Goal: Task Accomplishment & Management: Use online tool/utility

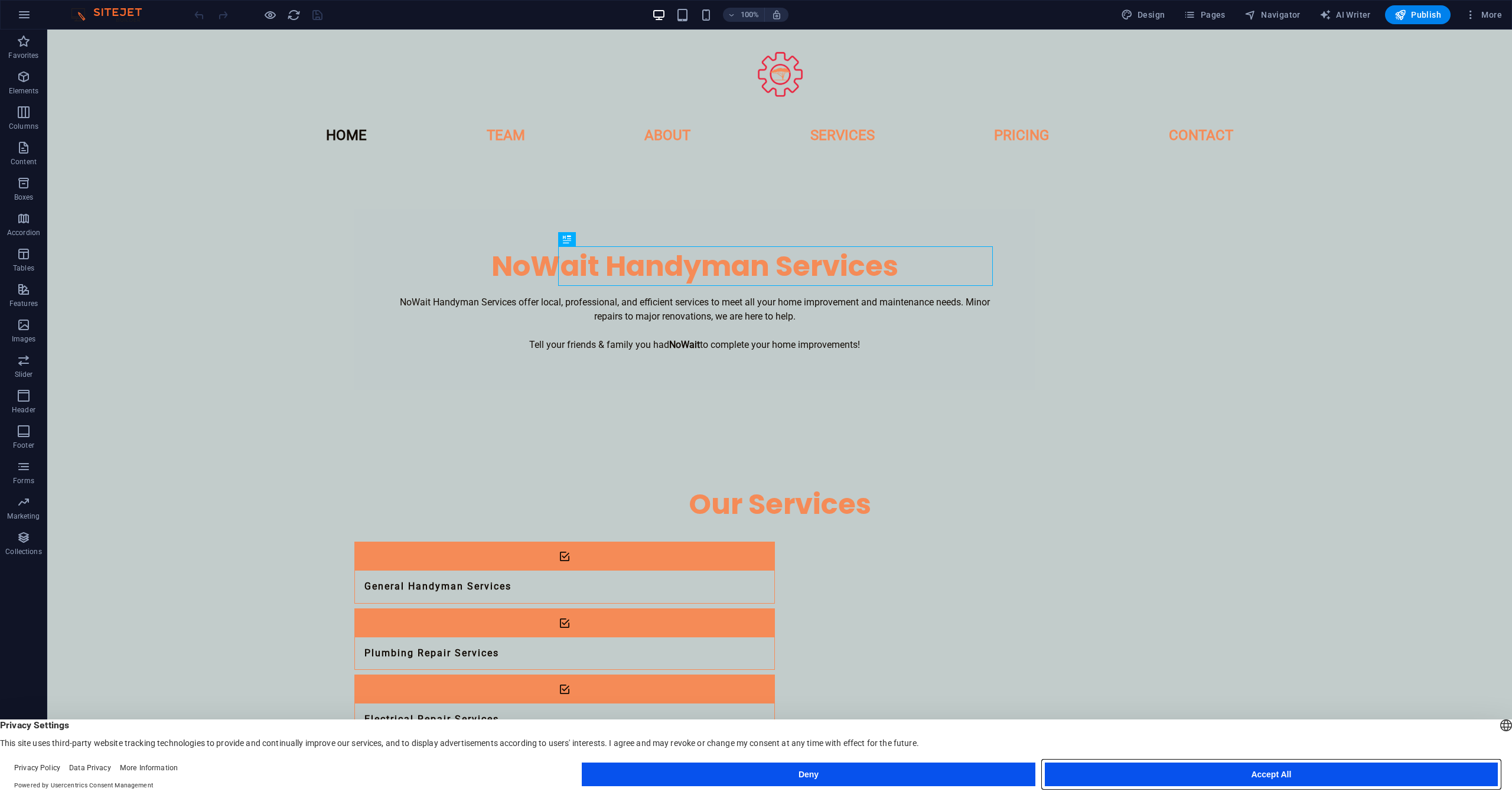
click at [1259, 774] on button "Accept All" at bounding box center [1271, 775] width 453 height 23
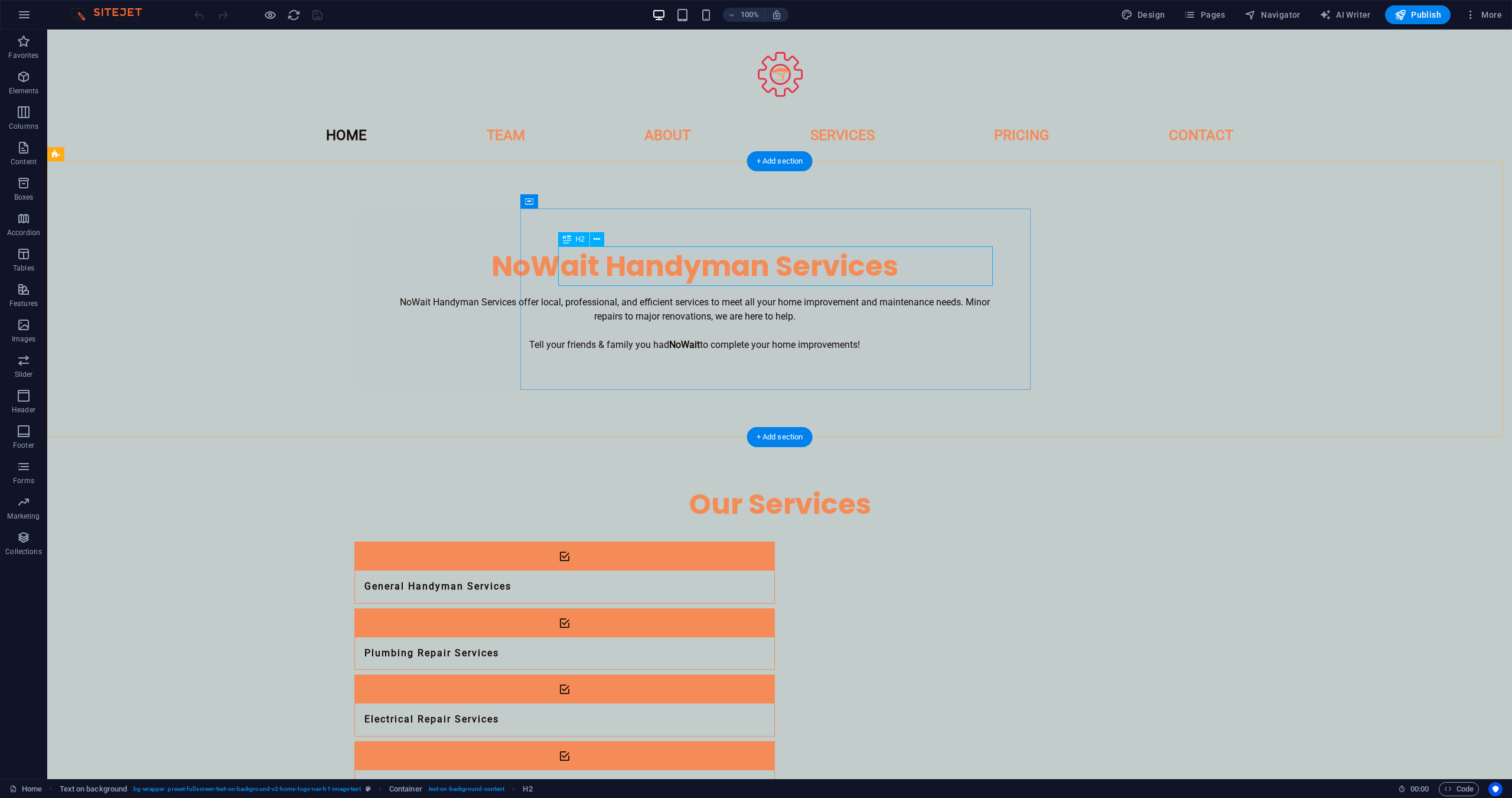
click at [764, 274] on div "NoWait Handyman Services" at bounding box center [694, 266] width 605 height 40
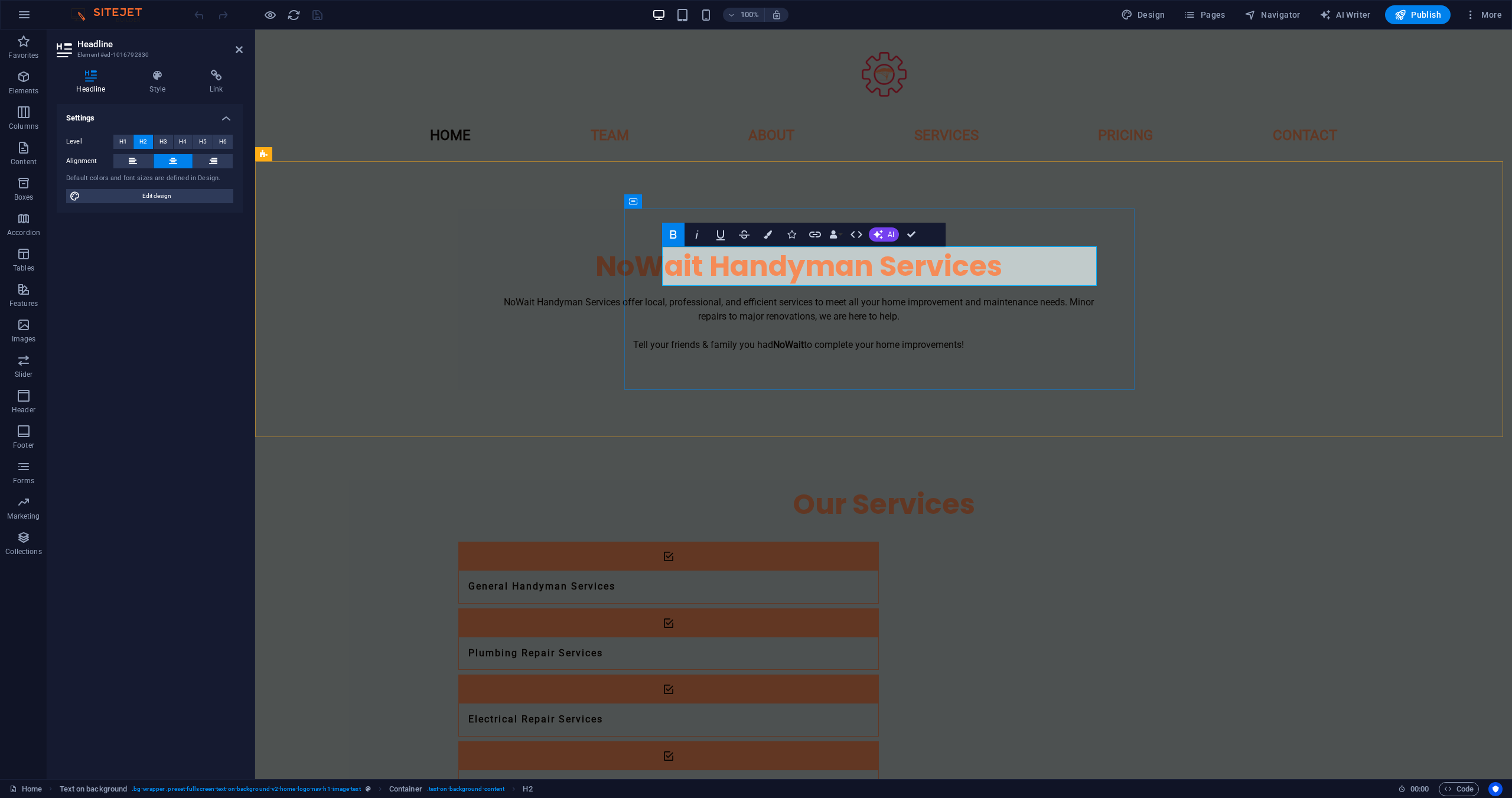
click at [827, 270] on strong "NoWait Handyman Services" at bounding box center [799, 266] width 407 height 40
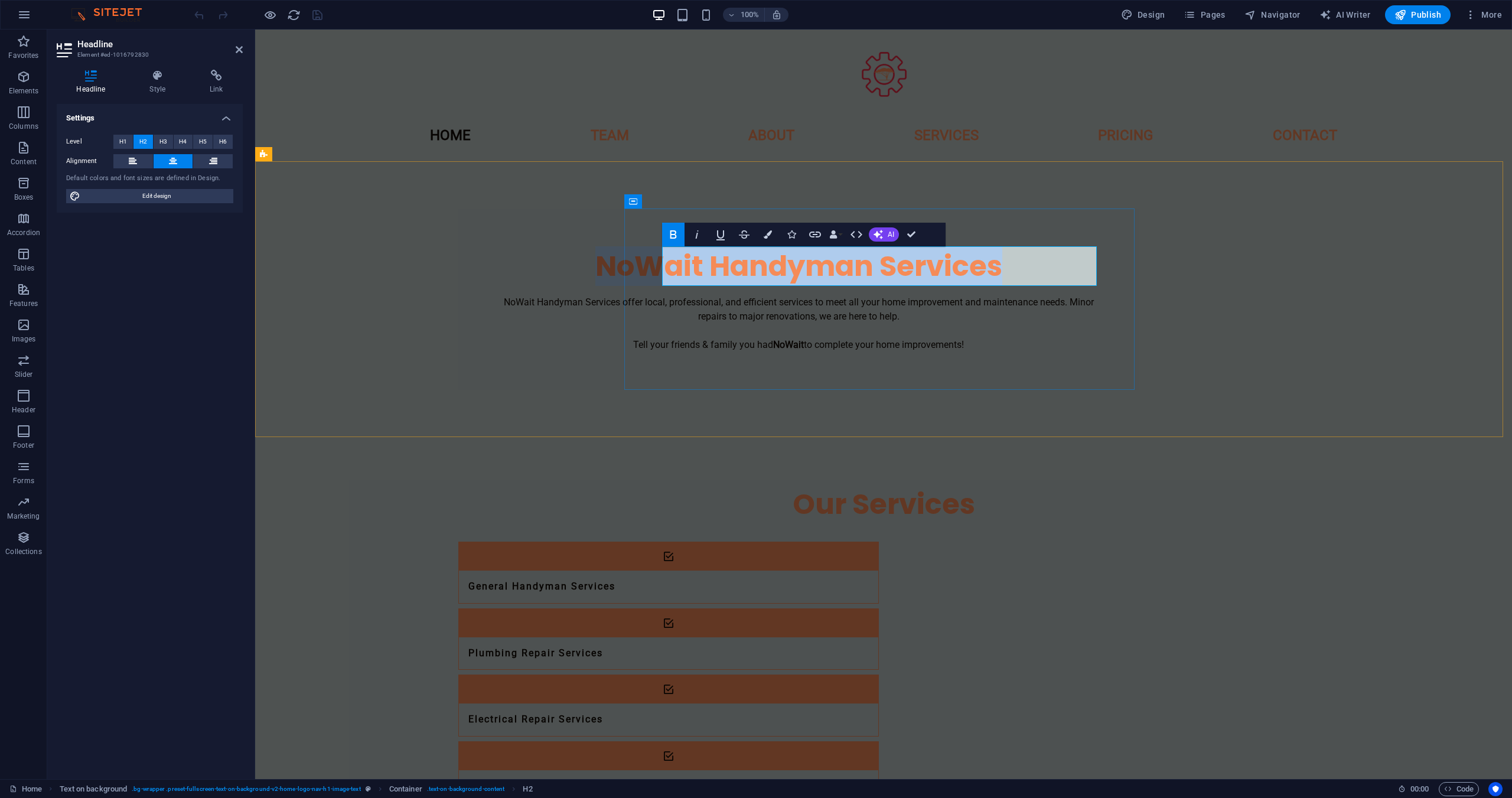
click at [826, 270] on strong "NoWait Handyman Services" at bounding box center [799, 266] width 407 height 40
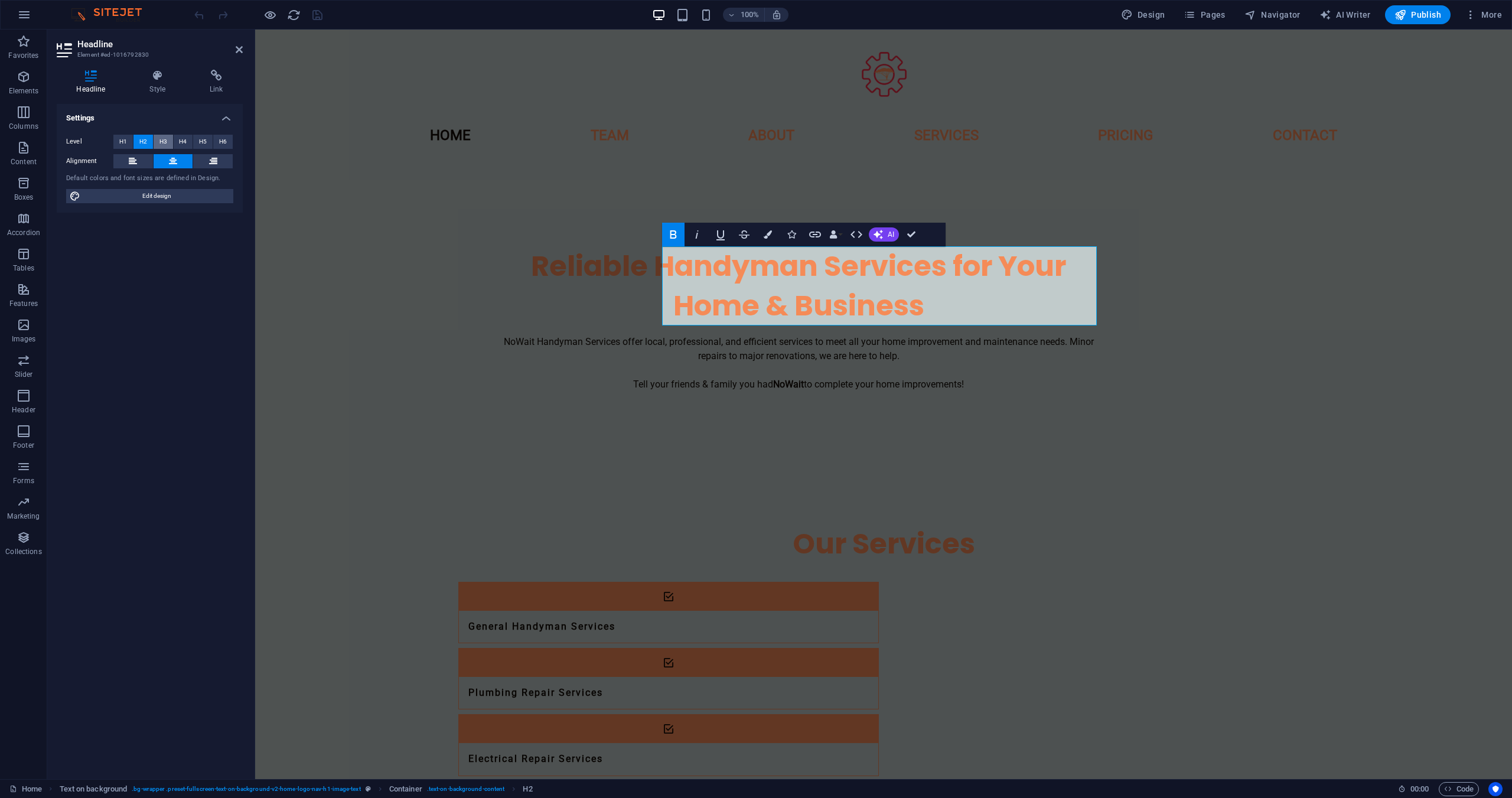
click at [160, 137] on span "H3" at bounding box center [163, 142] width 8 height 14
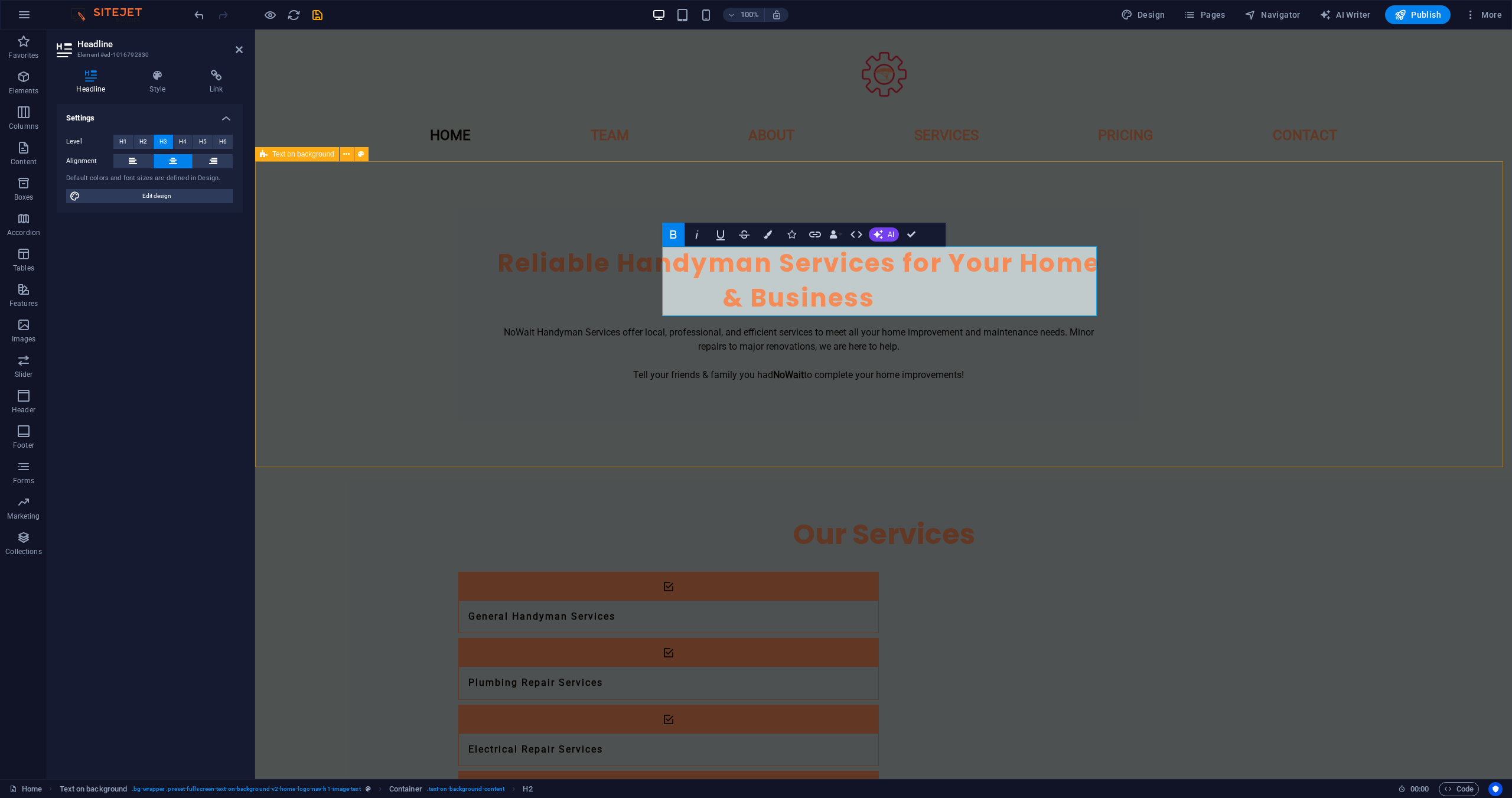
click at [519, 345] on div "Reliable Handyman Services for Your Home & Business NoWait Handyman Services of…" at bounding box center [883, 314] width 1257 height 306
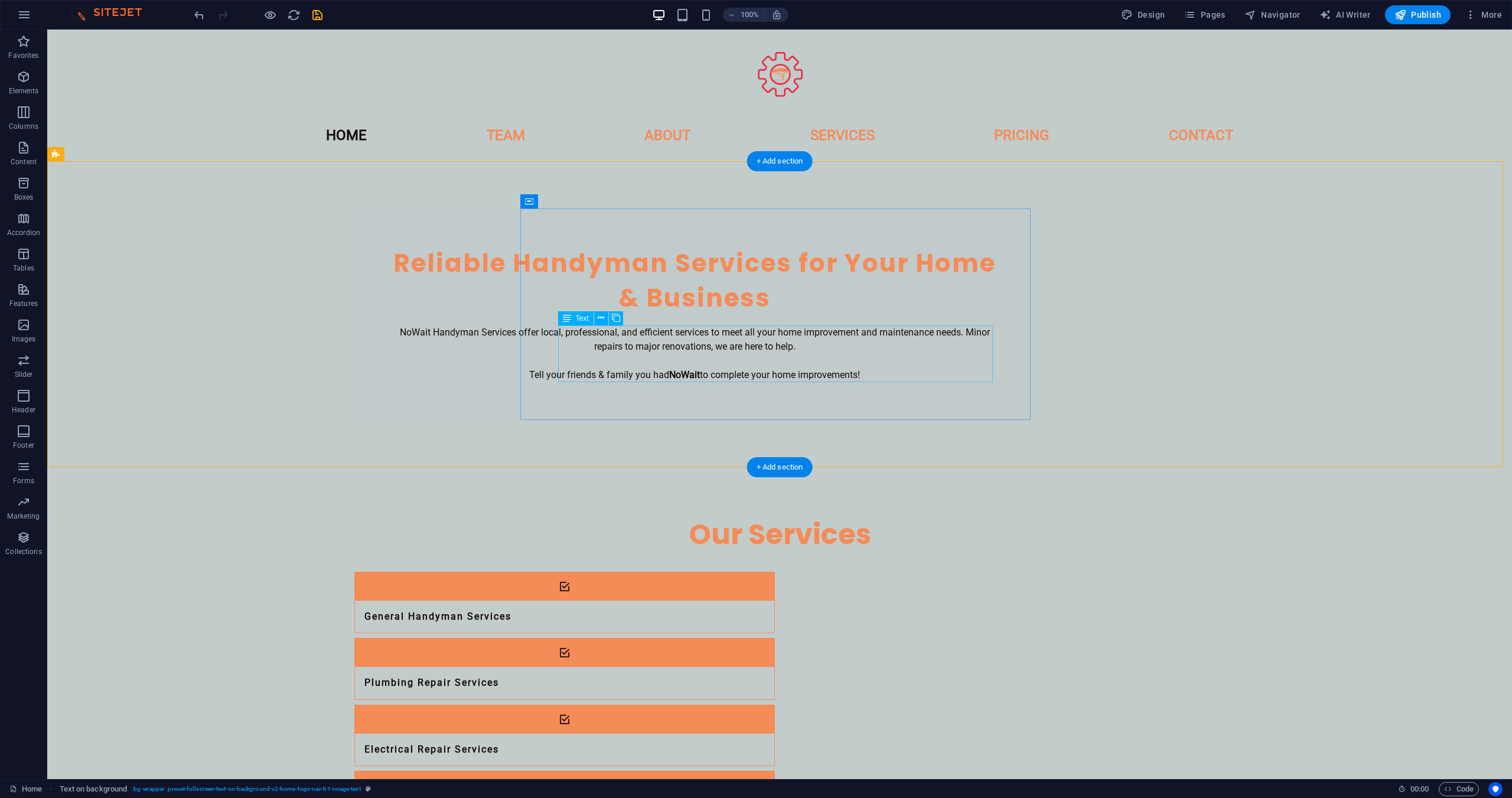
click at [656, 337] on div "NoWait Handyman Services offer local, professional, and efficient services to m…" at bounding box center [694, 354] width 605 height 57
click at [703, 340] on div "NoWait Handyman Services offer local, professional, and efficient services to m…" at bounding box center [694, 354] width 605 height 57
click at [702, 340] on div "NoWait Handyman Services offer local, professional, and efficient services to m…" at bounding box center [694, 354] width 605 height 57
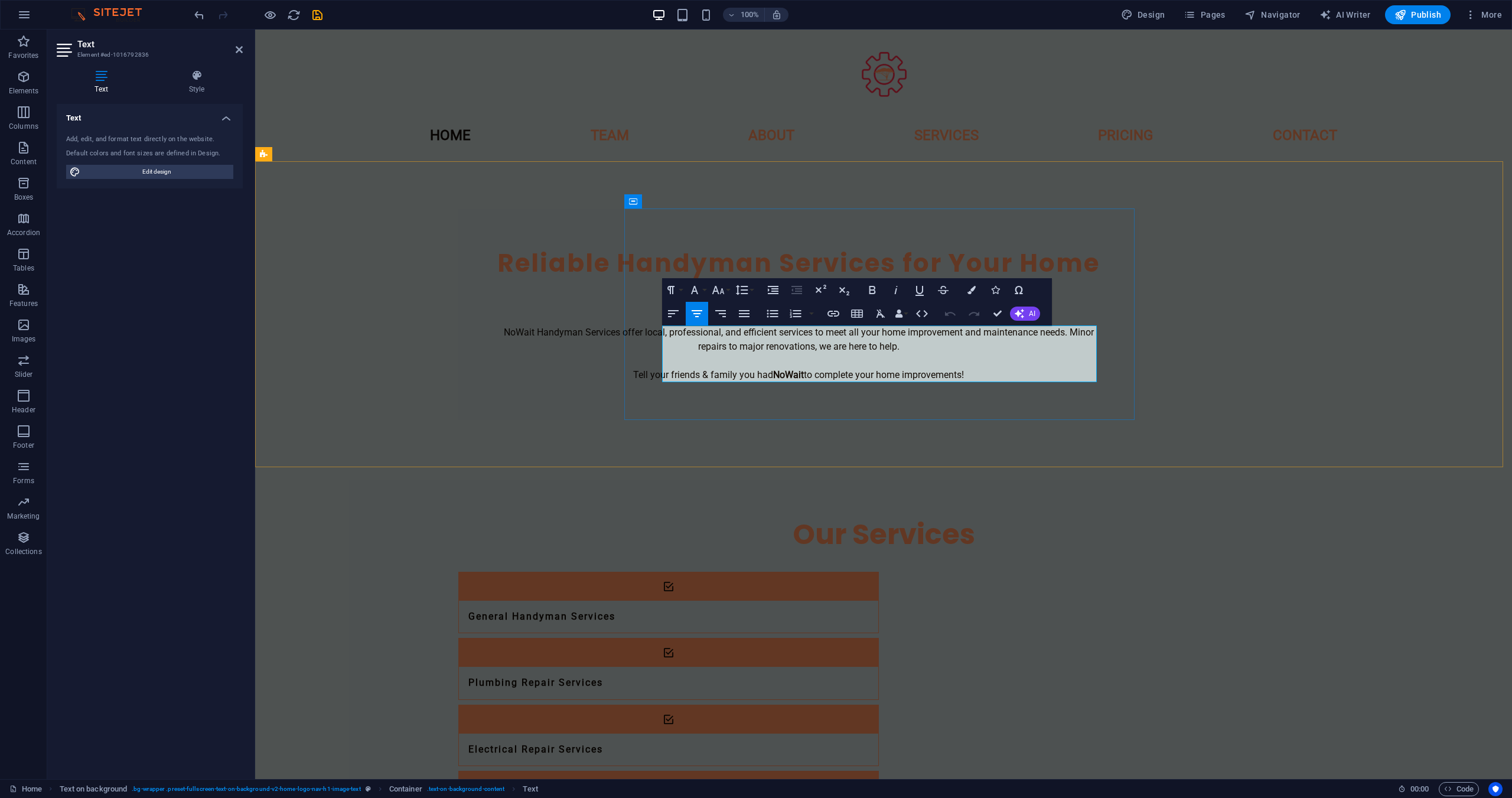
click at [674, 337] on p "NoWait Handyman Services offer local, professional, and efficient services to m…" at bounding box center [798, 354] width 605 height 57
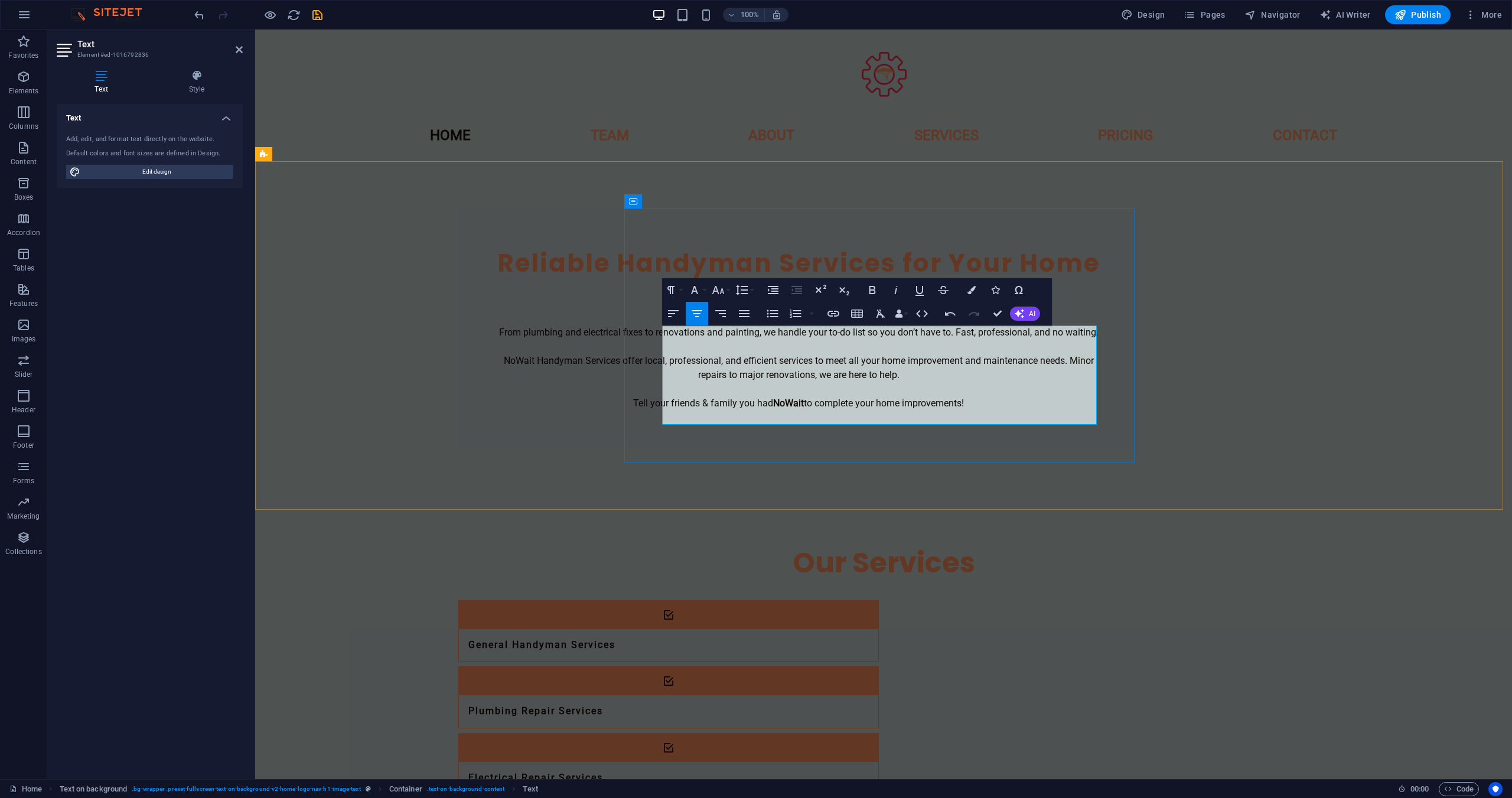
click at [926, 358] on p "From plumbing and electrical fixes to renovations and painting, we handle your …" at bounding box center [798, 368] width 605 height 85
click at [1028, 318] on button "AI" at bounding box center [1025, 314] width 30 height 14
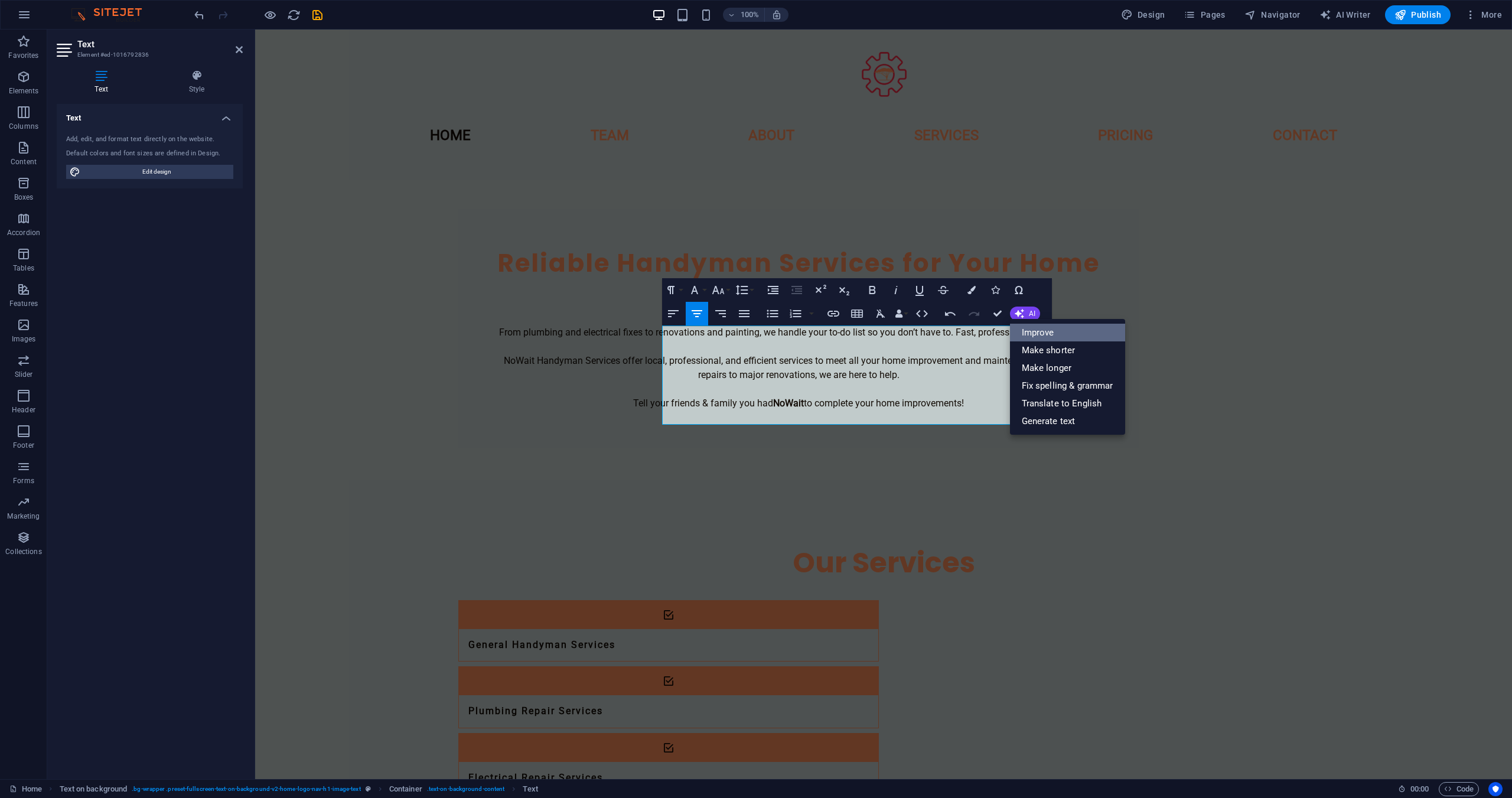
click at [1032, 330] on link "Improve" at bounding box center [1067, 332] width 115 height 18
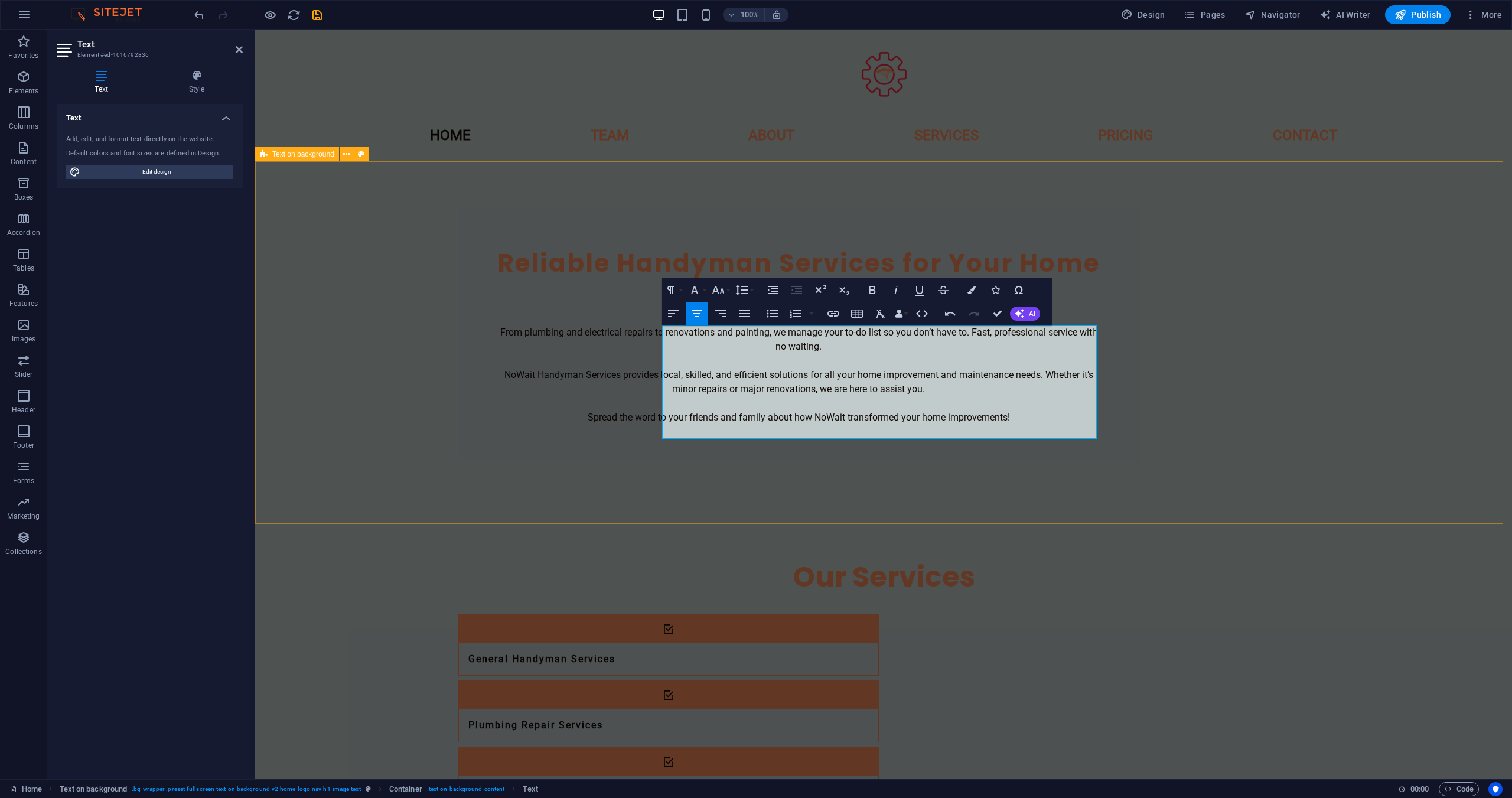
click at [1225, 483] on div "Reliable Handyman Services for Your Home & Business From plumbing and electrica…" at bounding box center [883, 336] width 1257 height 349
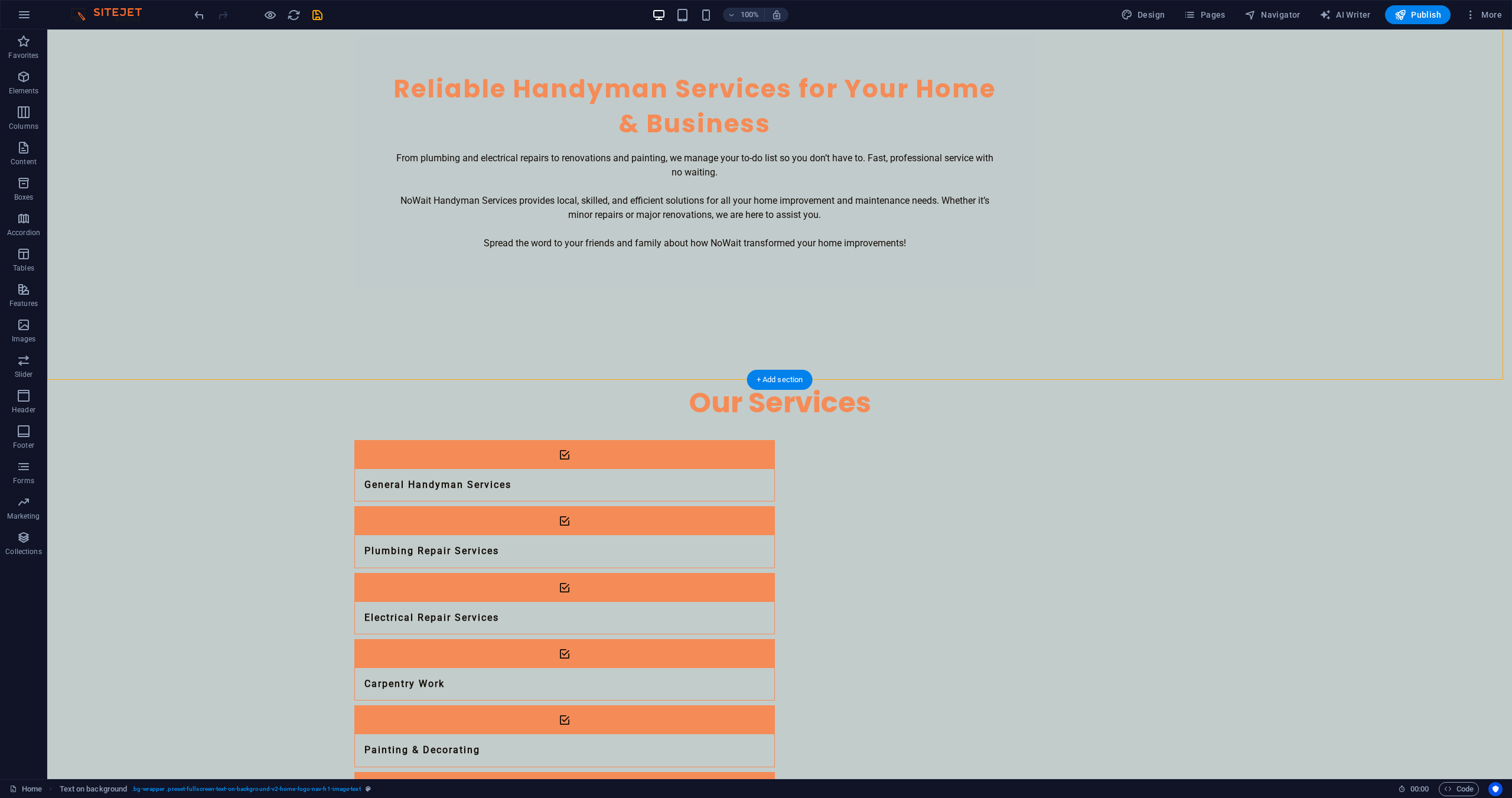
scroll to position [216, 0]
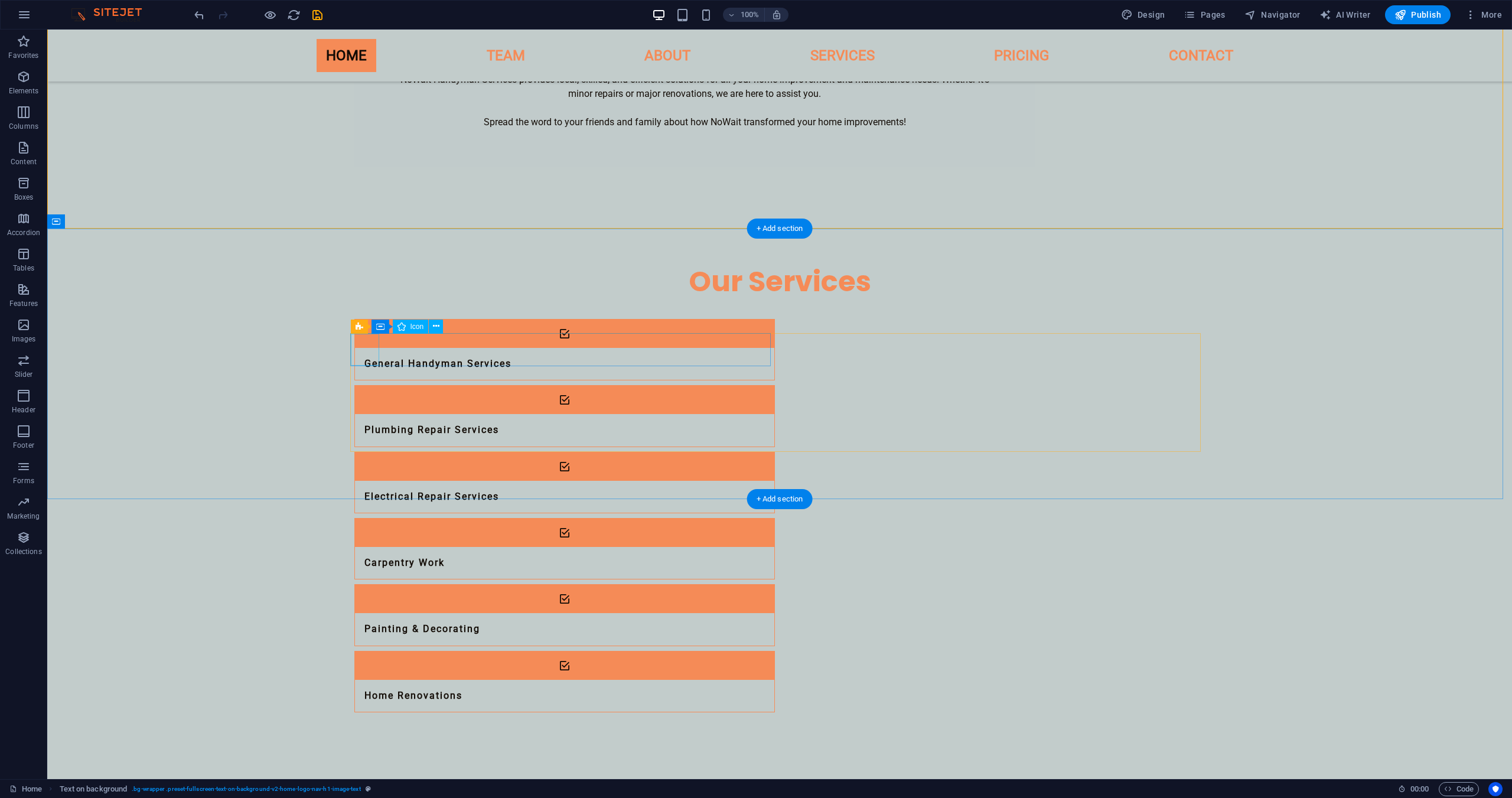
click at [365, 348] on figure at bounding box center [564, 334] width 419 height 29
select select "xMidYMid"
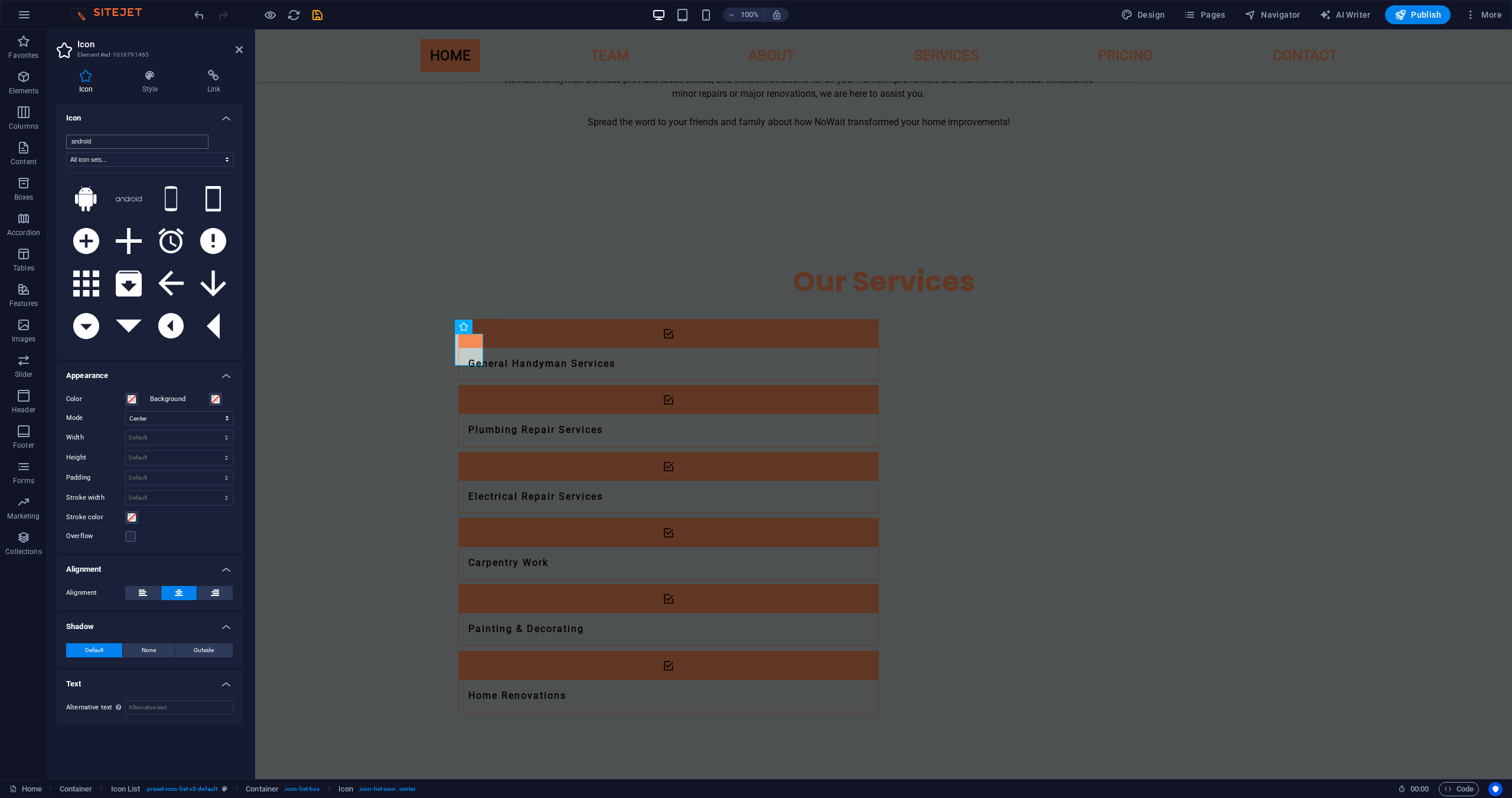
click at [119, 139] on input "android" at bounding box center [137, 142] width 142 height 14
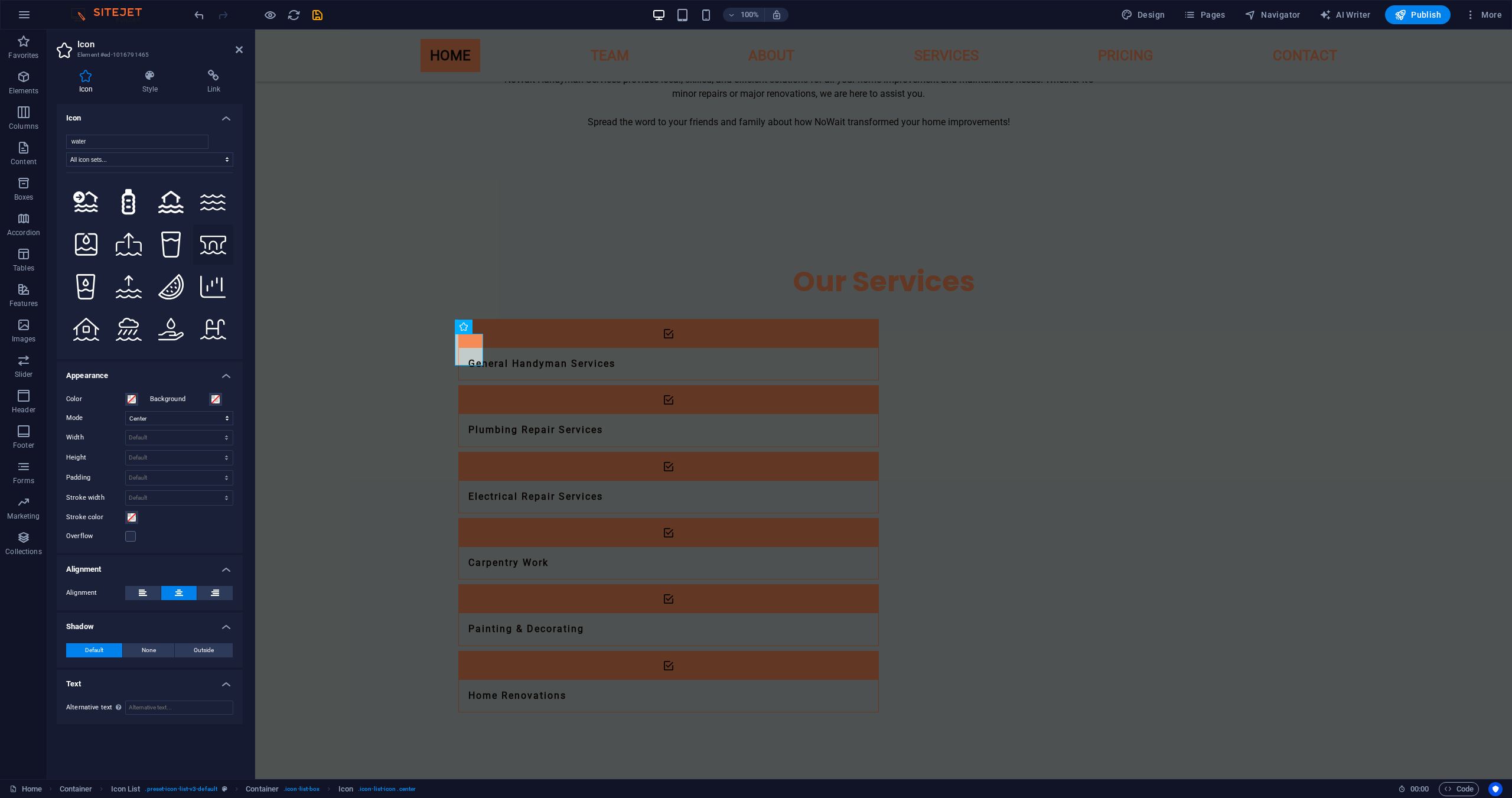
scroll to position [591, 0]
click at [140, 137] on input "water" at bounding box center [137, 142] width 142 height 14
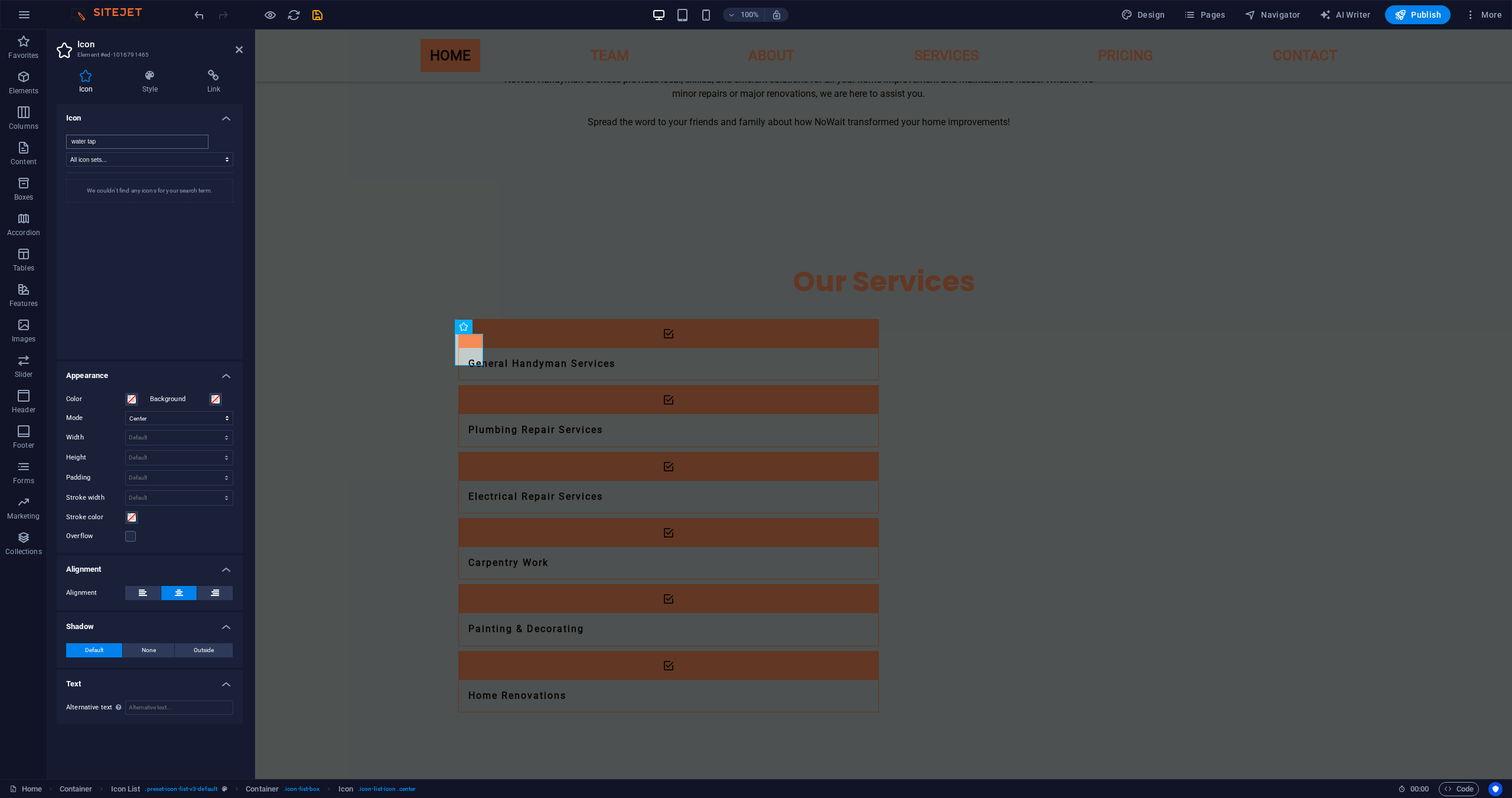
click at [140, 137] on input "water tap" at bounding box center [137, 142] width 142 height 14
click at [138, 144] on input "tap" at bounding box center [137, 142] width 142 height 14
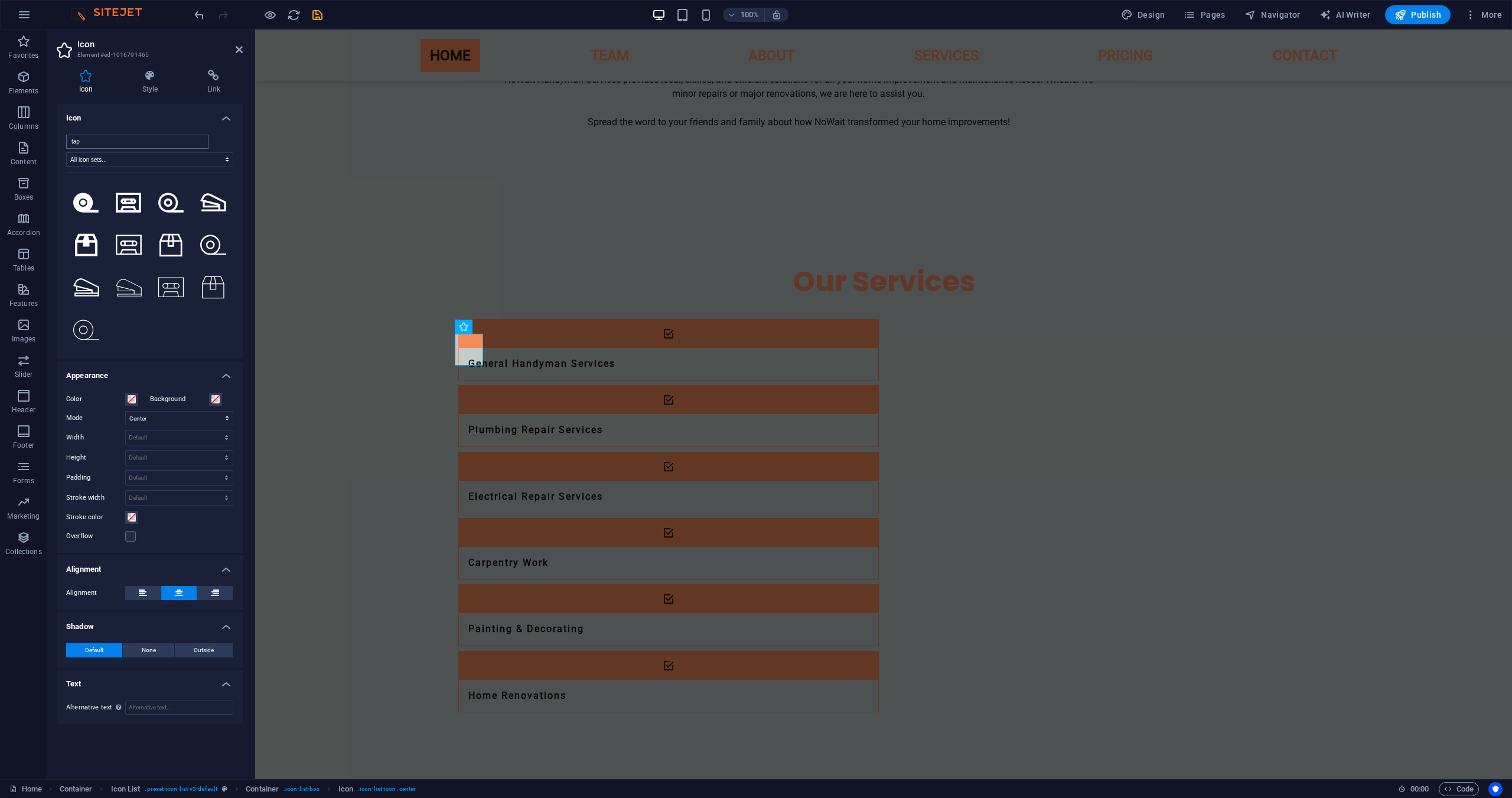
click at [138, 144] on input "tap" at bounding box center [137, 142] width 142 height 14
click at [144, 137] on input "water" at bounding box center [137, 142] width 142 height 14
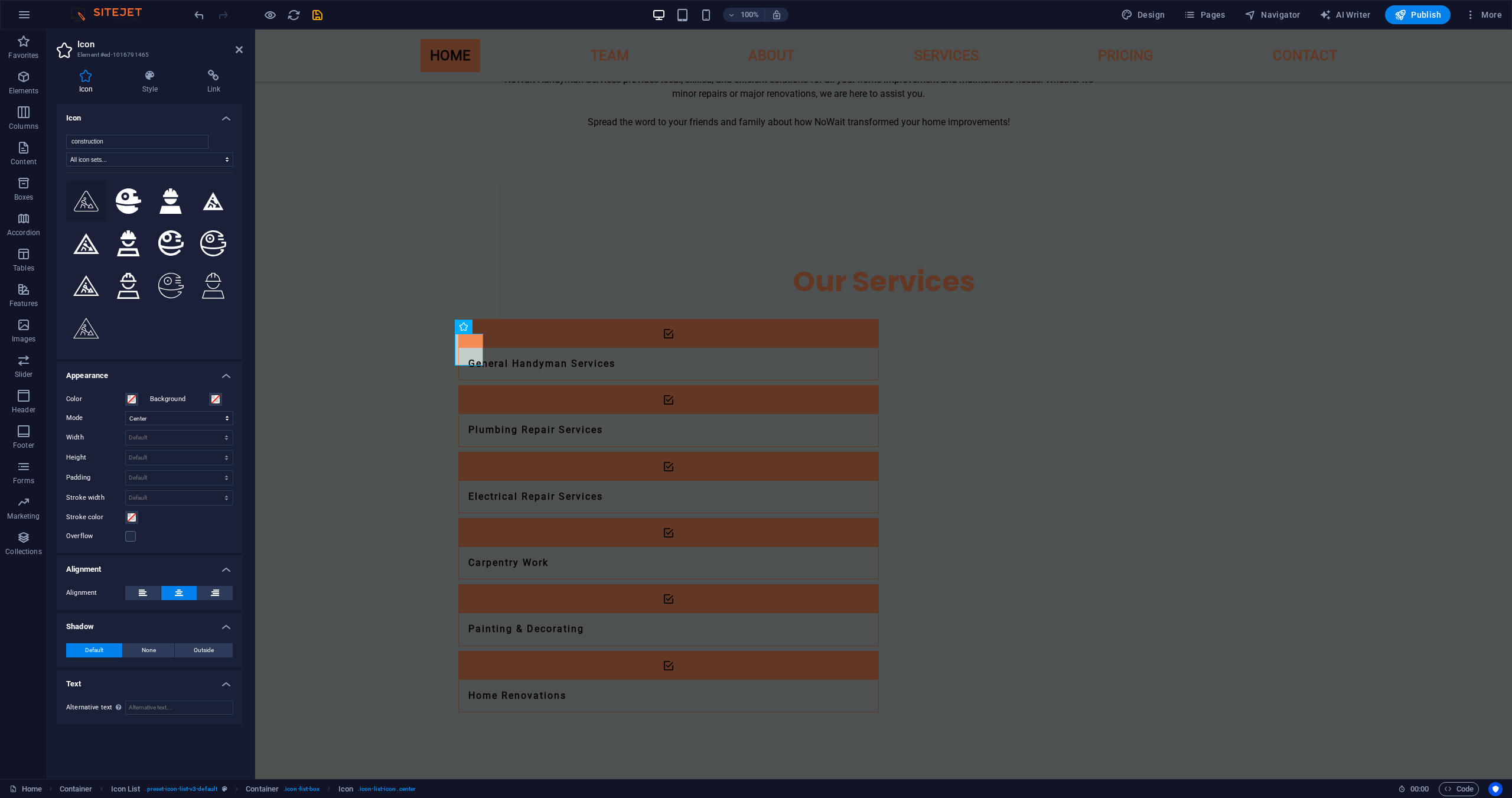
type input "construction"
click at [86, 202] on icon at bounding box center [86, 201] width 25 height 21
click at [87, 276] on icon at bounding box center [86, 286] width 26 height 21
click at [82, 243] on icon at bounding box center [86, 244] width 26 height 21
click at [194, 351] on div "construction All icon sets... IcoFont Ionicons FontAwesome Brands FontAwesome D…" at bounding box center [150, 243] width 186 height 234
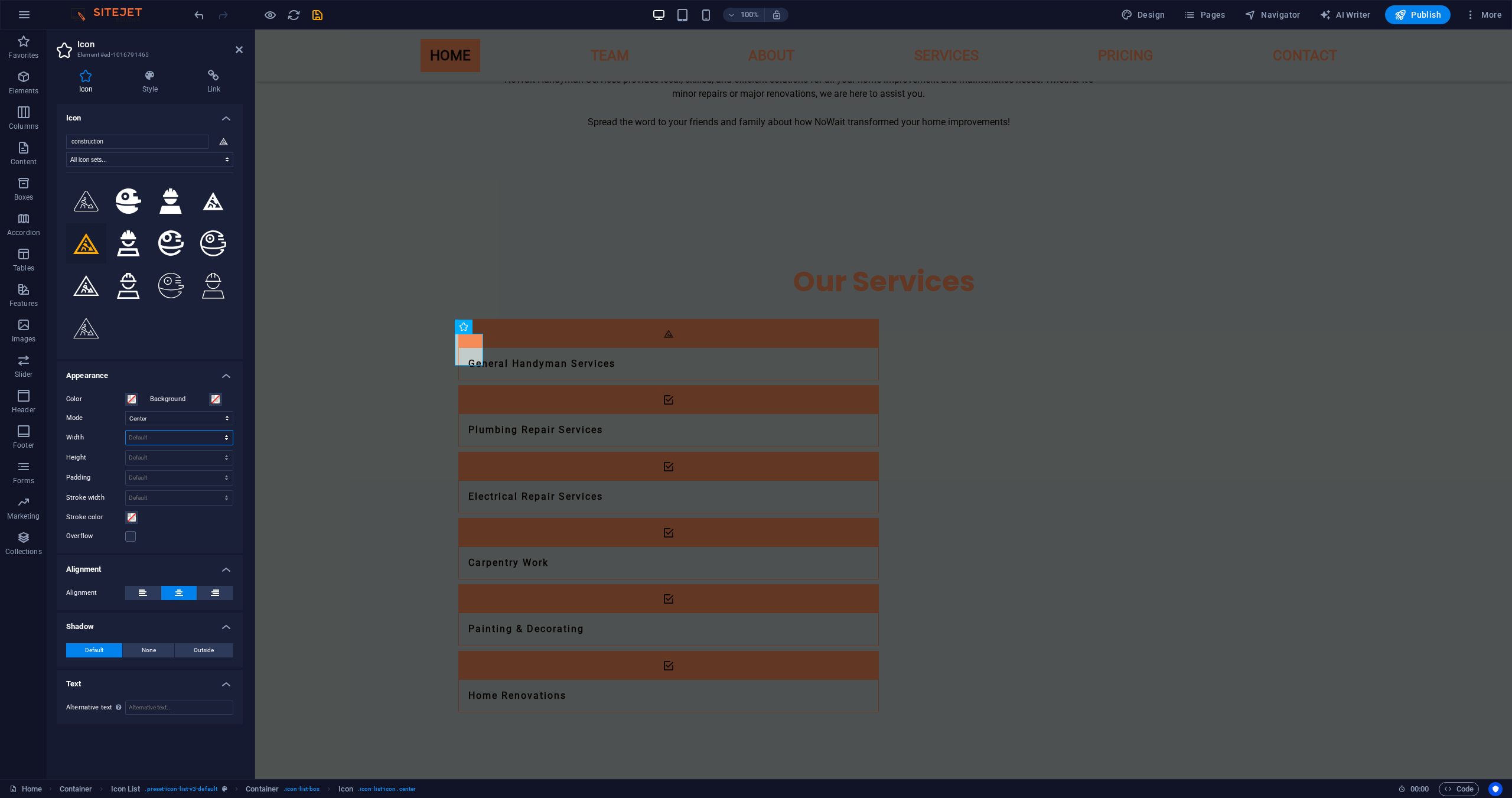
click at [157, 432] on select "Default auto px rem % em vh vw" at bounding box center [179, 438] width 107 height 14
click at [126, 431] on select "Default auto px rem % em vh vw" at bounding box center [179, 438] width 107 height 14
select select "DISABLED_OPTION_VALUE"
click at [153, 455] on select "Default auto px rem em vh vw" at bounding box center [179, 458] width 107 height 14
click at [126, 451] on select "Default auto px rem em vh vw" at bounding box center [179, 458] width 107 height 14
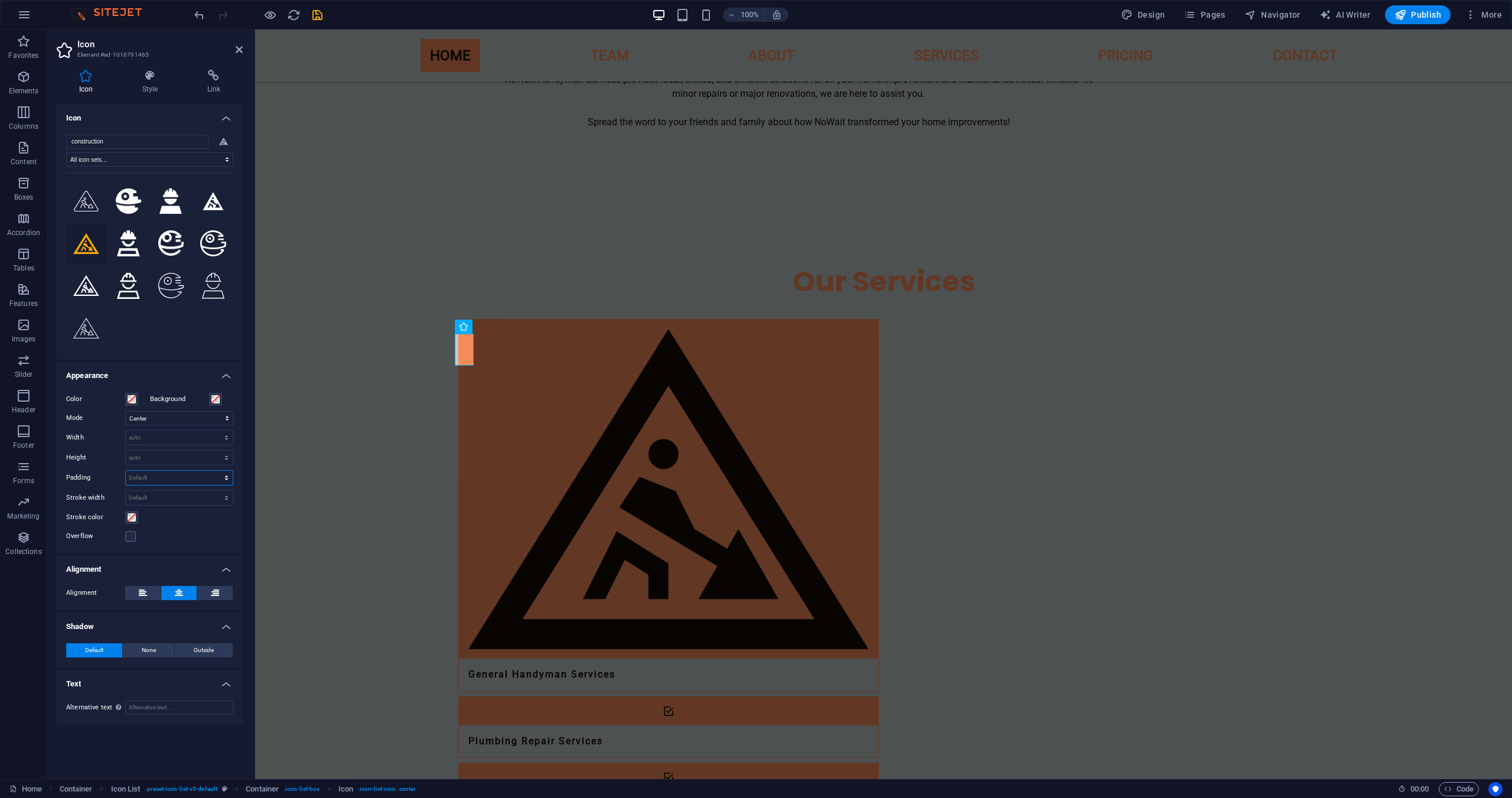
click at [153, 482] on select "Default px rem % em vh vw" at bounding box center [179, 478] width 107 height 14
click at [62, 546] on div "Color Background Mode Scale Left Center Right Width Default auto px rem % em vh…" at bounding box center [150, 468] width 186 height 170
click at [144, 460] on select "Default auto px rem em vh vw" at bounding box center [179, 458] width 107 height 14
click at [126, 451] on select "Default auto px rem em vh vw" at bounding box center [179, 458] width 107 height 14
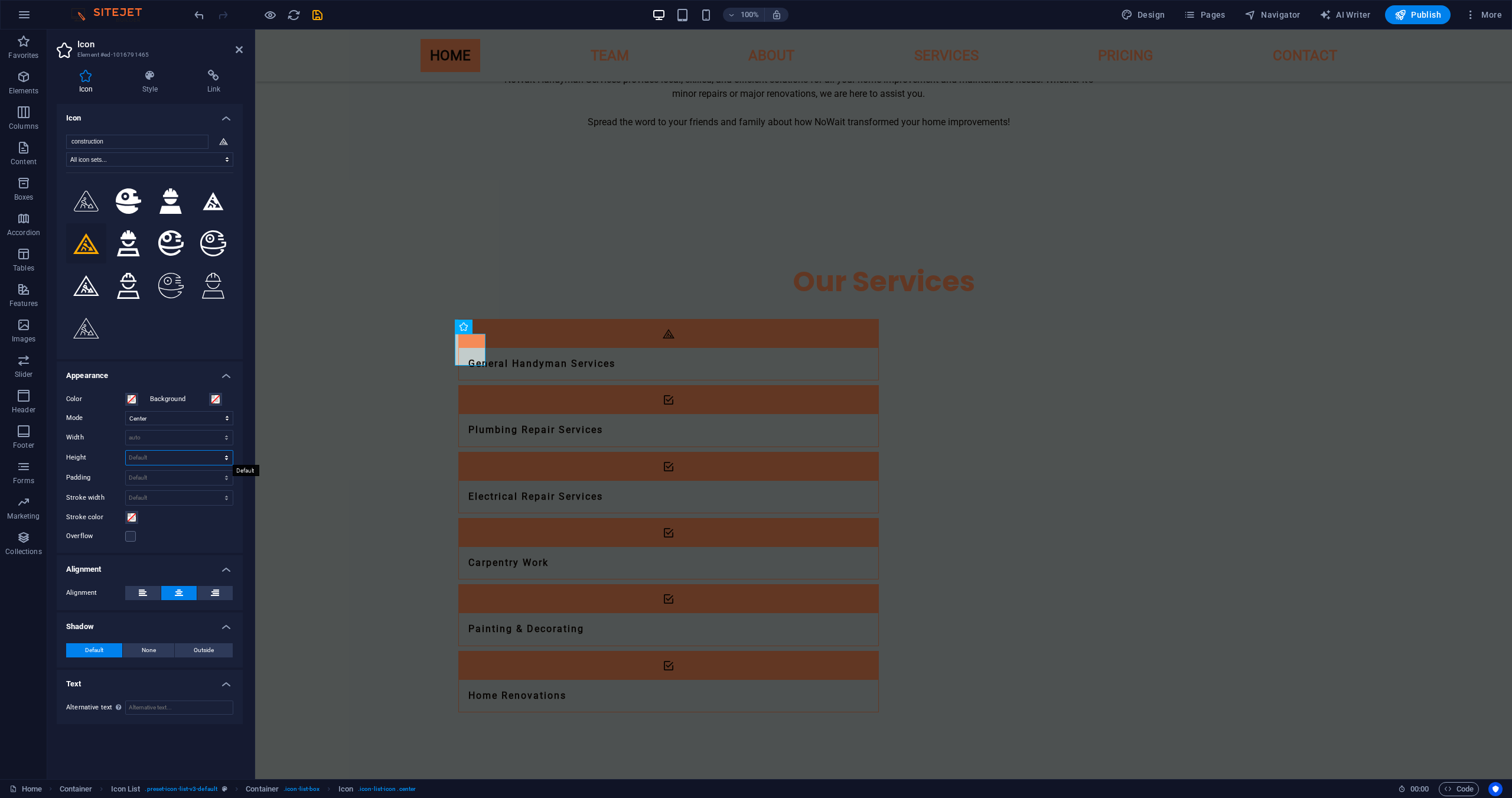
click at [150, 458] on select "Default auto px rem em vh vw" at bounding box center [179, 458] width 107 height 14
click at [126, 451] on select "Default auto px rem em vh vw" at bounding box center [179, 458] width 107 height 14
select select "DISABLED_OPTION_VALUE"
click at [155, 439] on select "Default auto px rem % em vh vw" at bounding box center [179, 438] width 107 height 14
click at [126, 431] on select "Default auto px rem % em vh vw" at bounding box center [179, 438] width 107 height 14
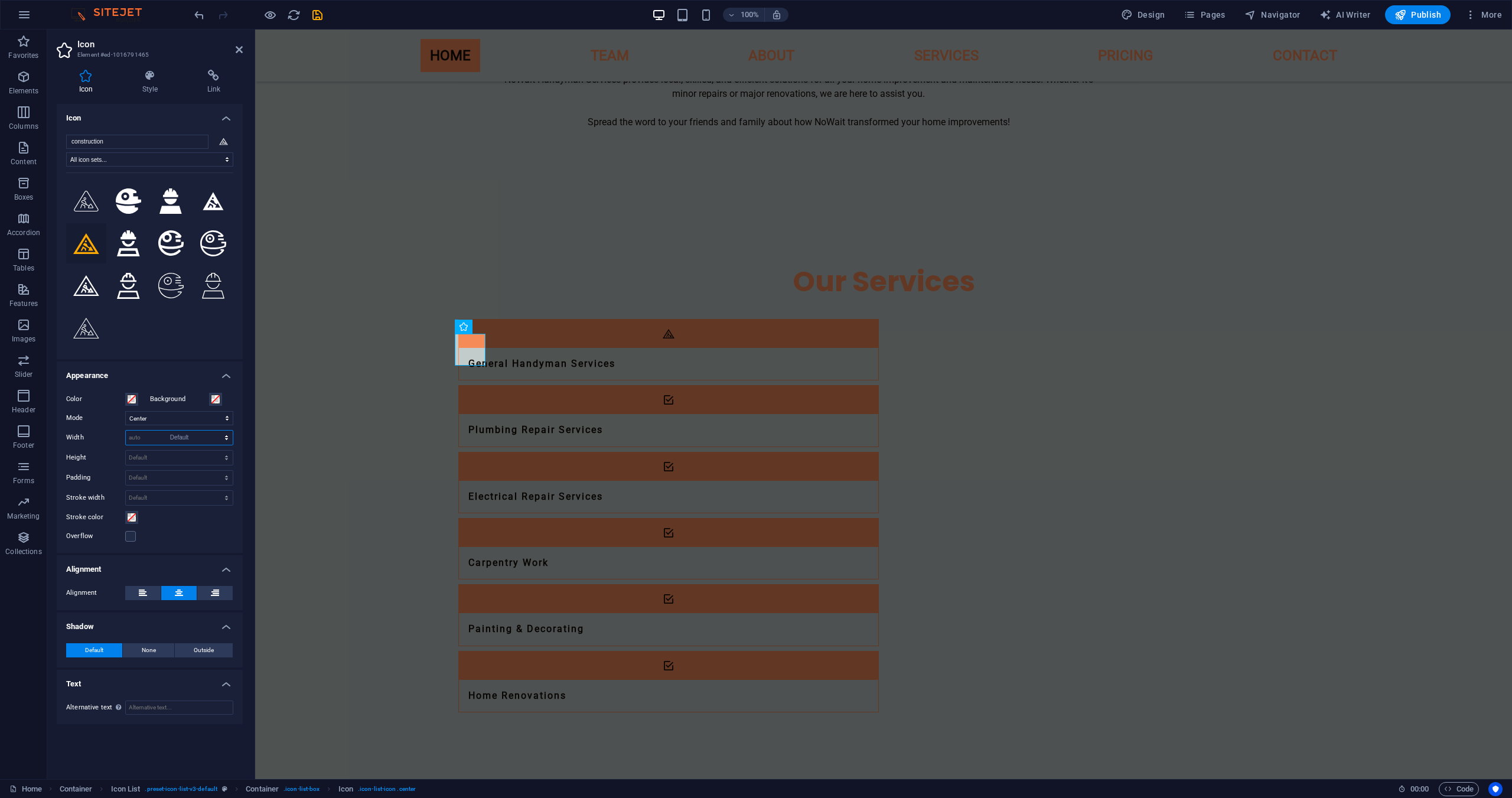
select select "DISABLED_OPTION_VALUE"
click at [465, 453] on figure at bounding box center [668, 467] width 419 height 29
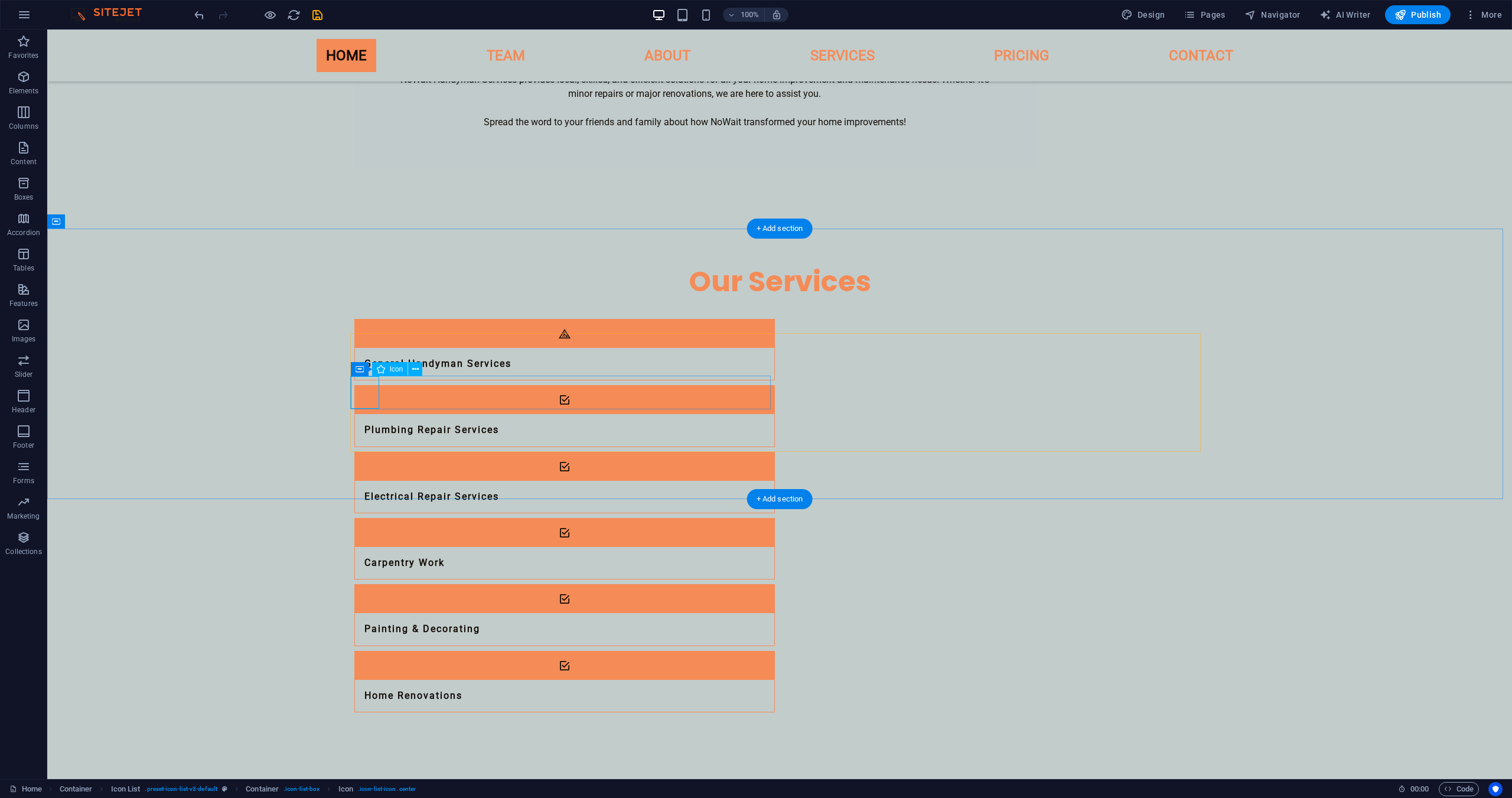
click at [358, 453] on figure at bounding box center [564, 467] width 419 height 29
click at [361, 453] on figure at bounding box center [564, 467] width 419 height 29
click at [365, 453] on figure at bounding box center [564, 467] width 419 height 29
select select "xMidYMid"
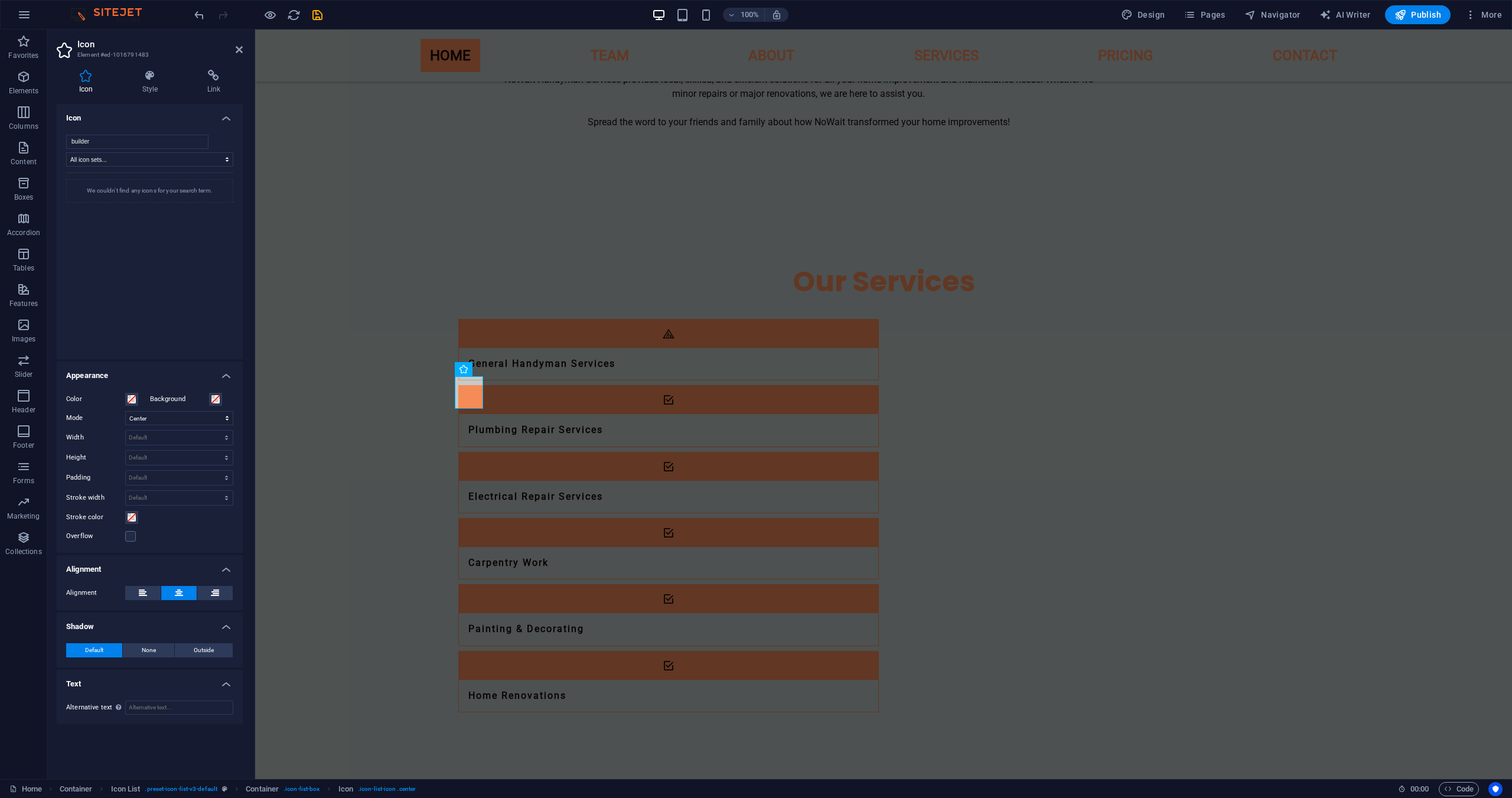
scroll to position [0, 0]
click at [151, 145] on input "builder" at bounding box center [137, 142] width 142 height 14
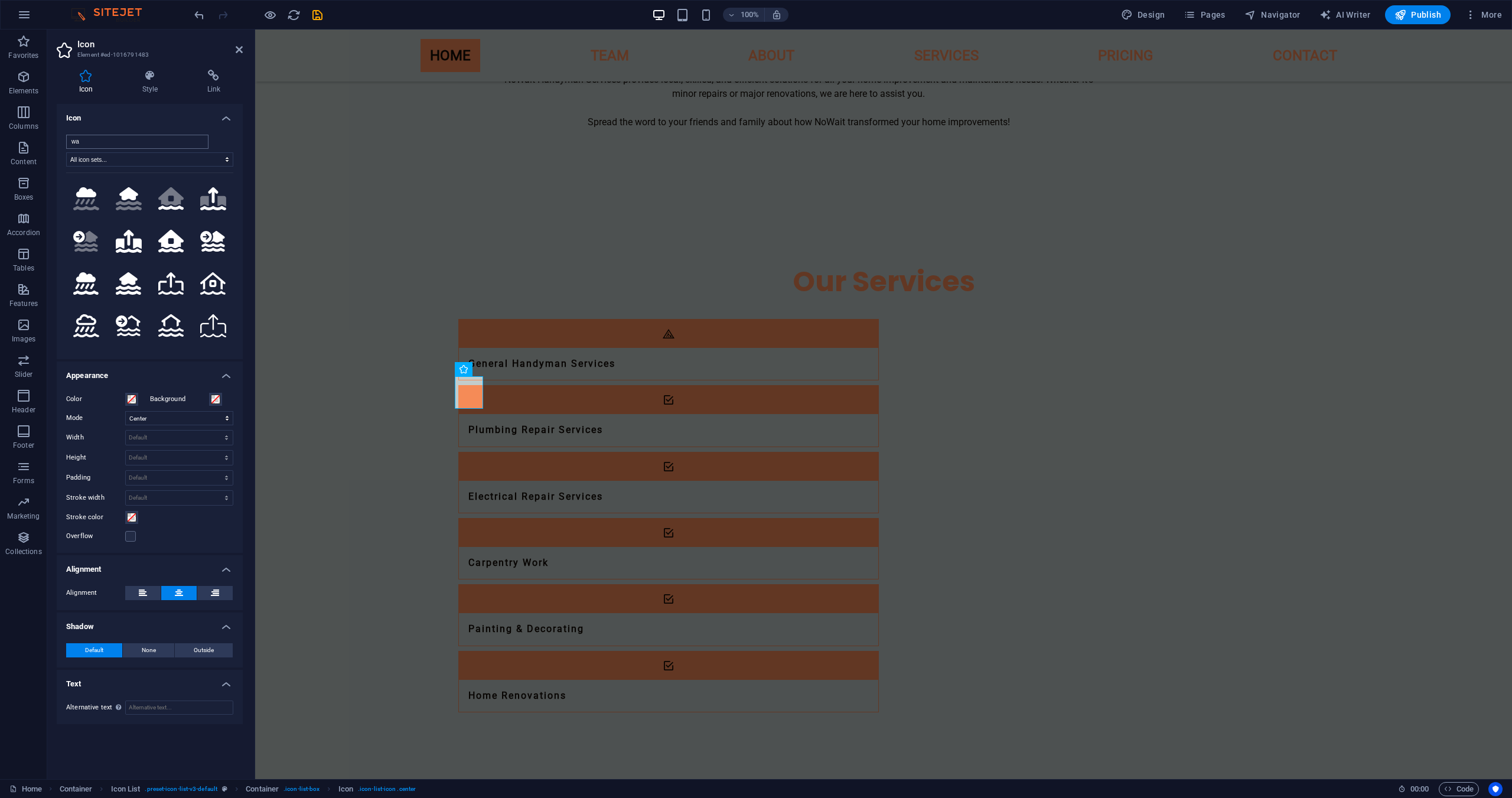
type input "w"
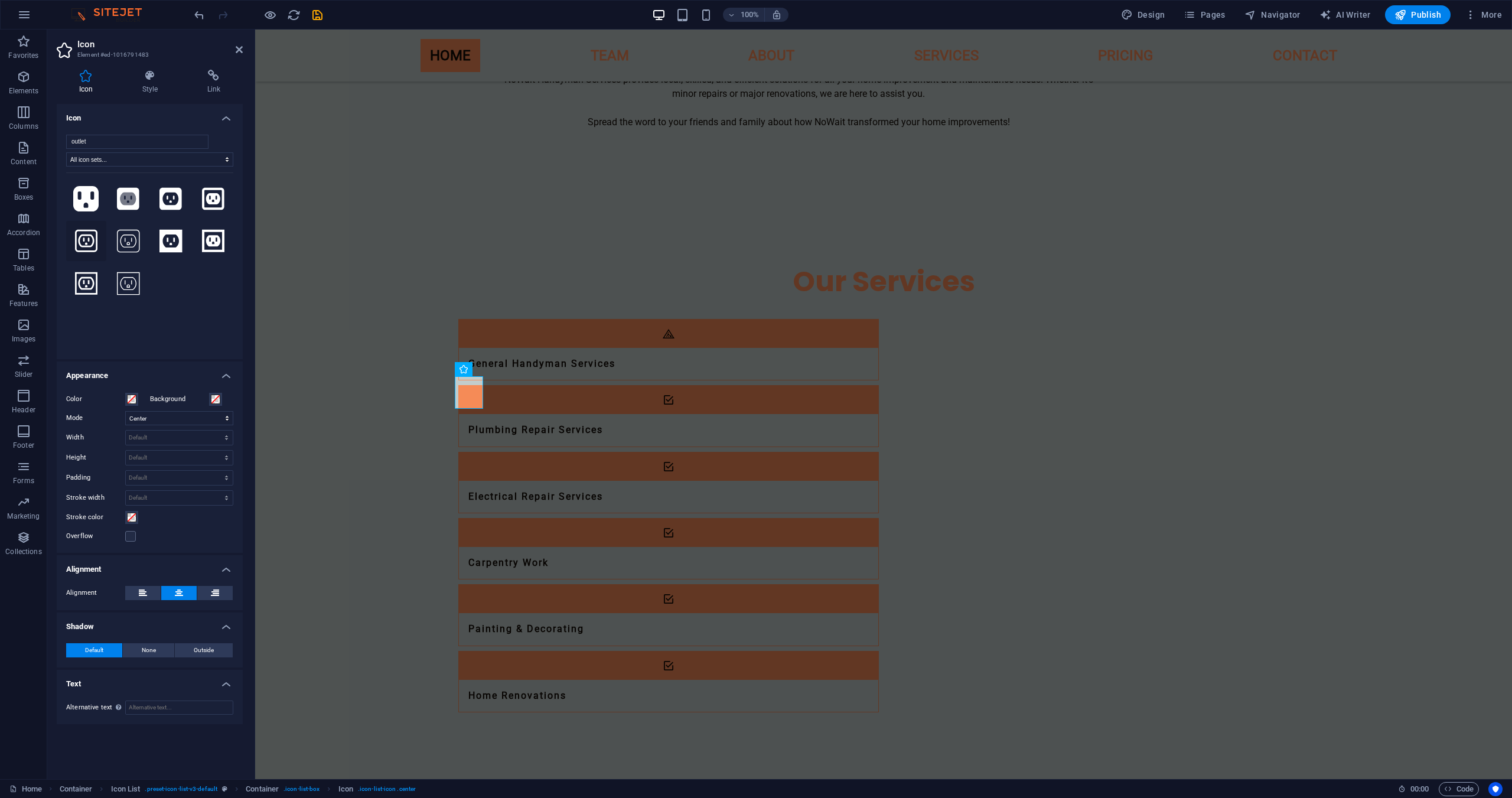
type input "outlet"
click at [94, 245] on icon at bounding box center [86, 241] width 23 height 26
click at [214, 202] on icon at bounding box center [213, 199] width 23 height 26
click at [216, 230] on icon at bounding box center [213, 241] width 23 height 23
click at [85, 193] on icon at bounding box center [86, 199] width 26 height 26
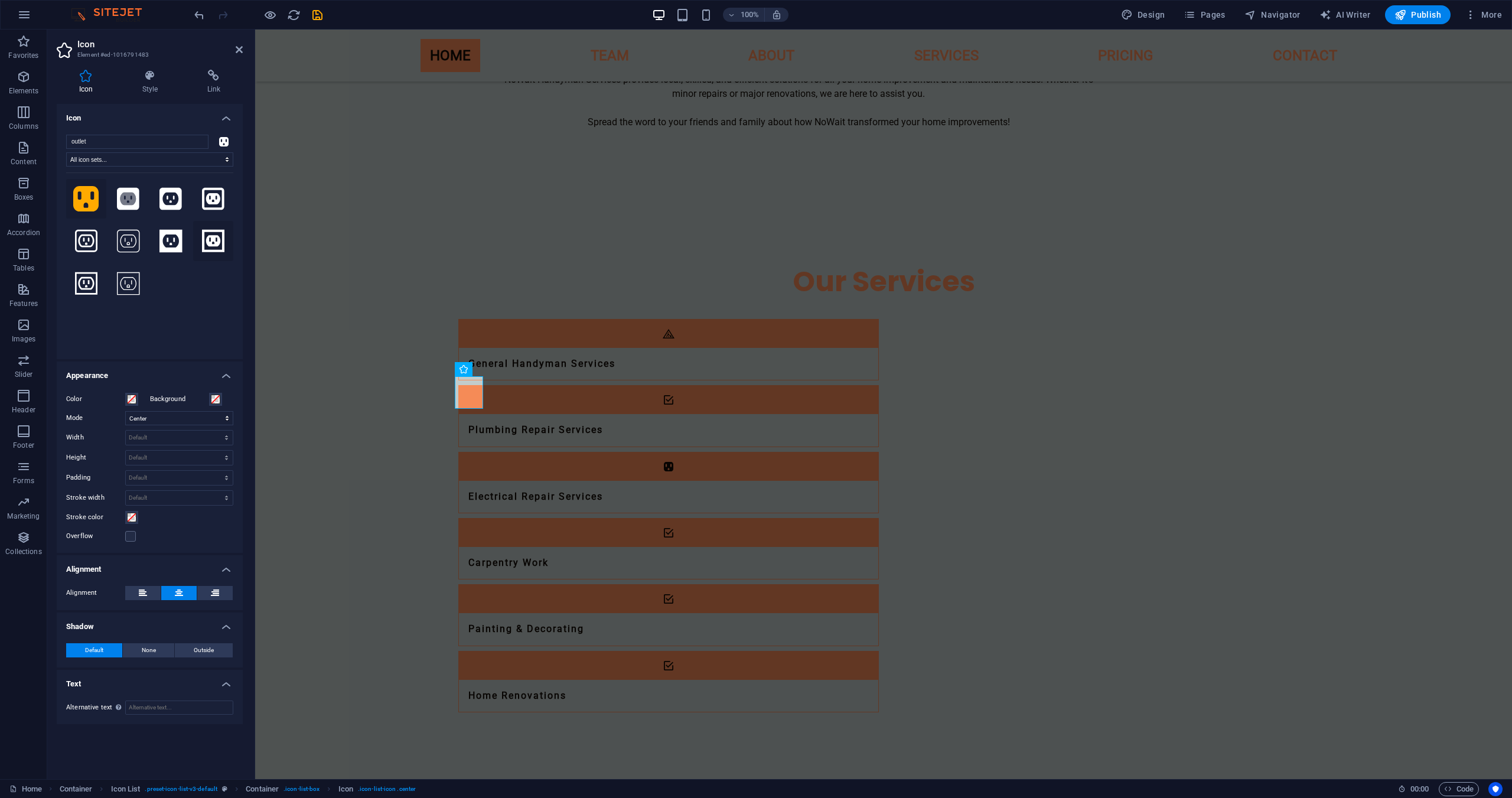
click at [208, 242] on icon at bounding box center [213, 241] width 23 height 23
click at [150, 94] on h4 "Style" at bounding box center [152, 82] width 65 height 25
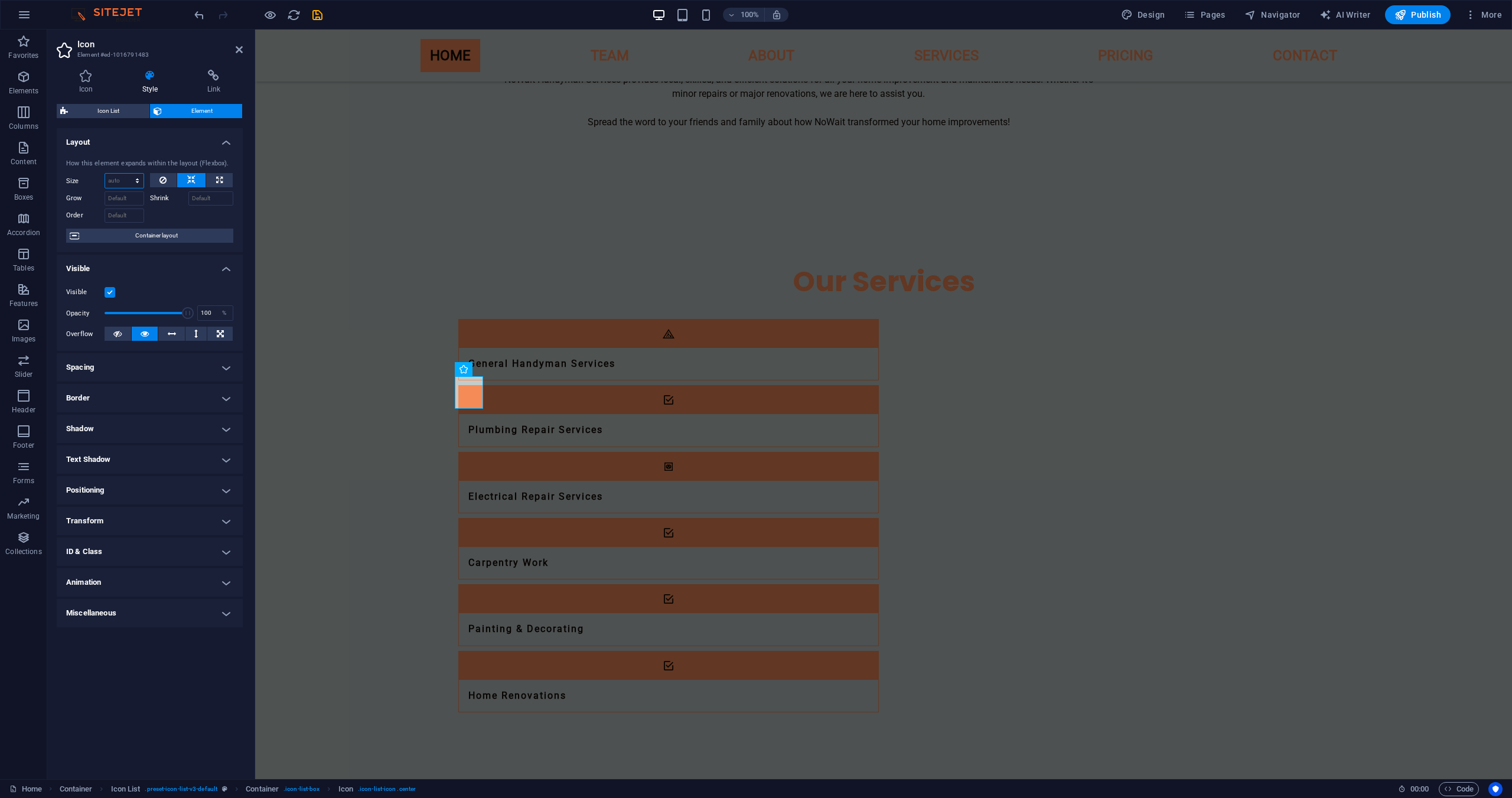
click at [118, 178] on select "Default auto px % 1/1 1/2 1/3 1/4 1/5 1/6 1/7 1/8 1/9 1/10" at bounding box center [124, 181] width 38 height 14
select select "1/2"
click at [126, 174] on select "Default auto px % 1/1 1/2 1/3 1/4 1/5 1/6 1/7 1/8 1/9 1/10" at bounding box center [124, 181] width 38 height 14
type input "50"
select select "%"
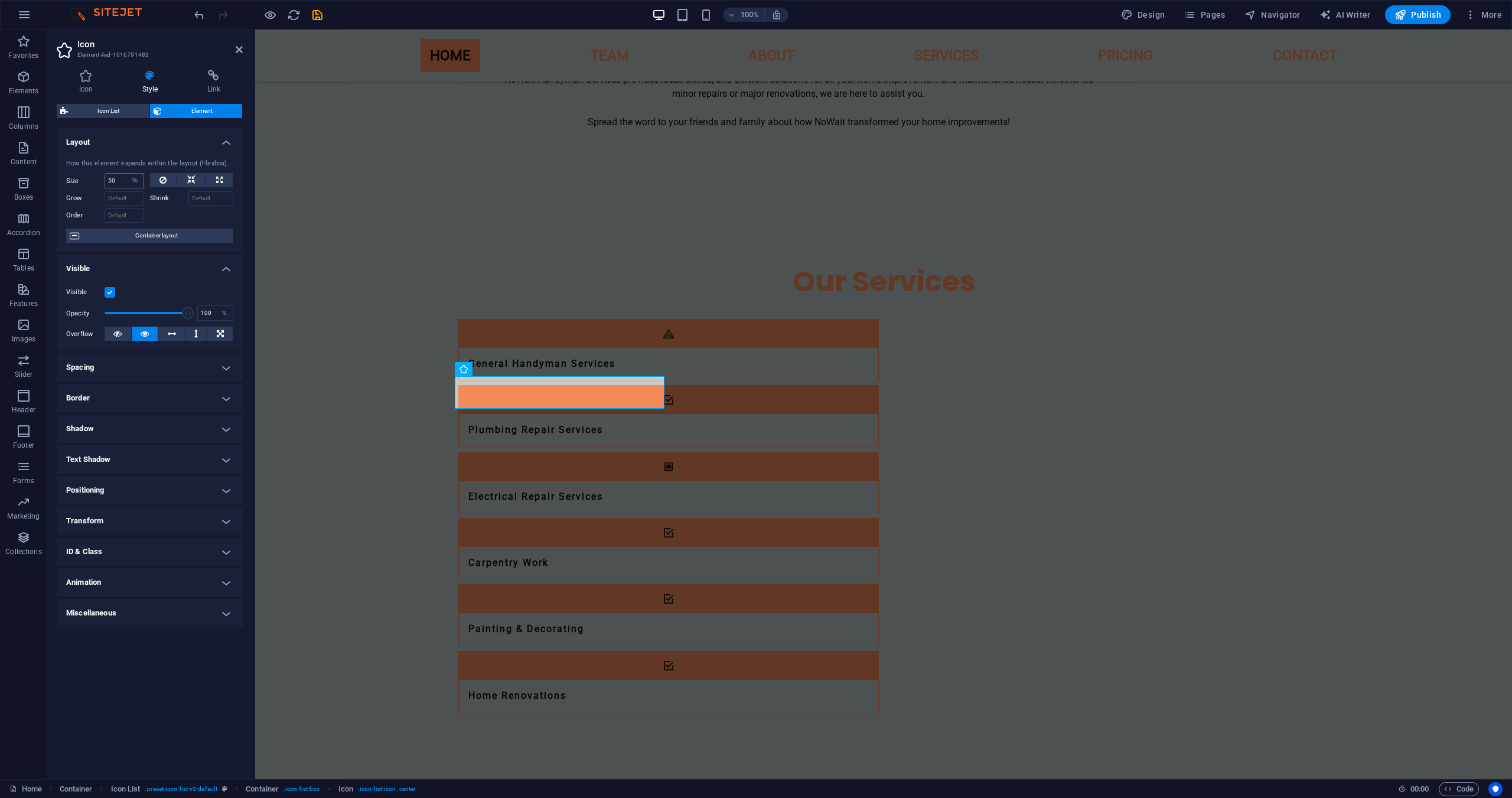
select select "DISABLED_OPTION_VALUE"
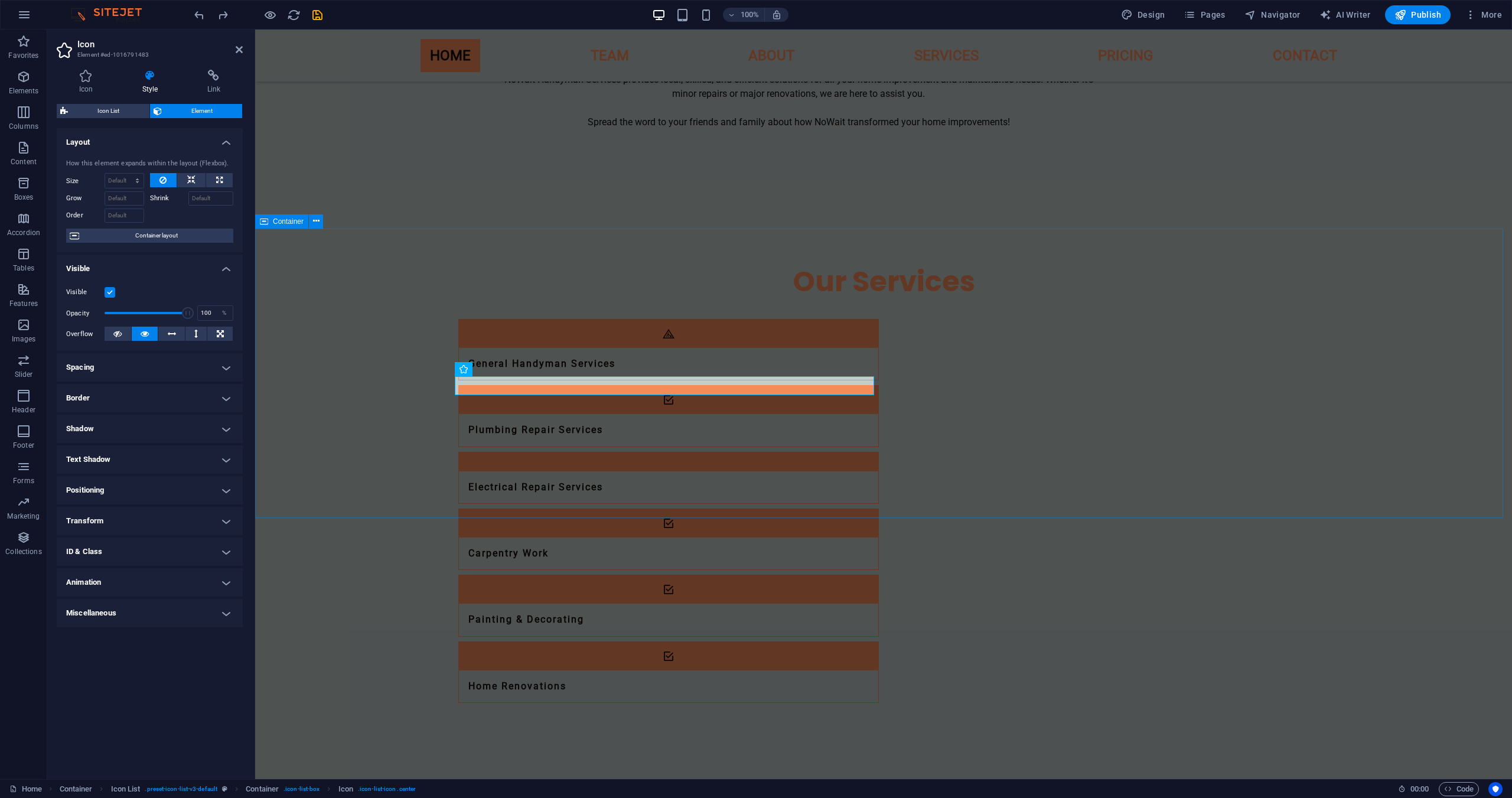
click at [337, 429] on div "Our Services General Handyman Services Plumbing Repair Services Electrical Repa…" at bounding box center [883, 483] width 1257 height 537
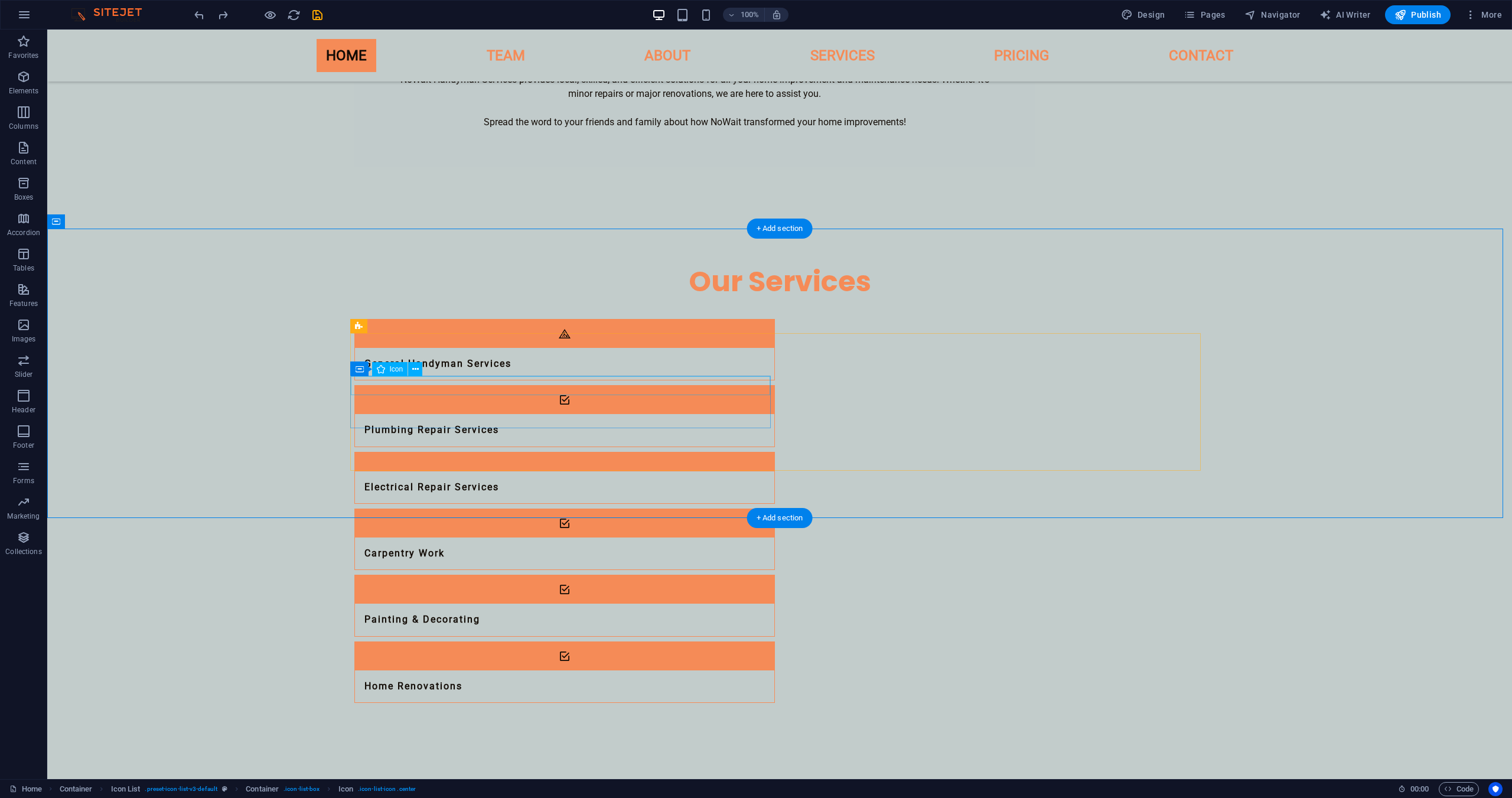
click at [473, 453] on figure at bounding box center [564, 462] width 419 height 19
click at [472, 453] on figure at bounding box center [564, 462] width 419 height 19
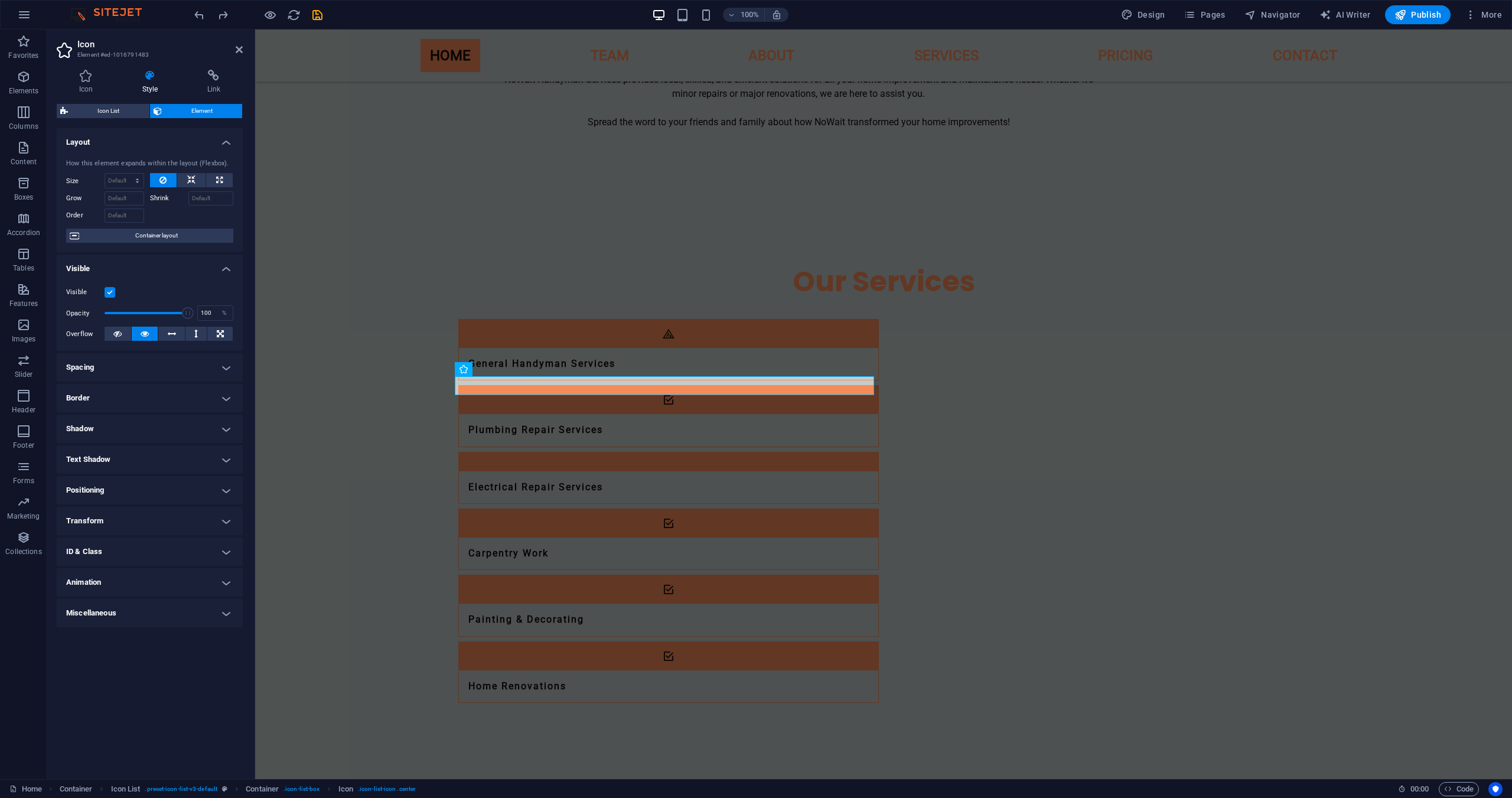
click at [165, 181] on icon at bounding box center [163, 180] width 7 height 14
click at [194, 179] on icon at bounding box center [191, 180] width 8 height 14
click at [215, 179] on button at bounding box center [219, 180] width 27 height 14
type input "100"
select select "%"
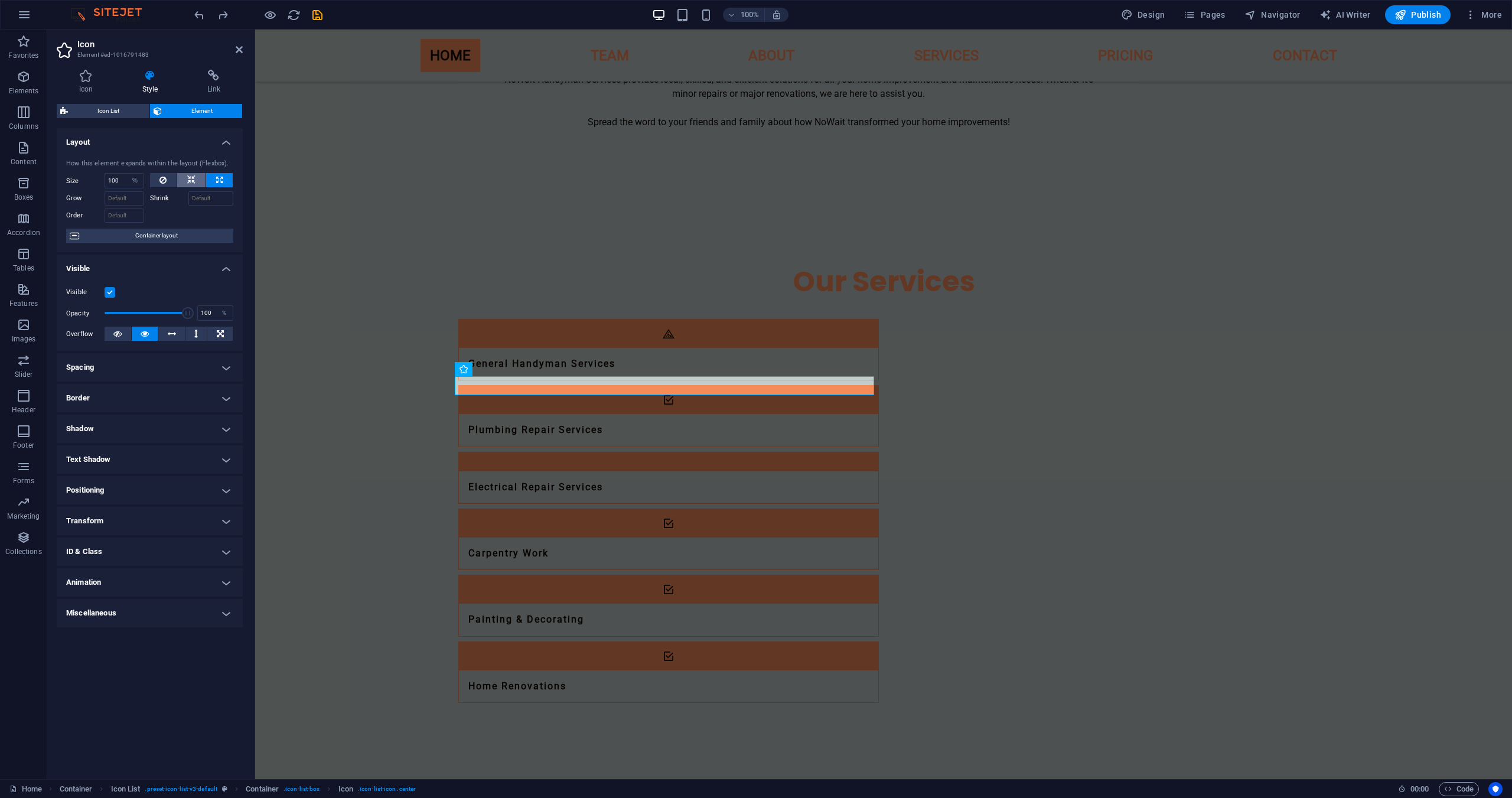
click at [190, 178] on icon at bounding box center [191, 180] width 8 height 14
click at [164, 177] on icon at bounding box center [163, 180] width 7 height 14
select select "DISABLED_OPTION_VALUE"
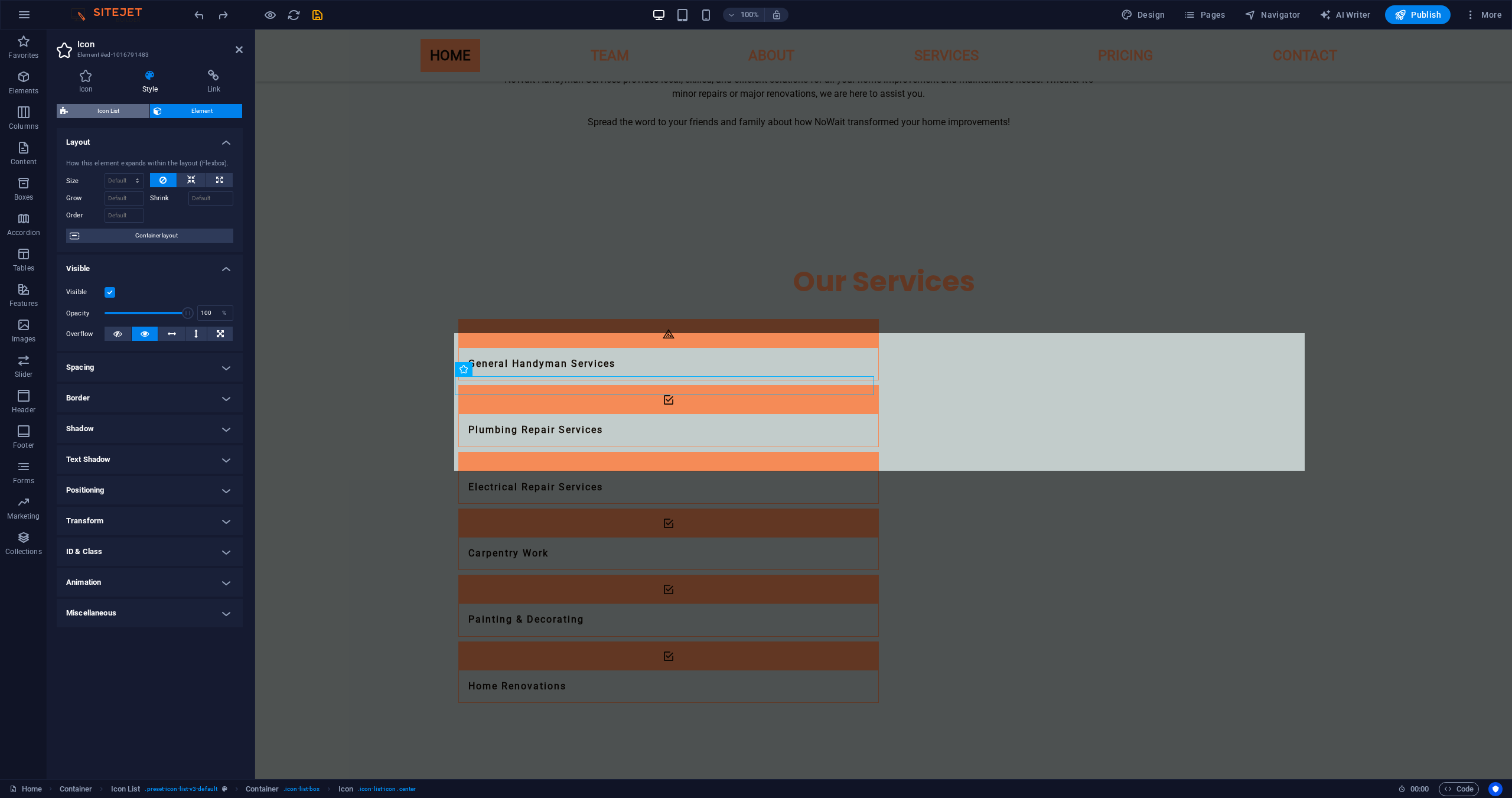
click at [133, 116] on span "Icon List" at bounding box center [109, 111] width 74 height 14
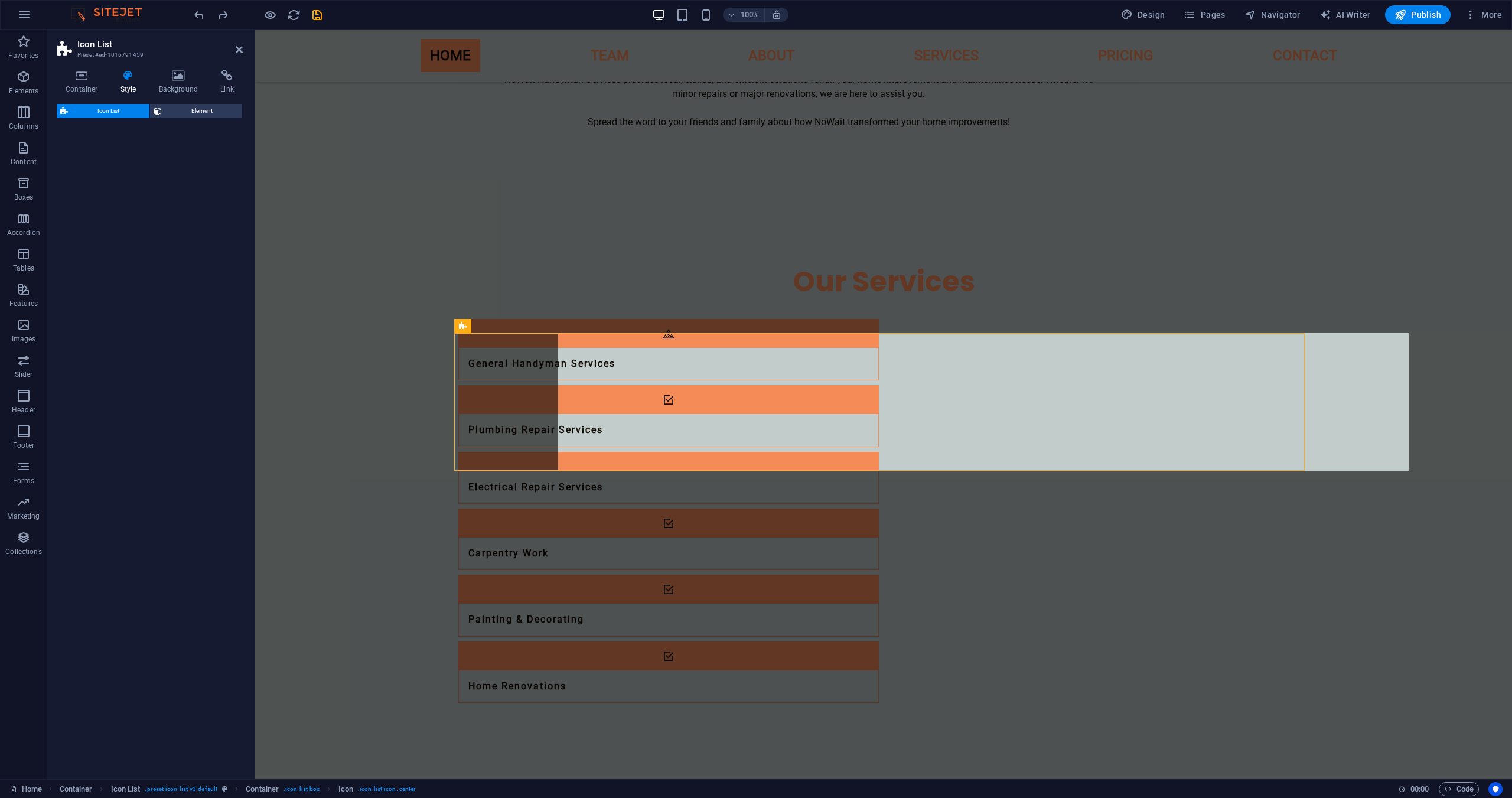
select select "rem"
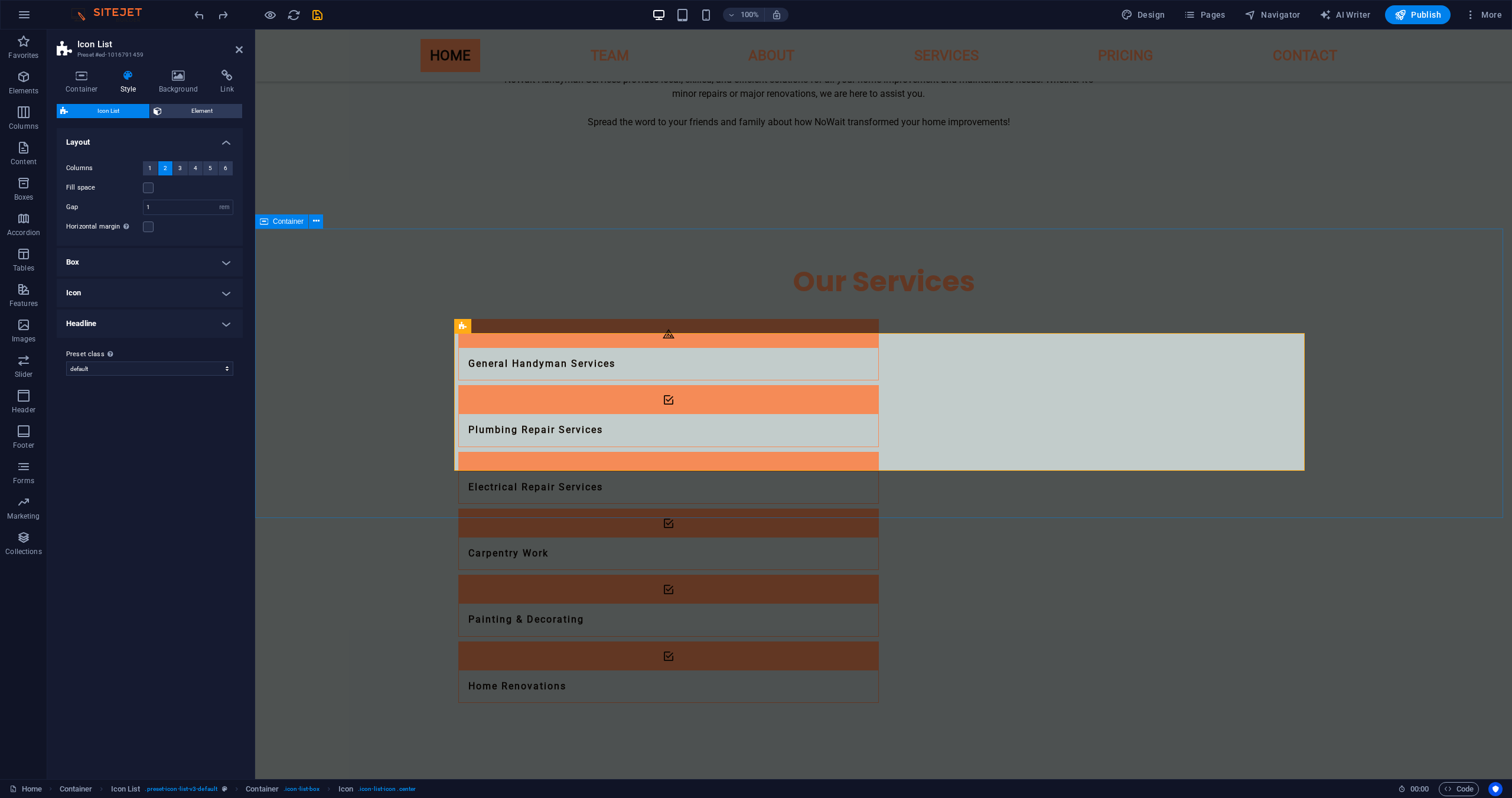
click at [1460, 356] on div "Our Services General Handyman Services Plumbing Repair Services Electrical Repa…" at bounding box center [883, 483] width 1257 height 537
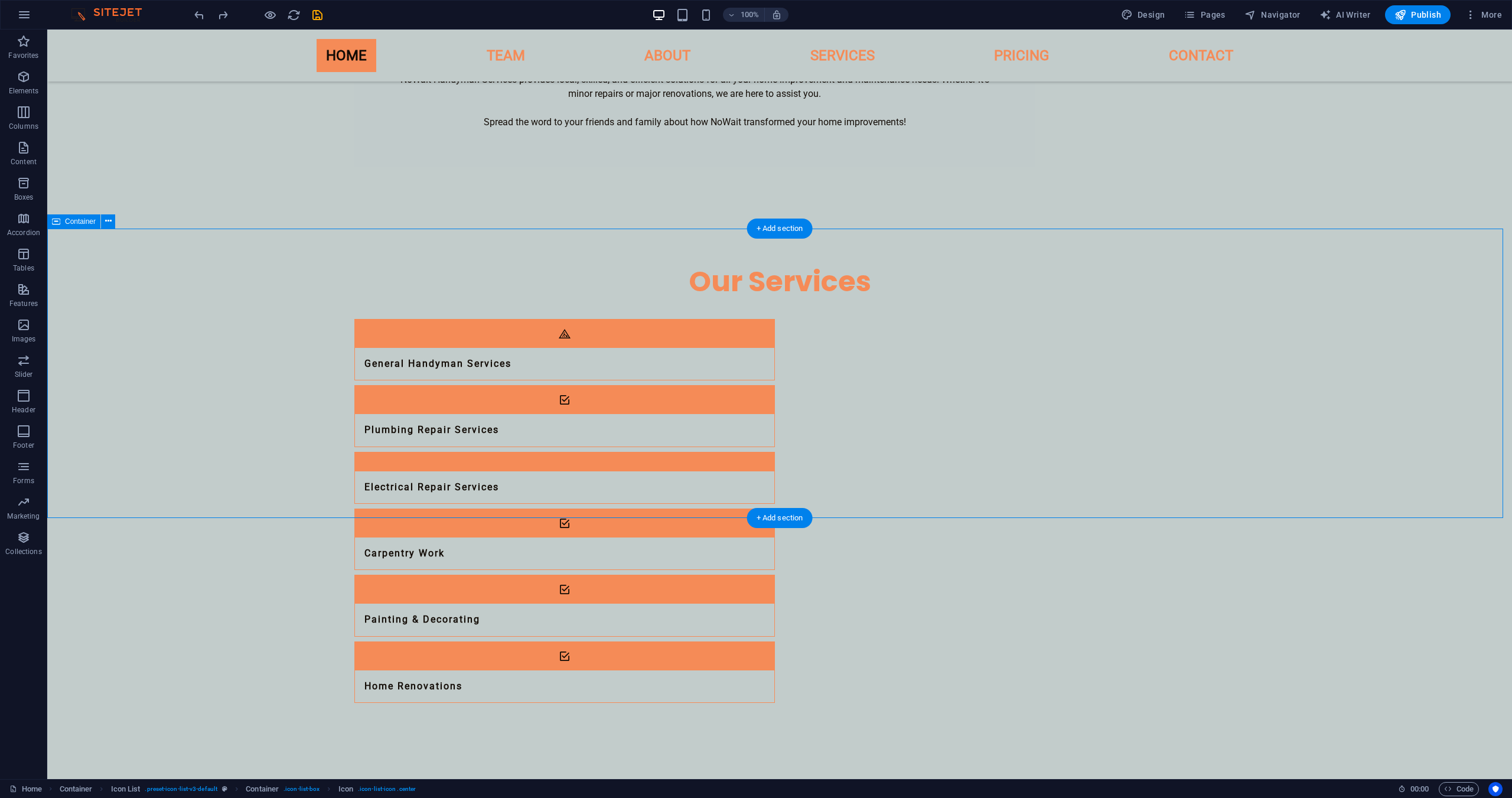
click at [261, 312] on div "Our Services General Handyman Services Plumbing Repair Services Electrical Repa…" at bounding box center [779, 483] width 1465 height 537
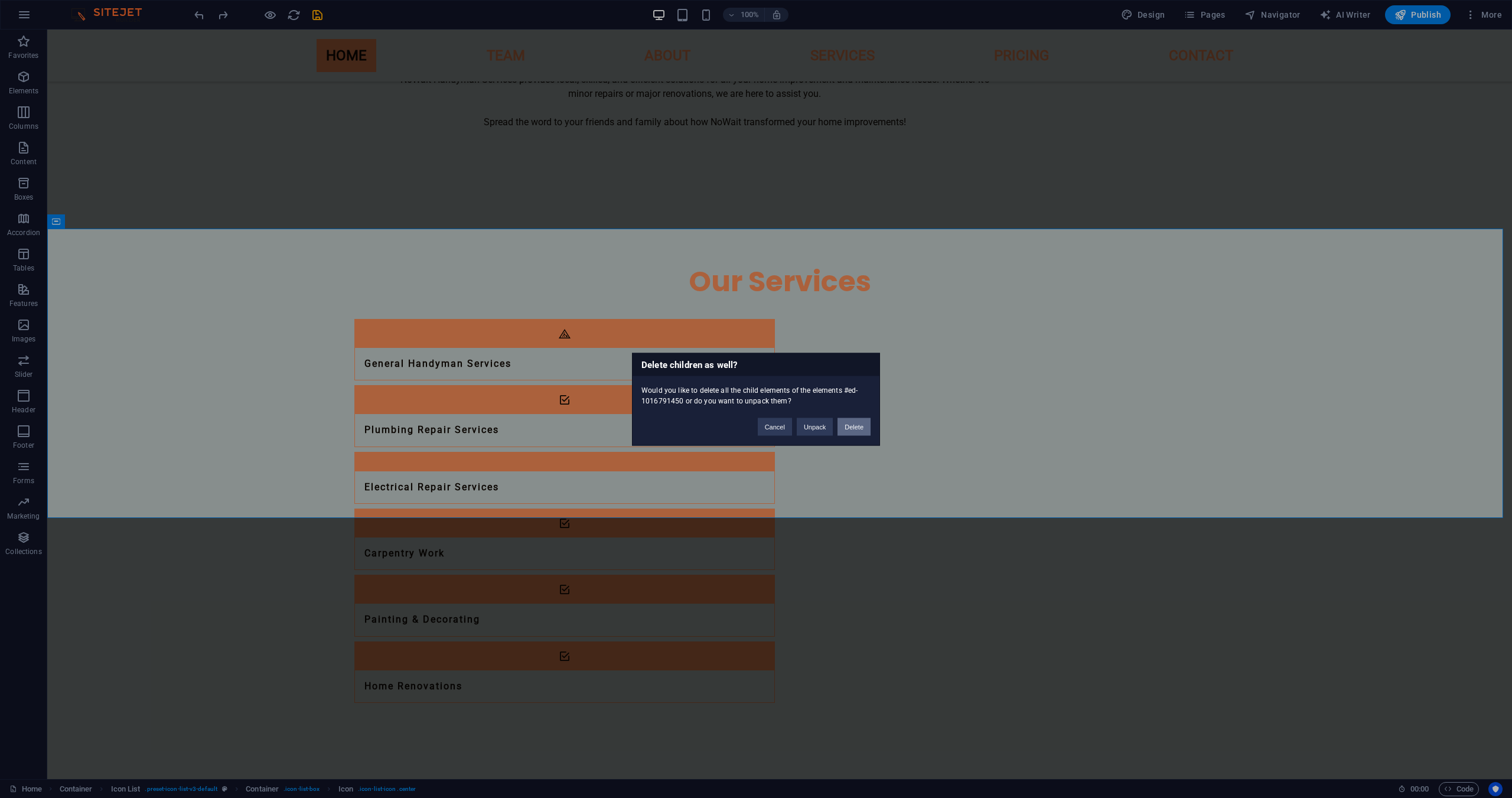
click at [858, 422] on button "Delete" at bounding box center [854, 426] width 33 height 18
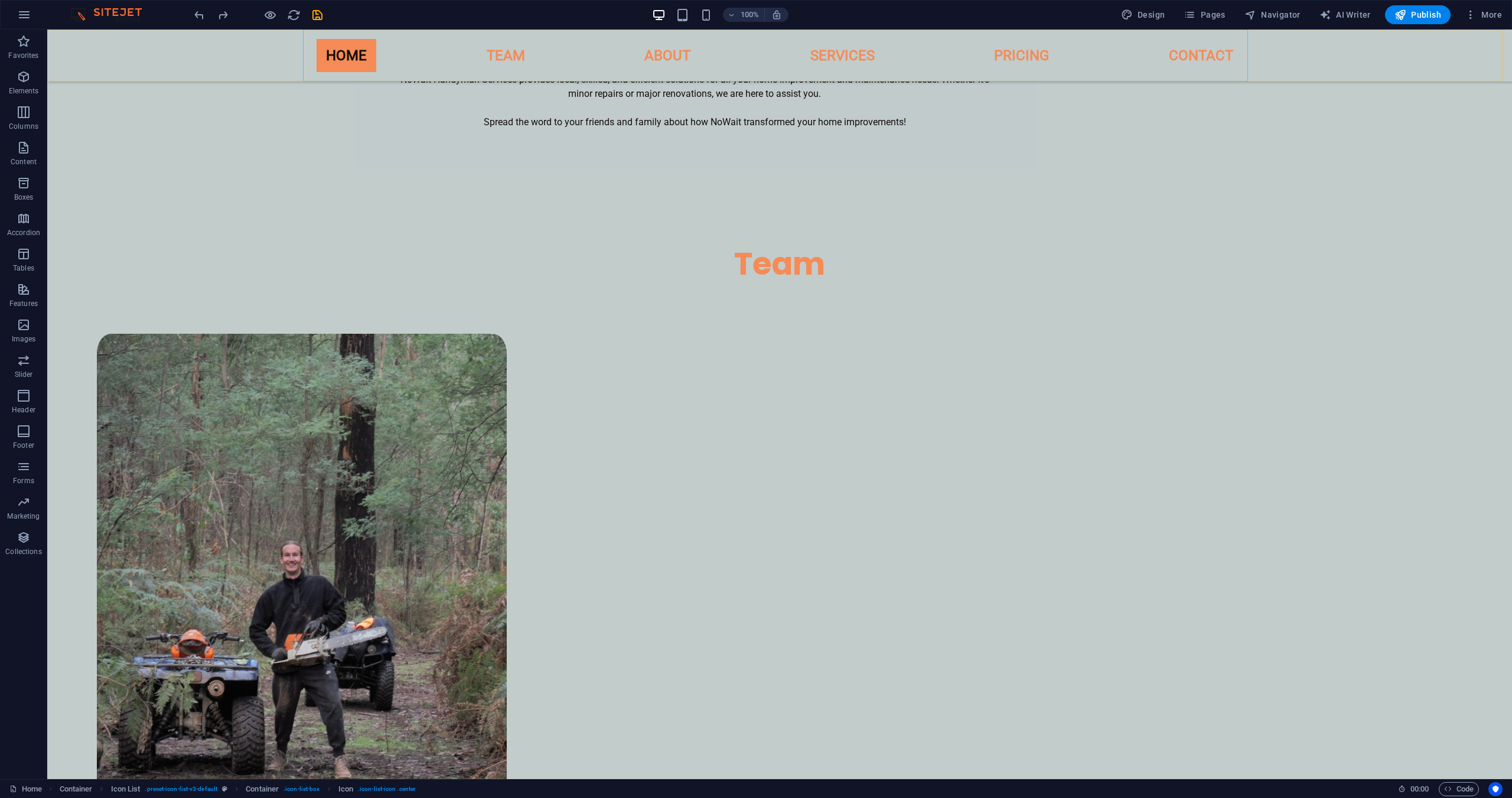
click at [839, 51] on nav "Home Team About Services Pricing Contact" at bounding box center [779, 55] width 945 height 52
click at [500, 59] on nav "Home Team About Services Pricing Contact" at bounding box center [779, 55] width 945 height 52
click at [33, 153] on span "Content" at bounding box center [23, 155] width 47 height 29
click at [27, 159] on p "Content" at bounding box center [23, 162] width 26 height 10
click at [201, 234] on div at bounding box center [779, 229] width 1465 height 29
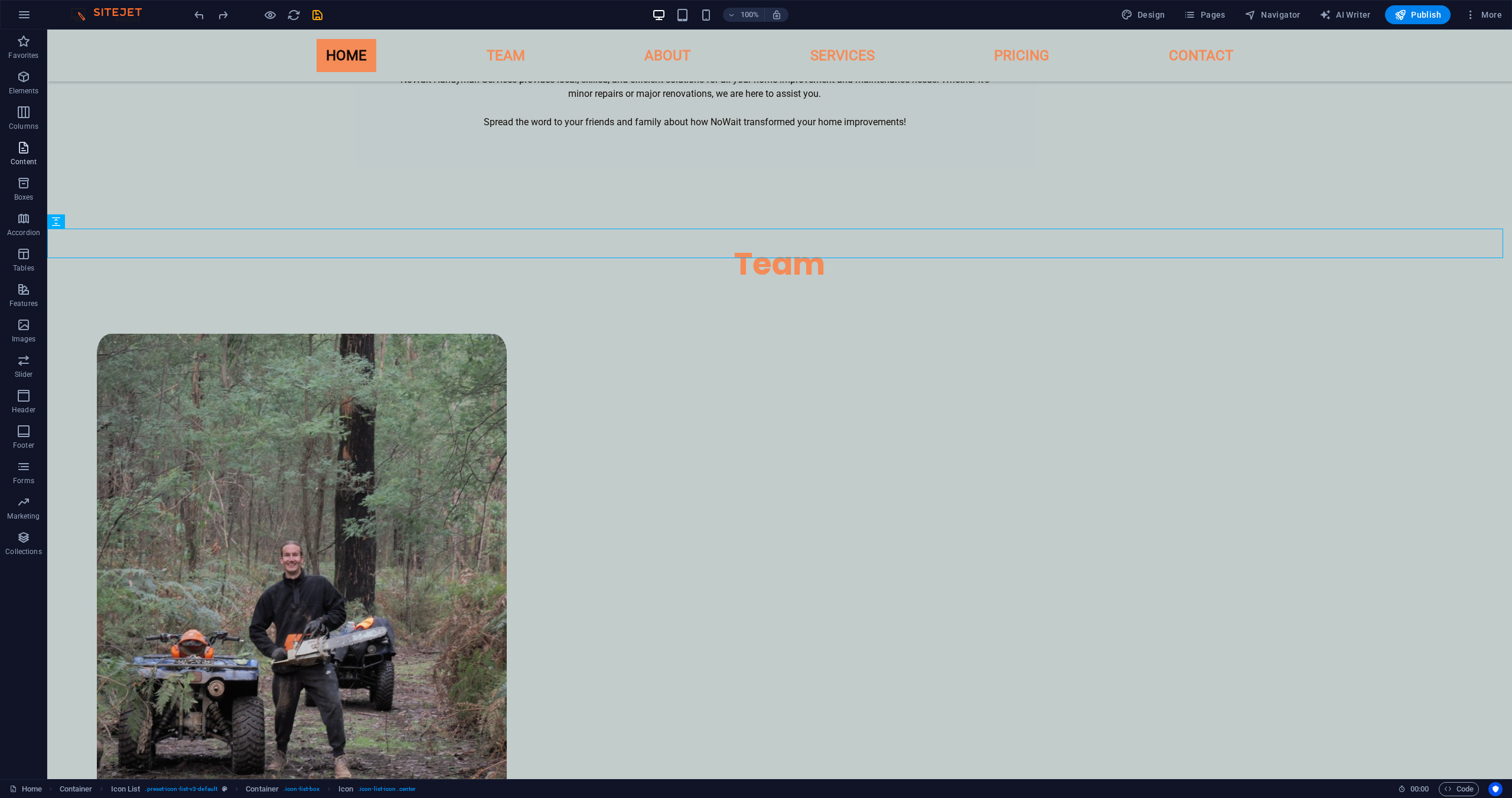
click at [27, 159] on p "Content" at bounding box center [23, 162] width 26 height 10
click at [29, 20] on icon "button" at bounding box center [24, 15] width 14 height 14
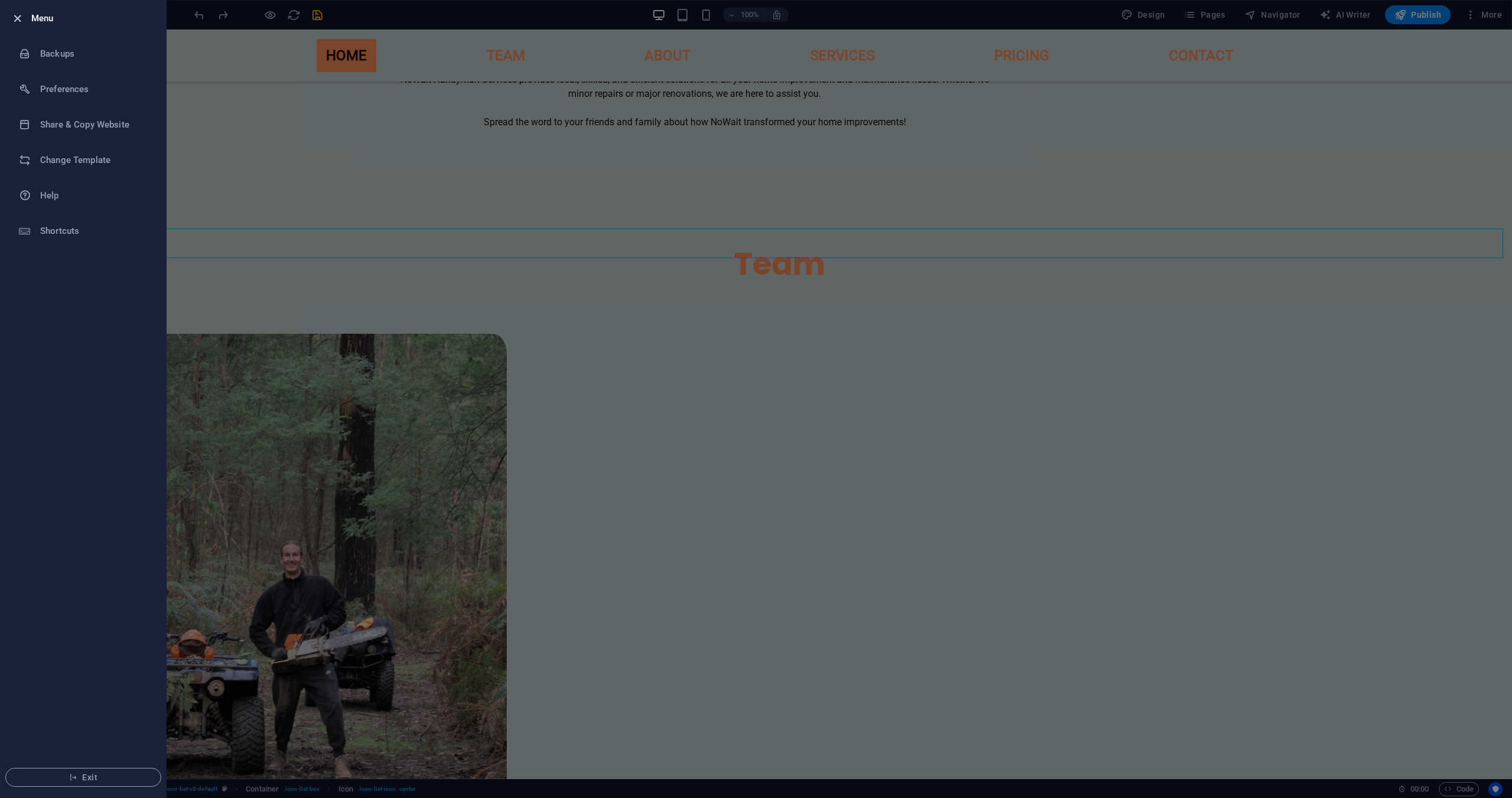
click at [23, 17] on icon "button" at bounding box center [17, 18] width 14 height 14
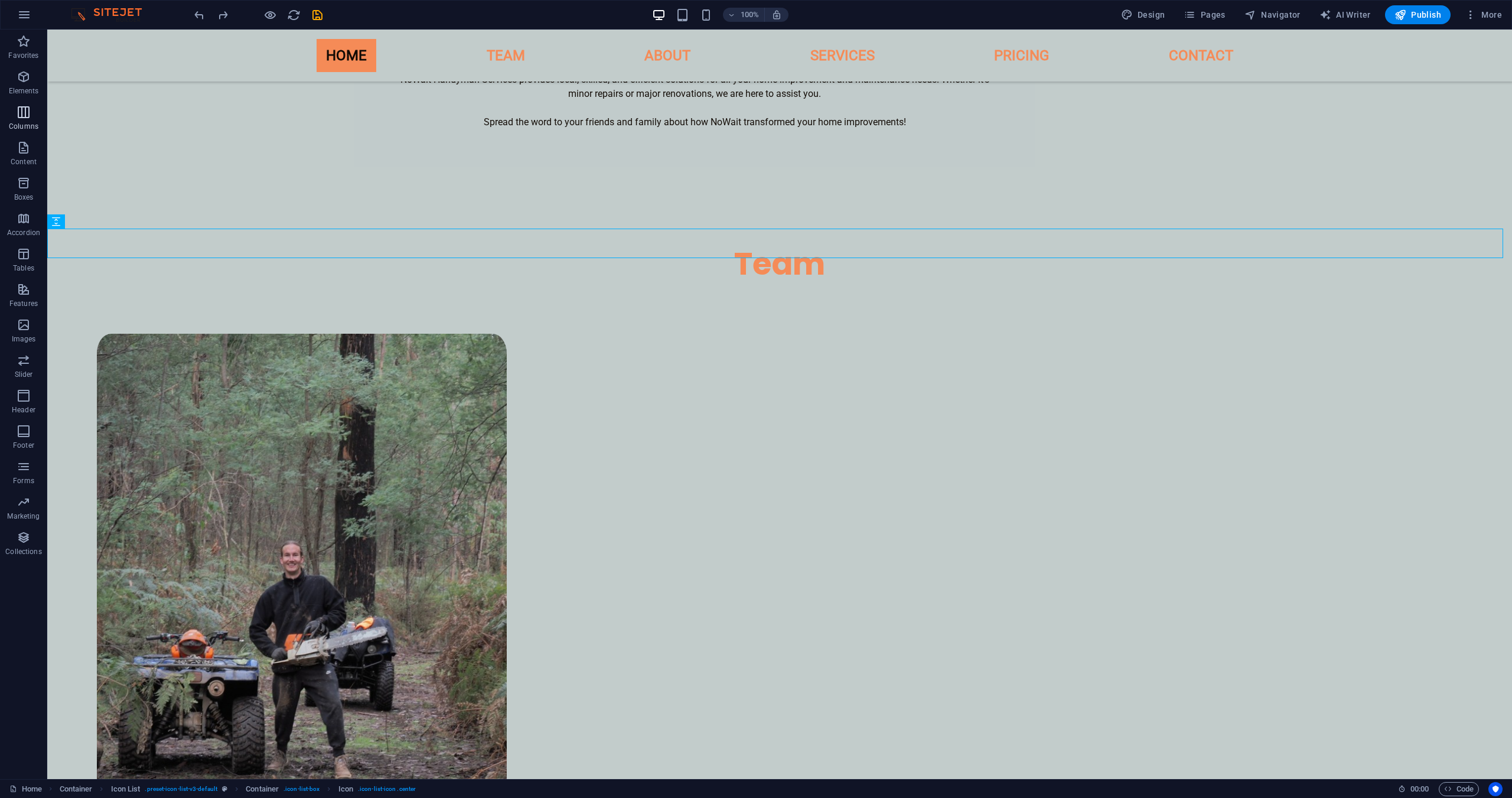
click at [18, 119] on icon "button" at bounding box center [23, 113] width 14 height 14
click at [29, 81] on icon "button" at bounding box center [23, 77] width 14 height 14
click at [25, 36] on icon "button" at bounding box center [23, 42] width 14 height 14
click at [317, 18] on icon "save" at bounding box center [317, 15] width 14 height 14
click at [315, 16] on icon "save" at bounding box center [317, 15] width 14 height 14
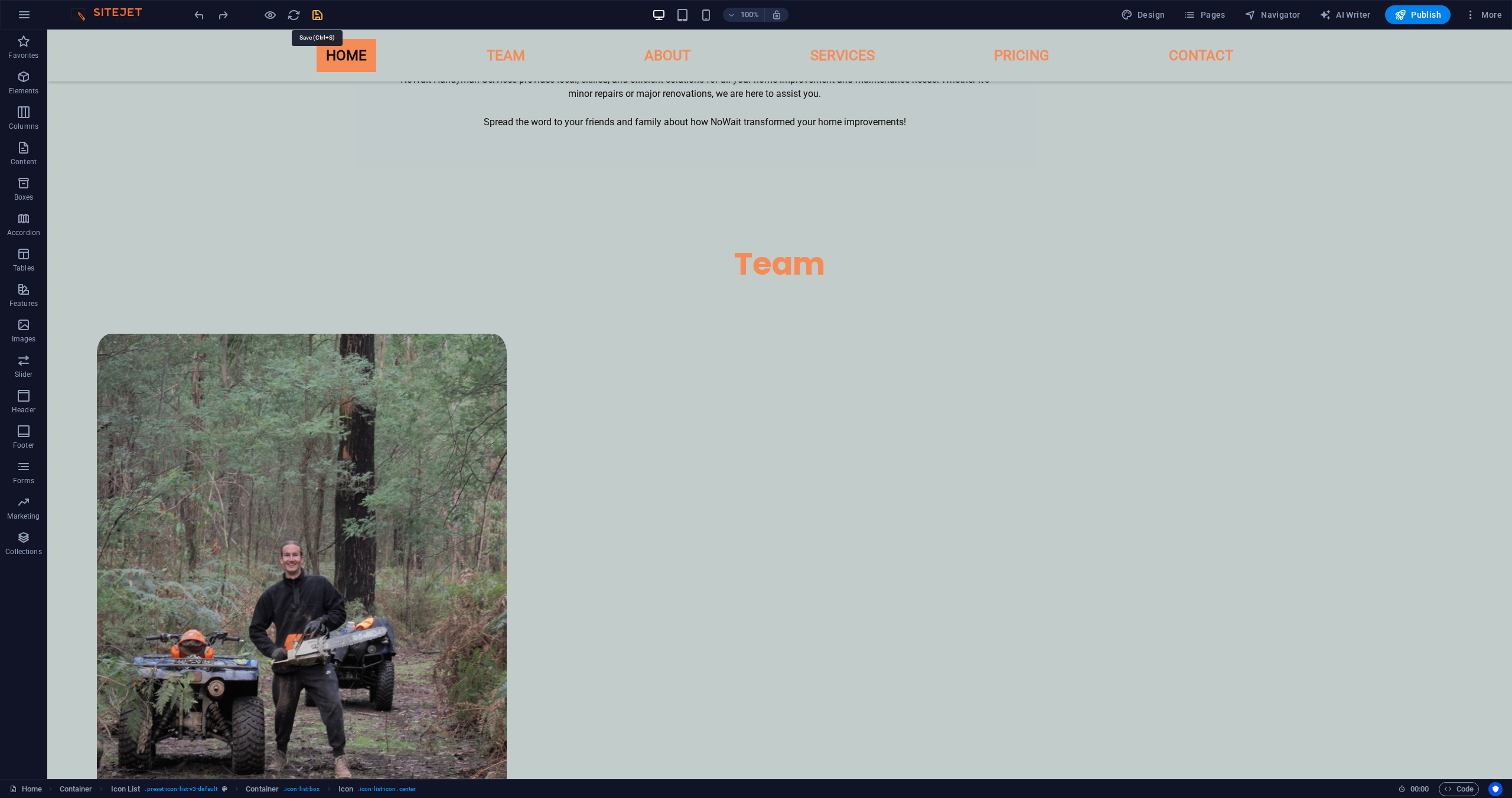
click at [314, 13] on icon "save" at bounding box center [317, 15] width 14 height 14
click at [294, 15] on icon "reload" at bounding box center [294, 15] width 14 height 14
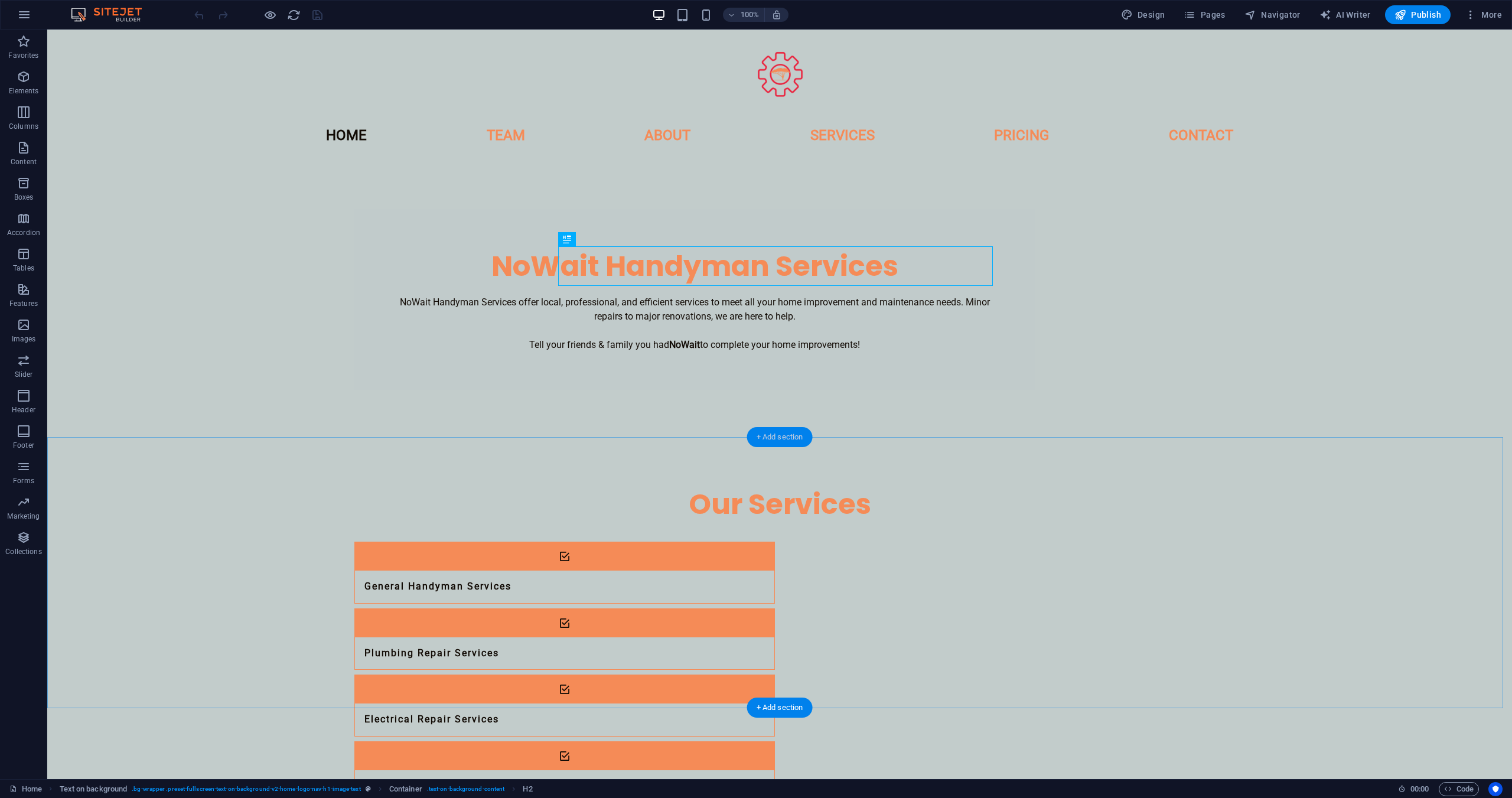
click at [769, 438] on div "+ Add section" at bounding box center [779, 437] width 66 height 20
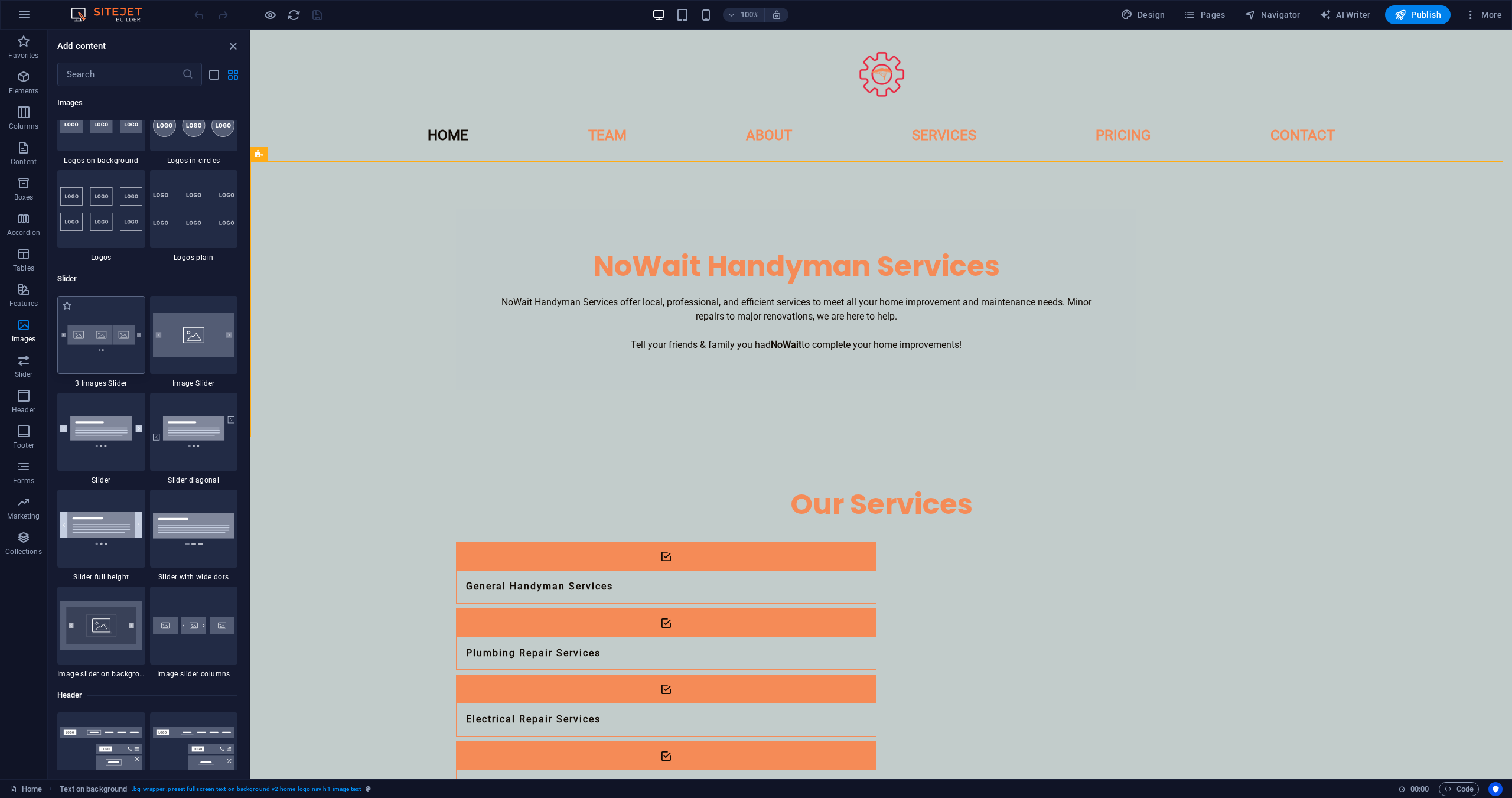
scroll to position [6517, 0]
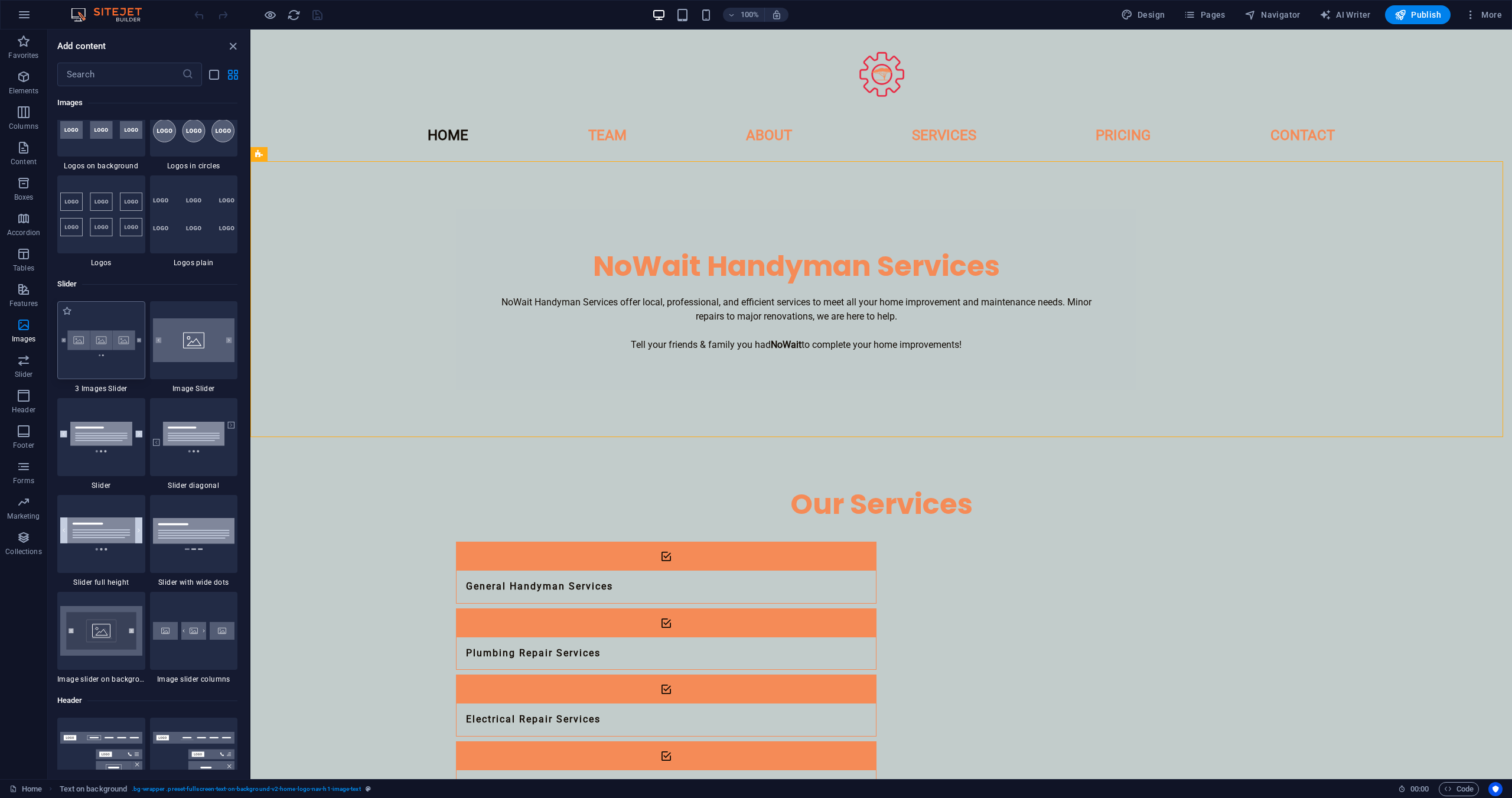
click at [101, 351] on img at bounding box center [101, 341] width 82 height 55
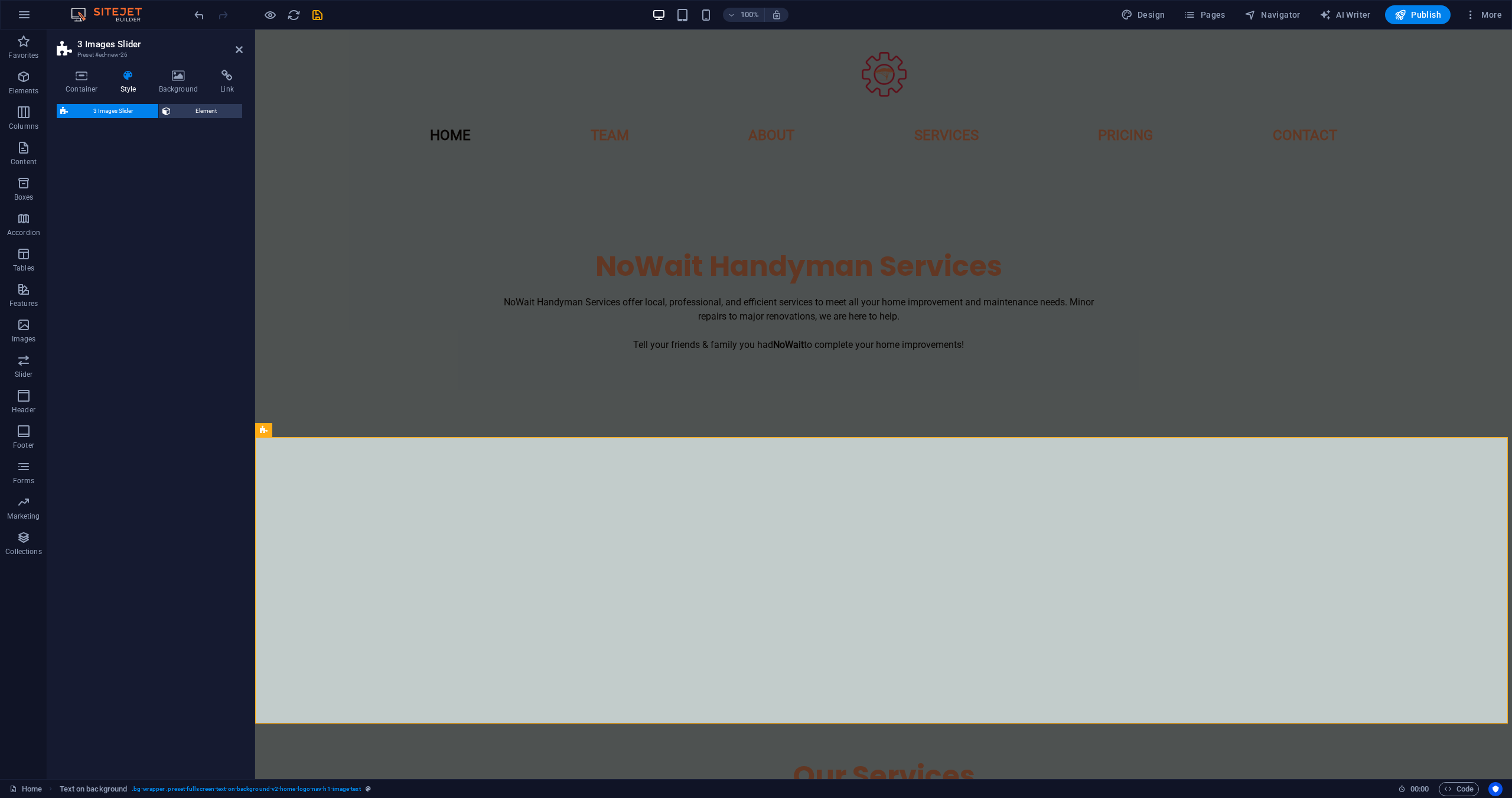
select select "rem"
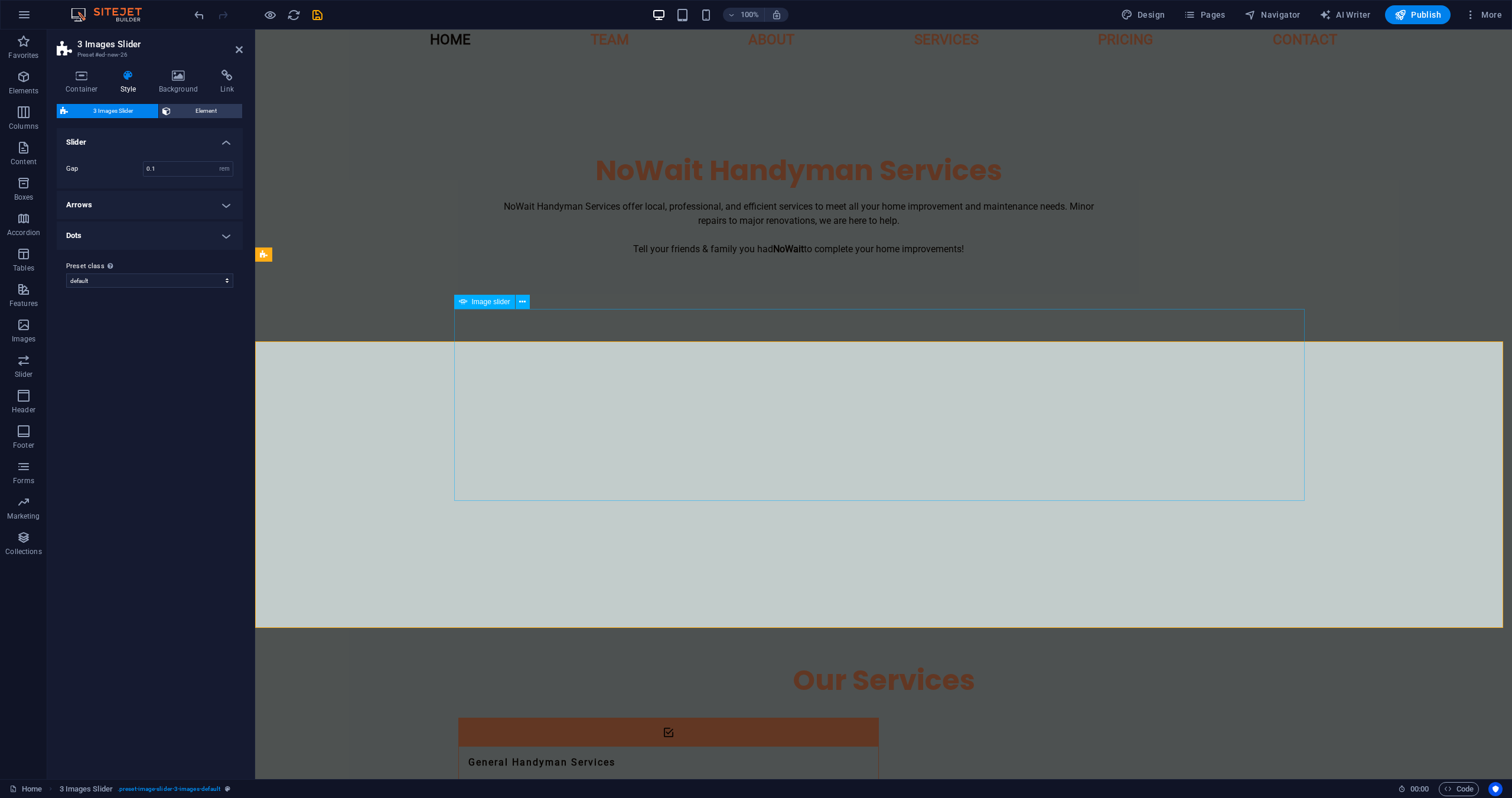
scroll to position [157, 0]
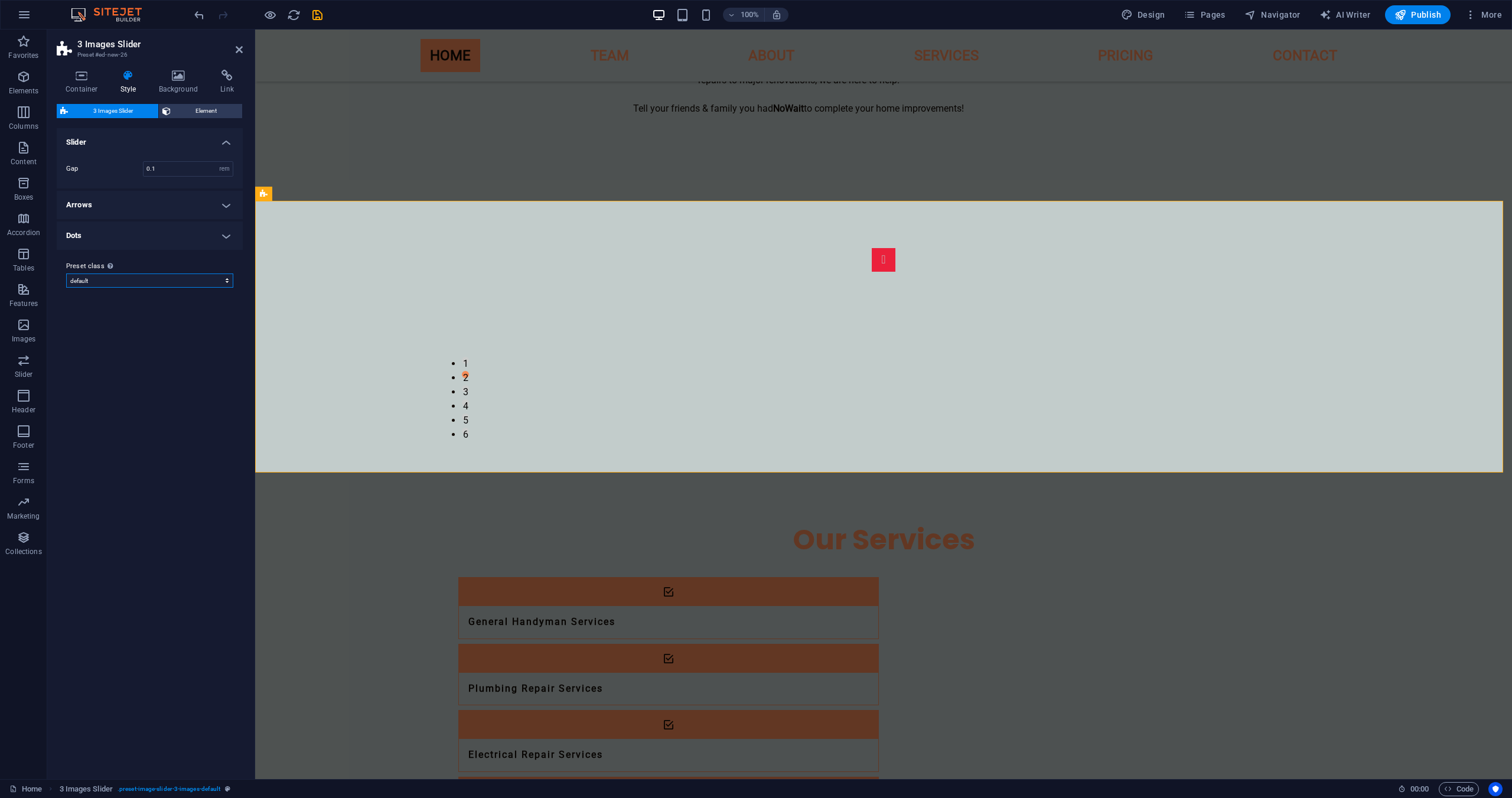
click at [176, 287] on select "default Add preset class" at bounding box center [150, 281] width 167 height 14
drag, startPoint x: 121, startPoint y: 360, endPoint x: 121, endPoint y: 341, distance: 19.0
click at [121, 360] on div "Variants Default Slider Gap 0.1 rem px % vh vw Arrows These settings are effect…" at bounding box center [150, 449] width 186 height 642
click at [203, 107] on span "Element" at bounding box center [207, 111] width 65 height 14
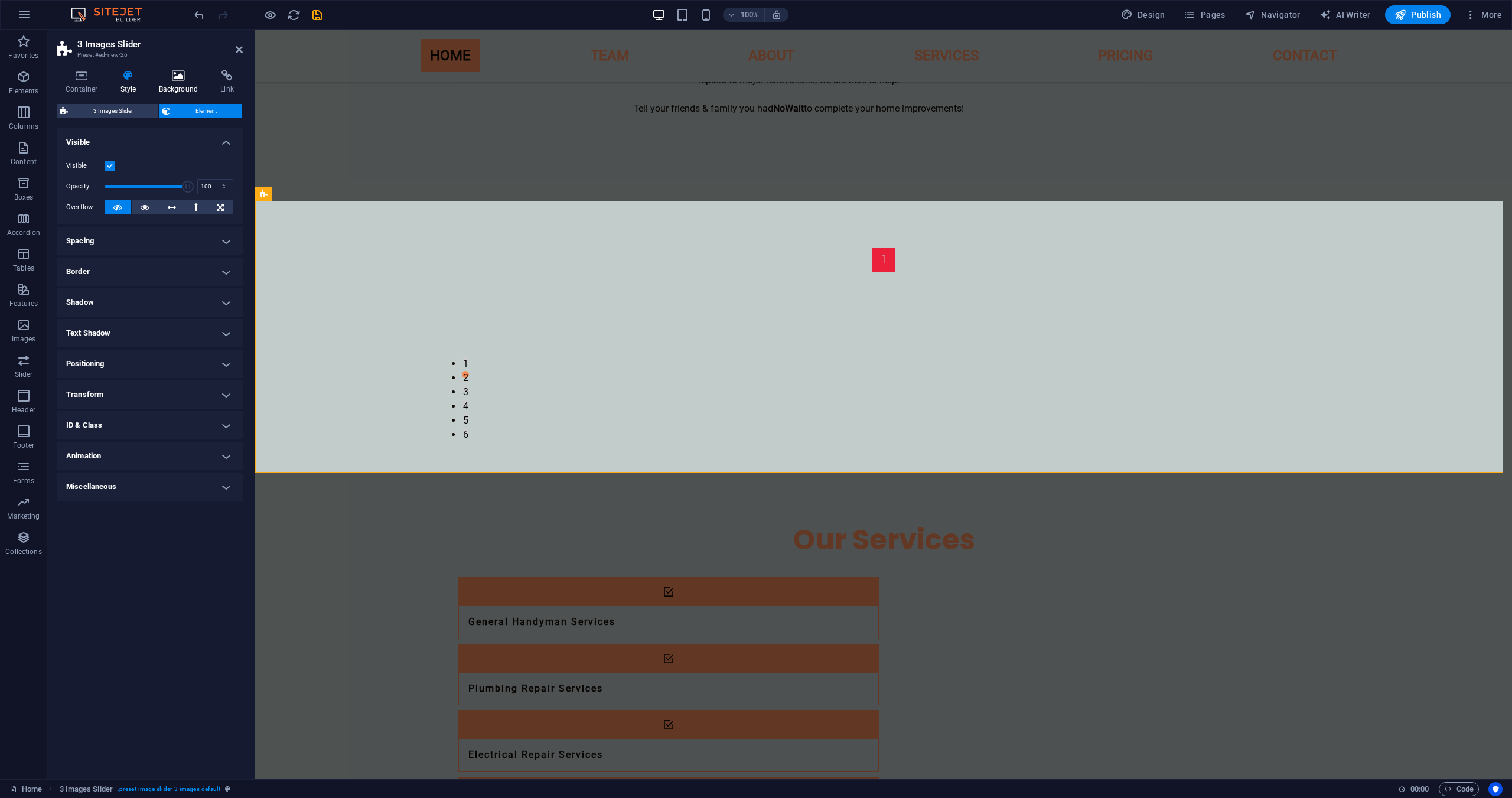
click at [183, 90] on h4 "Background" at bounding box center [181, 82] width 62 height 25
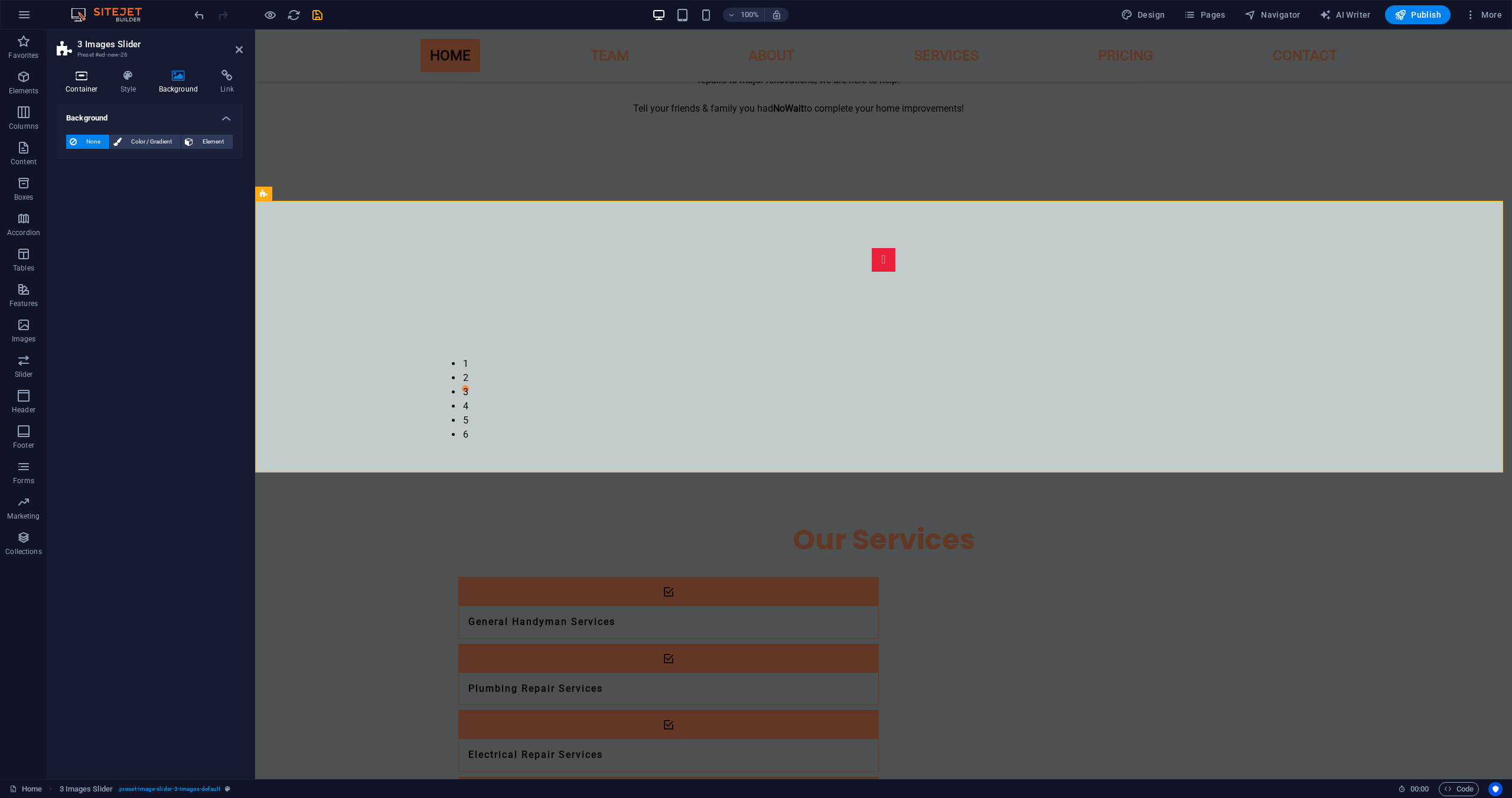
click at [92, 75] on icon at bounding box center [81, 75] width 50 height 12
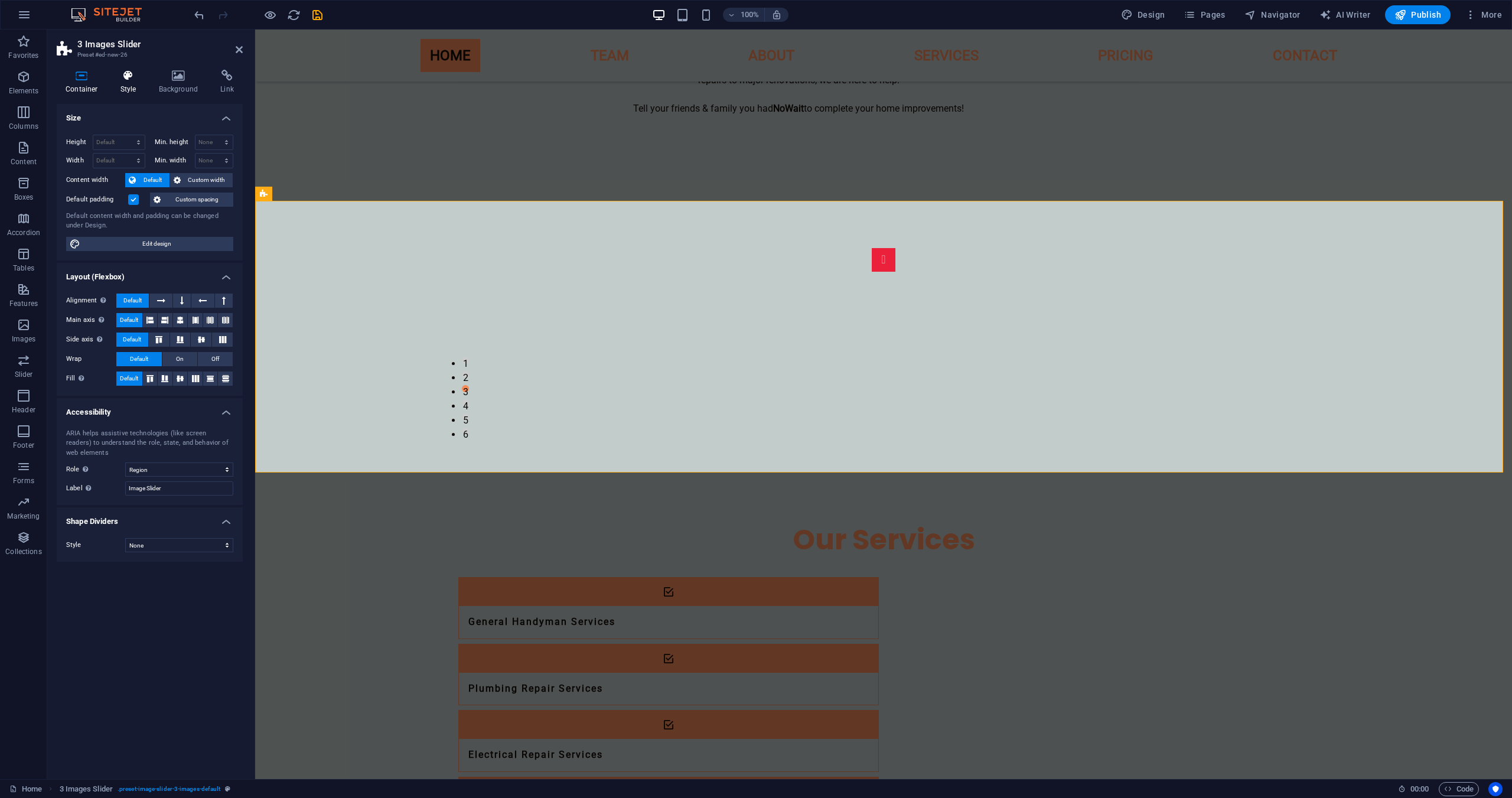
click at [129, 74] on icon at bounding box center [129, 75] width 34 height 12
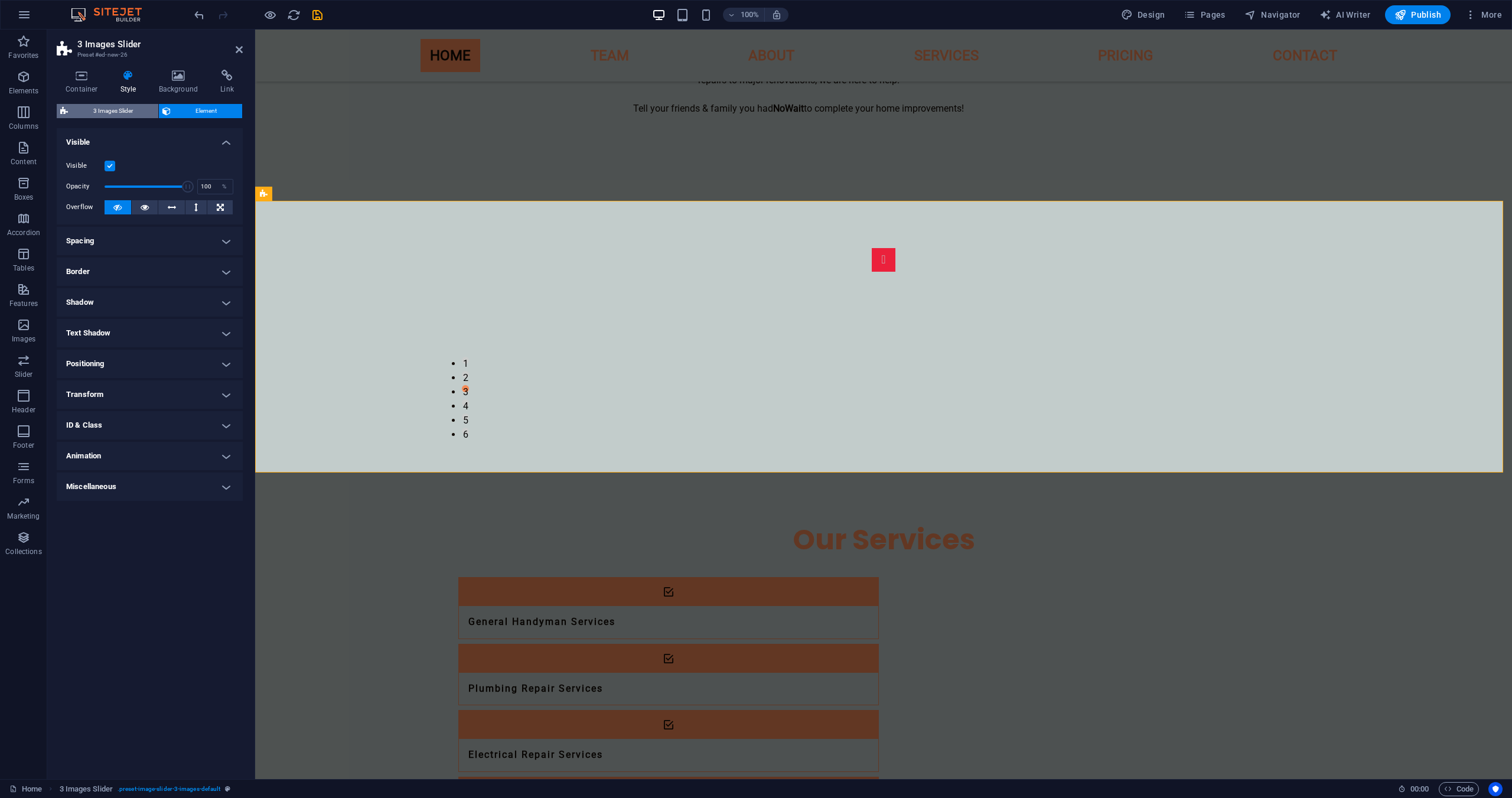
click at [120, 110] on span "3 Images Slider" at bounding box center [113, 111] width 83 height 14
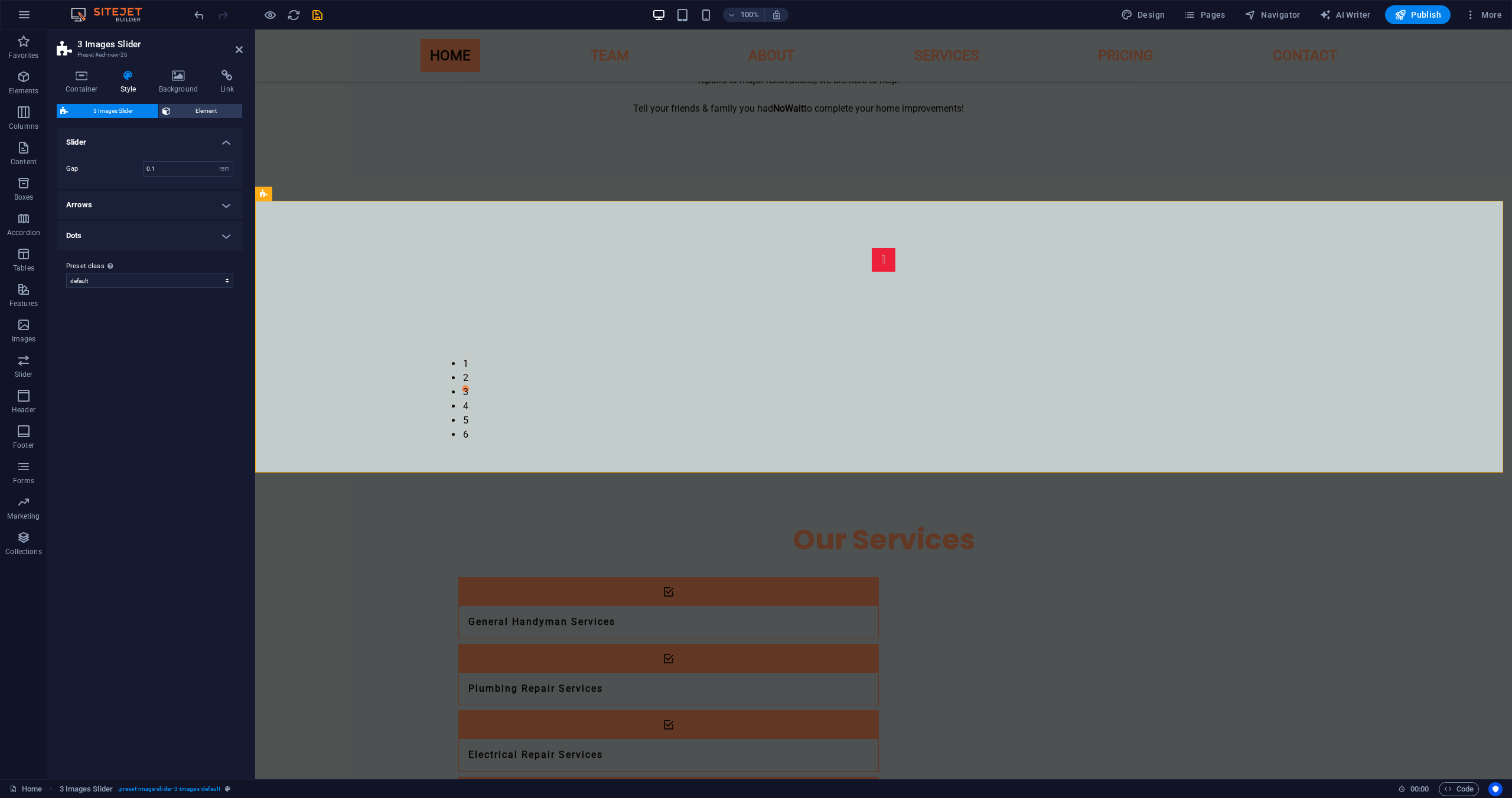
click at [173, 64] on div "Container Style Background Link Size Height Default px rem % vh vw Min. height …" at bounding box center [150, 420] width 205 height 719
click at [172, 69] on div "Container Style Background Link Size Height Default px rem % vh vw Min. height …" at bounding box center [150, 420] width 205 height 719
click at [180, 88] on h4 "Background" at bounding box center [181, 82] width 62 height 25
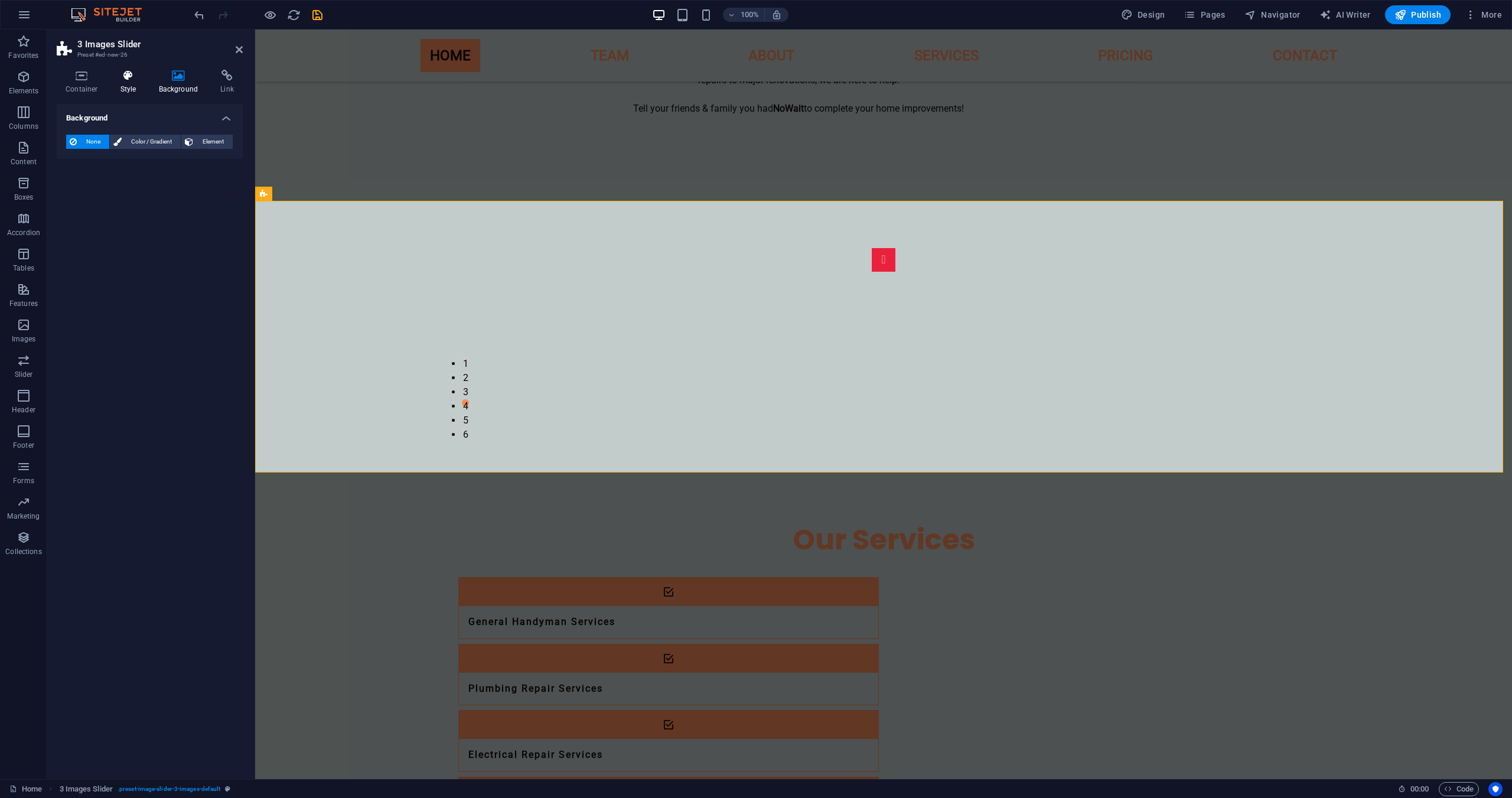
click at [142, 79] on icon at bounding box center [129, 75] width 34 height 12
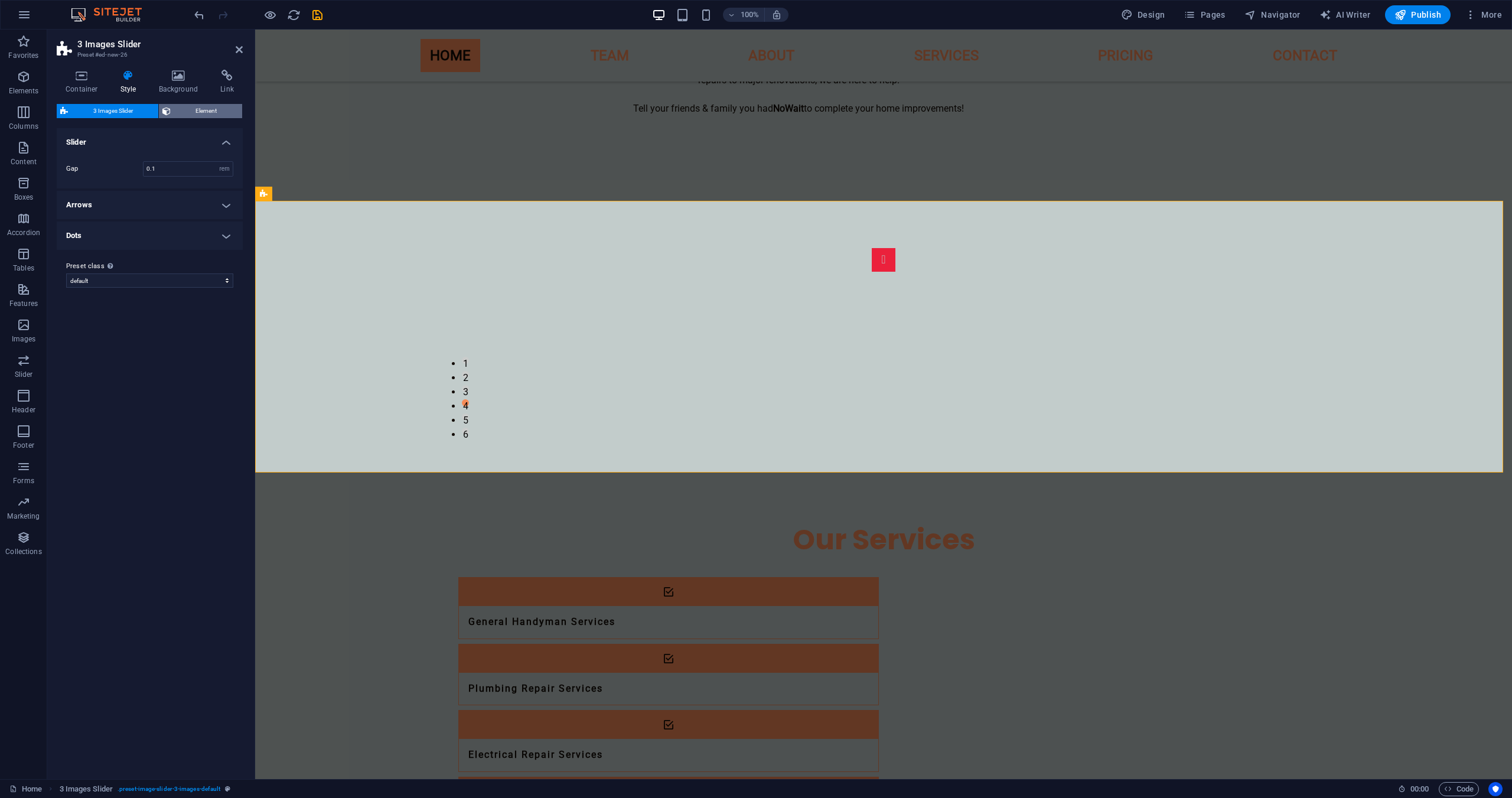
click at [187, 113] on span "Element" at bounding box center [207, 111] width 65 height 14
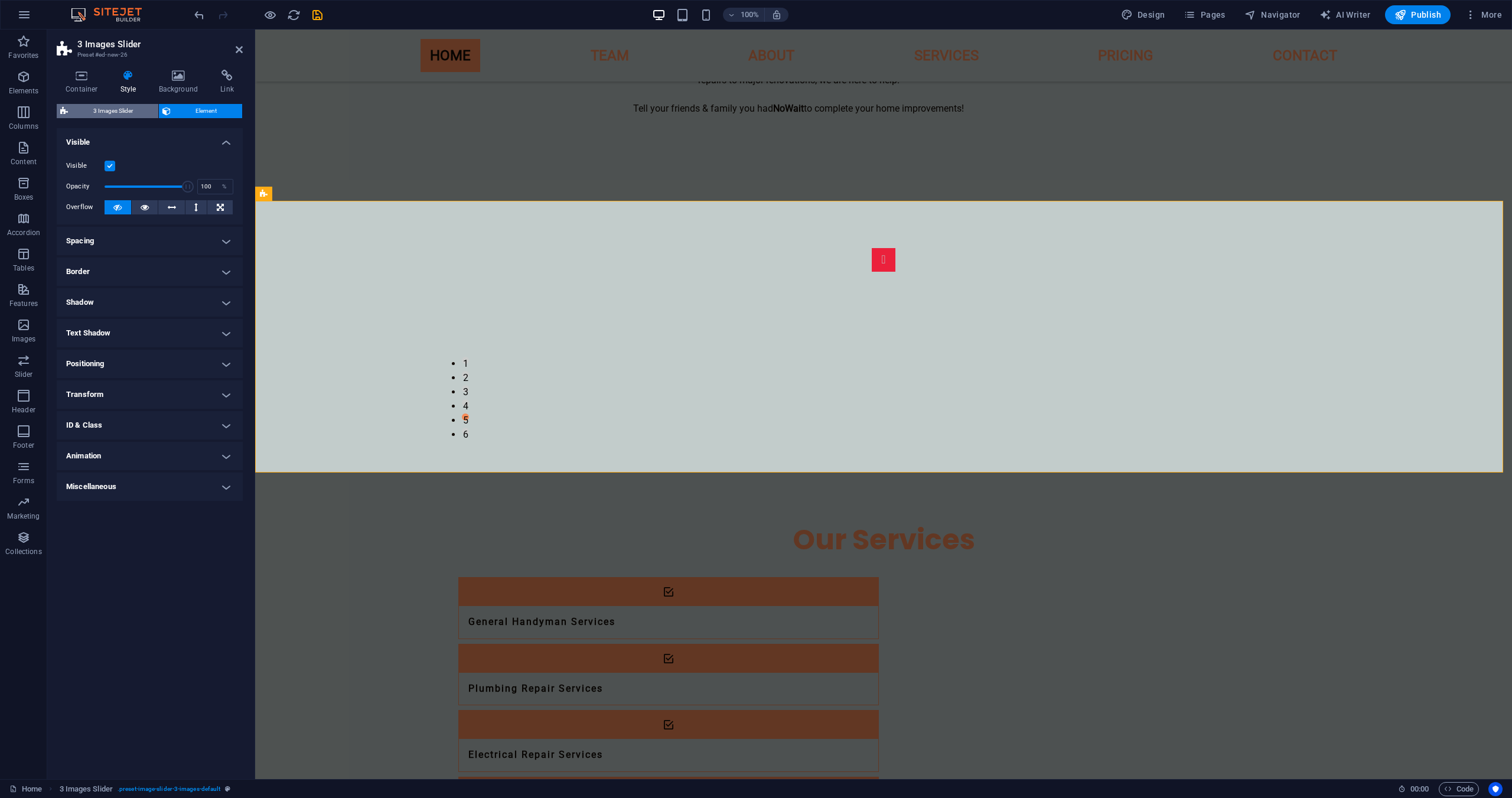
click at [126, 107] on span "3 Images Slider" at bounding box center [113, 111] width 83 height 14
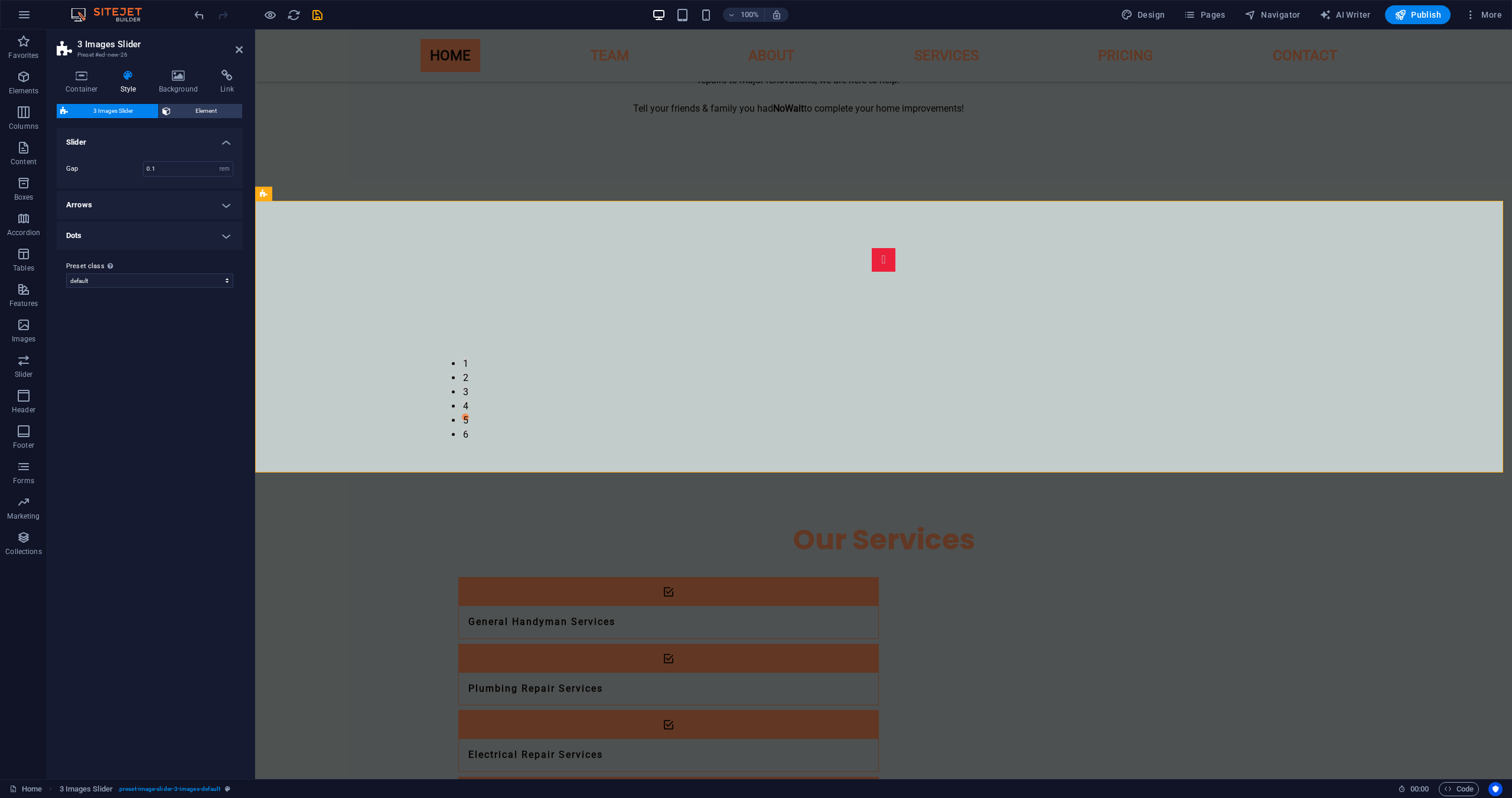
click at [99, 202] on h4 "Arrows" at bounding box center [150, 205] width 186 height 29
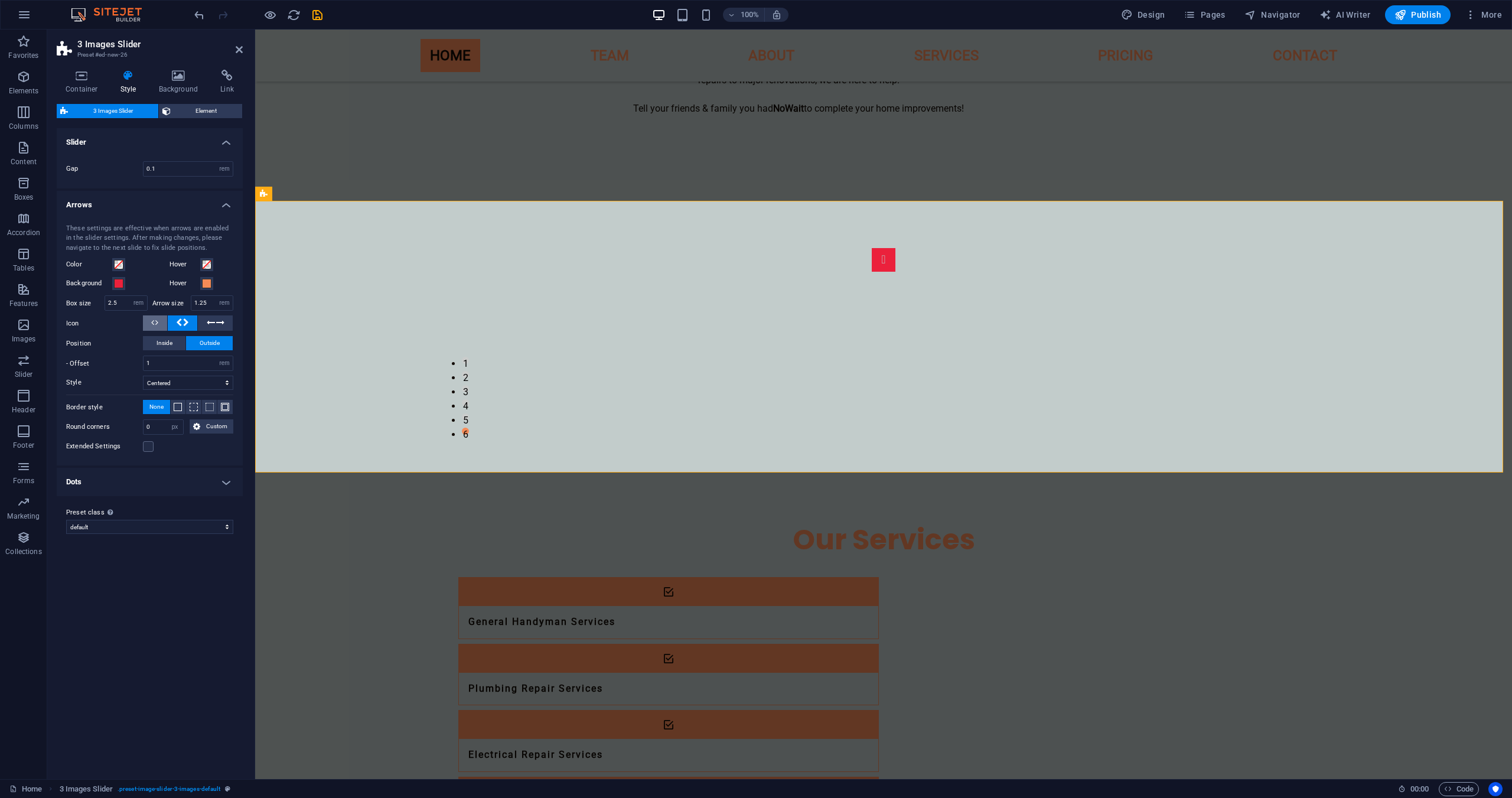
click at [154, 325] on span at bounding box center [155, 323] width 7 height 16
click at [116, 285] on span at bounding box center [118, 284] width 10 height 10
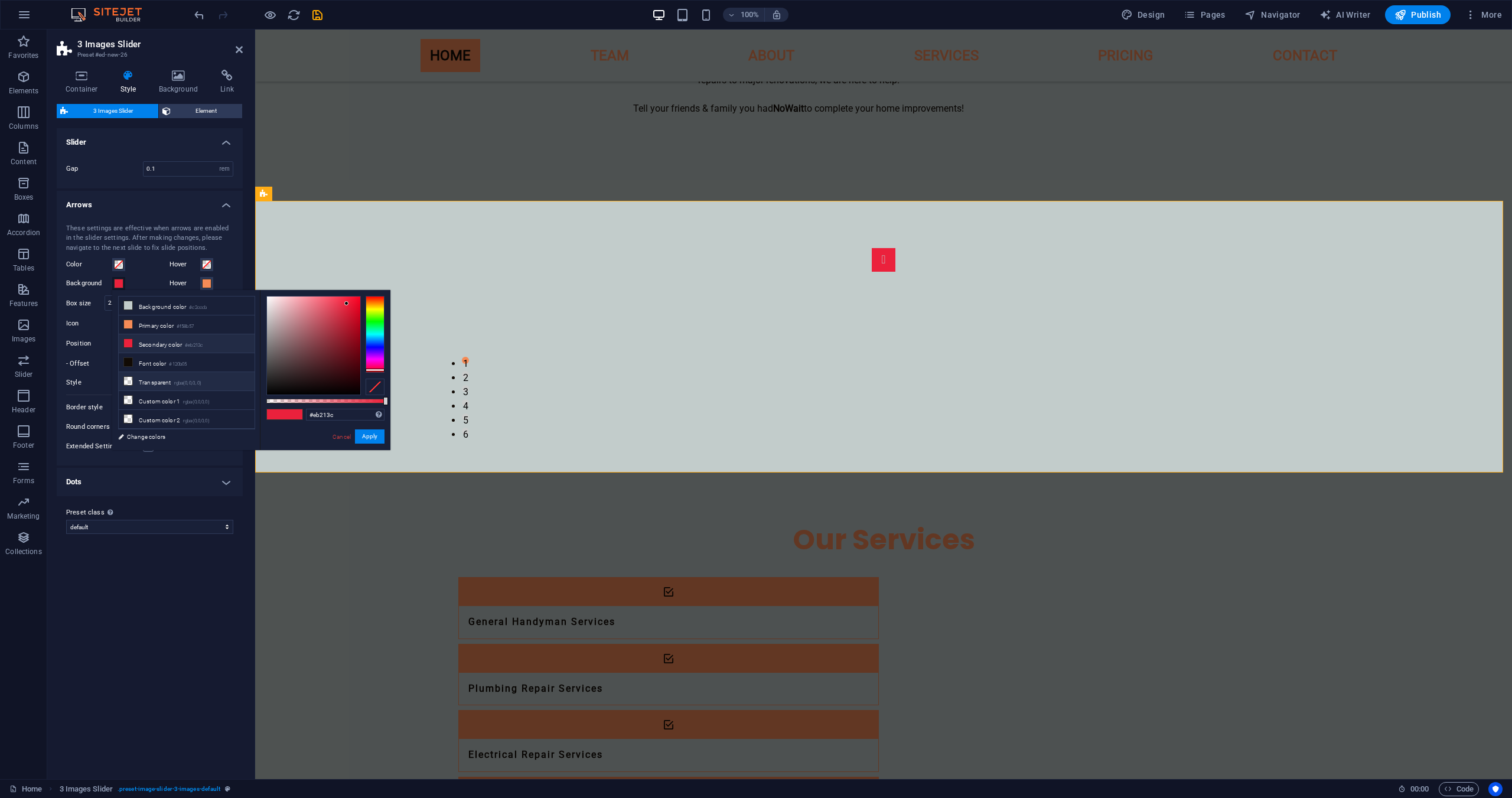
click at [166, 386] on li "Transparent rgba(0,0,0,.0)" at bounding box center [187, 381] width 136 height 19
type input "rgba(0, 0, 0, 0)"
click at [371, 442] on button "Apply" at bounding box center [369, 436] width 29 height 14
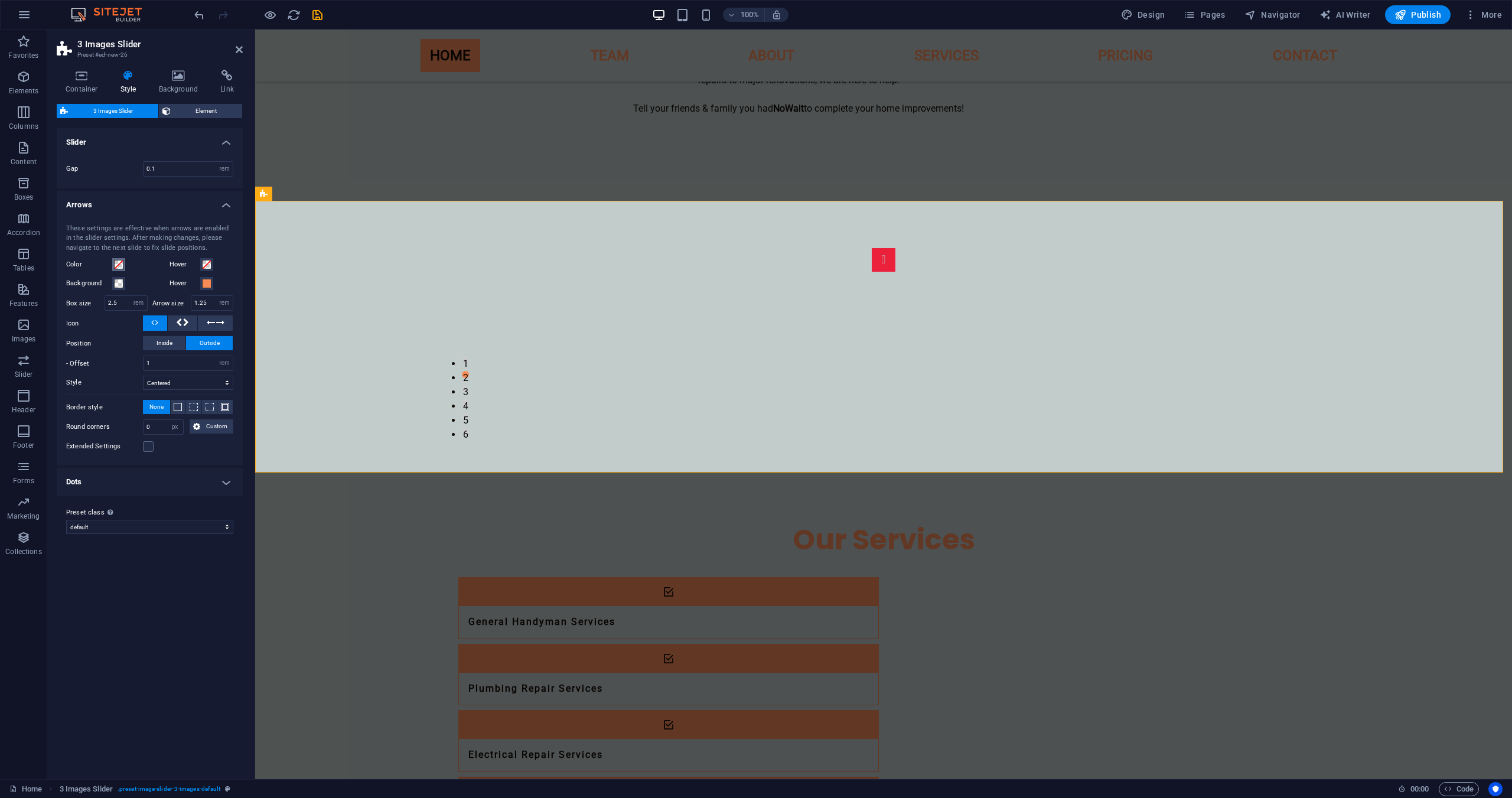
click at [120, 266] on span at bounding box center [118, 265] width 10 height 10
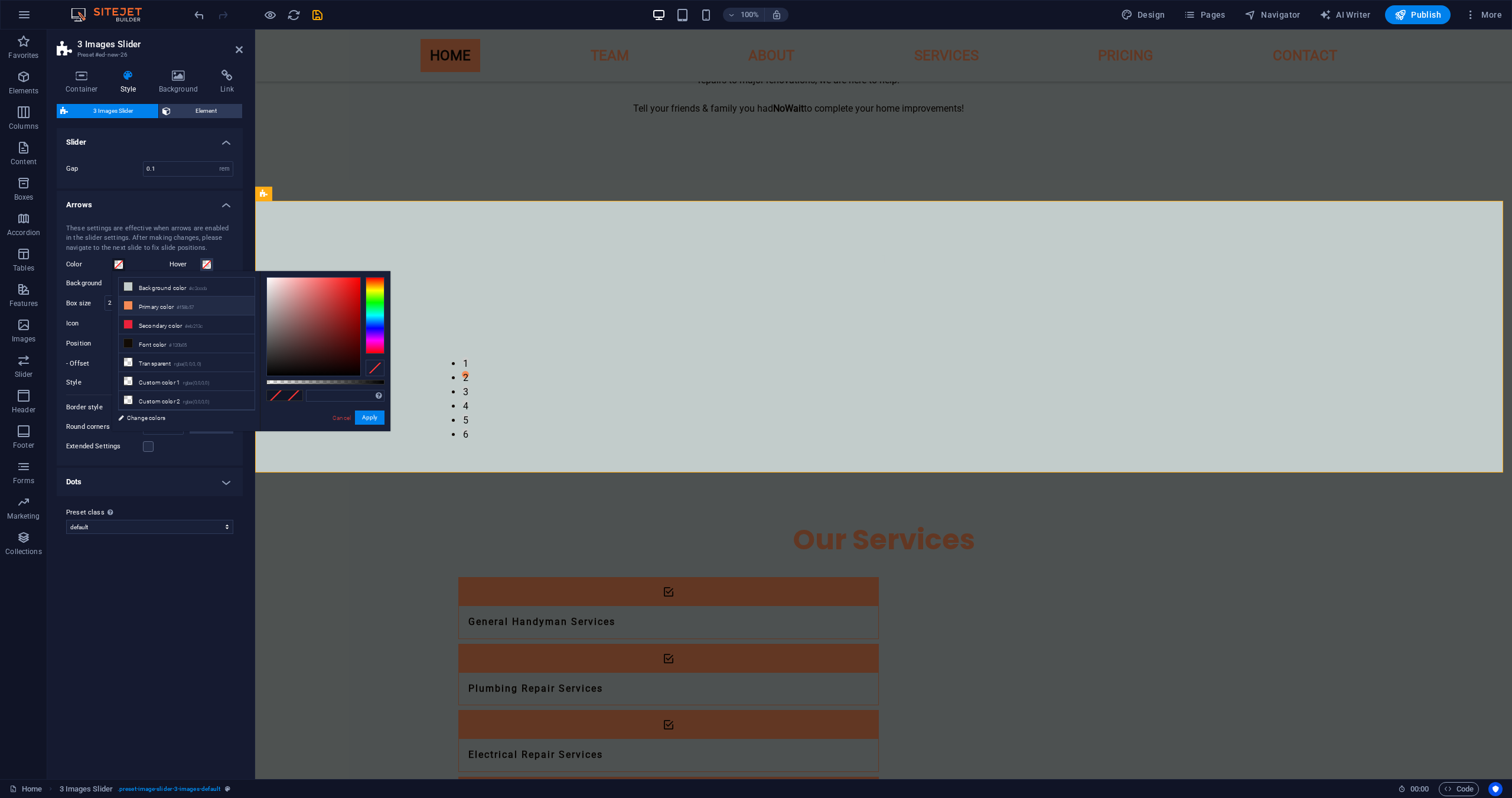
click at [139, 301] on li "Primary color #f58b57" at bounding box center [187, 306] width 136 height 19
type input "#f58b57"
click at [365, 418] on button "Apply" at bounding box center [369, 418] width 29 height 14
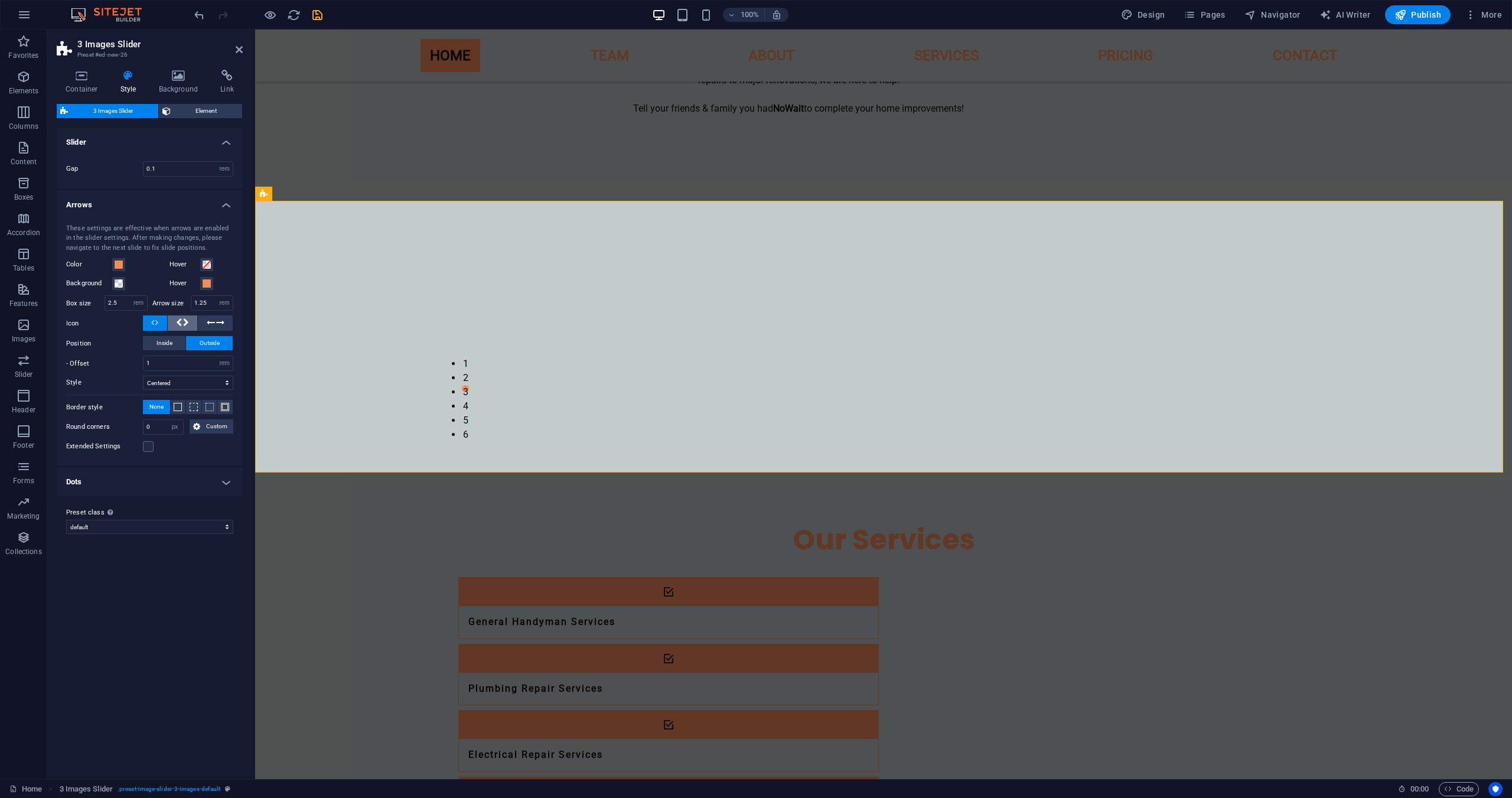
click at [184, 323] on icon at bounding box center [186, 323] width 6 height 14
click at [207, 269] on span at bounding box center [207, 265] width 10 height 10
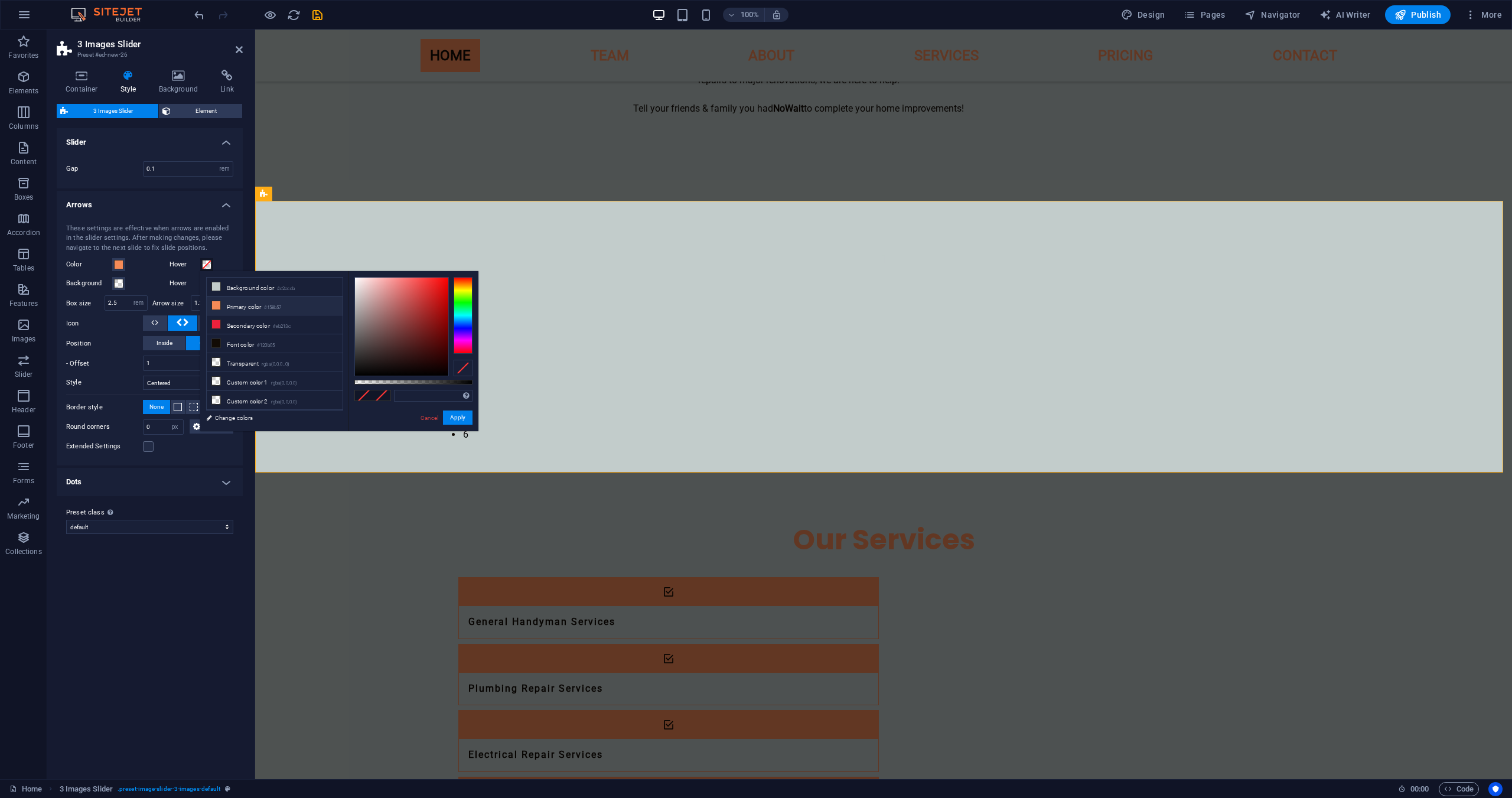
click at [228, 308] on li "Primary color #f58b57" at bounding box center [274, 306] width 136 height 19
type input "#f58b57"
click at [467, 418] on button "Apply" at bounding box center [457, 418] width 29 height 14
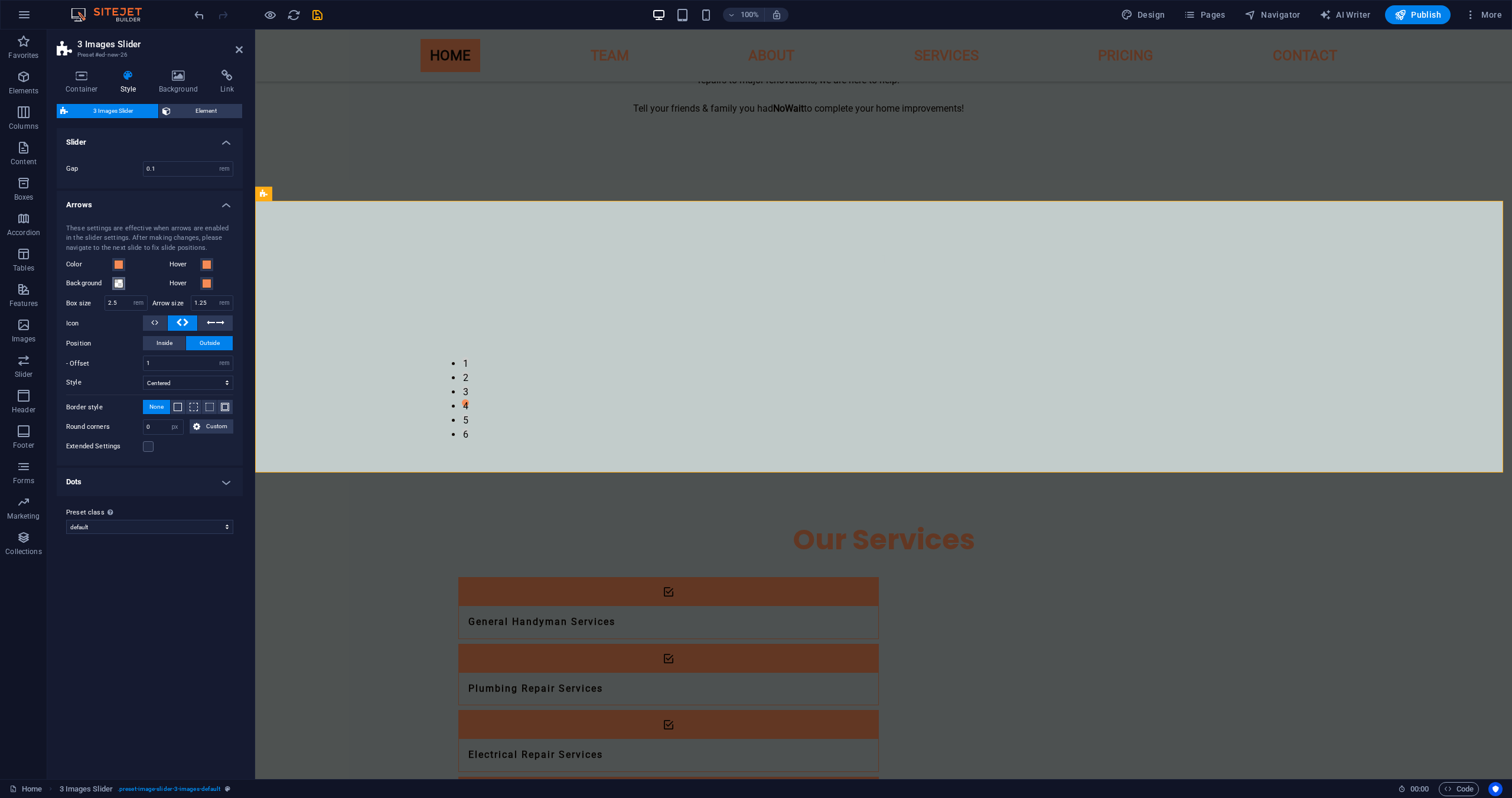
click at [121, 283] on span at bounding box center [118, 284] width 10 height 10
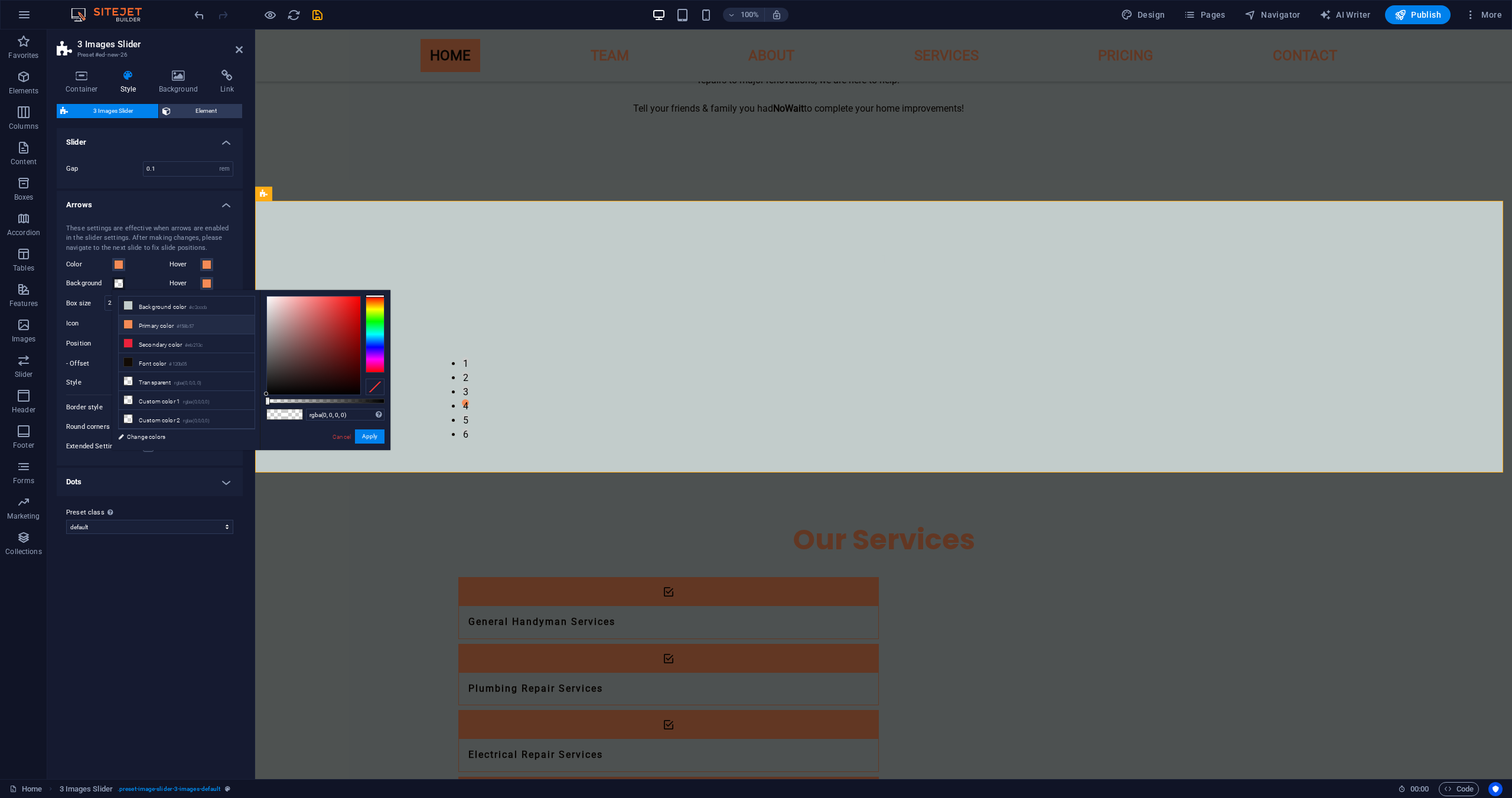
click at [148, 326] on li "Primary color #f58b57" at bounding box center [187, 325] width 136 height 19
click at [359, 436] on button "Apply" at bounding box center [369, 436] width 29 height 14
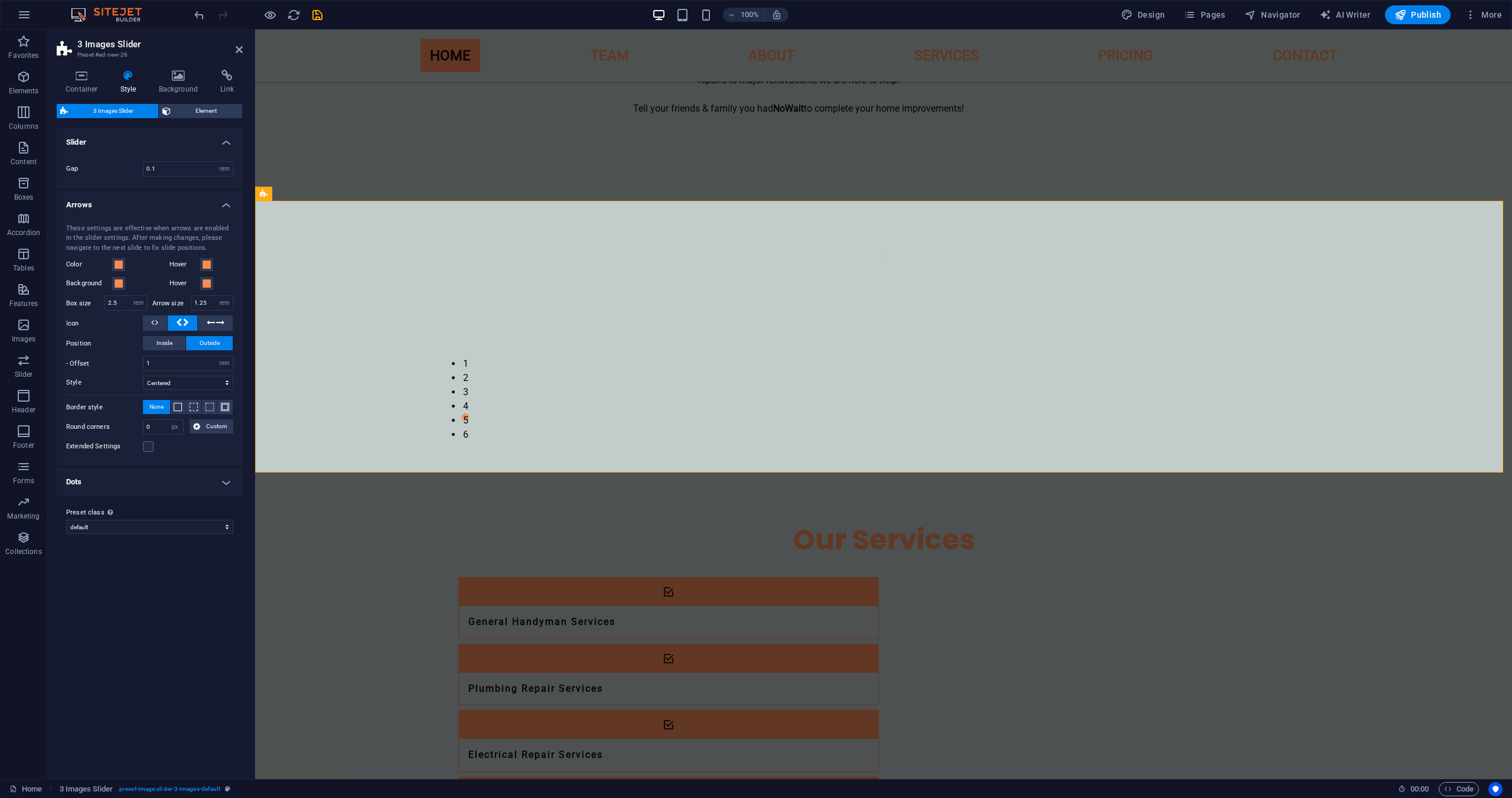
click at [155, 475] on h4 "Dots" at bounding box center [150, 483] width 186 height 29
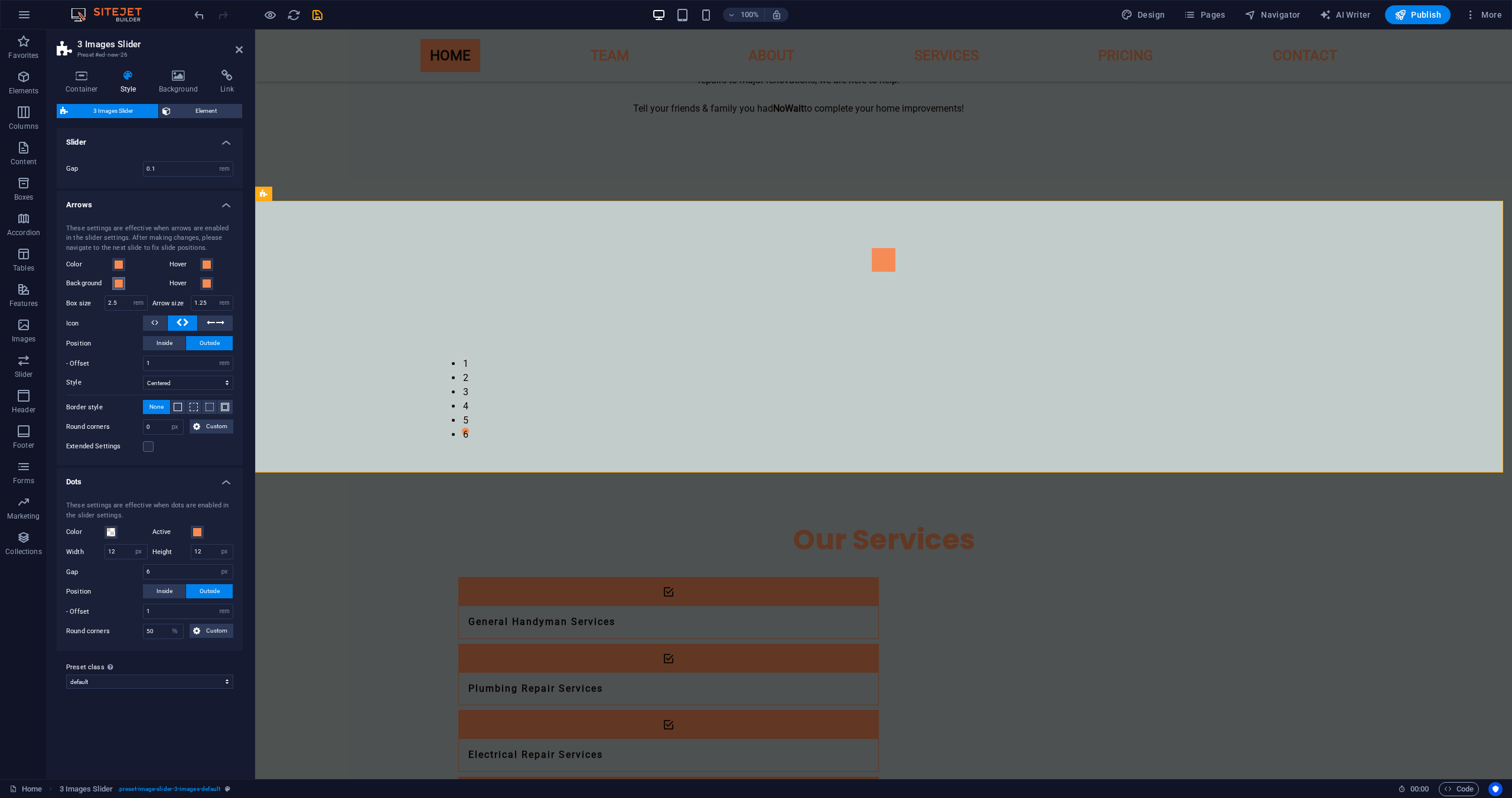
click at [118, 287] on span at bounding box center [118, 284] width 10 height 10
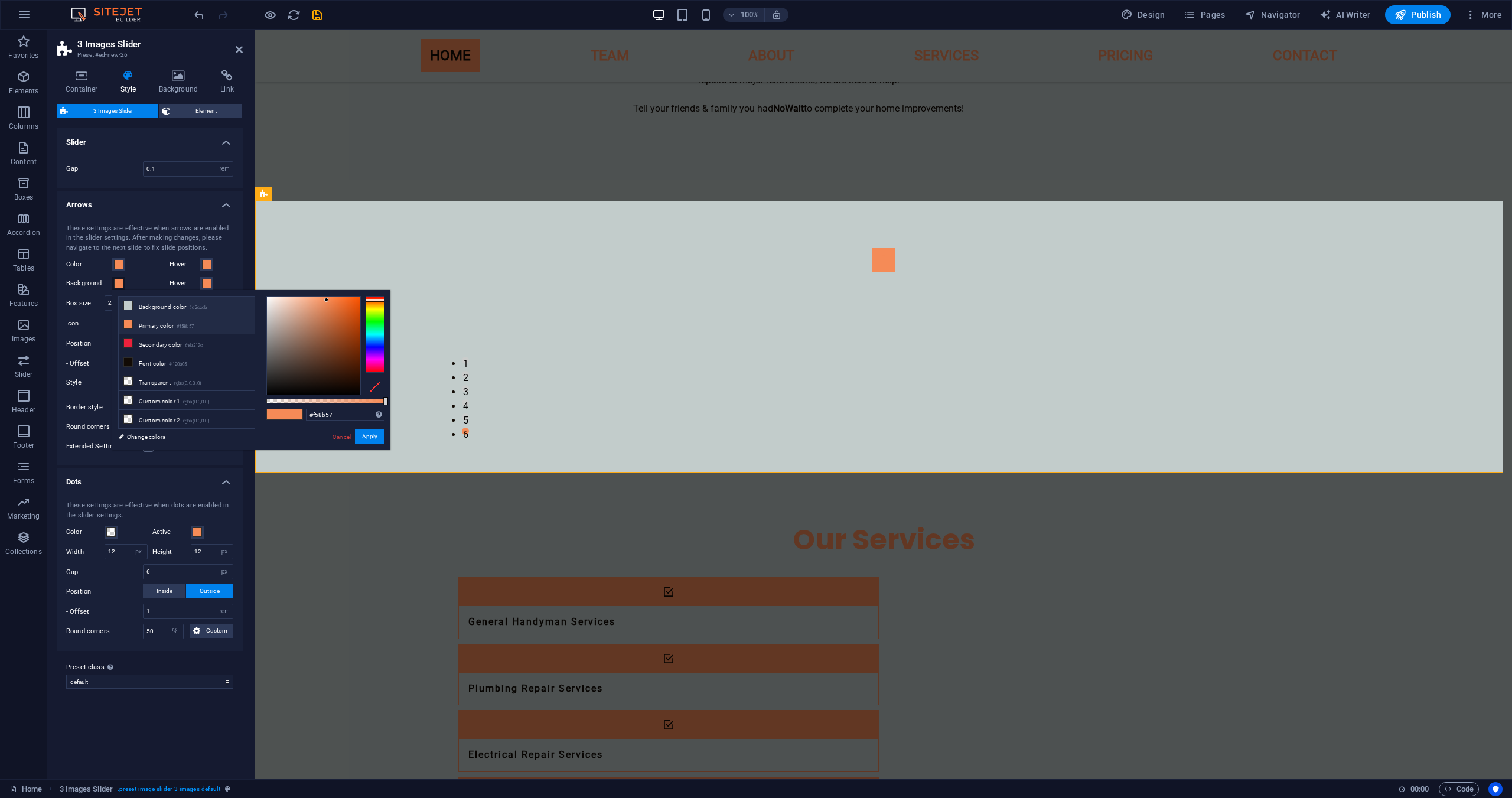
click at [153, 305] on li "Background color #c2cccb" at bounding box center [187, 306] width 136 height 19
click at [370, 432] on button "Apply" at bounding box center [369, 436] width 29 height 14
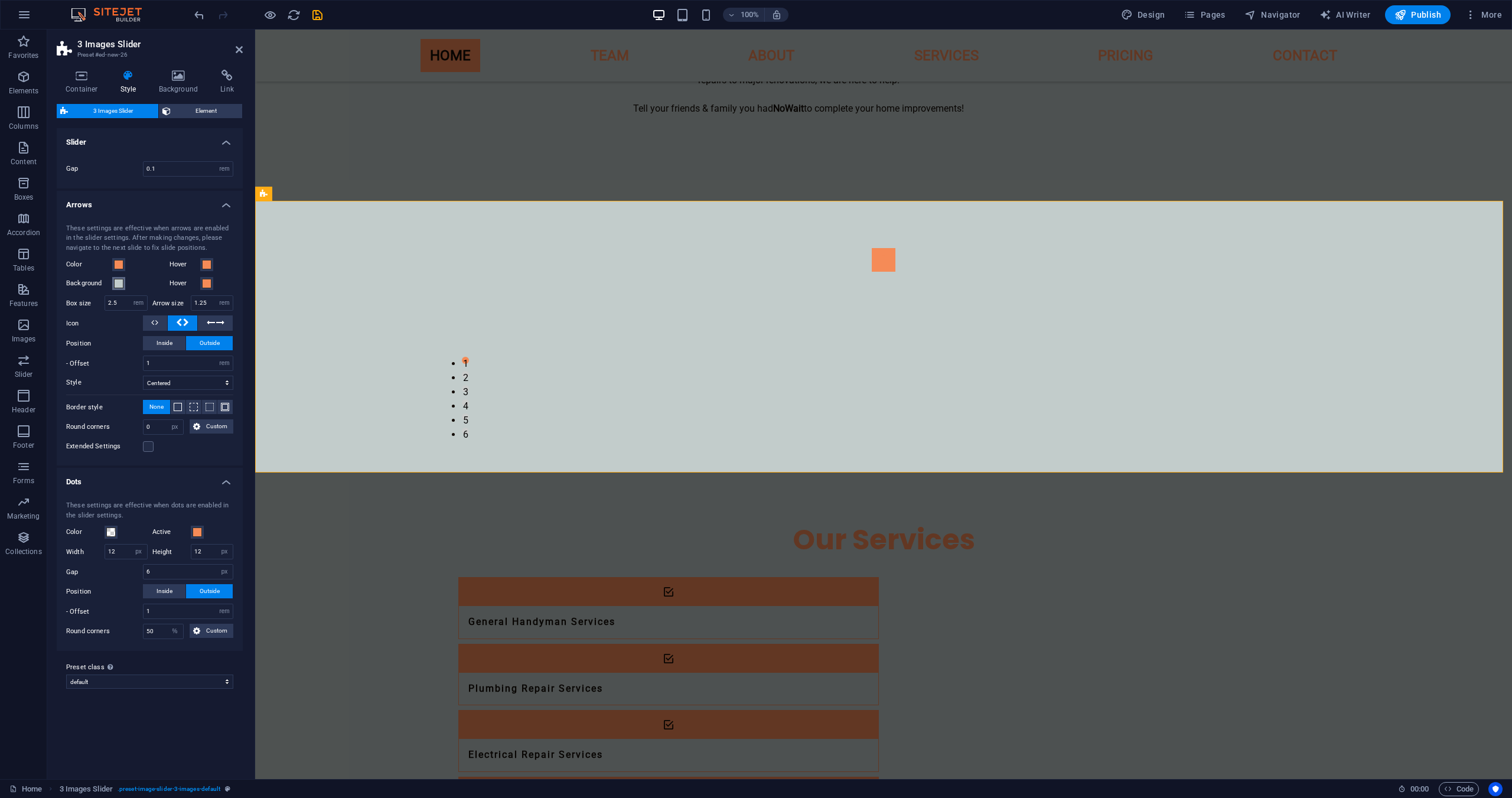
click at [120, 287] on span at bounding box center [118, 284] width 10 height 10
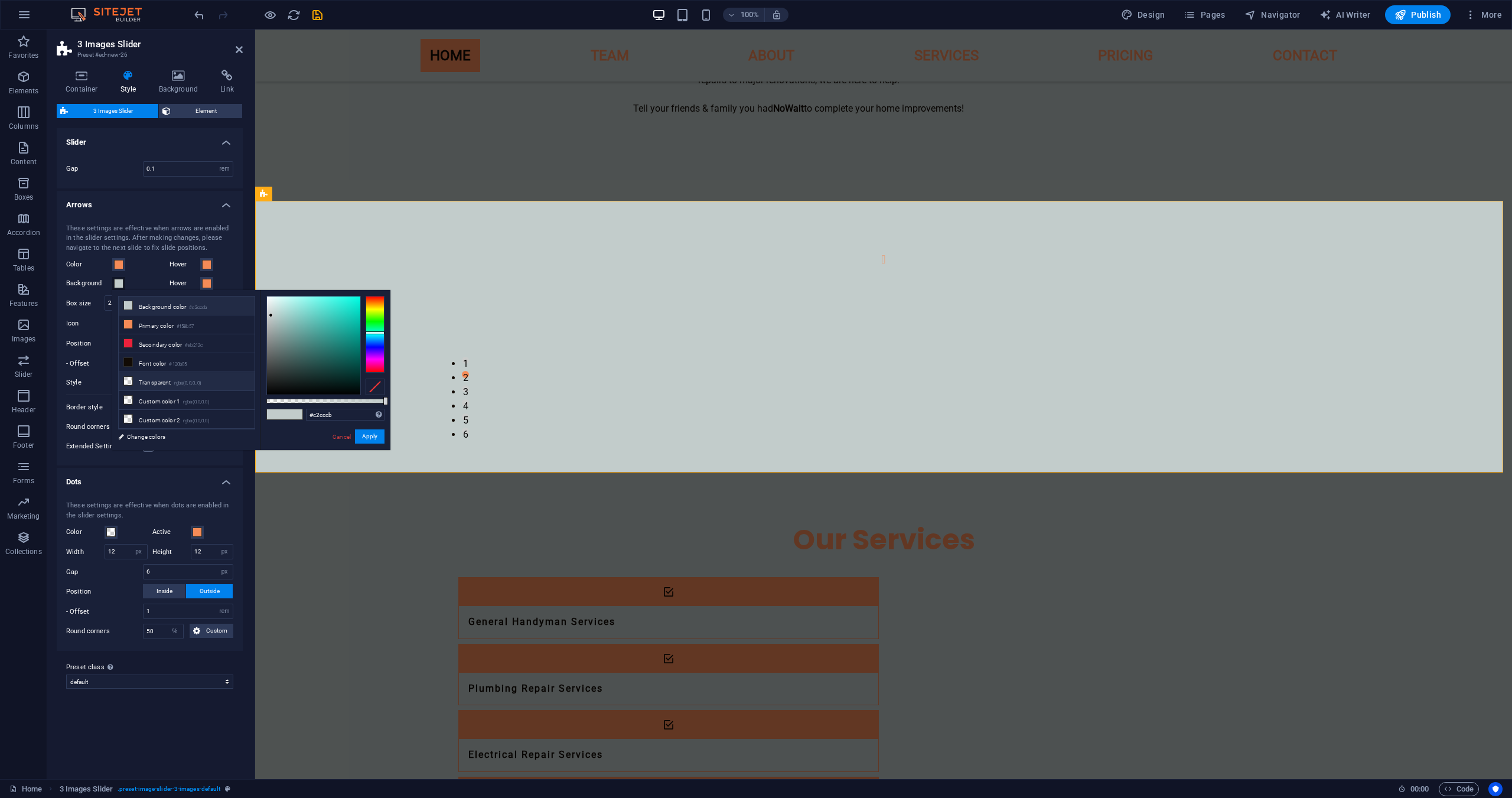
click at [157, 377] on li "Transparent rgba(0,0,0,.0)" at bounding box center [187, 381] width 136 height 19
type input "rgba(0, 0, 0, 0)"
click at [367, 432] on button "Apply" at bounding box center [369, 436] width 29 height 14
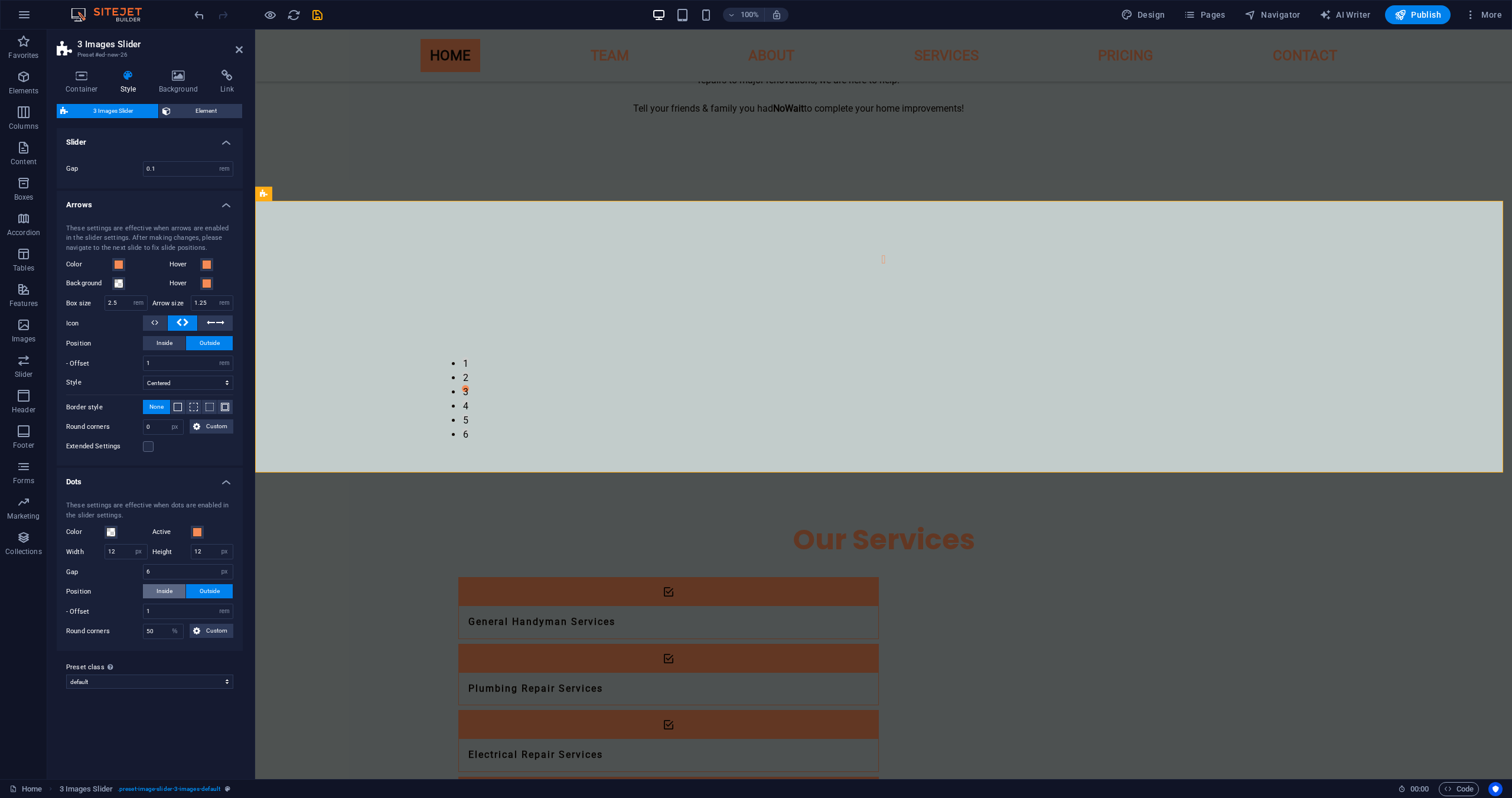
click at [171, 594] on span "Inside" at bounding box center [164, 592] width 16 height 14
click at [172, 114] on button "Element" at bounding box center [200, 111] width 84 height 14
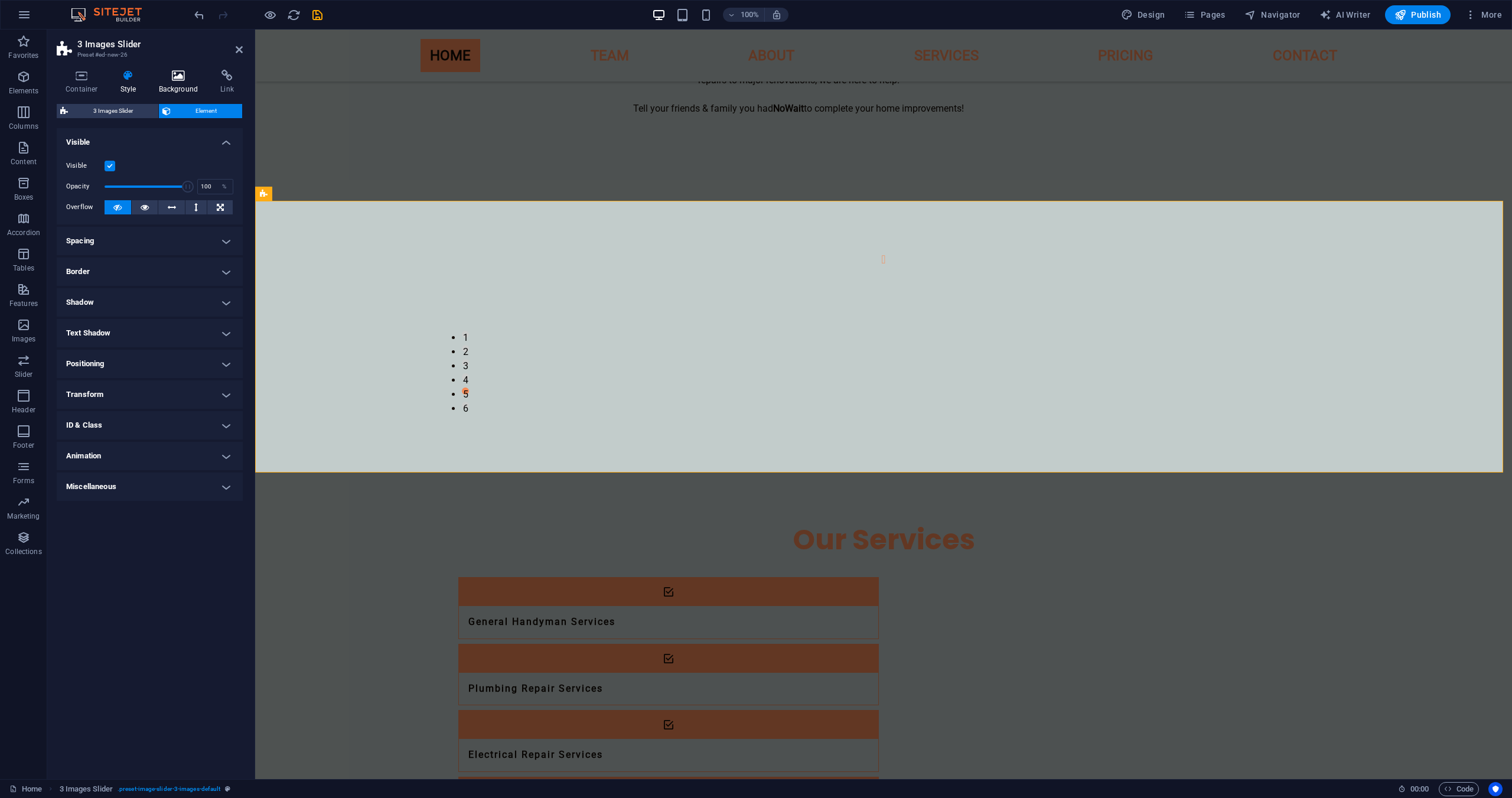
click at [171, 87] on h4 "Background" at bounding box center [181, 82] width 62 height 25
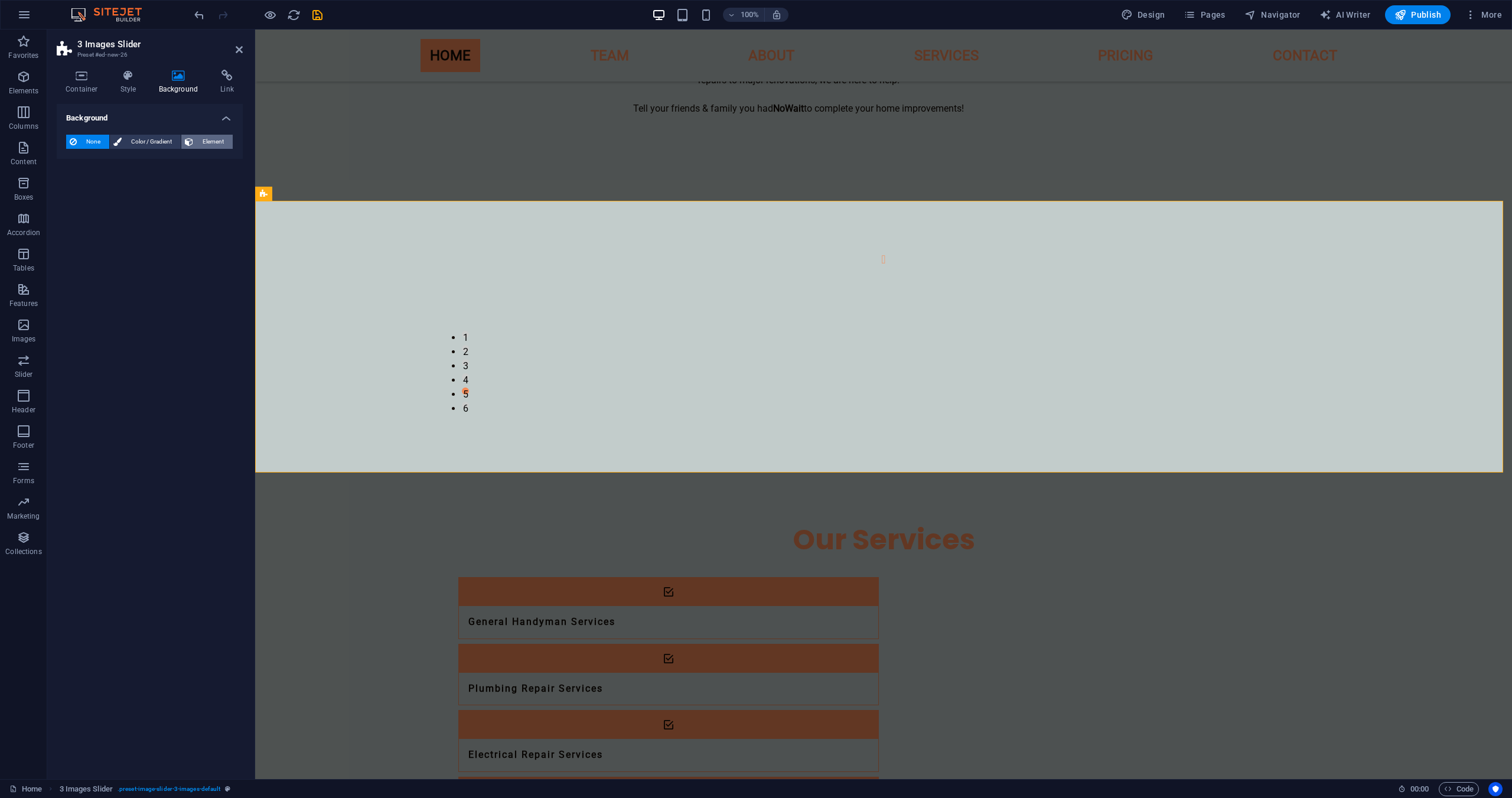
click at [205, 144] on span "Element" at bounding box center [213, 142] width 33 height 14
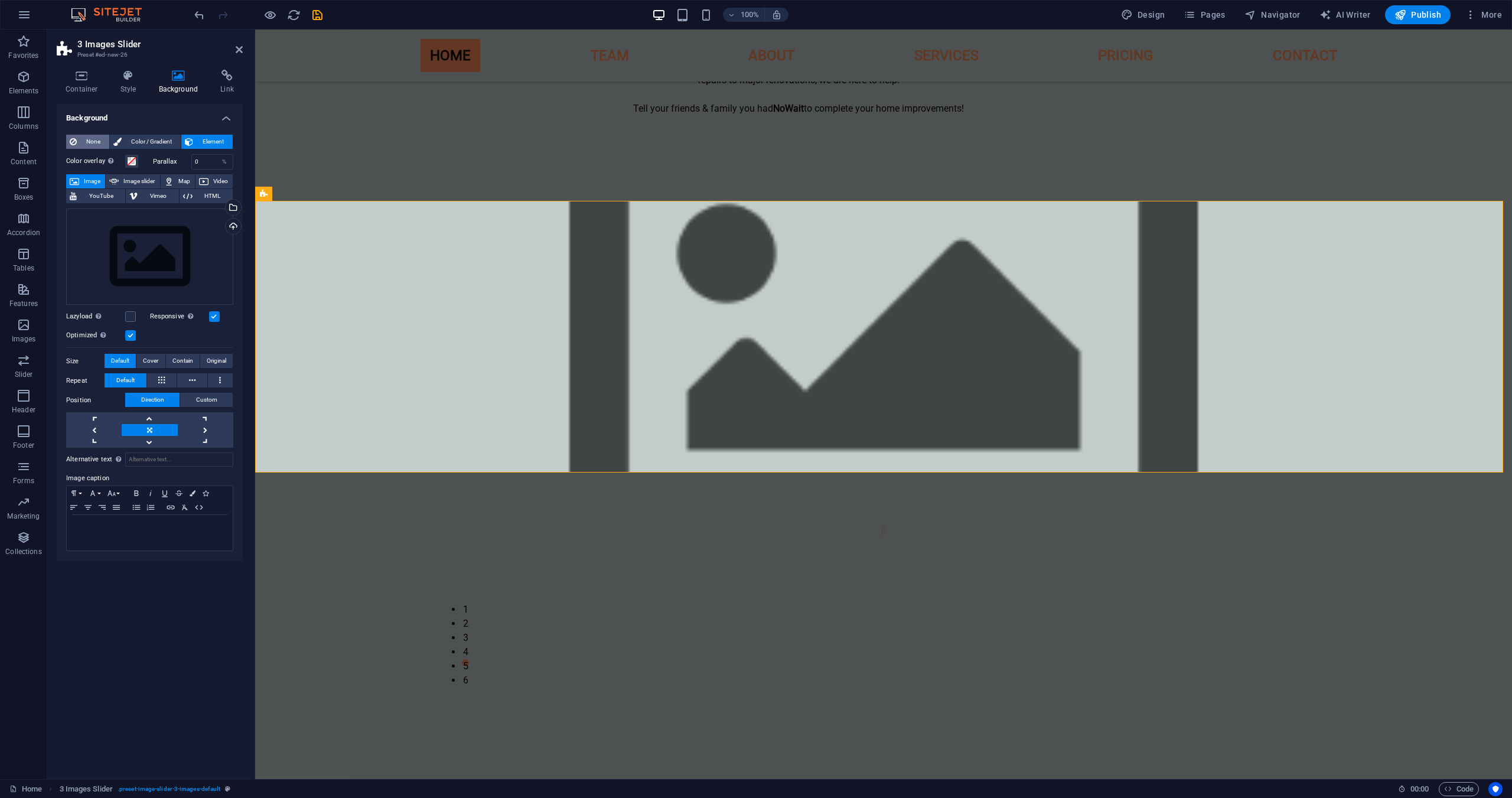
click at [101, 142] on span "None" at bounding box center [93, 142] width 25 height 14
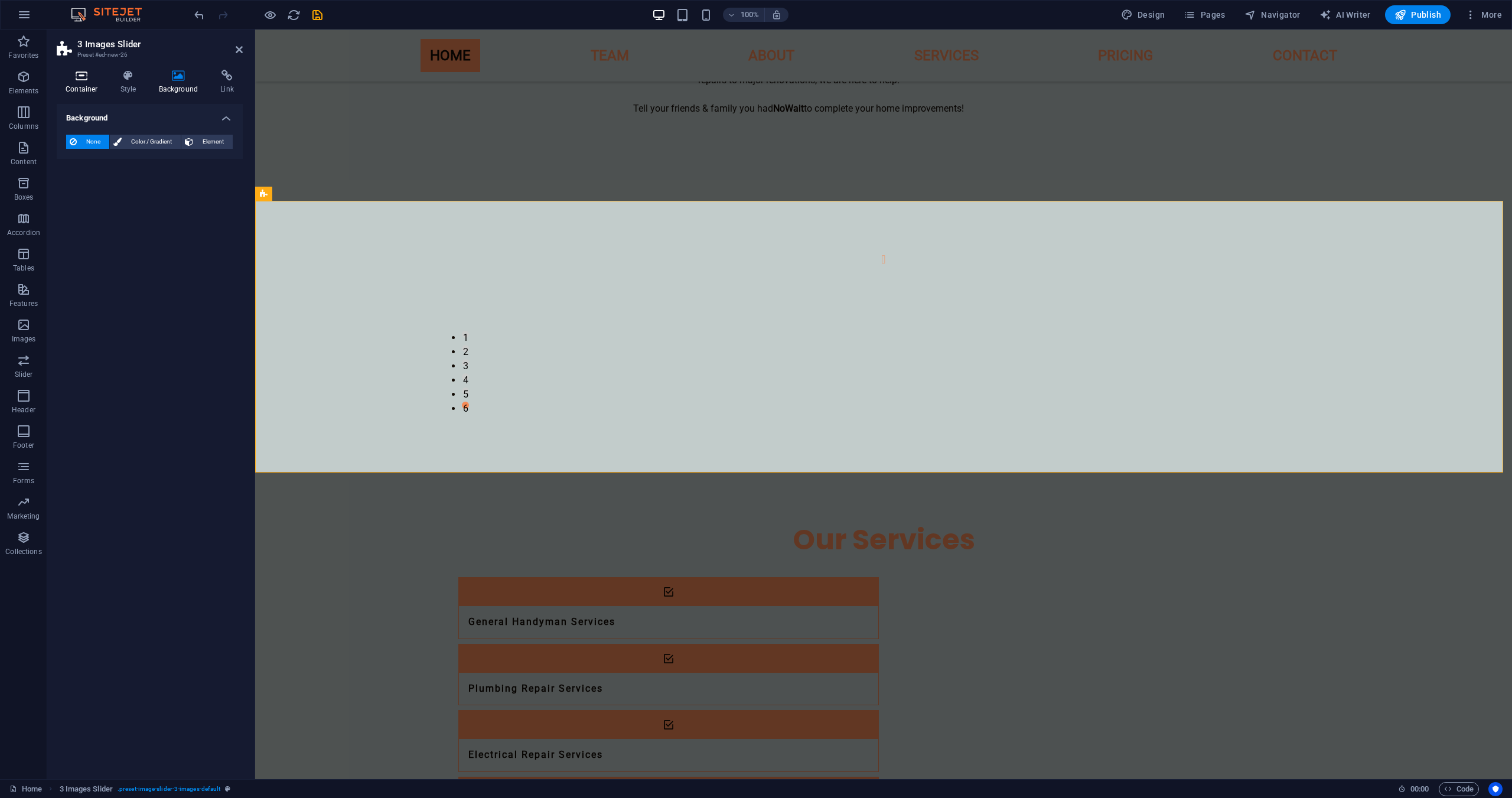
click at [96, 81] on icon at bounding box center [81, 75] width 50 height 12
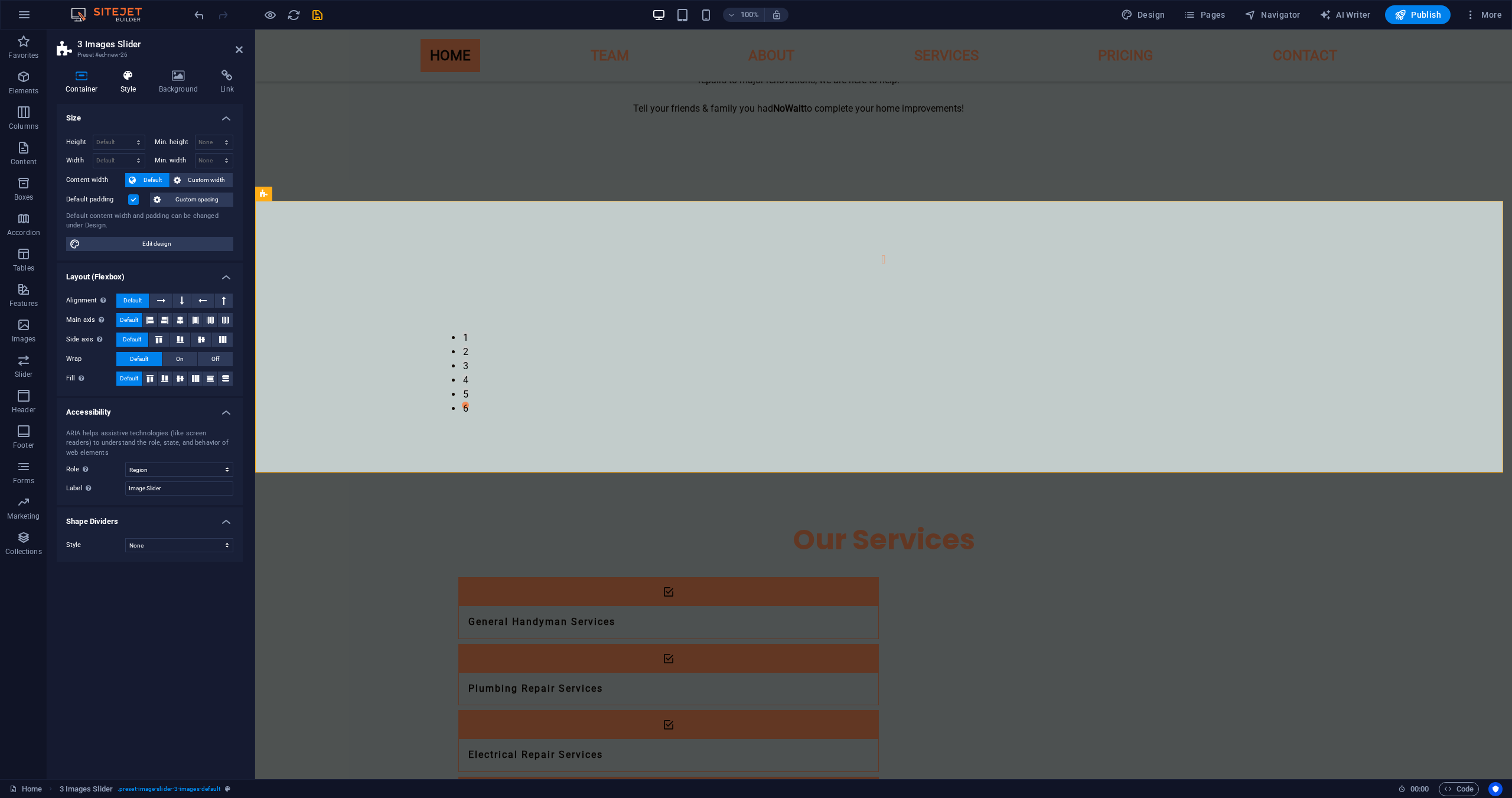
click at [132, 81] on h4 "Style" at bounding box center [131, 82] width 38 height 25
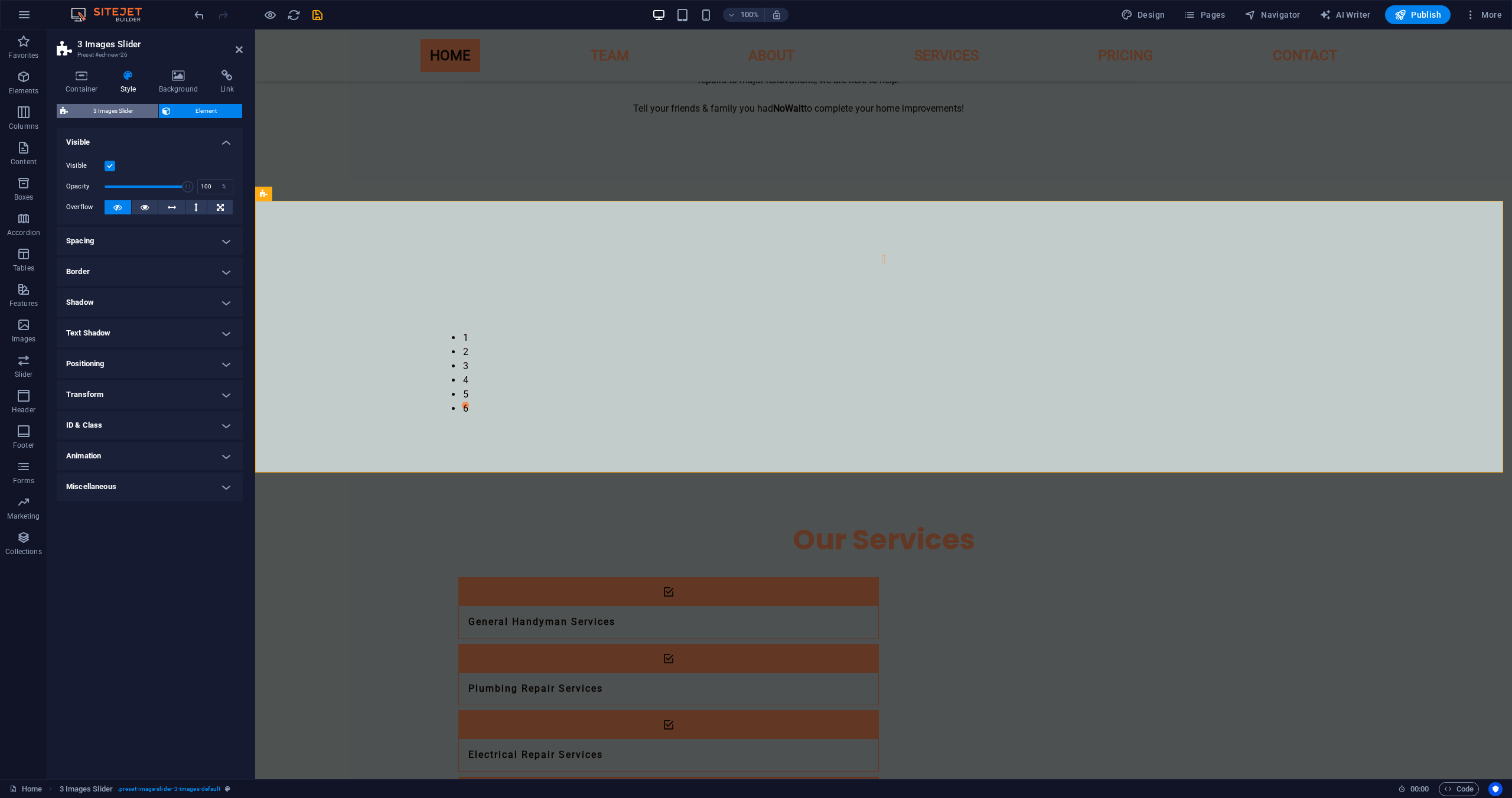
click at [126, 112] on span "3 Images Slider" at bounding box center [113, 111] width 83 height 14
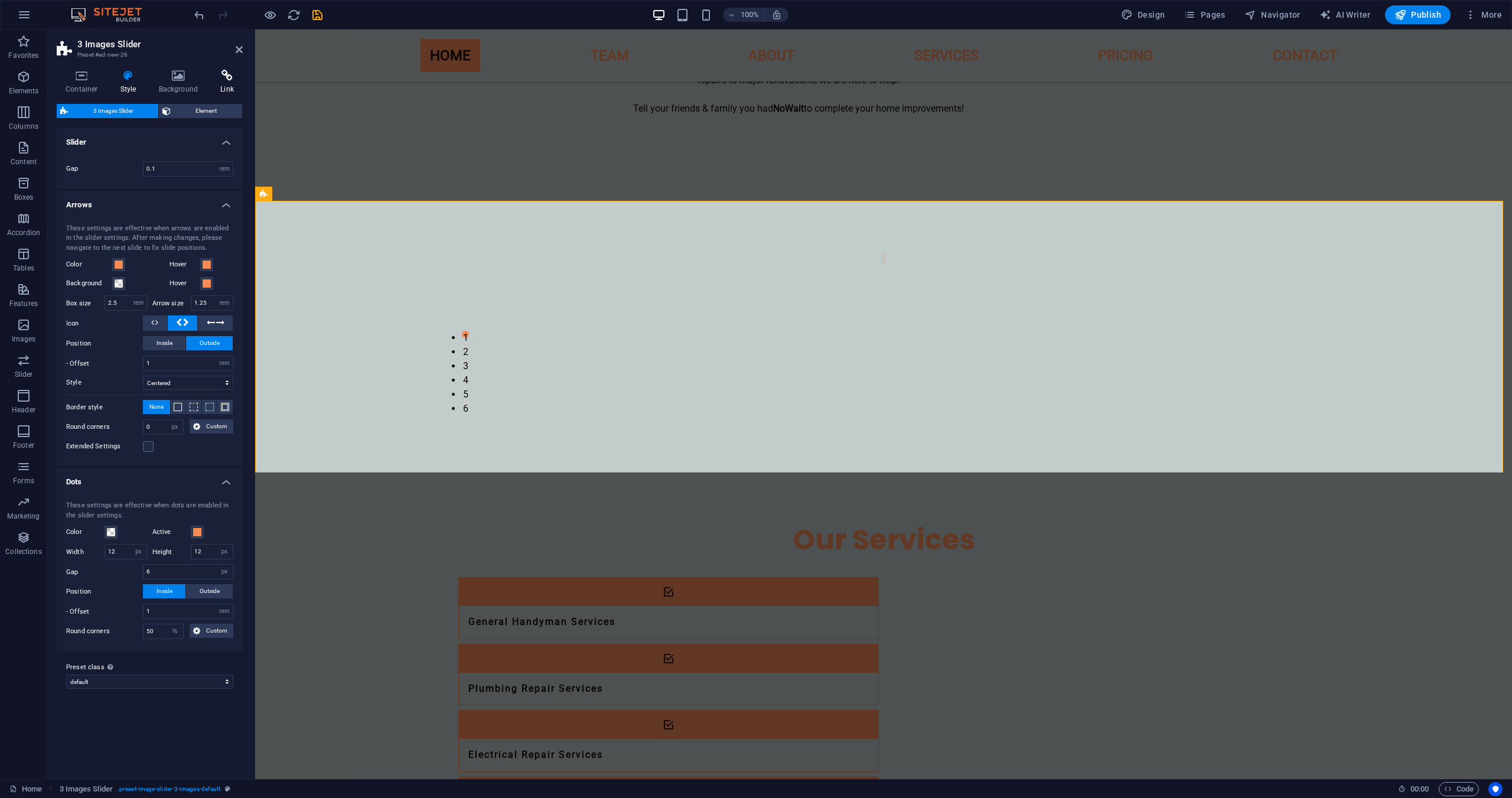
click at [228, 85] on h4 "Link" at bounding box center [227, 82] width 31 height 25
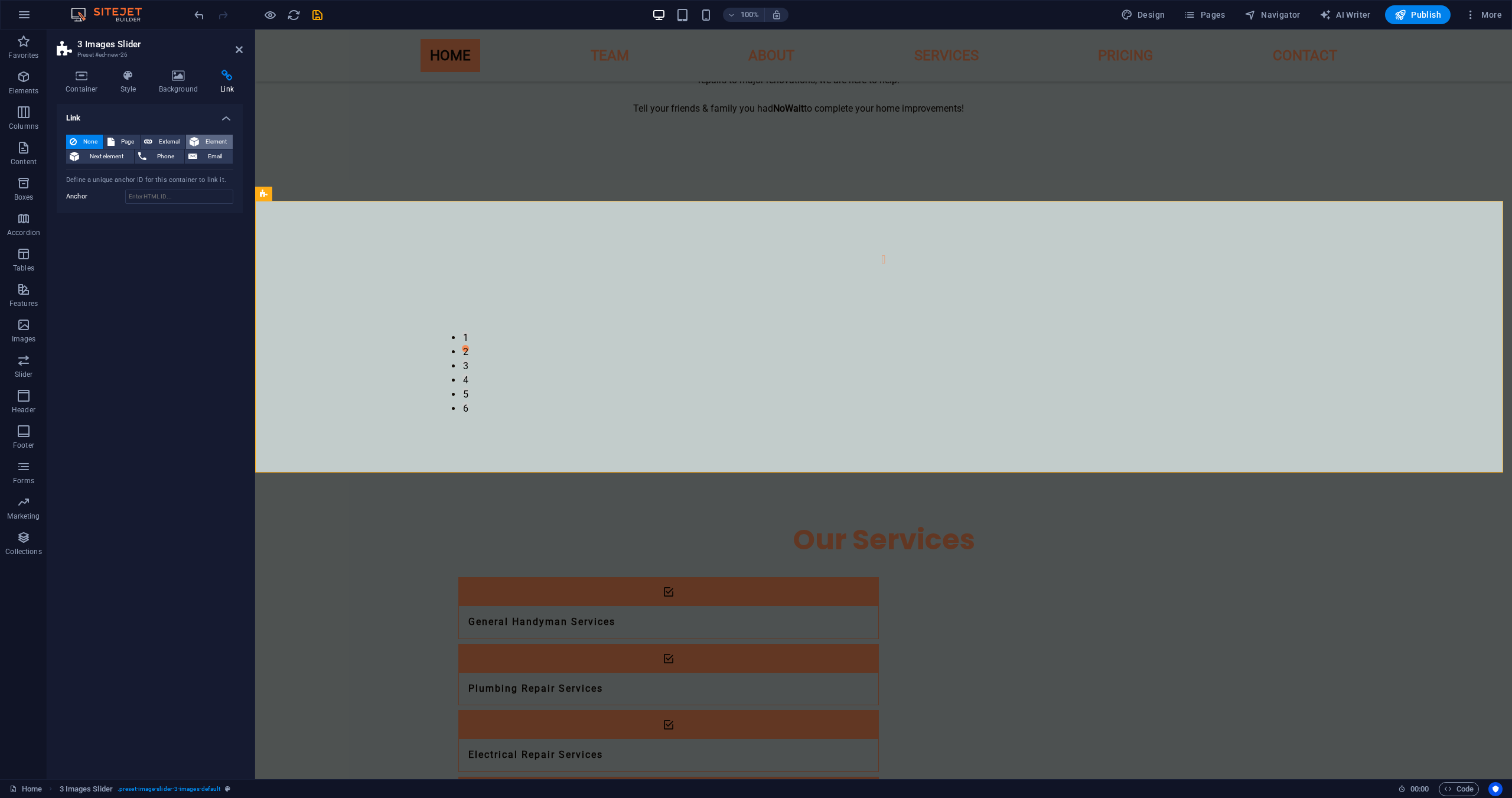
click at [226, 145] on span "Element" at bounding box center [216, 142] width 27 height 14
click at [85, 145] on span "None" at bounding box center [90, 142] width 20 height 14
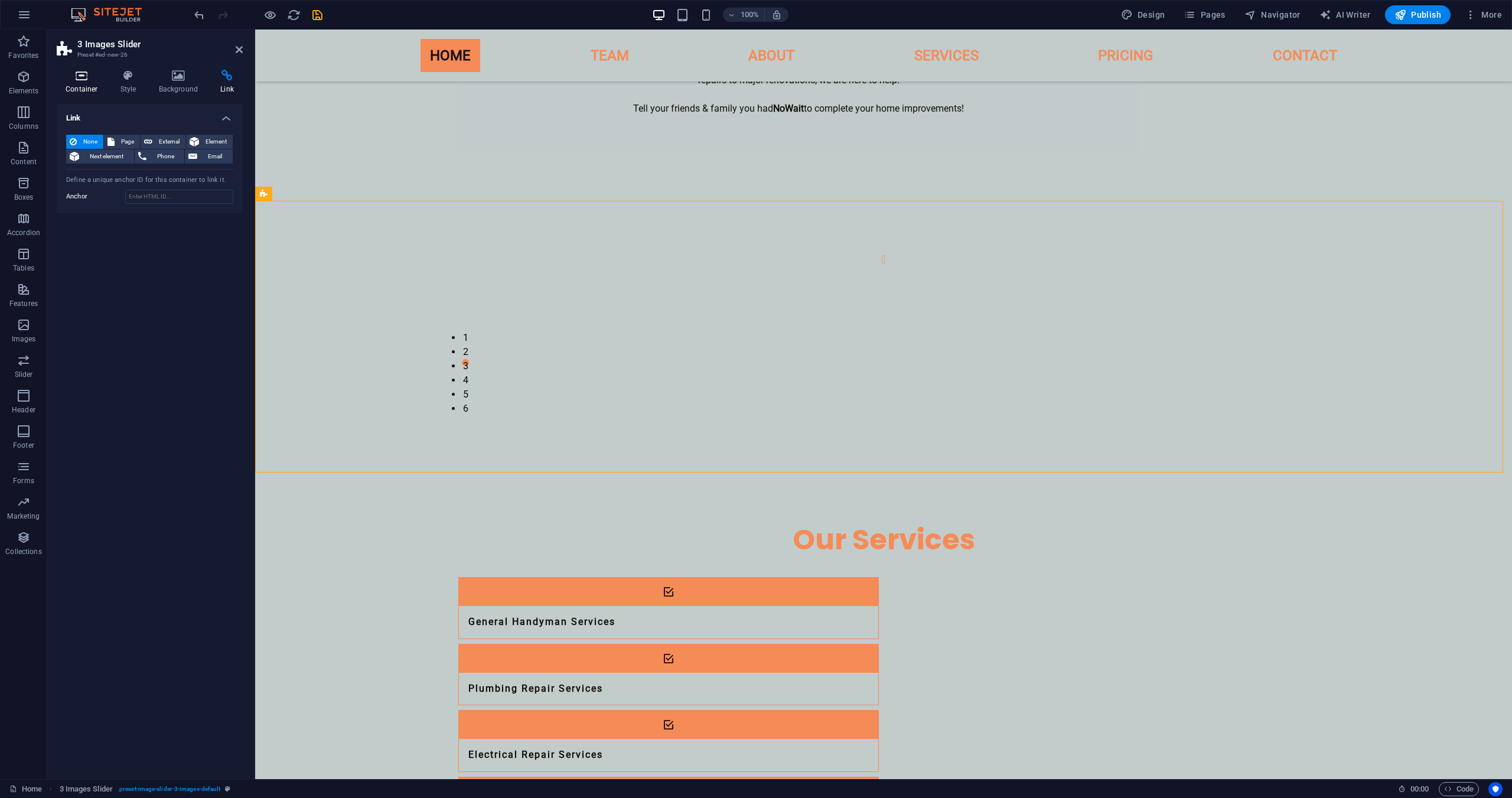
click at [78, 74] on icon at bounding box center [81, 75] width 50 height 12
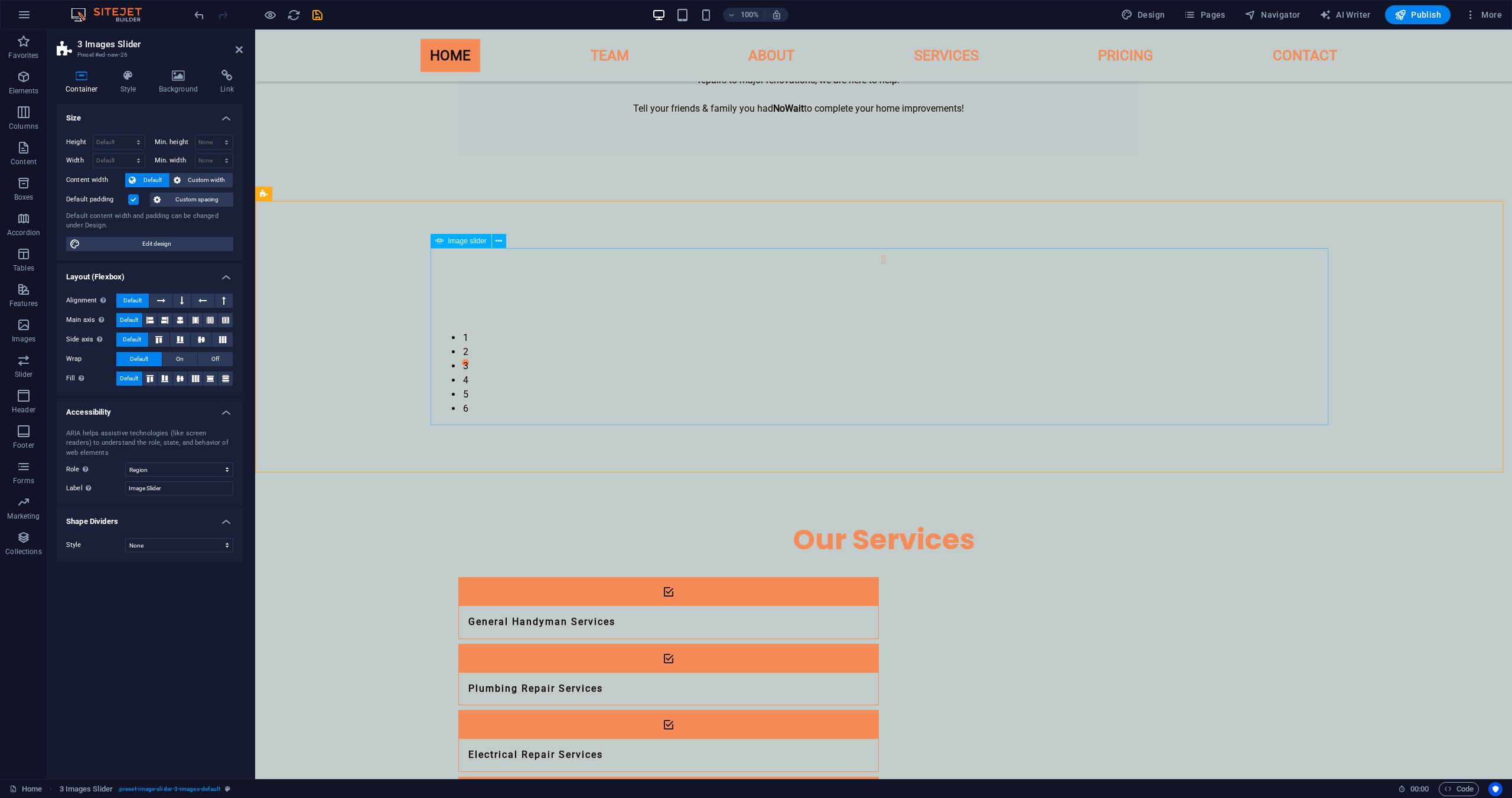
select select "px"
select select "ms"
select select "s"
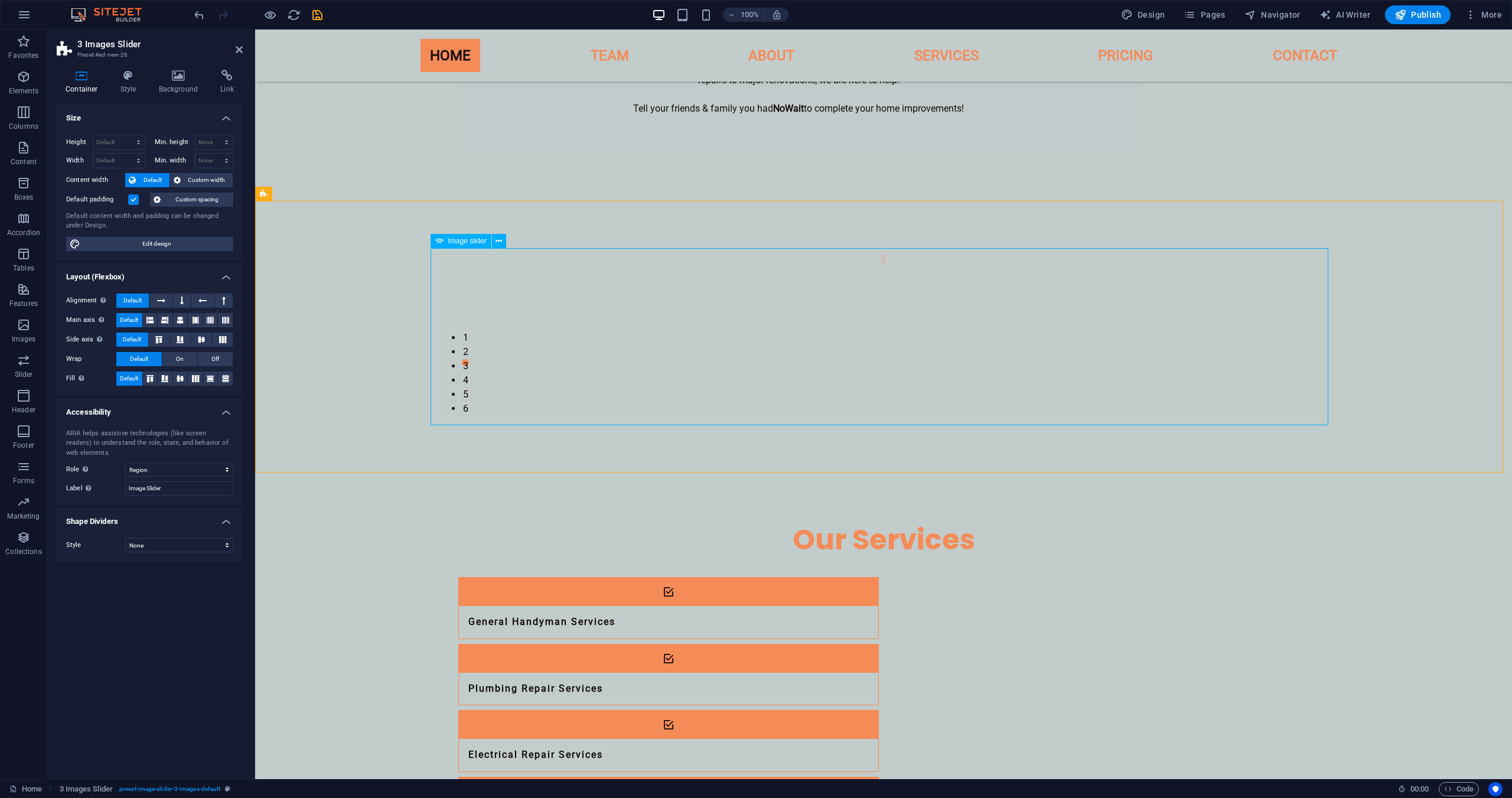
select select "progressive"
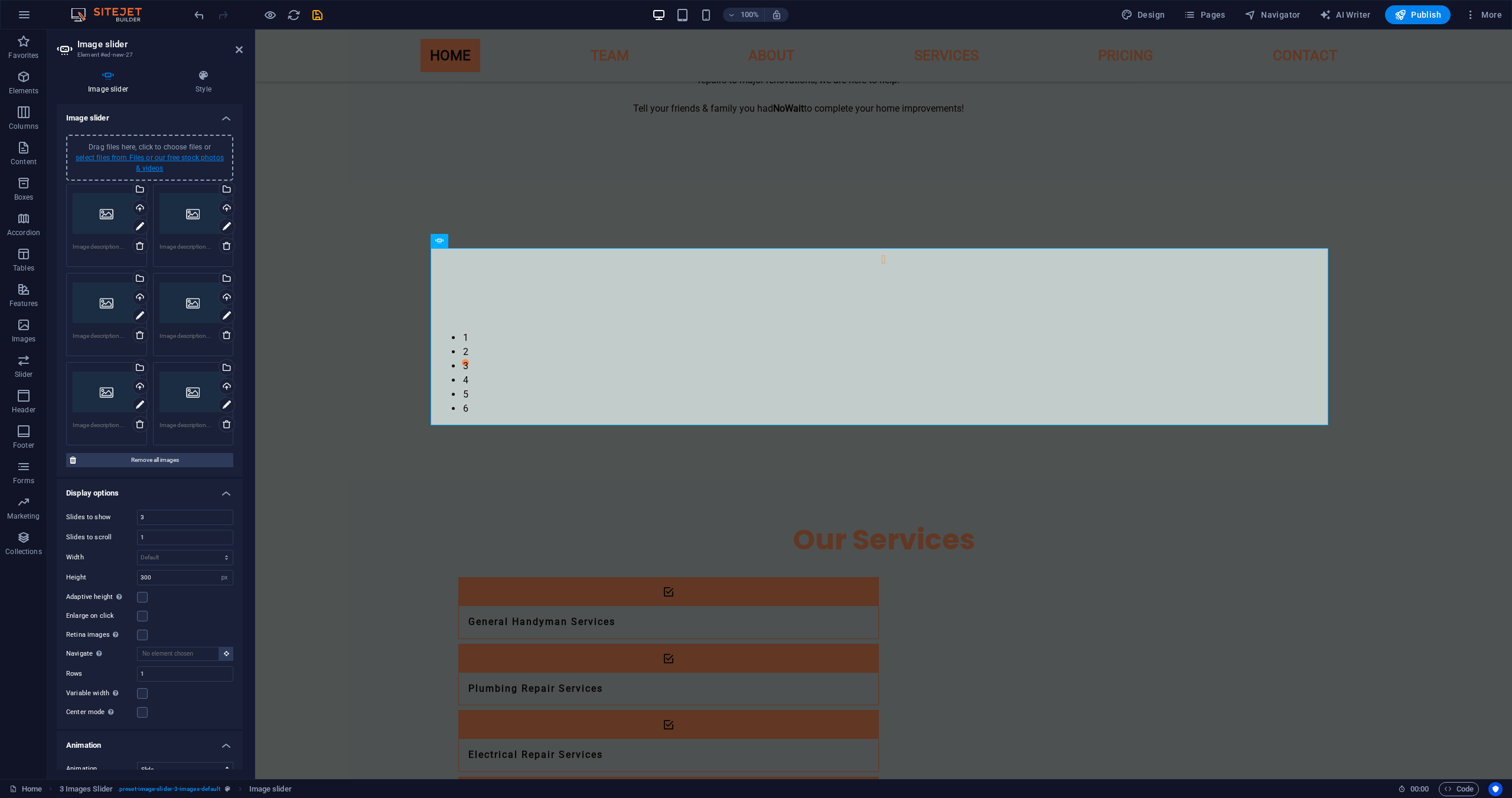
click at [141, 165] on link "select files from Files or our free stock photos & videos" at bounding box center [150, 163] width 148 height 19
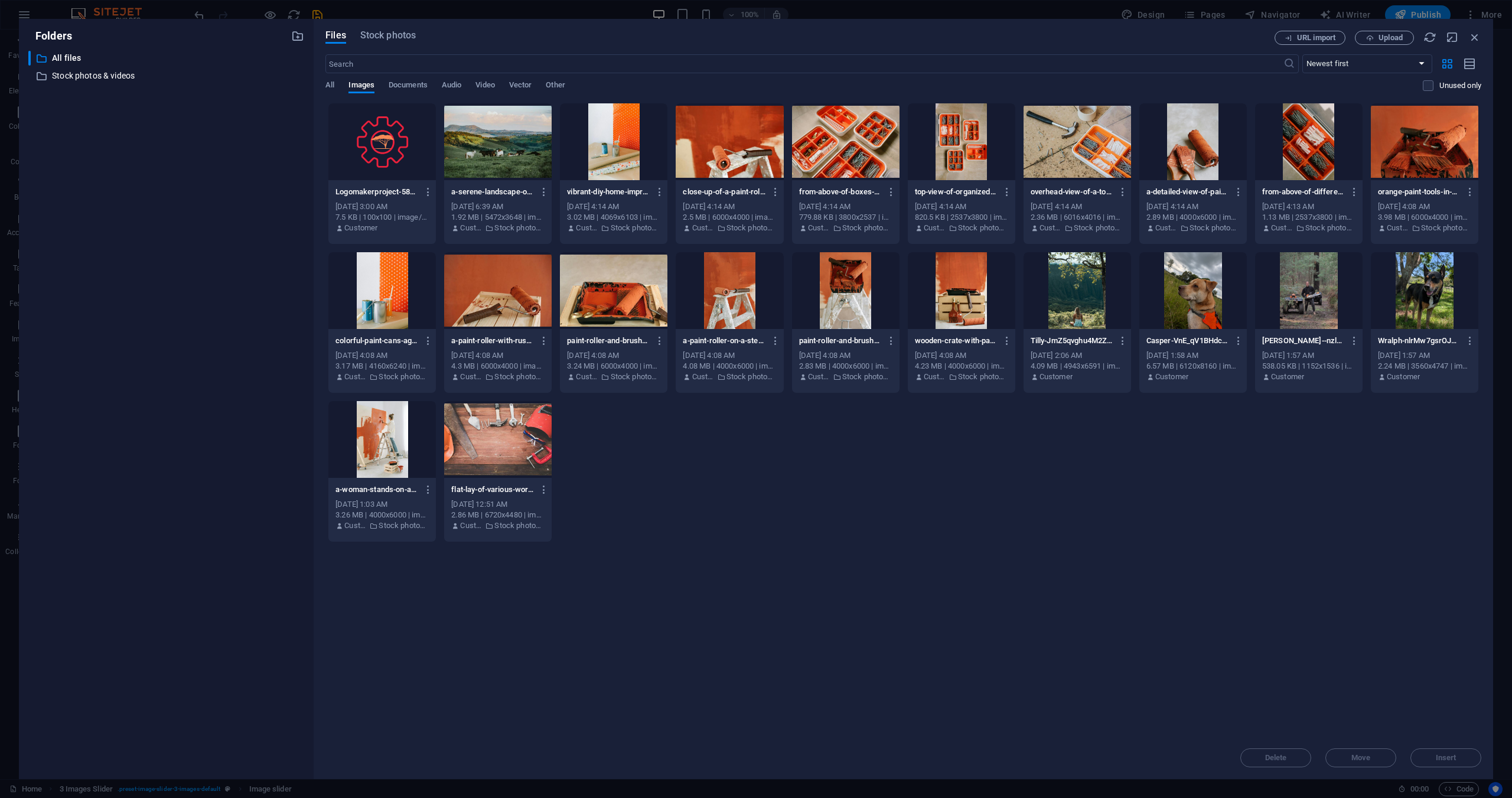
drag, startPoint x: 880, startPoint y: 402, endPoint x: 523, endPoint y: 295, distance: 372.7
click at [516, 293] on div "Logomakerproject-581XX0Yw6Lf_8z-xMIN-jw.png Logomakerproject-581XX0Yw6Lf_8z-xMI…" at bounding box center [904, 323] width 1156 height 440
click at [519, 290] on div at bounding box center [497, 291] width 107 height 77
click at [614, 293] on div at bounding box center [613, 291] width 107 height 77
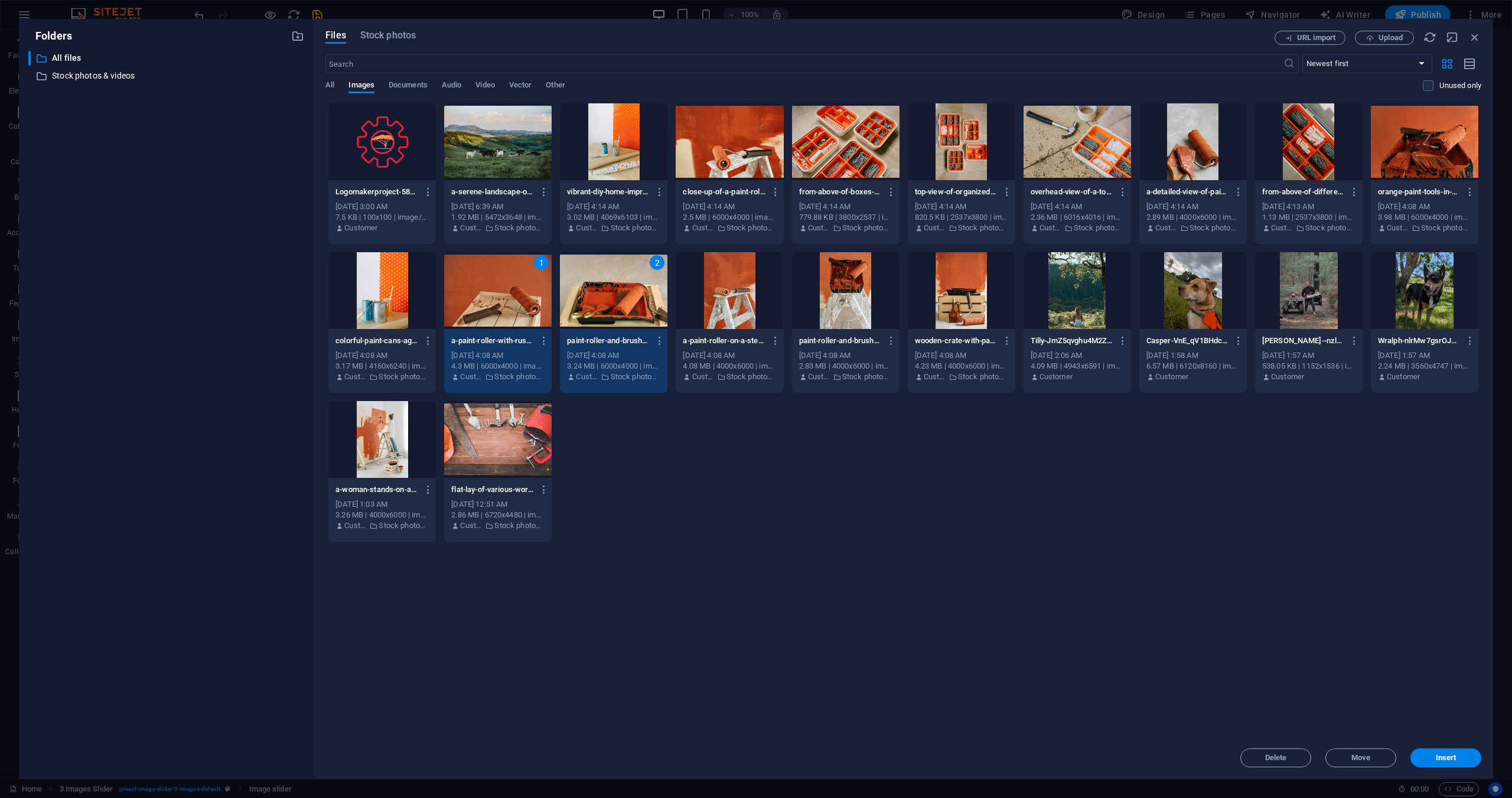
click at [776, 294] on div at bounding box center [729, 291] width 107 height 77
click at [865, 314] on div at bounding box center [845, 291] width 107 height 77
click at [942, 299] on div at bounding box center [961, 291] width 107 height 77
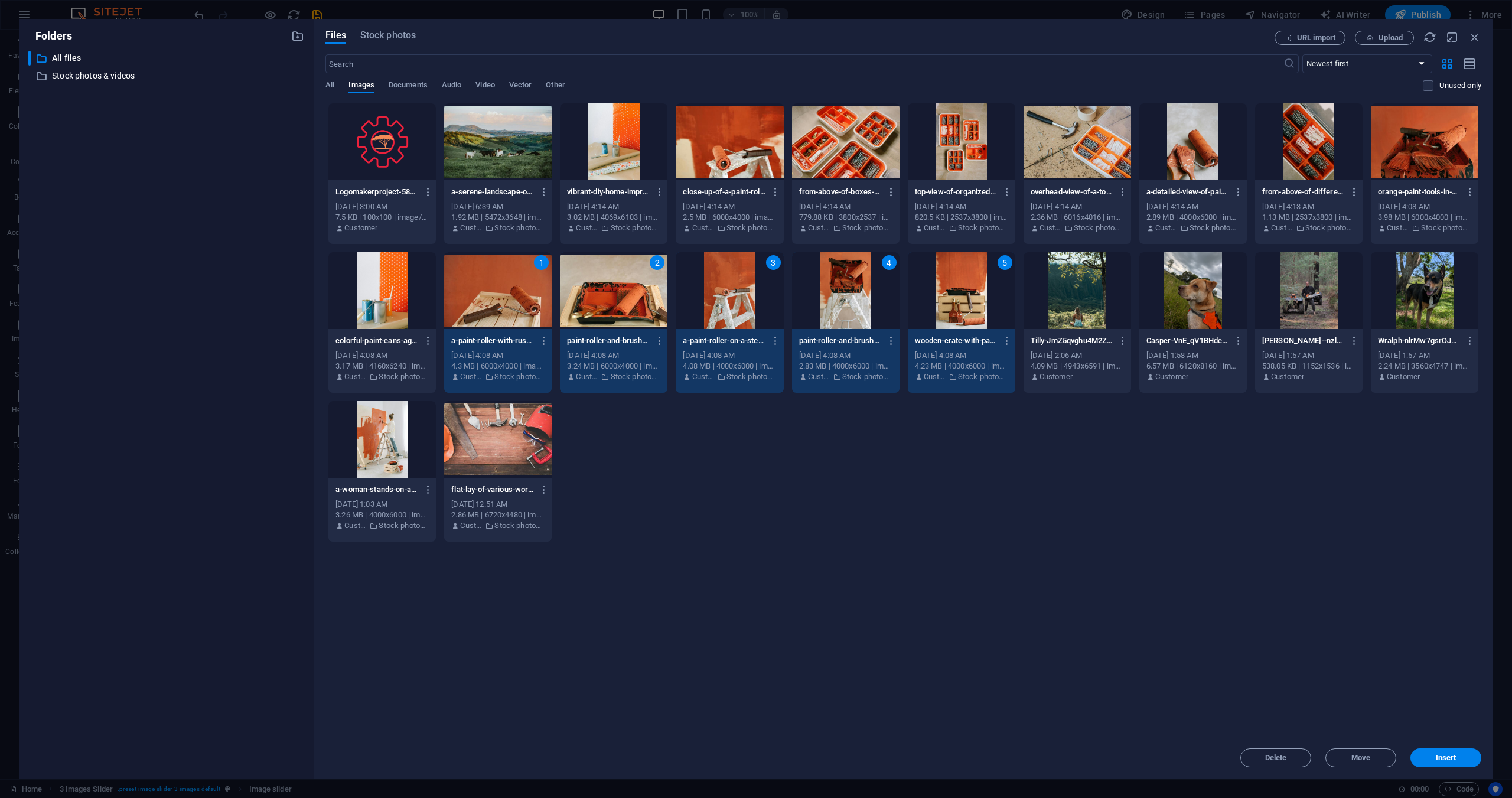
click at [764, 305] on div "3" at bounding box center [729, 291] width 107 height 77
click at [839, 293] on div "3" at bounding box center [845, 291] width 107 height 77
click at [981, 289] on div "3" at bounding box center [961, 291] width 107 height 77
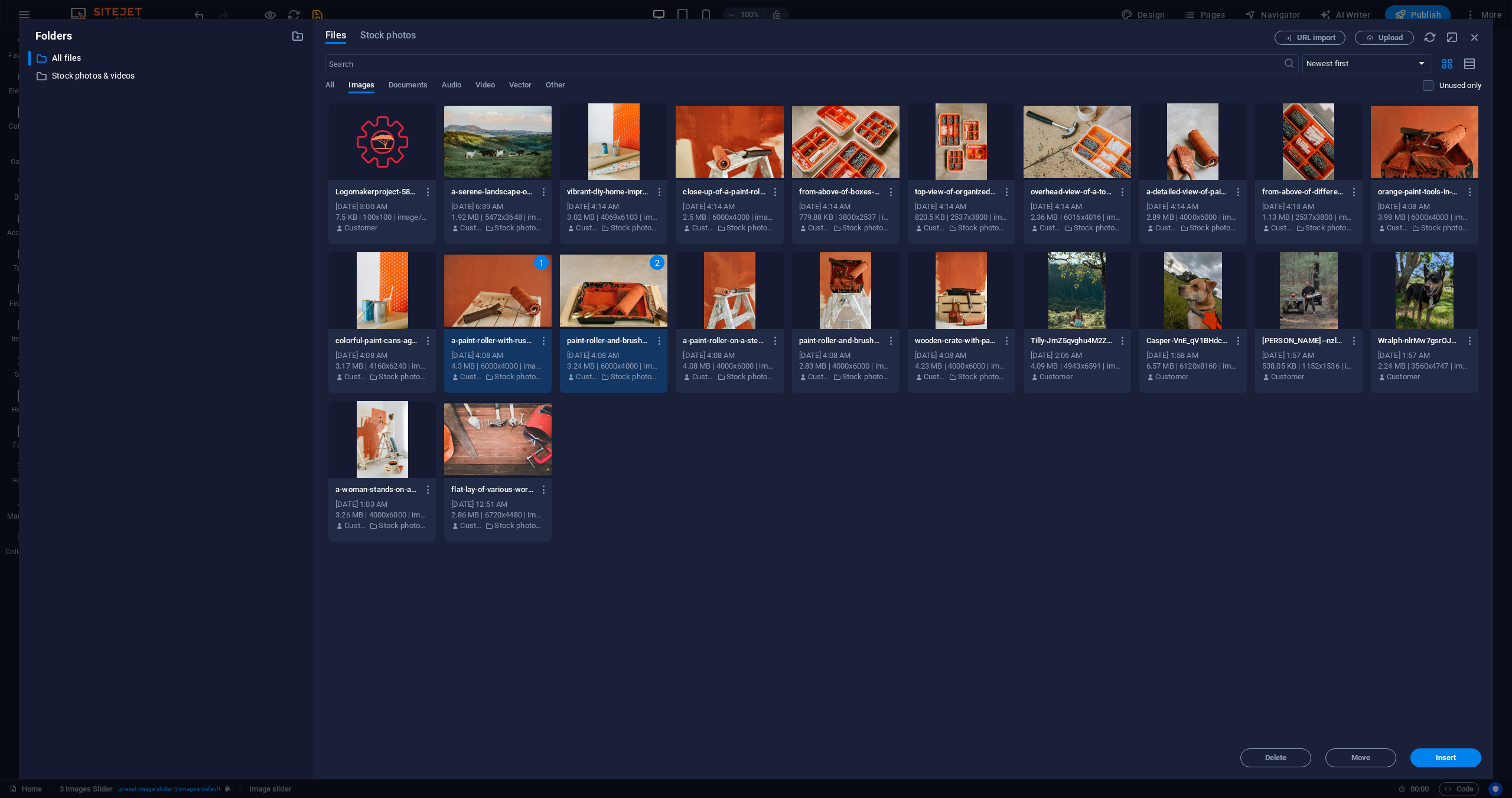
click at [727, 157] on div at bounding box center [729, 142] width 107 height 77
click at [1410, 161] on div at bounding box center [1424, 142] width 107 height 77
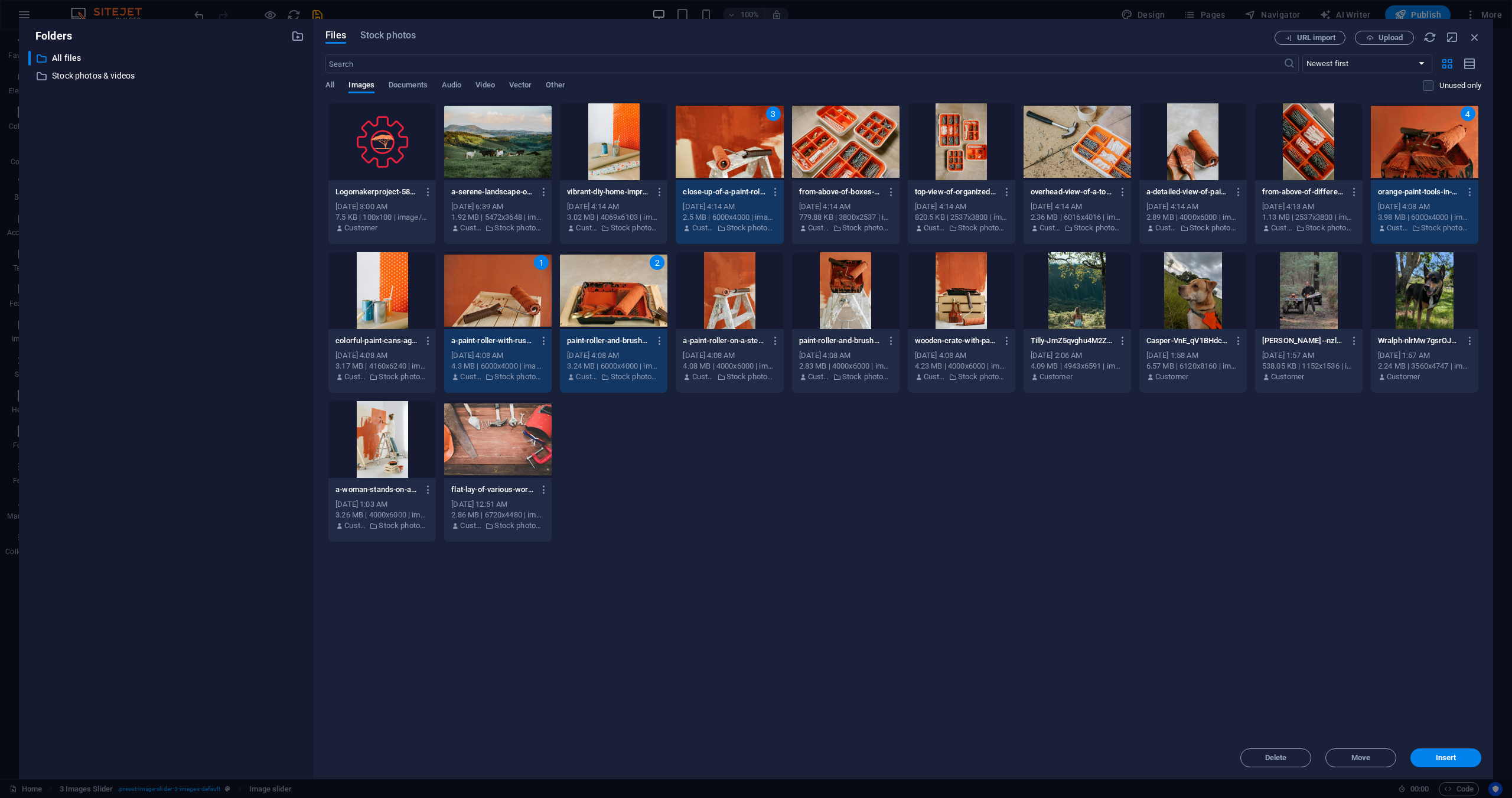
click at [848, 200] on div "from-above-of-boxes-with-different-metal-nails-and-plastic-dowels-in-workshop-N…" at bounding box center [846, 192] width 94 height 19
click at [1088, 191] on p "overhead-view-of-a-toolkit-with-a-hammer-screws-and-anchors-on-a-concrete-surfa…" at bounding box center [1071, 192] width 83 height 10
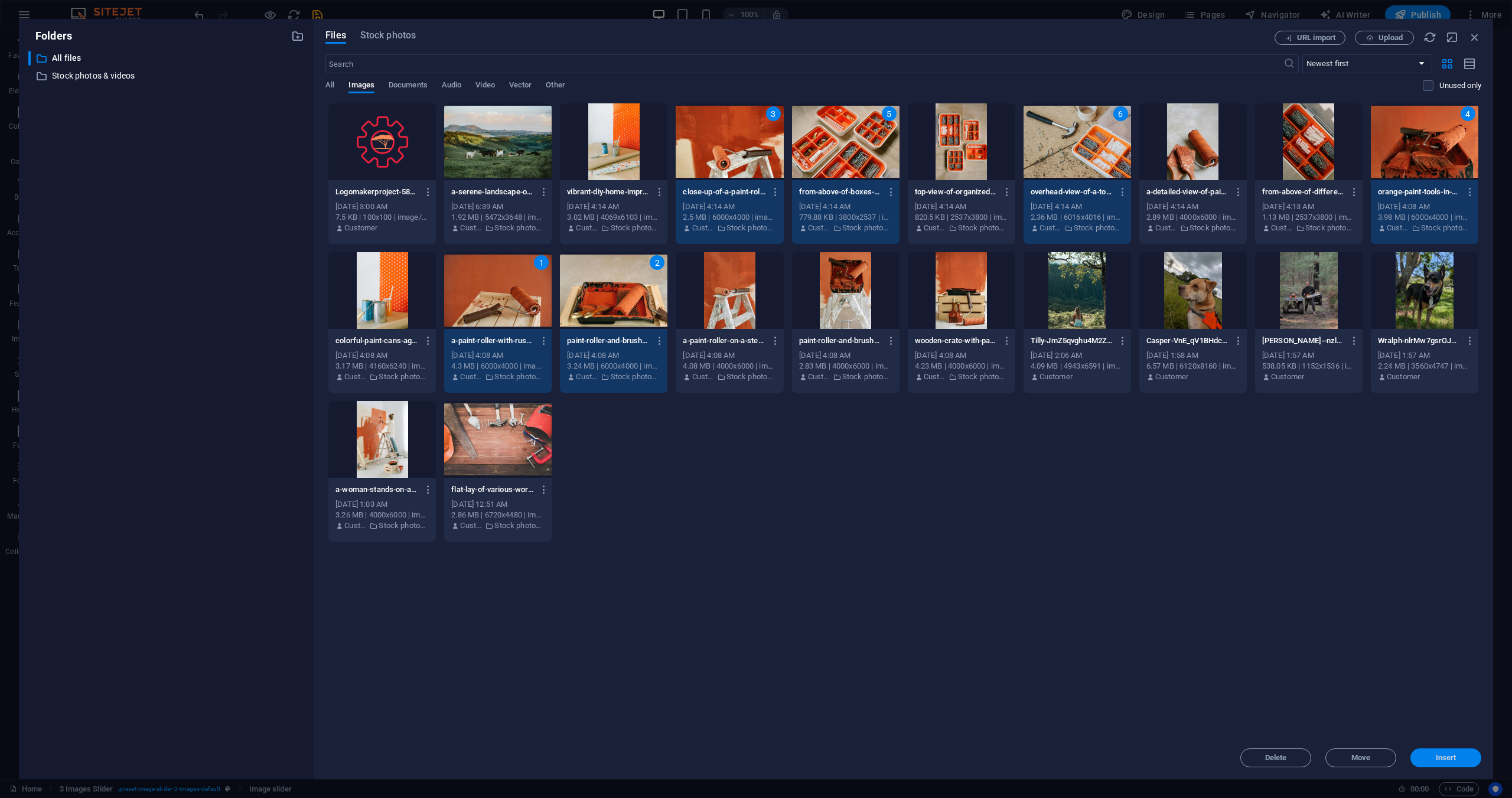
drag, startPoint x: 1468, startPoint y: 760, endPoint x: 810, endPoint y: 546, distance: 691.9
click at [1468, 760] on span "Insert" at bounding box center [1446, 758] width 61 height 7
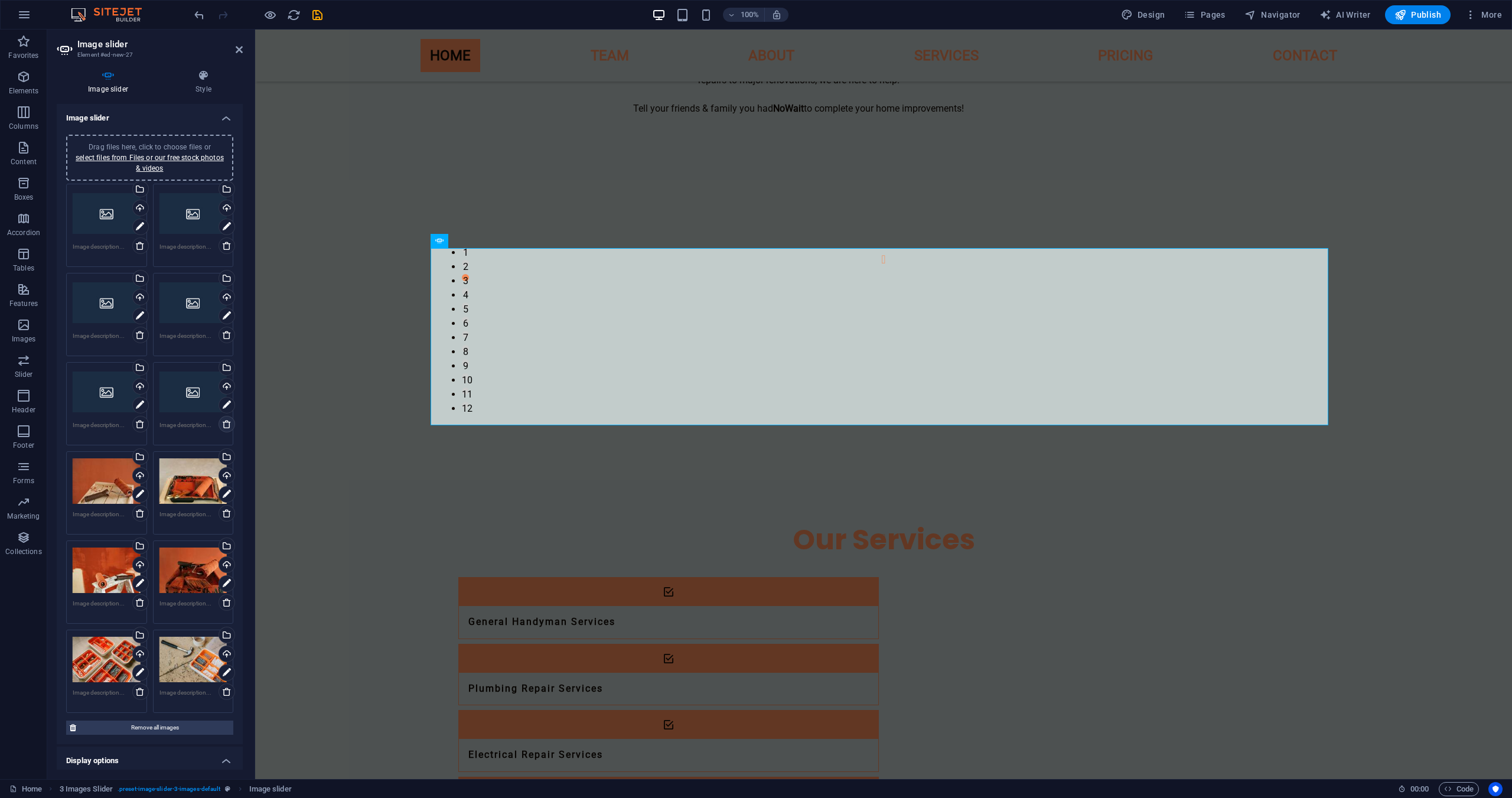
click at [223, 423] on icon at bounding box center [227, 424] width 10 height 10
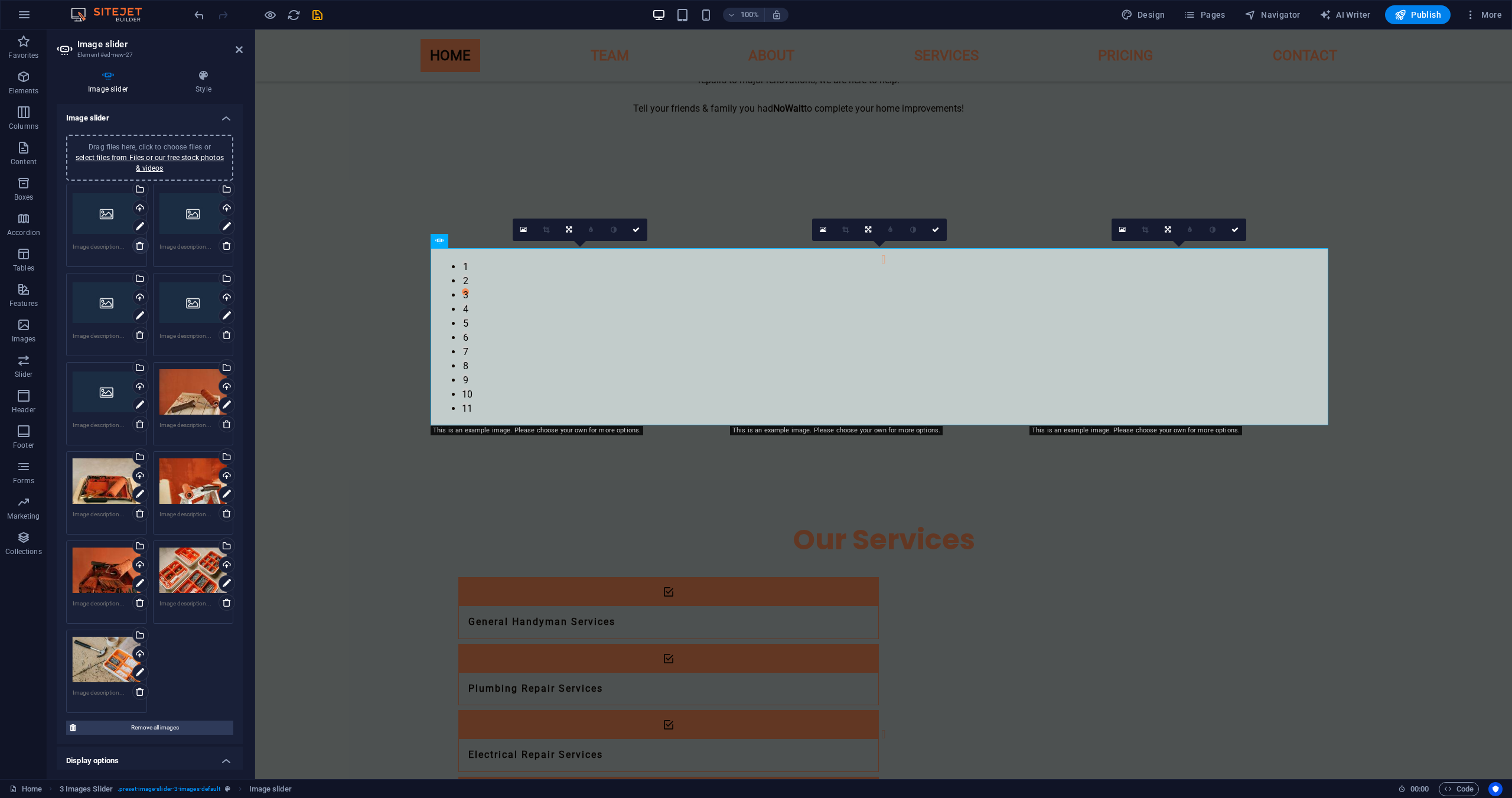
click at [139, 246] on icon at bounding box center [140, 246] width 10 height 10
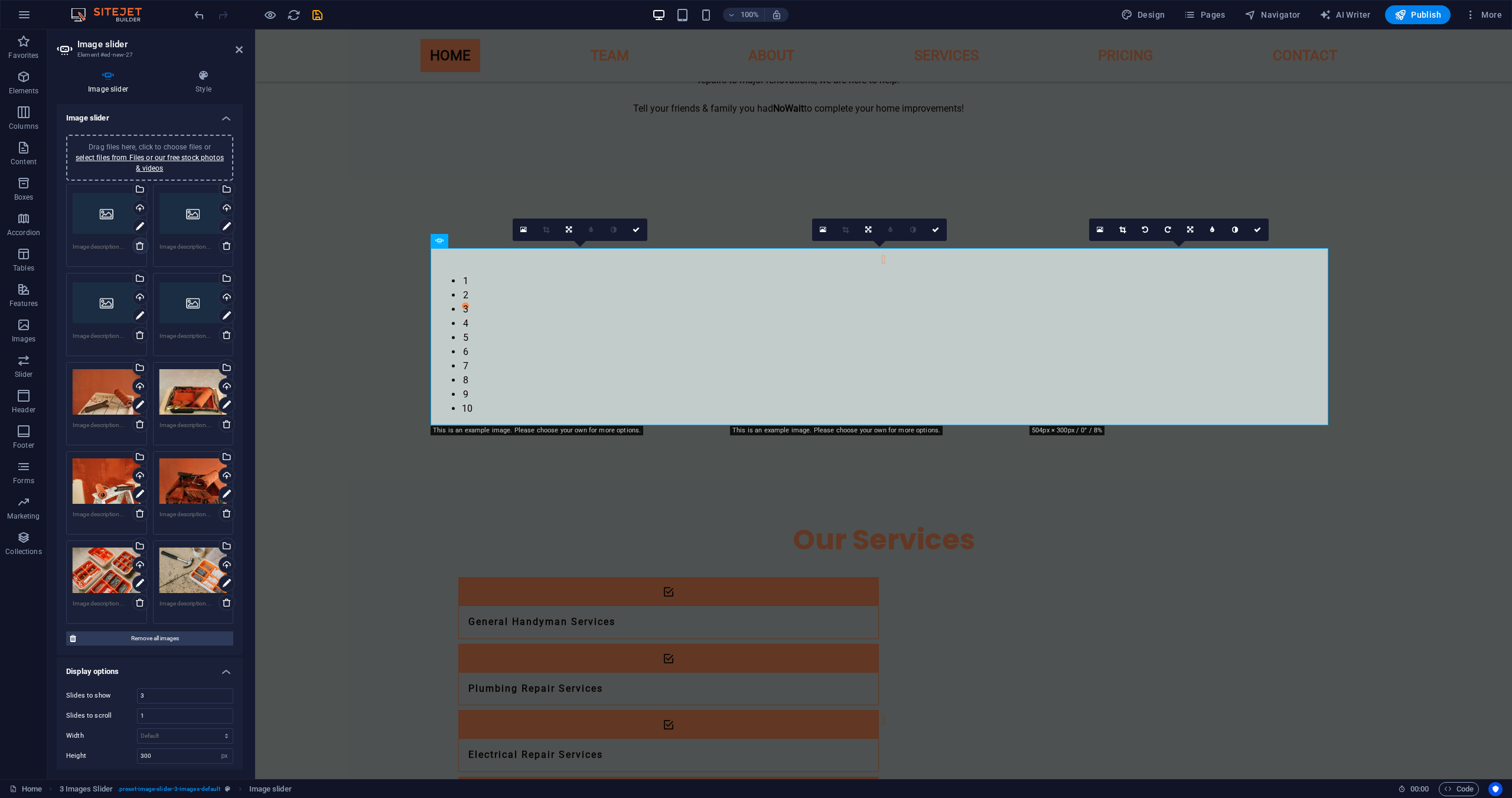
click at [139, 246] on icon at bounding box center [140, 246] width 10 height 10
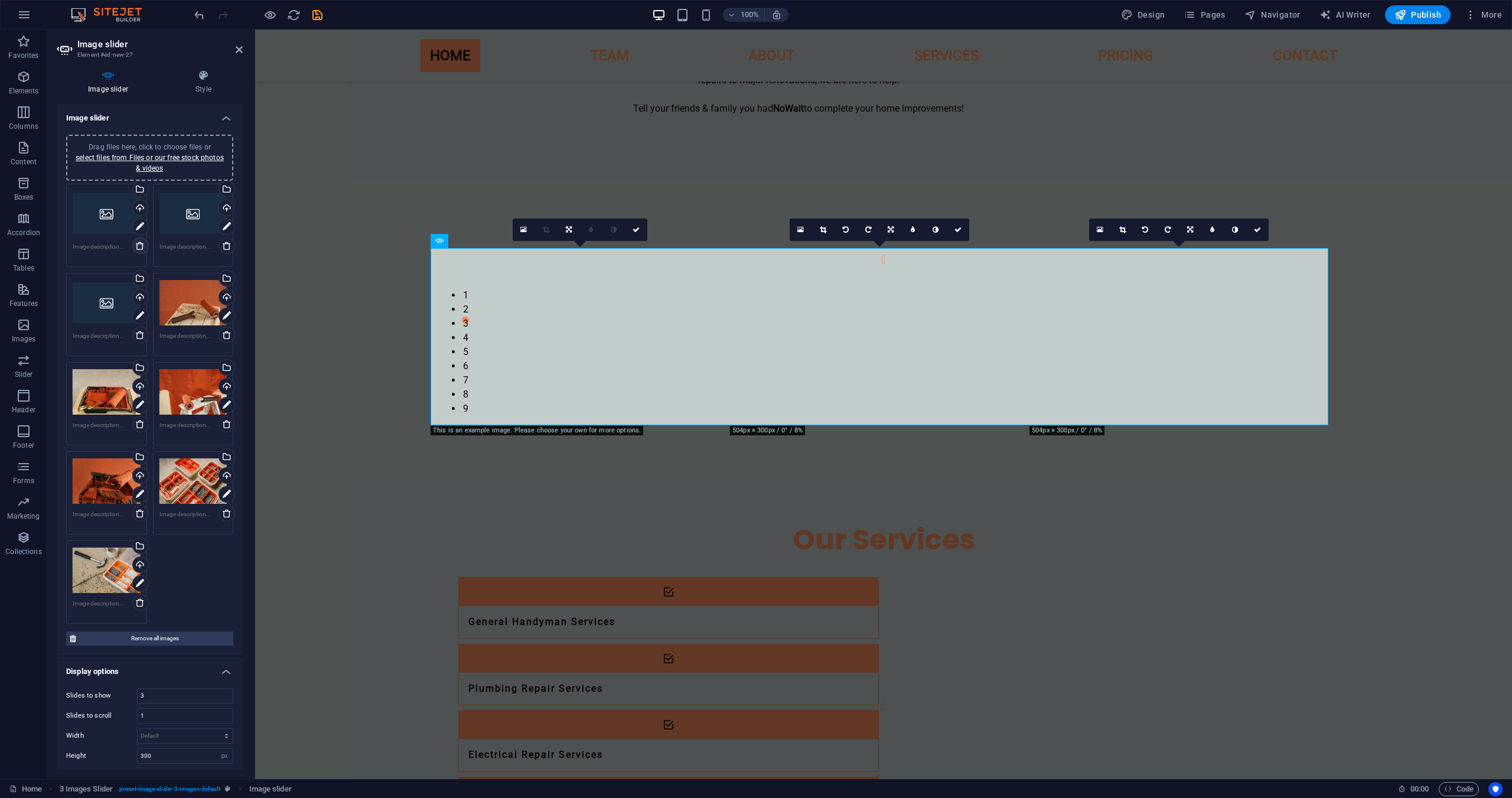
click at [139, 246] on icon at bounding box center [140, 246] width 10 height 10
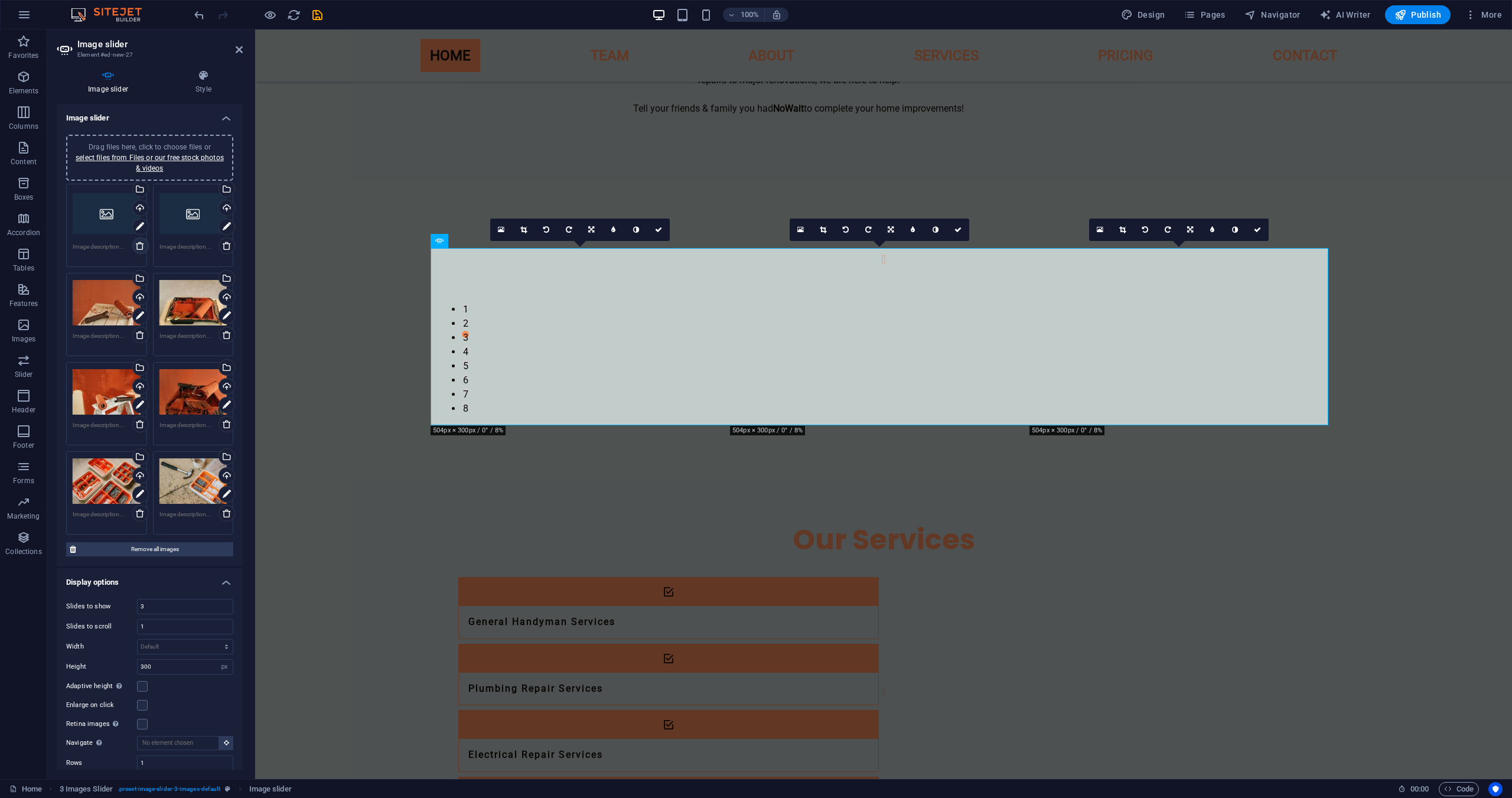
click at [139, 246] on icon at bounding box center [140, 246] width 10 height 10
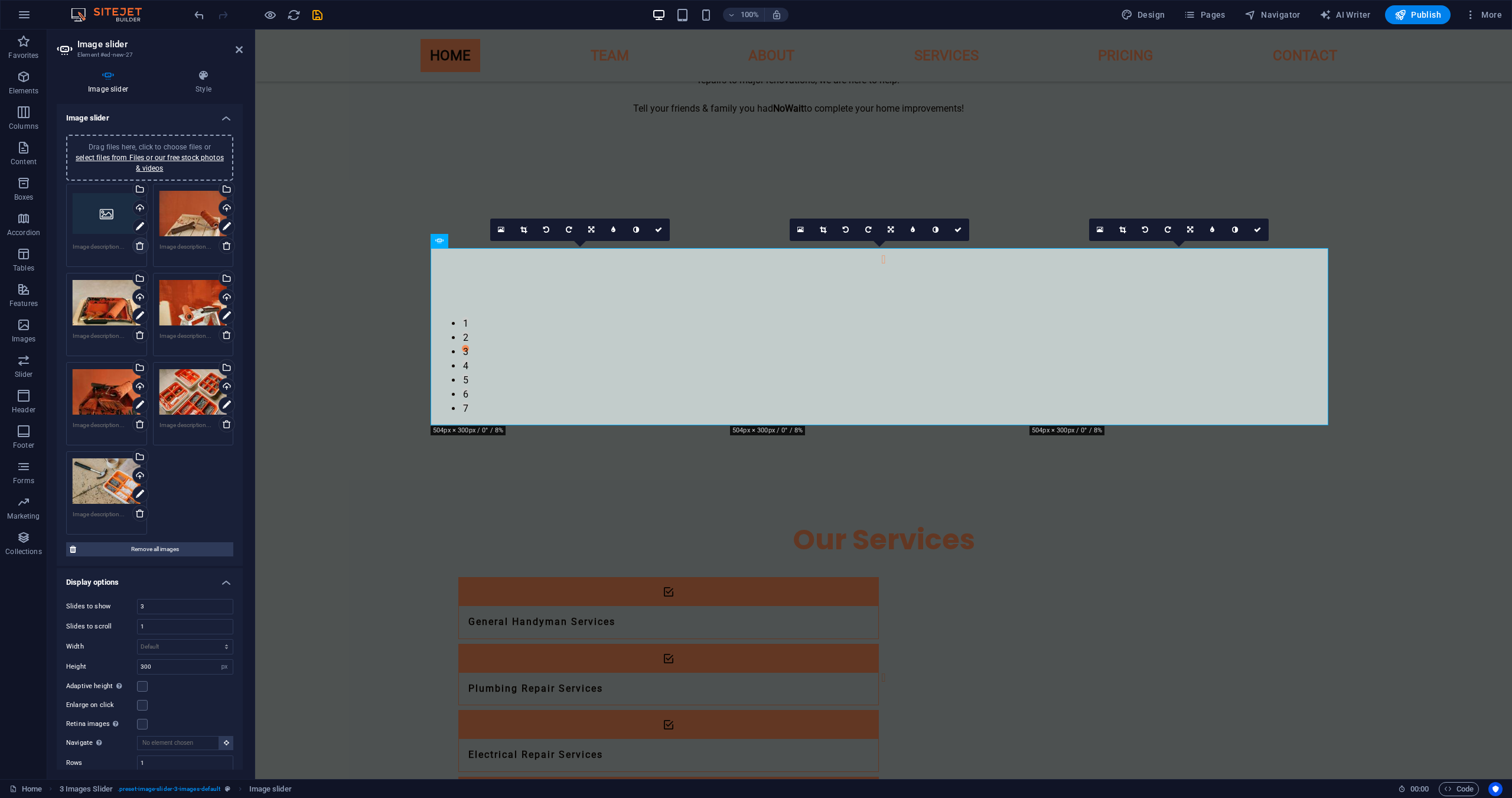
click at [139, 246] on icon at bounding box center [140, 246] width 10 height 10
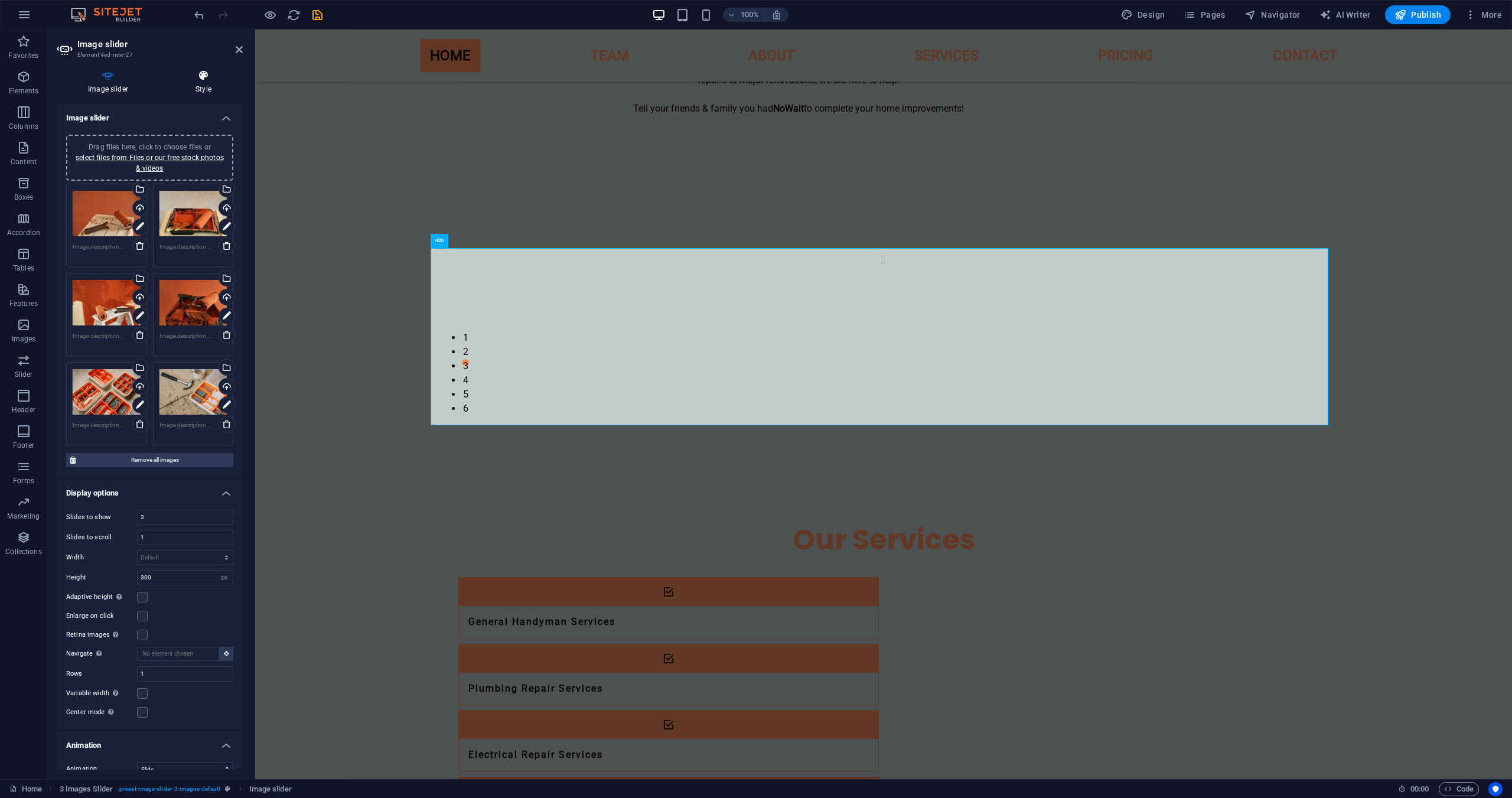
click at [205, 71] on icon at bounding box center [203, 75] width 79 height 12
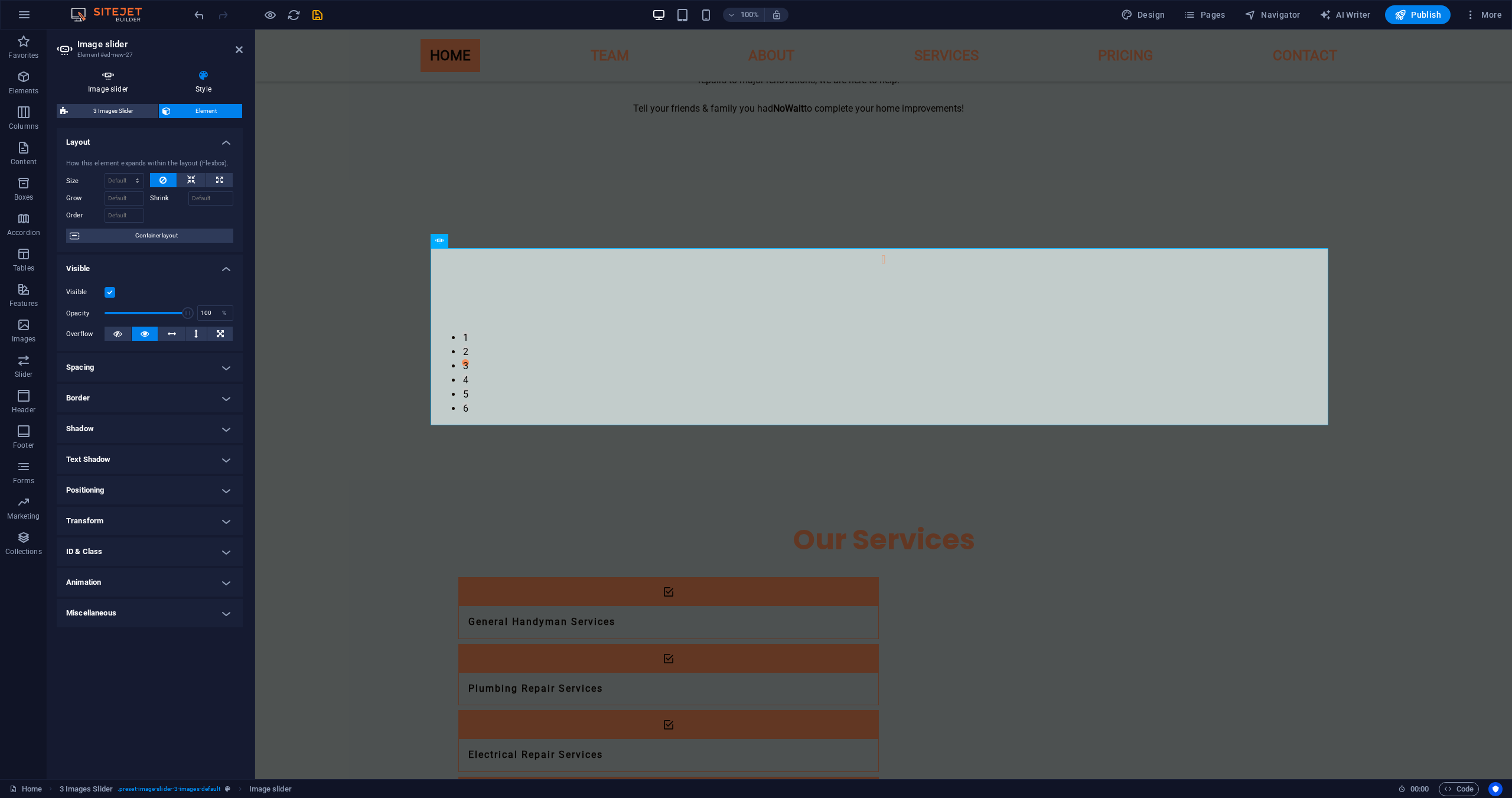
click at [115, 83] on h4 "Image slider" at bounding box center [110, 82] width 107 height 25
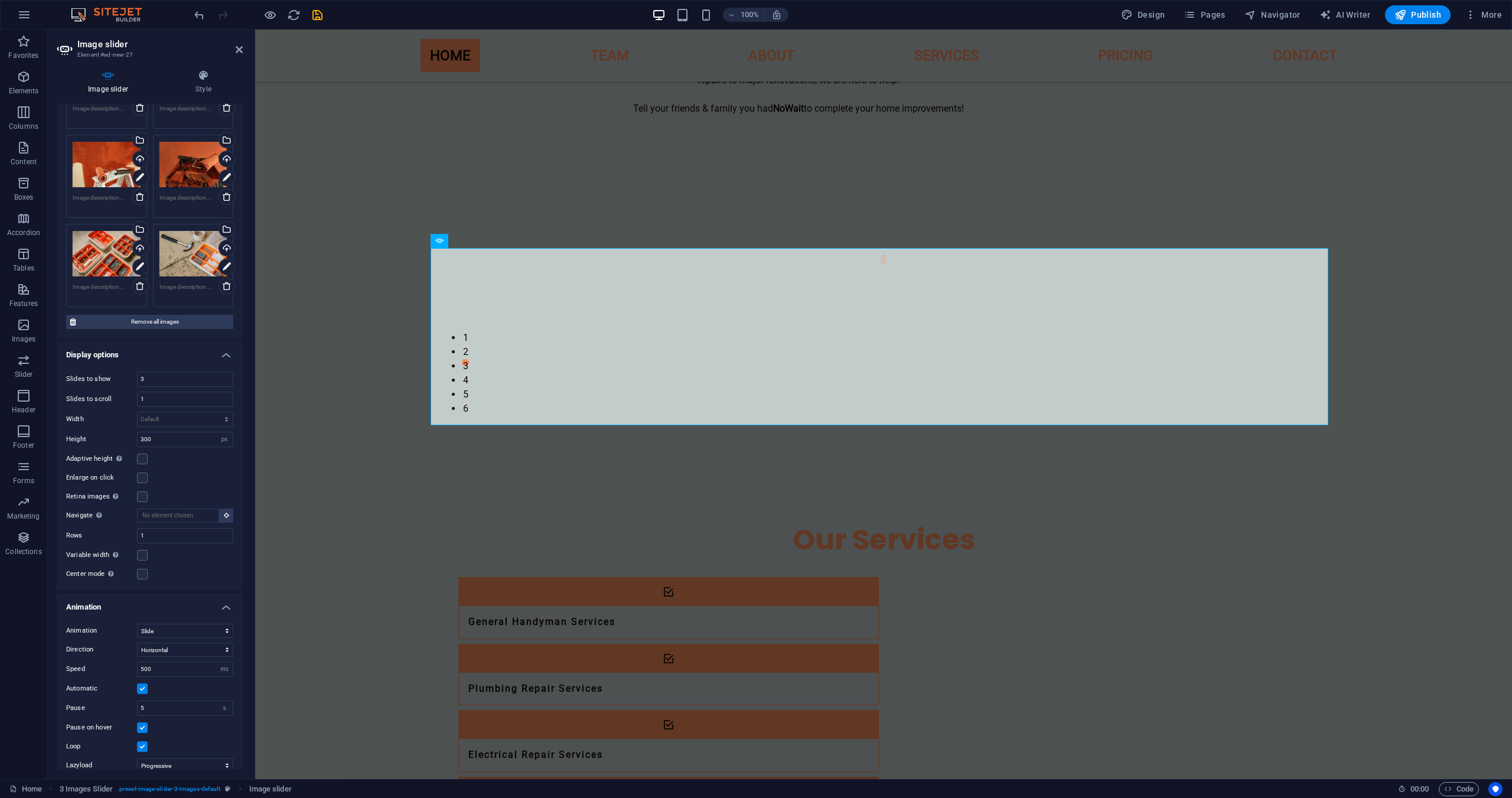
scroll to position [189, 0]
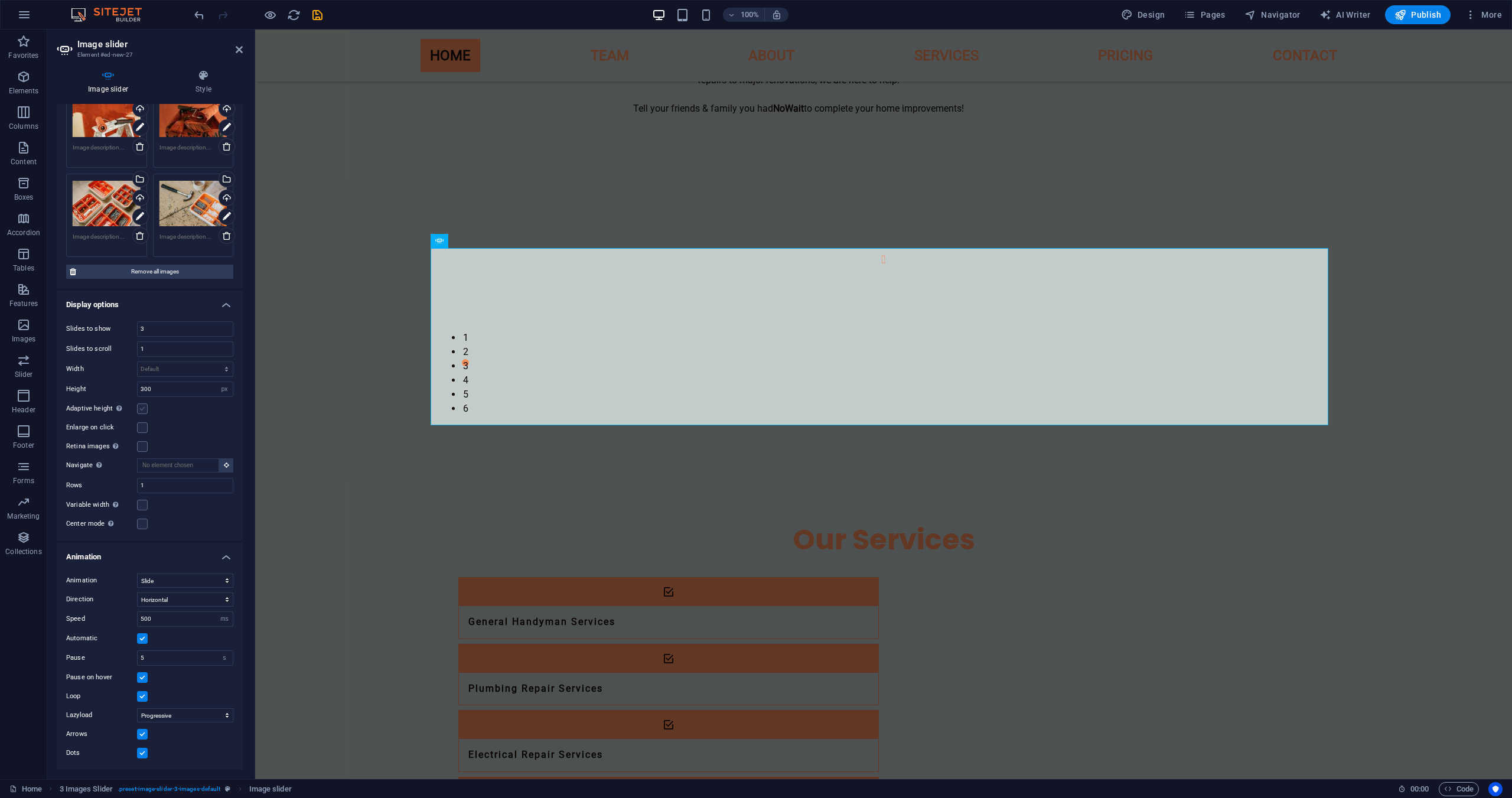
click at [141, 410] on label at bounding box center [142, 409] width 10 height 10
click at [0, 0] on input "Adaptive height Automatically adjust the height for single slide horizontal sli…" at bounding box center [0, 0] width 0 height 0
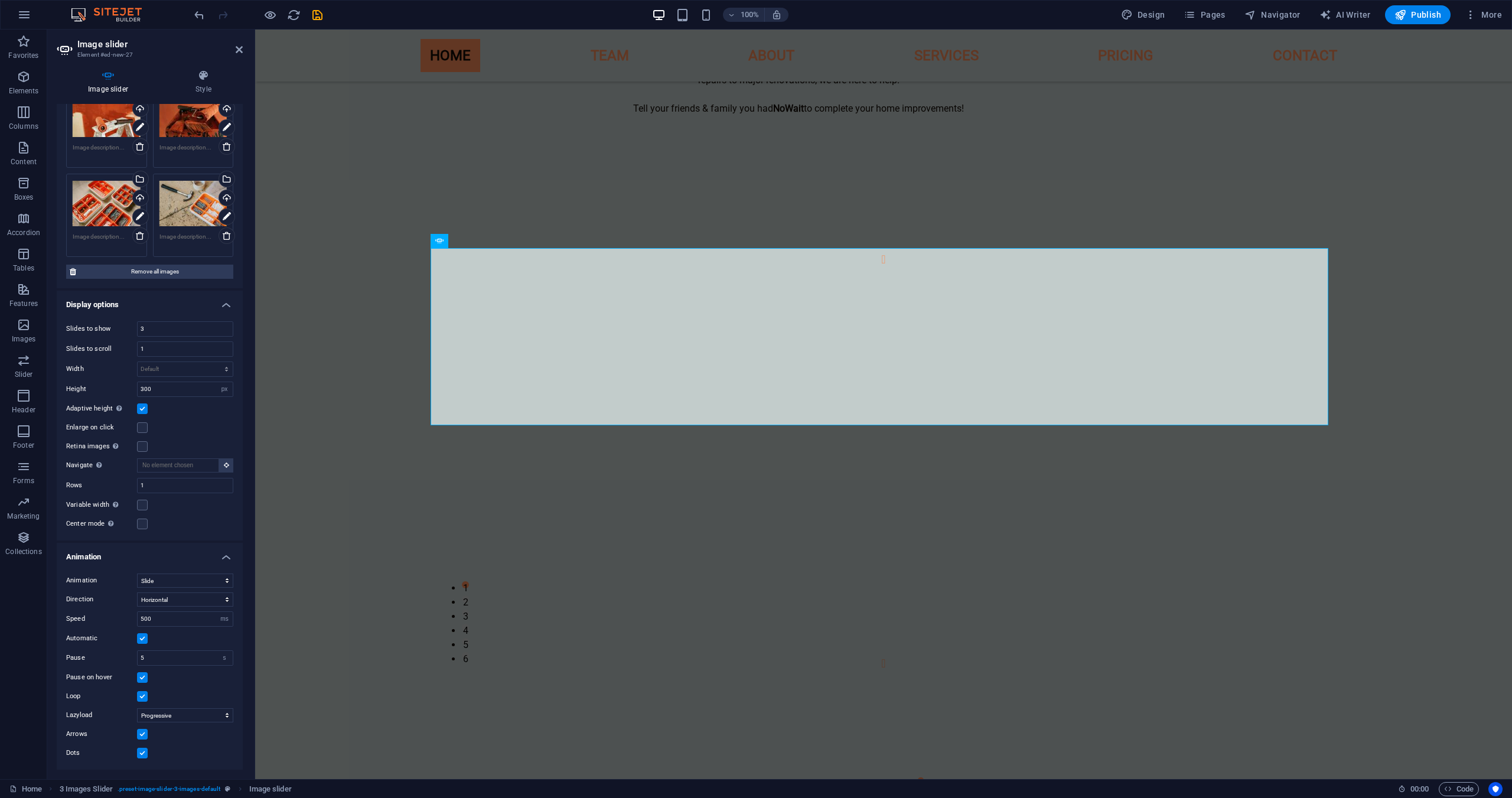
scroll to position [168, 0]
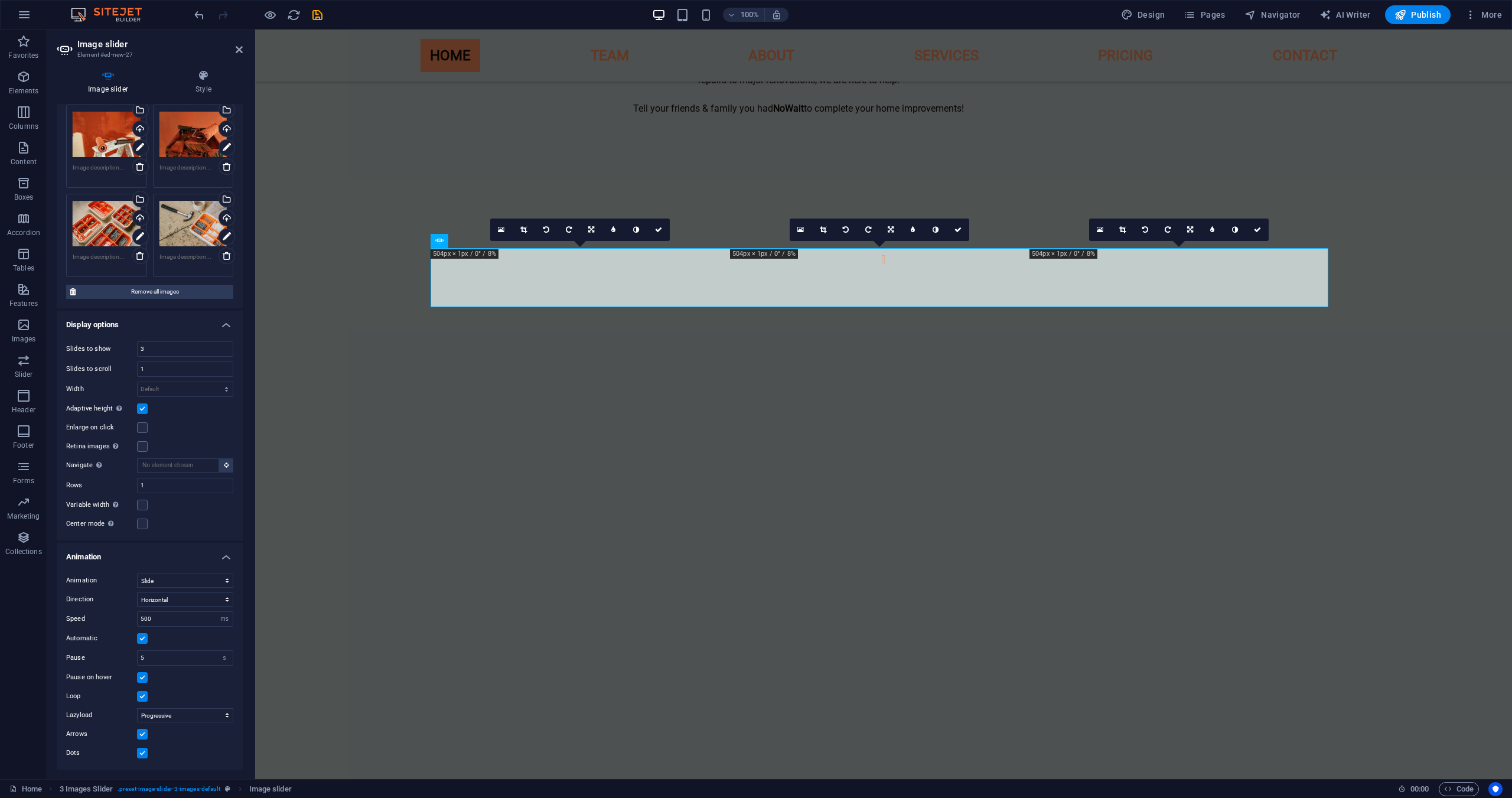
click at [142, 407] on label at bounding box center [142, 409] width 10 height 10
click at [0, 0] on input "Adaptive height Automatically adjust the height for single slide horizontal sli…" at bounding box center [0, 0] width 0 height 0
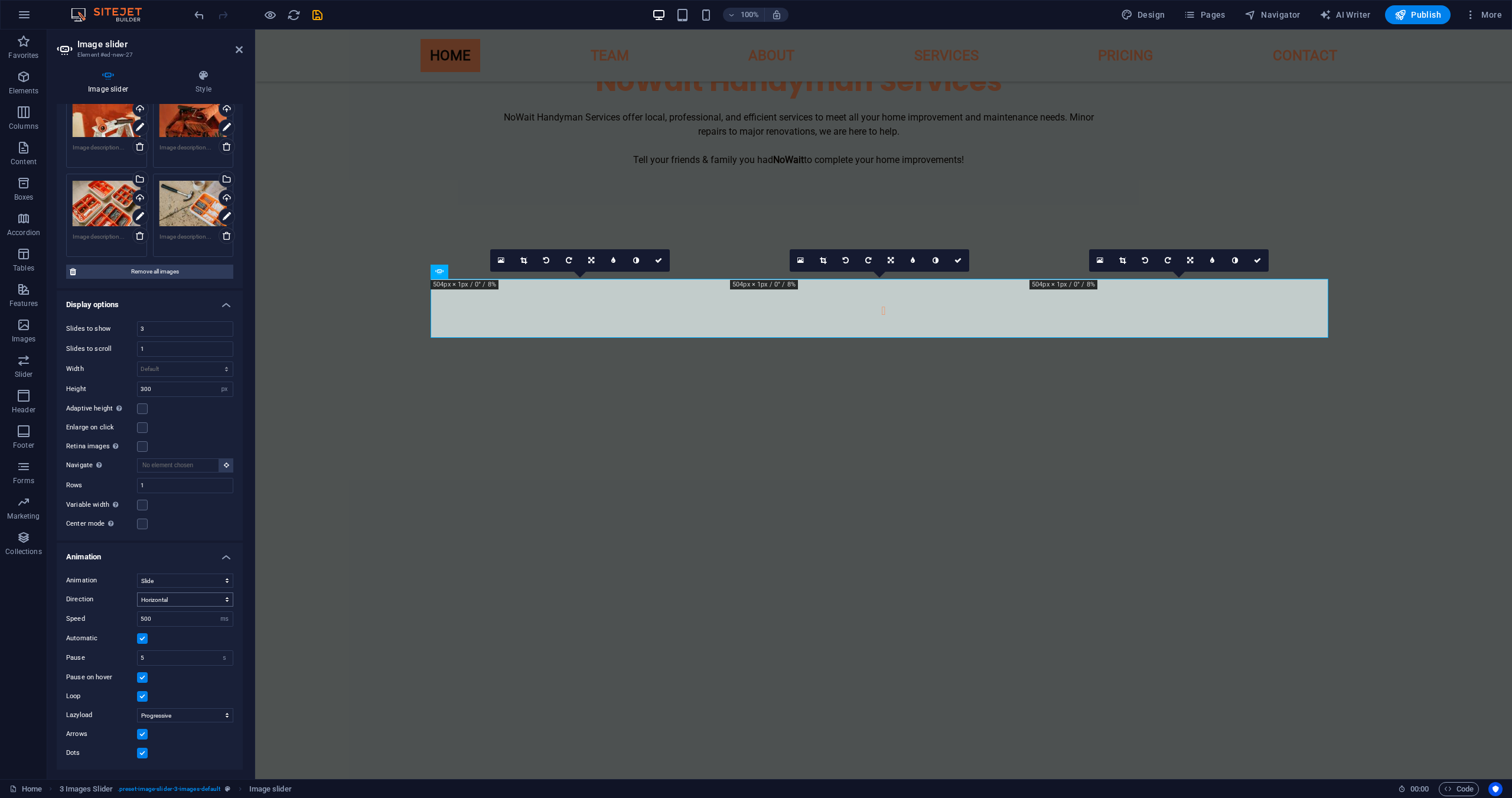
scroll to position [105, 0]
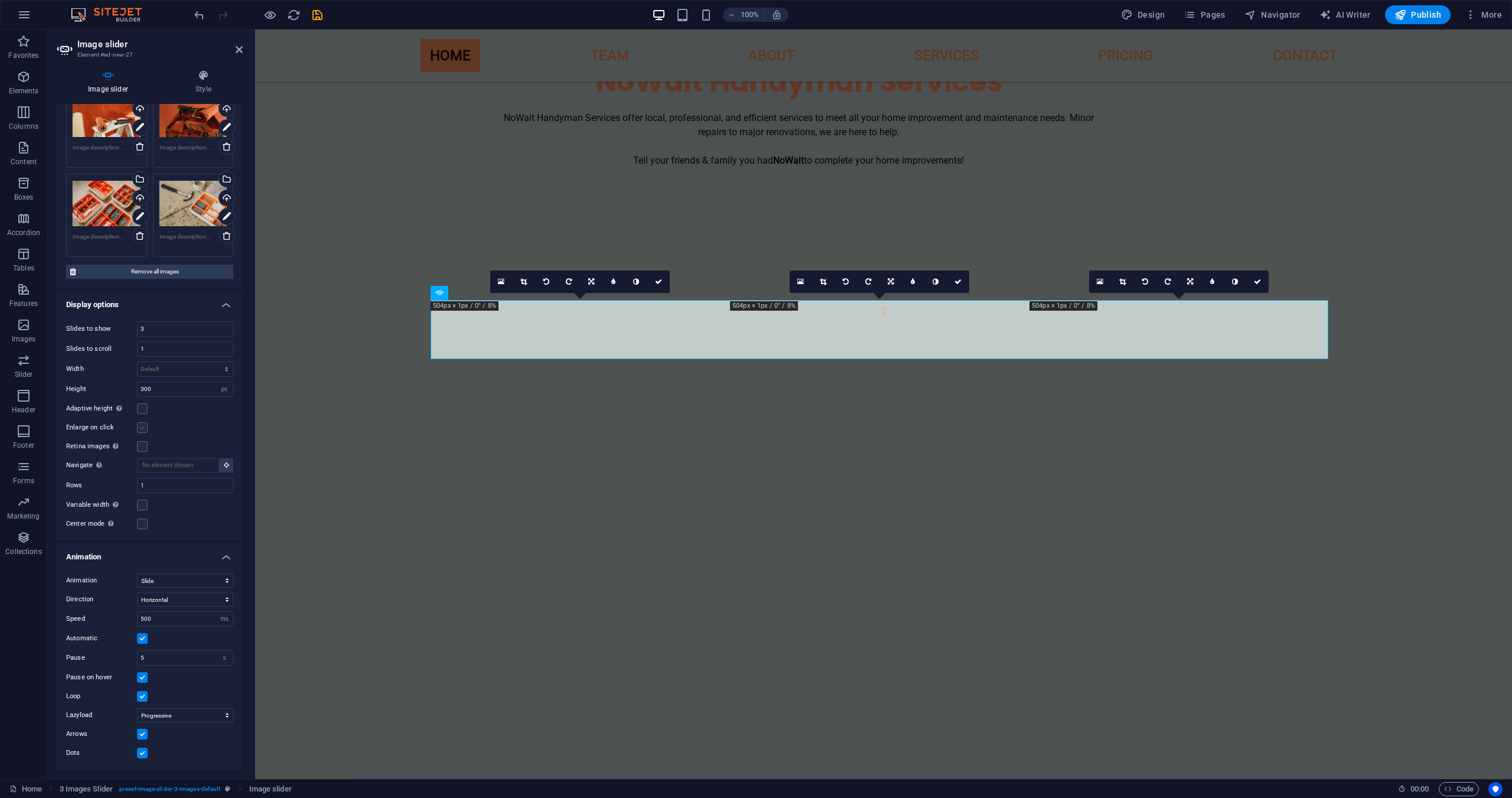
click at [145, 428] on label at bounding box center [142, 428] width 10 height 10
click at [0, 0] on input "Enlarge on click" at bounding box center [0, 0] width 0 height 0
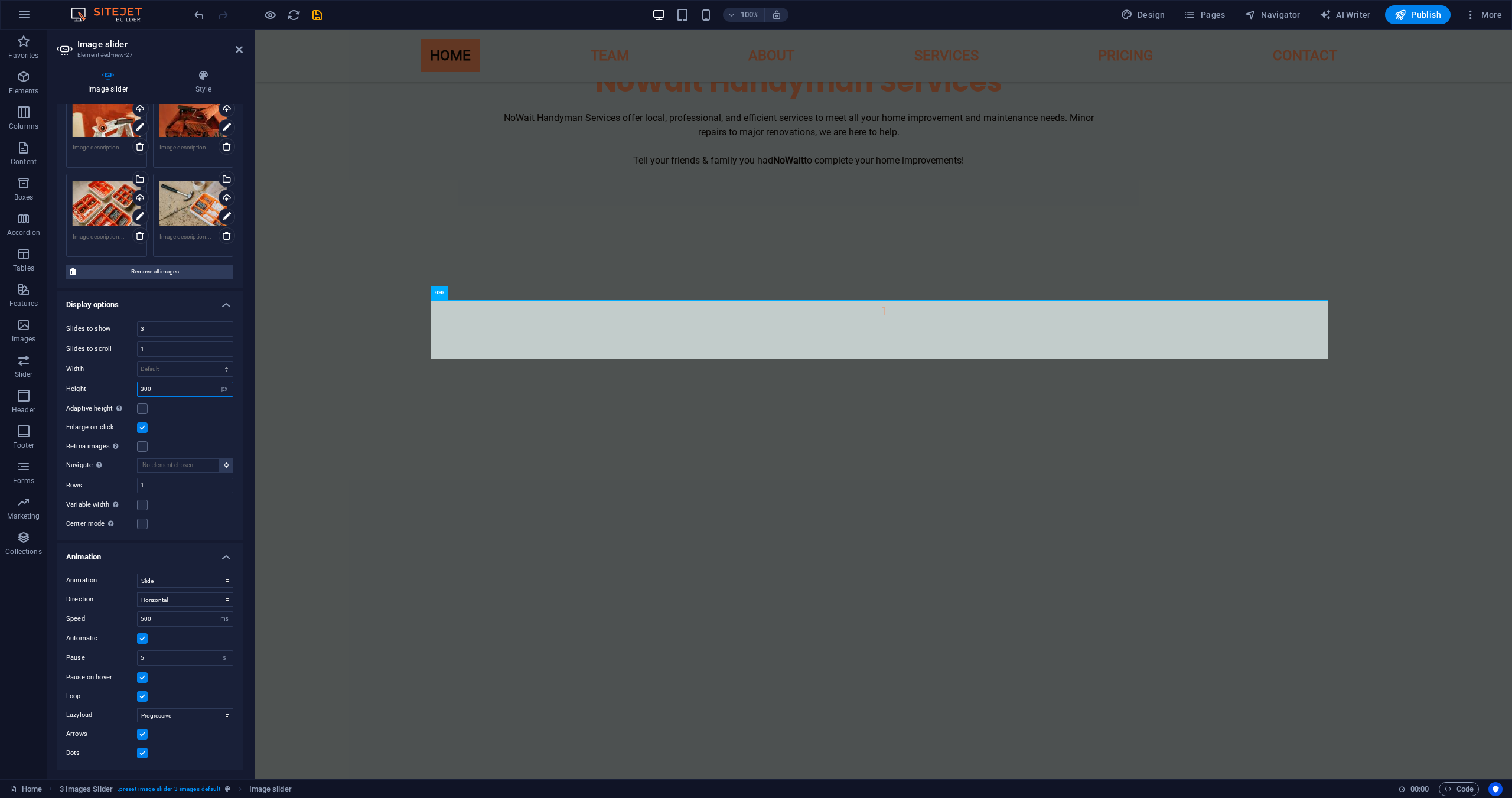
click at [177, 394] on input "300" at bounding box center [185, 390] width 95 height 14
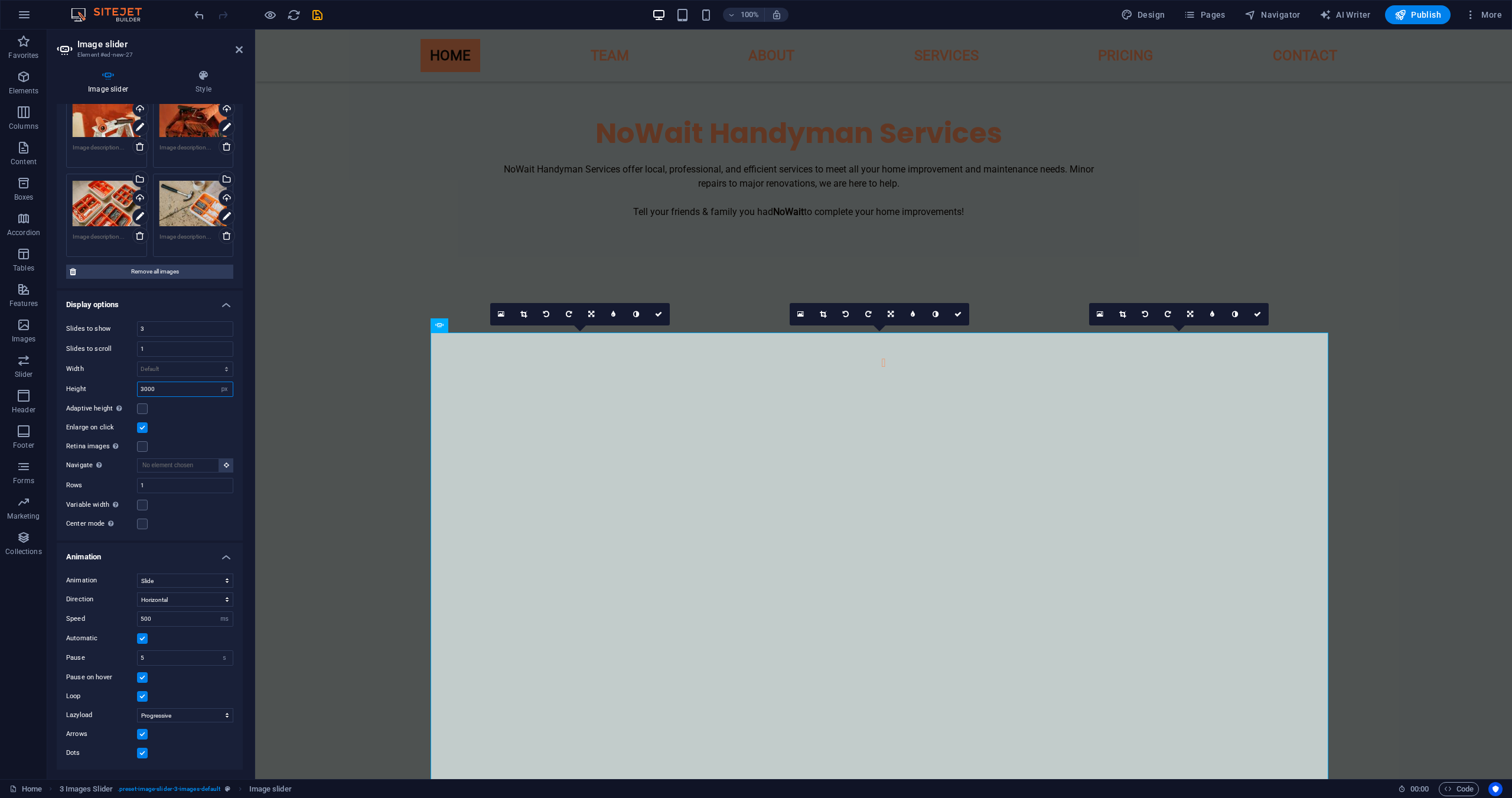
scroll to position [53, 0]
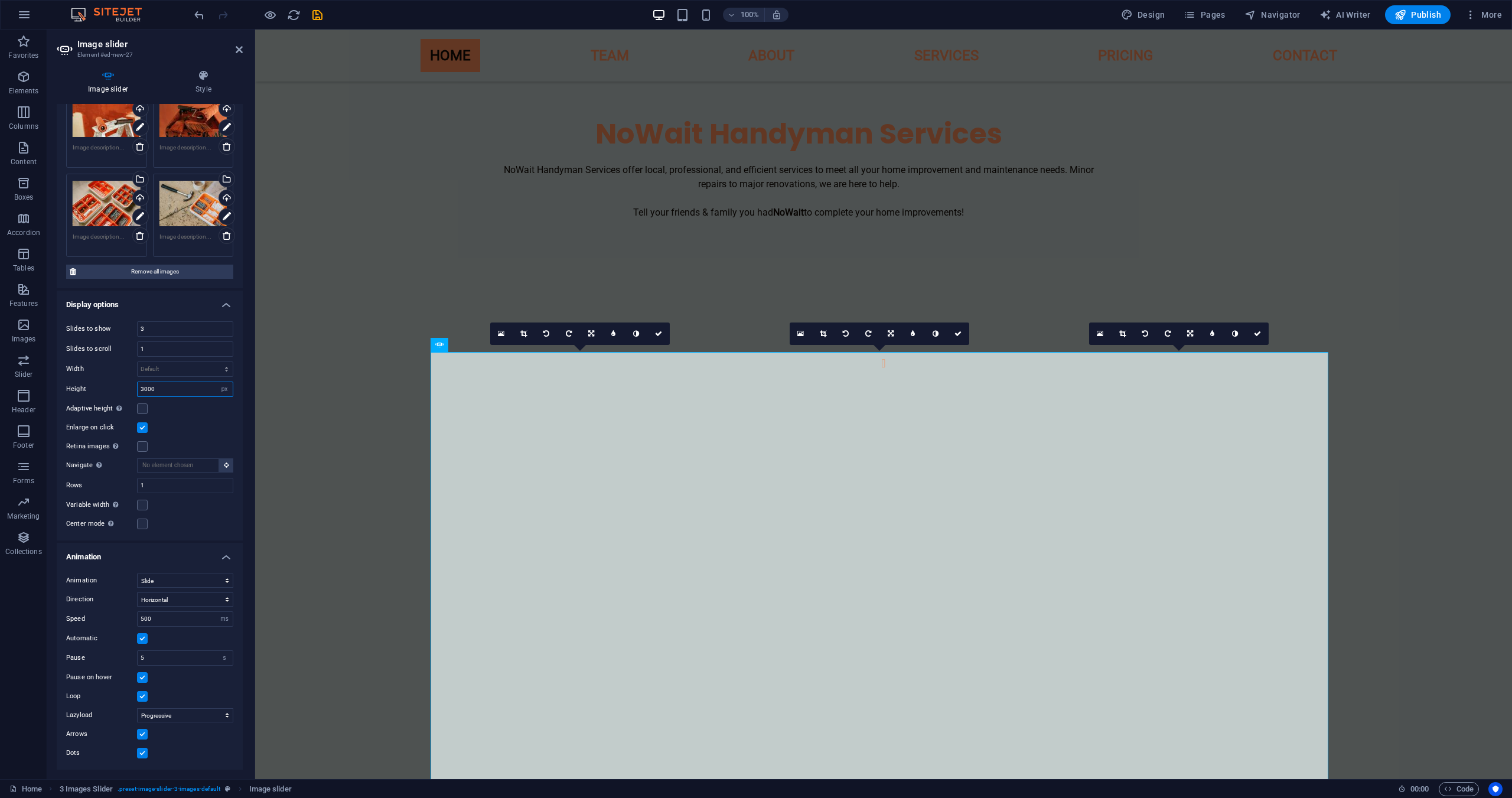
click at [171, 394] on input "3000" at bounding box center [185, 390] width 95 height 14
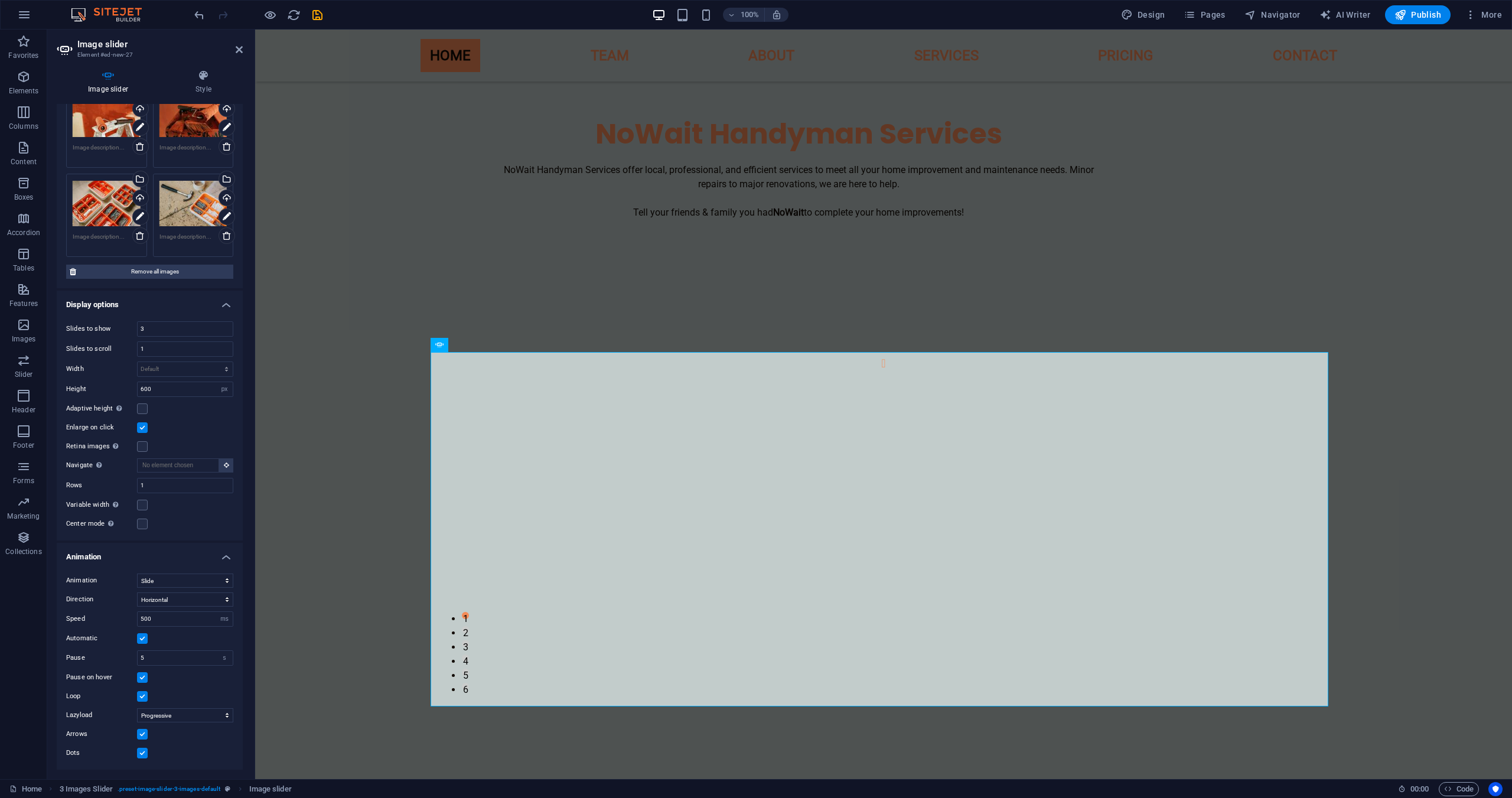
click at [198, 411] on div "Adaptive height Automatically adjust the height for single slide horizontal sli…" at bounding box center [150, 409] width 167 height 14
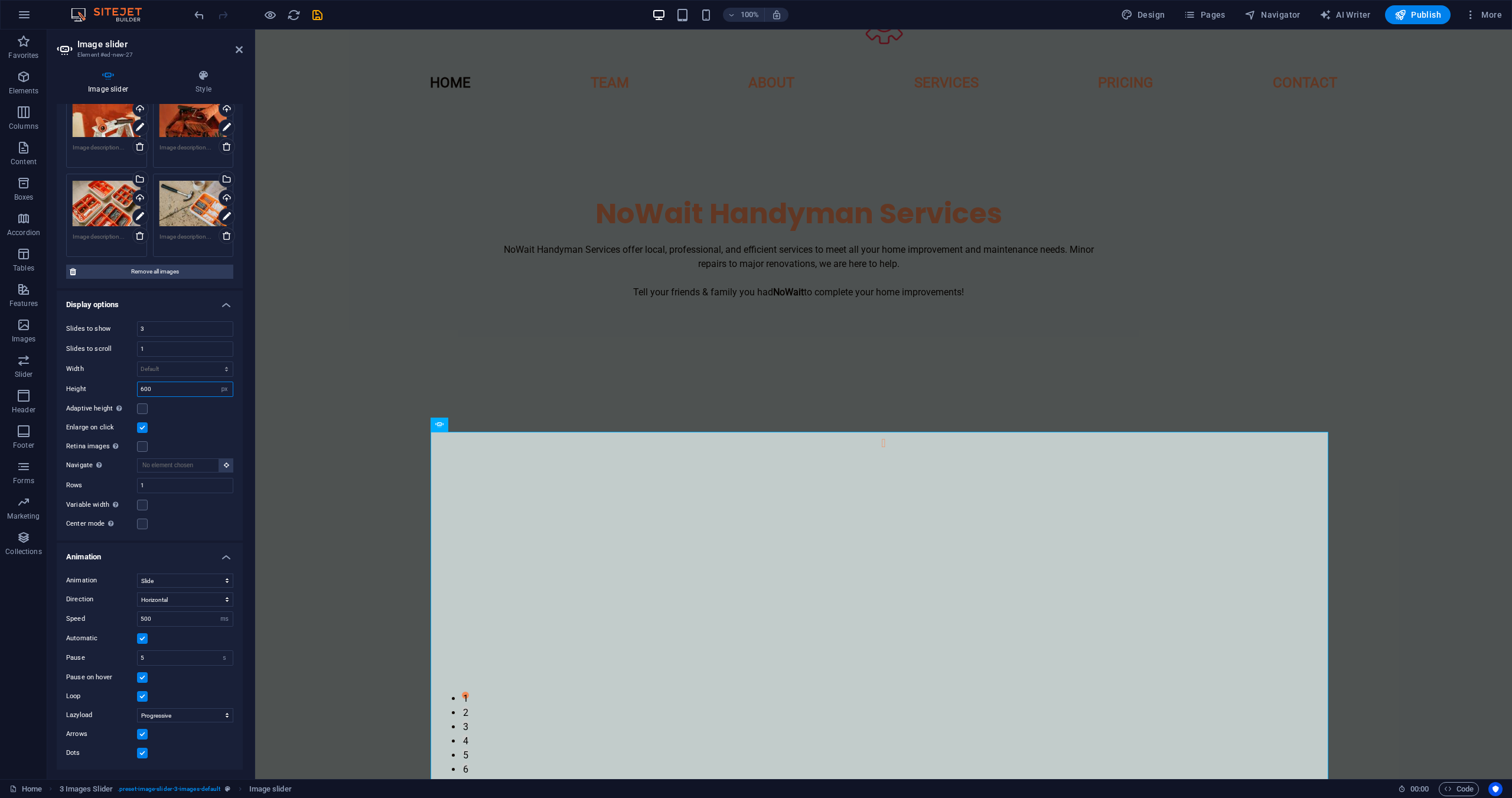
click at [181, 390] on input "600" at bounding box center [185, 390] width 95 height 14
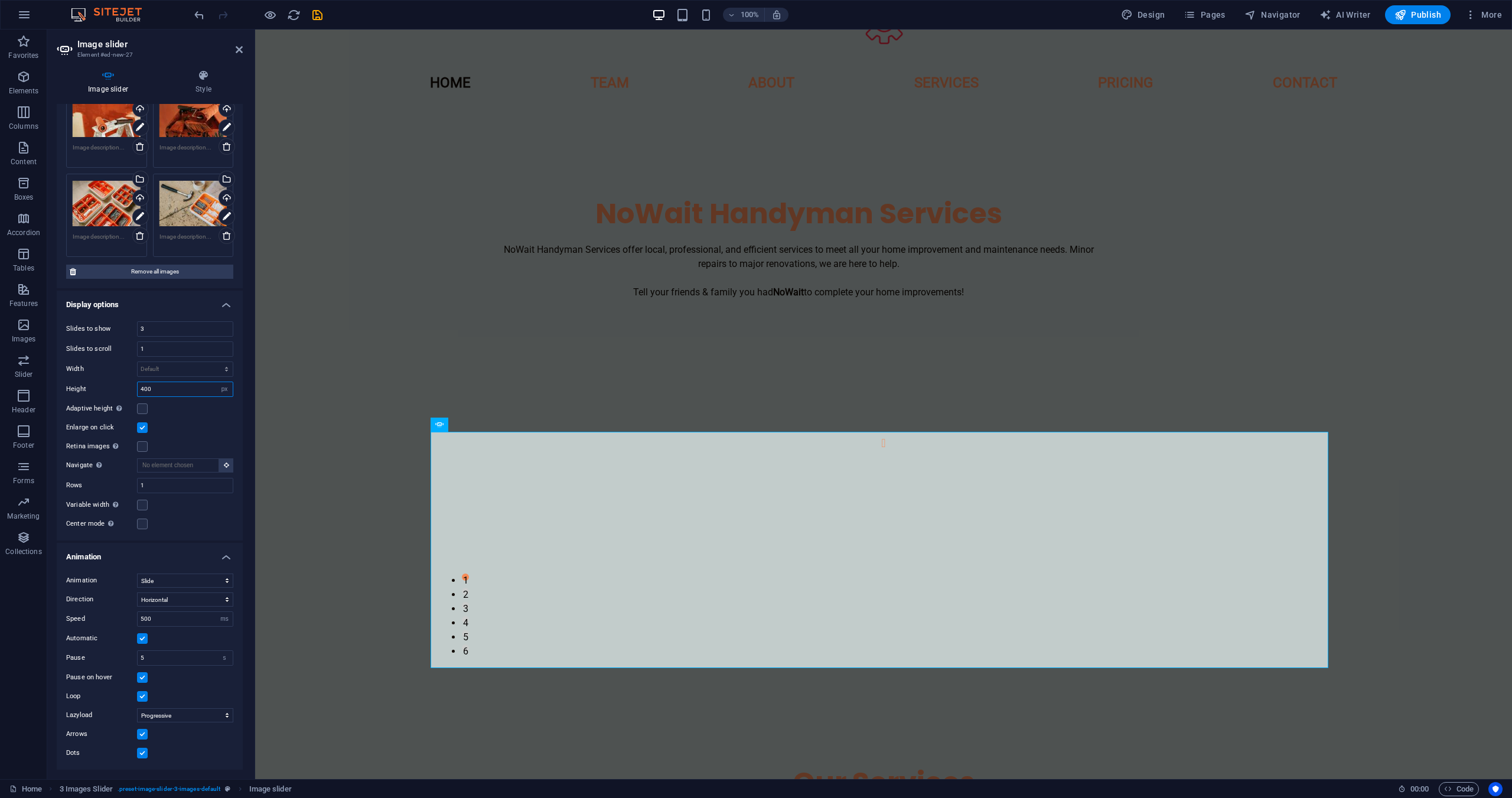
type input "400"
click at [181, 545] on h4 "Animation" at bounding box center [150, 553] width 186 height 21
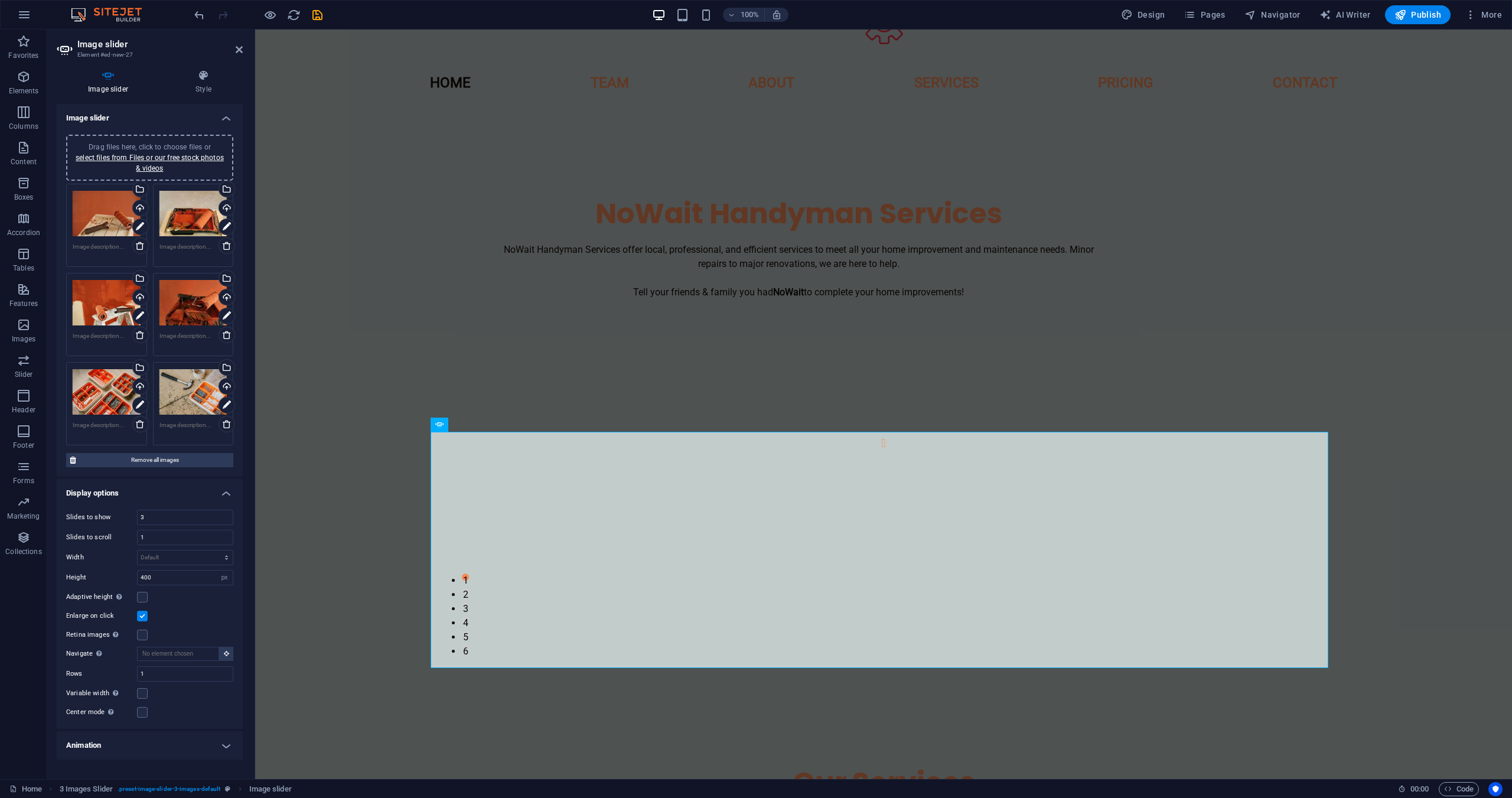
scroll to position [0, 0]
click at [192, 85] on h4 "Style" at bounding box center [203, 82] width 79 height 25
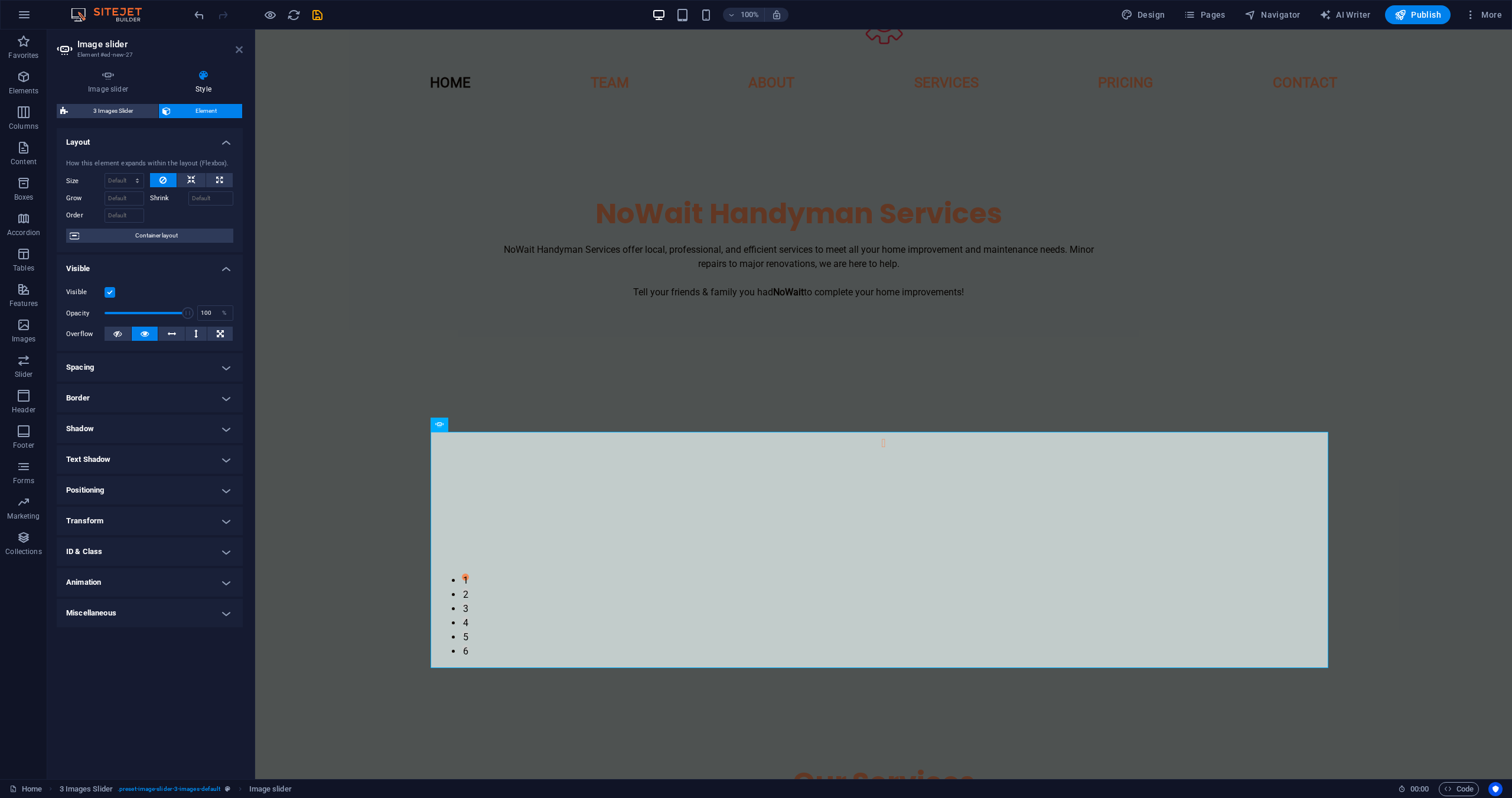
click at [235, 48] on icon at bounding box center [239, 49] width 7 height 10
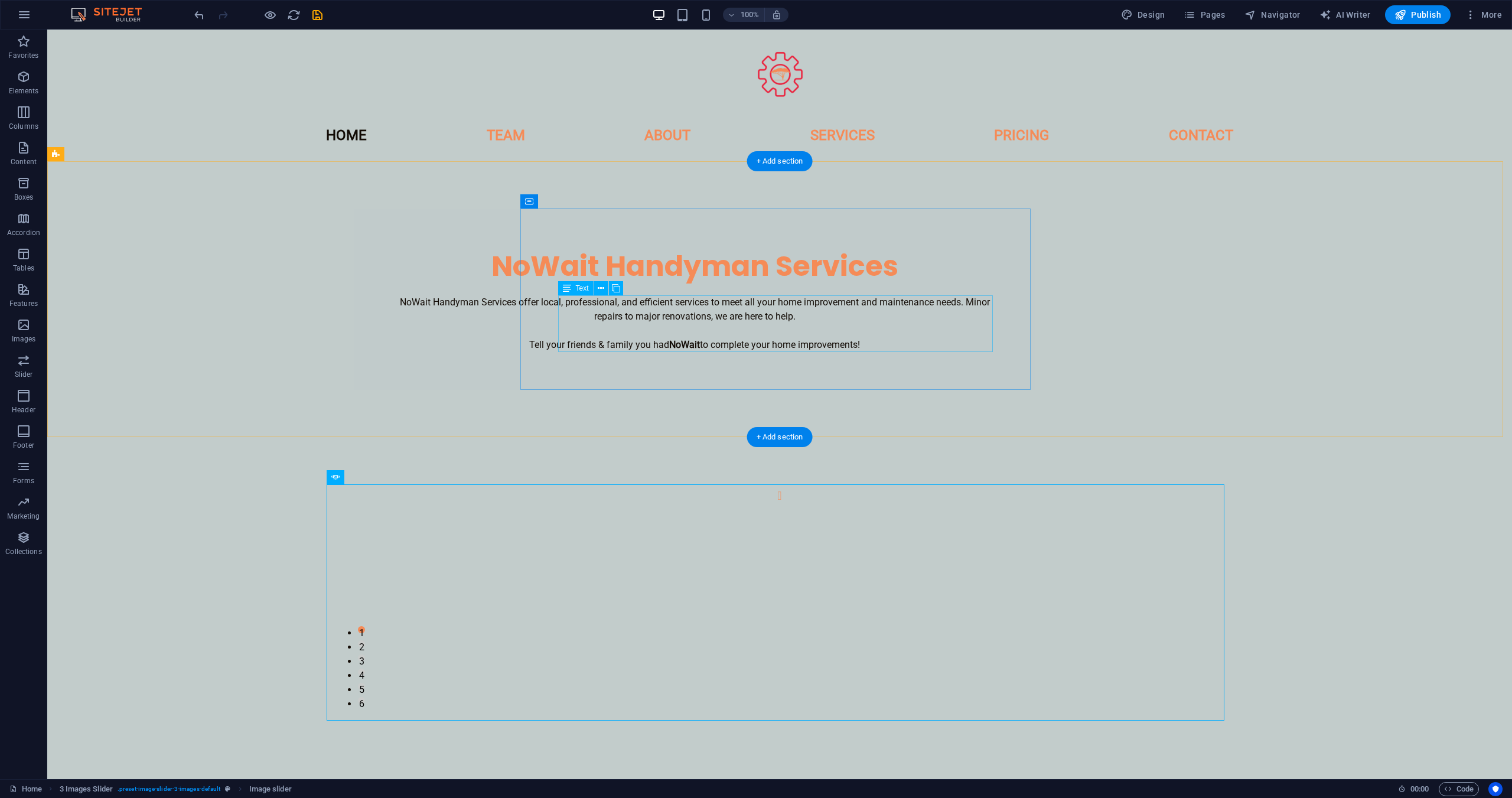
click at [694, 331] on div "NoWait Handyman Services offer local, professional, and efficient services to m…" at bounding box center [694, 323] width 605 height 57
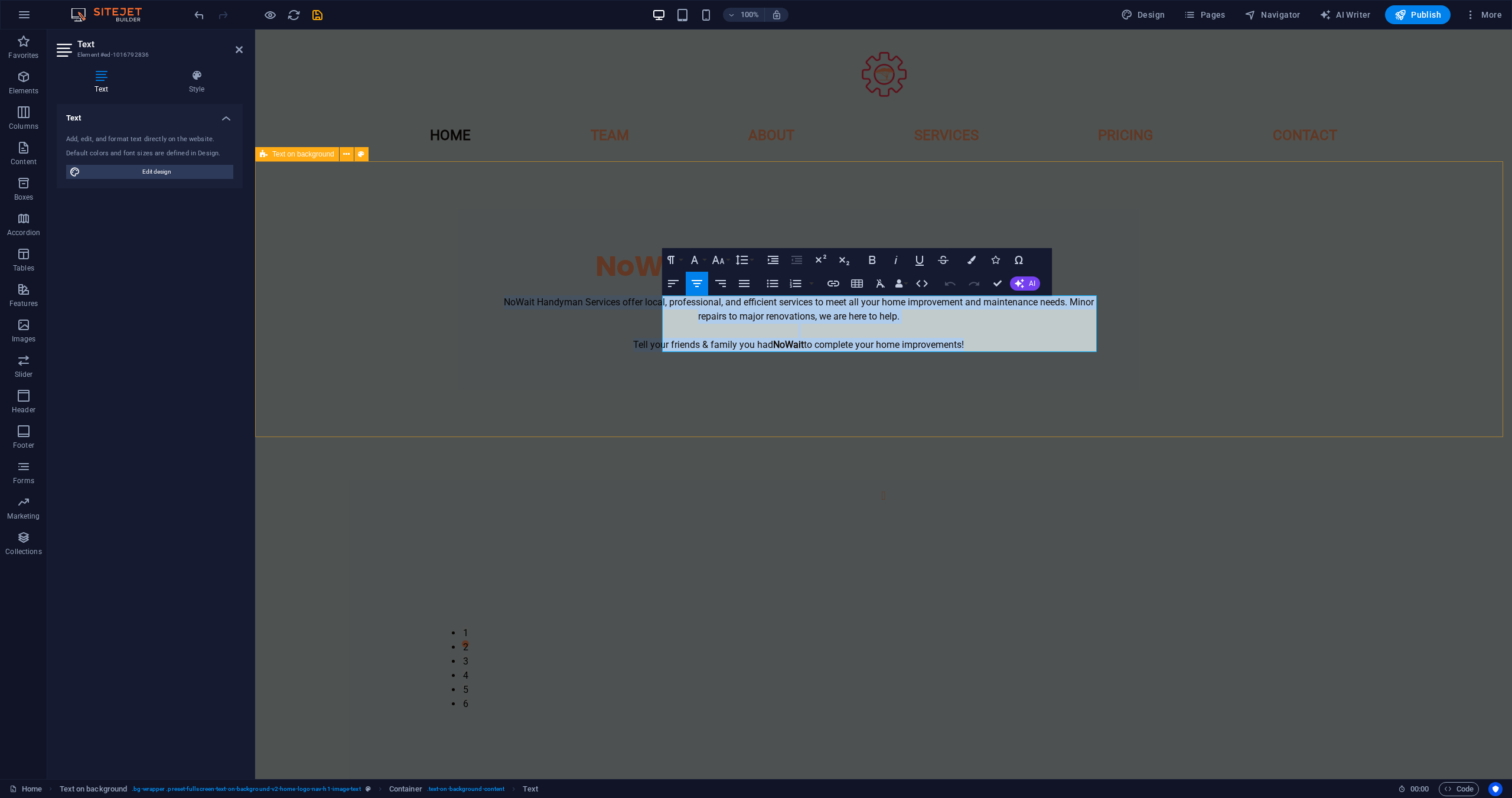
drag, startPoint x: 1063, startPoint y: 349, endPoint x: 608, endPoint y: 287, distance: 459.2
click at [608, 287] on div "NoWait Handyman Services NoWait Handyman Services offer local, professional, an…" at bounding box center [883, 299] width 1257 height 276
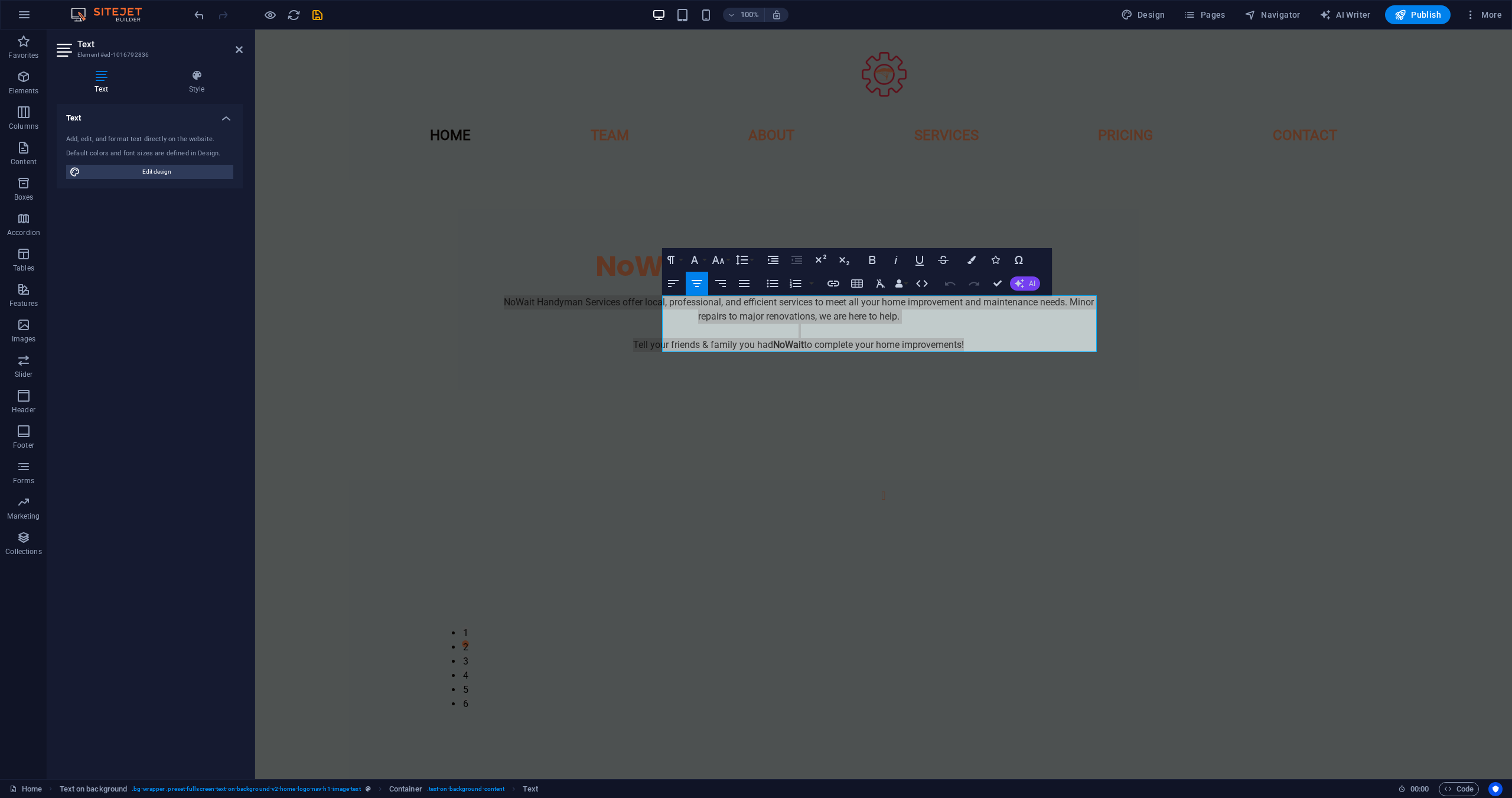
click at [1027, 289] on button "AI" at bounding box center [1025, 284] width 30 height 14
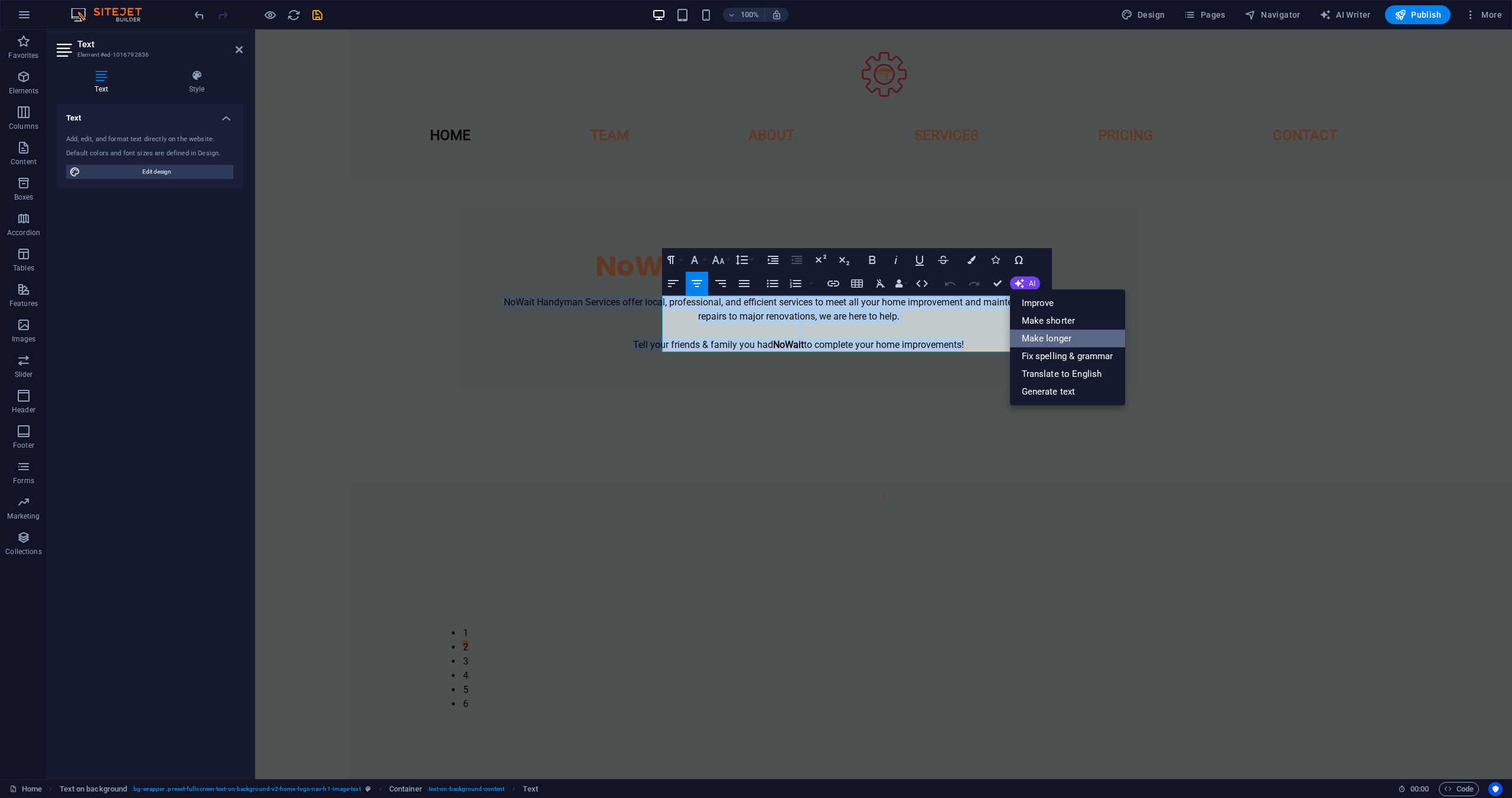
click at [1039, 334] on link "Make longer" at bounding box center [1067, 338] width 115 height 18
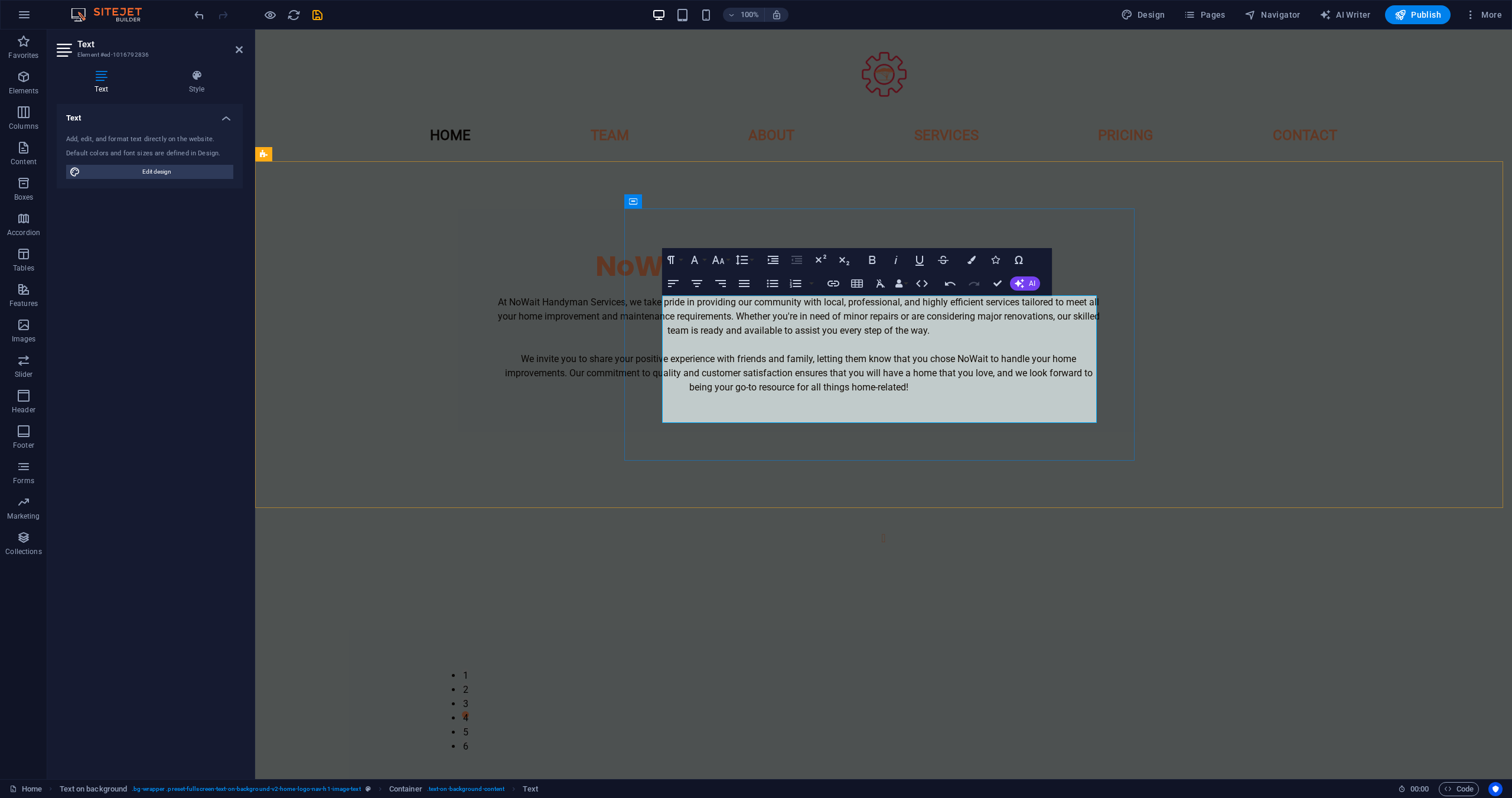
click at [926, 395] on p "At NoWait Handyman Services, we take pride in providing our community with loca…" at bounding box center [798, 345] width 605 height 100
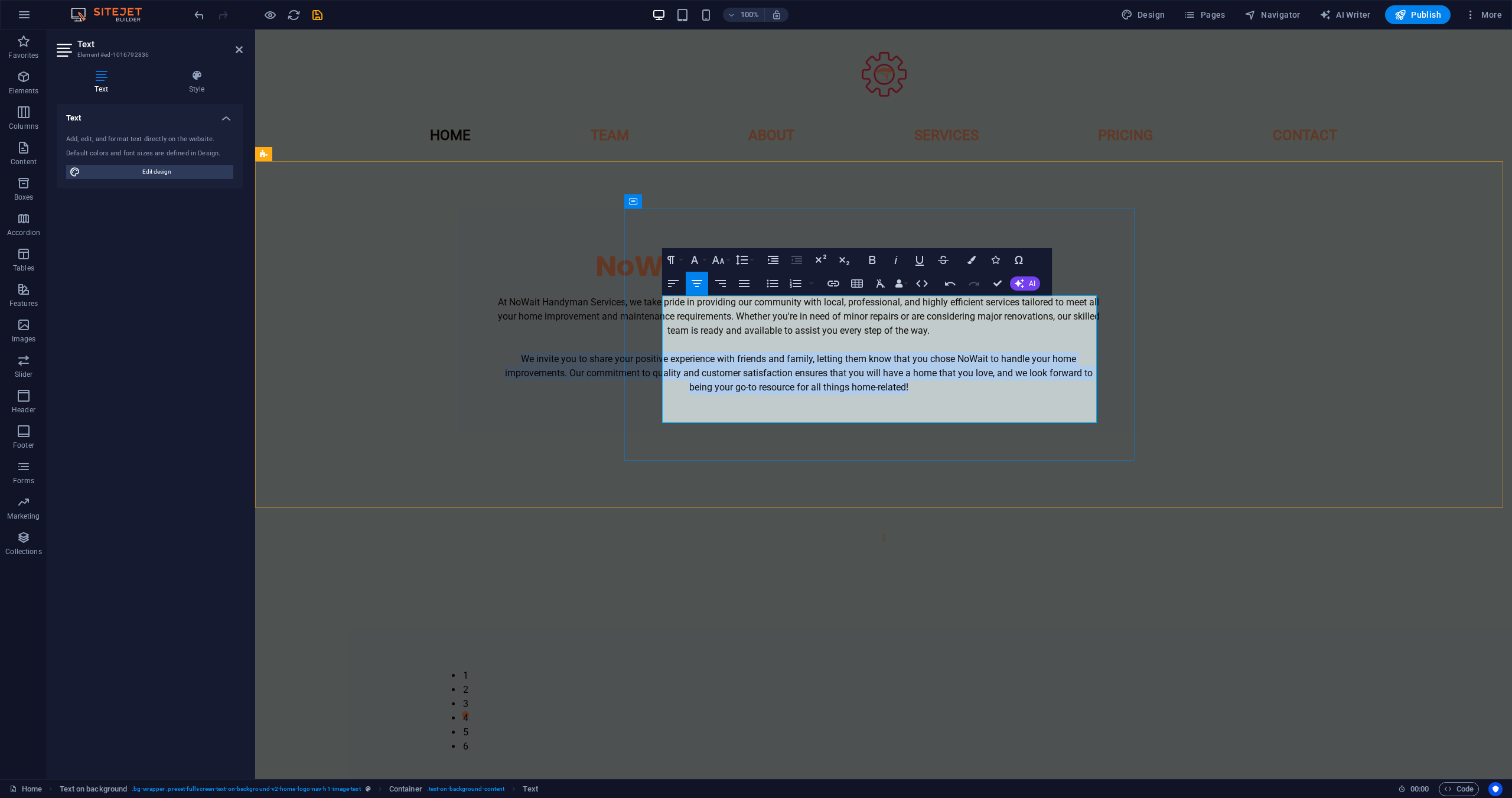
click at [926, 395] on p "At NoWait Handyman Services, we take pride in providing our community with loca…" at bounding box center [798, 345] width 605 height 100
click at [1238, 448] on div "NoWait Handyman Services At NoWait Handyman Services, we take pride in providin…" at bounding box center [883, 321] width 1257 height 319
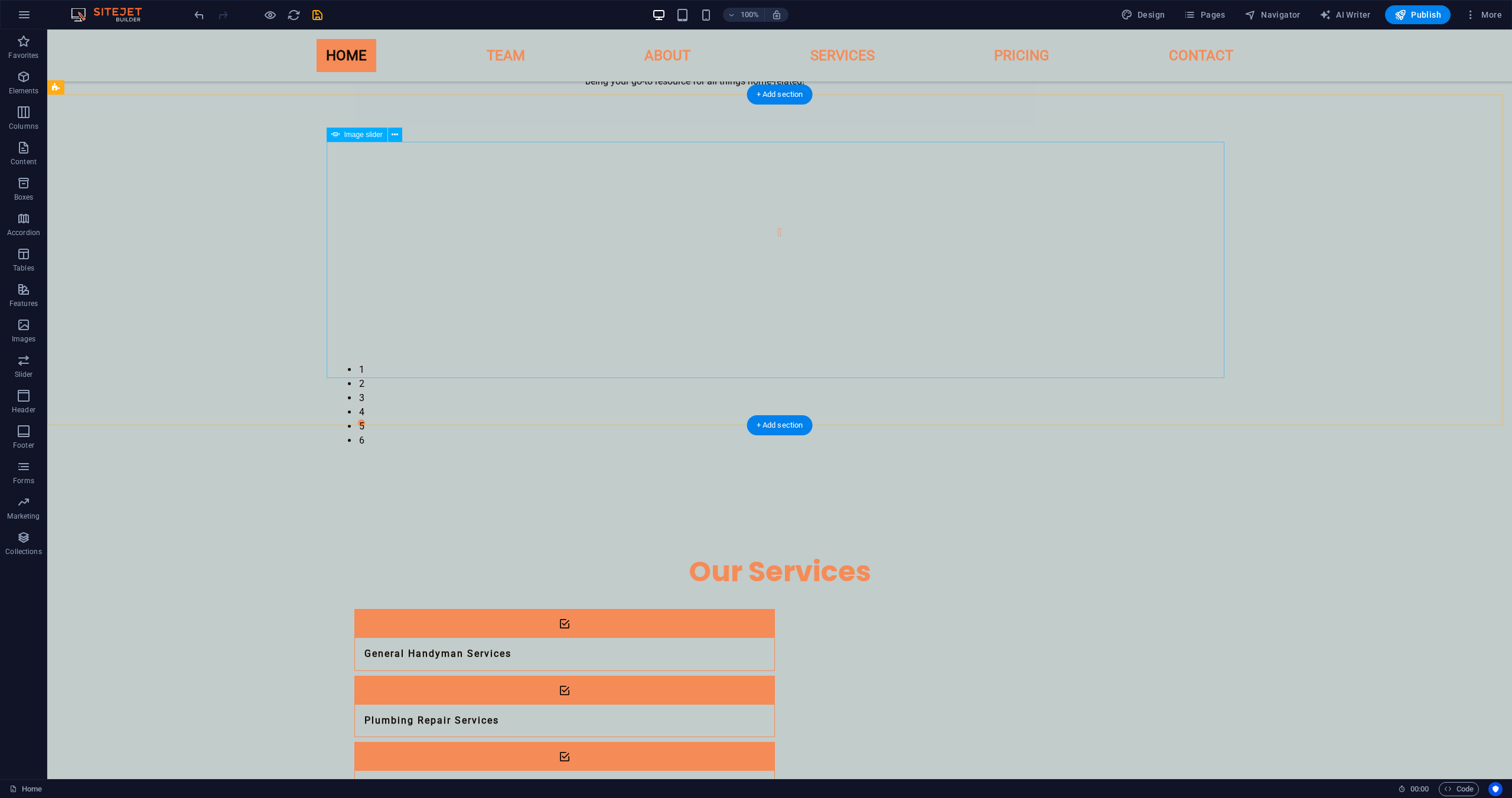
scroll to position [216, 0]
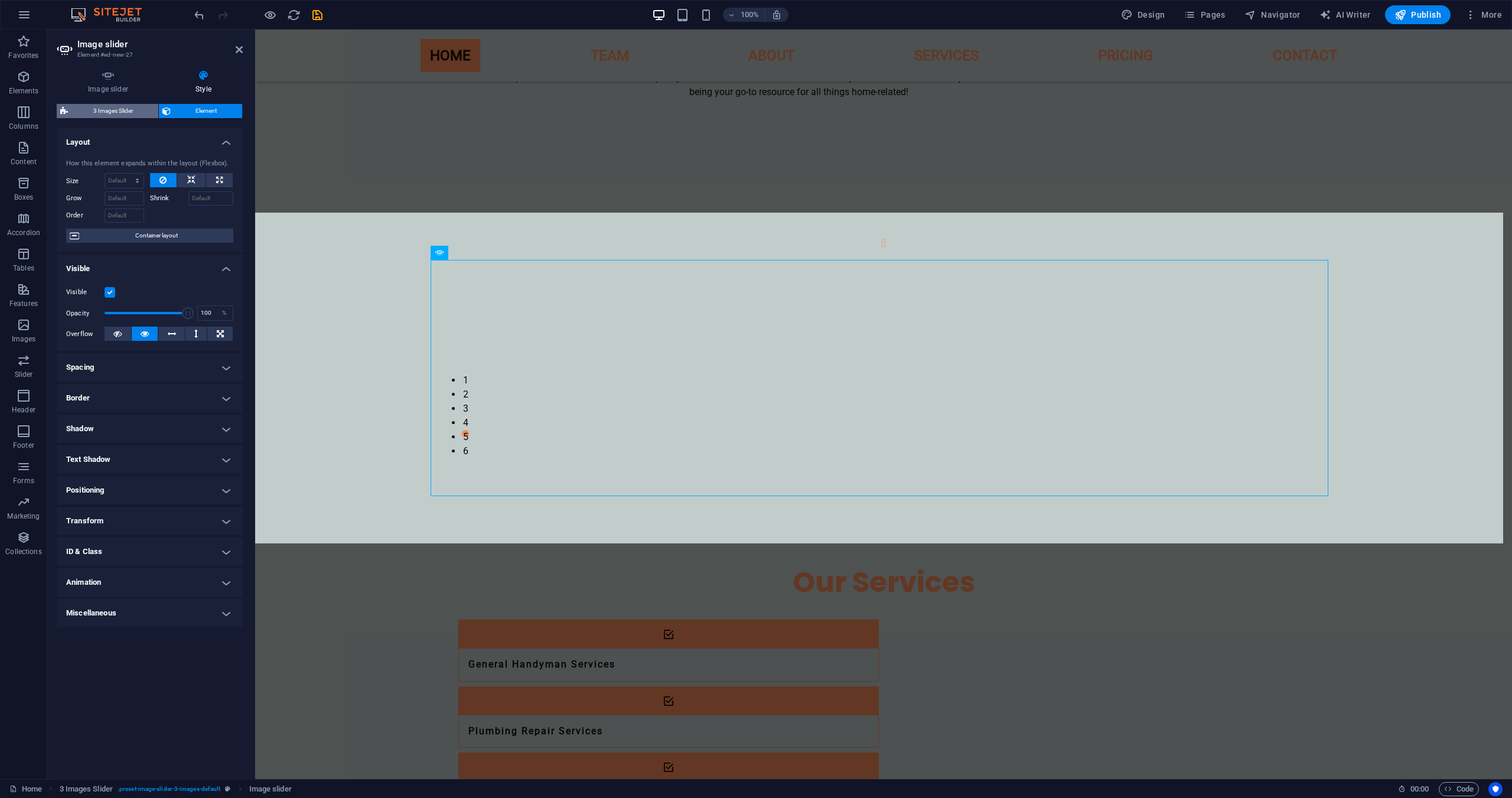
click at [140, 107] on span "3 Images Slider" at bounding box center [113, 111] width 83 height 14
select select "rem"
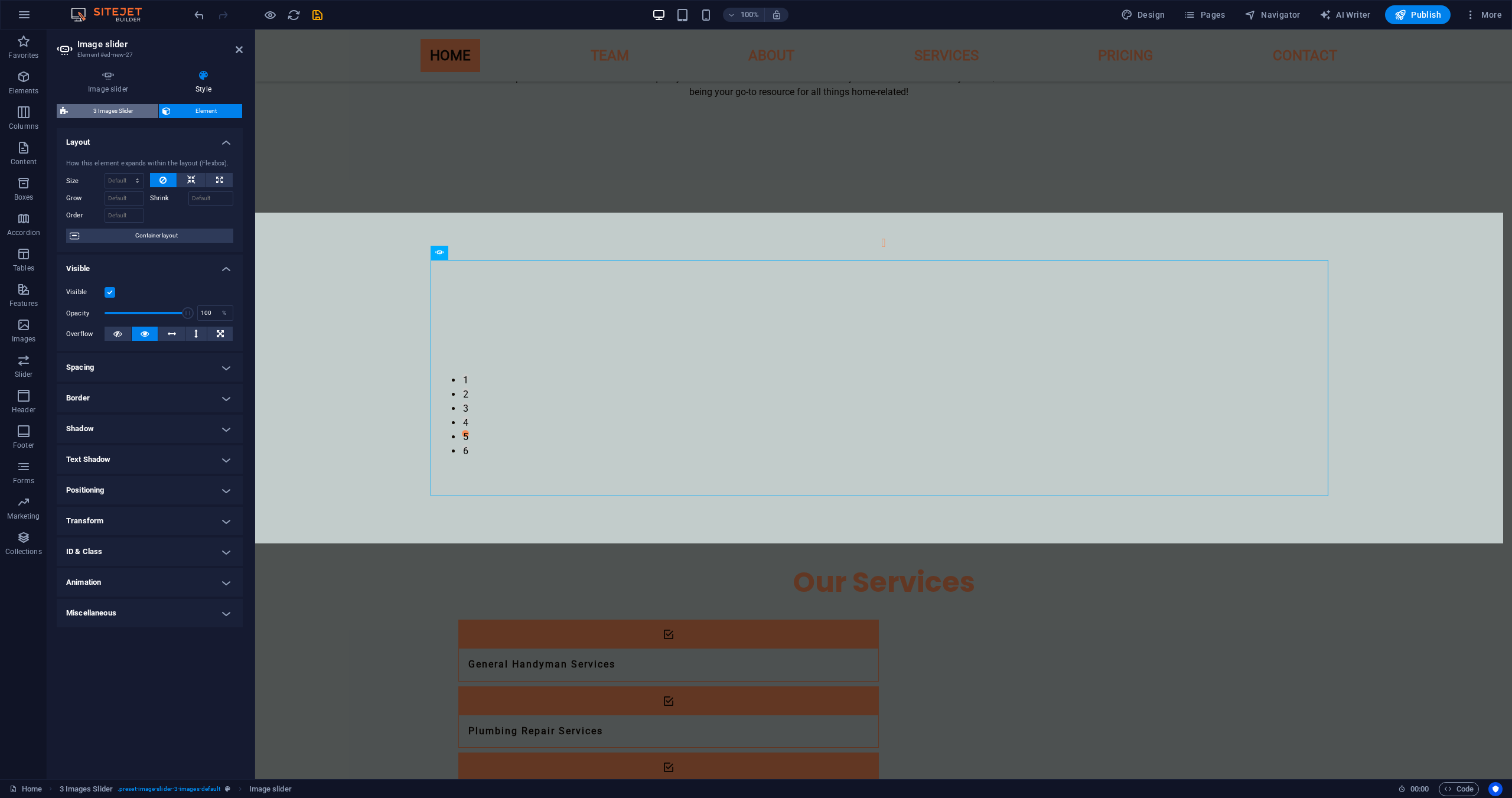
select select "px"
select select "rem"
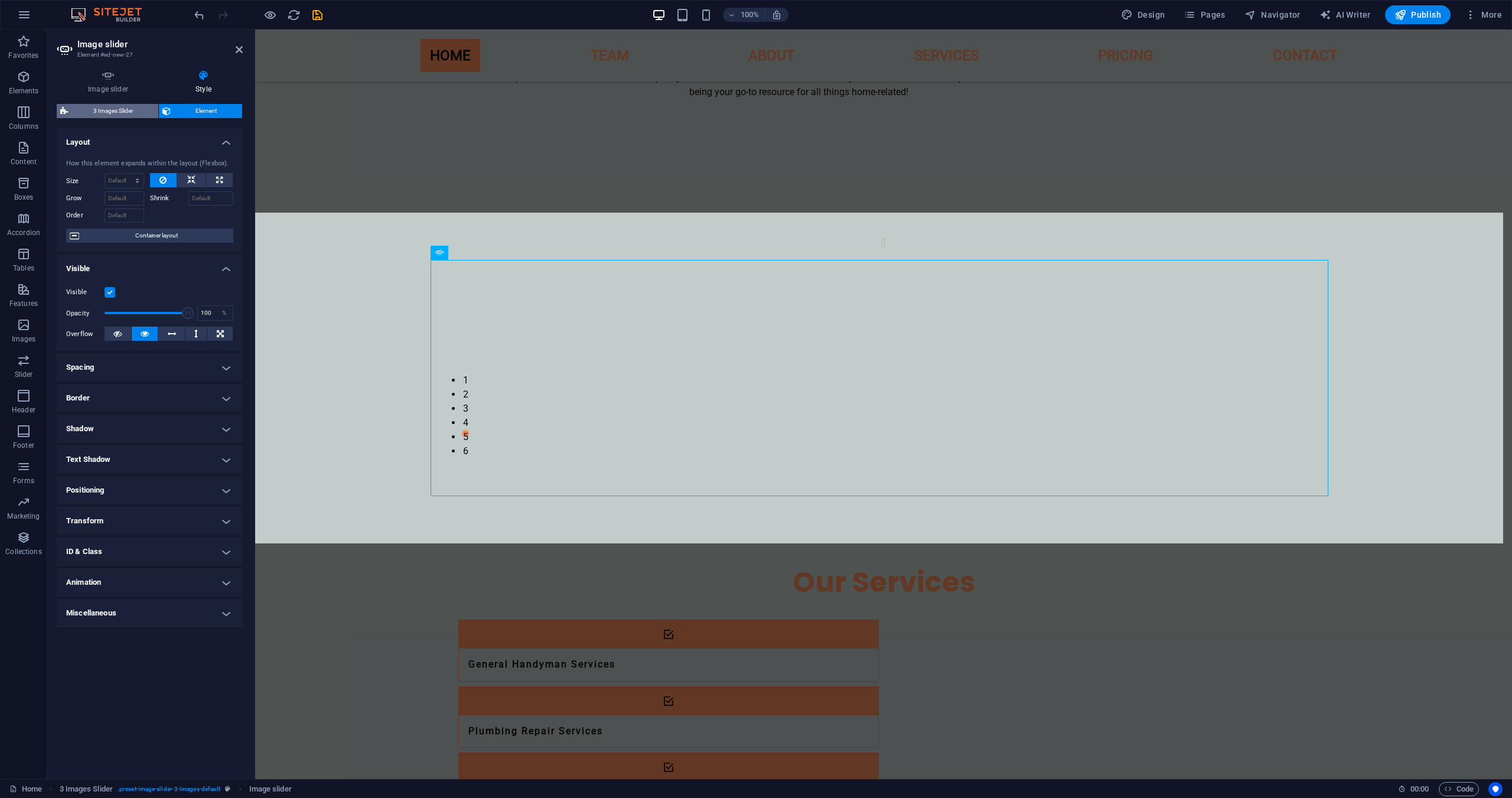
select select "%"
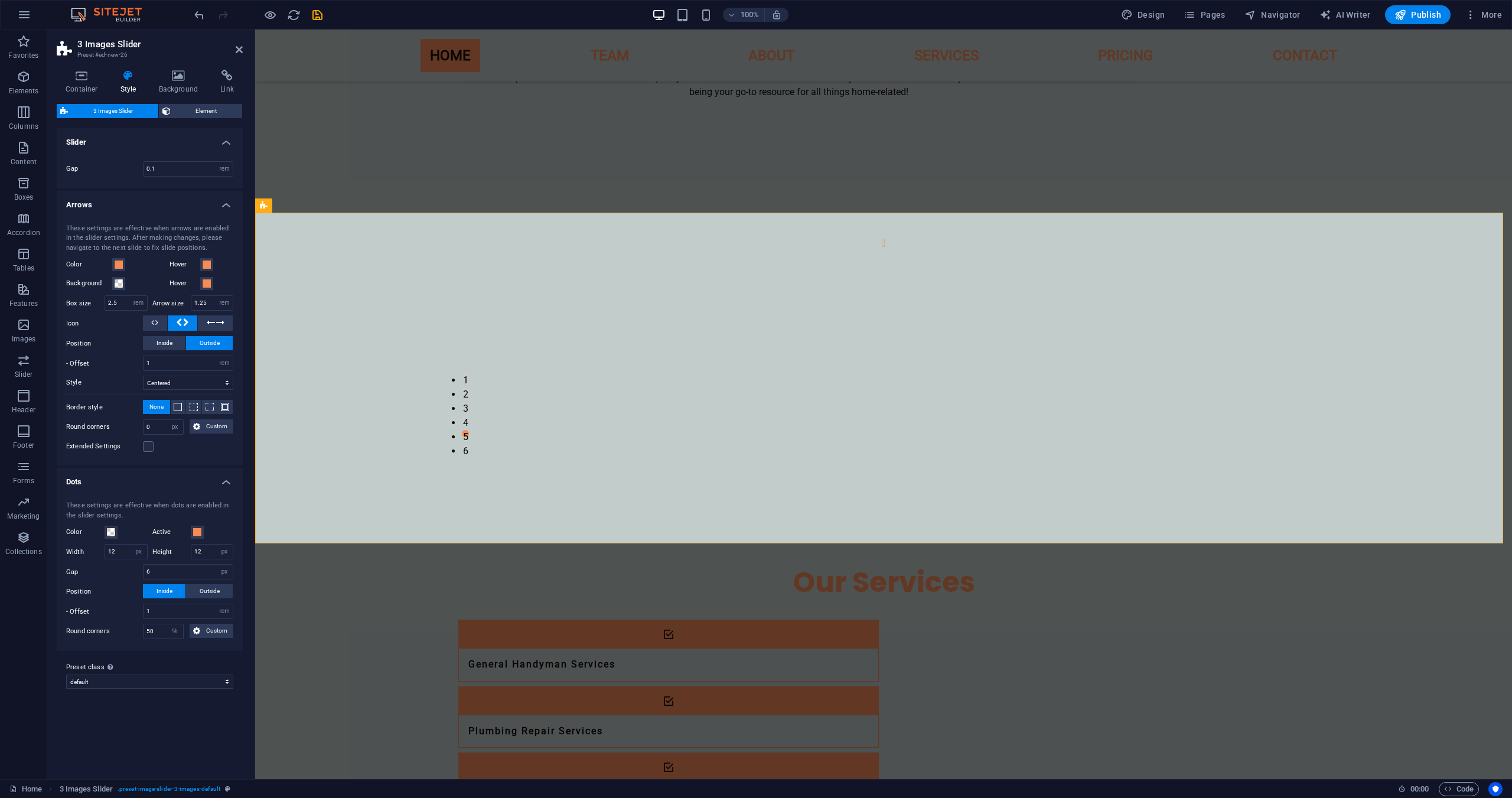
click at [123, 139] on h4 "Slider" at bounding box center [150, 139] width 186 height 21
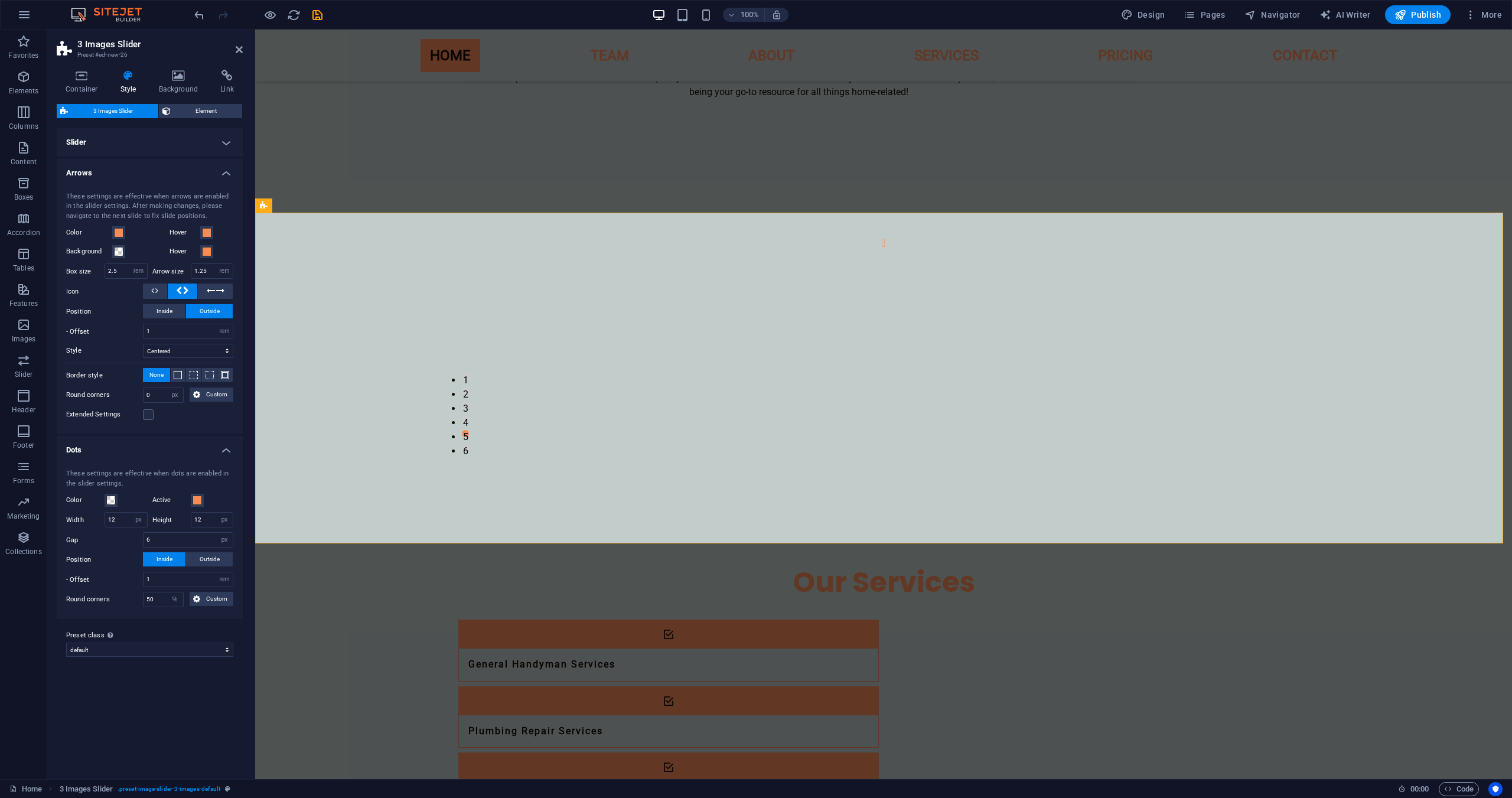
click at [123, 139] on h4 "Slider" at bounding box center [150, 142] width 186 height 29
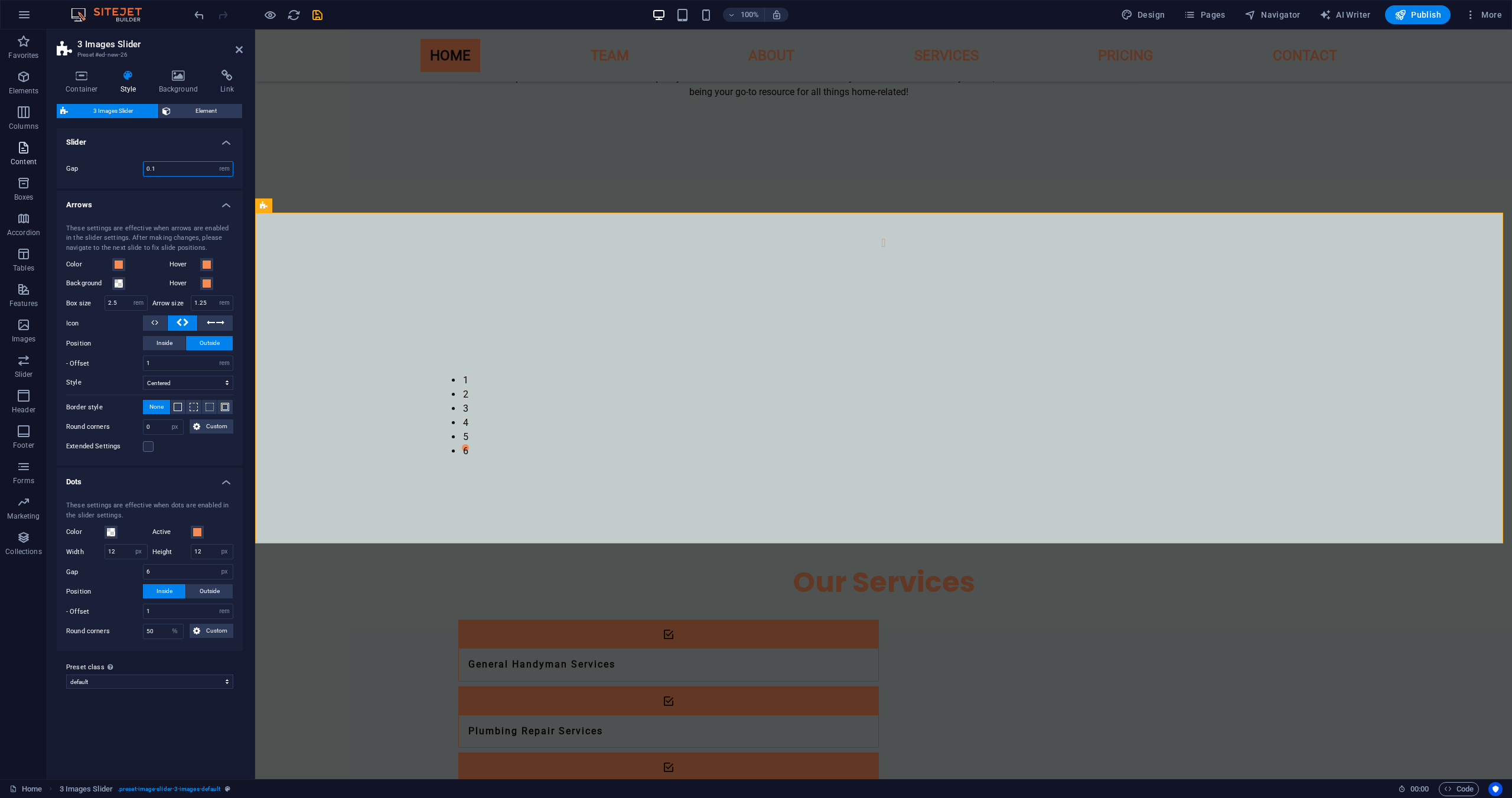
drag, startPoint x: 183, startPoint y: 170, endPoint x: 40, endPoint y: 166, distance: 143.1
click at [40, 166] on section "Favorites Elements Columns Content Boxes Accordion Tables Features Images Slide…" at bounding box center [756, 404] width 1512 height 750
type input "1"
click at [79, 73] on icon at bounding box center [81, 75] width 50 height 12
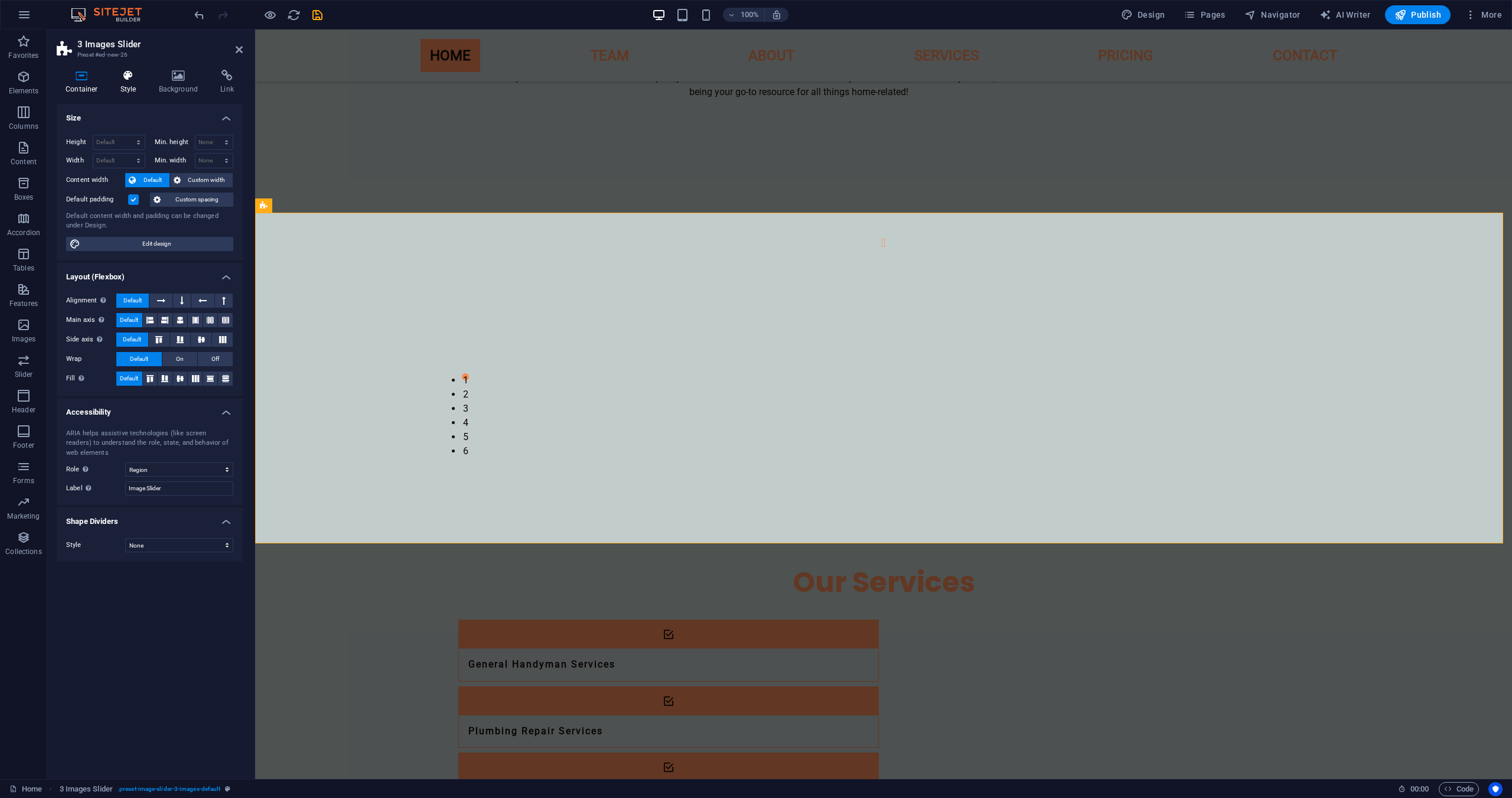
click at [132, 73] on icon at bounding box center [129, 75] width 34 height 12
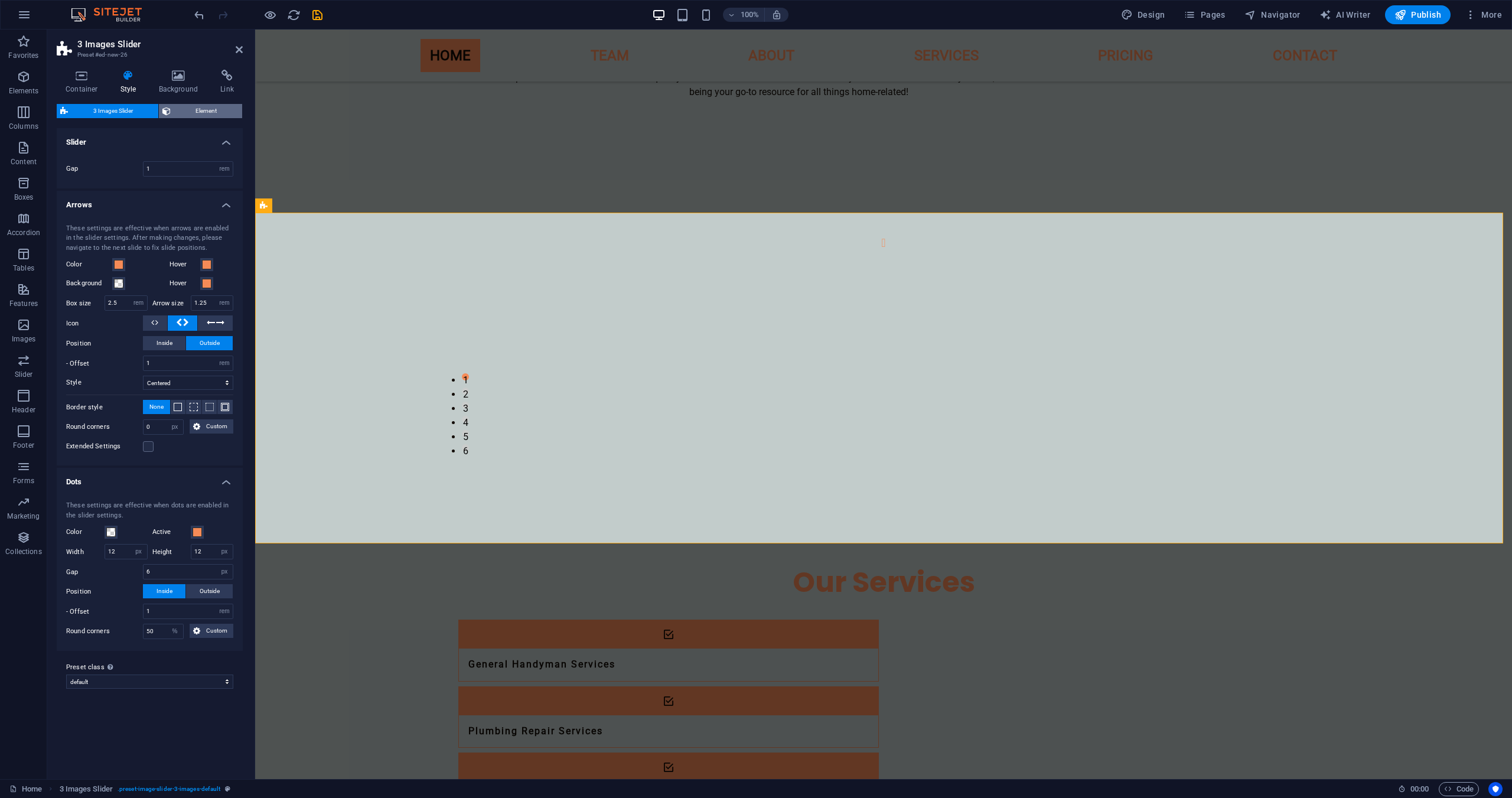
click at [190, 112] on span "Element" at bounding box center [207, 111] width 65 height 14
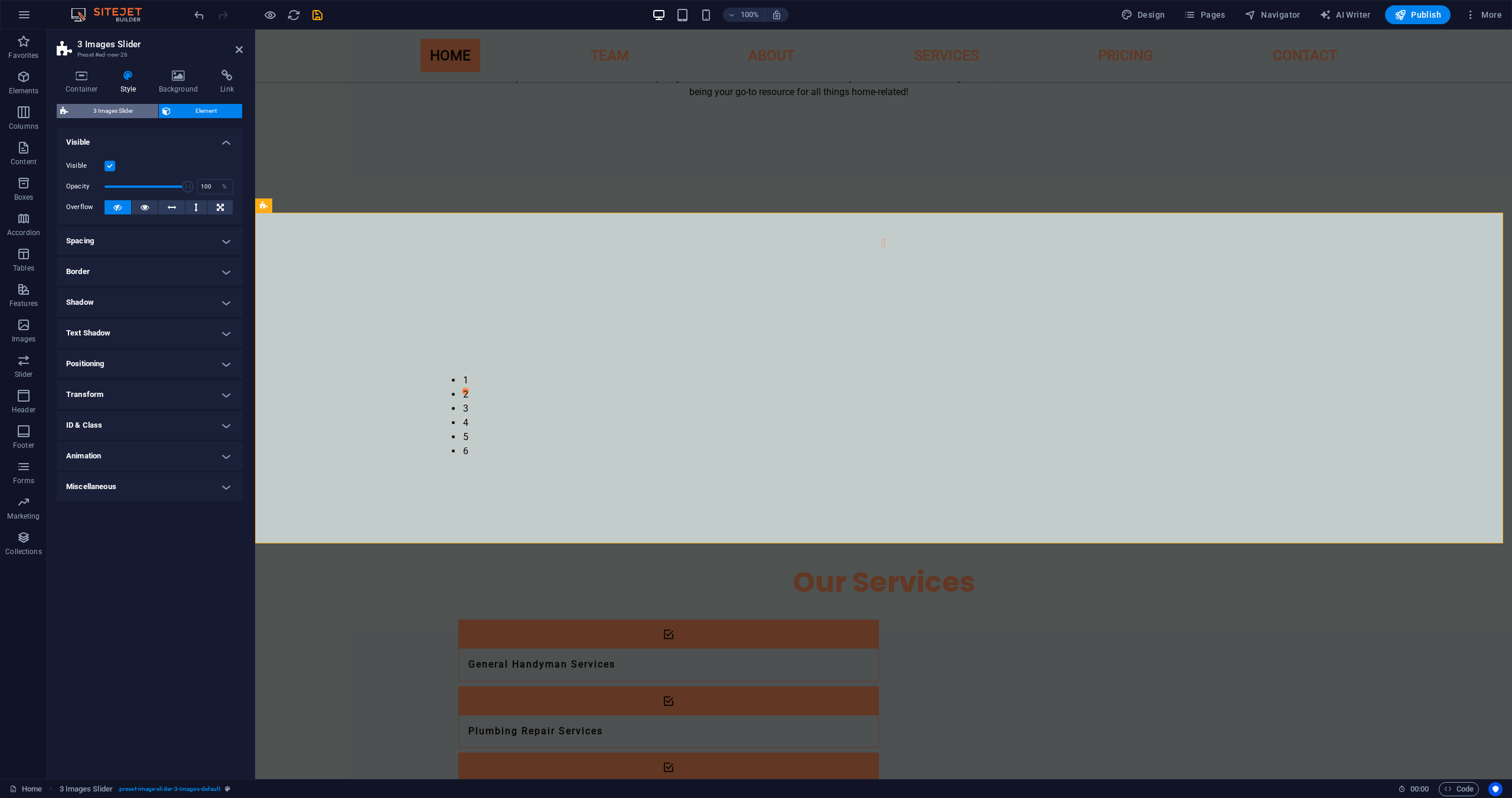
click at [106, 113] on span "3 Images Slider" at bounding box center [113, 111] width 83 height 14
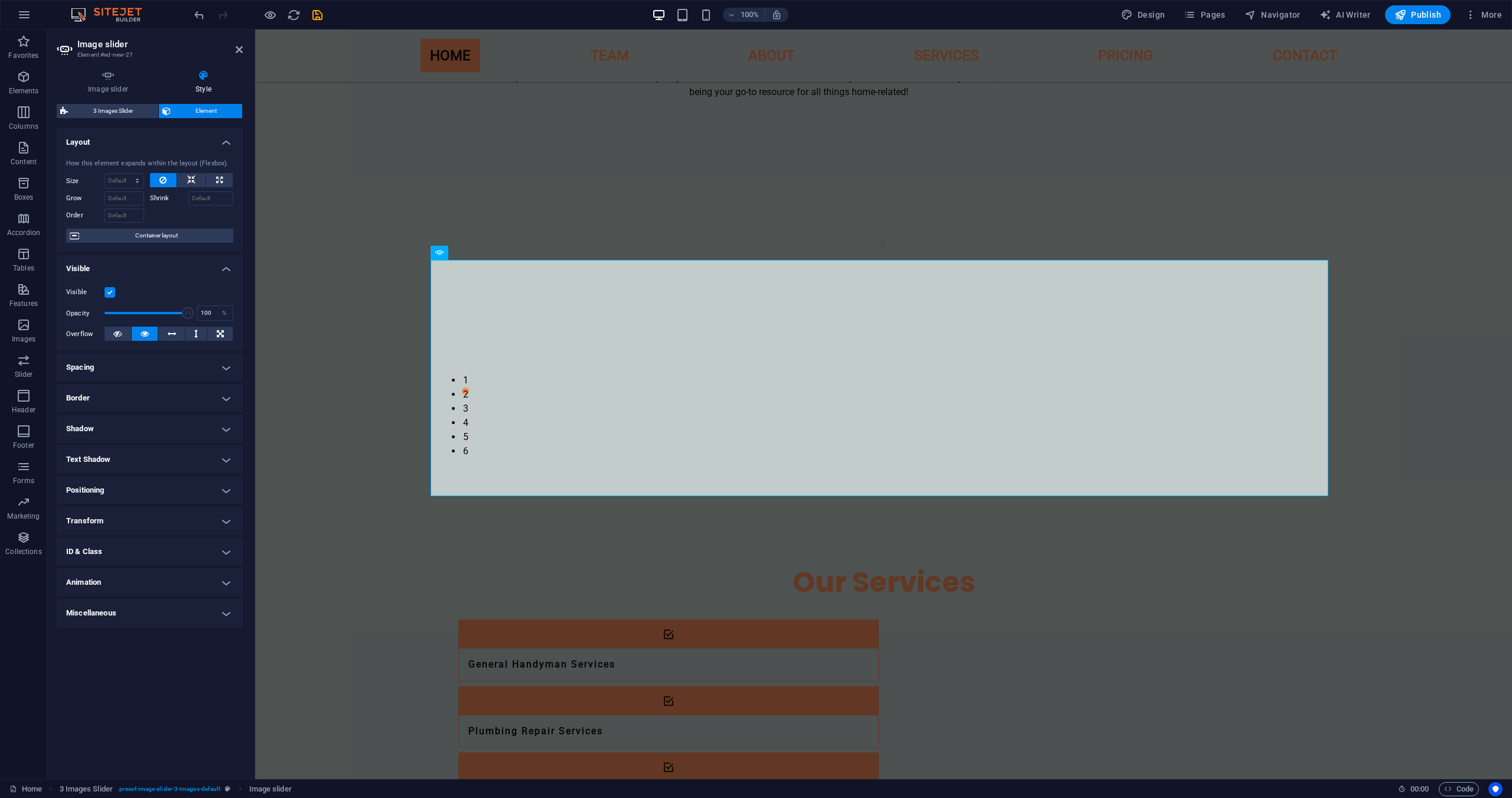
click at [134, 119] on div "3 Images Slider Element Layout How this element expands within the layout (Flex…" at bounding box center [150, 437] width 186 height 666
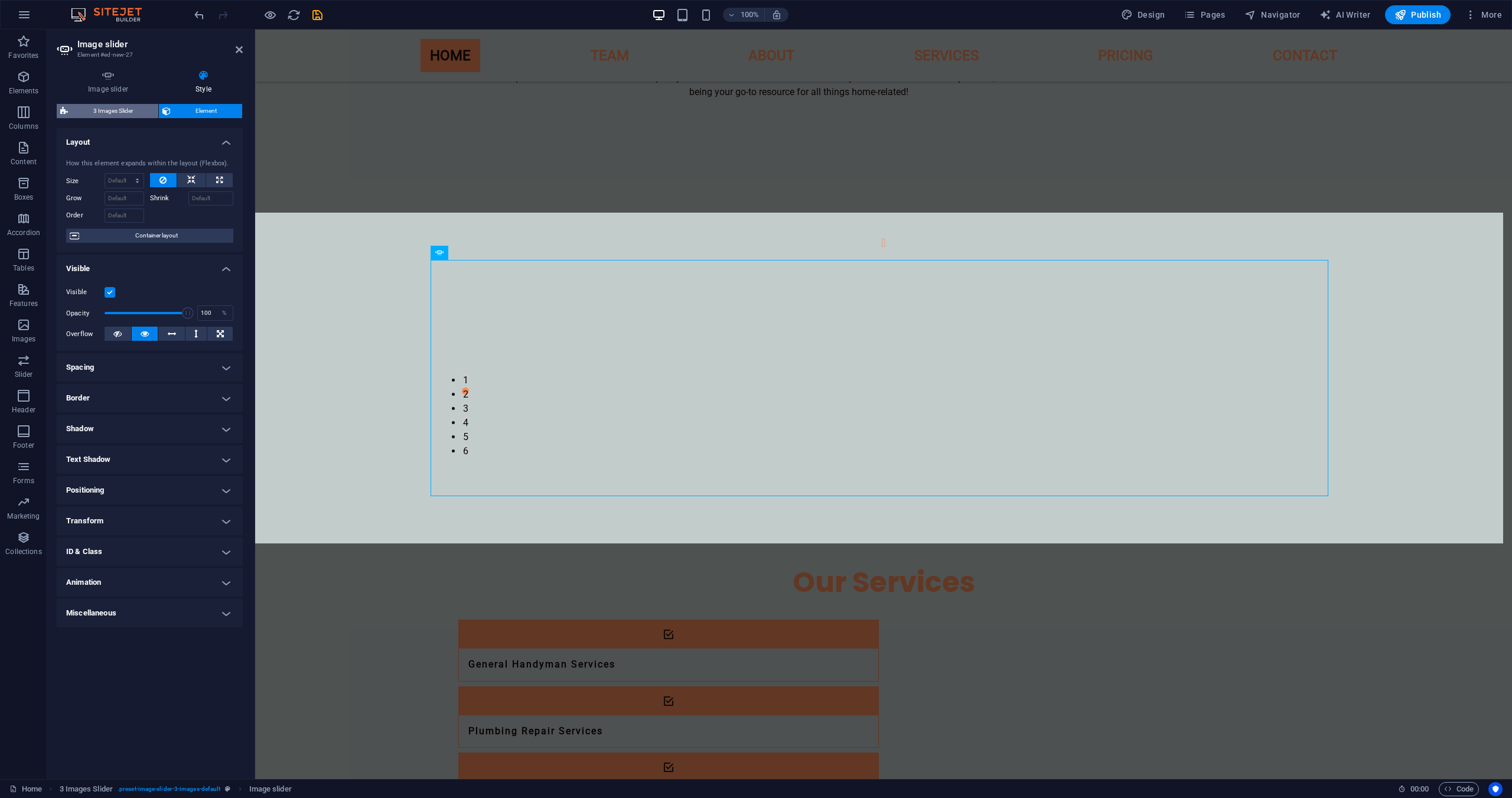
click at [135, 109] on span "3 Images Slider" at bounding box center [113, 111] width 83 height 14
select select "rem"
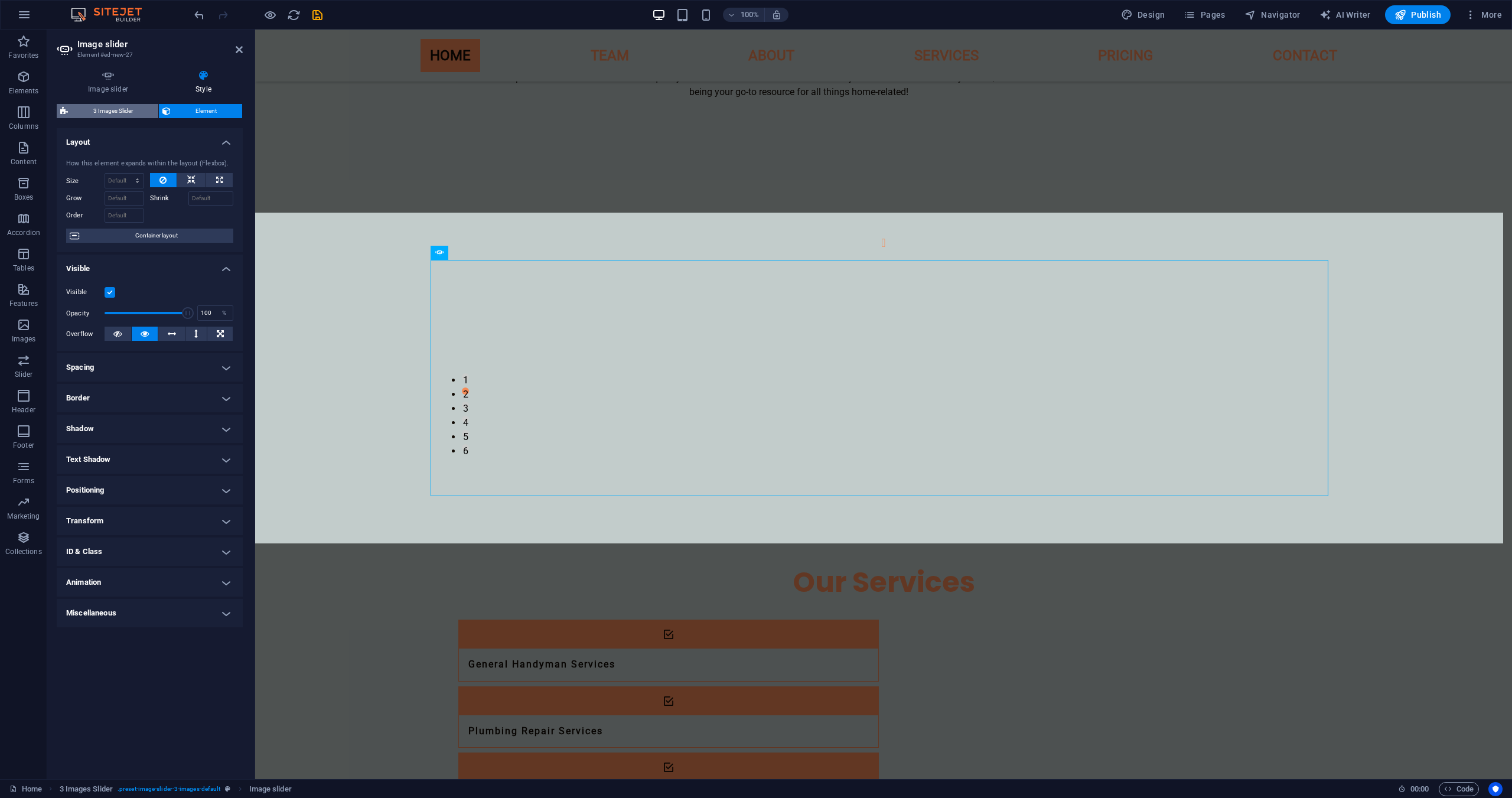
select select "px"
select select "rem"
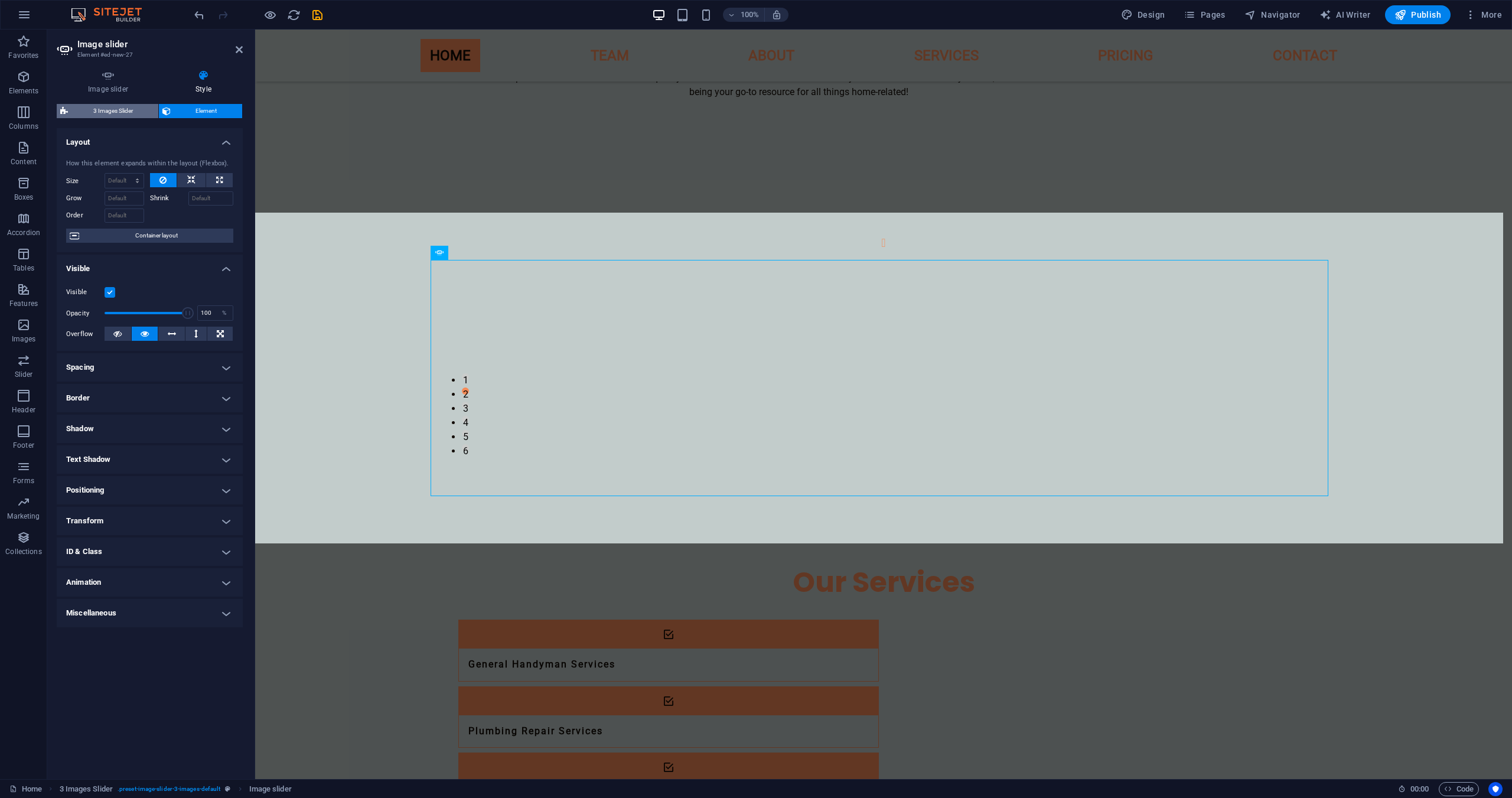
select select "%"
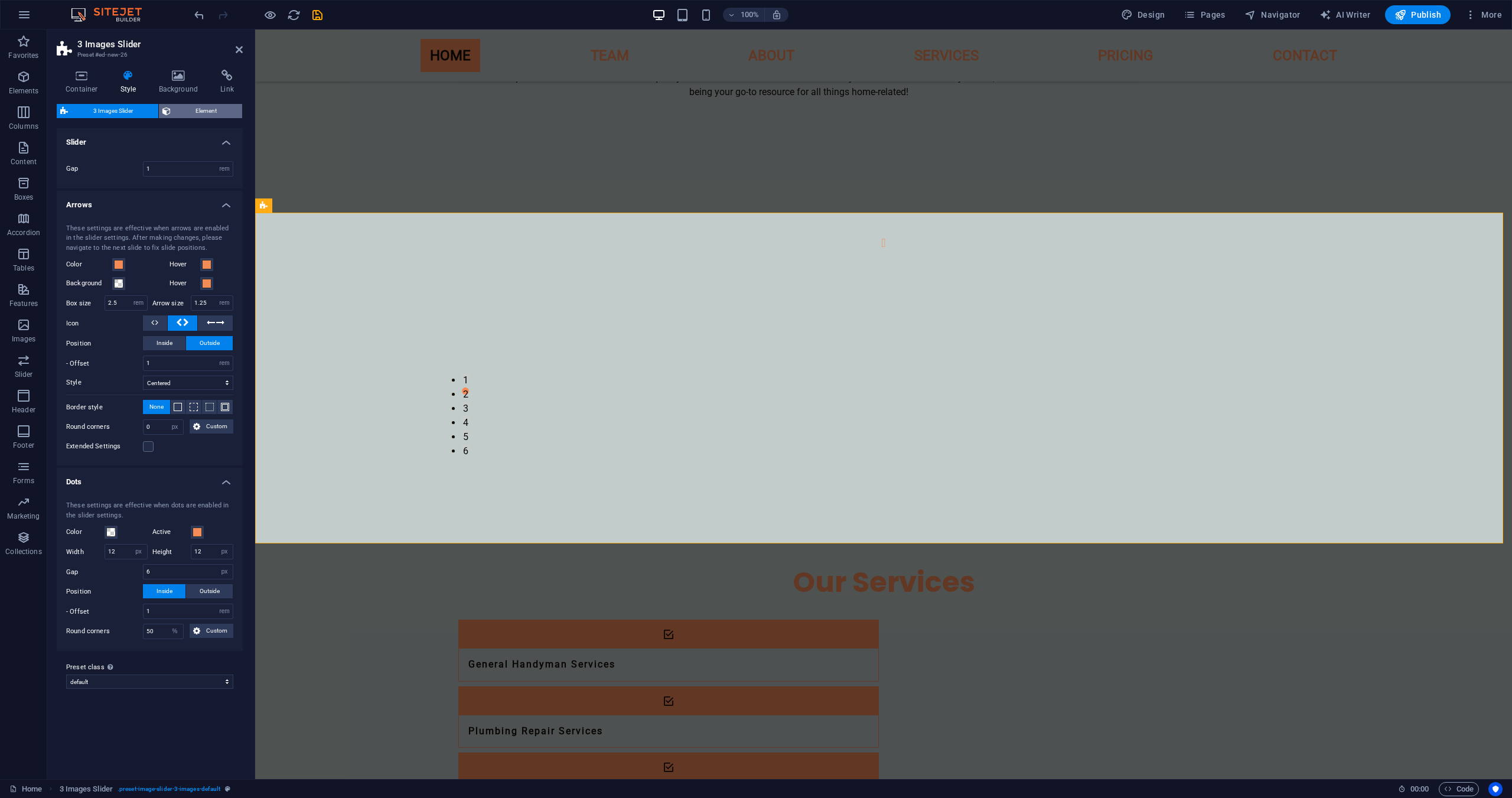
click at [207, 113] on span "Element" at bounding box center [207, 111] width 65 height 14
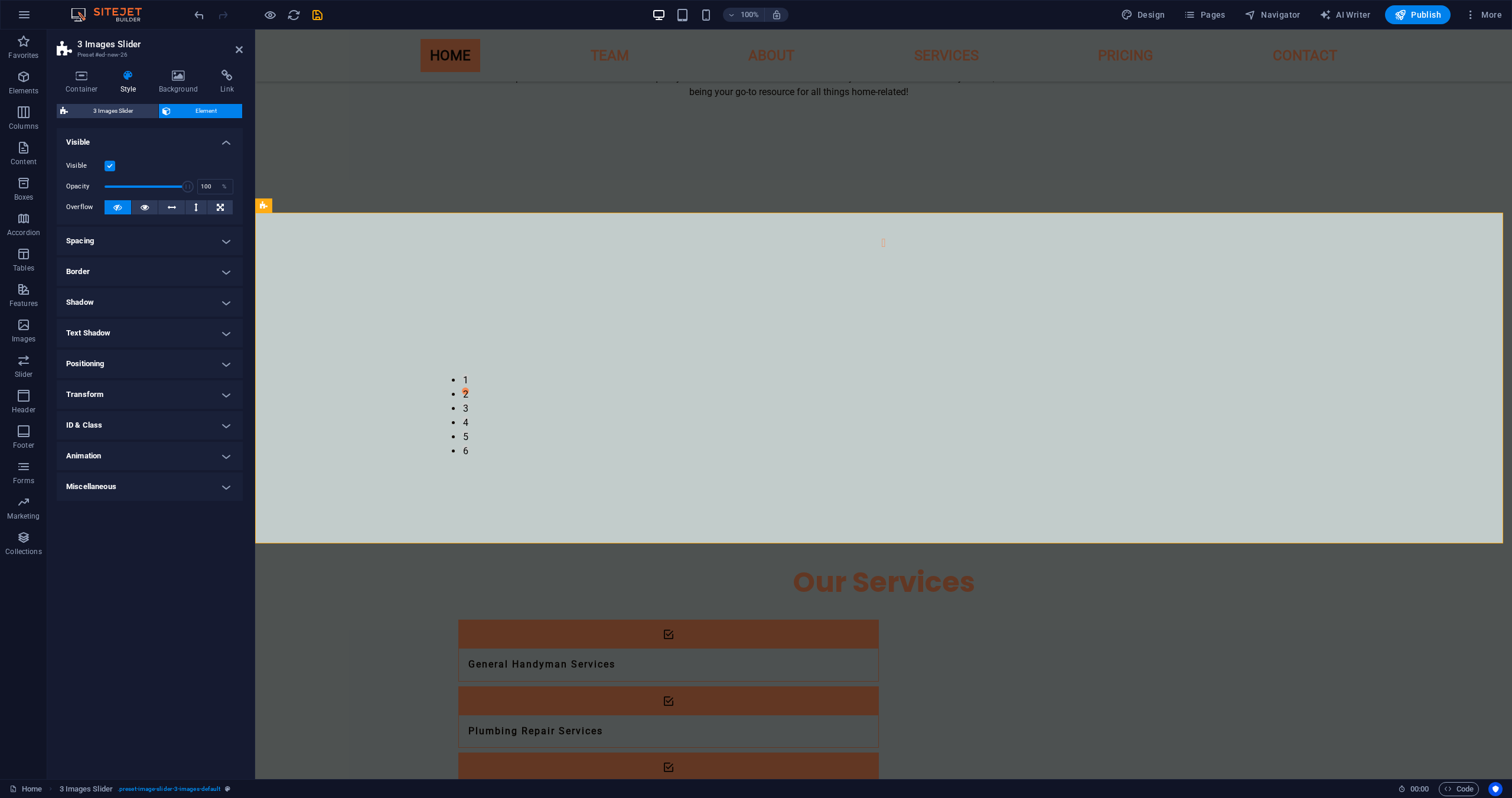
click at [207, 113] on span "Element" at bounding box center [207, 111] width 65 height 14
click at [92, 85] on h4 "Container" at bounding box center [84, 82] width 55 height 25
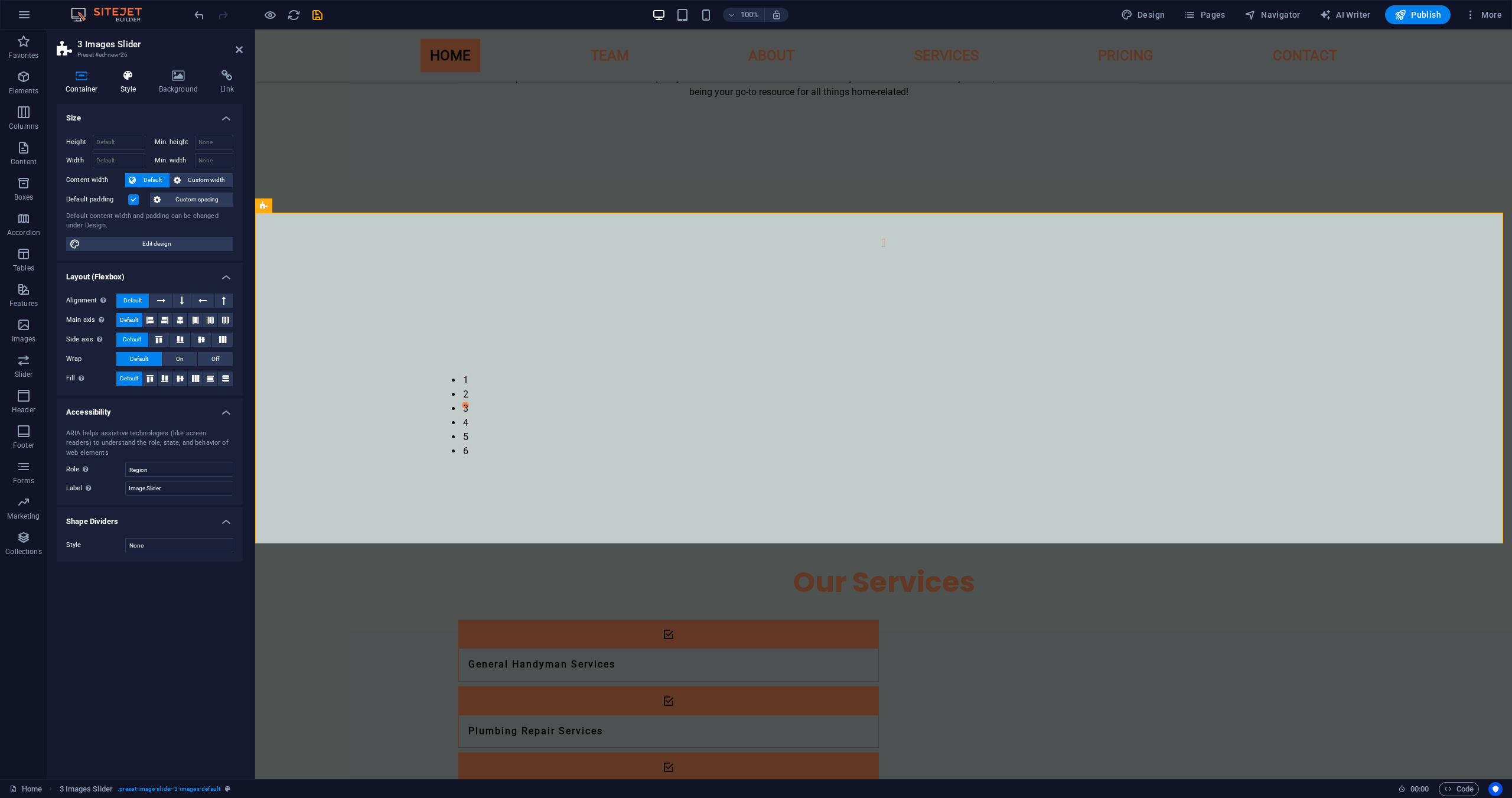
click at [135, 80] on icon at bounding box center [129, 75] width 34 height 12
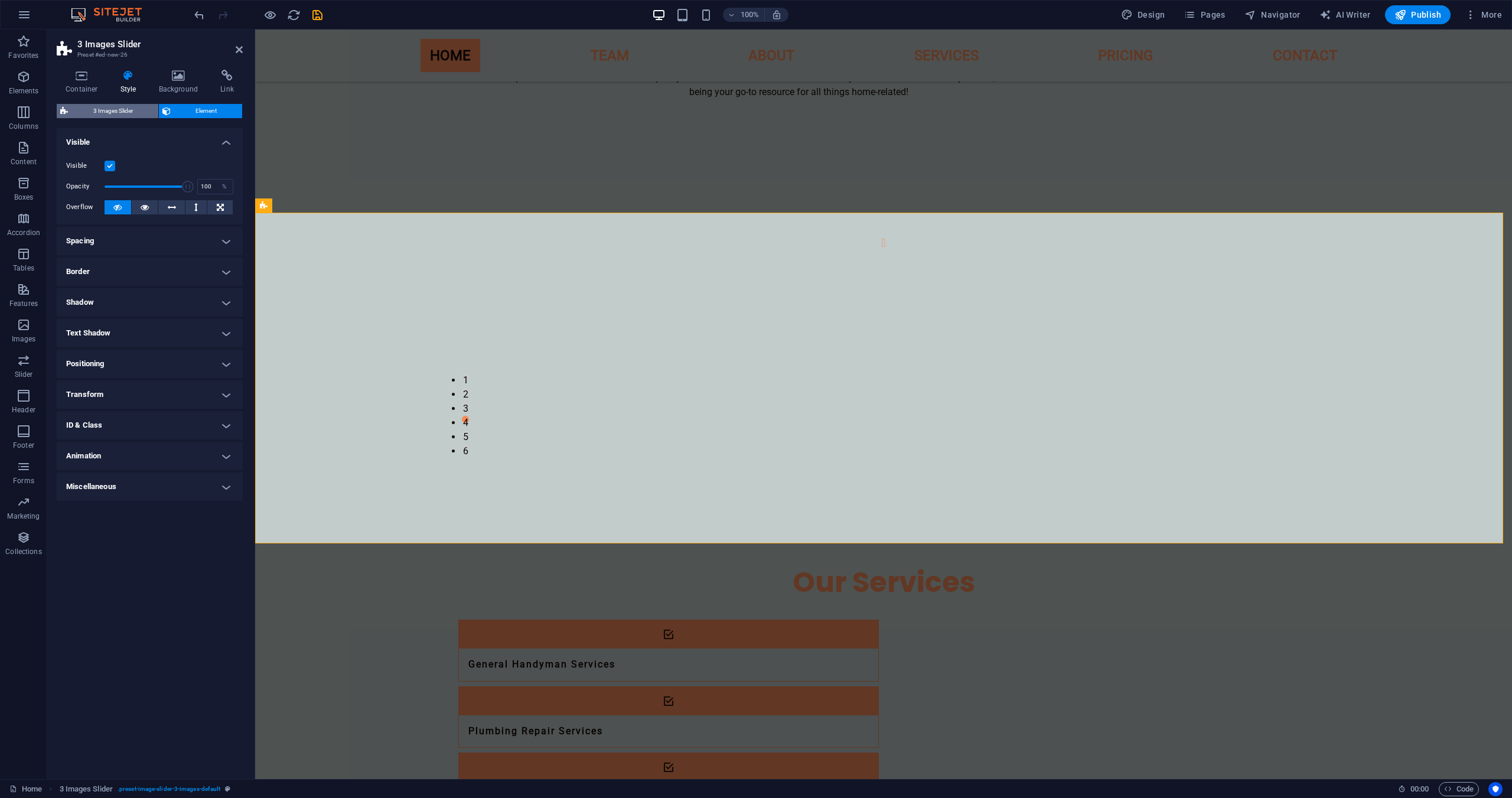
click at [127, 110] on span "3 Images Slider" at bounding box center [113, 111] width 83 height 14
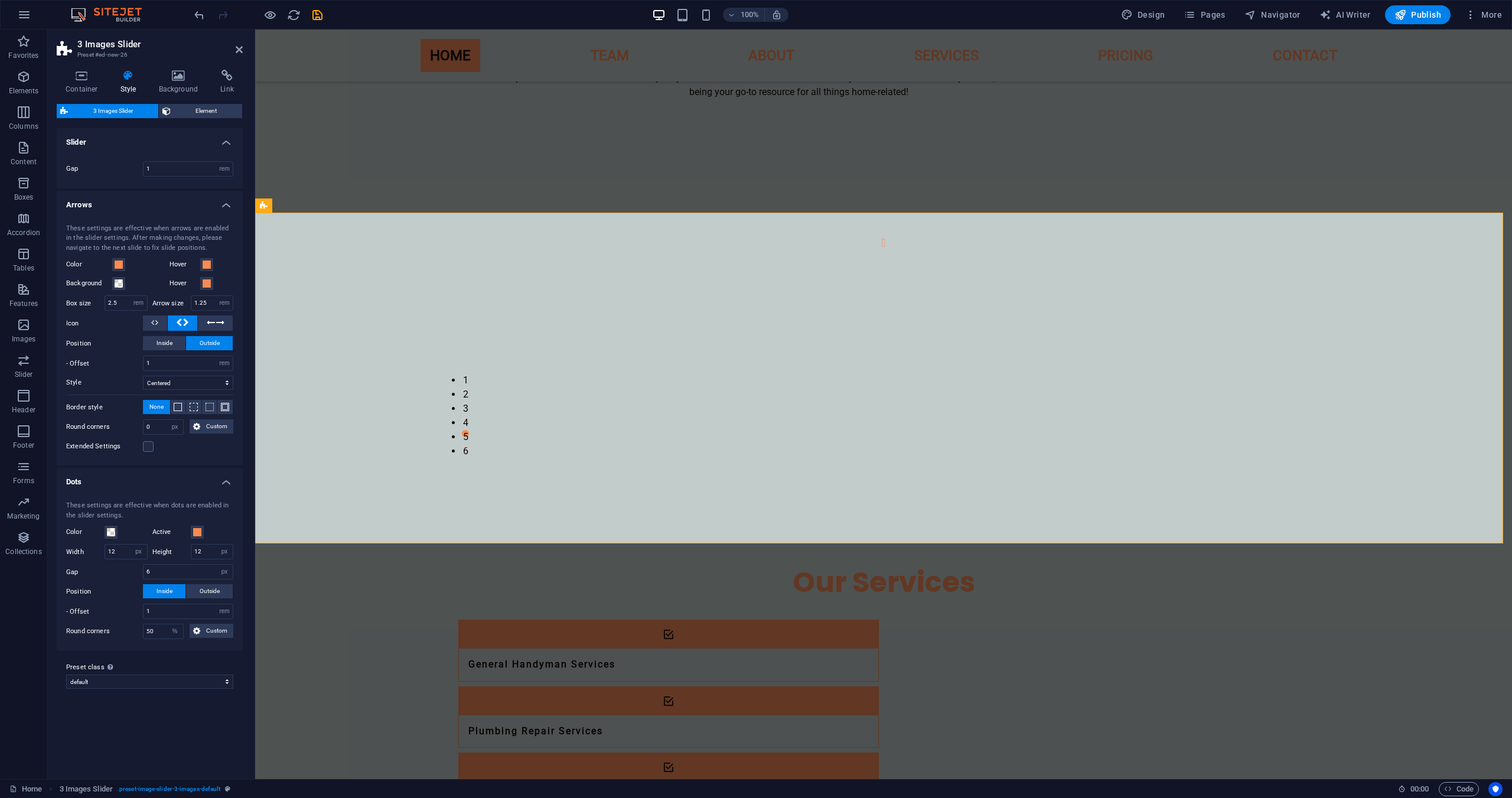
click at [197, 102] on div "Container Style Background Link Size Height Default px rem % vh vw Min. height …" at bounding box center [150, 419] width 186 height 700
click at [197, 107] on span "Element" at bounding box center [207, 111] width 65 height 14
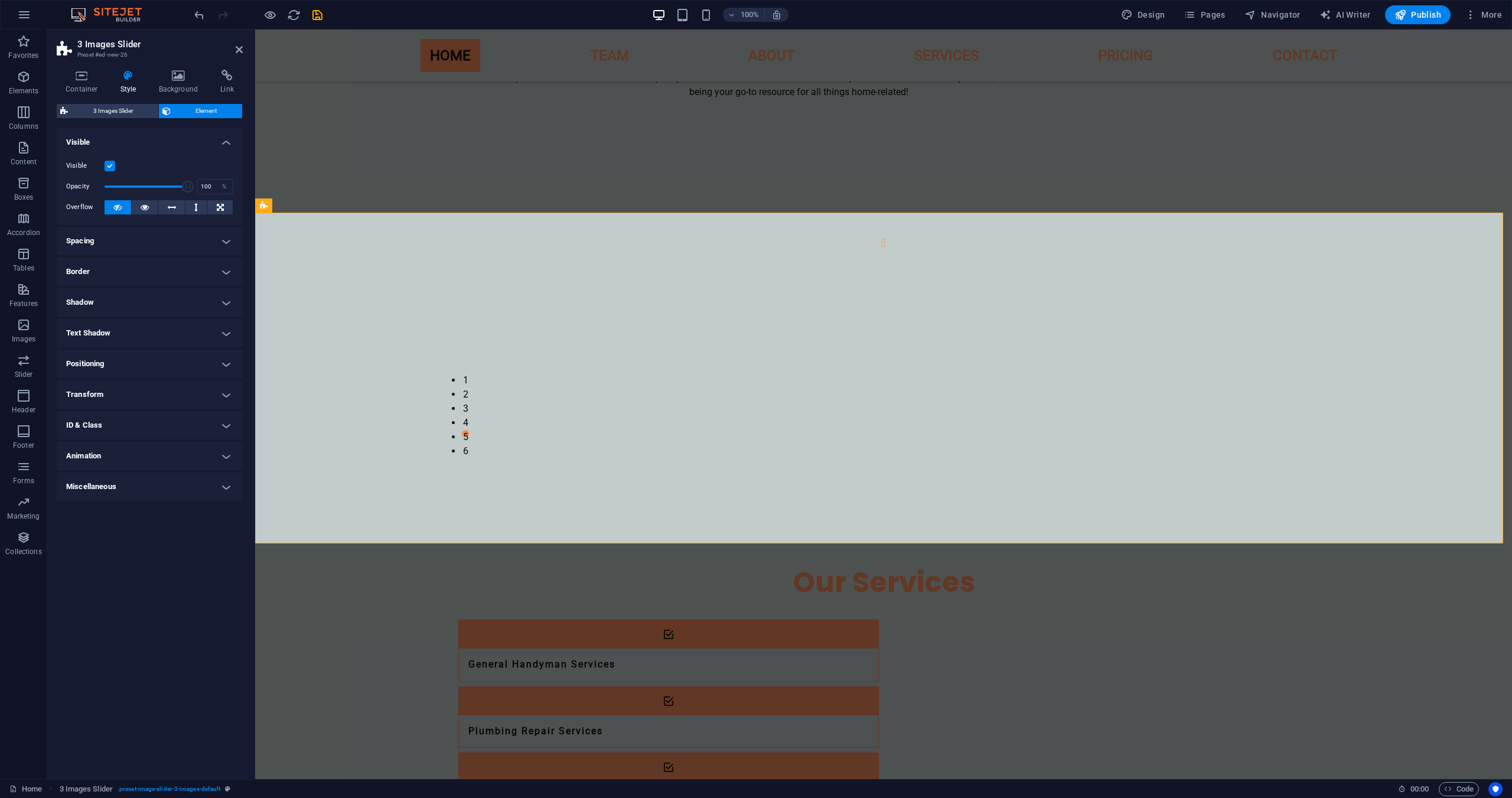
click at [123, 238] on h4 "Spacing" at bounding box center [150, 241] width 186 height 29
click at [114, 539] on h4 "Miscellaneous" at bounding box center [150, 534] width 186 height 29
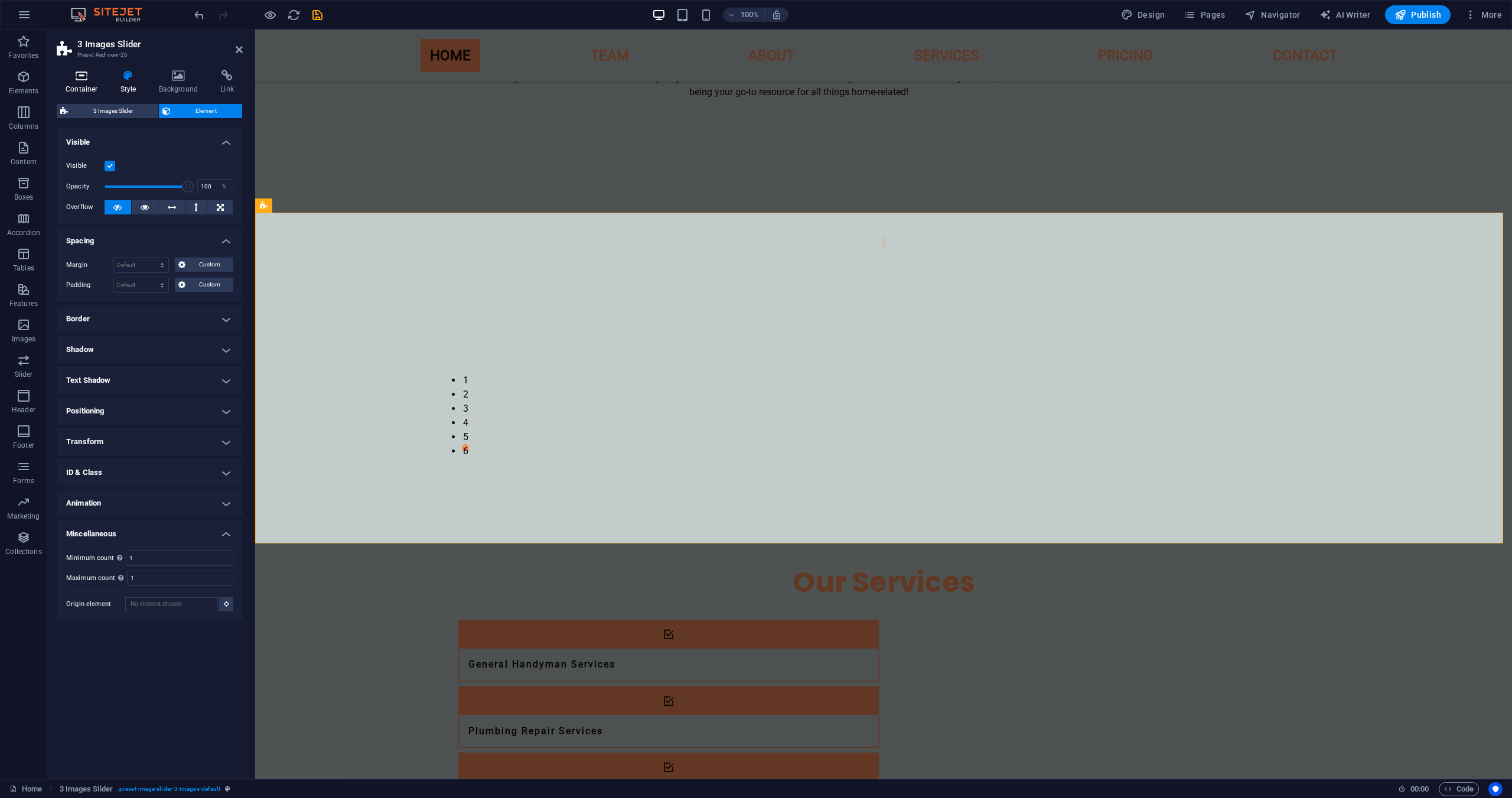
click at [72, 73] on icon at bounding box center [81, 75] width 50 height 12
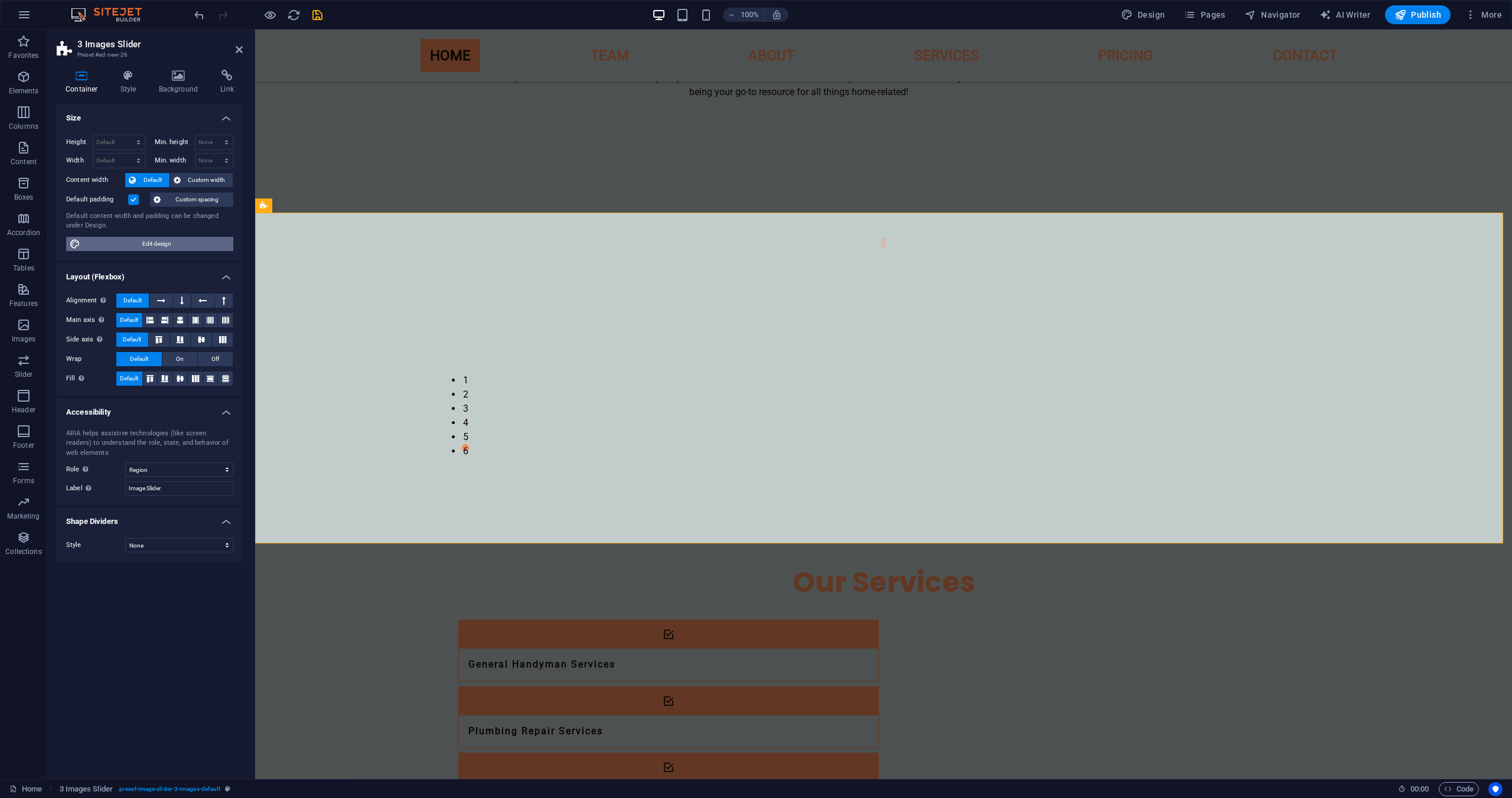
click at [135, 242] on span "Edit design" at bounding box center [157, 244] width 146 height 14
select select "rem"
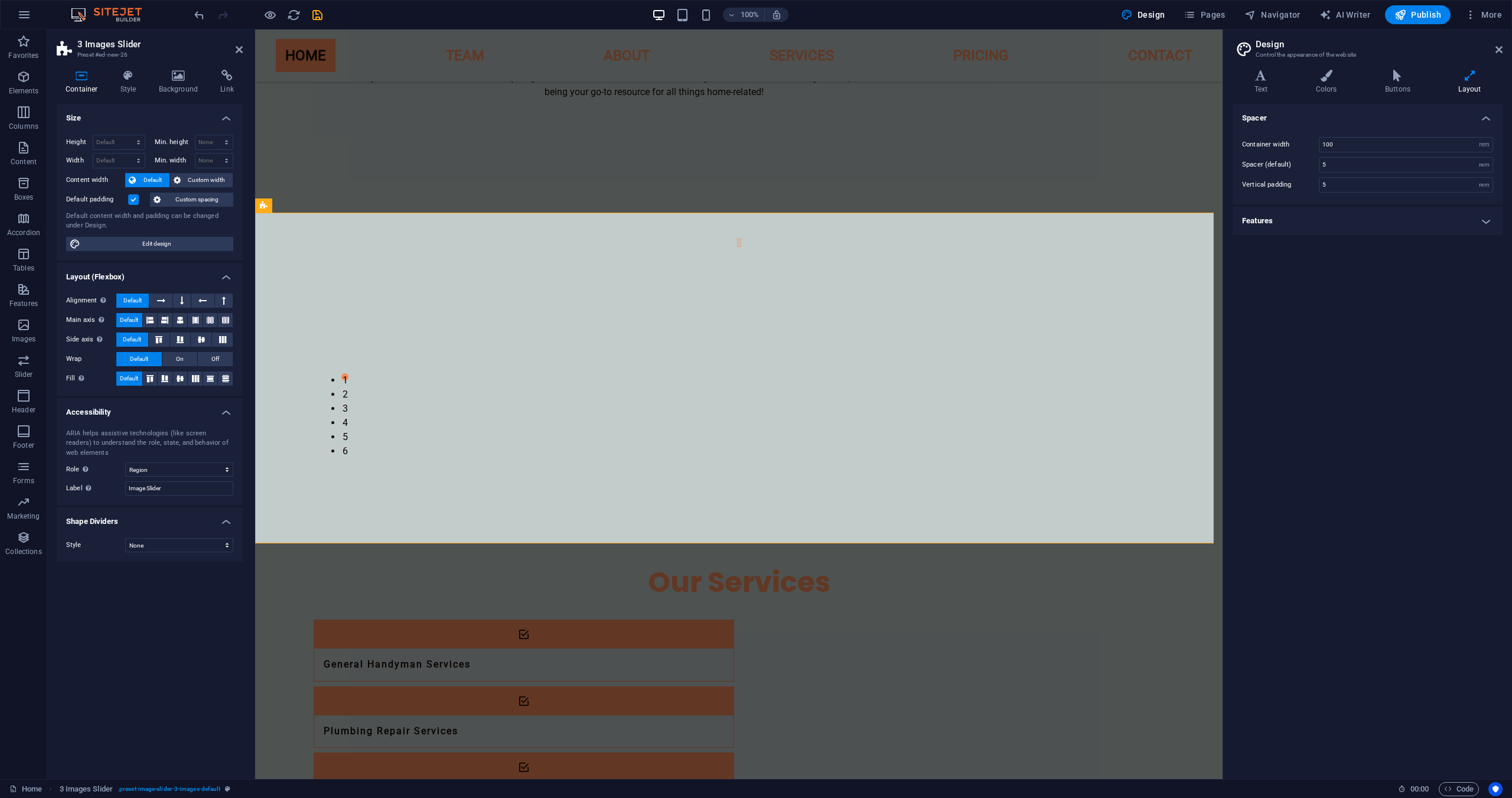
click at [247, 49] on aside "3 Images Slider Preset #ed-new-26 Container Style Background Link Size Height D…" at bounding box center [151, 404] width 208 height 750
drag, startPoint x: 241, startPoint y: 49, endPoint x: 194, endPoint y: 60, distance: 48.3
click at [241, 49] on icon at bounding box center [239, 49] width 7 height 10
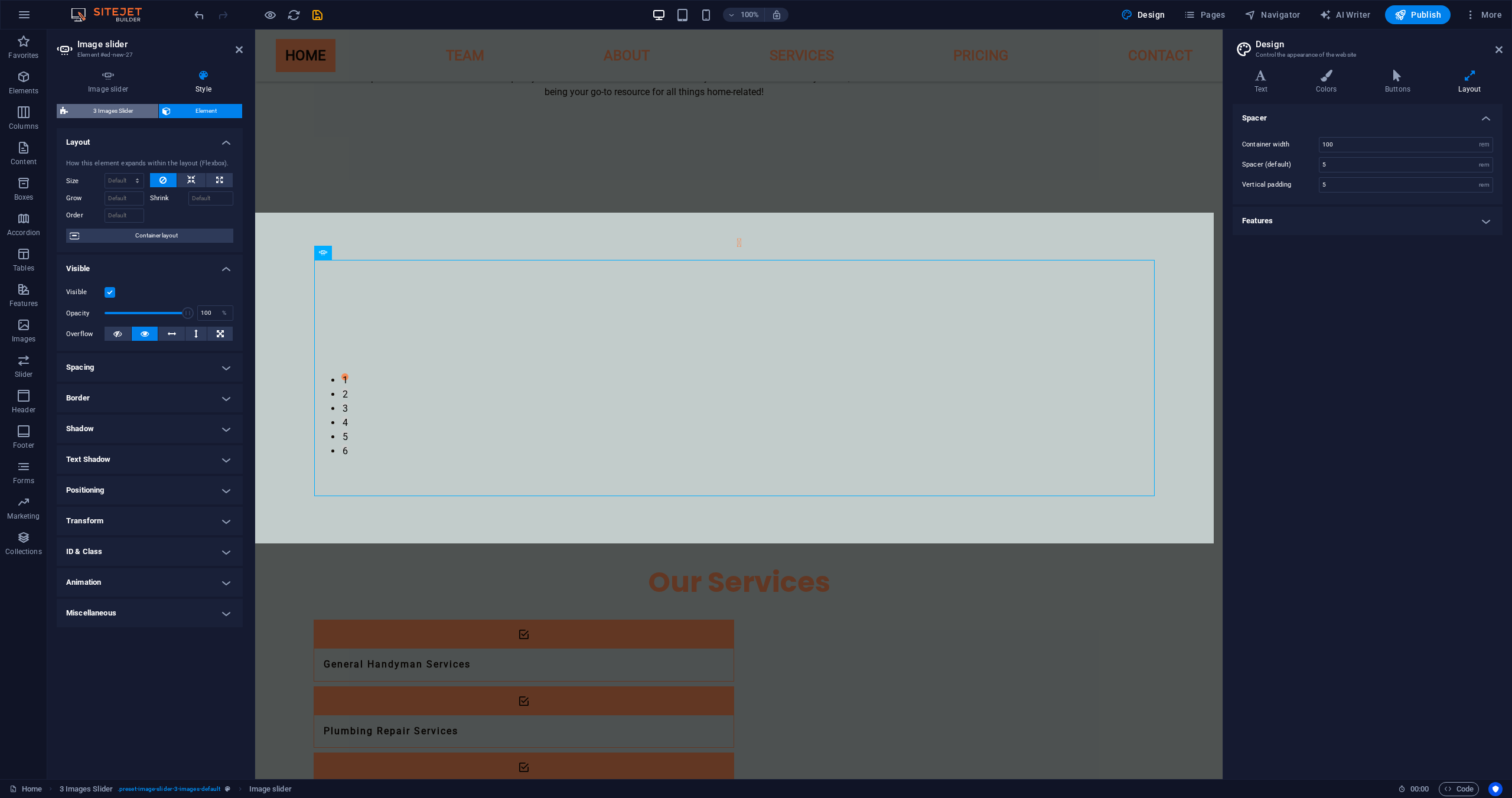
click at [107, 114] on span "3 Images Slider" at bounding box center [113, 111] width 83 height 14
select select "rem"
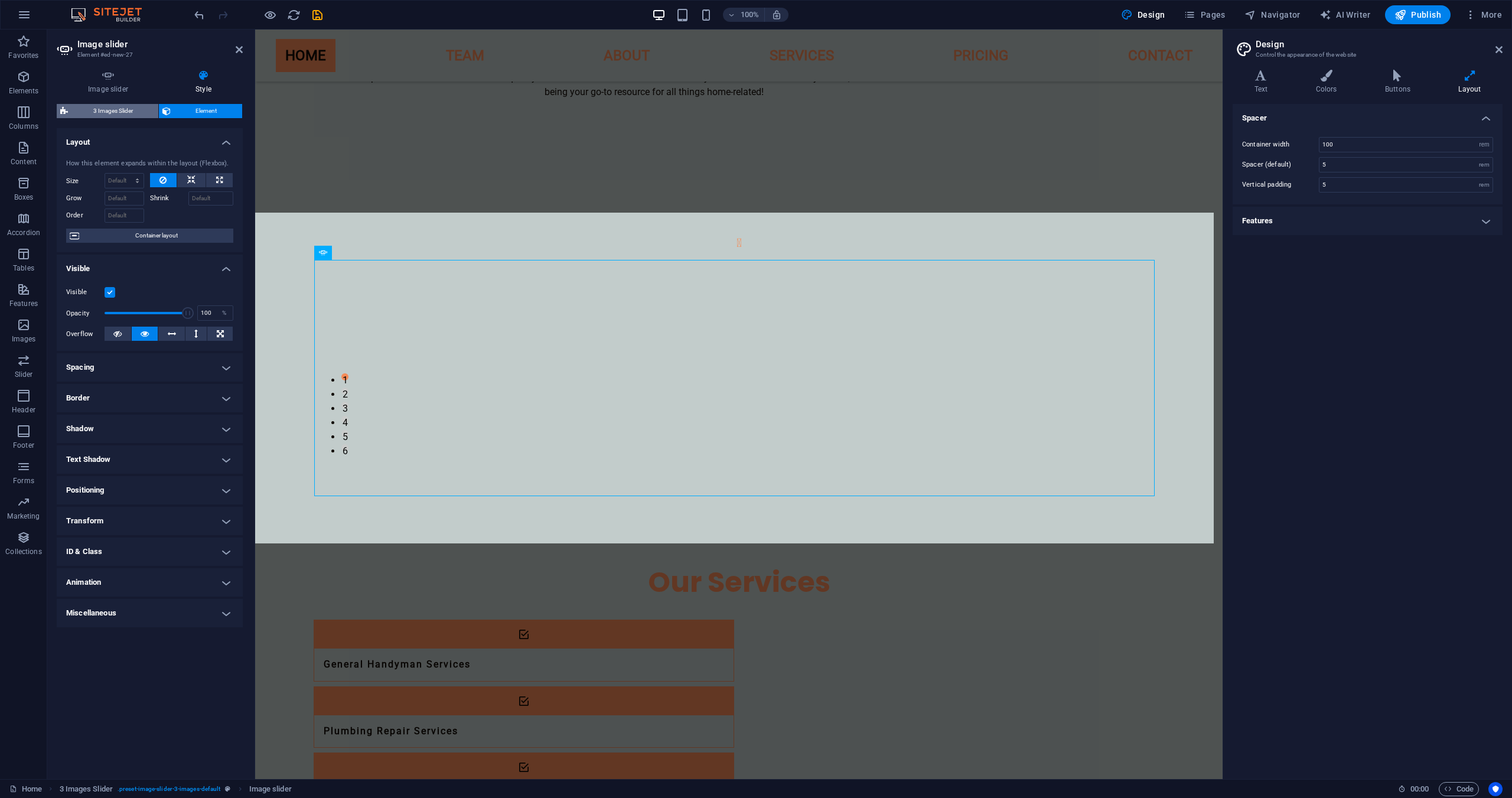
select select "px"
select select "rem"
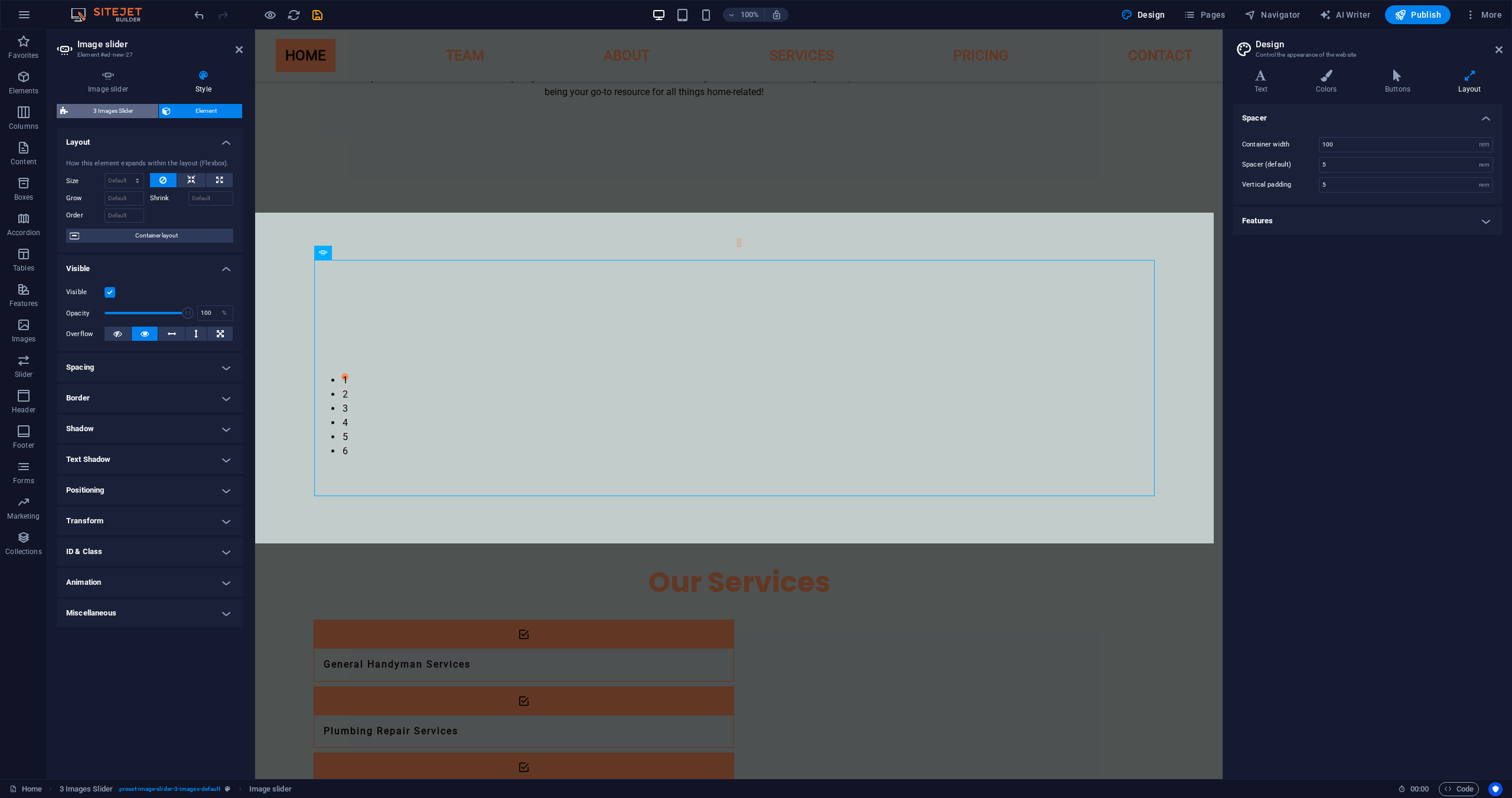
select select "%"
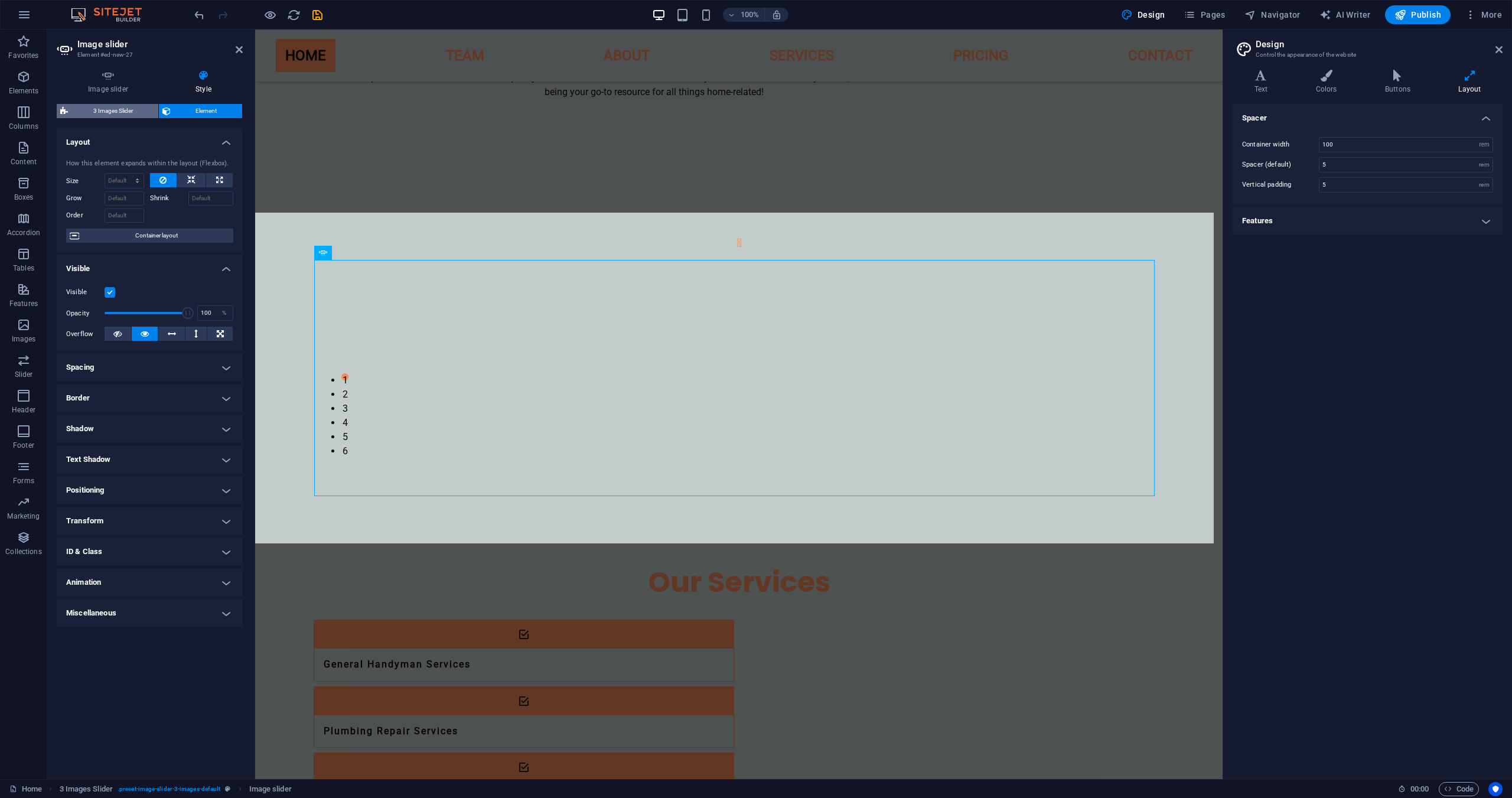
click at [113, 105] on span "3 Images Slider" at bounding box center [113, 111] width 83 height 14
select select "rem"
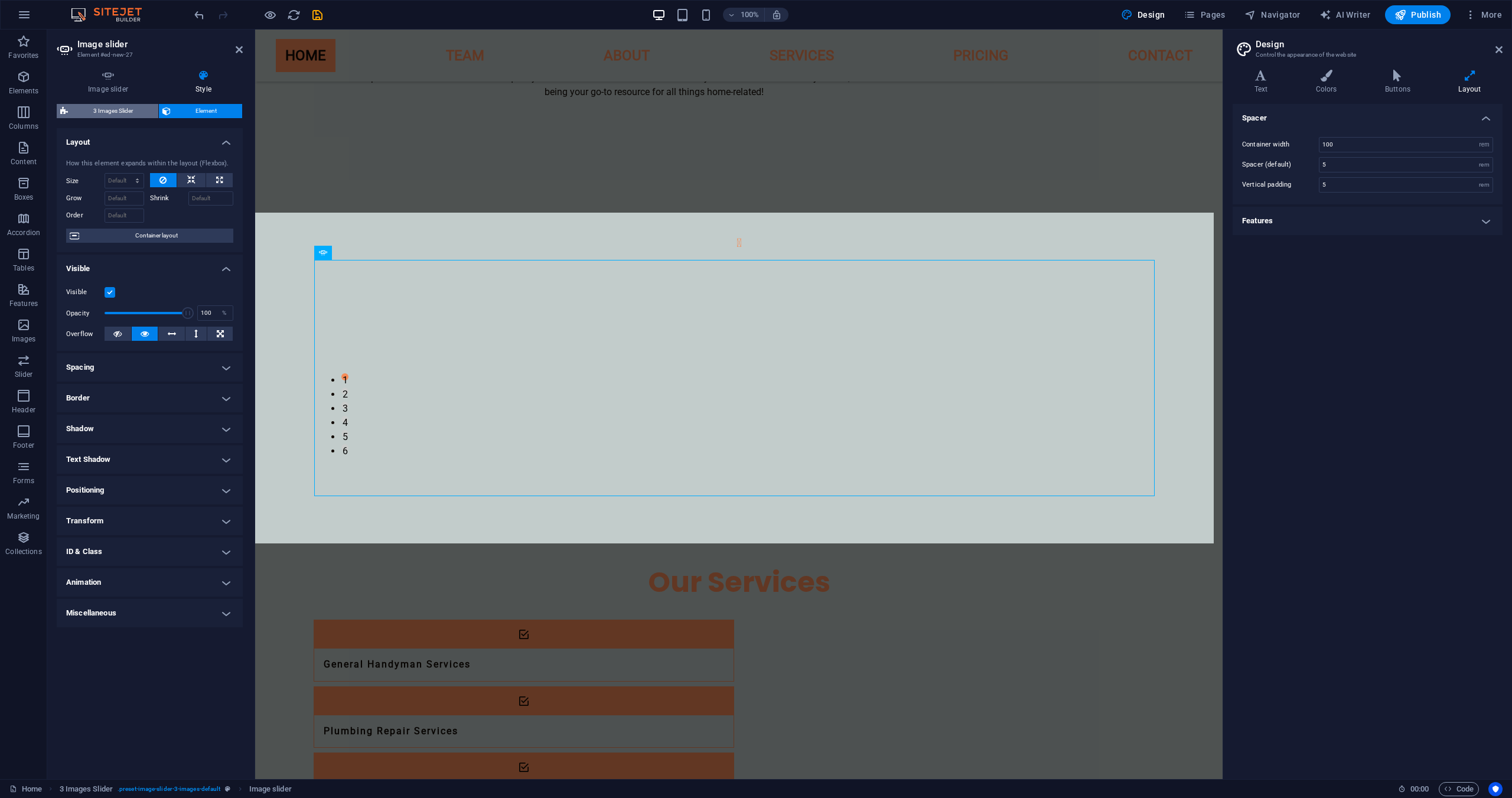
select select "px"
select select "rem"
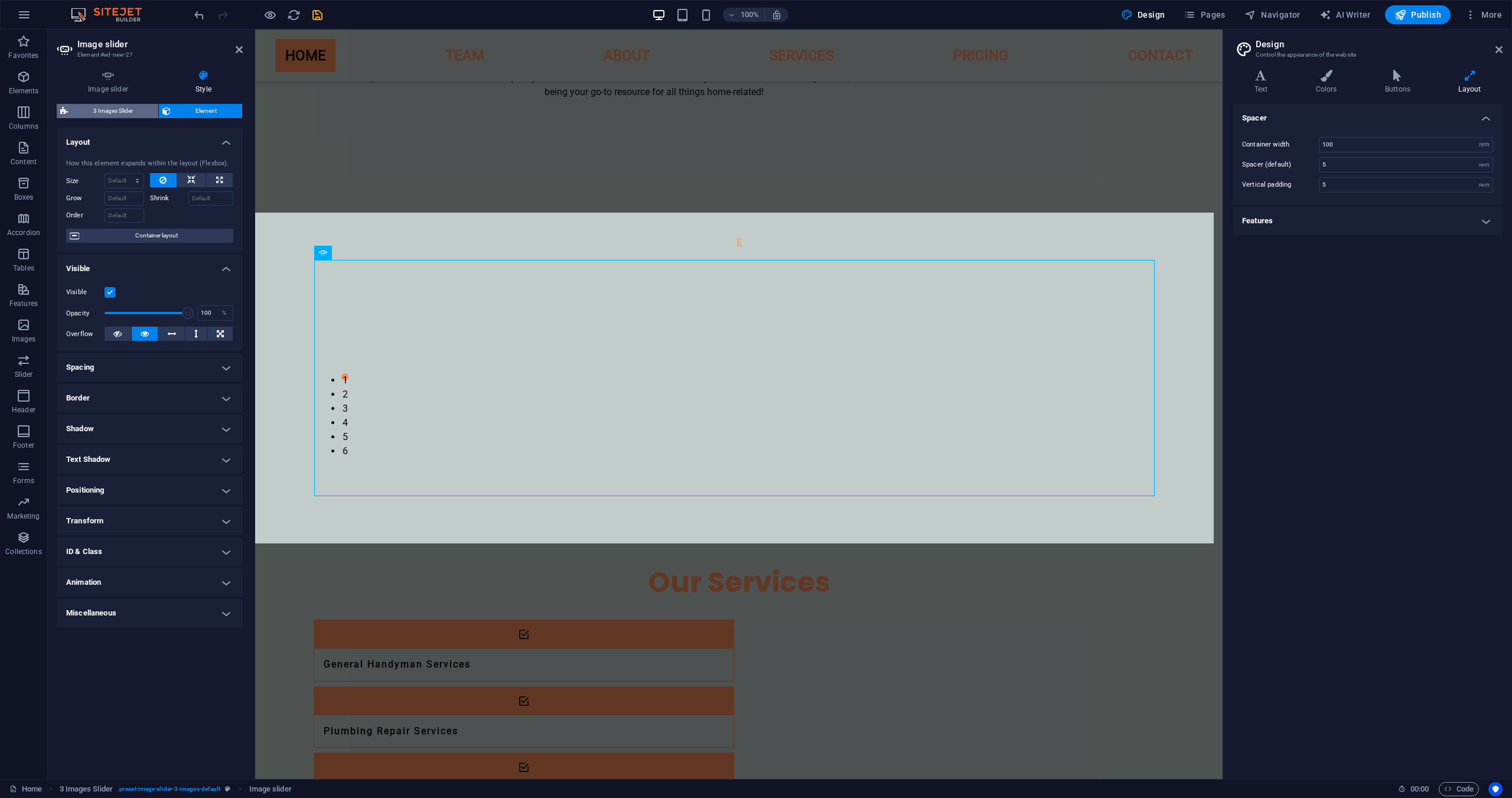
select select "%"
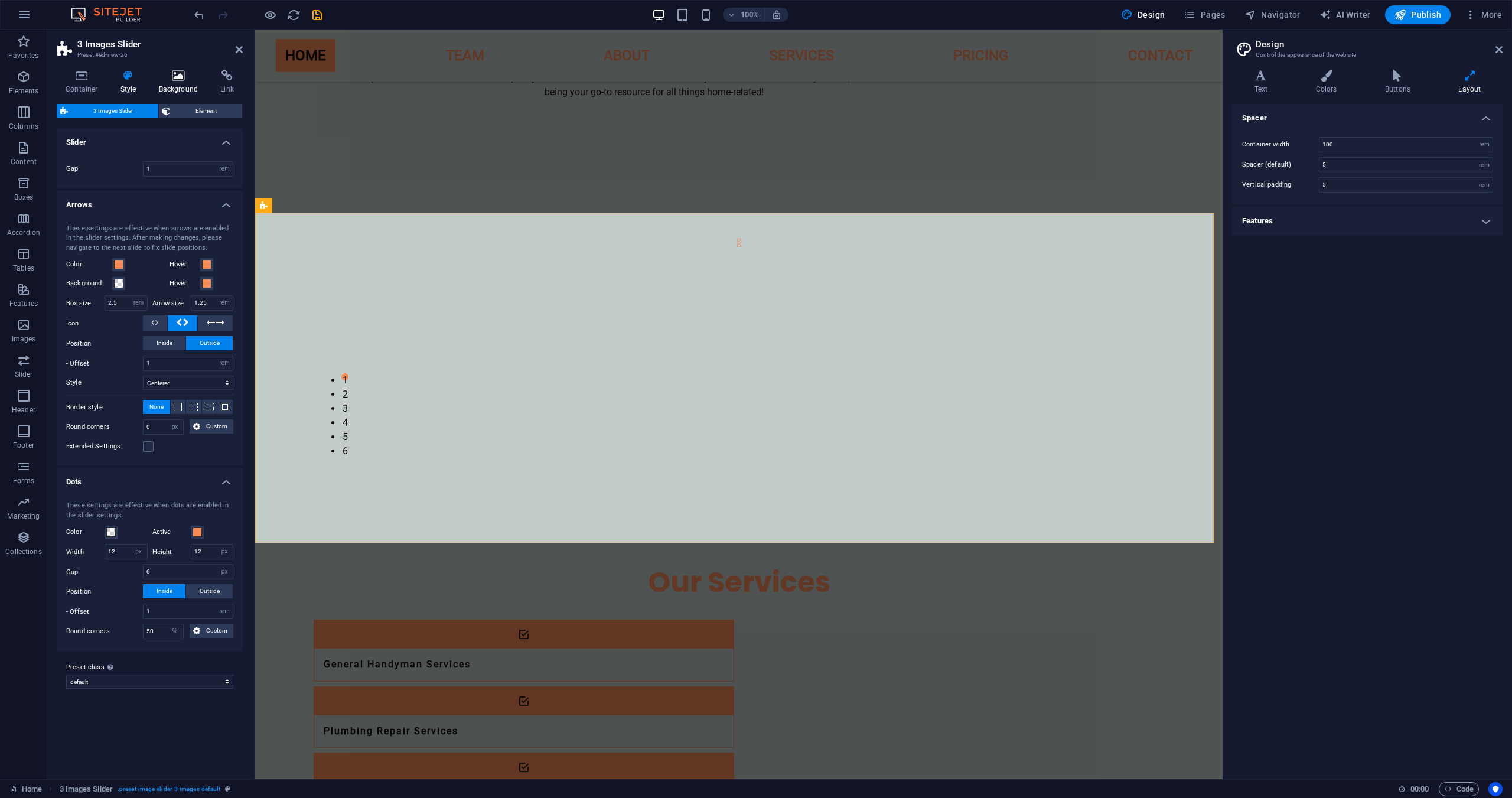
click at [176, 77] on icon at bounding box center [179, 75] width 57 height 12
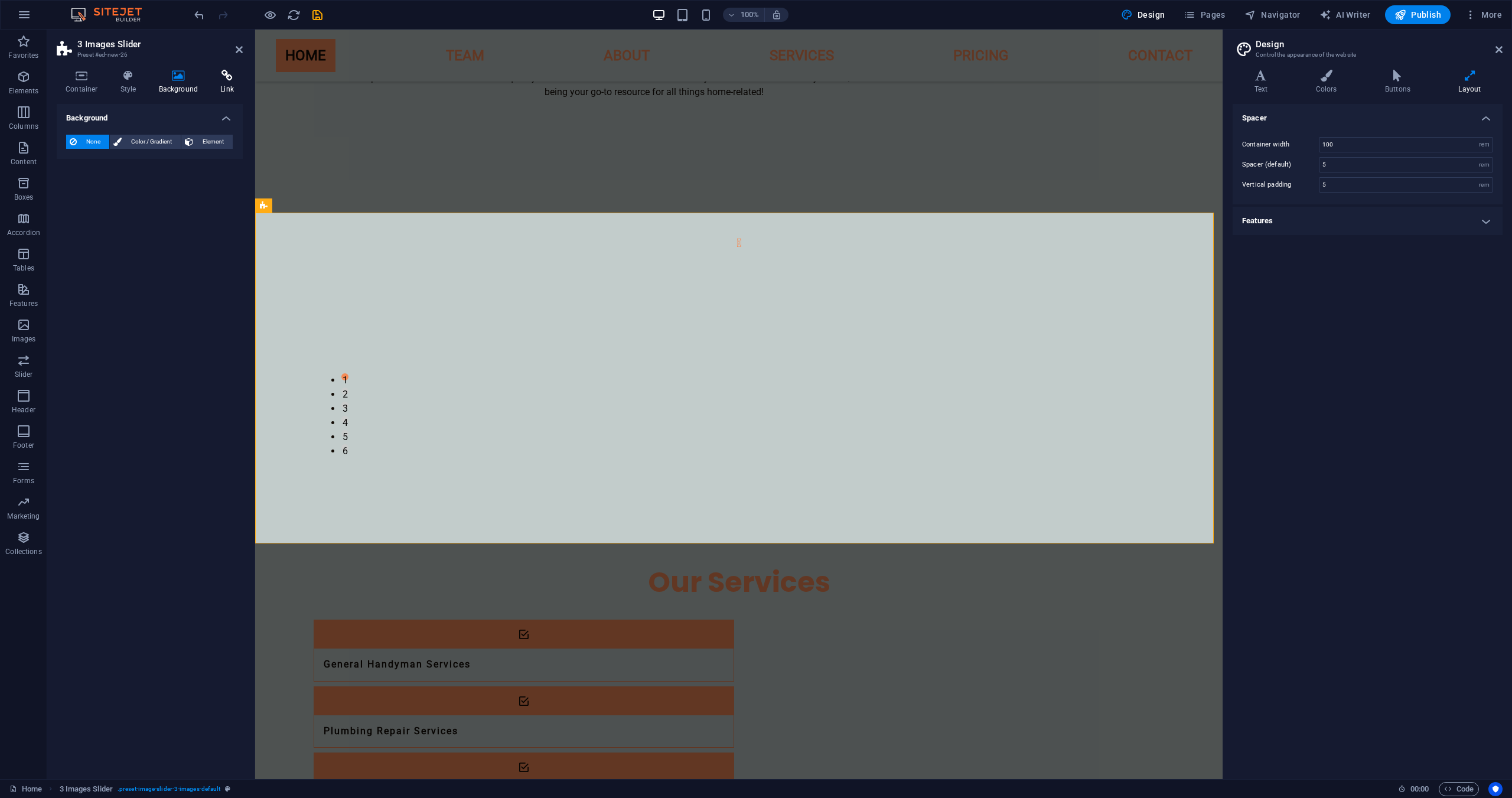
click at [228, 80] on icon at bounding box center [227, 75] width 31 height 12
click at [101, 86] on h4 "Container" at bounding box center [84, 82] width 55 height 25
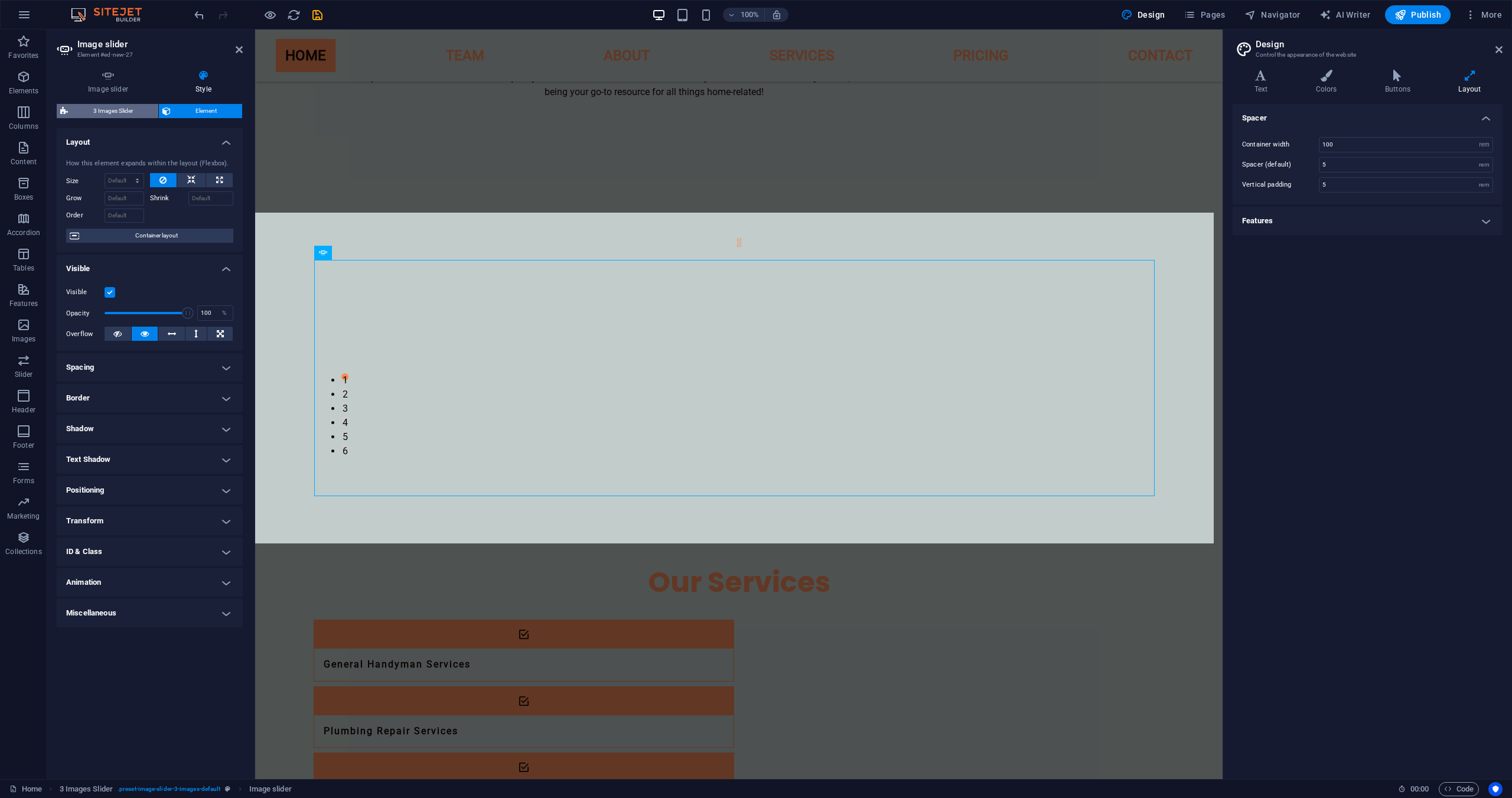
click at [126, 114] on span "3 Images Slider" at bounding box center [113, 111] width 83 height 14
select select "region"
select select "rem"
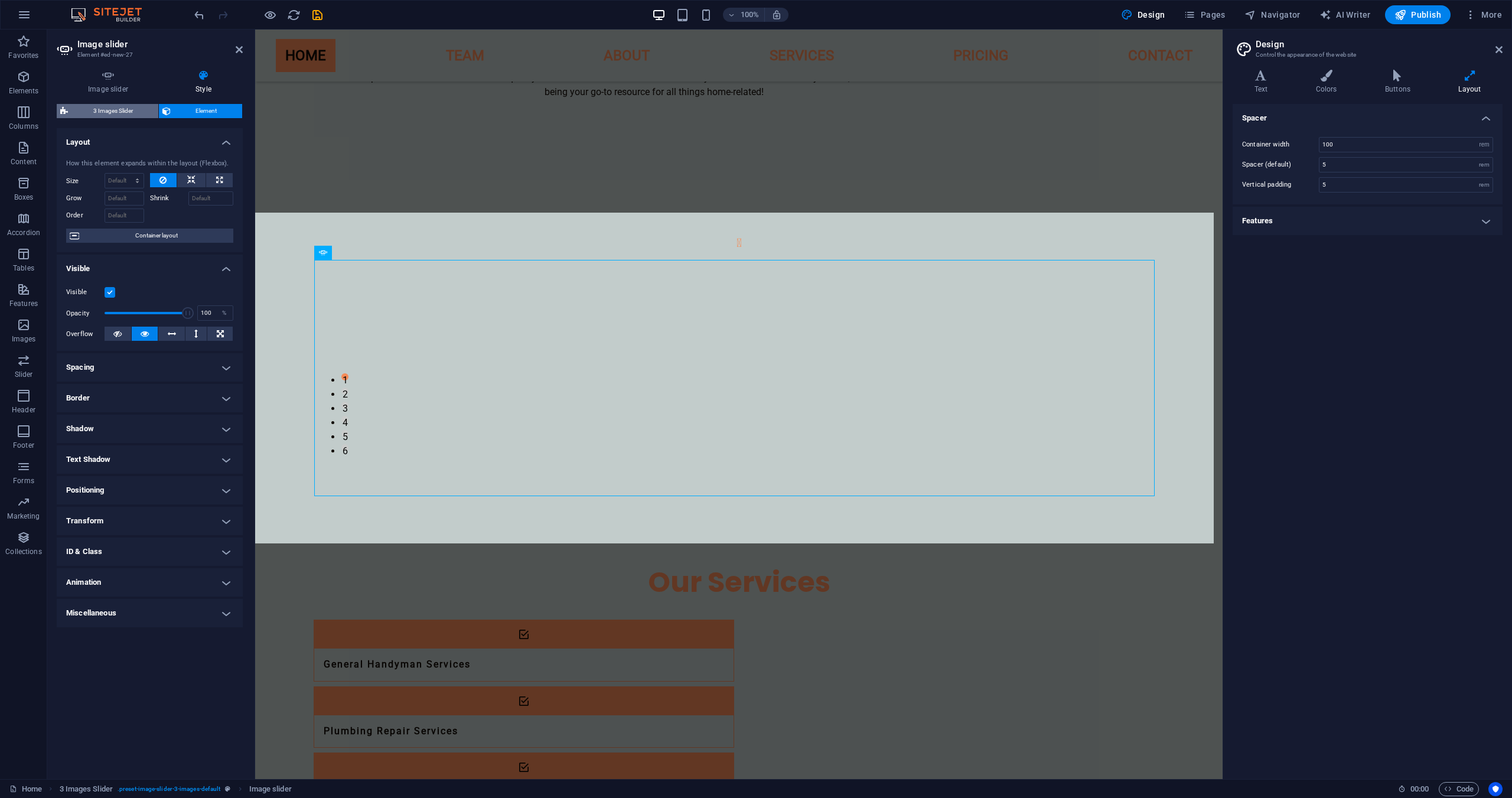
select select "rem"
select select "px"
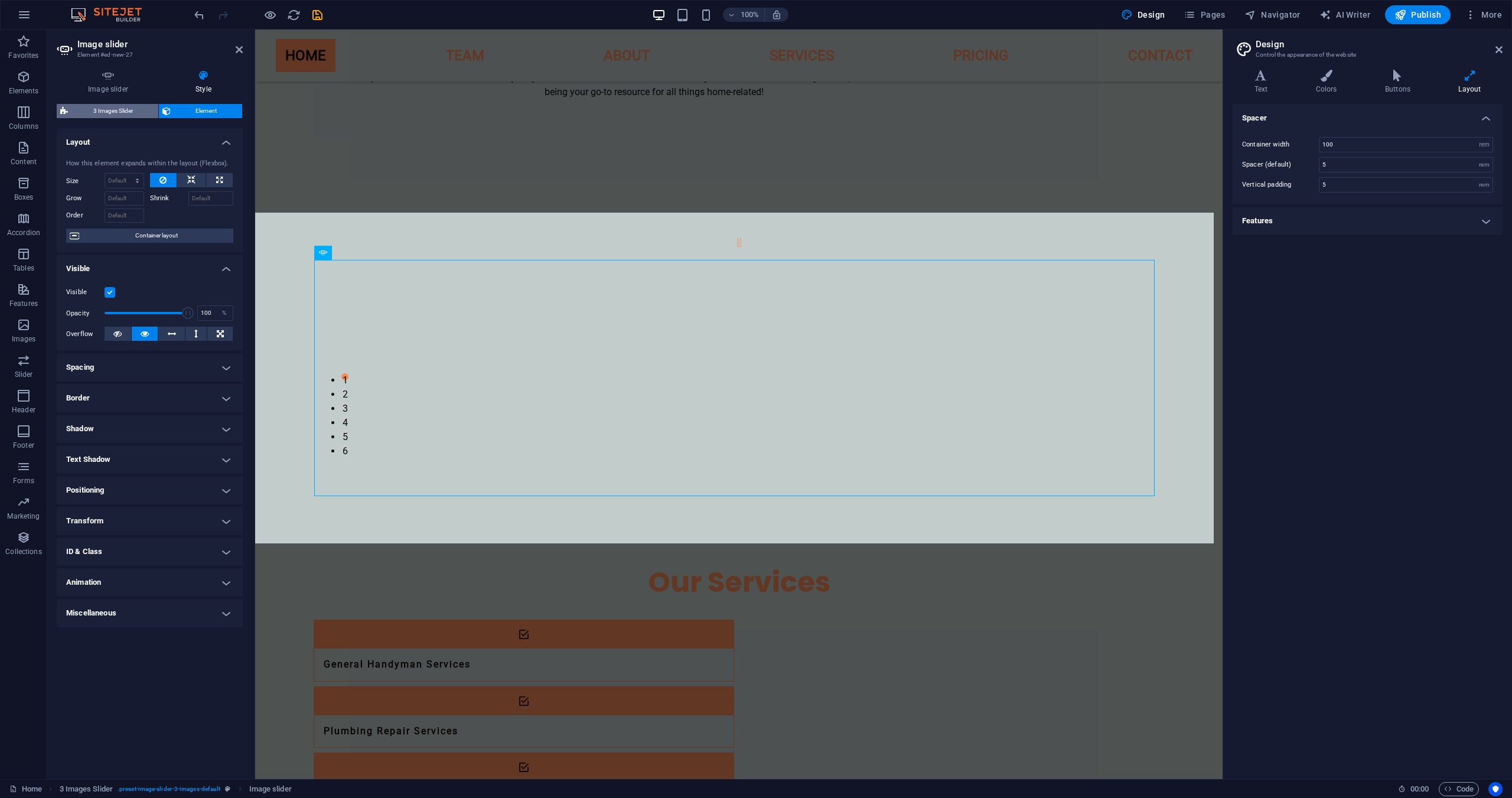
select select "rem"
select select "%"
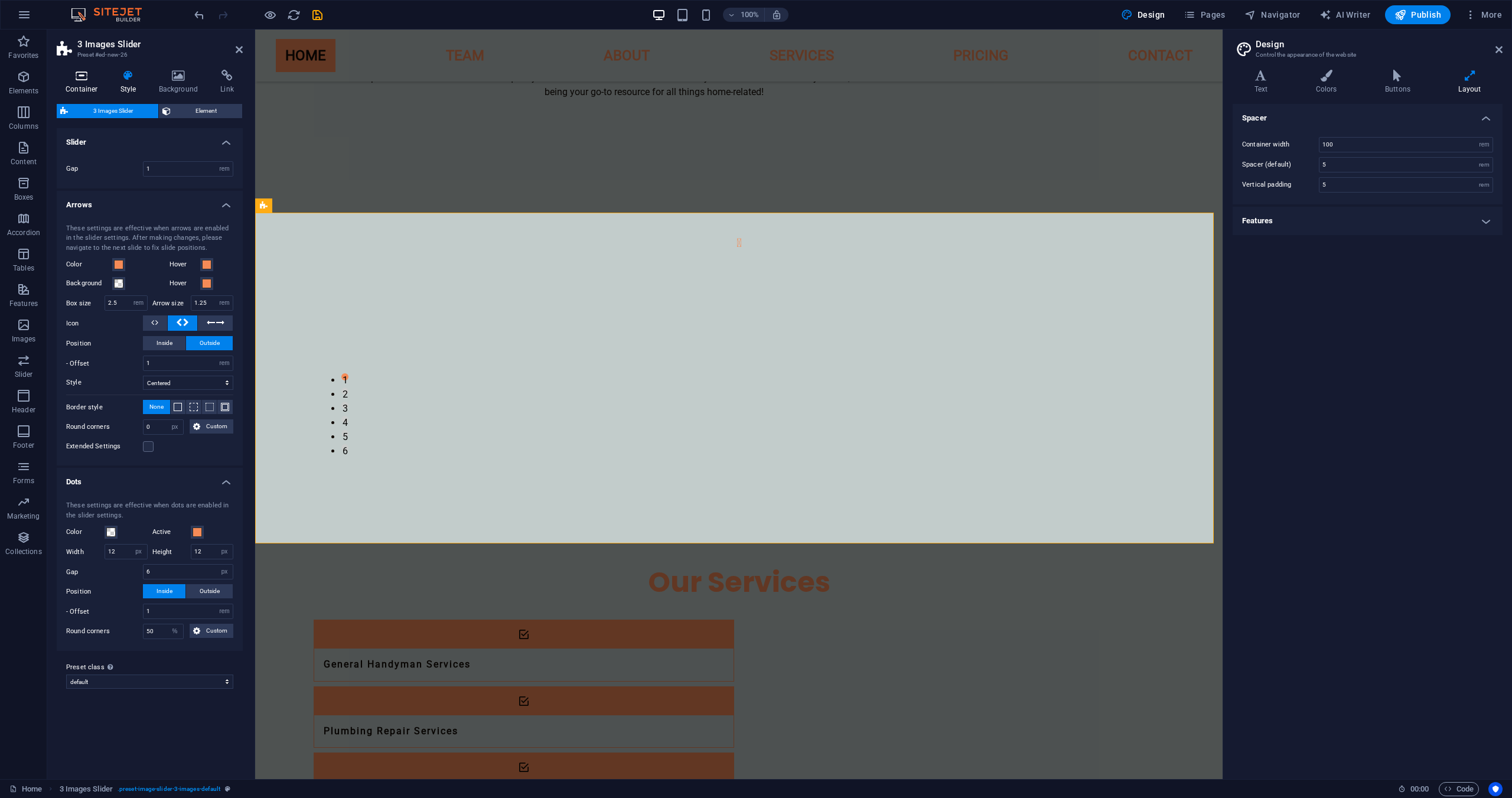
click at [94, 90] on h4 "Container" at bounding box center [84, 82] width 55 height 25
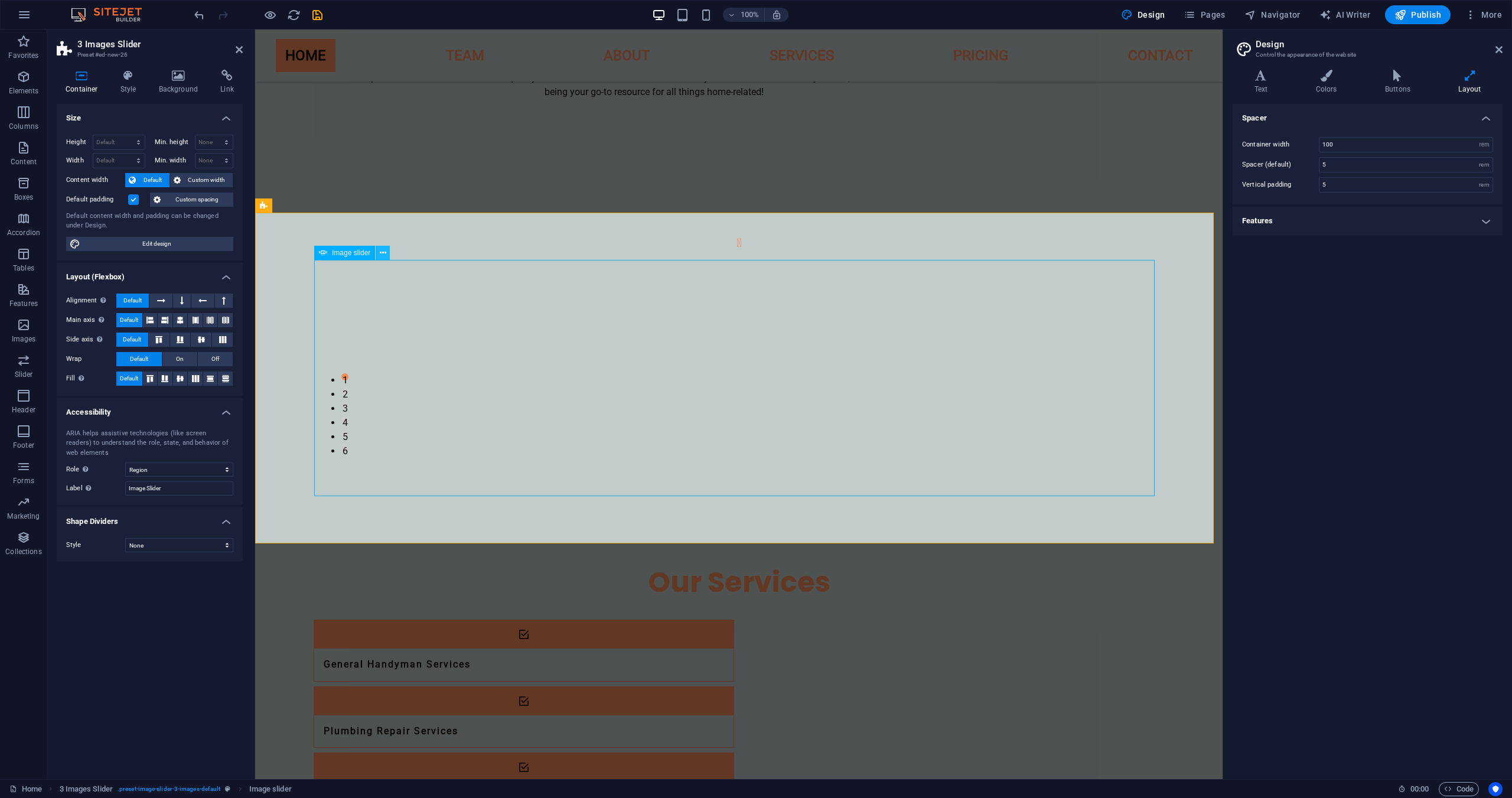
click at [380, 252] on icon at bounding box center [383, 253] width 7 height 12
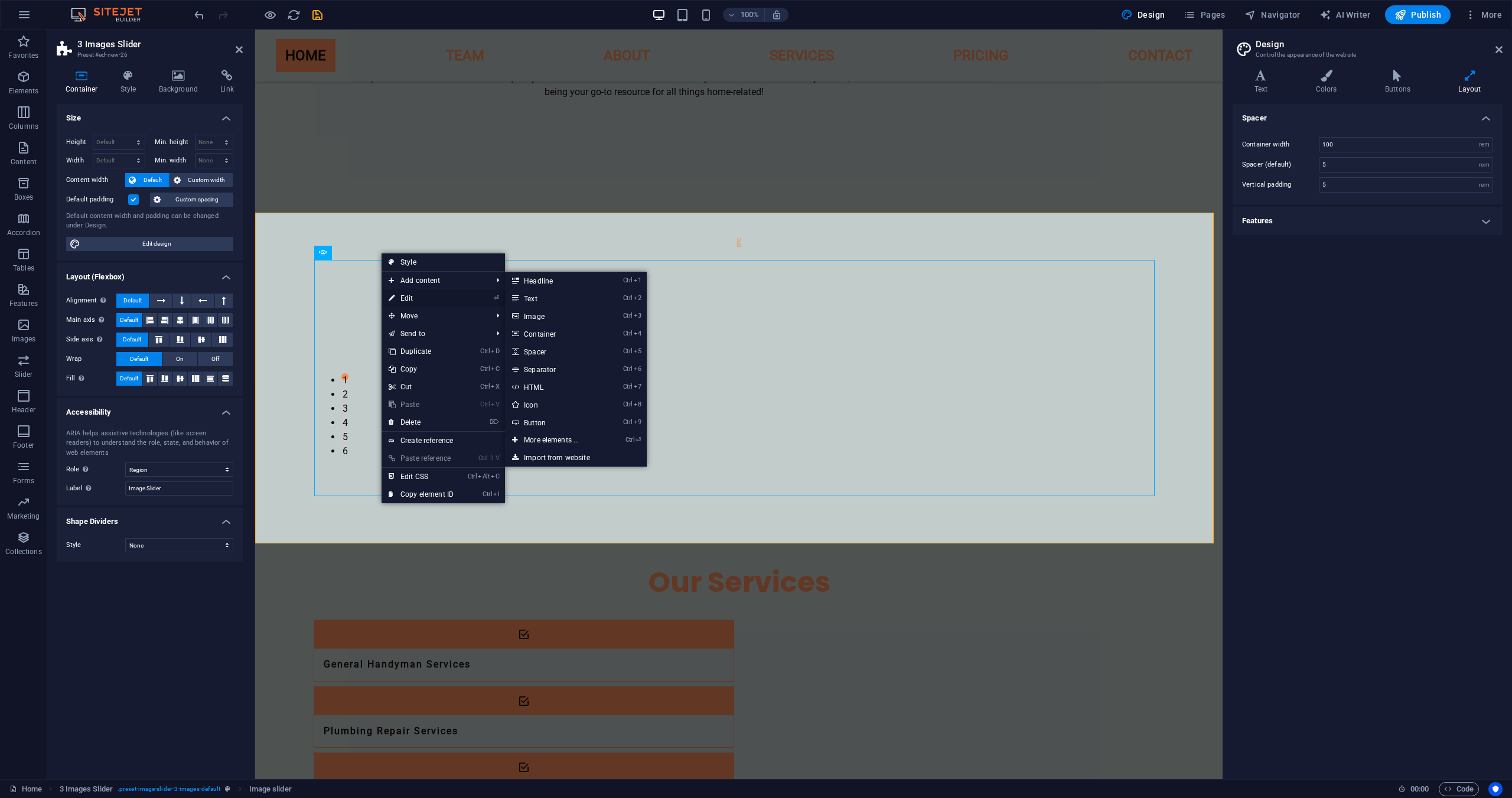
click at [407, 293] on link "⏎ Edit" at bounding box center [421, 298] width 79 height 18
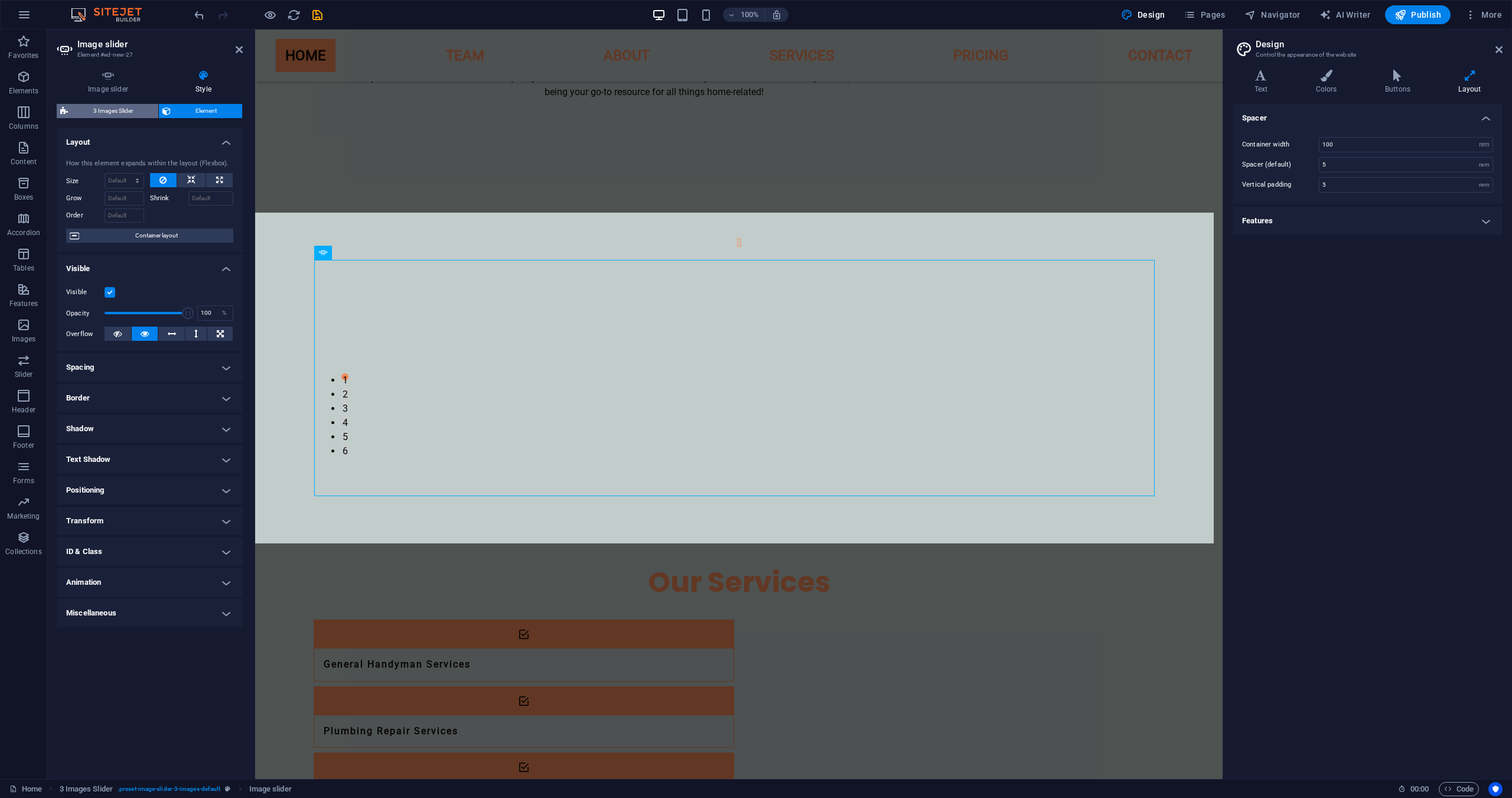
click at [124, 112] on span "3 Images Slider" at bounding box center [113, 111] width 83 height 14
select select "rem"
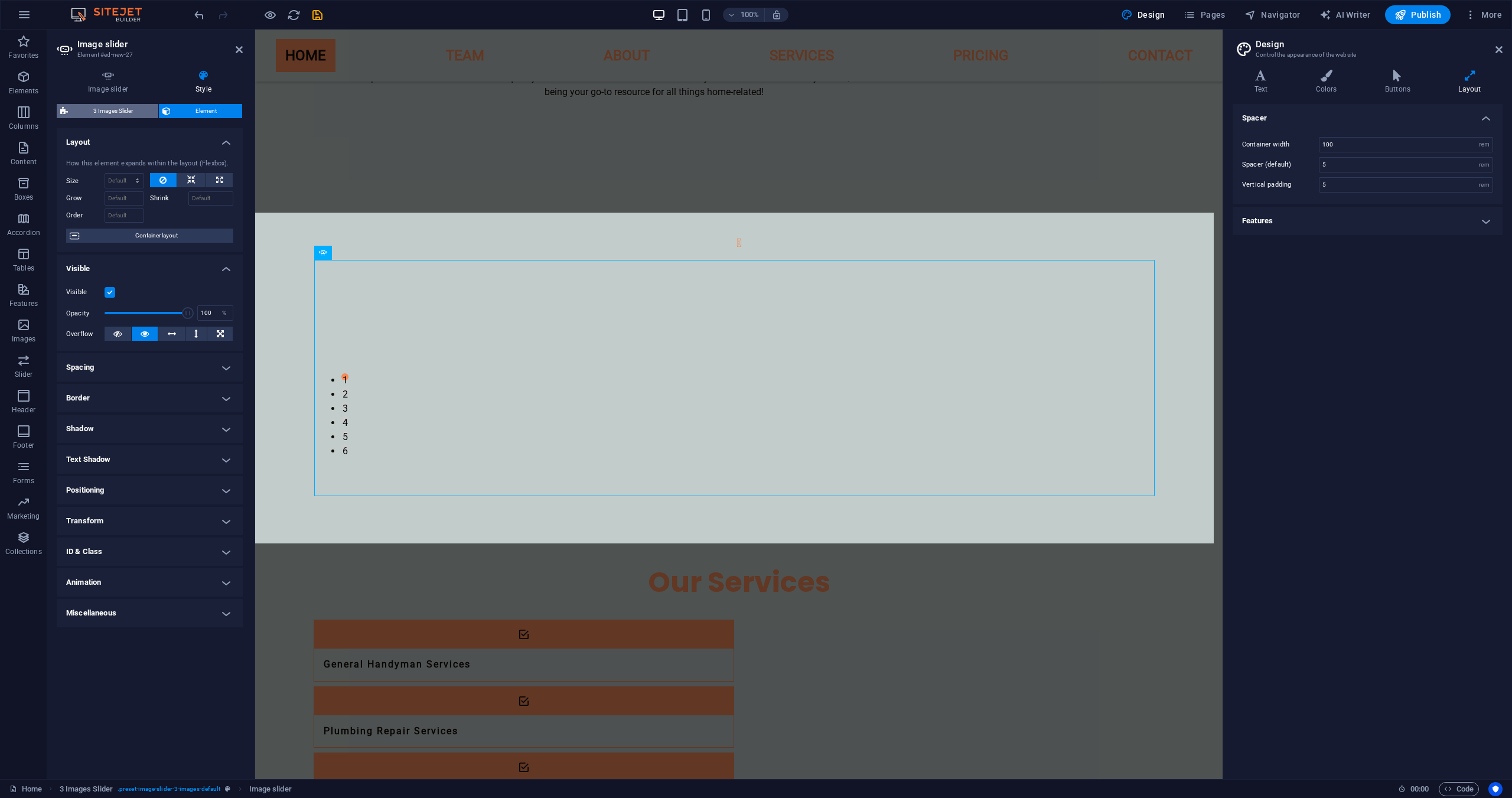
select select "px"
select select "rem"
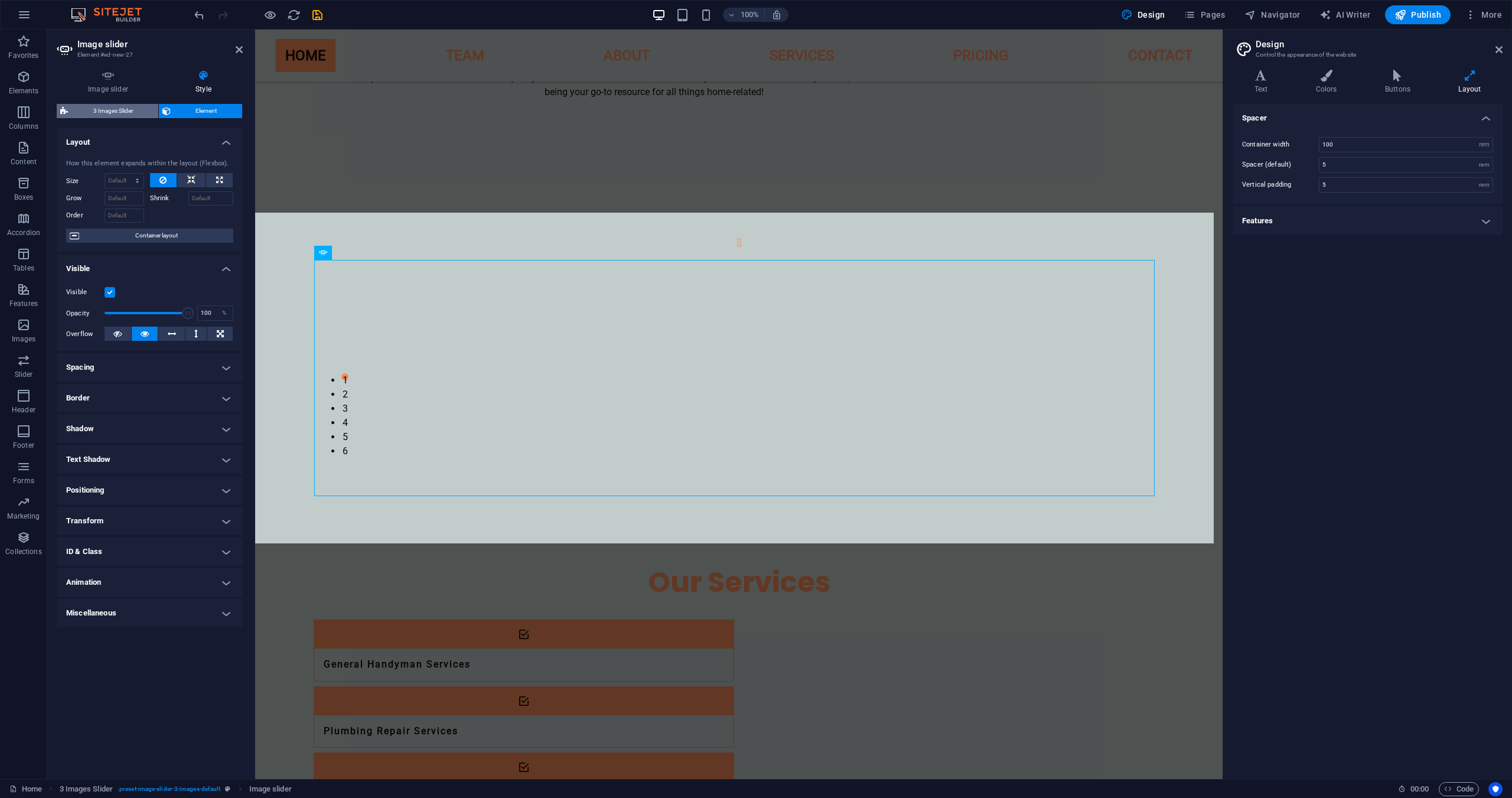
select select "%"
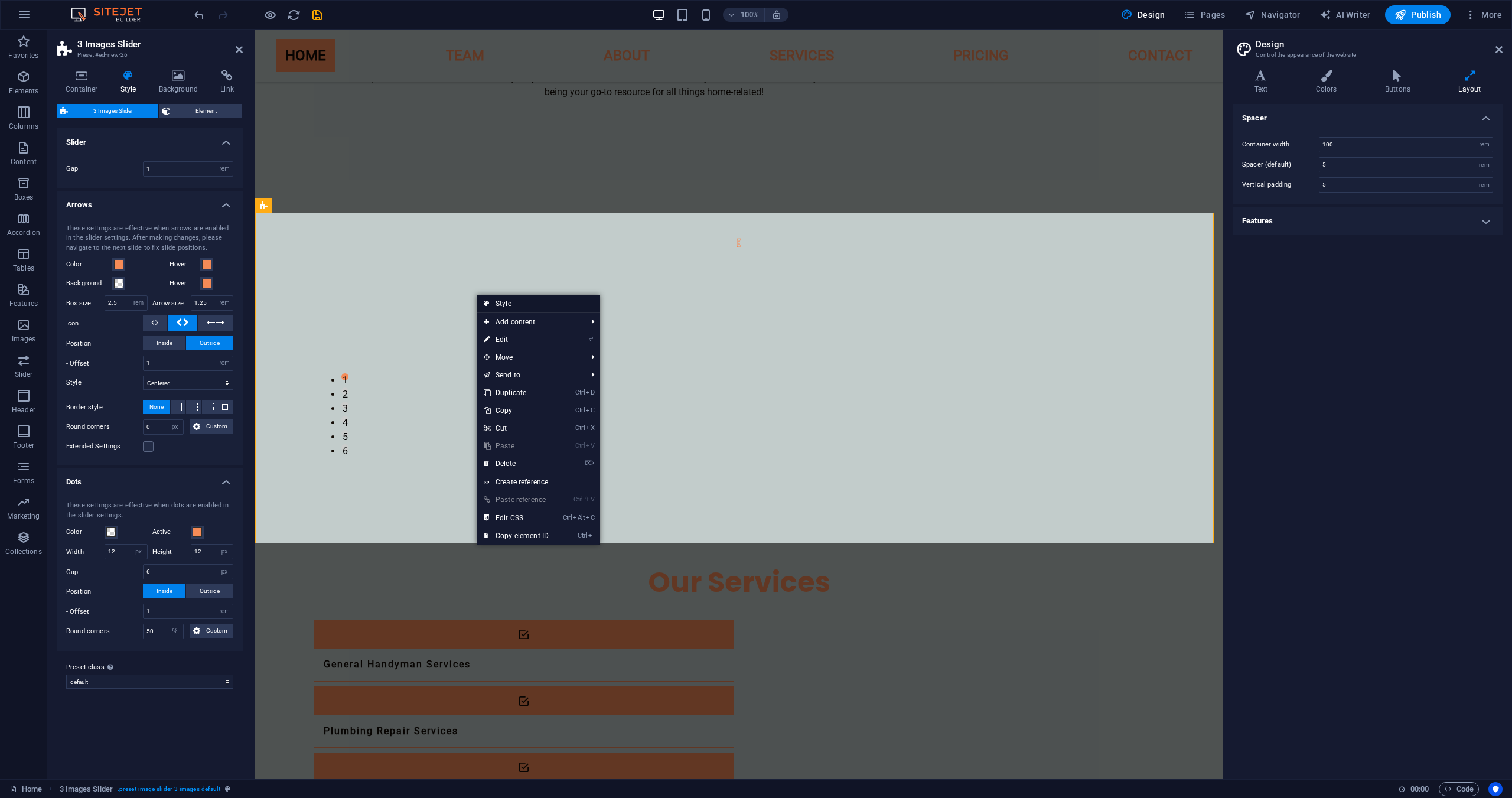
click at [490, 303] on link "Style" at bounding box center [538, 303] width 124 height 18
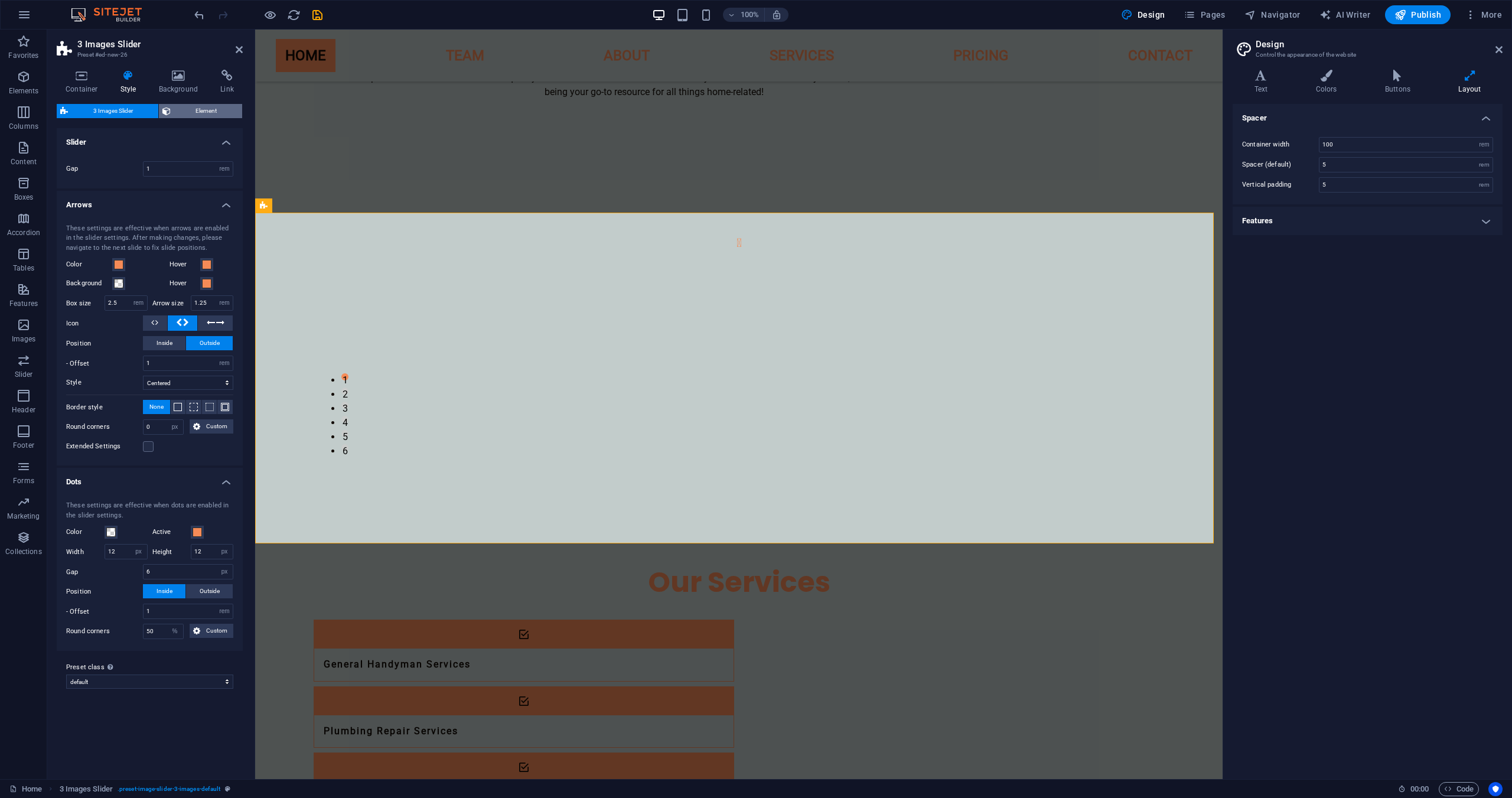
click at [171, 113] on button "Element" at bounding box center [200, 111] width 84 height 14
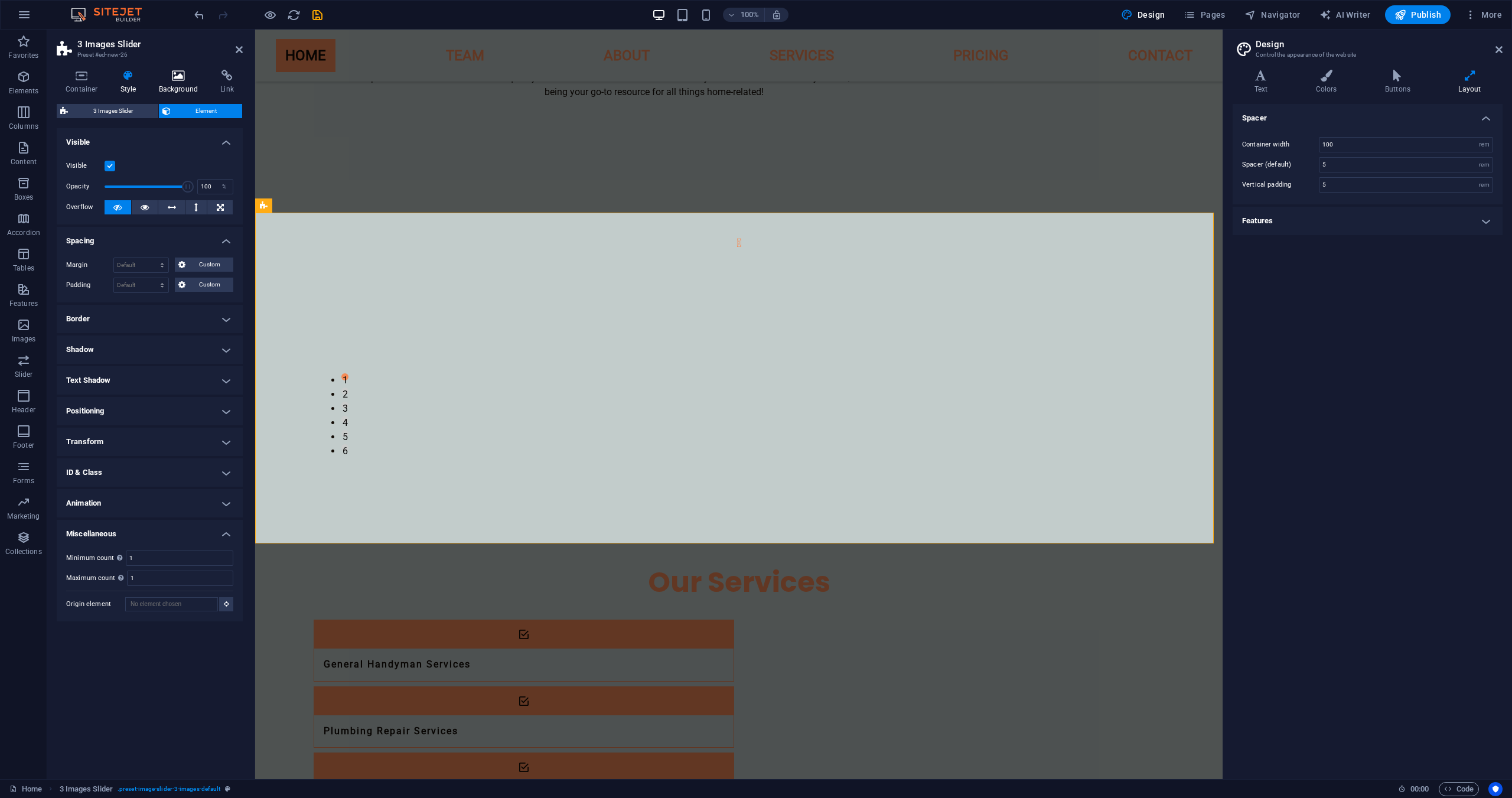
click at [176, 78] on icon at bounding box center [179, 75] width 57 height 12
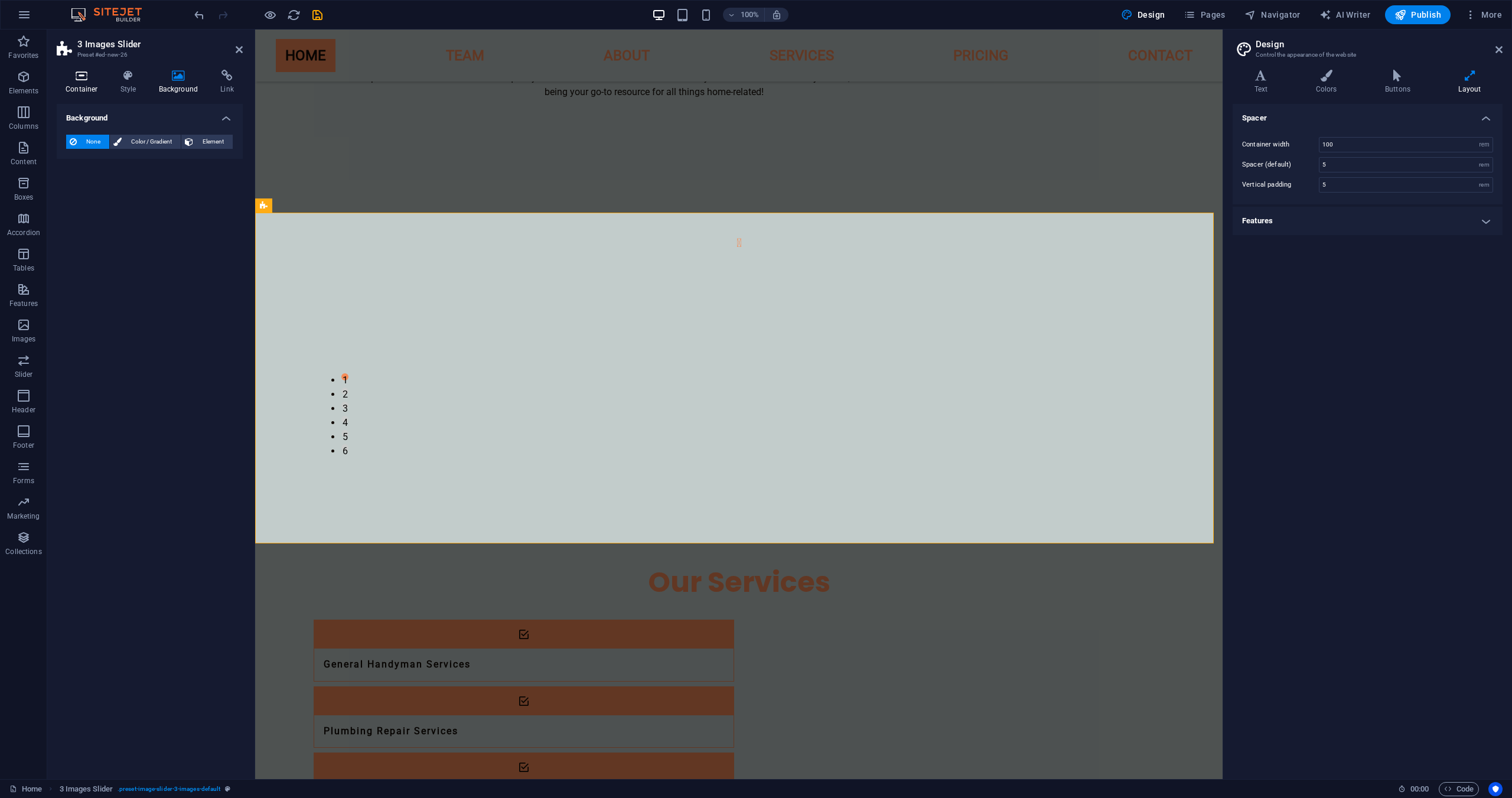
click at [70, 76] on icon at bounding box center [81, 75] width 50 height 12
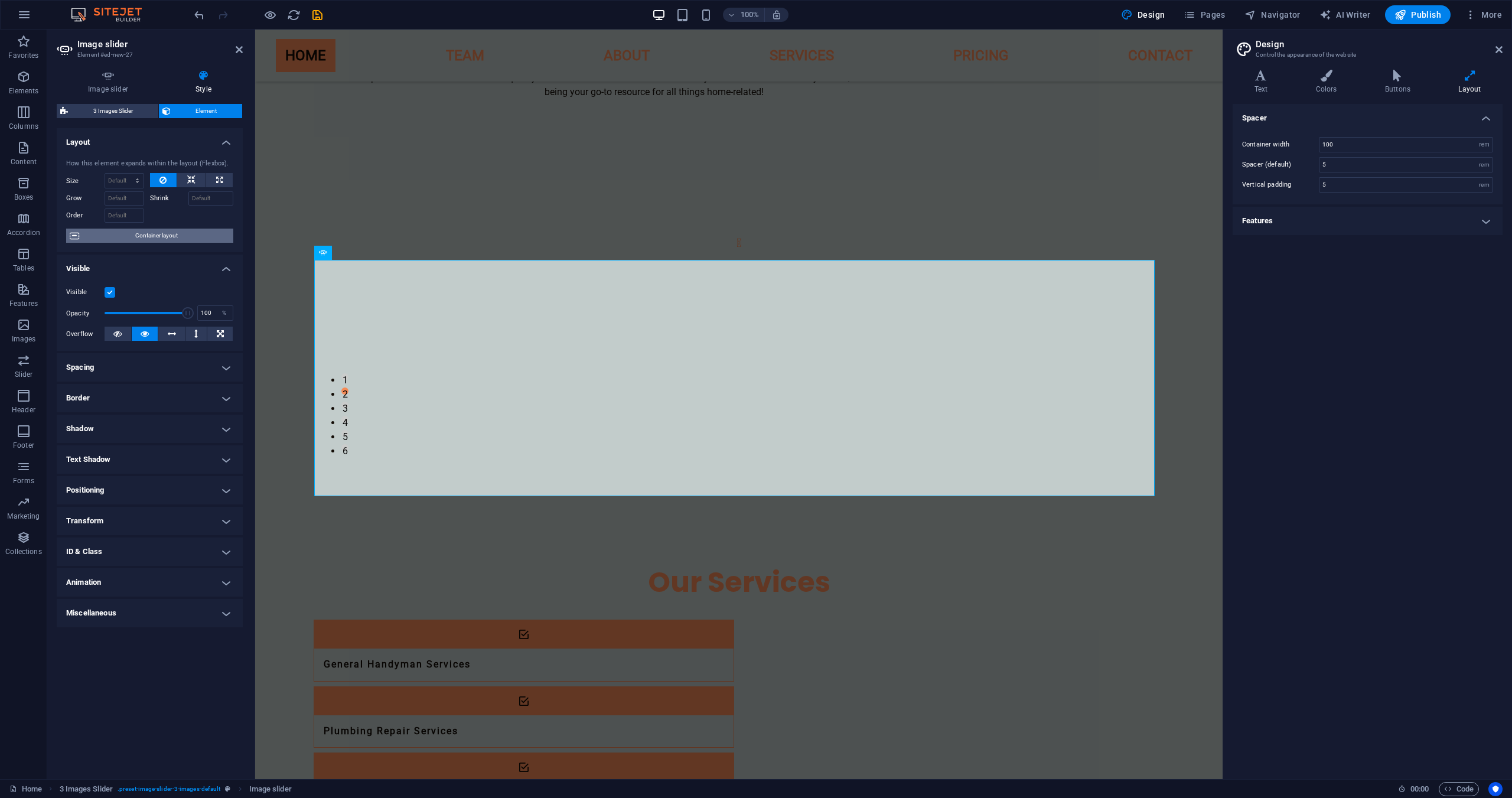
click at [164, 241] on span "Container layout" at bounding box center [156, 236] width 147 height 14
select select "region"
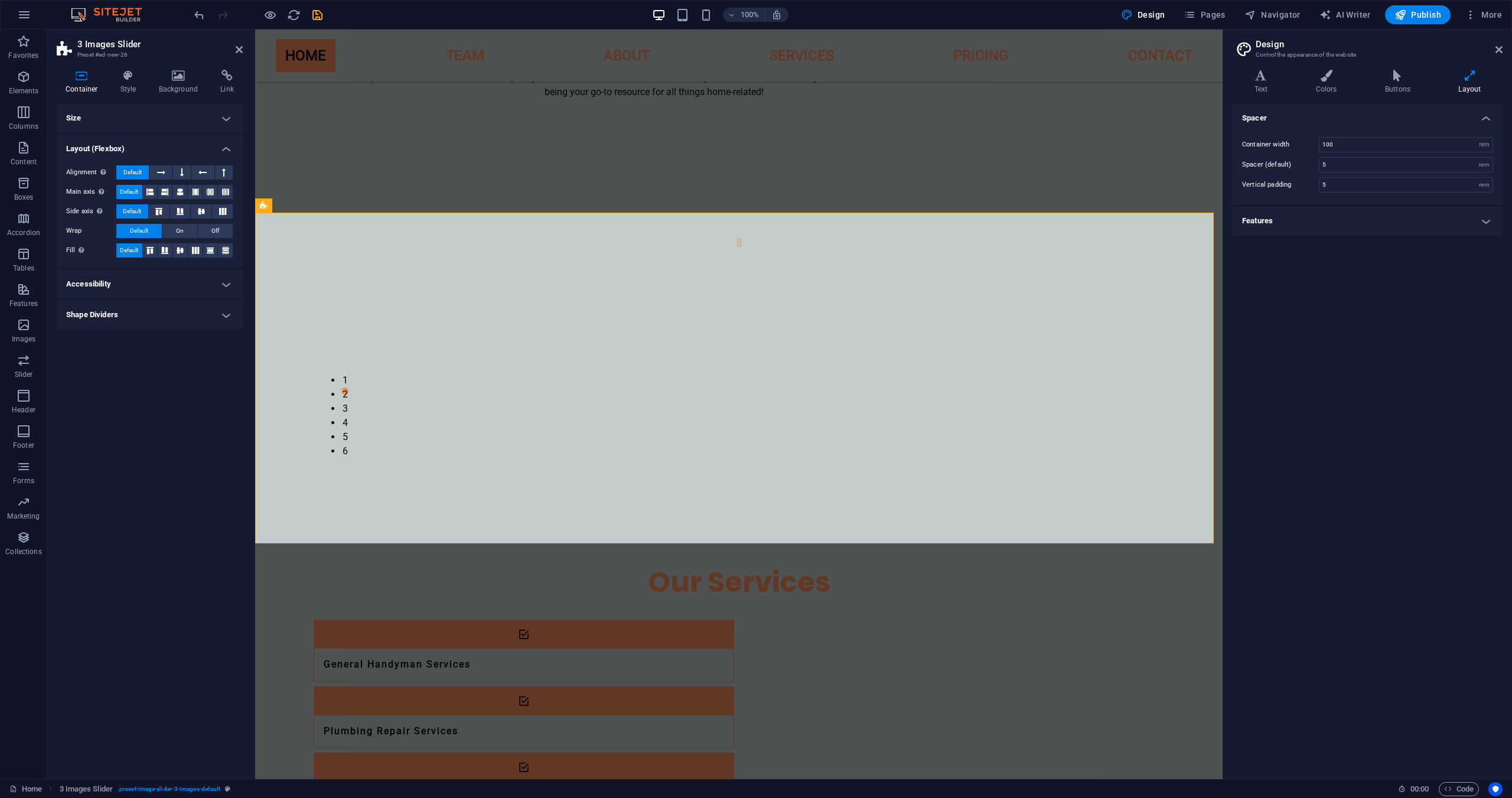
click at [156, 300] on ul "Size Height Default px rem % vh vw Min. height None px rem % vh vw Width Defaul…" at bounding box center [150, 217] width 186 height 225
click at [156, 293] on h4 "Accessibility" at bounding box center [150, 284] width 186 height 29
click at [164, 392] on h4 "Shape Dividers" at bounding box center [150, 393] width 186 height 29
click at [135, 113] on h4 "Size" at bounding box center [150, 118] width 186 height 29
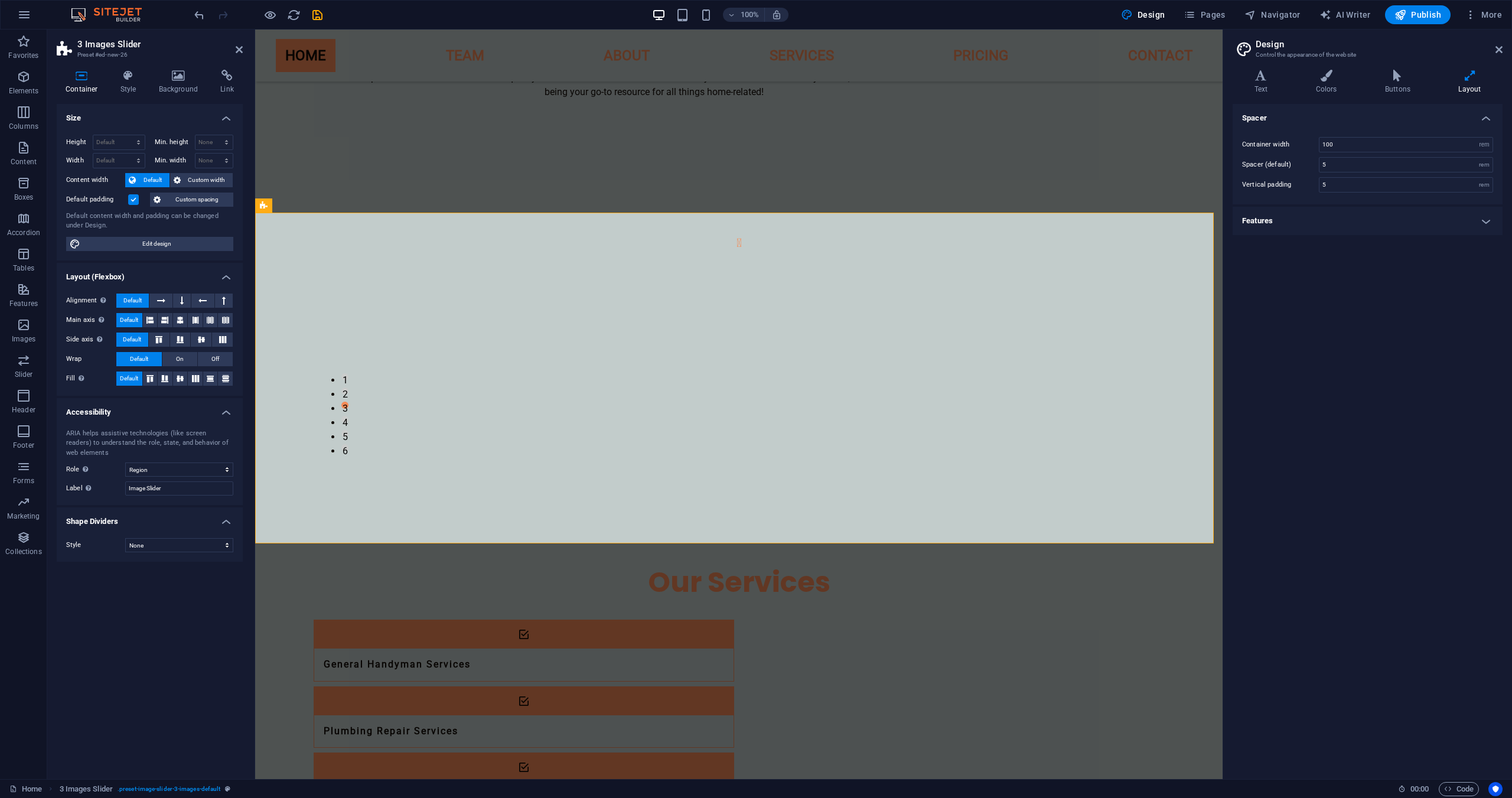
click at [141, 184] on span "Default" at bounding box center [152, 180] width 27 height 14
click at [203, 180] on span "Custom width" at bounding box center [207, 180] width 46 height 14
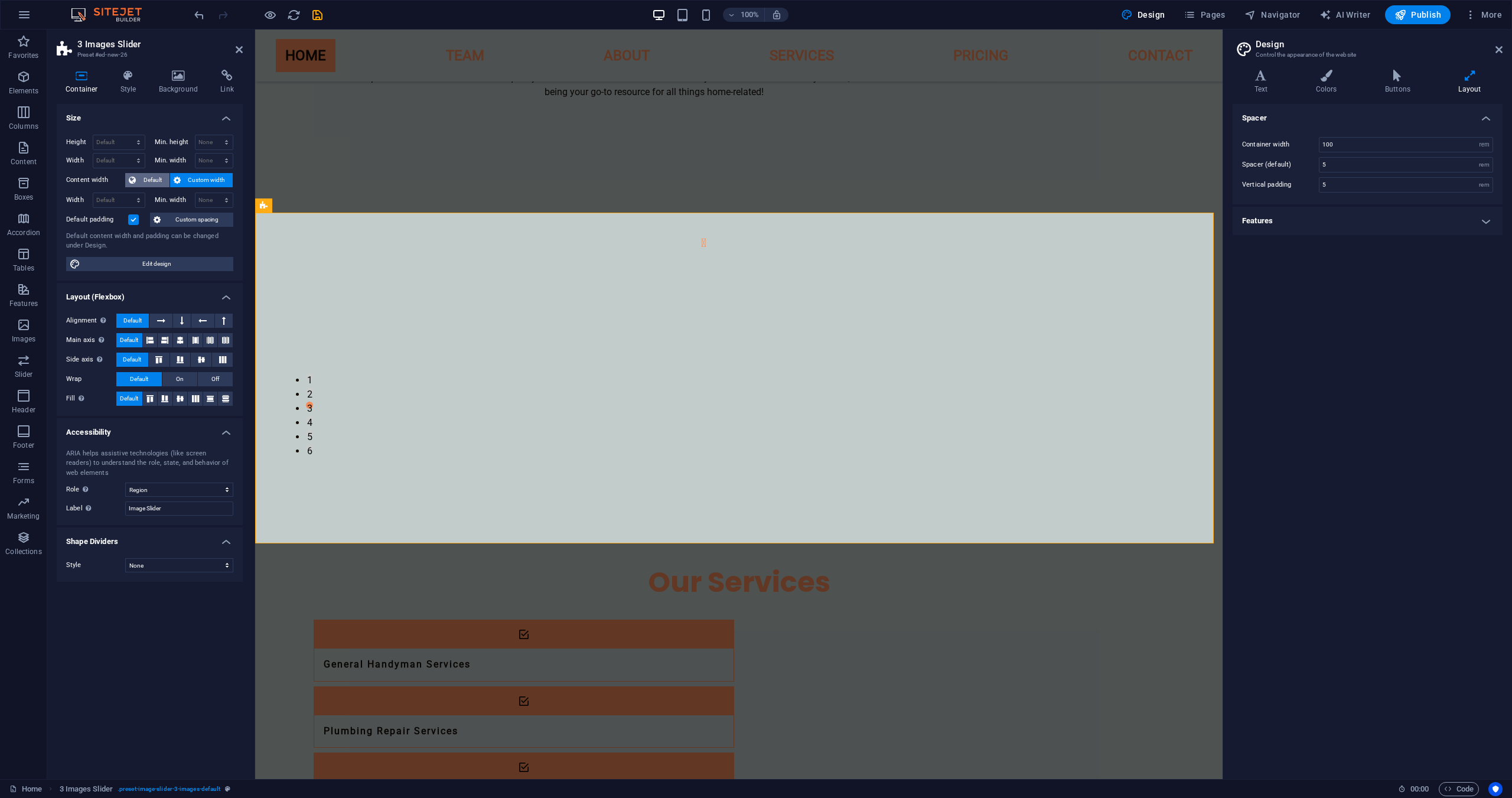
click at [146, 173] on span "Default" at bounding box center [152, 180] width 27 height 14
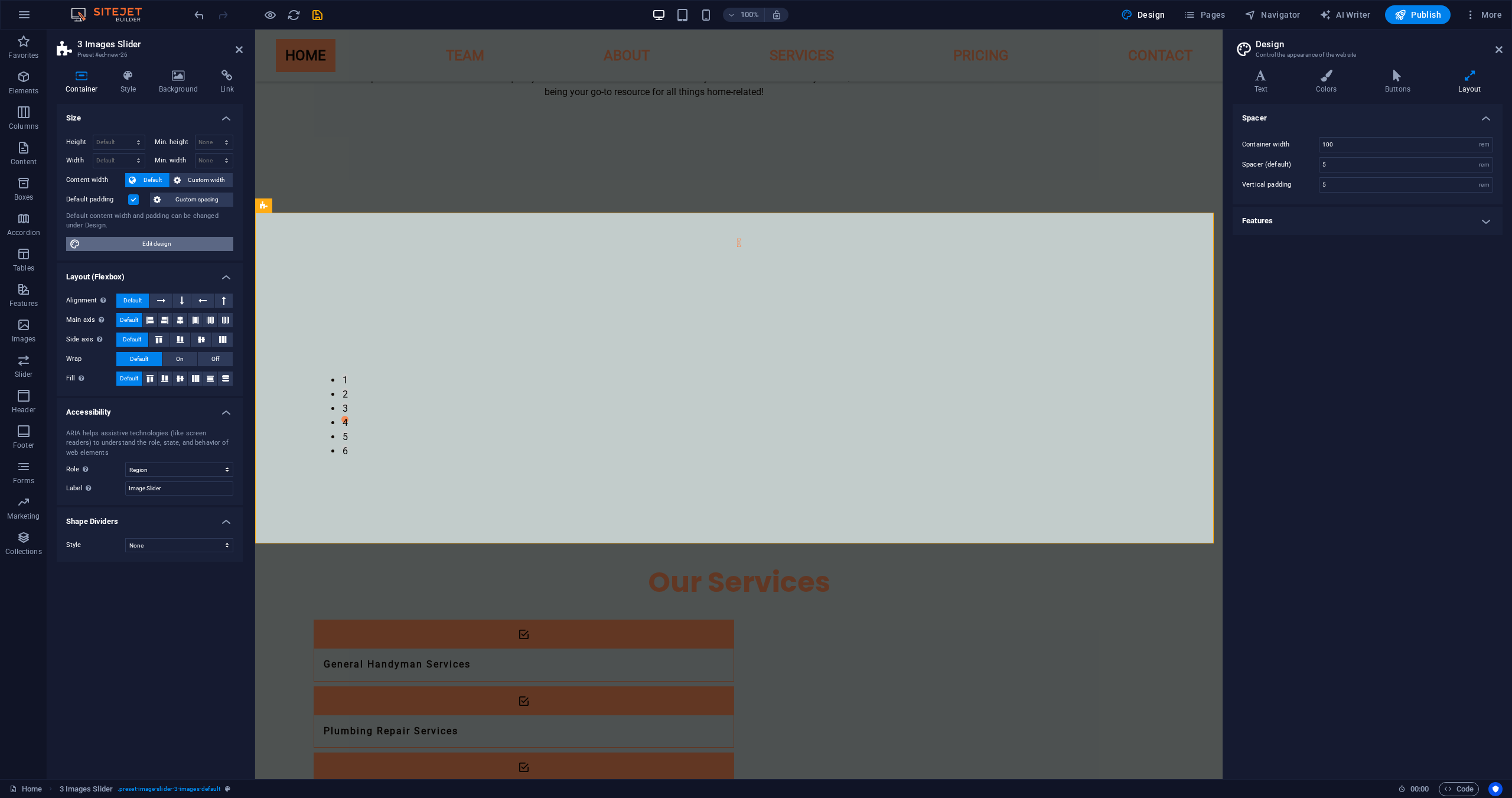
click at [161, 247] on span "Edit design" at bounding box center [157, 244] width 146 height 14
click at [1326, 223] on h4 "Features" at bounding box center [1367, 221] width 270 height 29
click at [1352, 248] on input "0.3" at bounding box center [1406, 248] width 173 height 14
click at [132, 77] on icon at bounding box center [129, 75] width 34 height 12
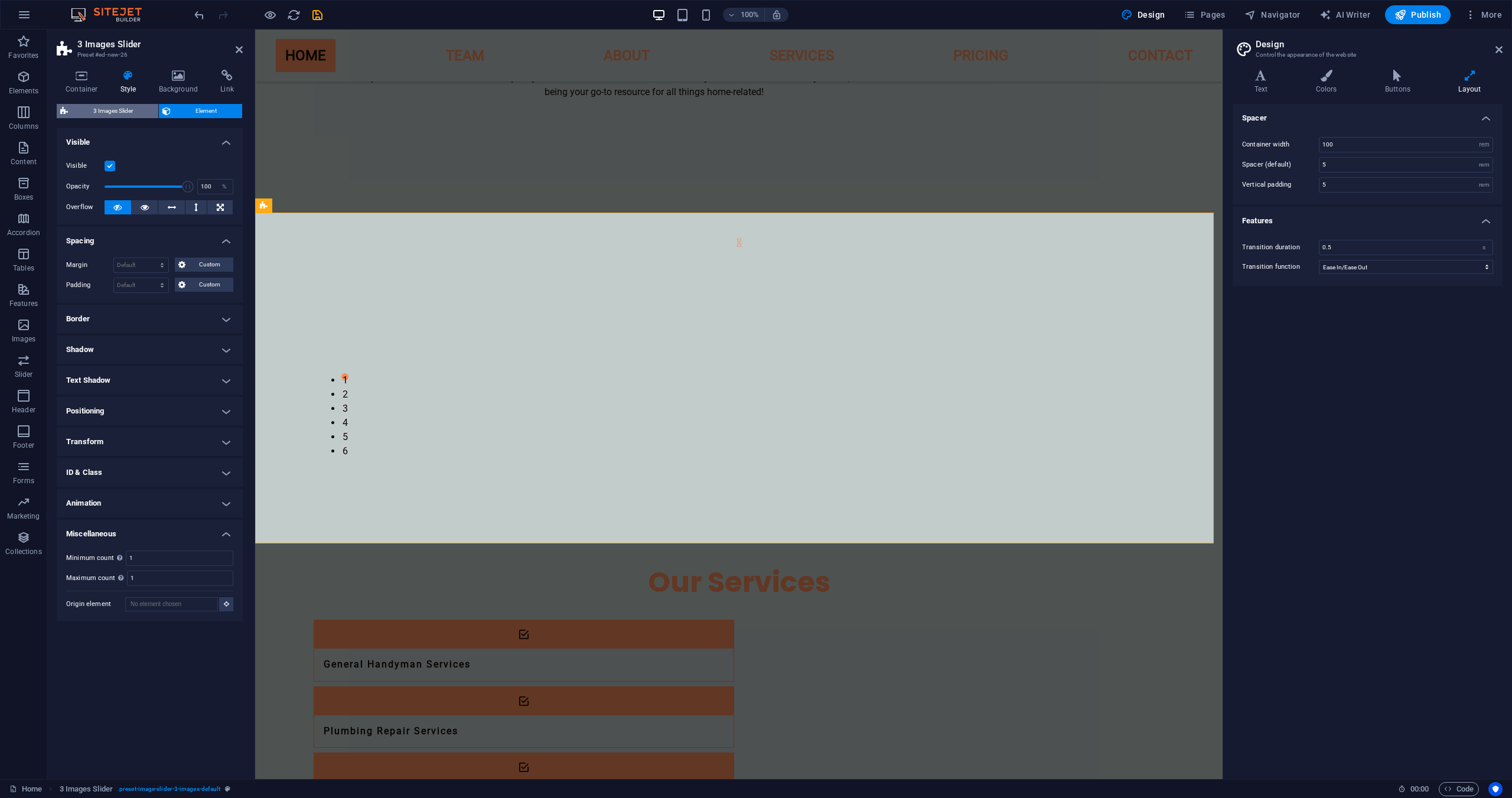
click at [135, 113] on span "3 Images Slider" at bounding box center [113, 111] width 83 height 14
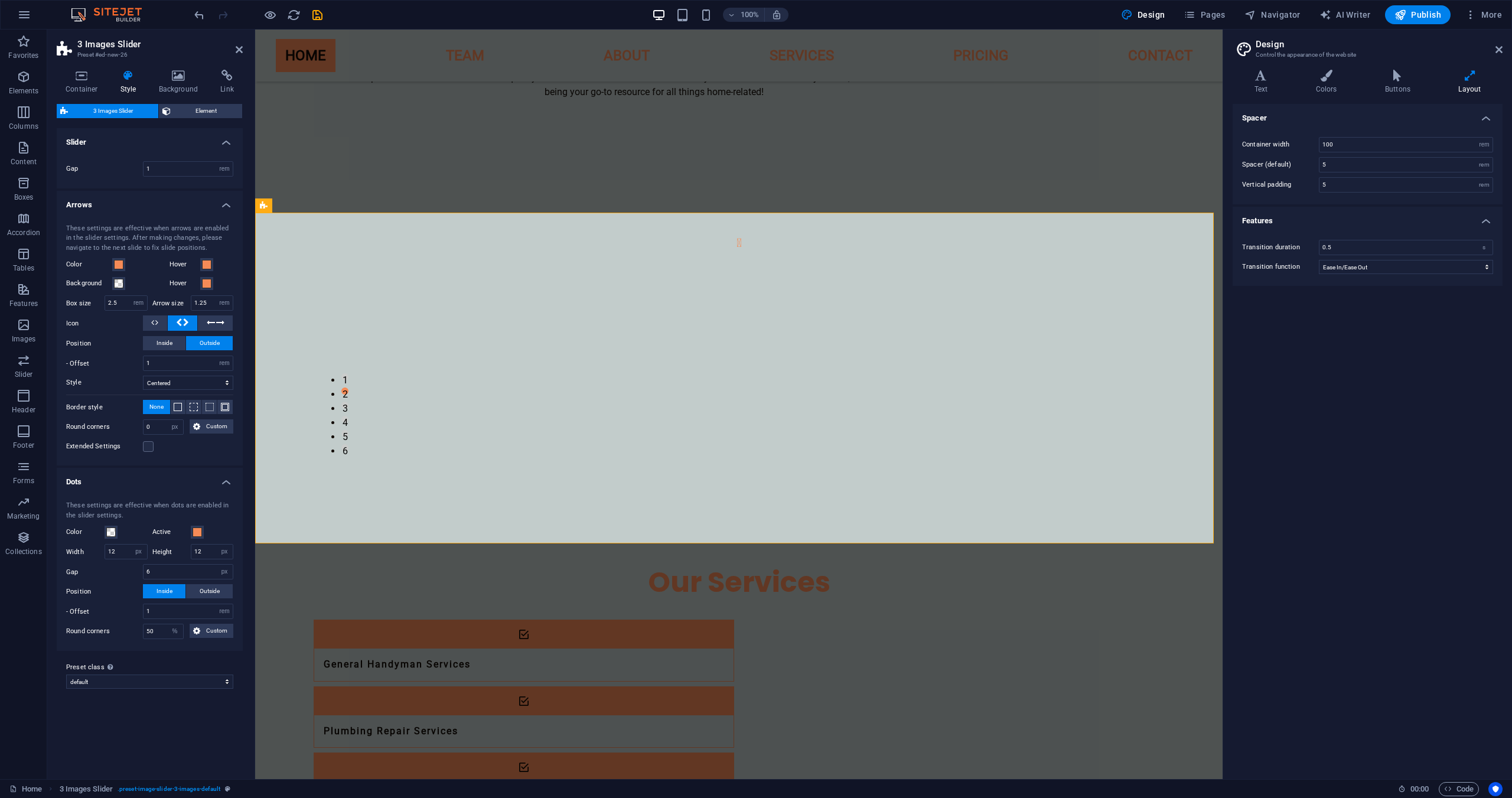
click at [189, 101] on div "Container Style Background Link Size Height Default px rem % vh vw Min. height …" at bounding box center [150, 419] width 186 height 700
click at [189, 105] on span "Element" at bounding box center [207, 111] width 65 height 14
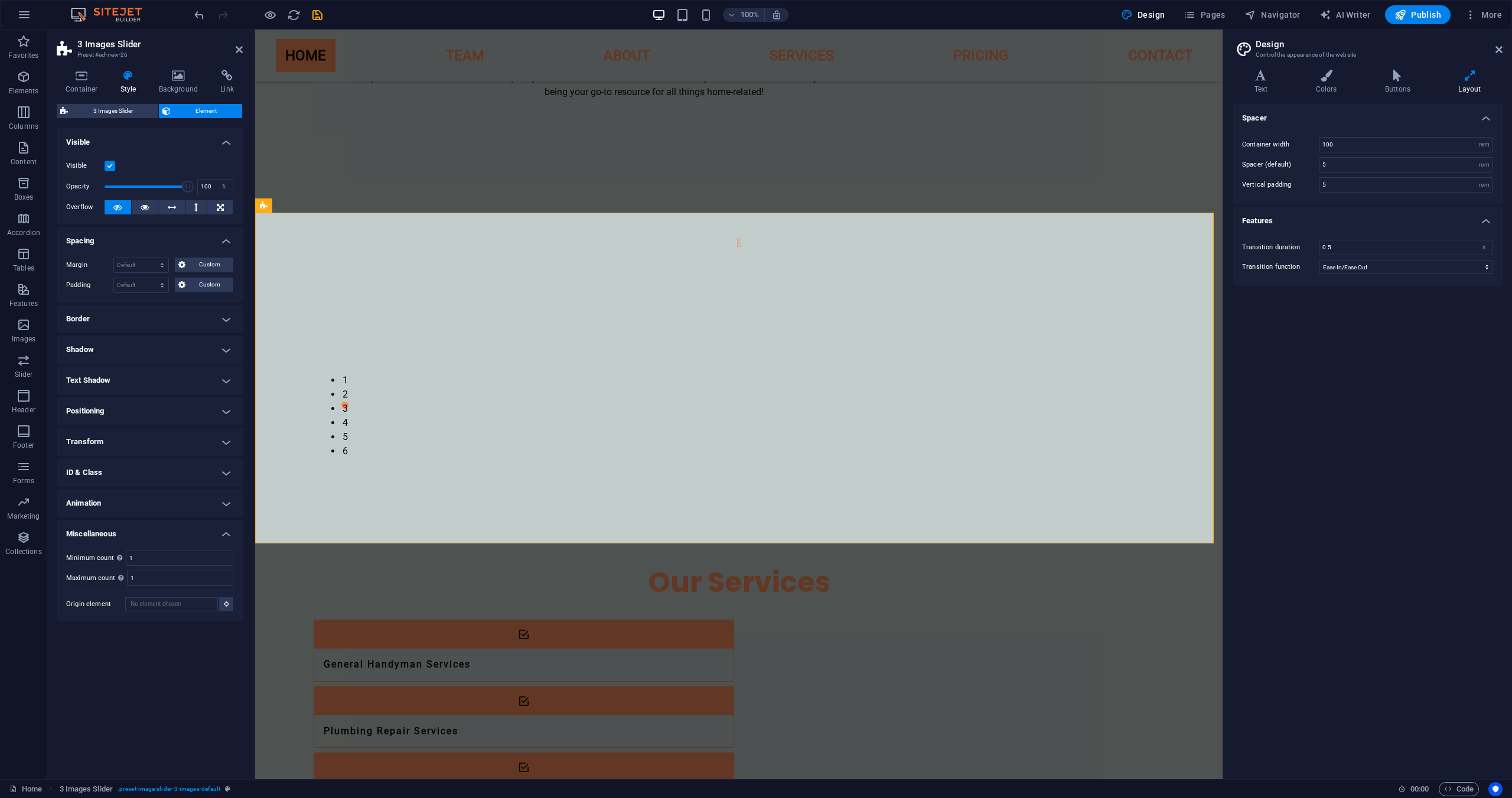
click at [167, 321] on h4 "Border" at bounding box center [150, 319] width 186 height 29
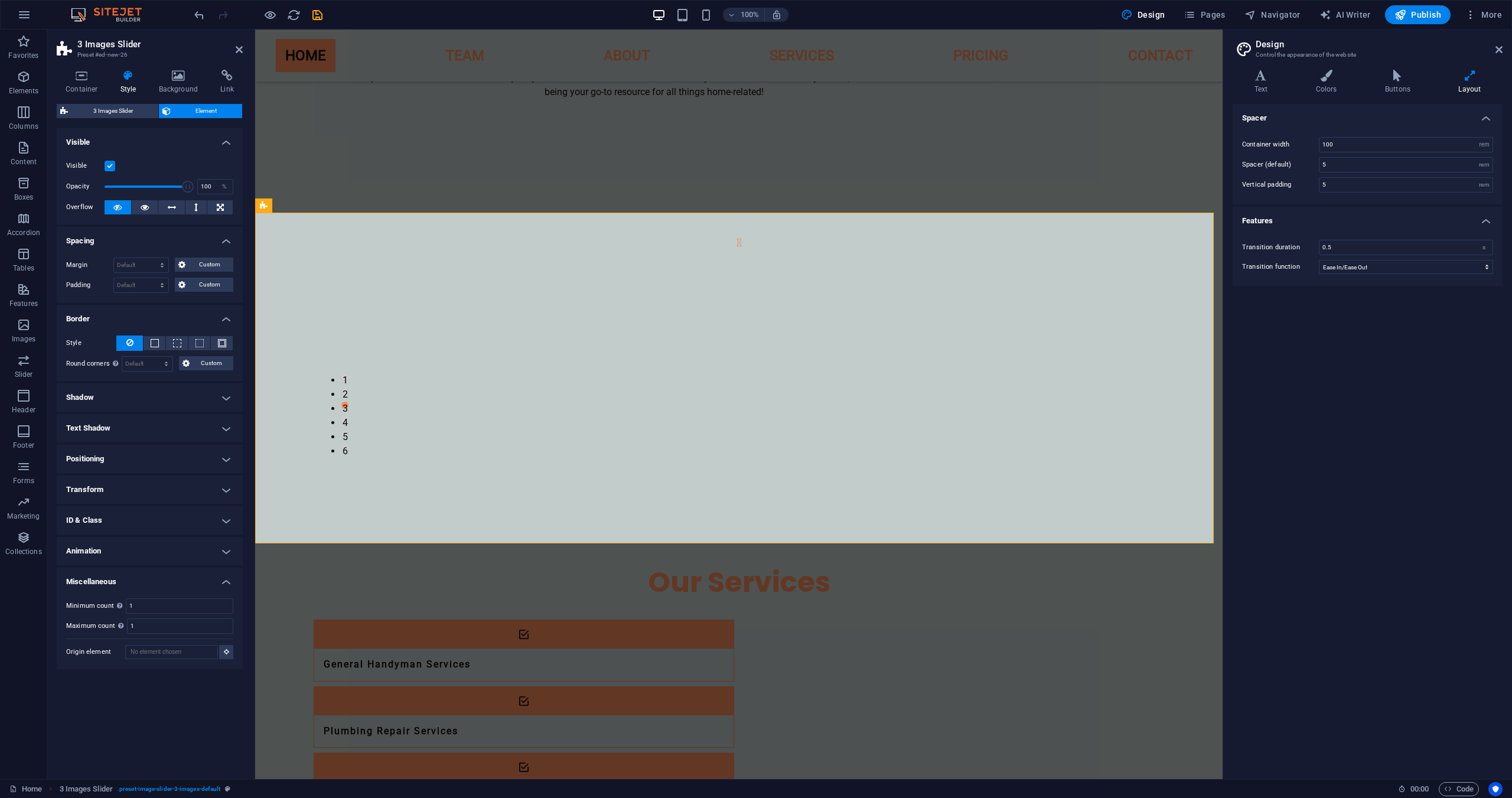
click at [144, 392] on h4 "Shadow" at bounding box center [150, 398] width 186 height 29
click at [144, 392] on h4 "Shadow" at bounding box center [150, 394] width 186 height 21
click at [130, 454] on h4 "Positioning" at bounding box center [150, 459] width 186 height 29
click at [133, 425] on h4 "Text Shadow" at bounding box center [150, 429] width 186 height 29
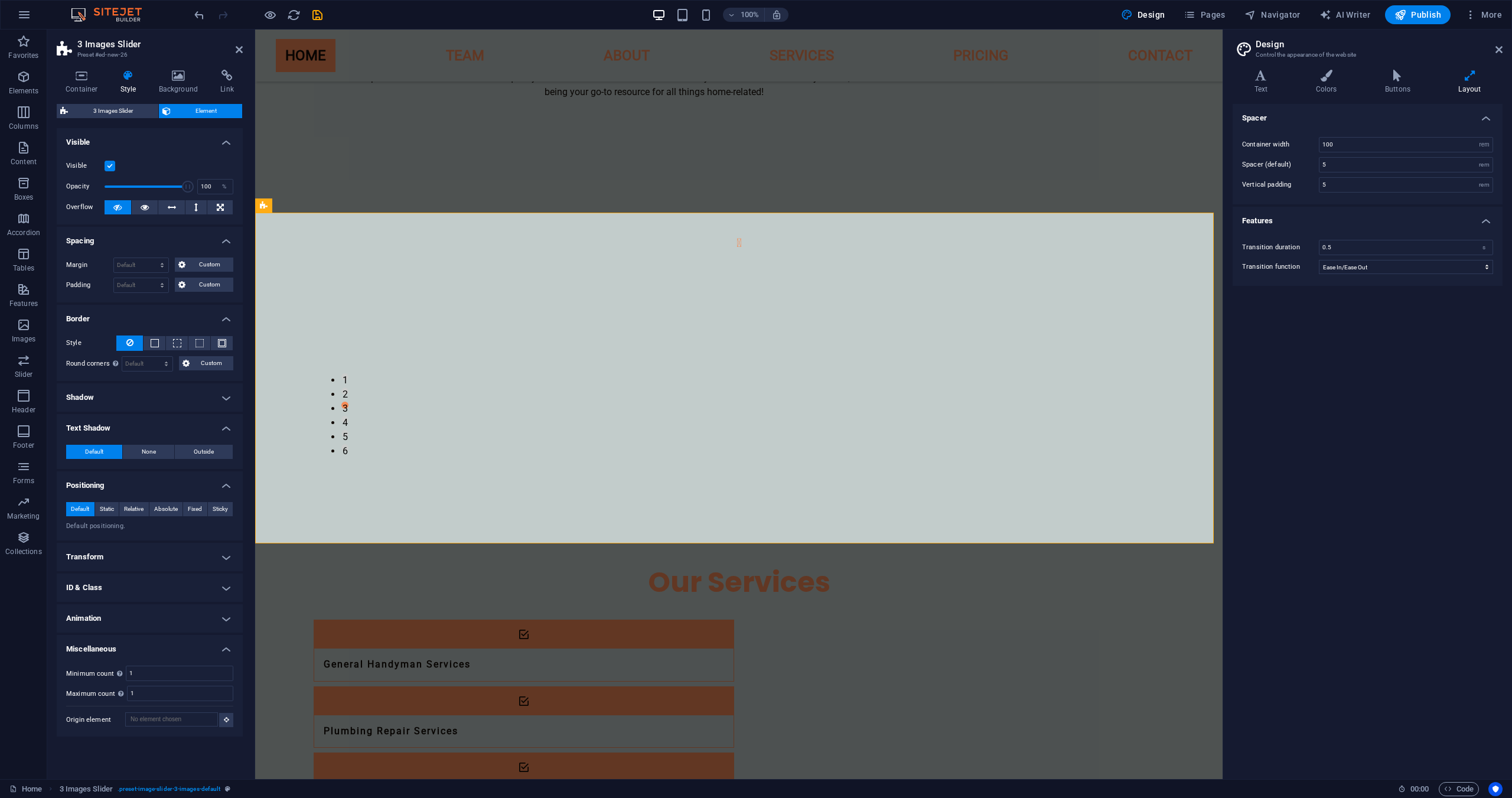
click at [133, 425] on h4 "Text Shadow" at bounding box center [150, 425] width 186 height 21
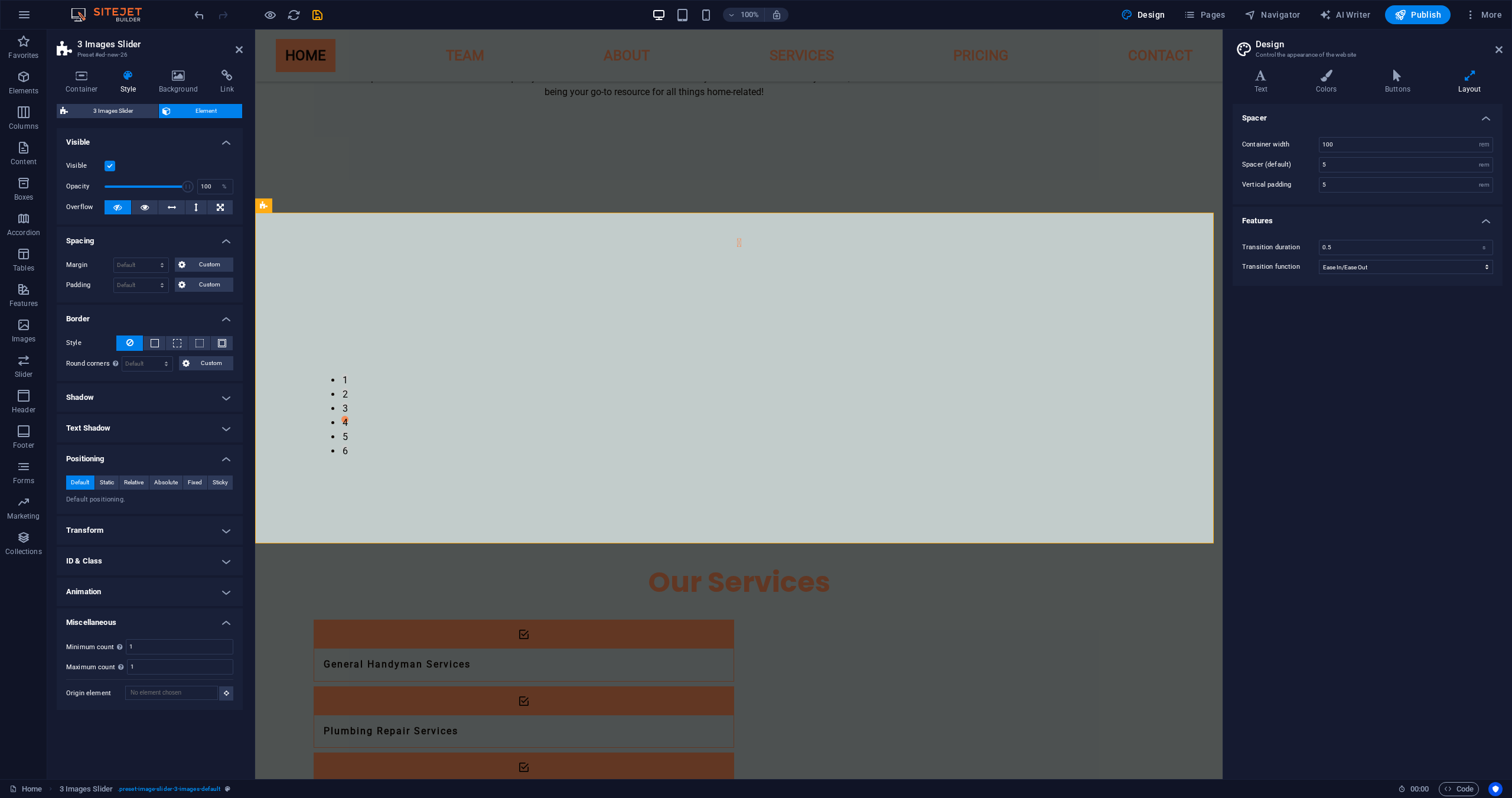
click at [93, 591] on h4 "Animation" at bounding box center [150, 592] width 186 height 29
click at [126, 655] on h4 "Miscellaneous" at bounding box center [150, 658] width 186 height 21
drag, startPoint x: 82, startPoint y: 85, endPoint x: 84, endPoint y: 94, distance: 9.2
click at [81, 85] on h4 "Container" at bounding box center [84, 82] width 55 height 25
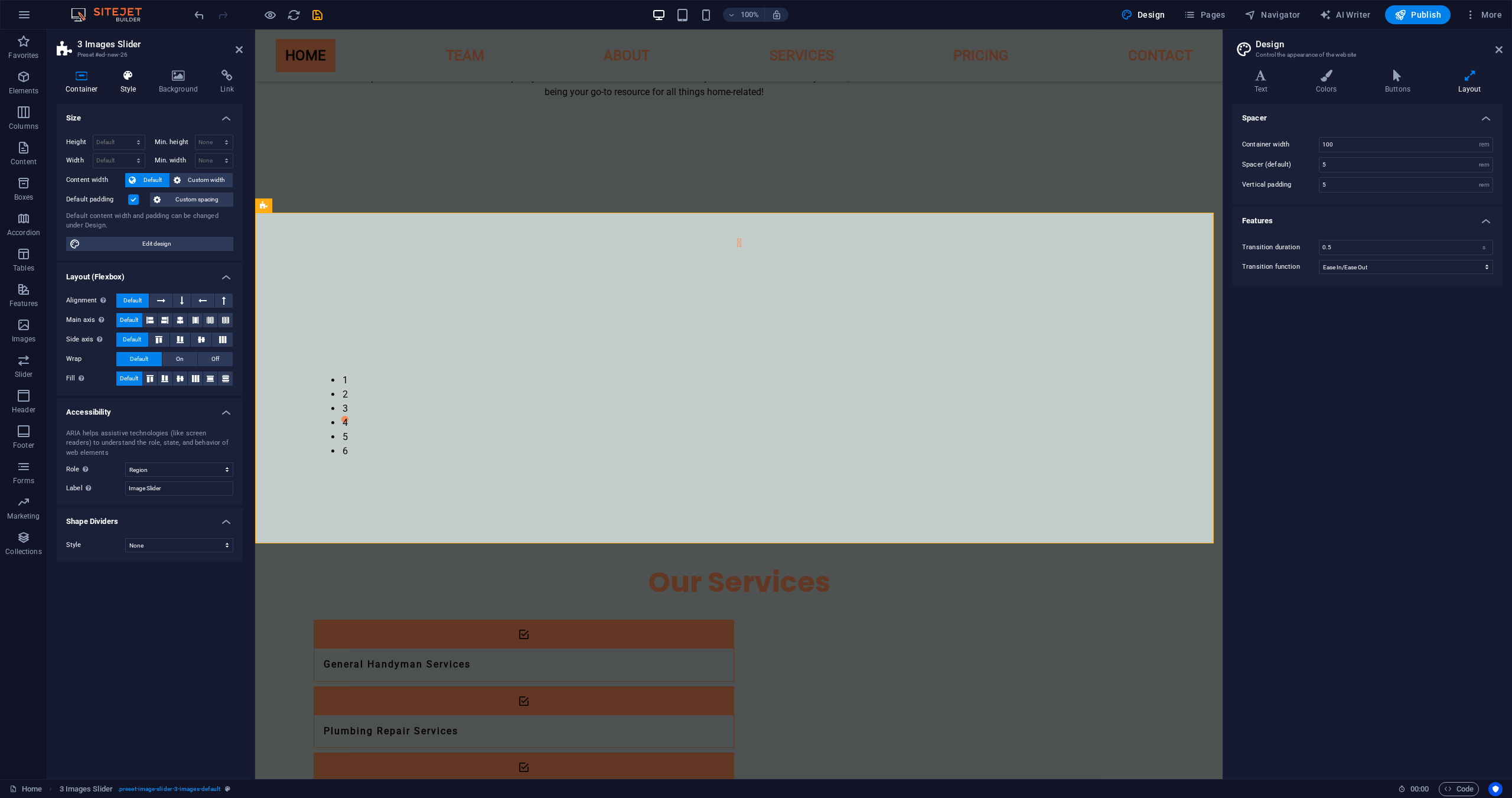
click at [135, 82] on h4 "Style" at bounding box center [131, 82] width 38 height 25
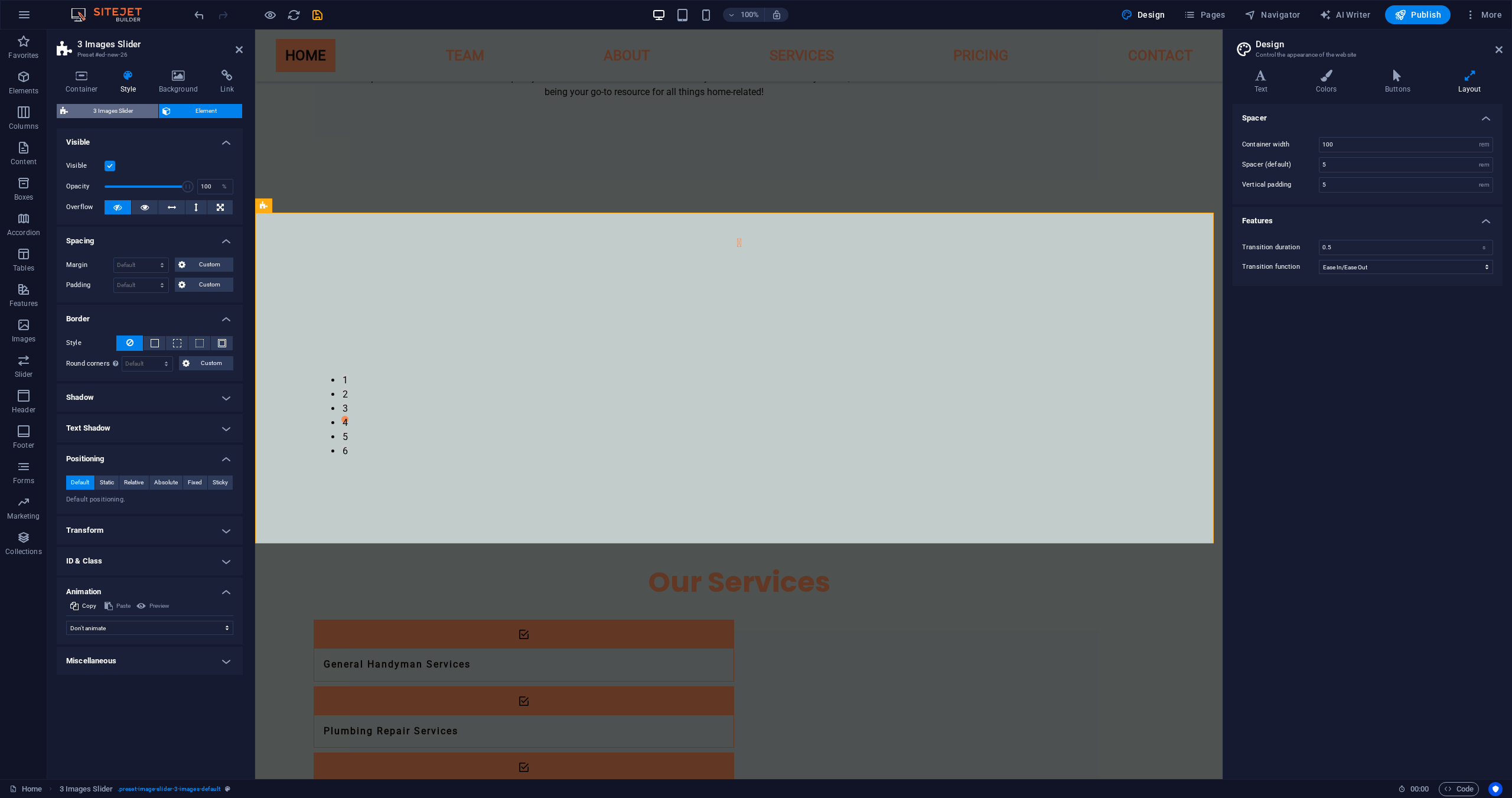
click at [120, 108] on span "3 Images Slider" at bounding box center [113, 111] width 83 height 14
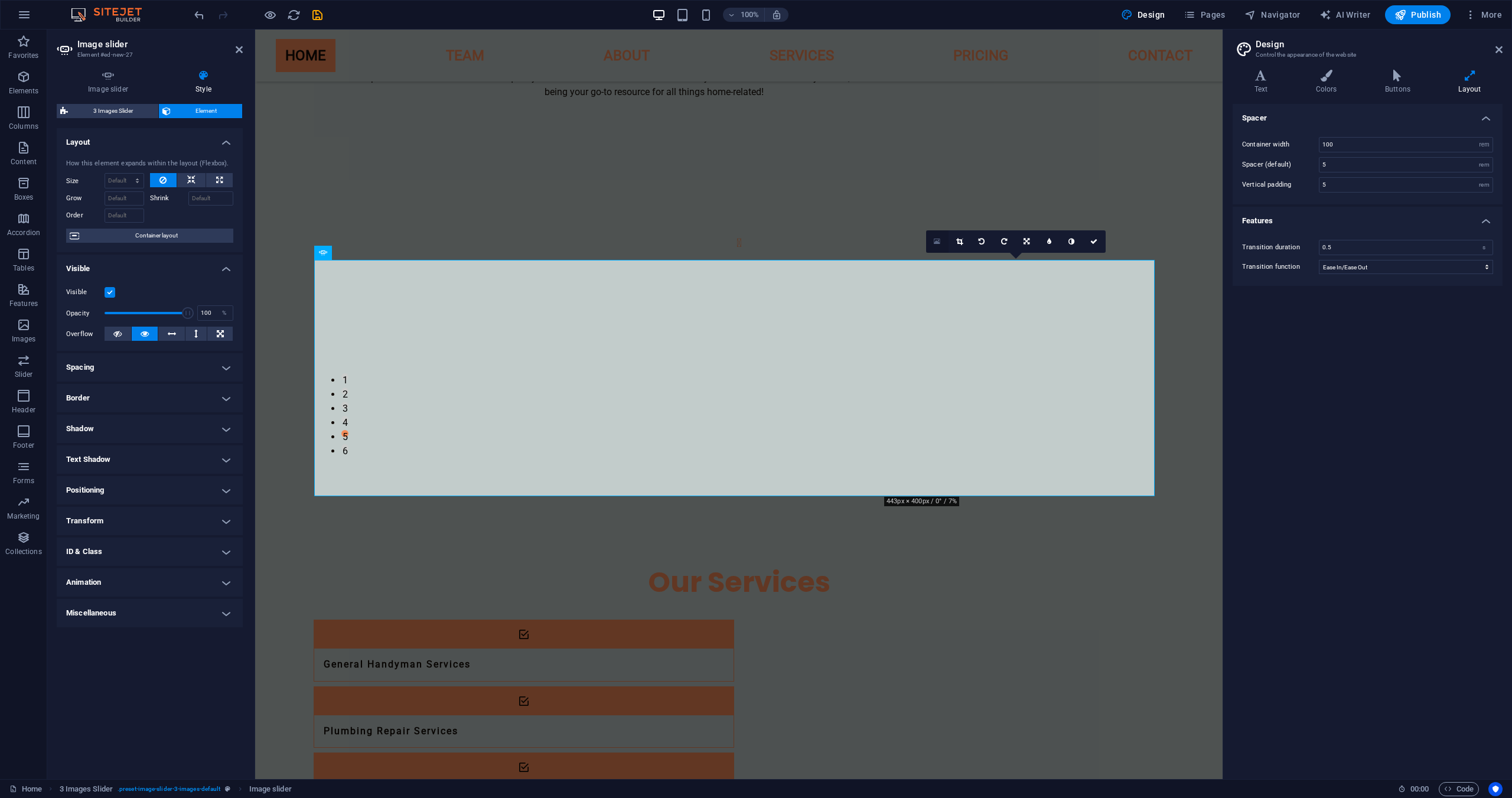
click at [934, 246] on icon at bounding box center [937, 241] width 7 height 8
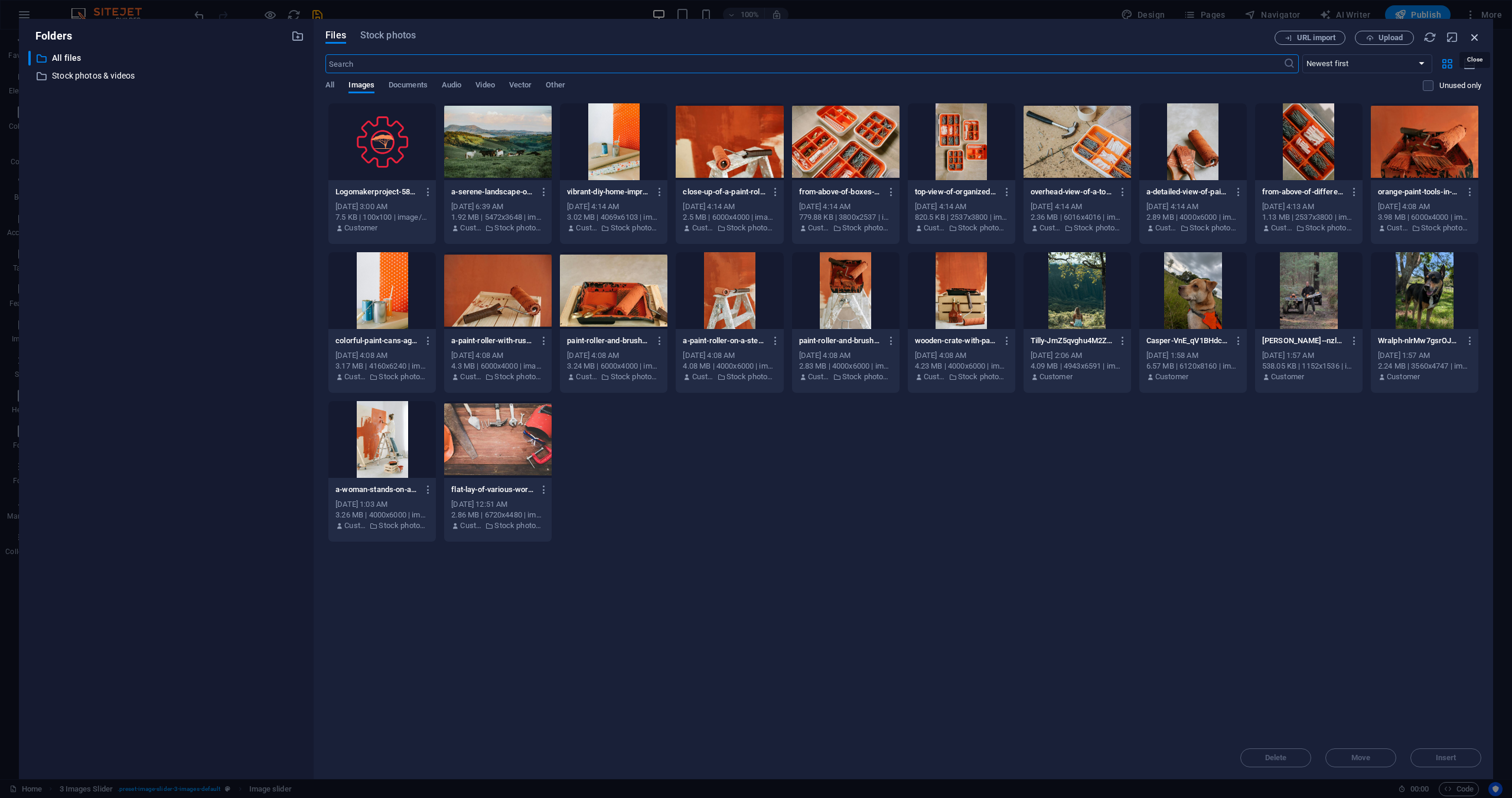
click at [1475, 36] on icon "button" at bounding box center [1475, 37] width 13 height 13
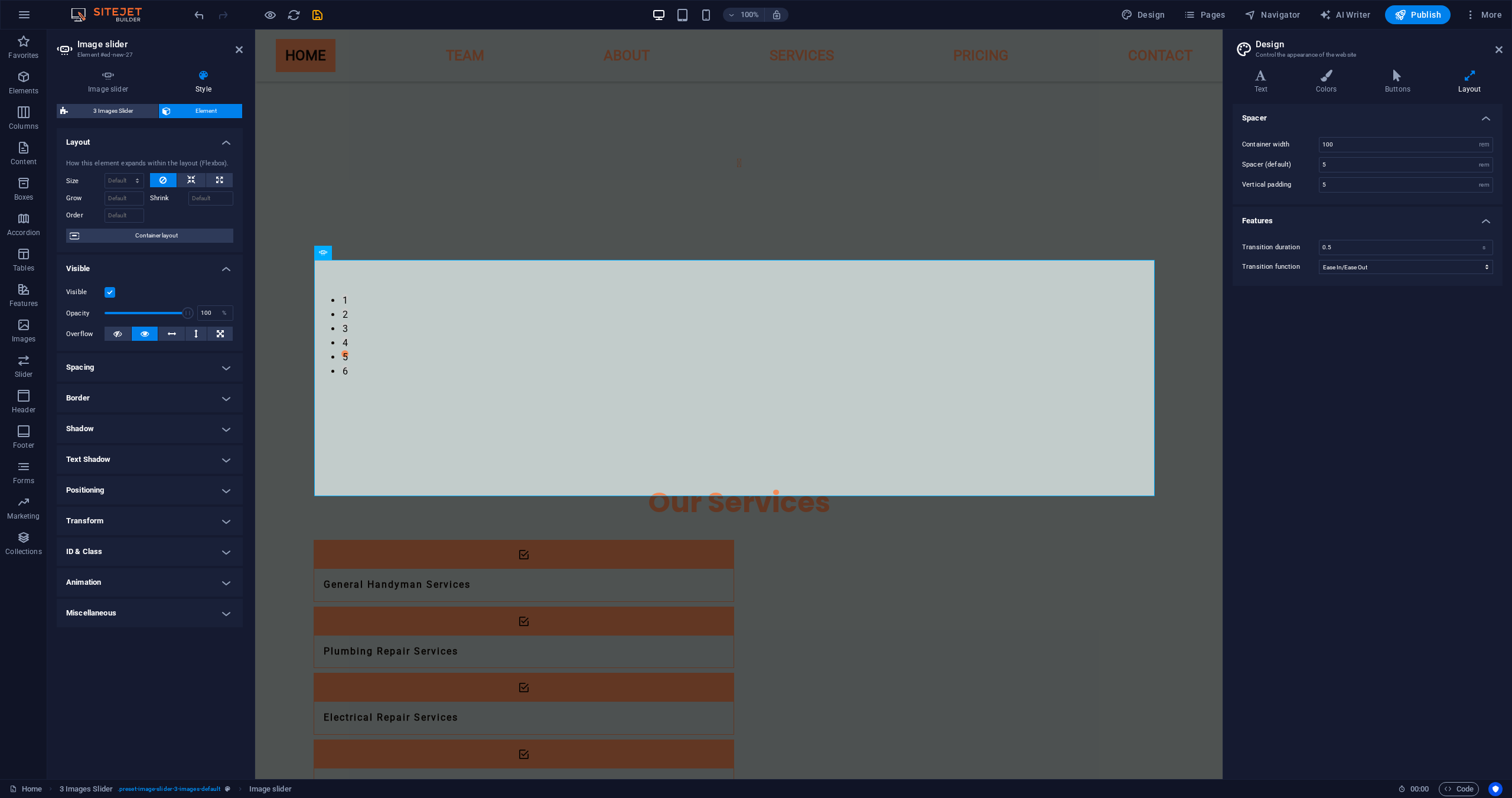
scroll to position [216, 0]
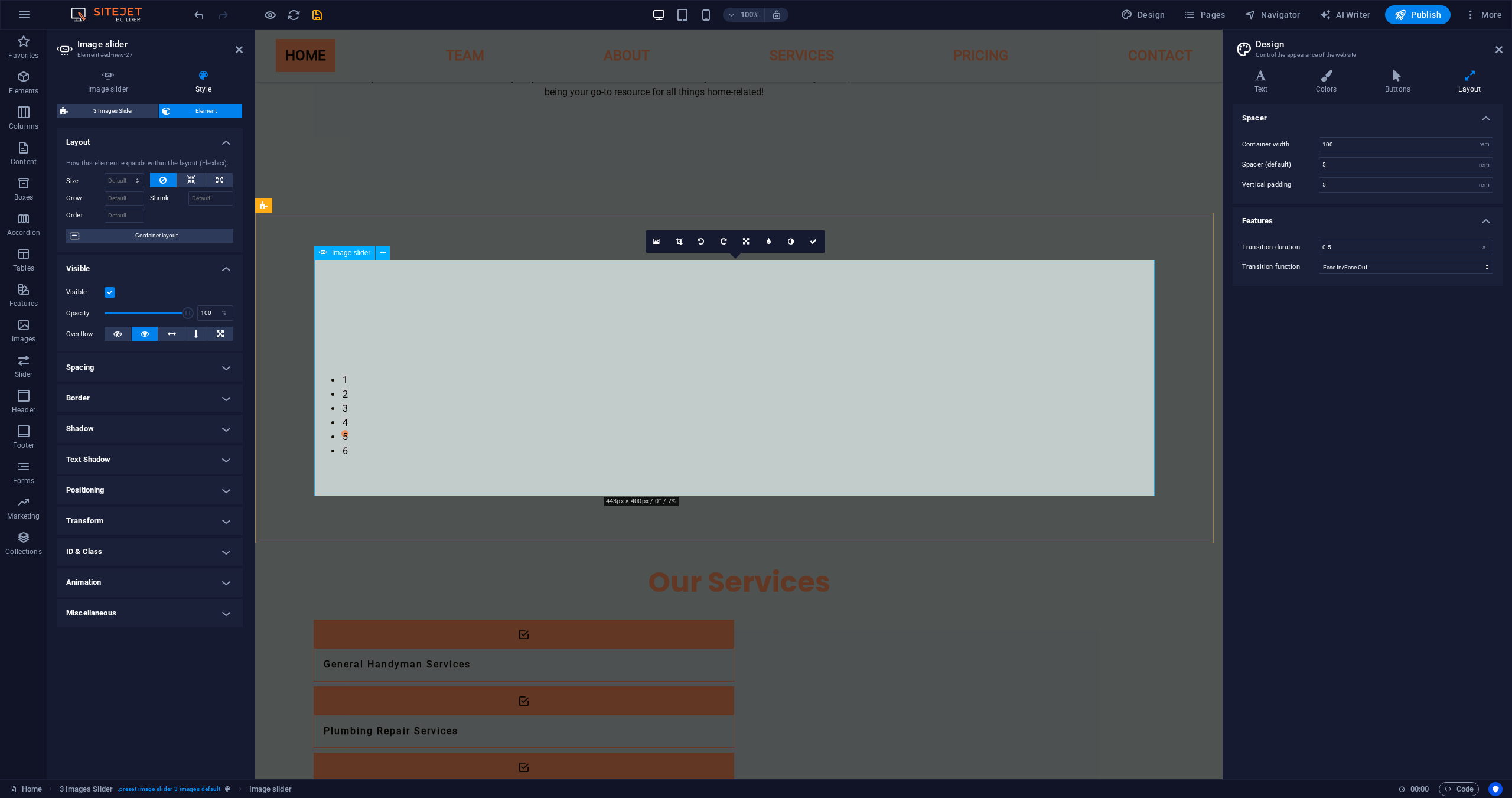
click at [809, 245] on link at bounding box center [814, 241] width 23 height 23
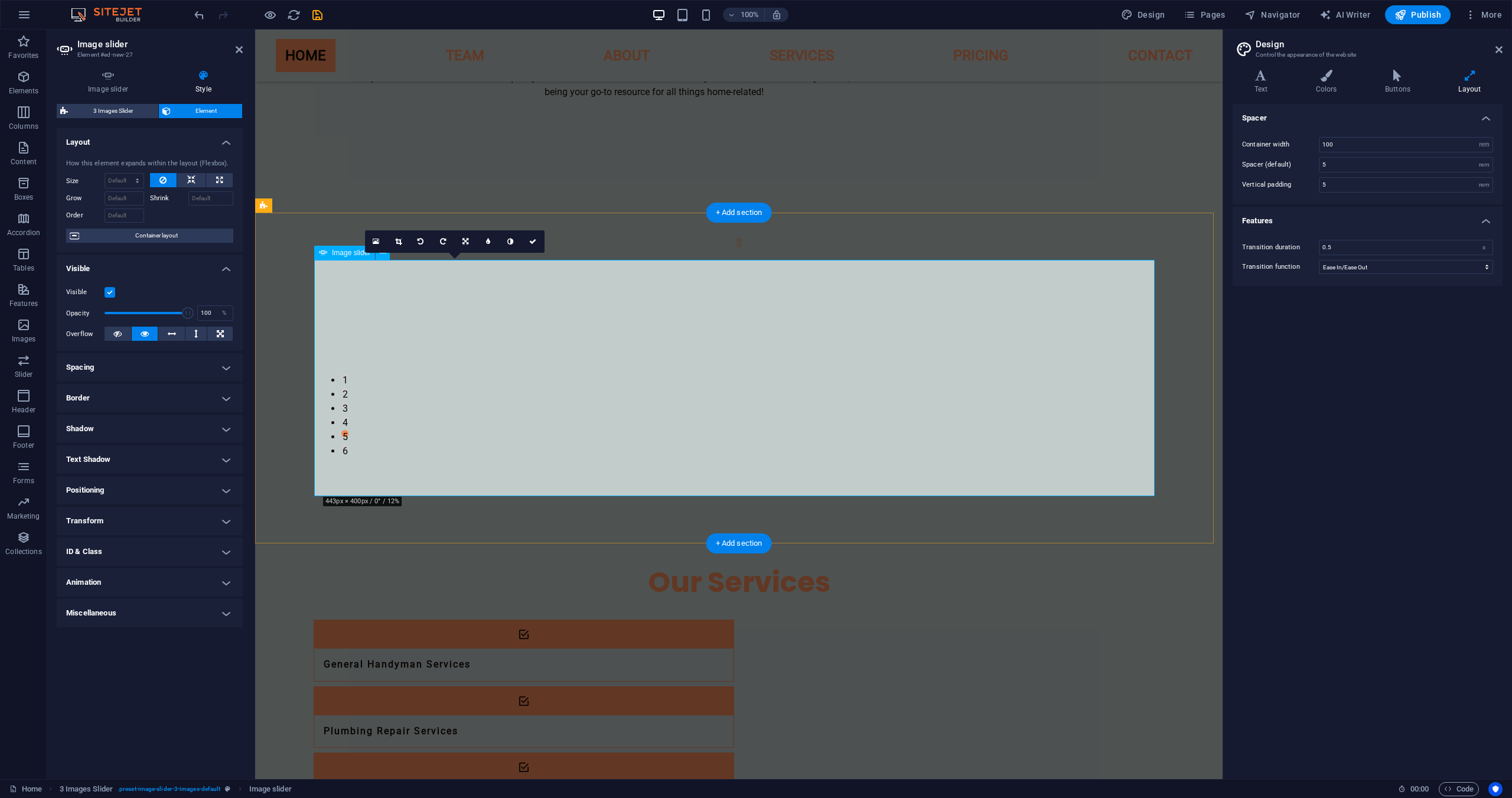
click at [380, 247] on link at bounding box center [376, 241] width 23 height 23
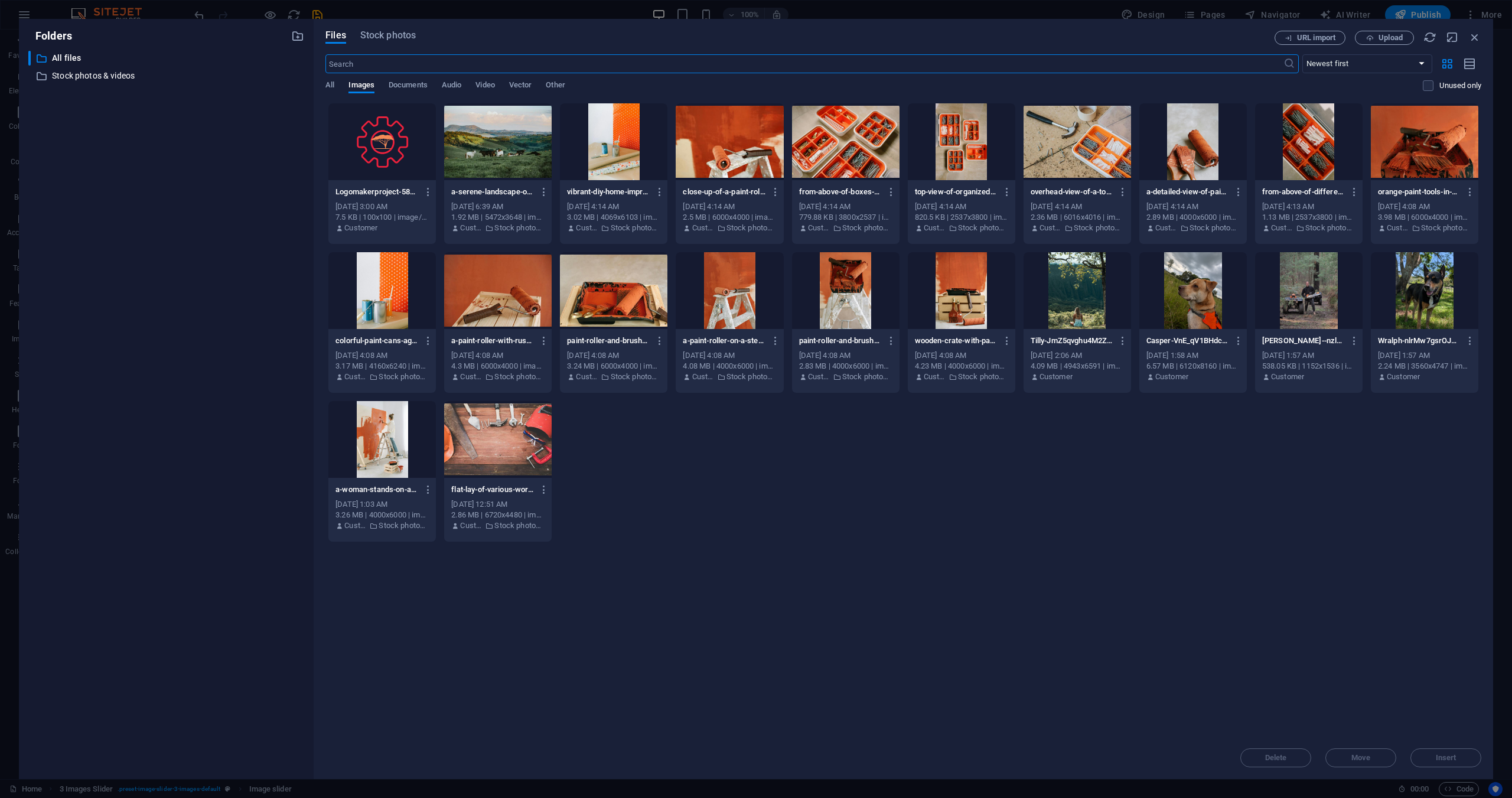
scroll to position [295, 0]
click at [1470, 38] on icon "button" at bounding box center [1475, 37] width 13 height 13
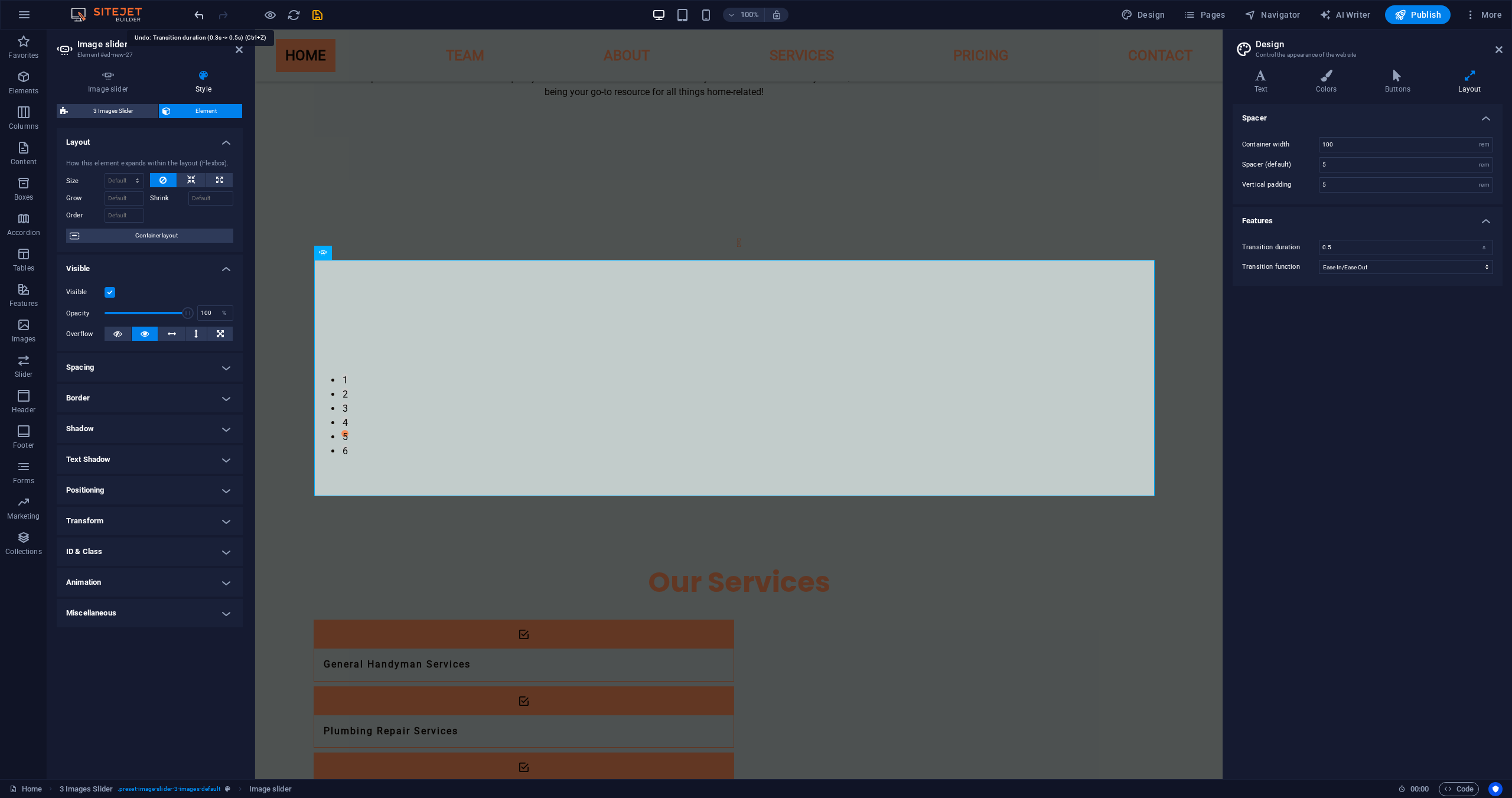
click at [195, 12] on icon "undo" at bounding box center [199, 15] width 14 height 14
type input "0.3"
click at [195, 12] on icon "undo" at bounding box center [199, 15] width 14 height 14
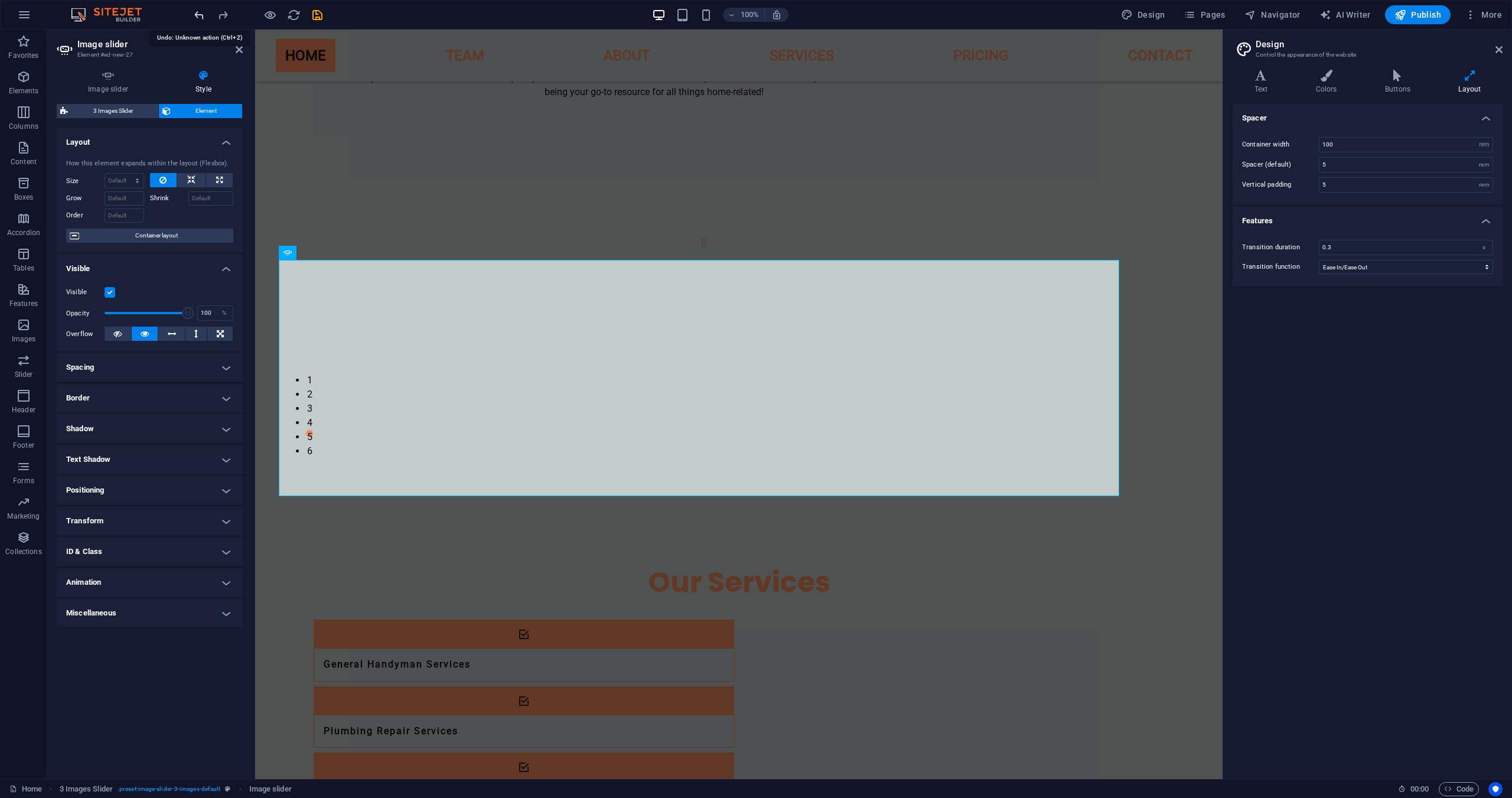
click at [195, 12] on icon "undo" at bounding box center [199, 15] width 14 height 14
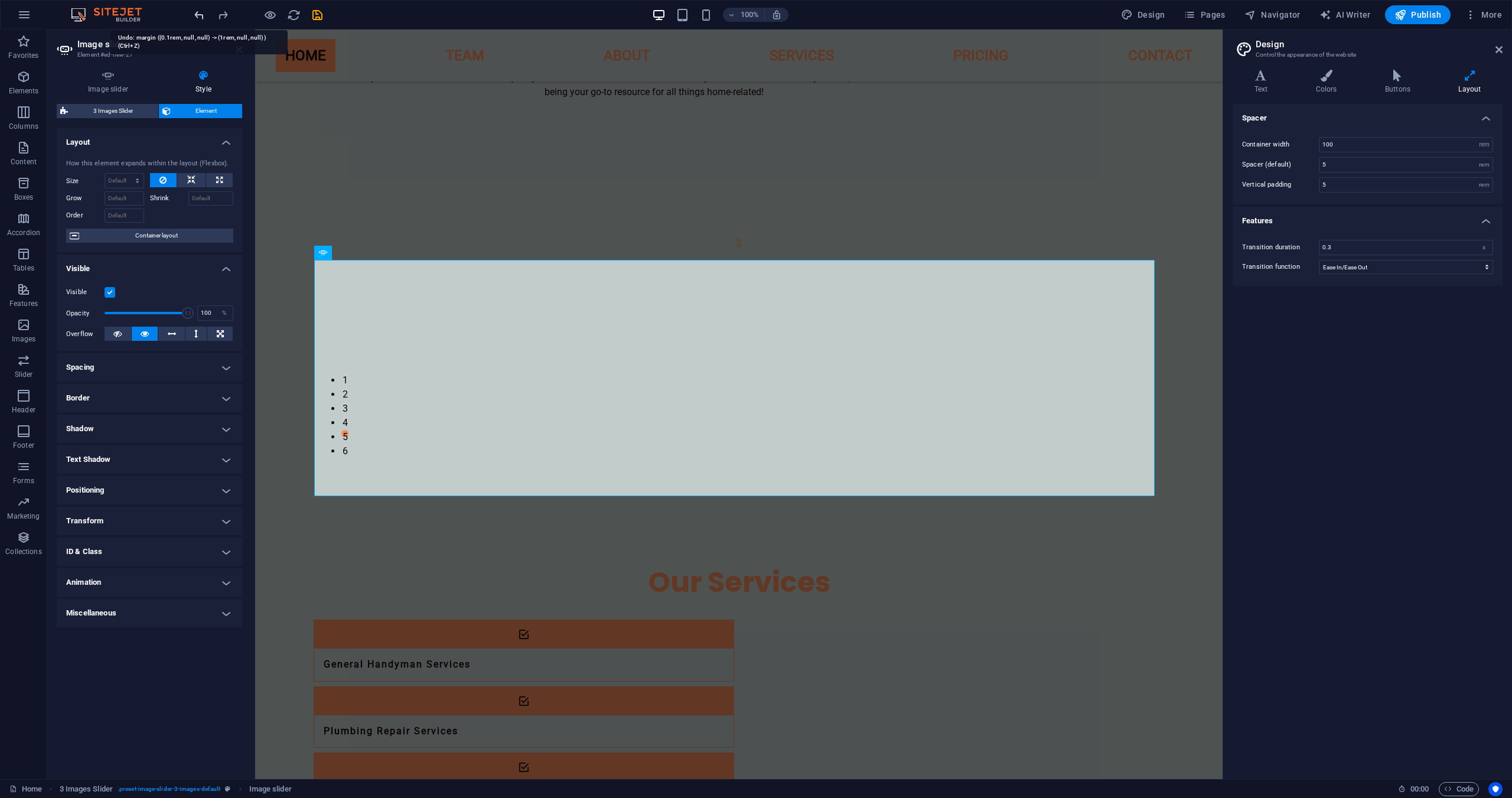
click at [195, 12] on icon "undo" at bounding box center [199, 15] width 14 height 14
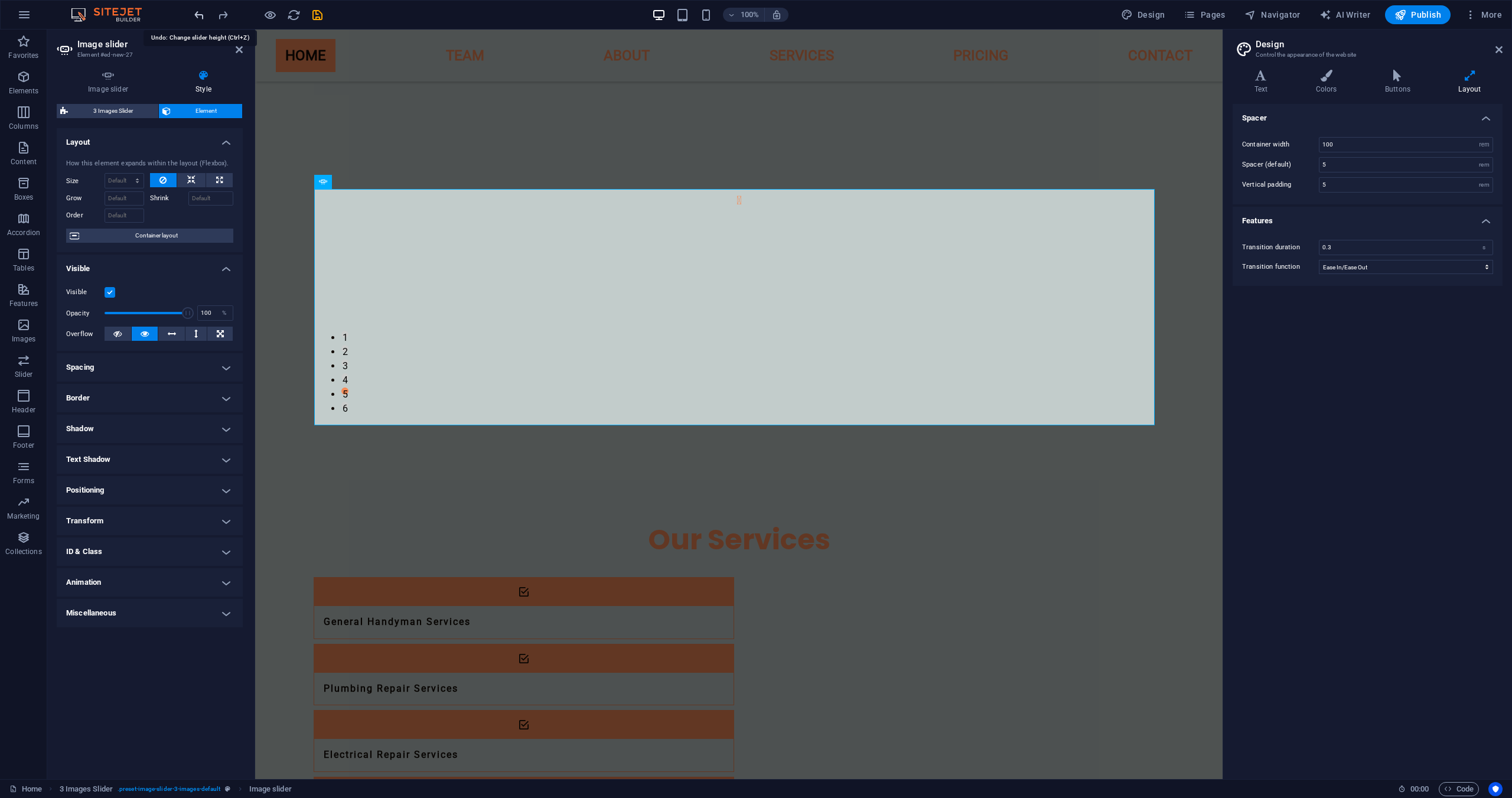
click at [197, 13] on icon "undo" at bounding box center [199, 15] width 14 height 14
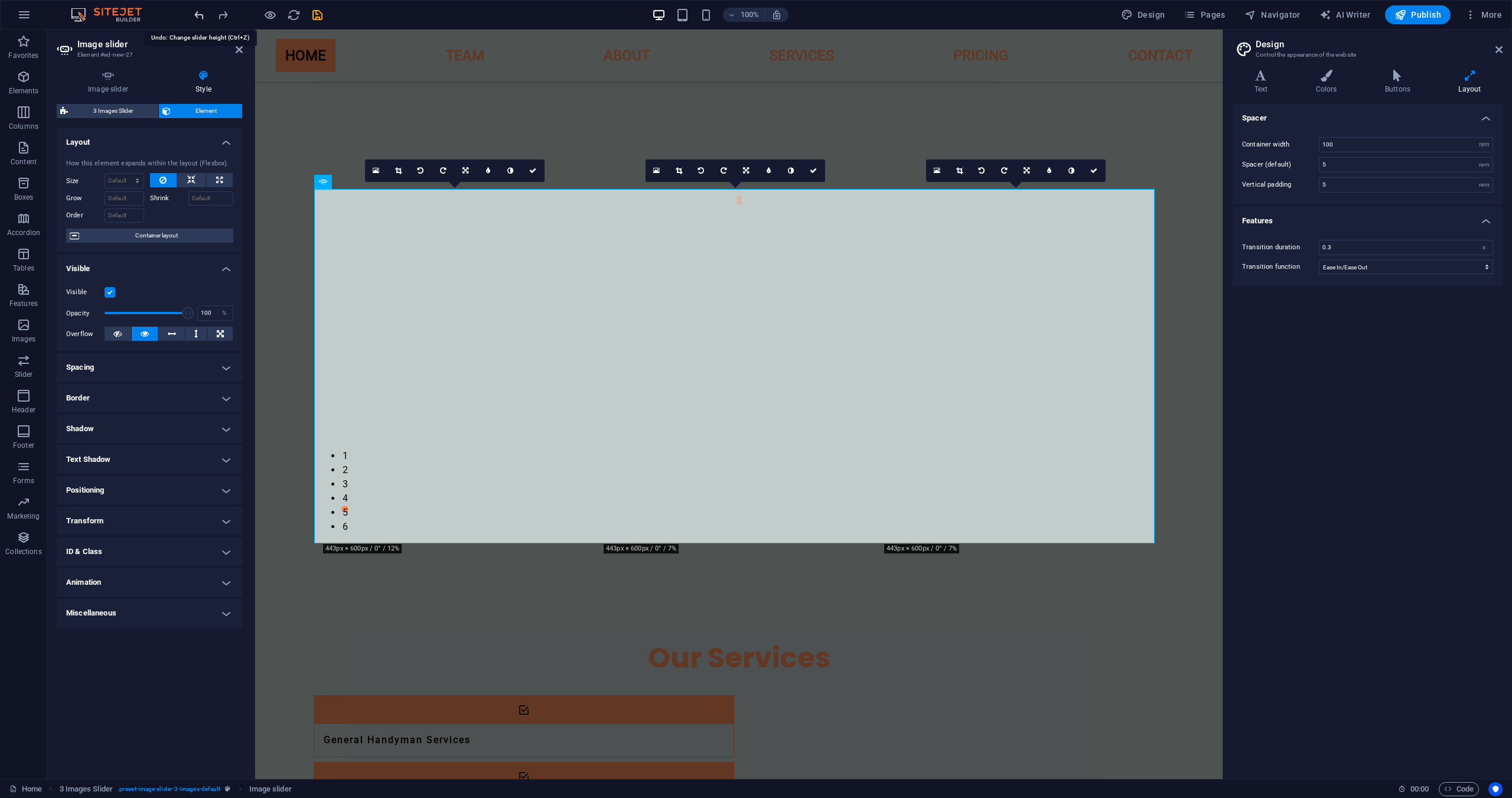
click at [199, 18] on icon "undo" at bounding box center [199, 15] width 14 height 14
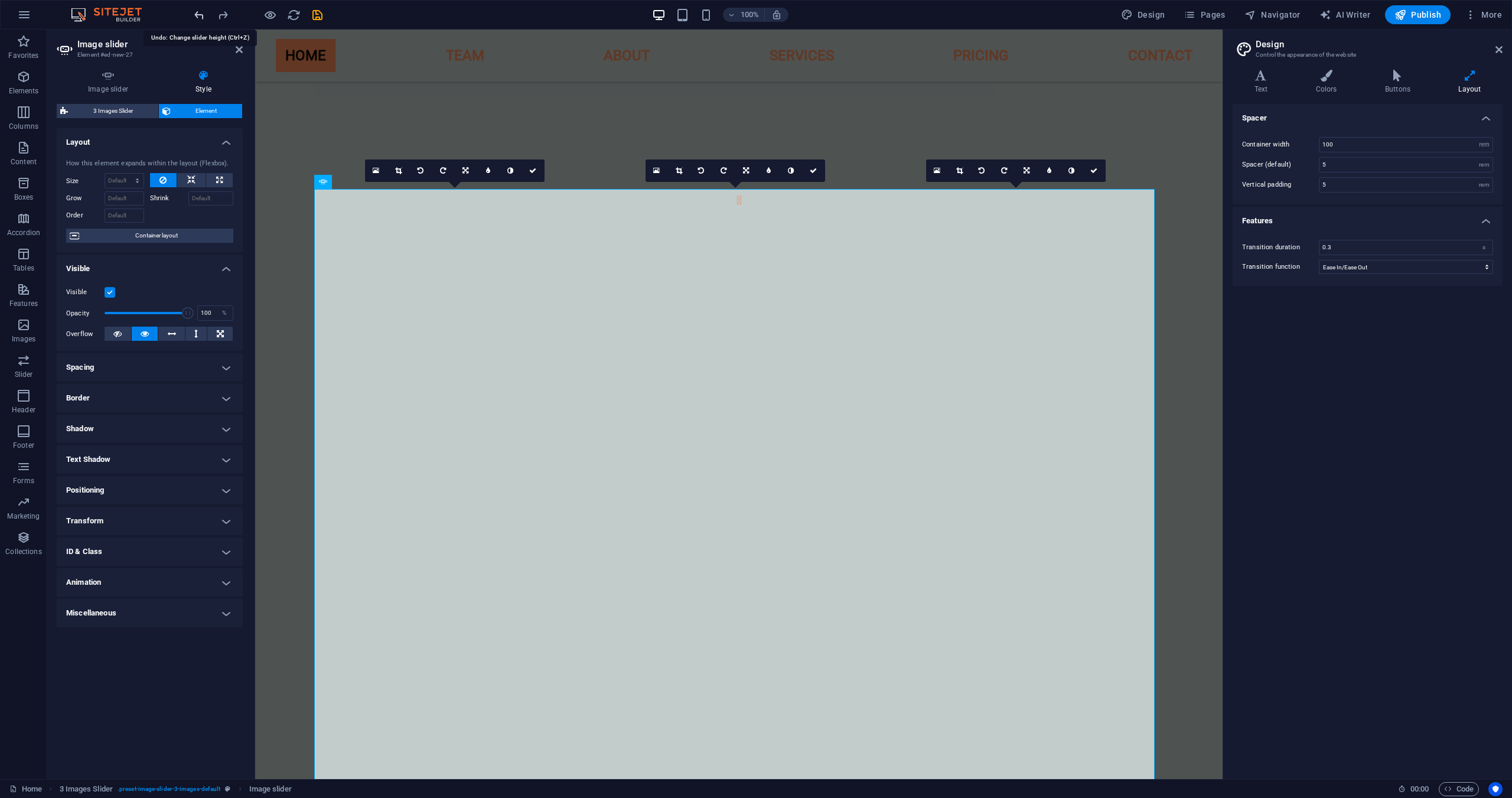
click at [199, 18] on icon "undo" at bounding box center [199, 15] width 14 height 14
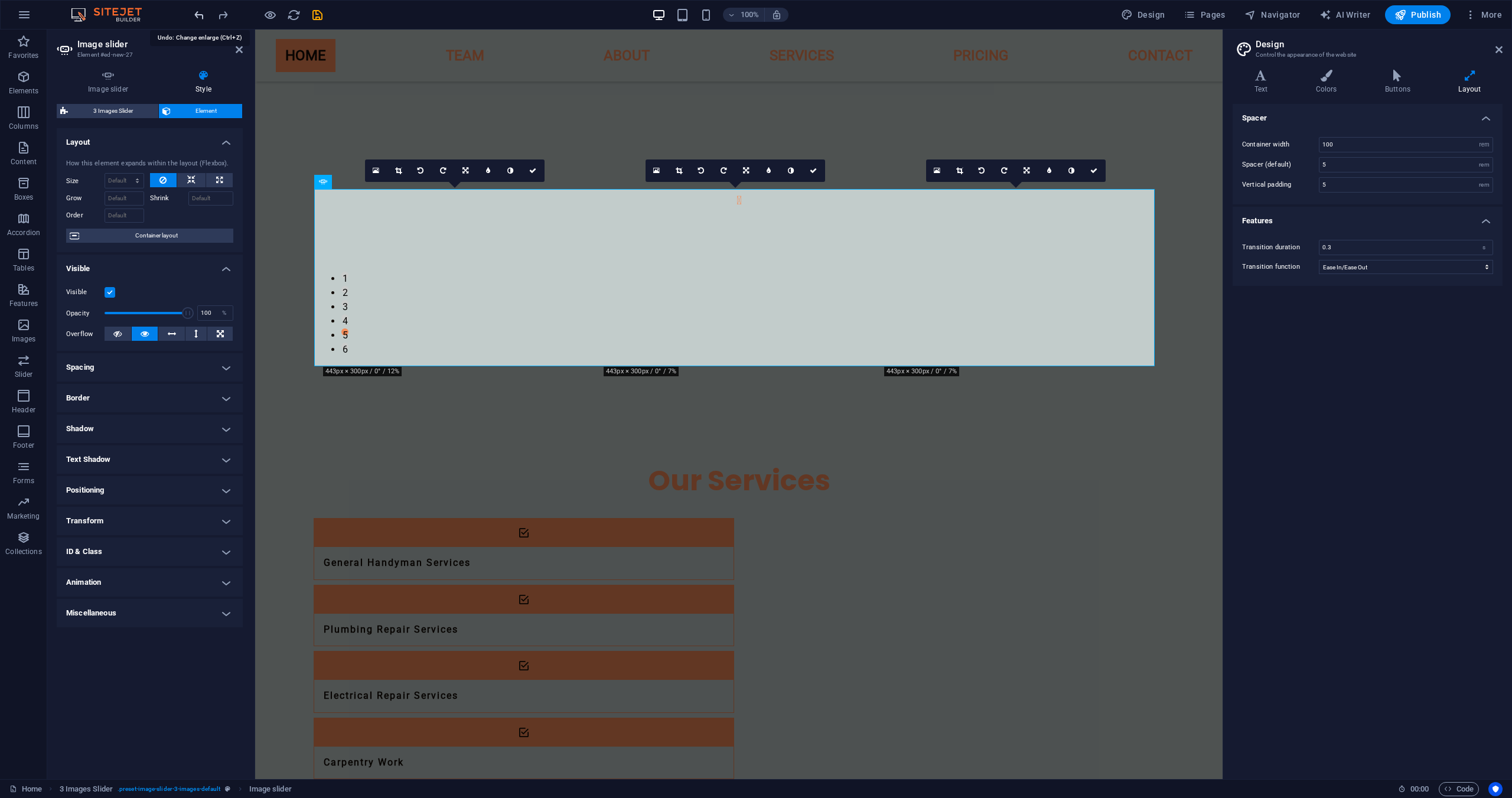
click at [199, 18] on icon "undo" at bounding box center [199, 15] width 14 height 14
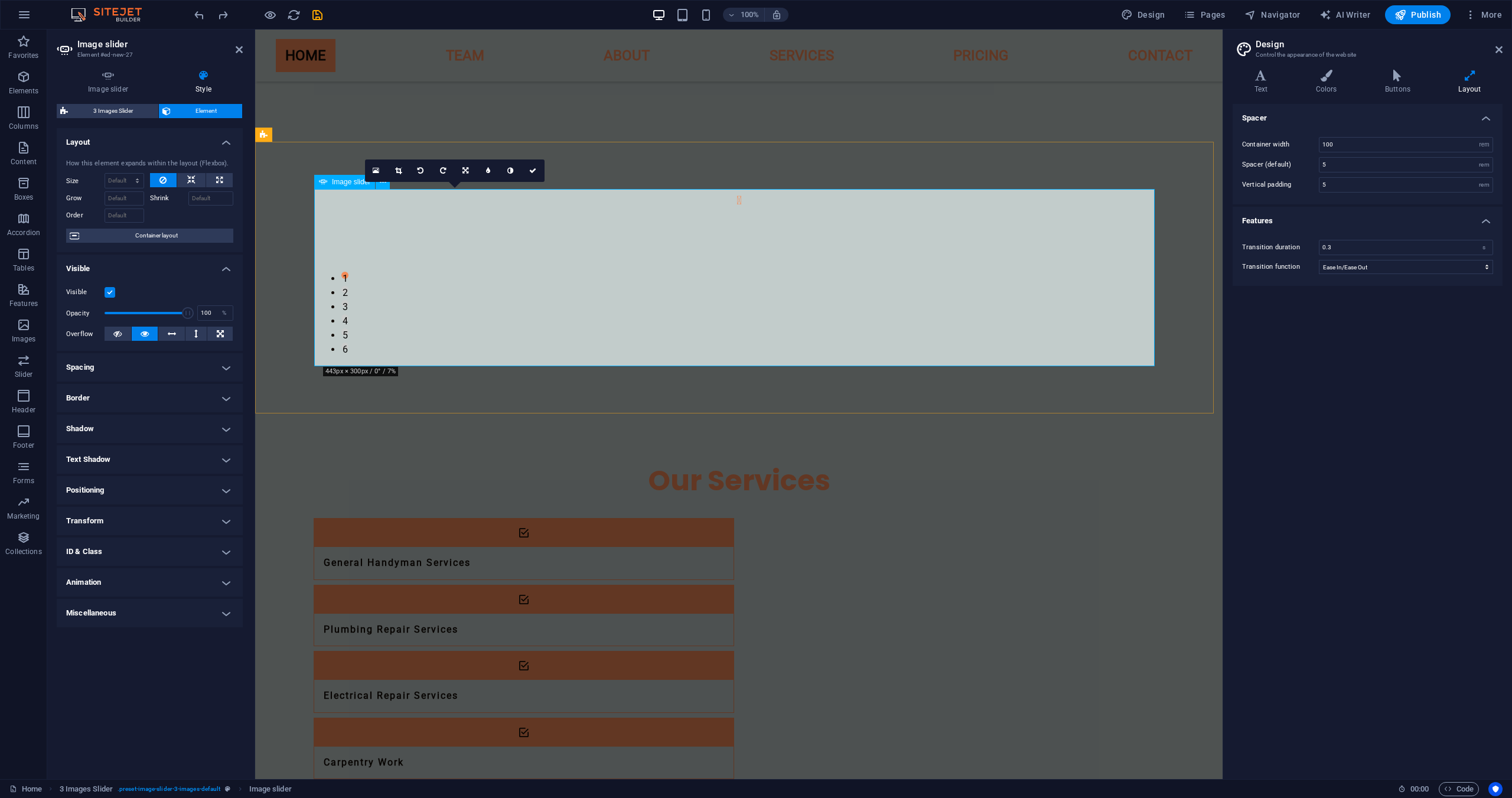
click at [112, 363] on h4 "Spacing" at bounding box center [150, 367] width 186 height 29
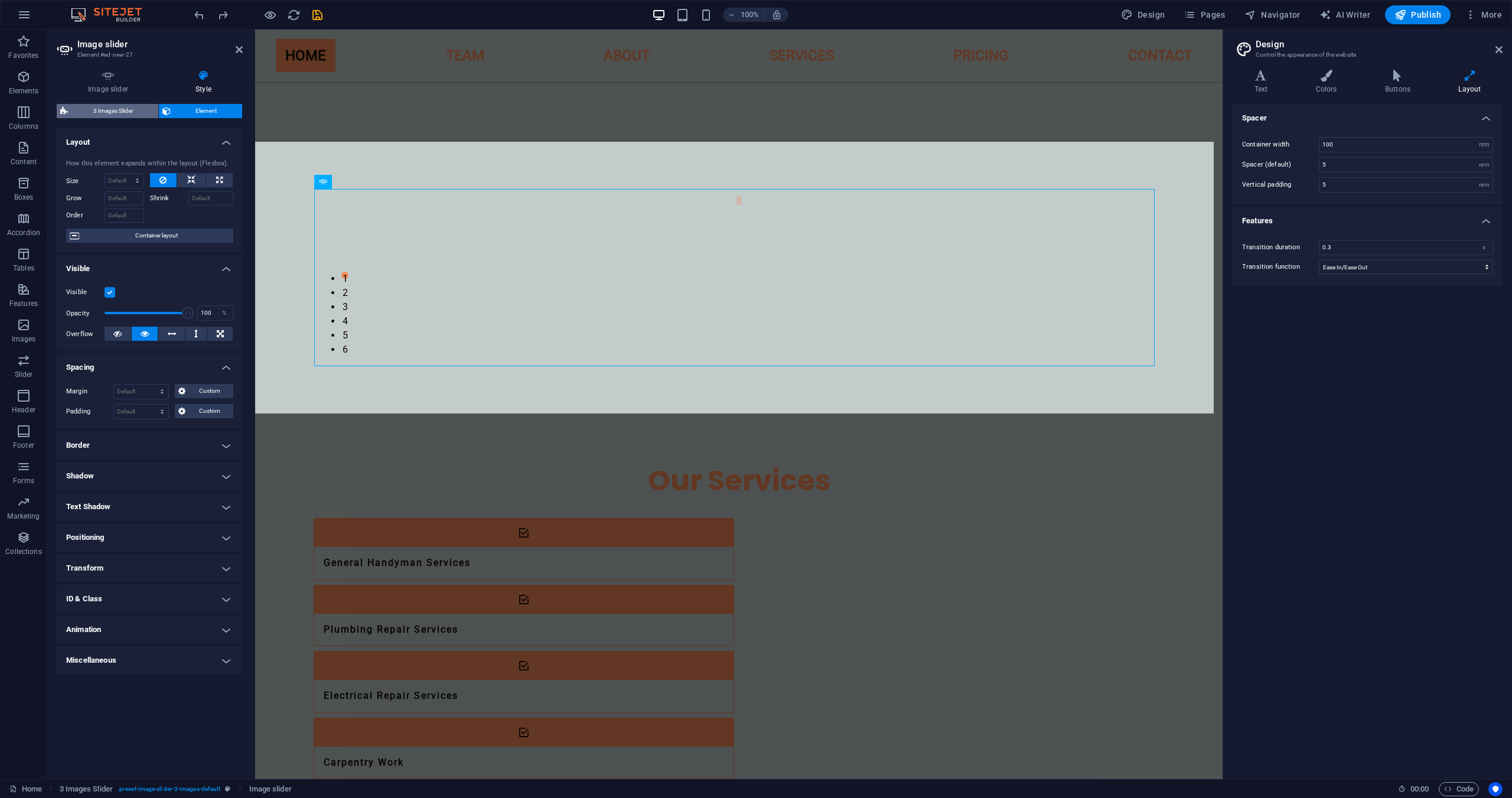
click at [126, 118] on span "3 Images Slider" at bounding box center [113, 111] width 83 height 14
select select "rem"
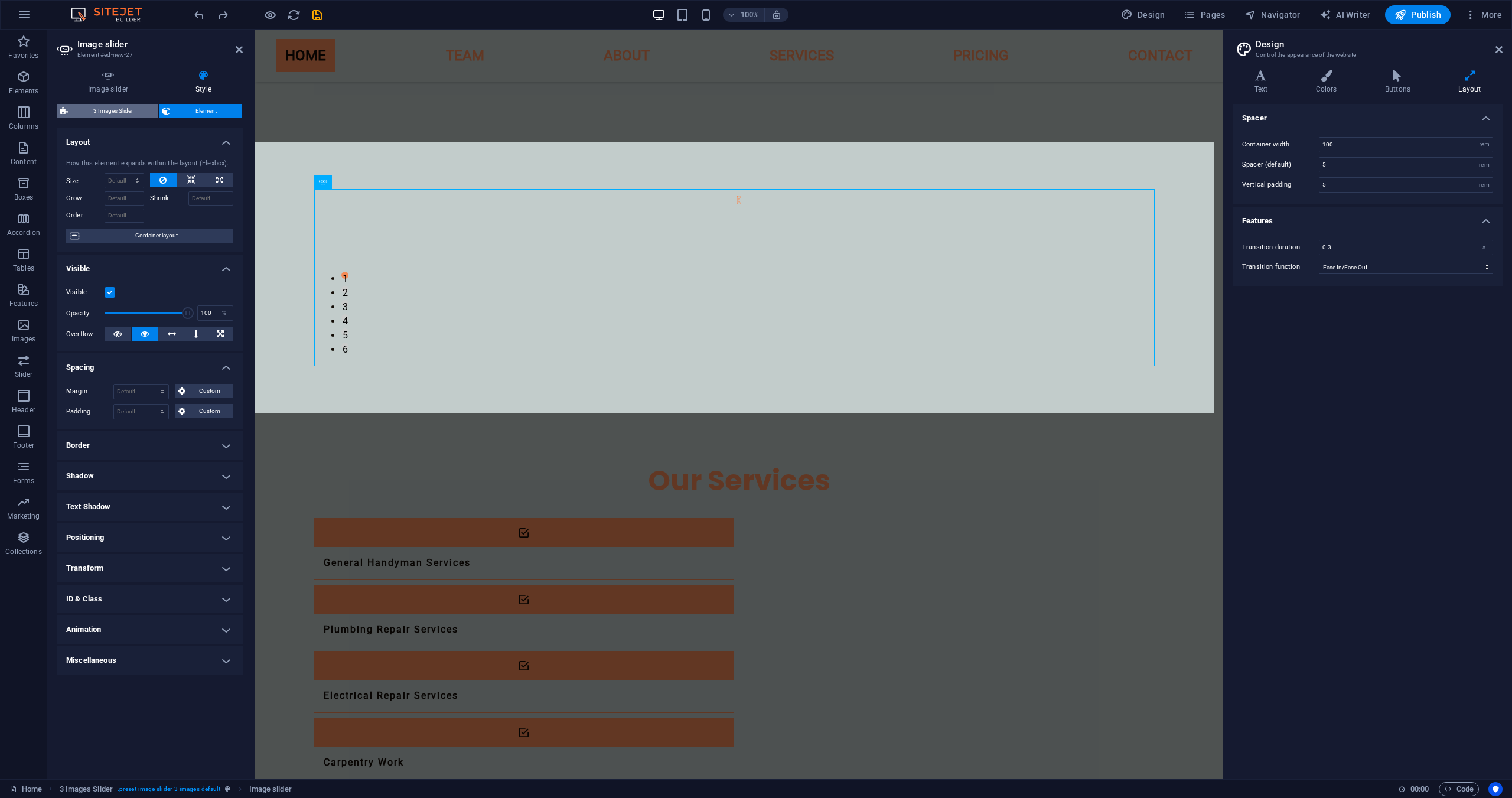
select select "px"
select select "rem"
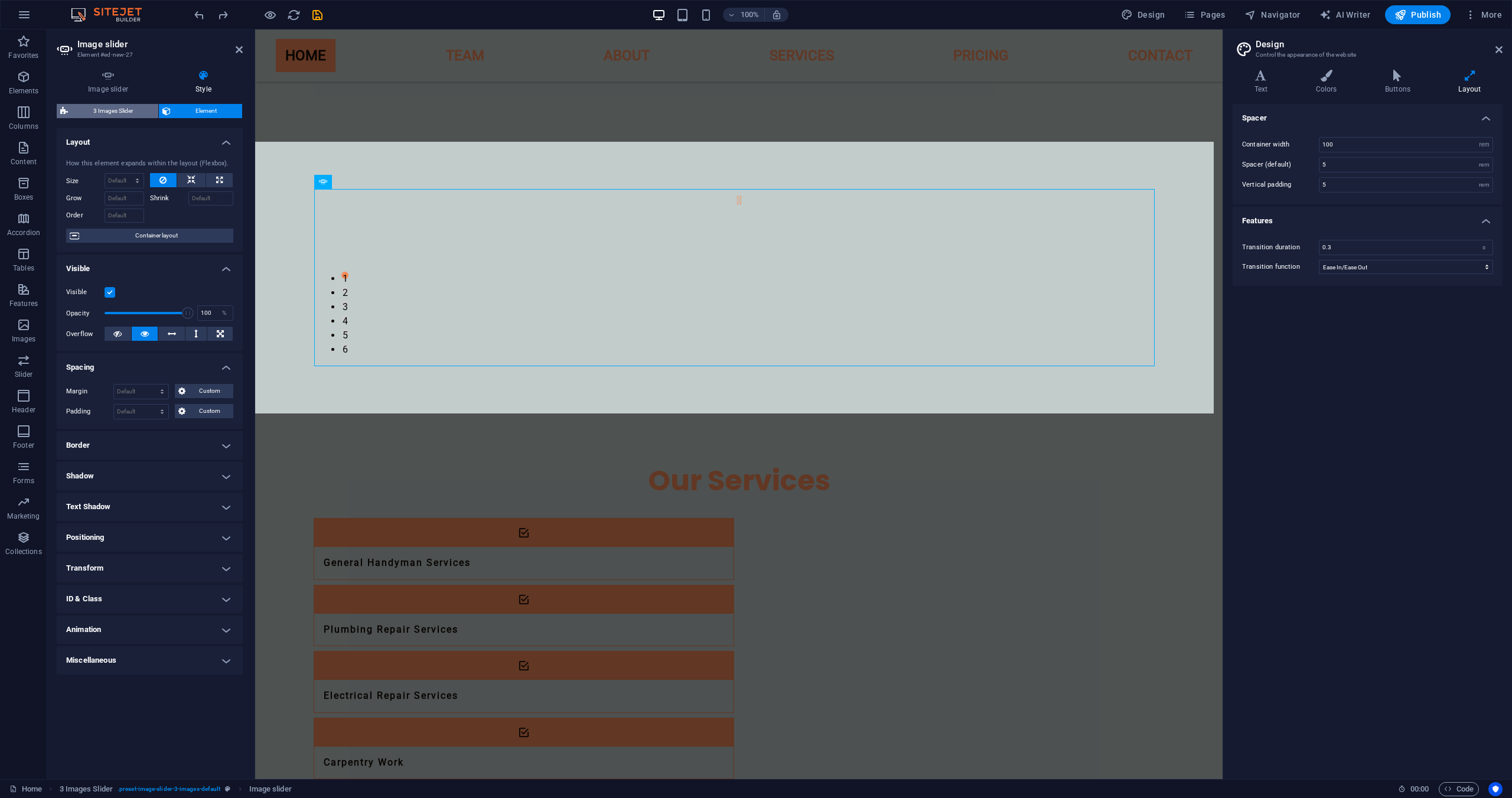
select select "%"
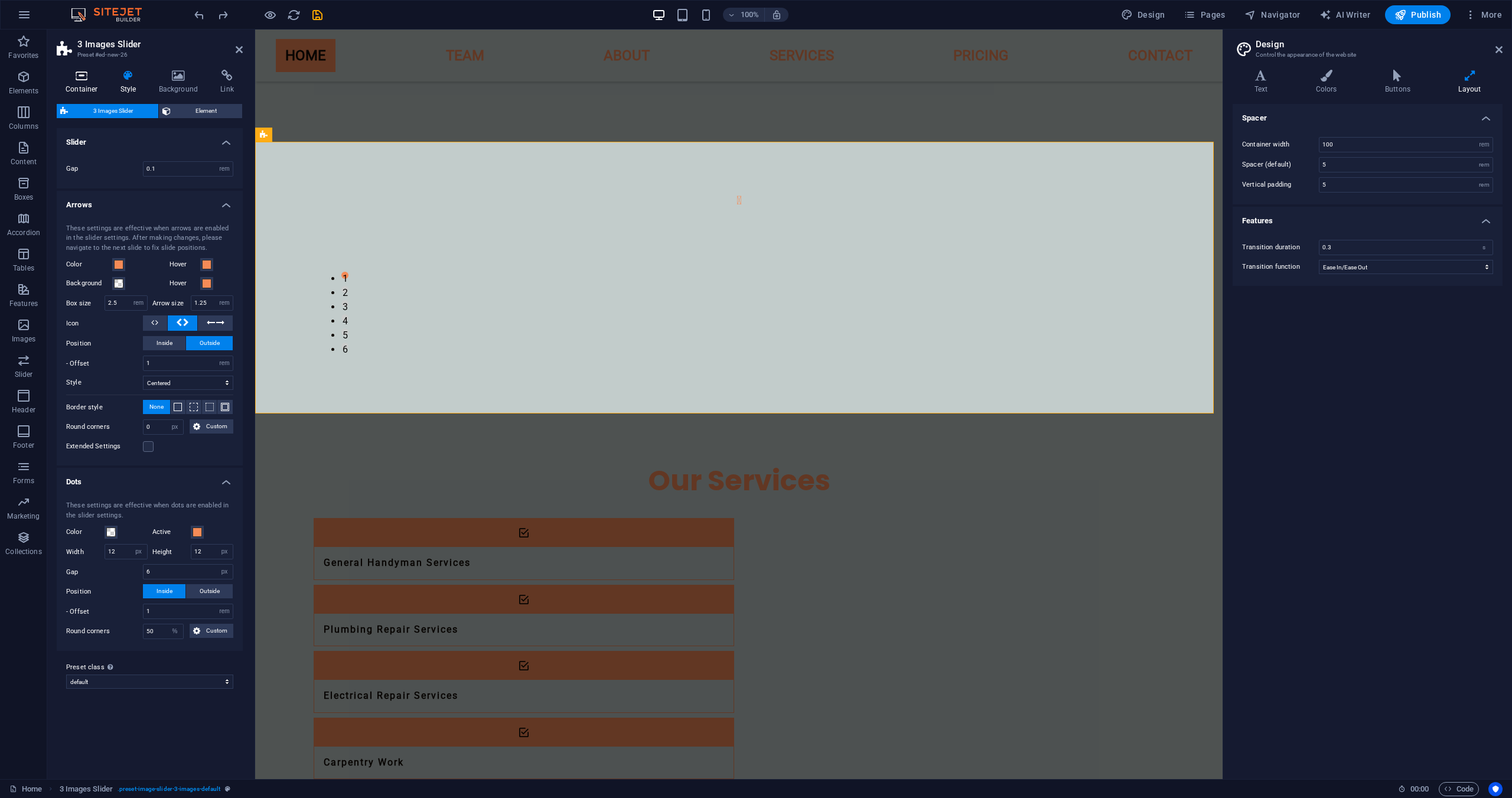
click at [71, 75] on icon at bounding box center [81, 75] width 50 height 12
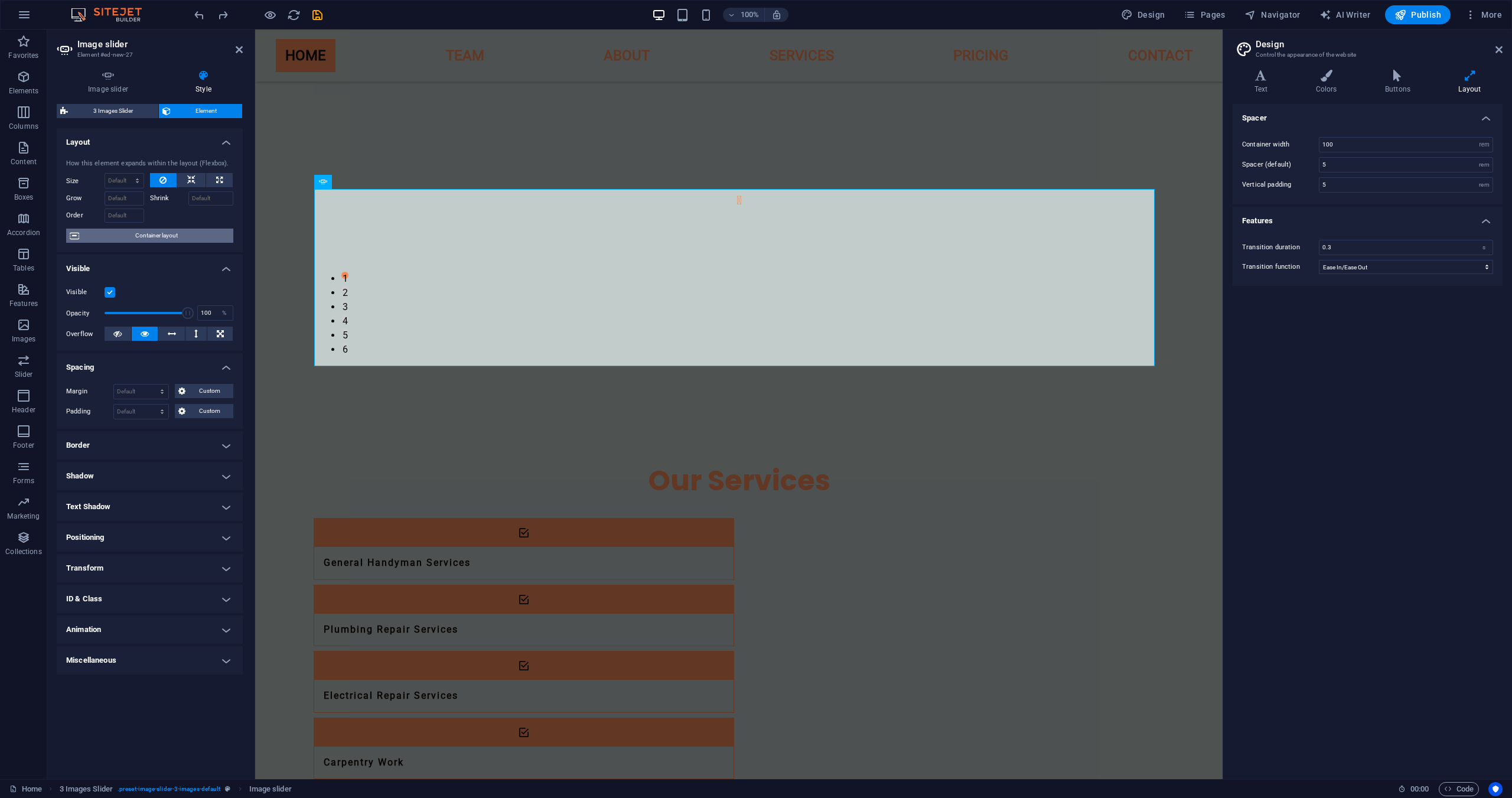
click at [146, 235] on span "Container layout" at bounding box center [156, 236] width 147 height 14
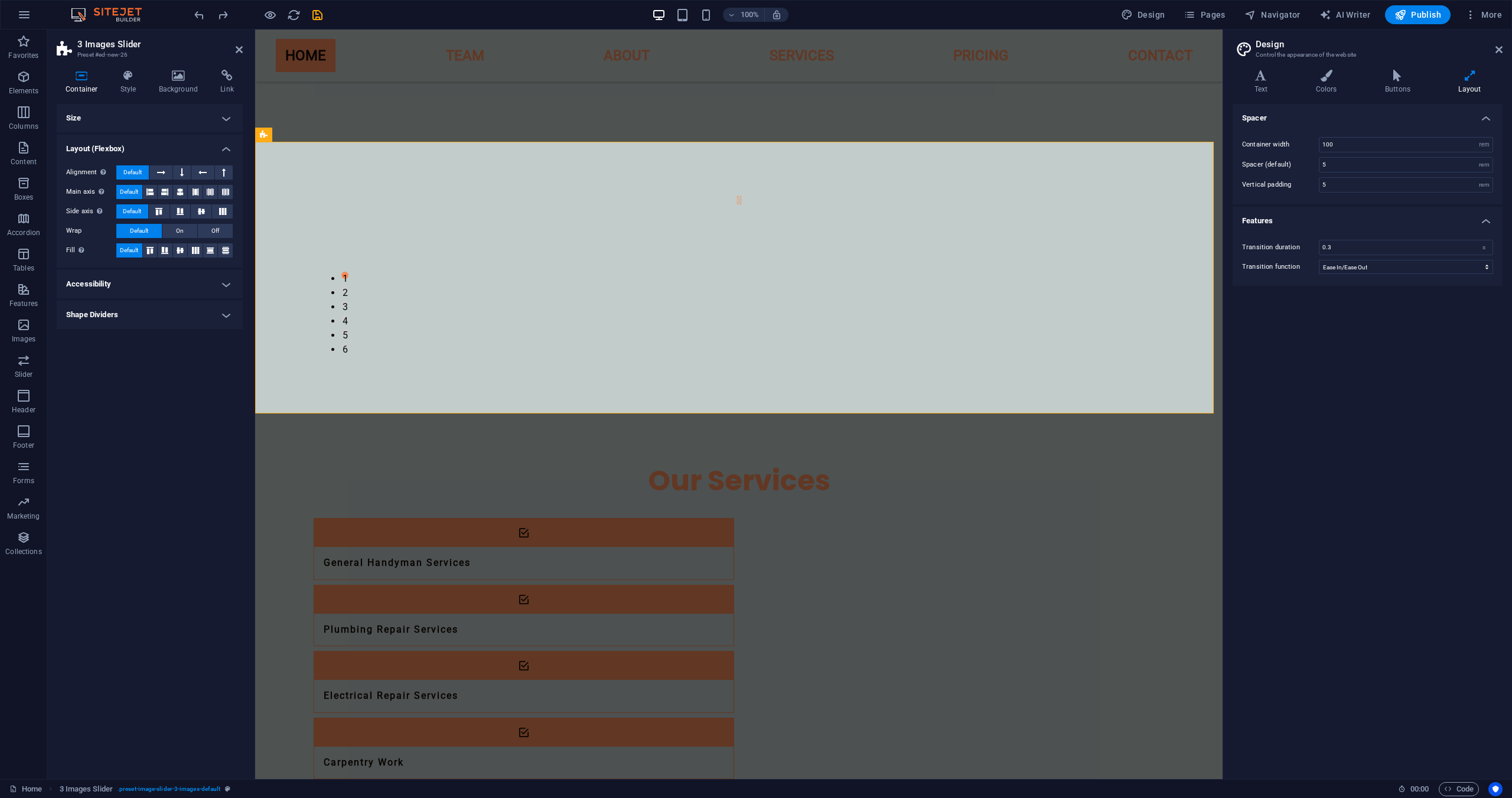
click at [145, 280] on h4 "Accessibility" at bounding box center [150, 284] width 186 height 29
click at [145, 406] on h4 "Shape Dividers" at bounding box center [150, 393] width 186 height 29
click at [151, 416] on select "None Triangle Square Diagonal Polygon 1 Polygon 2 Zigzag Multiple Zigzags Waves…" at bounding box center [179, 418] width 108 height 14
click at [137, 113] on h4 "Size" at bounding box center [150, 118] width 186 height 29
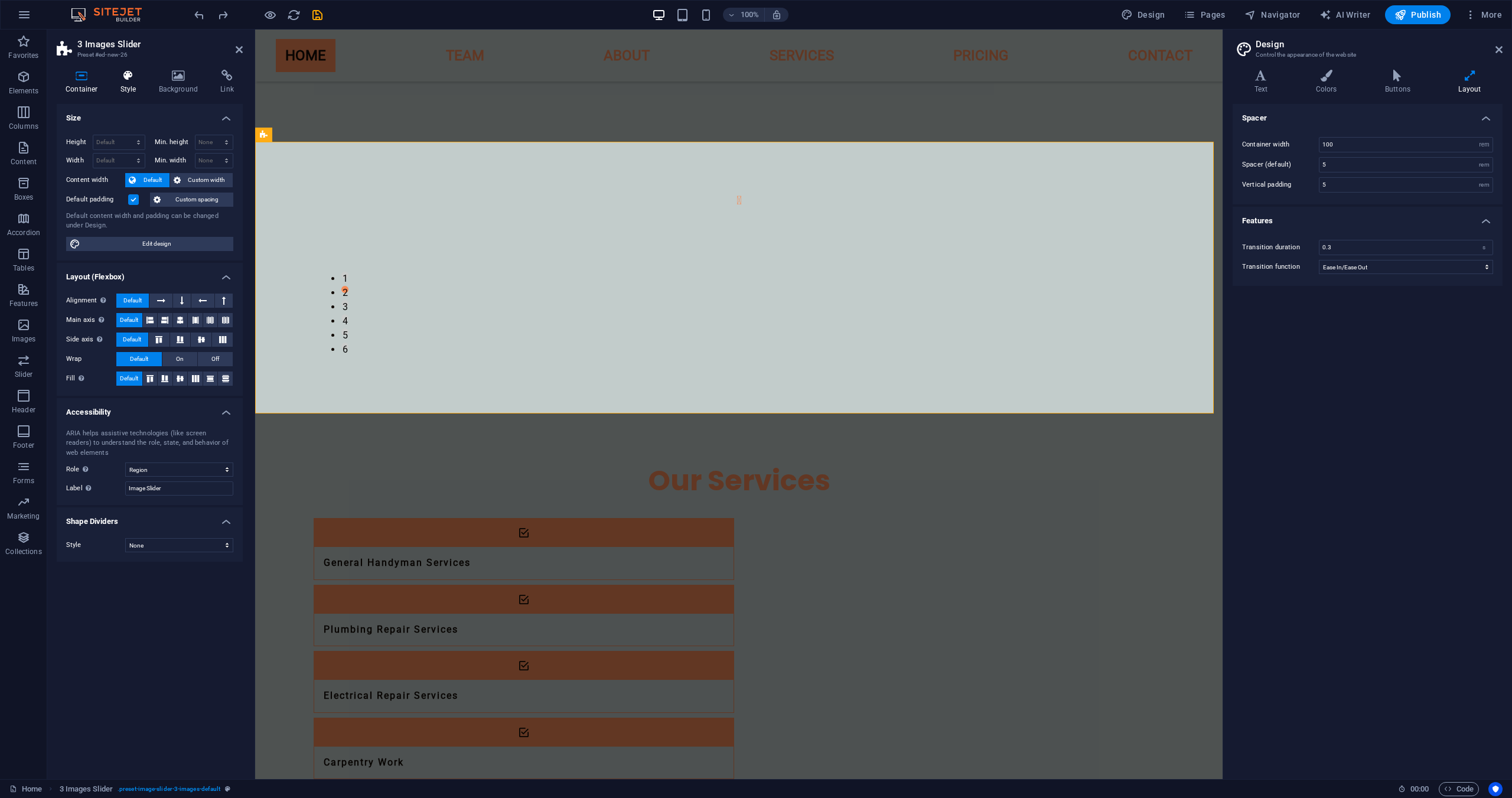
click at [129, 90] on h4 "Style" at bounding box center [131, 82] width 38 height 25
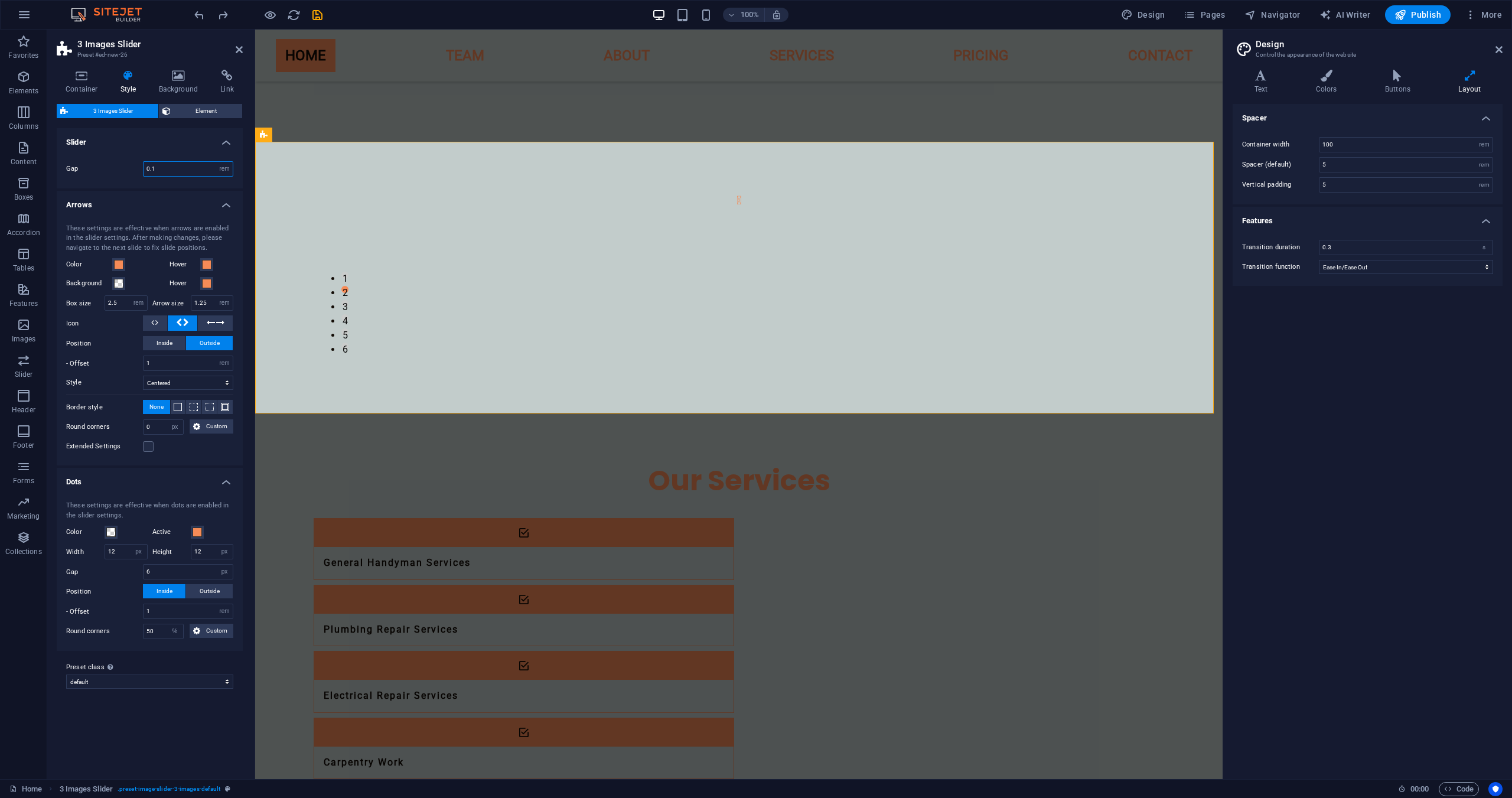
click at [168, 172] on input "0.1" at bounding box center [188, 169] width 89 height 14
type input "0.3"
click at [115, 535] on span at bounding box center [111, 532] width 10 height 10
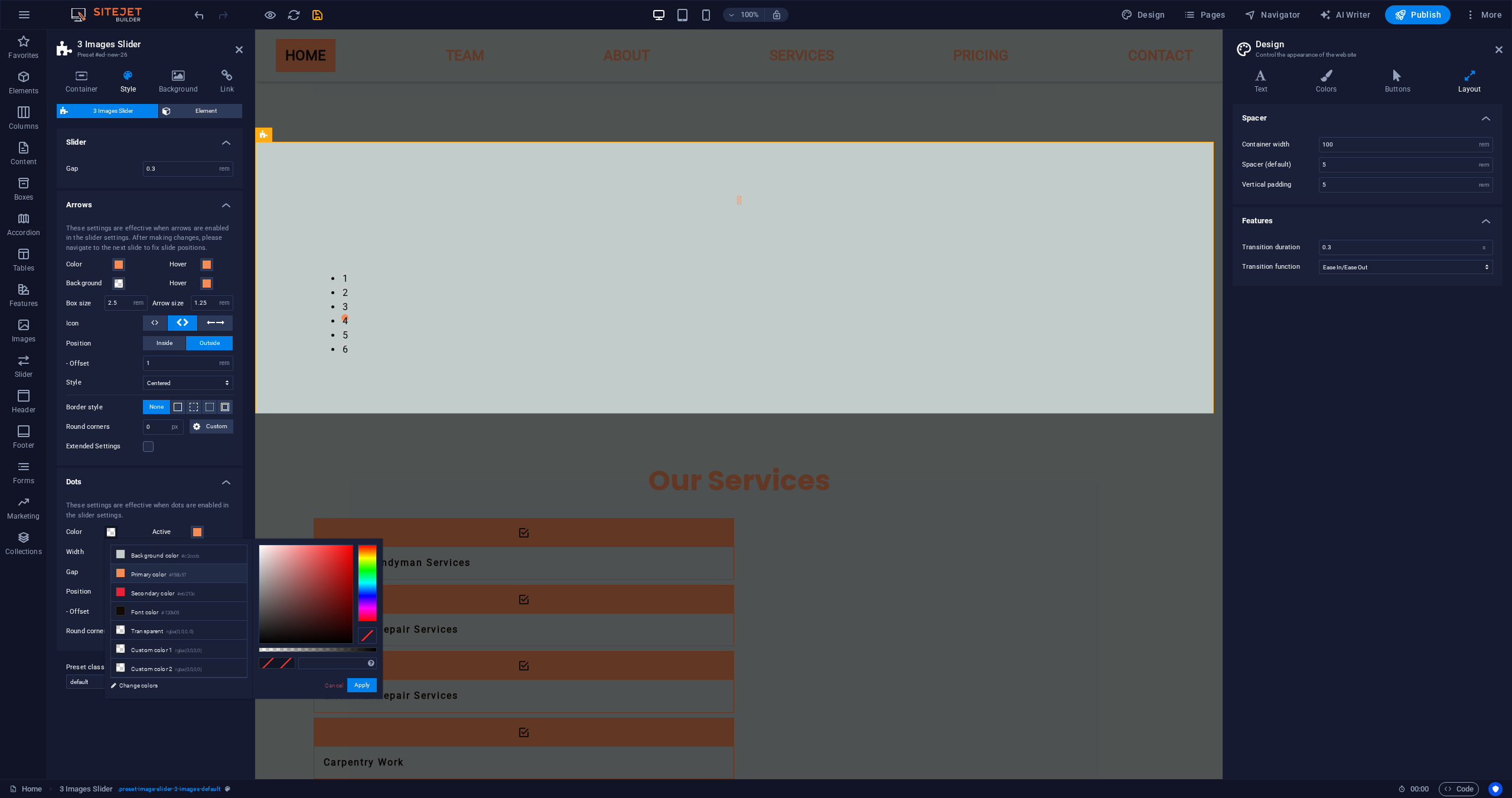
click at [138, 571] on li "Primary color #f58b57" at bounding box center [179, 574] width 136 height 19
type input "#f58b57"
click at [356, 688] on button "Apply" at bounding box center [361, 685] width 29 height 14
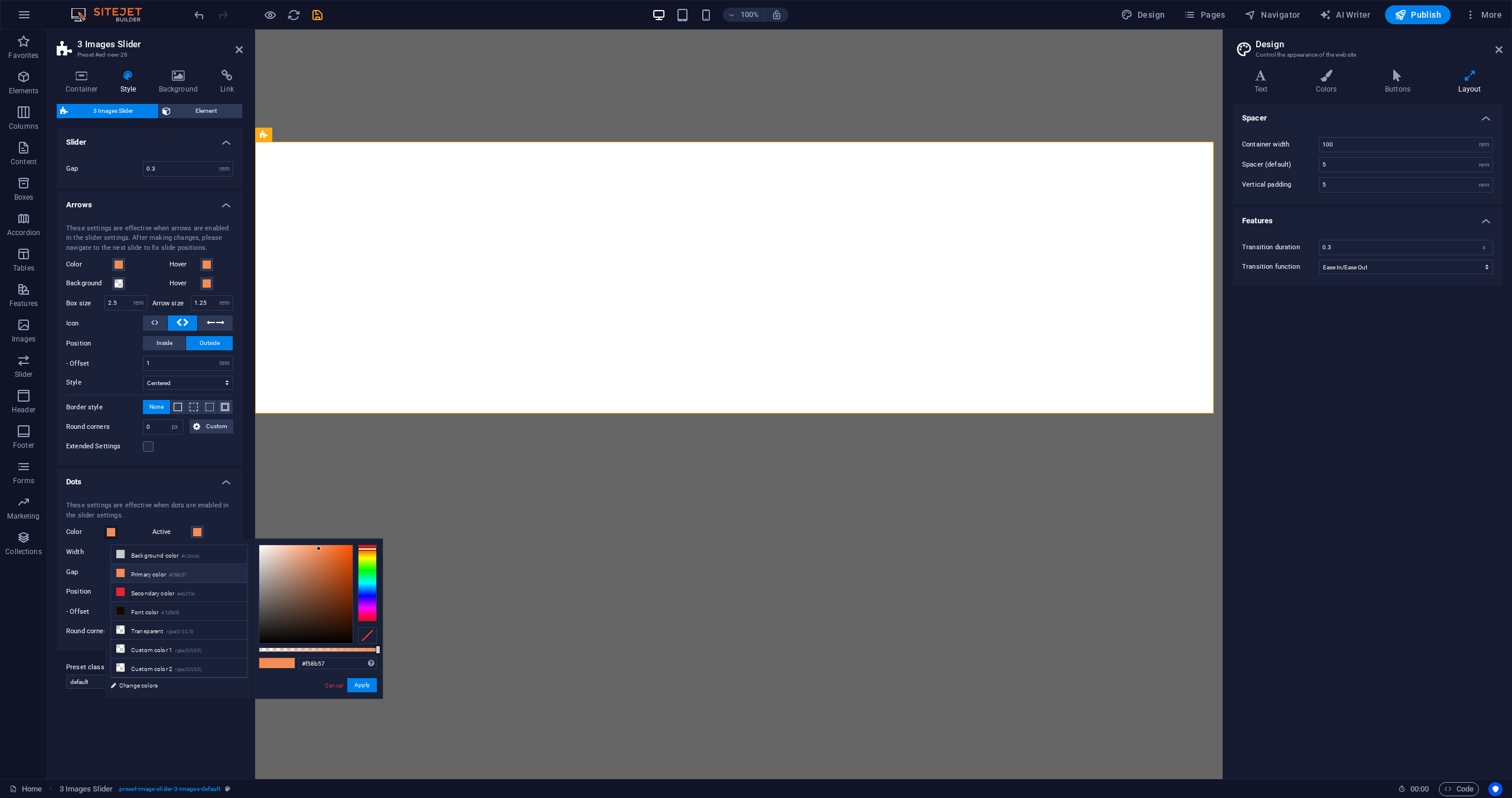
select select "rem"
select select "px"
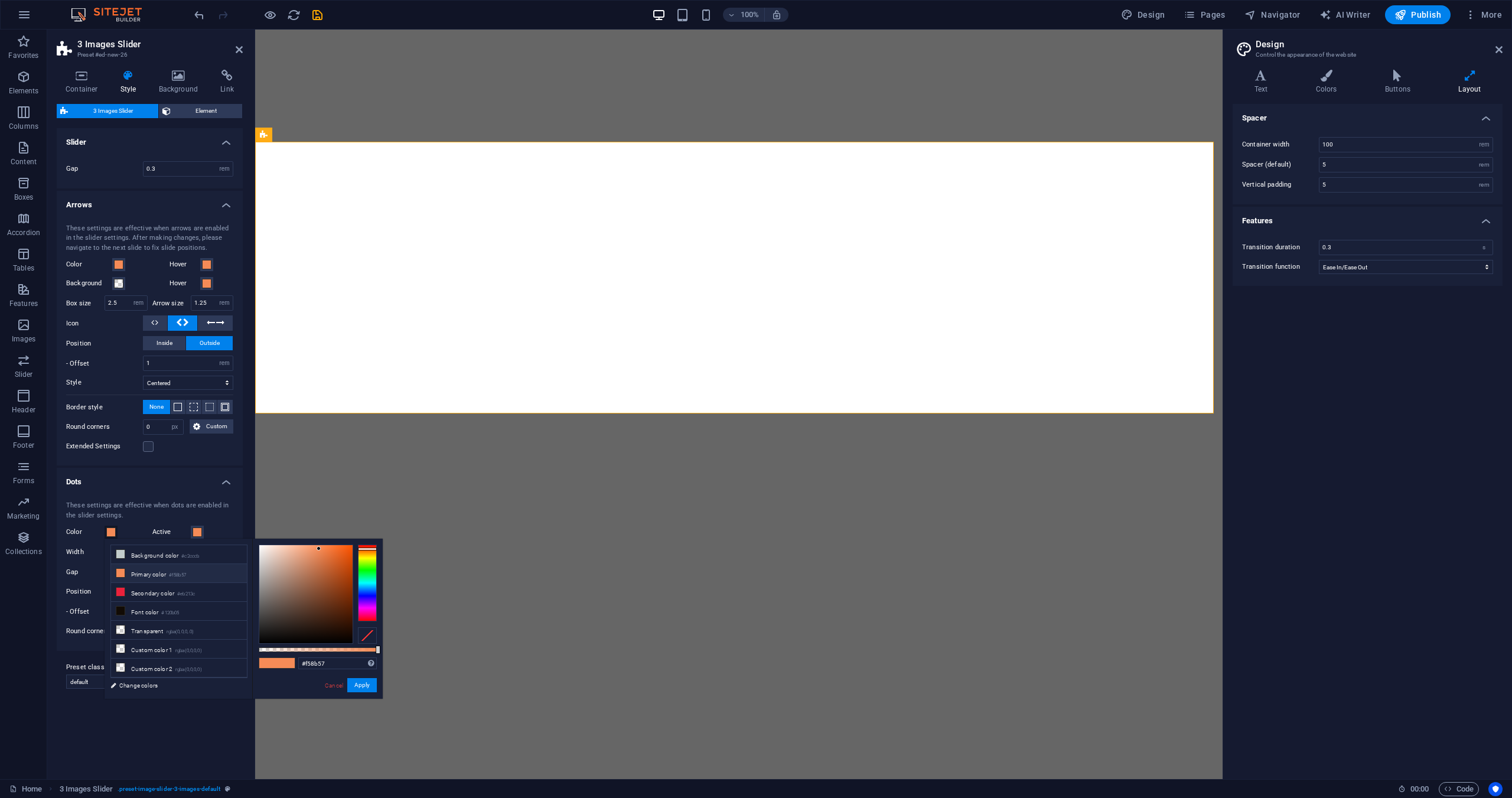
select select "px"
select select "rem"
select select "%"
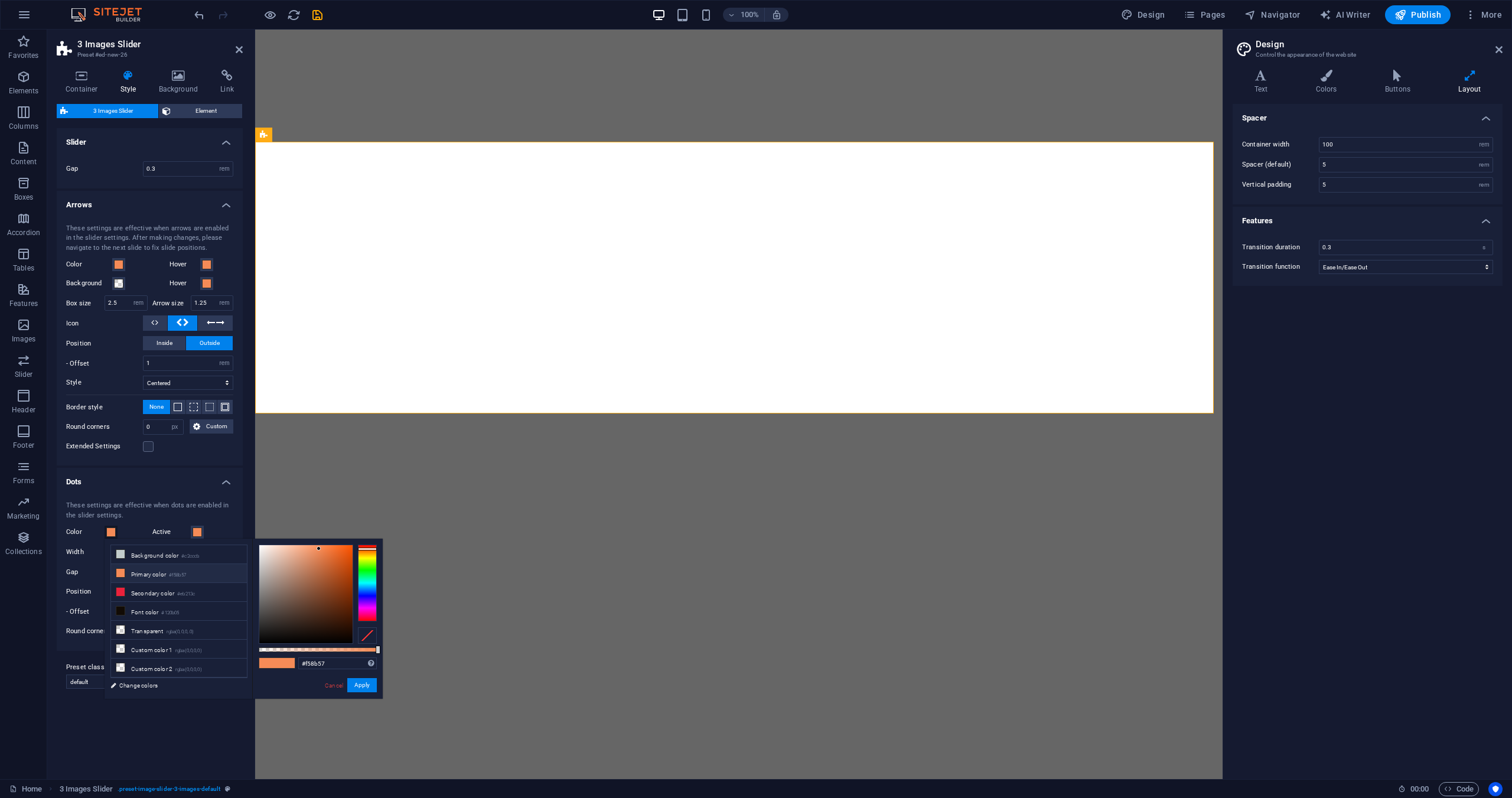
select select "rem"
select select "ease-in-out"
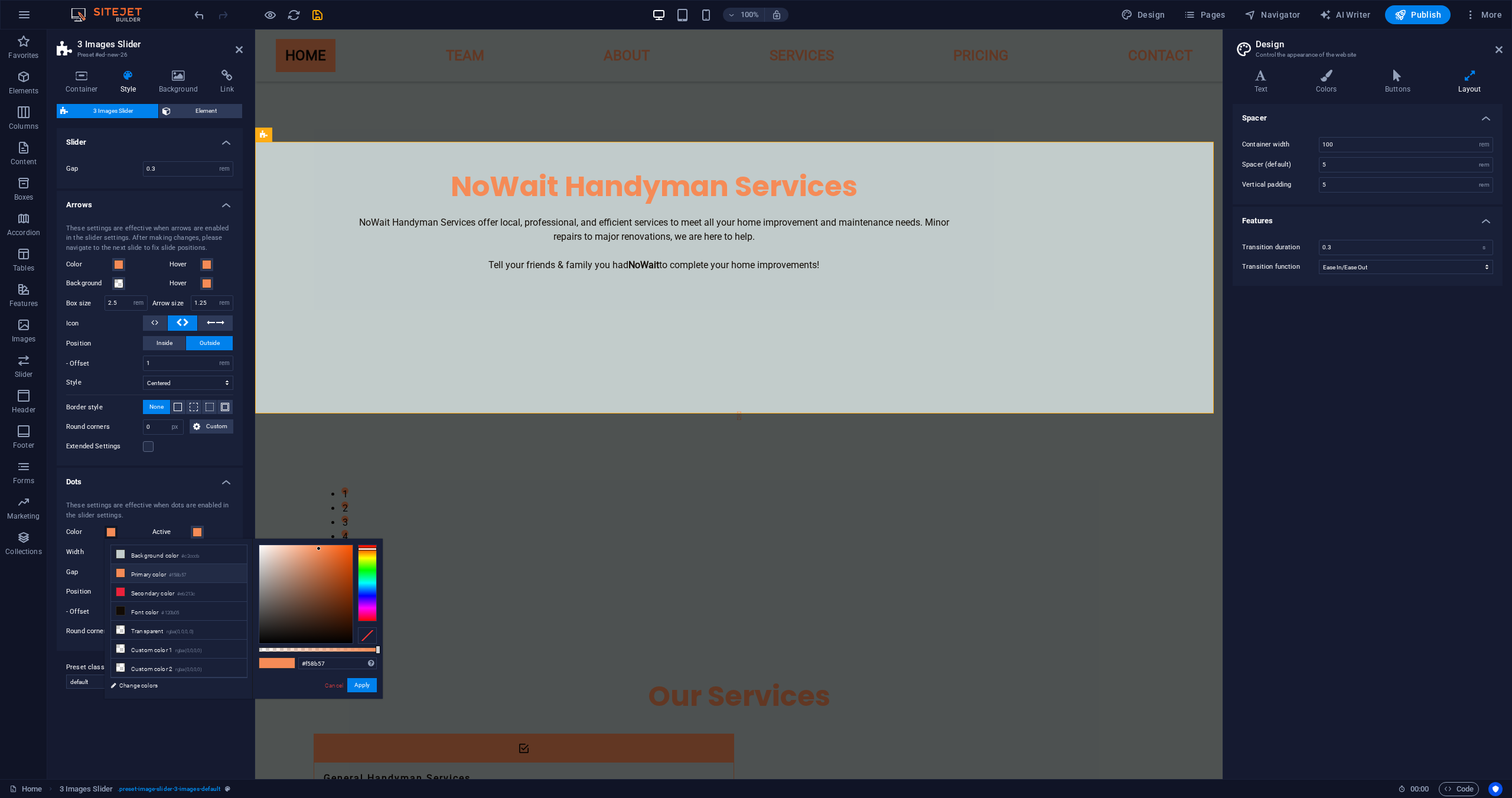
scroll to position [216, 0]
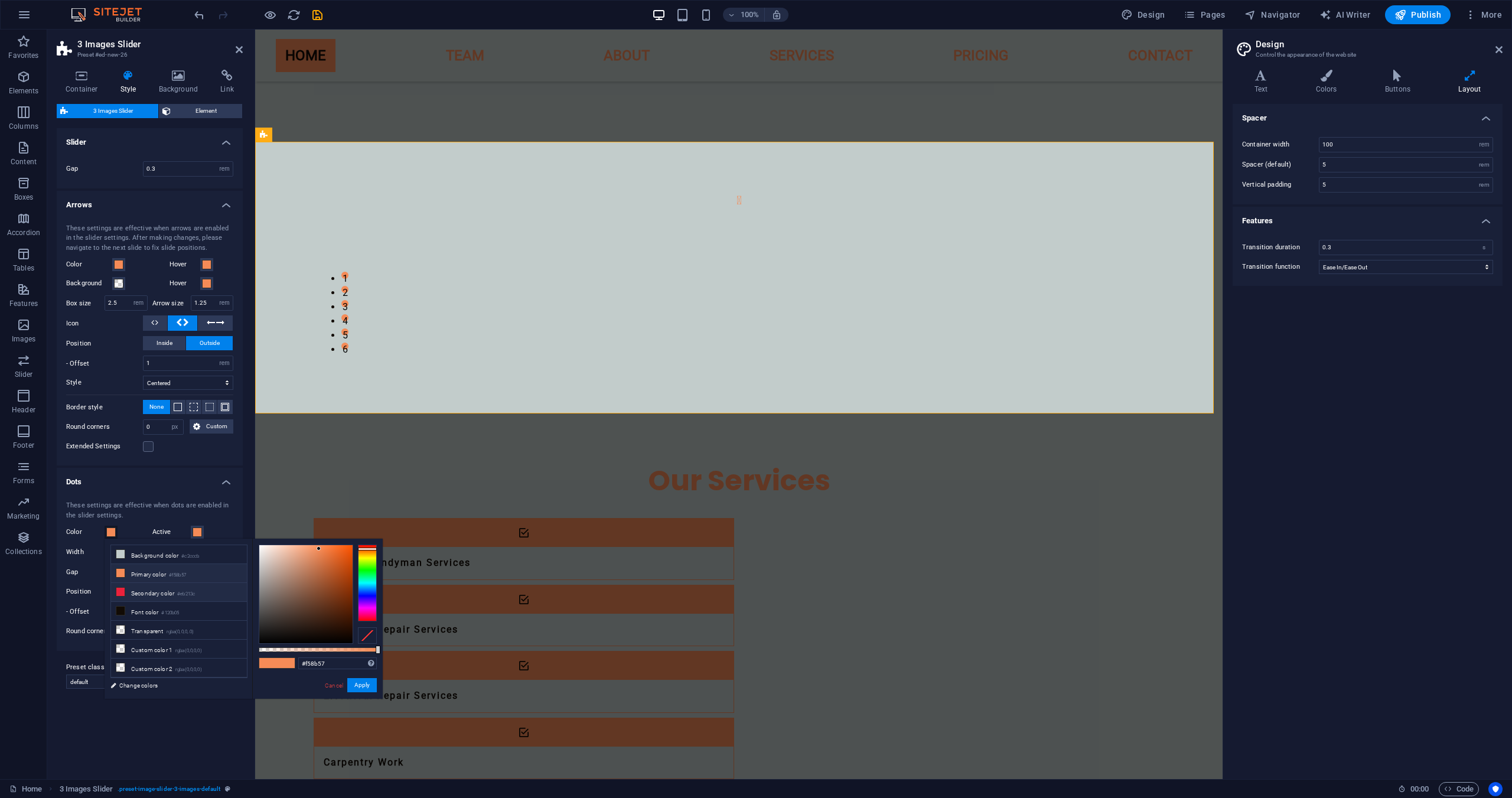
click at [148, 596] on li "Secondary color #eb213c" at bounding box center [179, 592] width 136 height 19
type input "#eb213c"
click at [196, 537] on span at bounding box center [197, 532] width 10 height 10
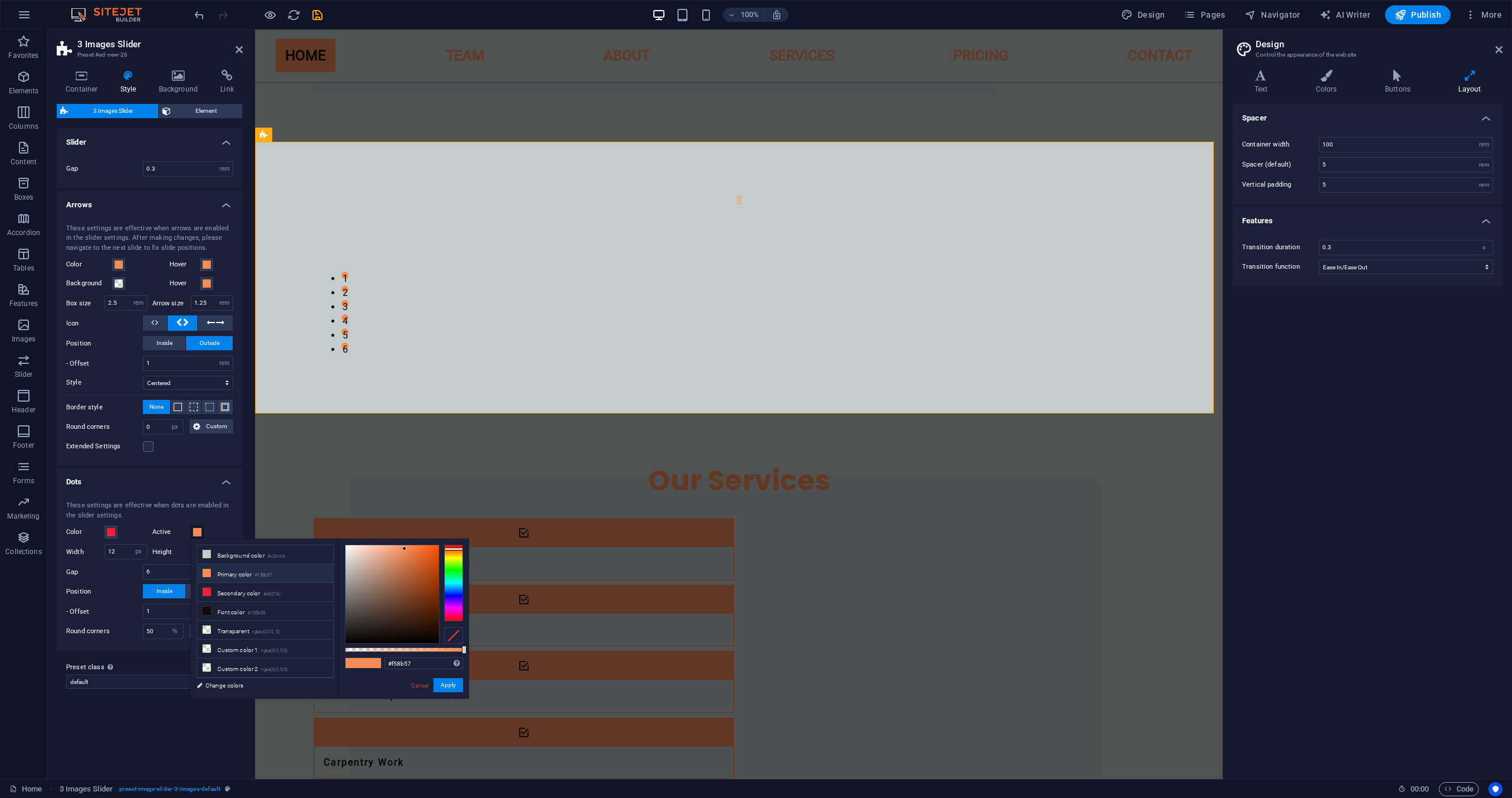
click at [224, 579] on li "Primary color #f58b57" at bounding box center [265, 574] width 136 height 19
click at [222, 591] on li "Secondary color #eb213c" at bounding box center [265, 592] width 136 height 19
click at [447, 691] on button "Apply" at bounding box center [448, 685] width 29 height 14
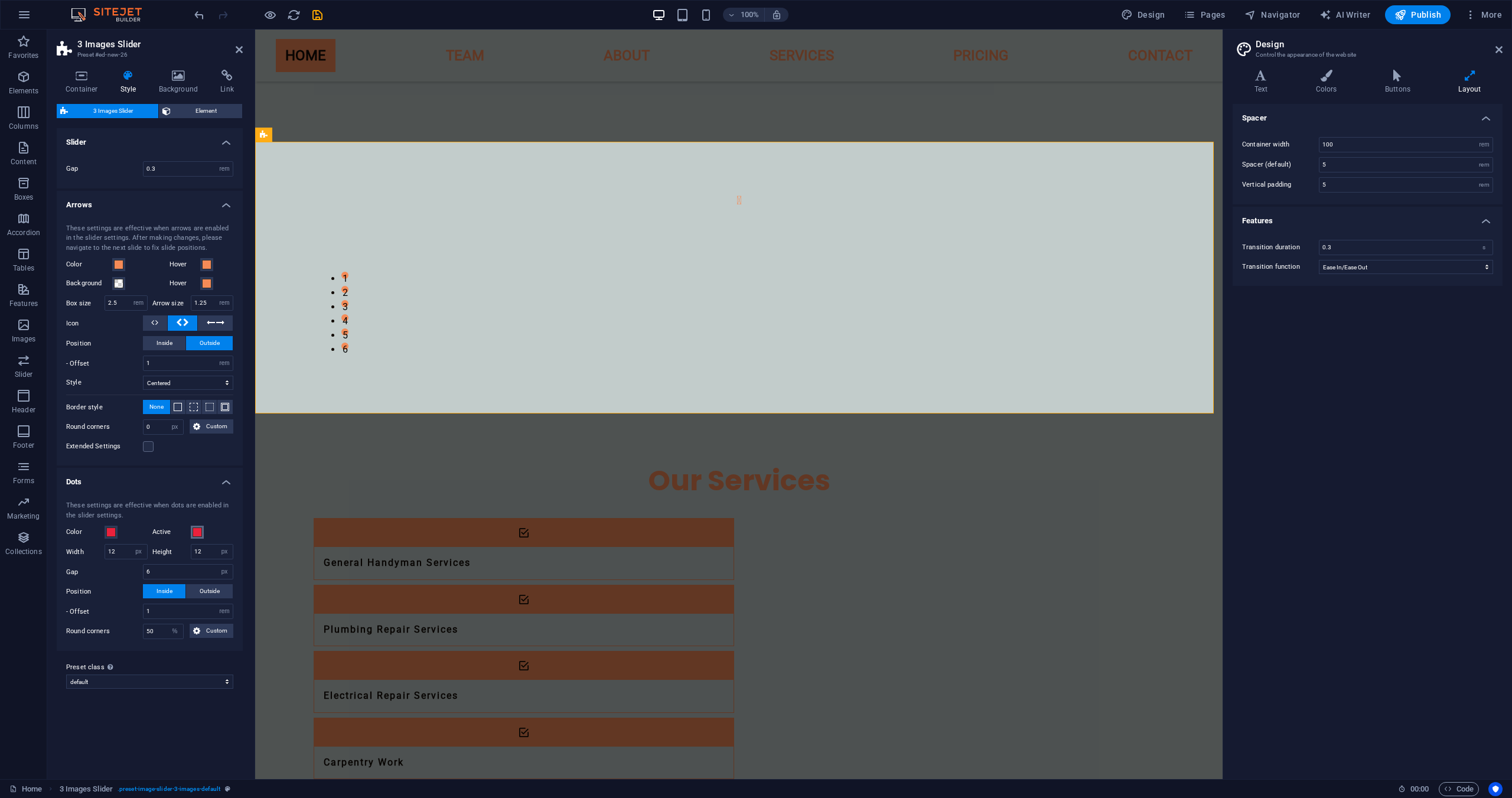
click at [200, 532] on span at bounding box center [197, 532] width 10 height 10
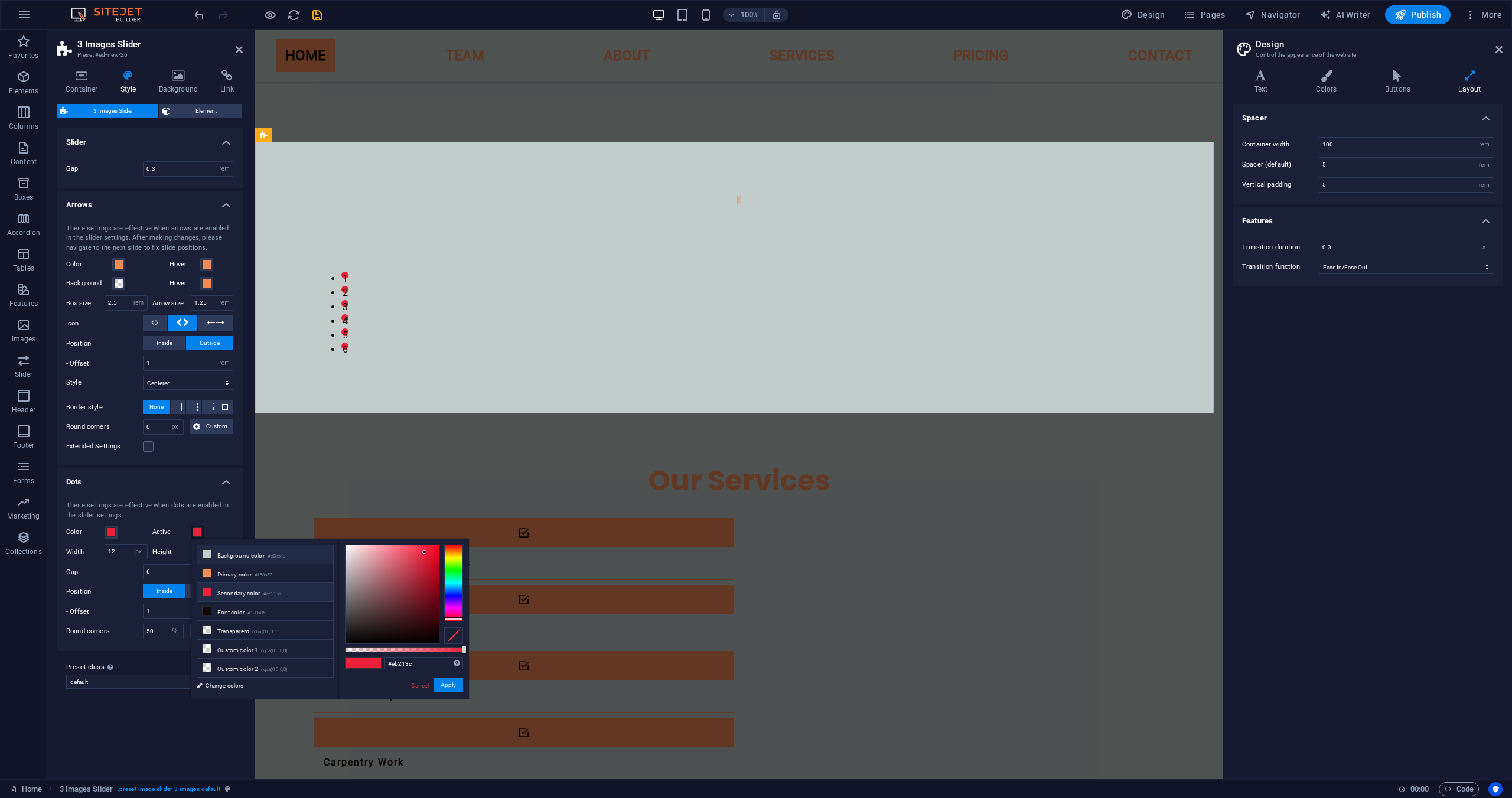
click at [226, 555] on li "Background color #c2cccb" at bounding box center [265, 555] width 136 height 19
type input "#c2cccb"
click at [448, 682] on button "Apply" at bounding box center [448, 685] width 29 height 14
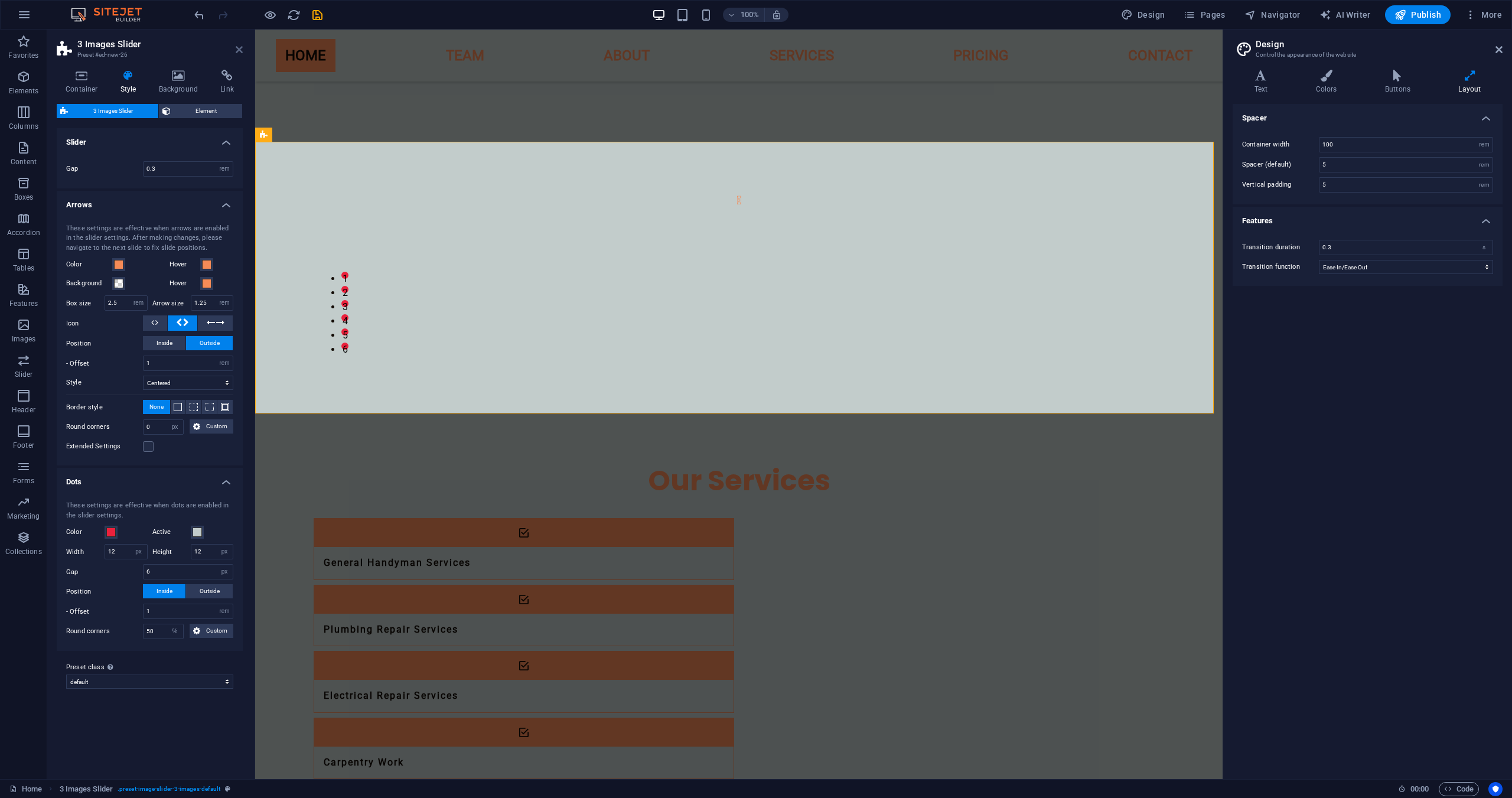
click at [240, 49] on icon at bounding box center [239, 49] width 7 height 10
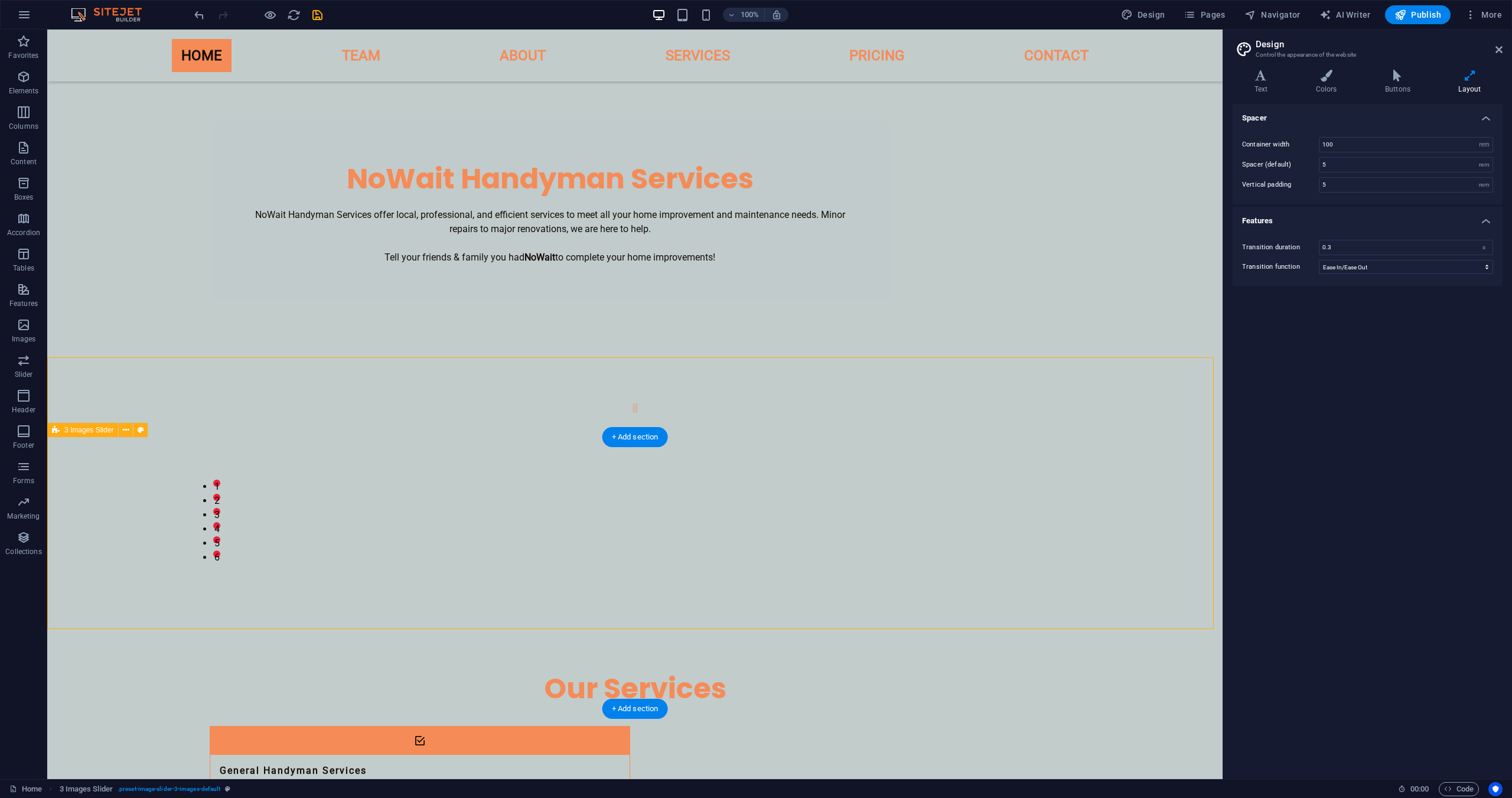
scroll to position [0, 0]
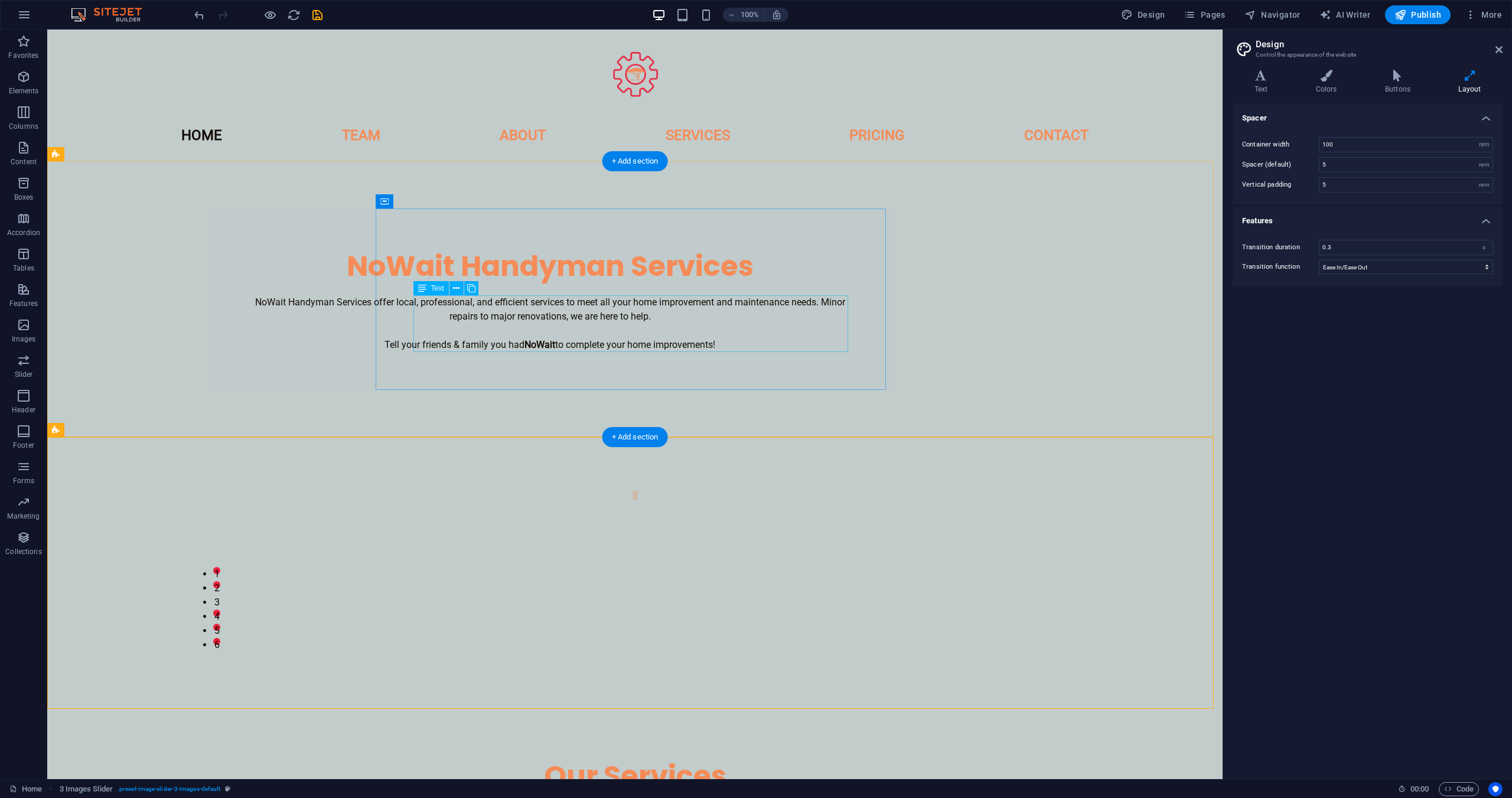
click at [515, 319] on div "NoWait Handyman Services offer local, professional, and efficient services to m…" at bounding box center [550, 323] width 605 height 57
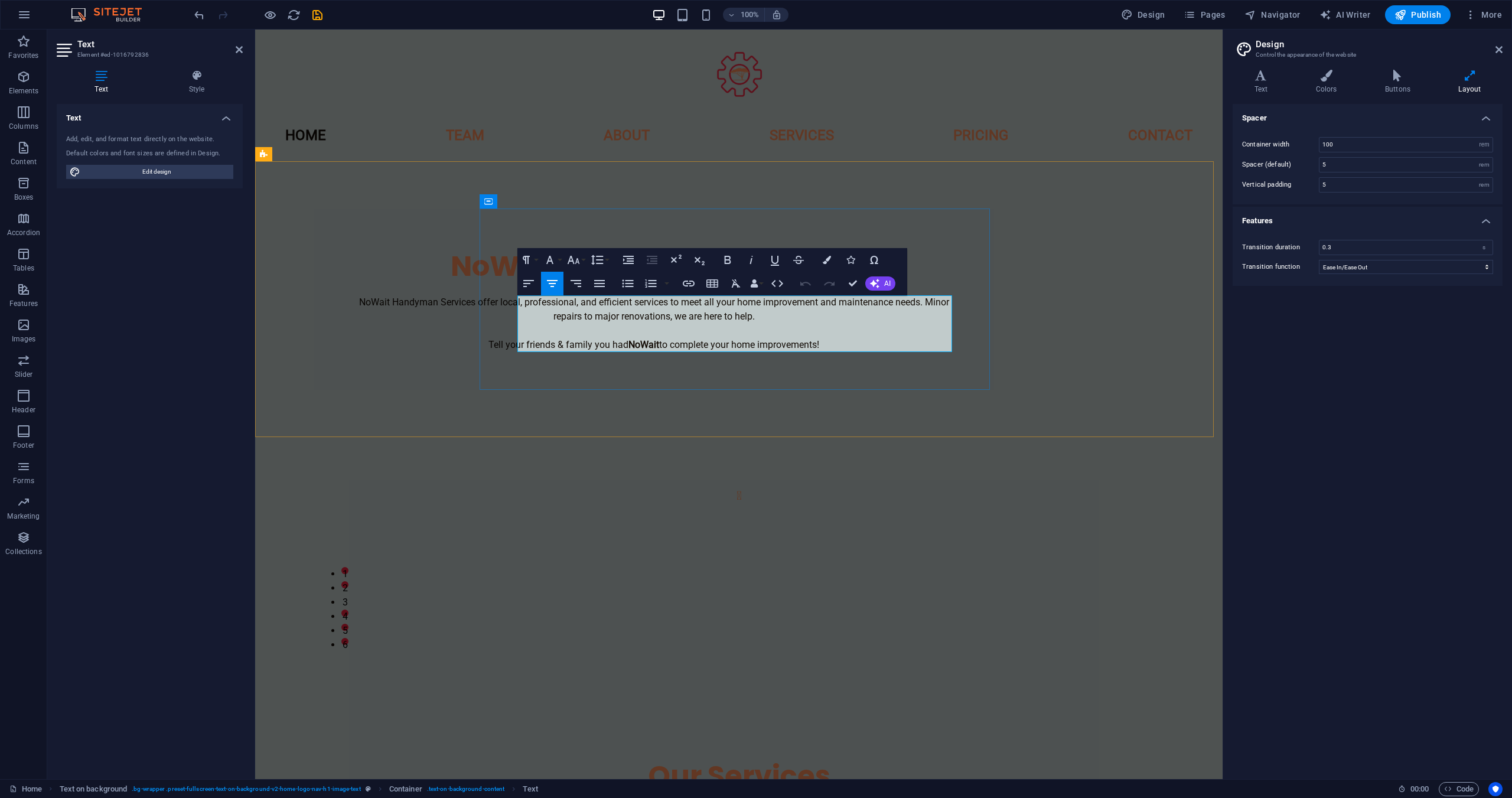
click at [586, 307] on p "NoWait Handyman Services offer local, professional, and efficient services to m…" at bounding box center [654, 323] width 605 height 57
click at [873, 280] on icon "button" at bounding box center [874, 284] width 10 height 10
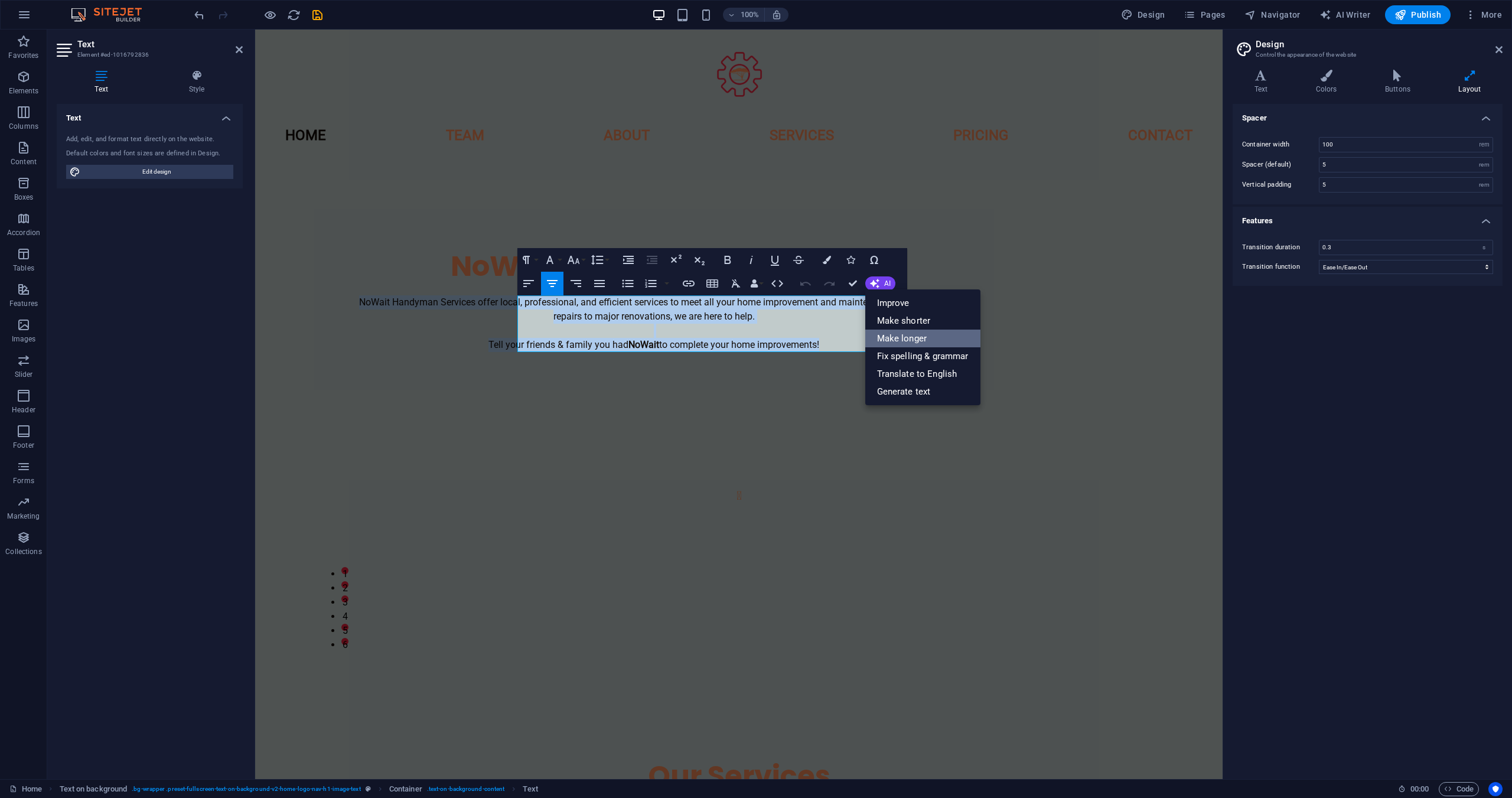
click at [893, 334] on link "Make longer" at bounding box center [922, 338] width 115 height 18
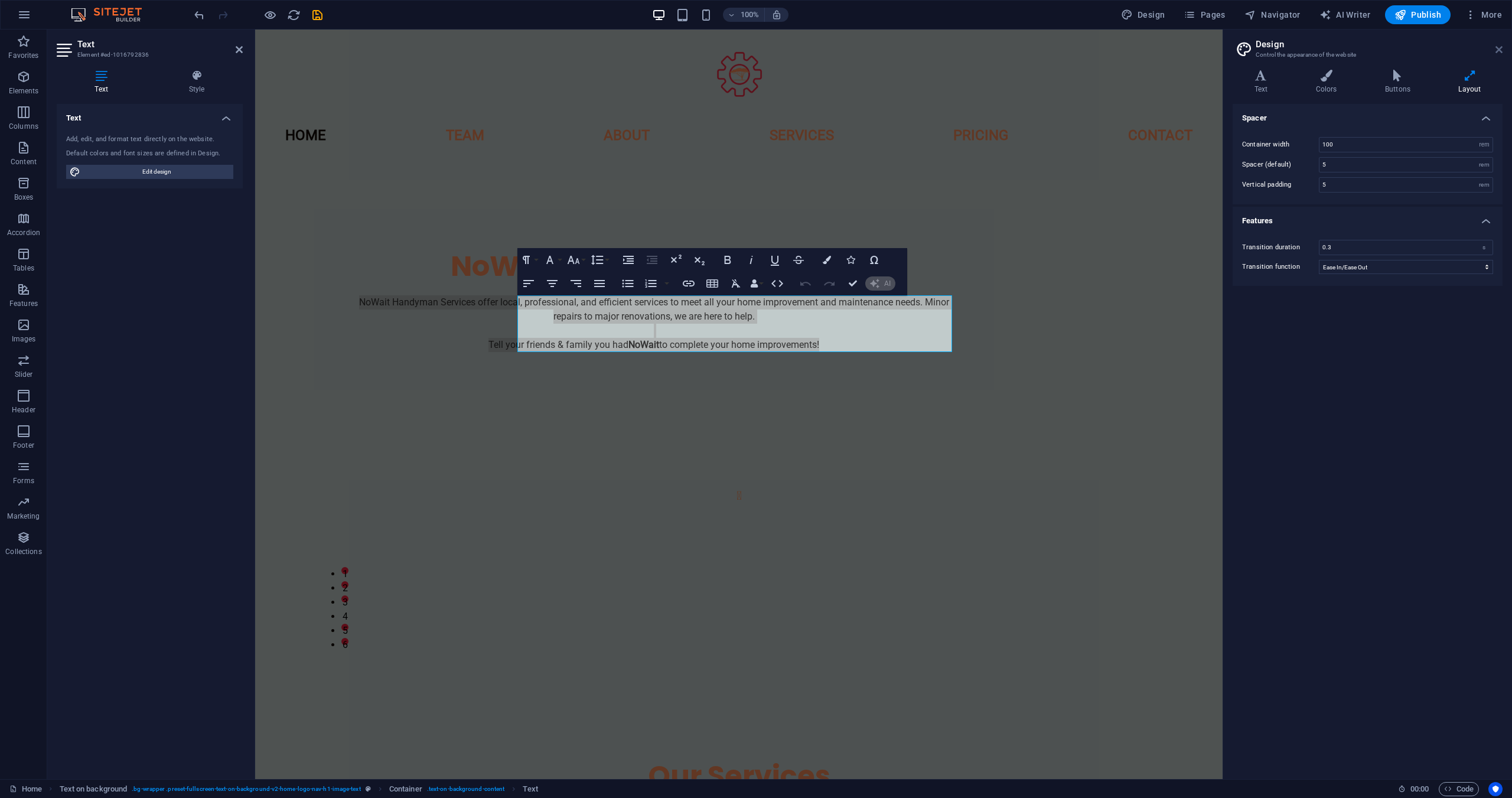
drag, startPoint x: 1497, startPoint y: 46, endPoint x: 1233, endPoint y: 16, distance: 265.7
click at [1497, 46] on icon at bounding box center [1498, 49] width 7 height 10
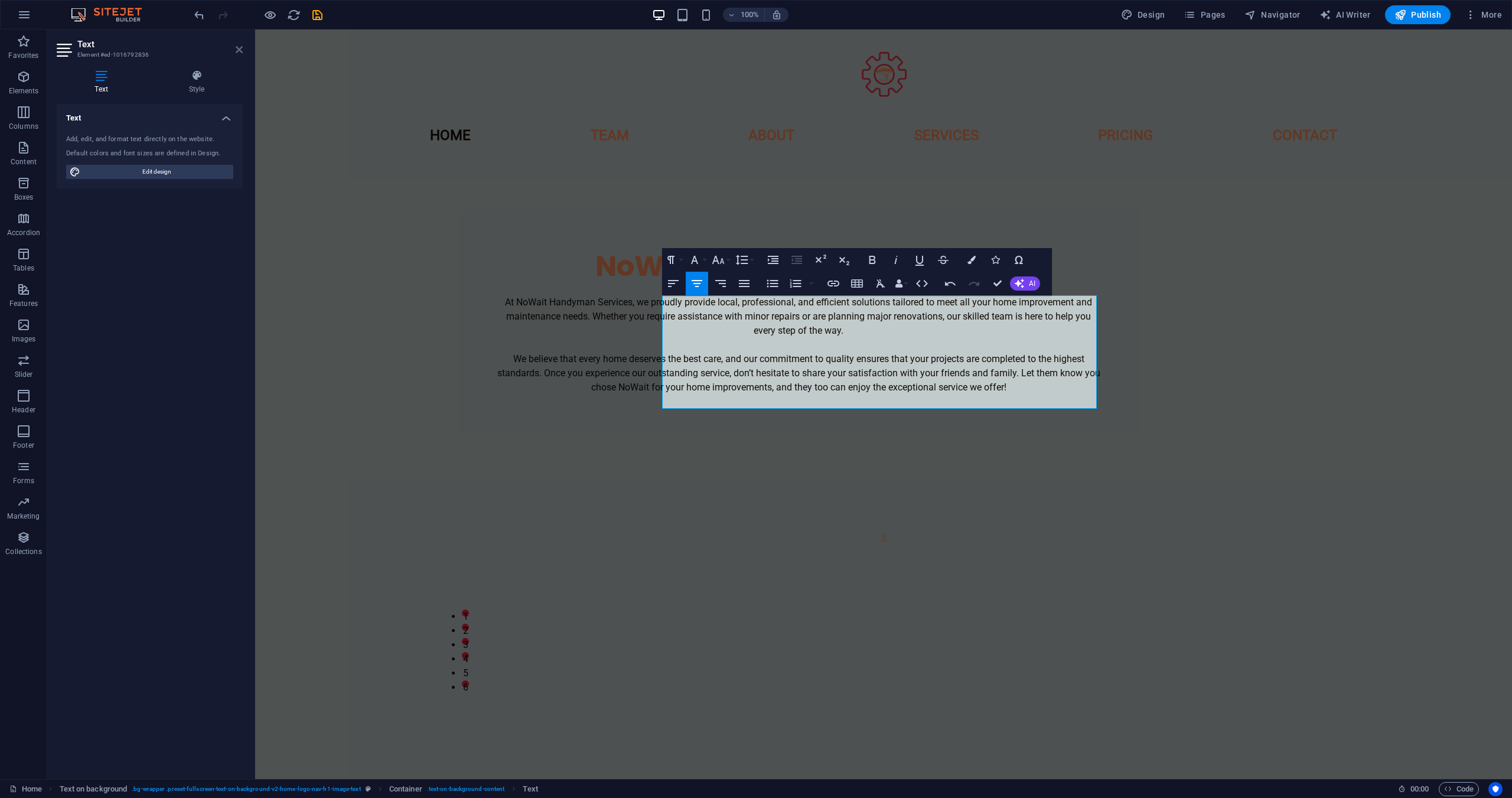
click at [235, 51] on icon at bounding box center [239, 49] width 7 height 10
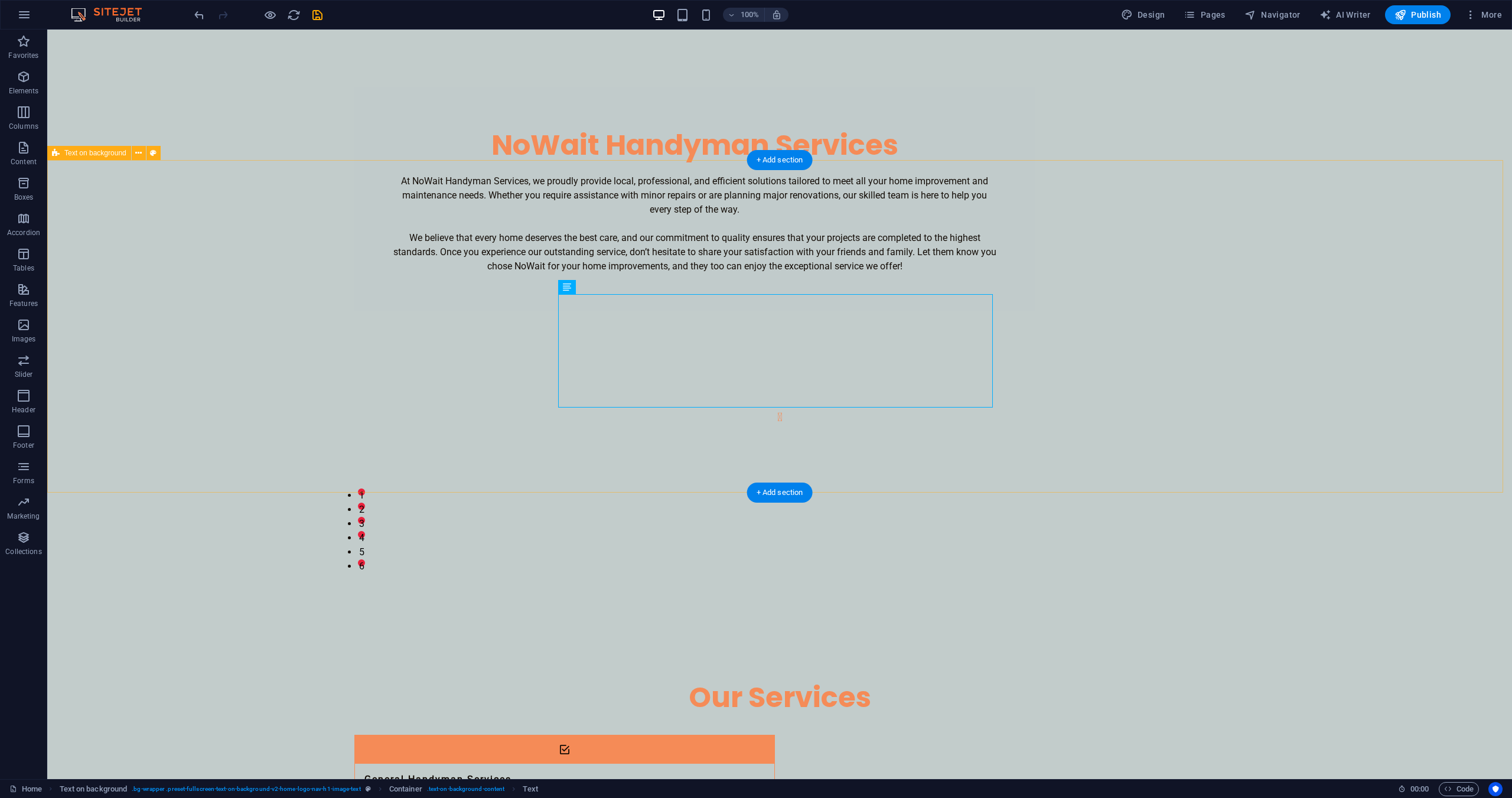
scroll to position [393, 0]
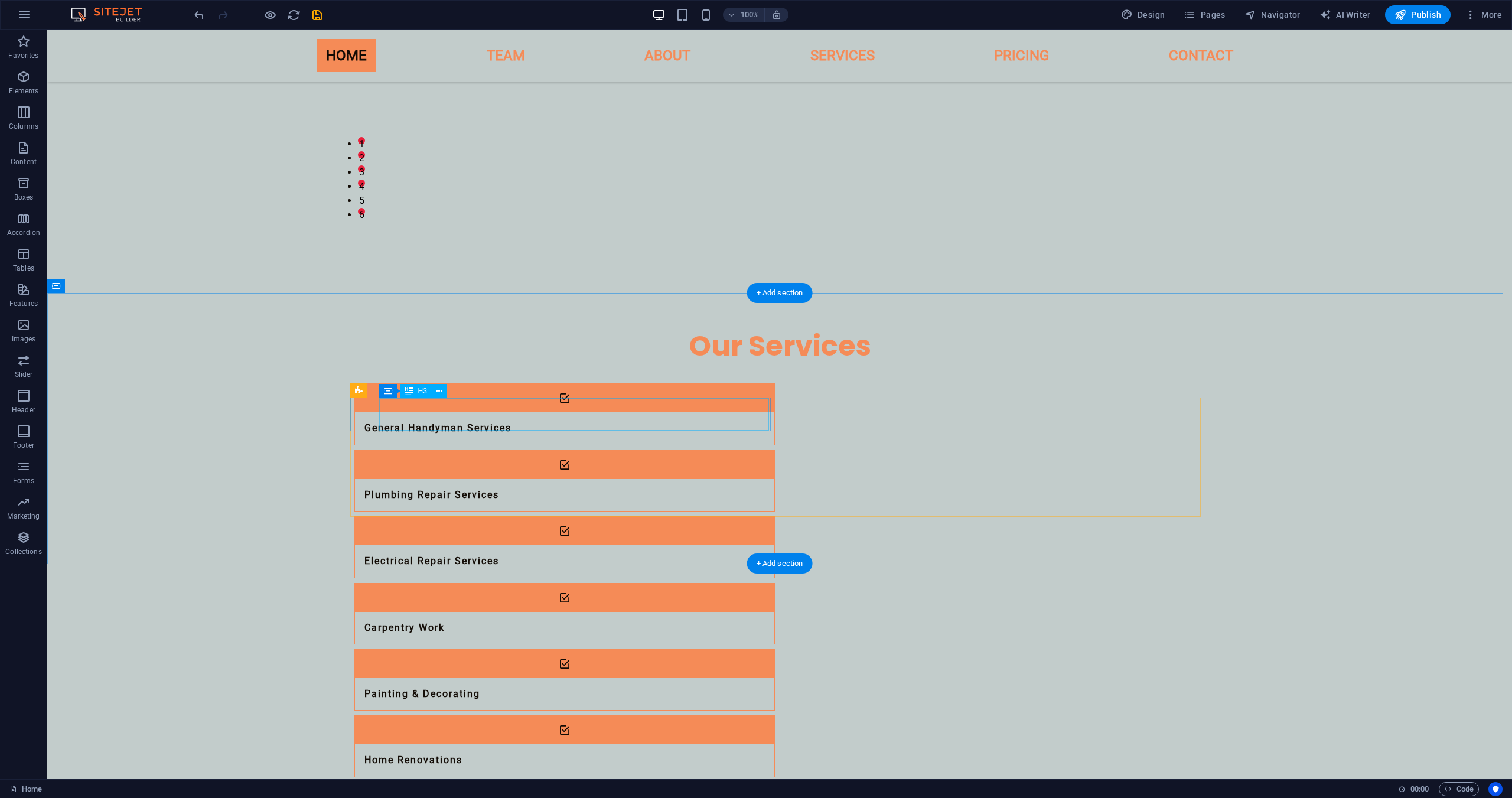
click at [410, 415] on div "General Handyman Services" at bounding box center [550, 428] width 390 height 32
click at [437, 397] on icon at bounding box center [439, 391] width 7 height 12
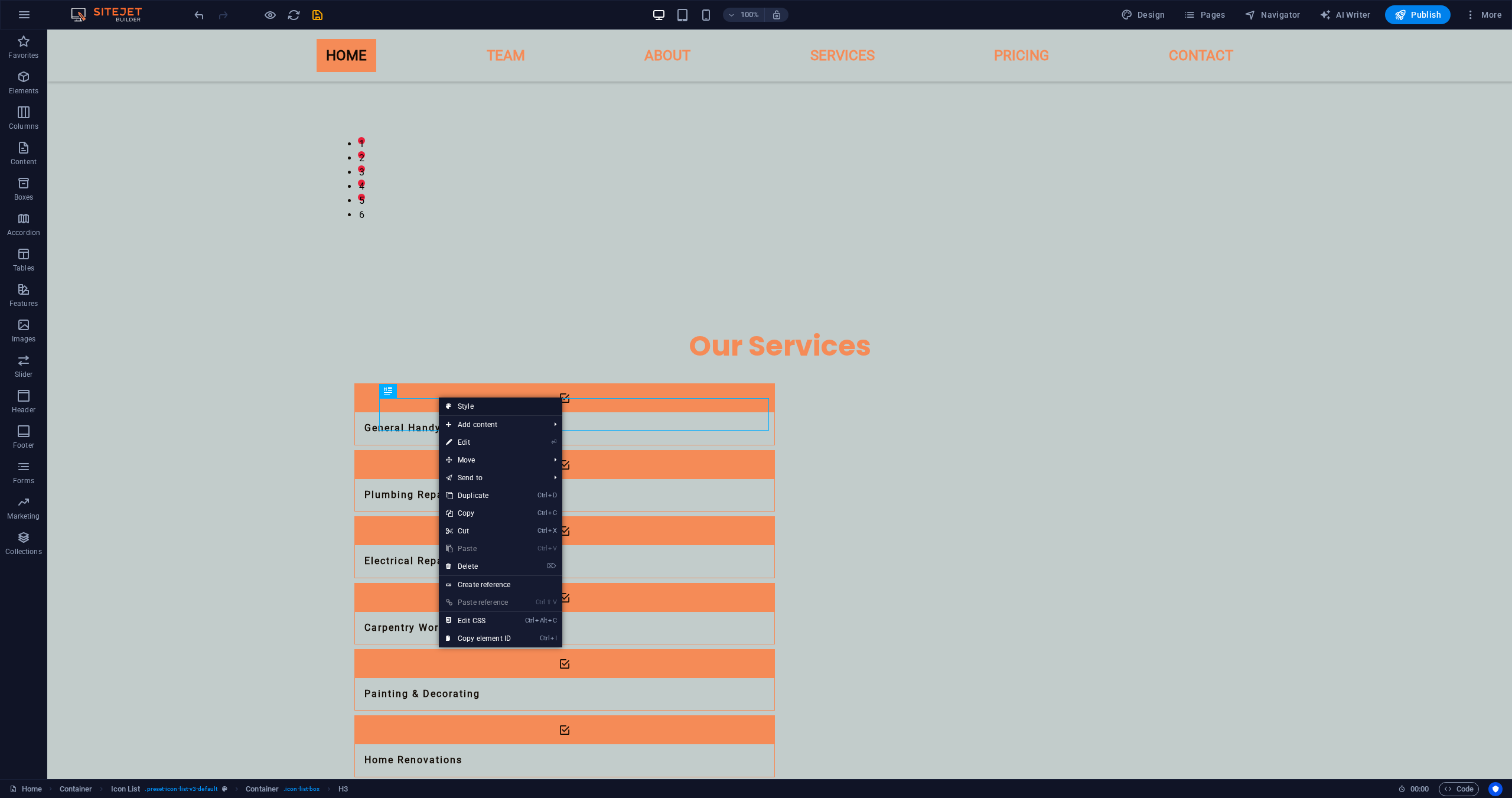
click at [470, 405] on link "Style" at bounding box center [501, 406] width 124 height 18
select select "rem"
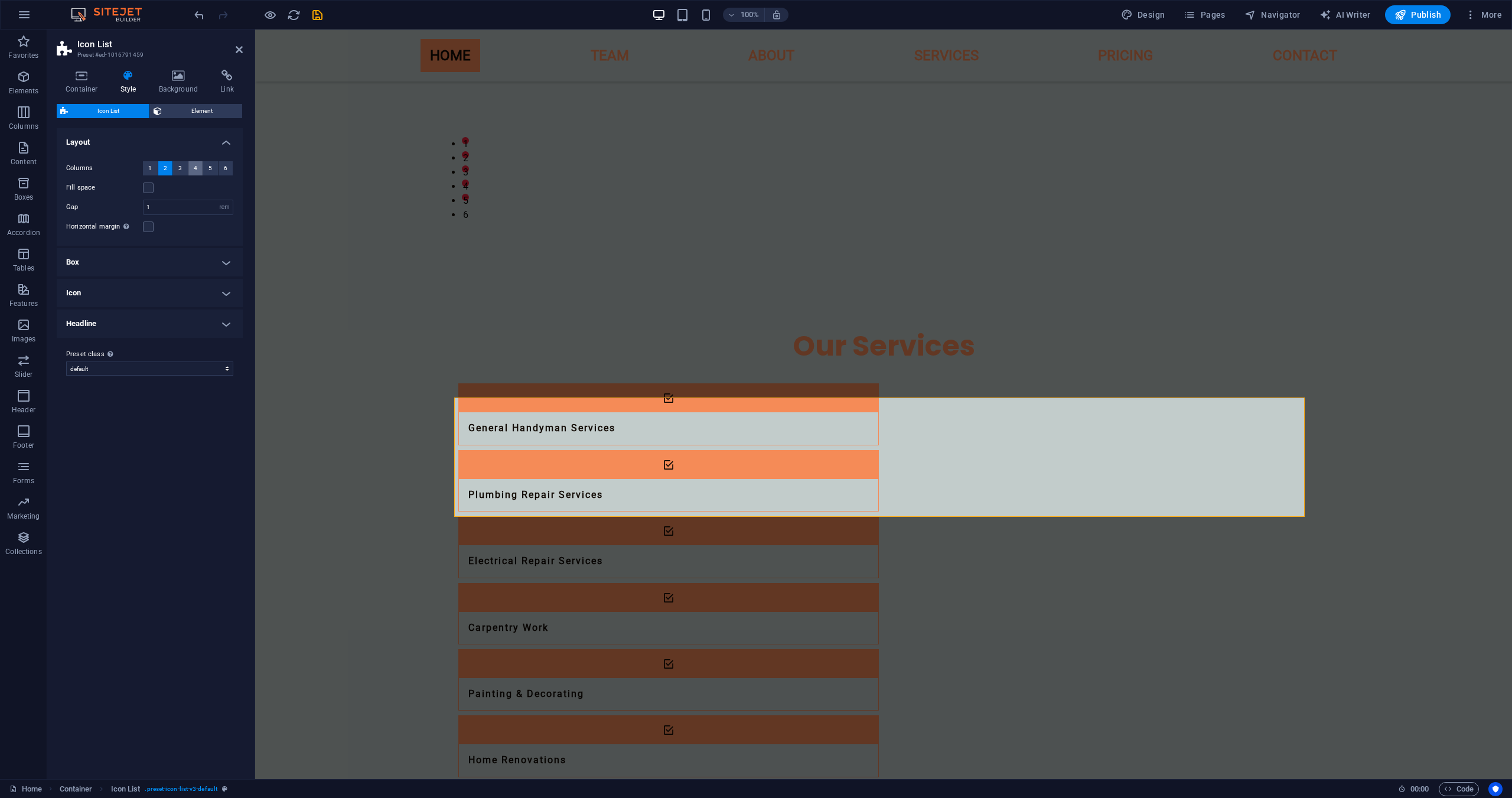
click at [195, 166] on span "4" at bounding box center [195, 168] width 3 height 14
click at [160, 263] on h4 "Box" at bounding box center [150, 263] width 186 height 29
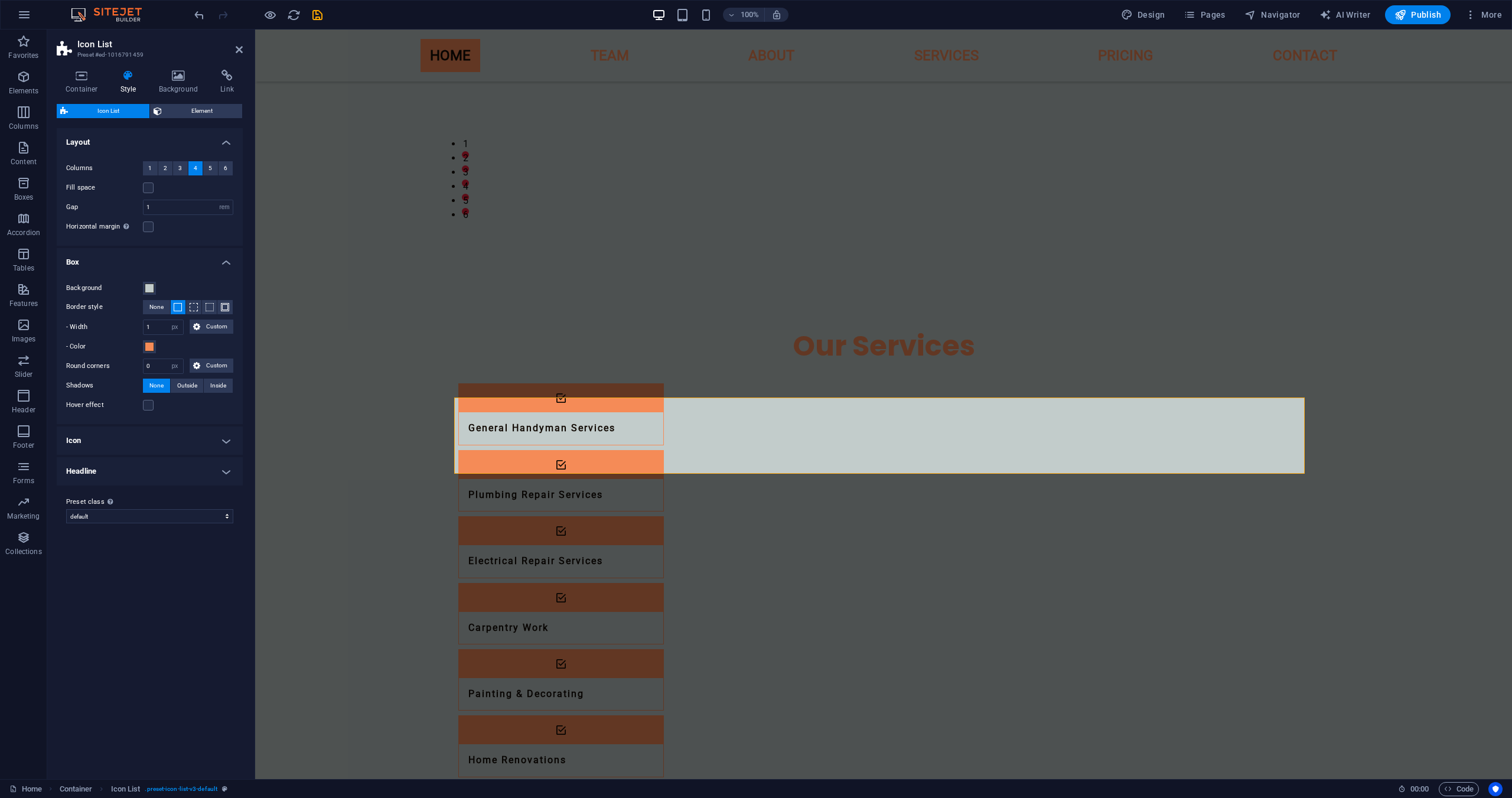
click at [113, 434] on h4 "Icon" at bounding box center [150, 441] width 186 height 29
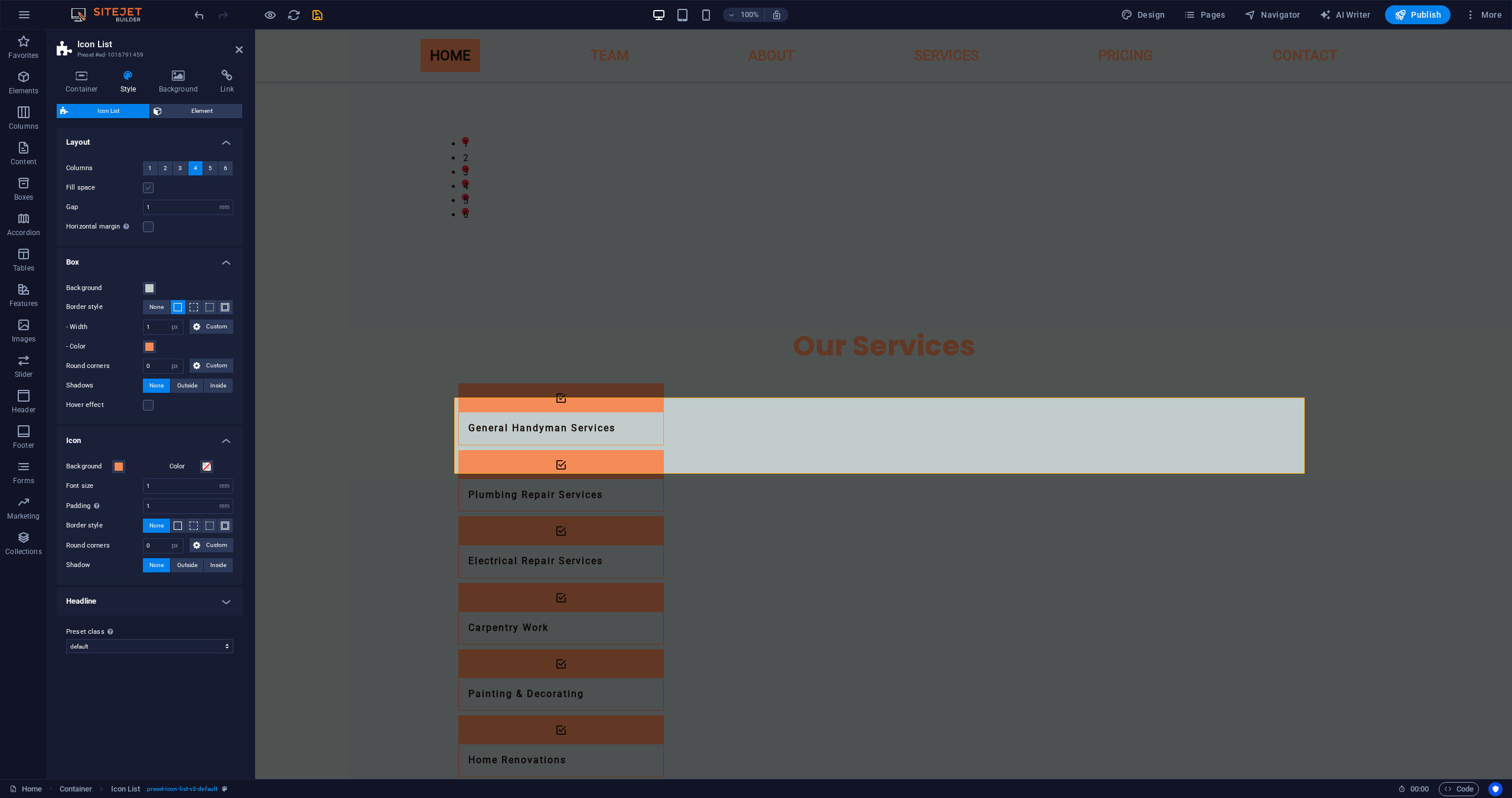
click at [146, 184] on label at bounding box center [148, 188] width 10 height 10
click at [0, 0] on input "Fill space" at bounding box center [0, 0] width 0 height 0
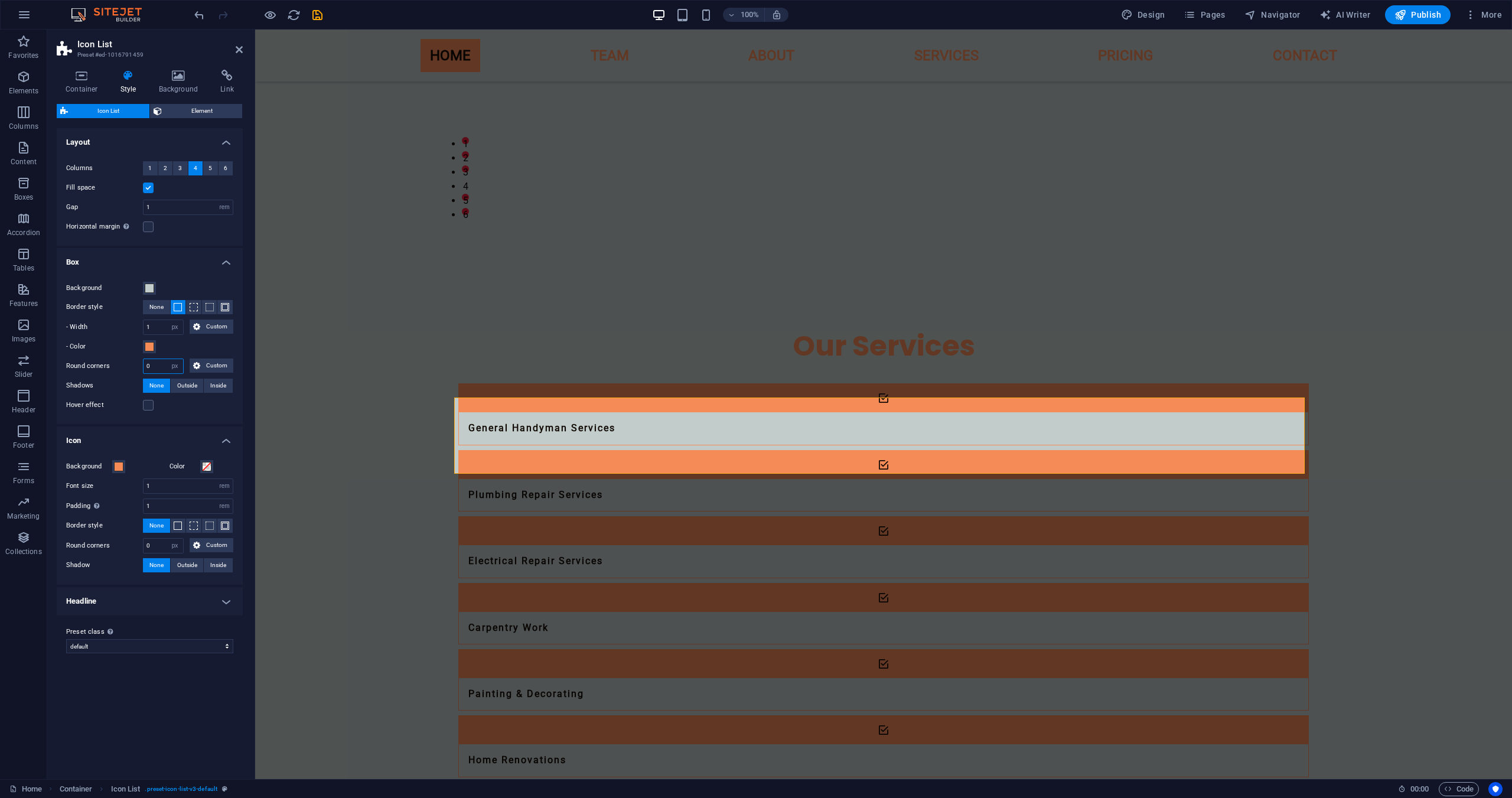
drag, startPoint x: 159, startPoint y: 367, endPoint x: 60, endPoint y: 371, distance: 99.1
click at [60, 371] on div "Background Border style None - Width 1 px rem vw vh Custom Custom 1 px rem vw v…" at bounding box center [150, 347] width 190 height 155
type input "4"
click at [203, 351] on div "- Color" at bounding box center [150, 347] width 167 height 14
click at [205, 364] on span "Custom" at bounding box center [216, 366] width 26 height 14
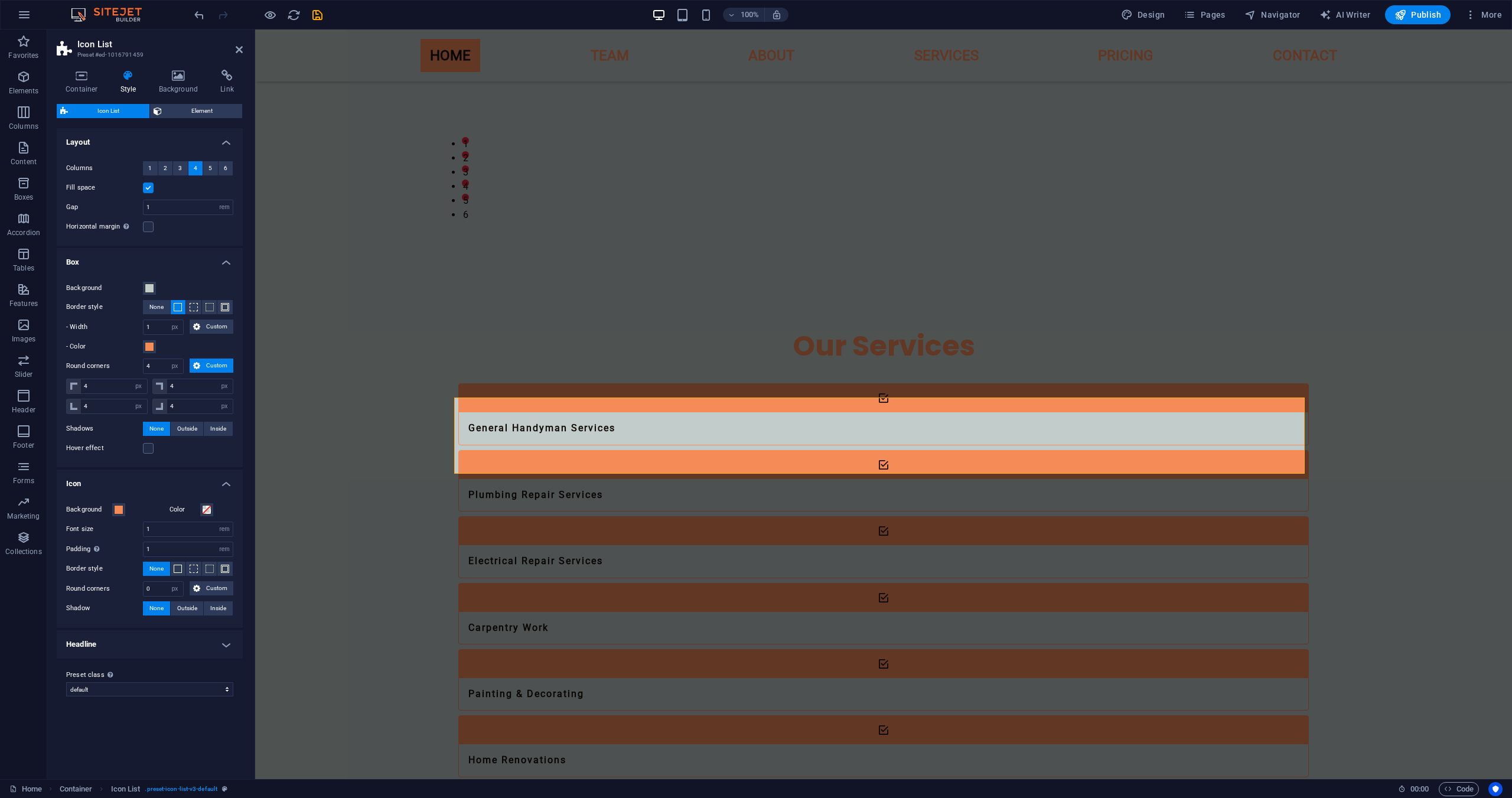
click at [203, 364] on button "Custom" at bounding box center [211, 366] width 44 height 14
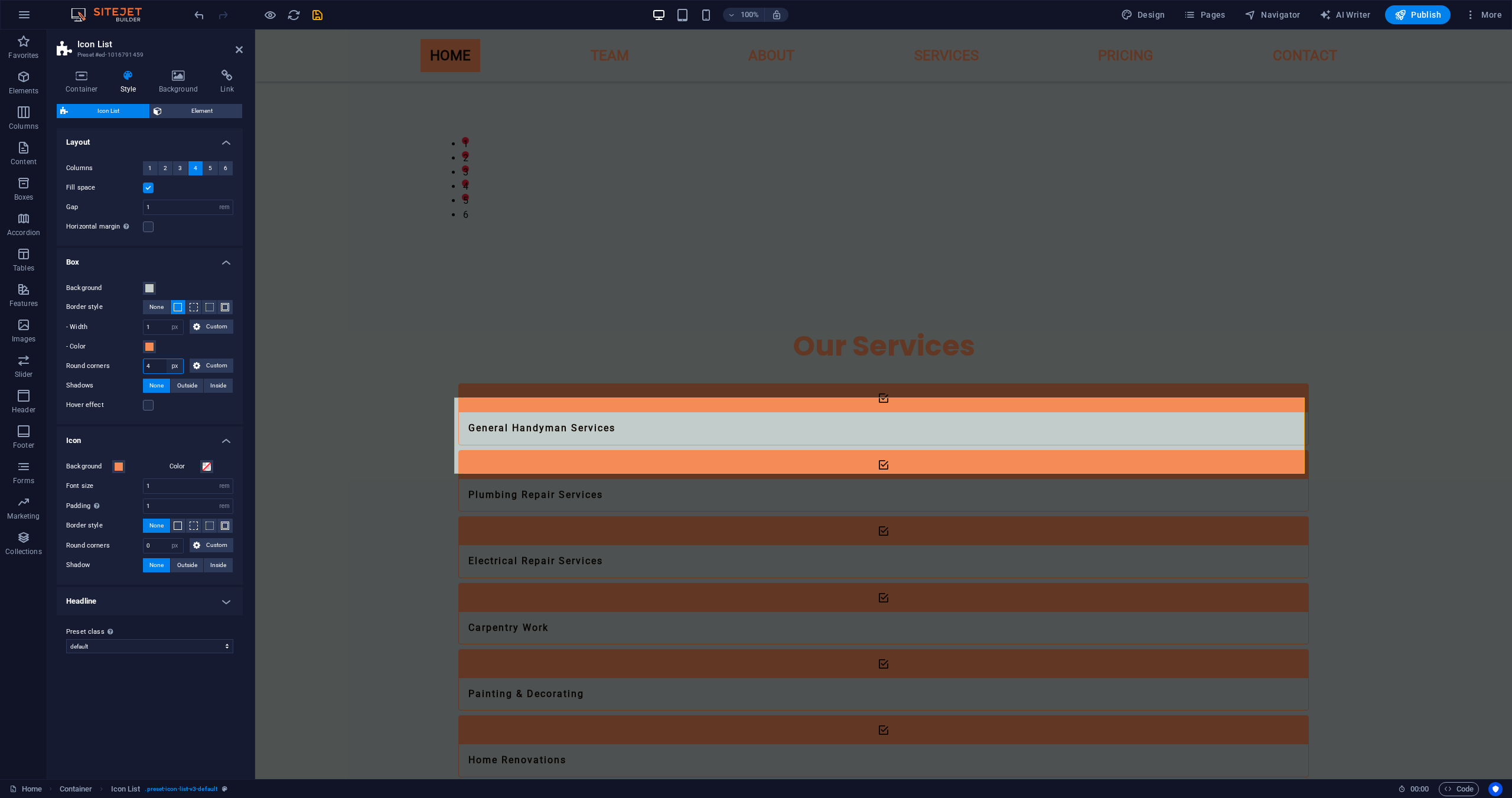
click at [171, 367] on select "px rem % vh vw Custom" at bounding box center [174, 366] width 16 height 14
select select "%"
click at [166, 359] on select "px rem % vh vw Custom" at bounding box center [174, 366] width 16 height 14
type input "4"
click at [218, 423] on ul "Layout Columns 1 2 3 4 5 6 Fill space Gap 1 px rem % vw vh Horizontal margin On…" at bounding box center [150, 372] width 186 height 488
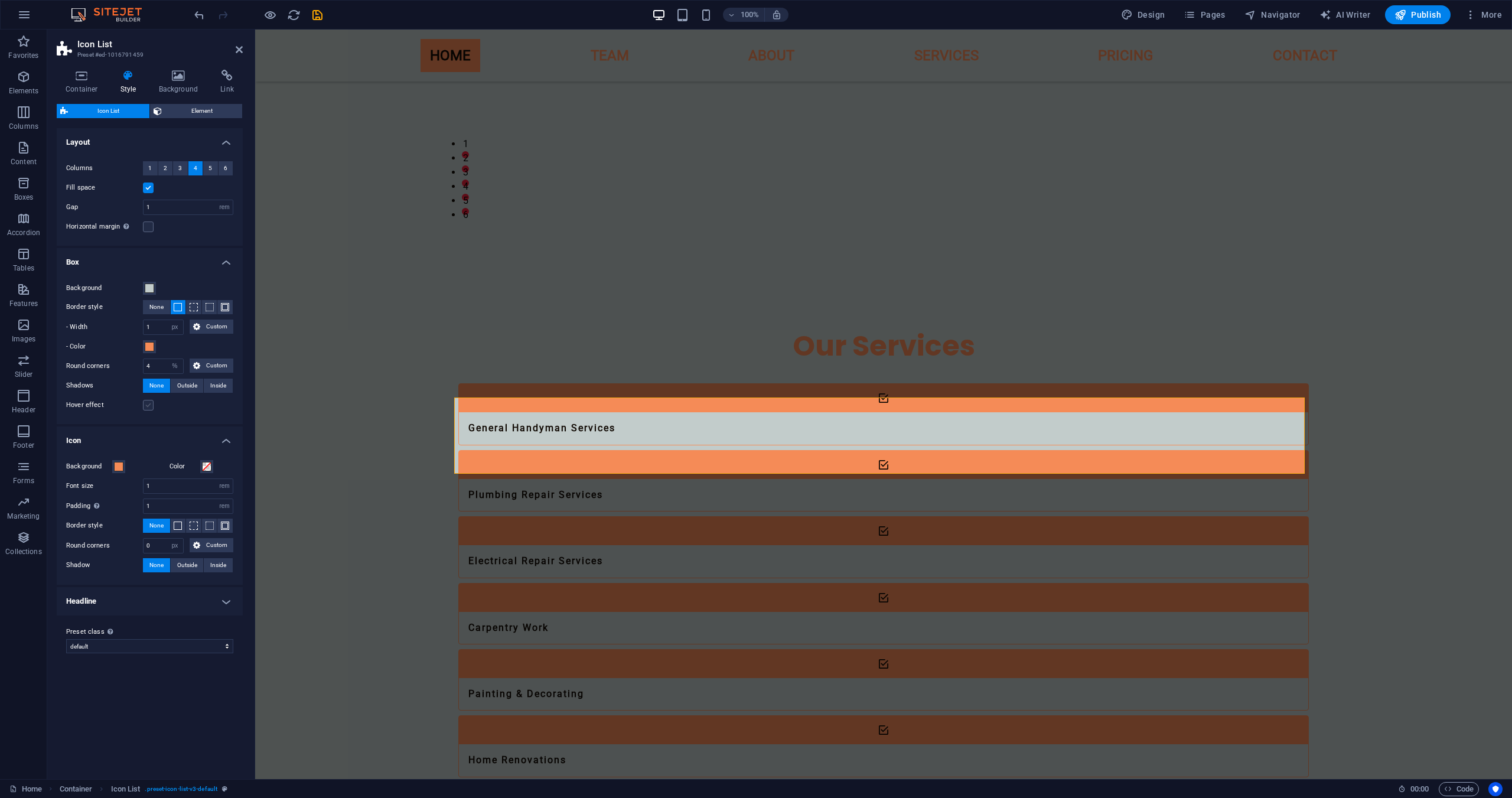
click at [153, 410] on label at bounding box center [148, 405] width 10 height 10
click at [0, 0] on input "Hover effect" at bounding box center [0, 0] width 0 height 0
click at [183, 105] on span "Element" at bounding box center [202, 111] width 74 height 14
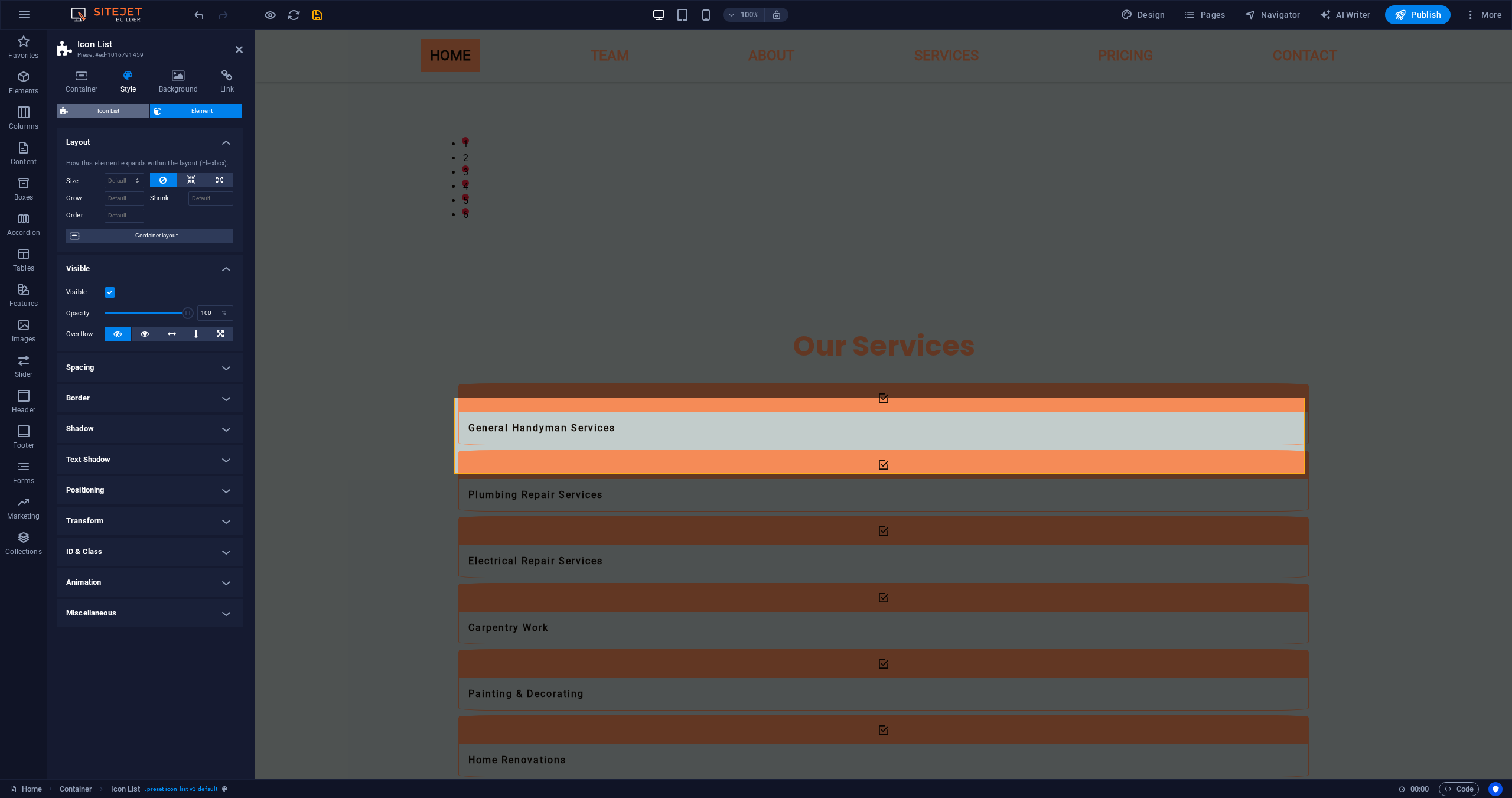
click at [129, 109] on span "Icon List" at bounding box center [109, 111] width 74 height 14
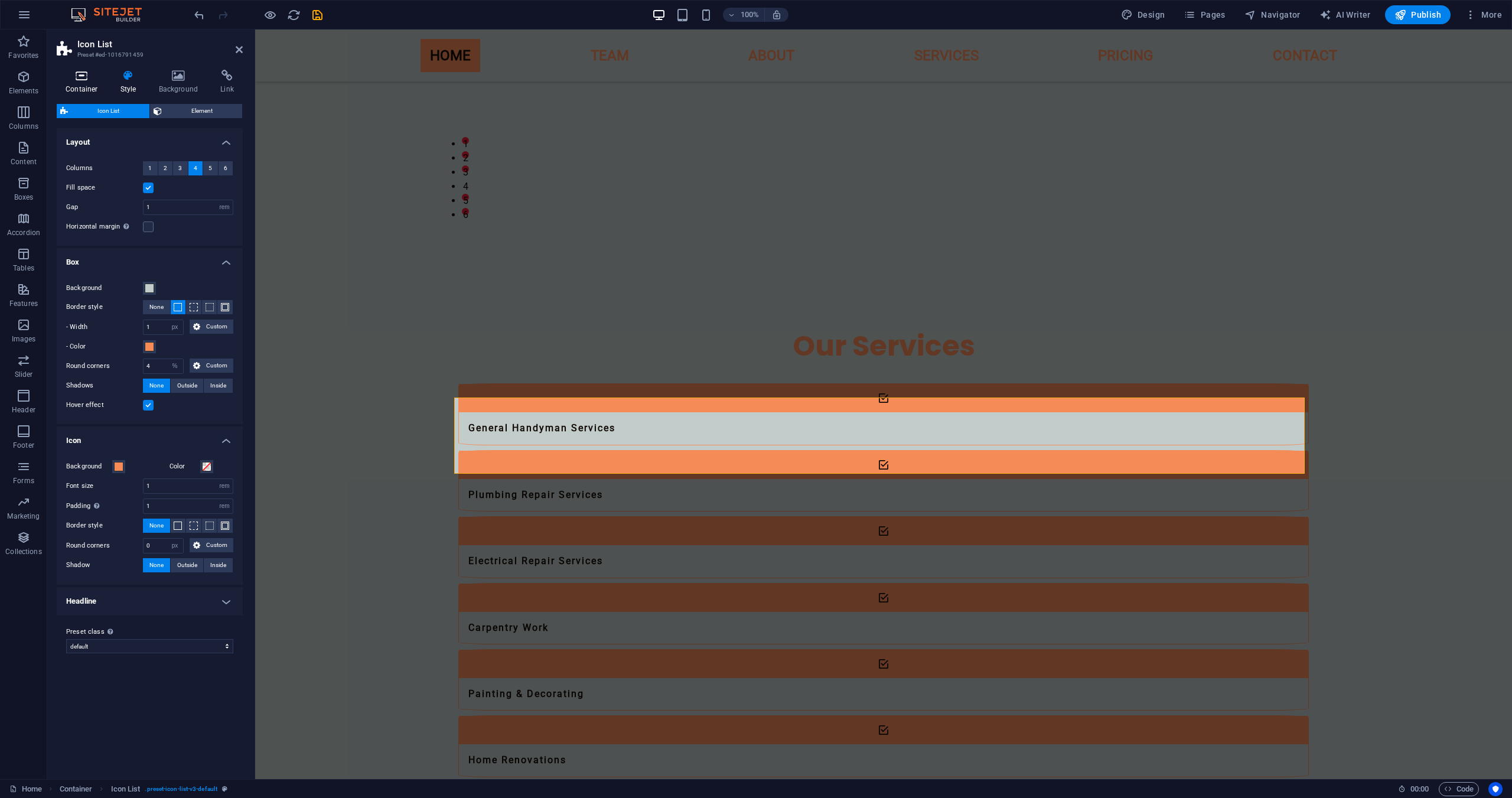
click at [85, 86] on h4 "Container" at bounding box center [84, 82] width 55 height 25
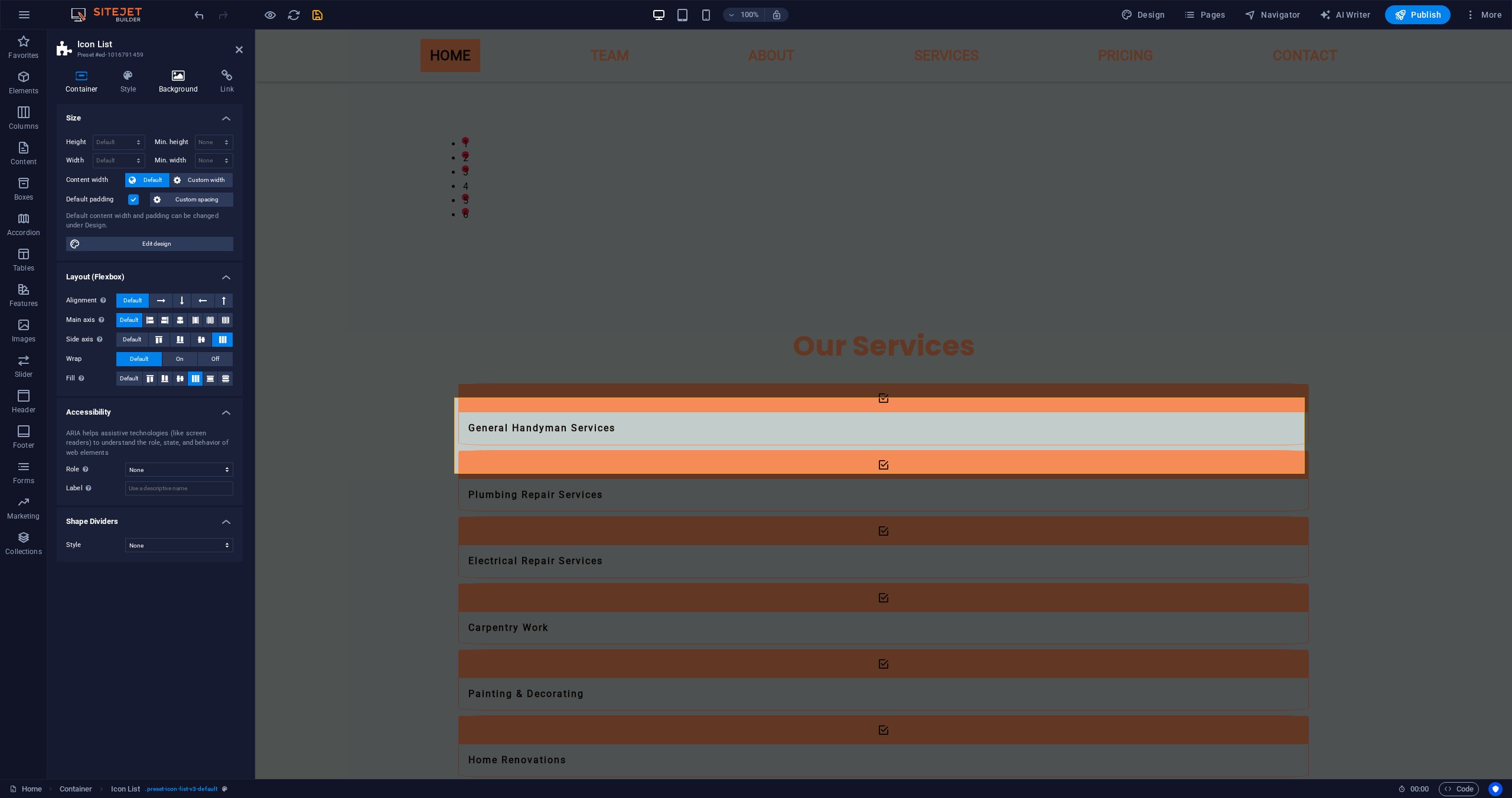
click at [174, 76] on icon at bounding box center [179, 75] width 57 height 12
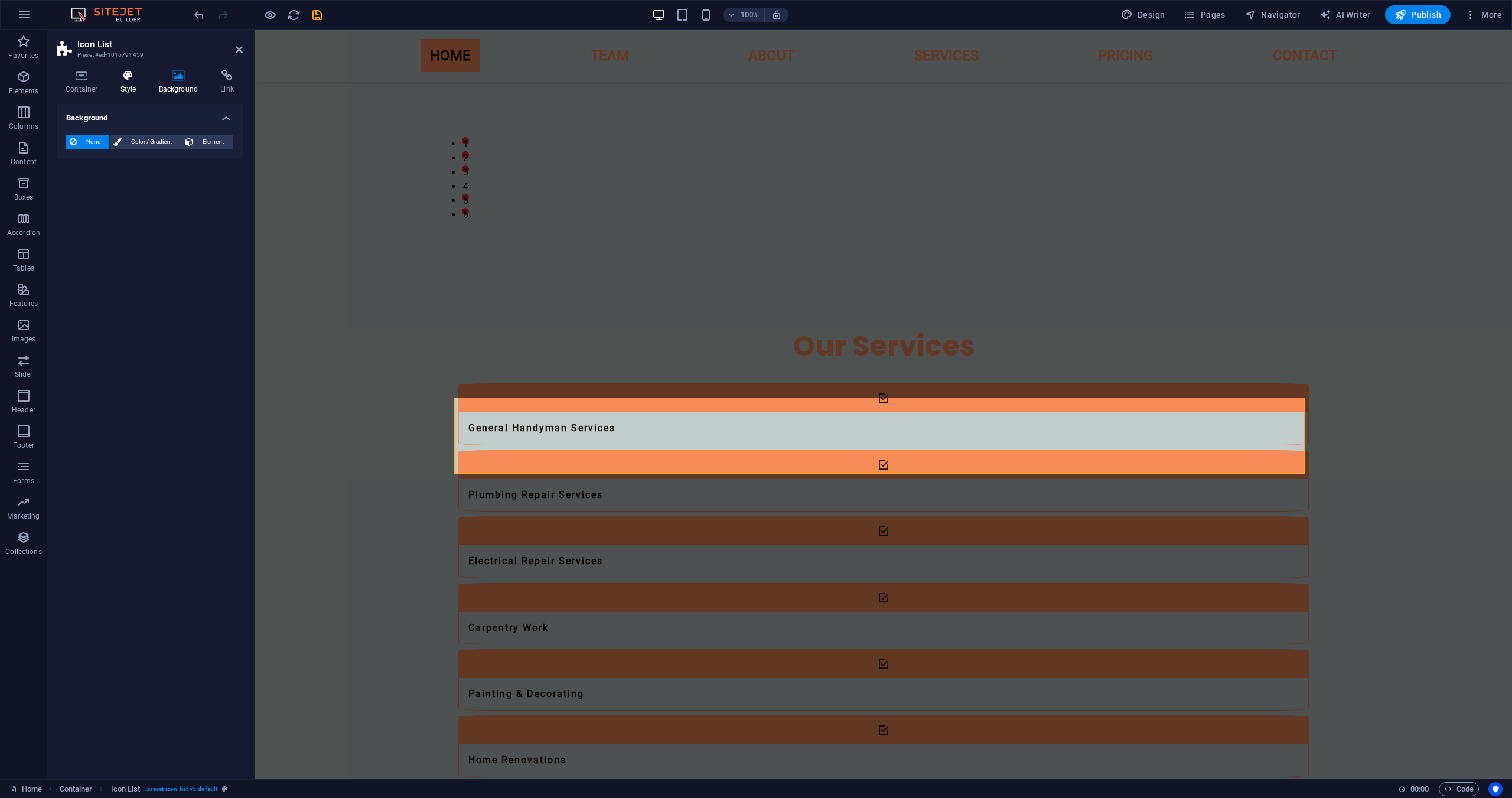
click at [133, 81] on h4 "Style" at bounding box center [131, 82] width 38 height 25
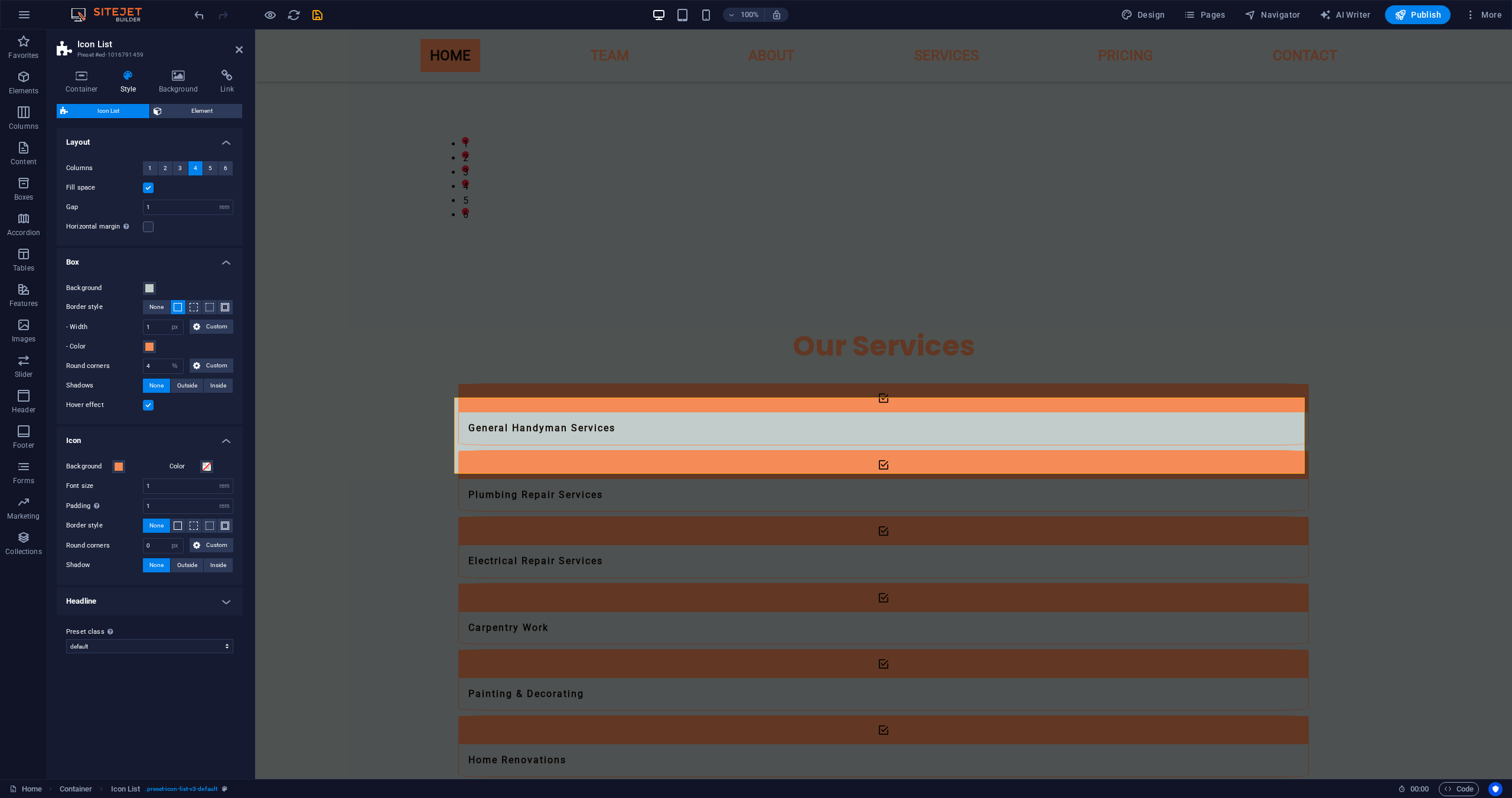
click at [124, 603] on h4 "Headline" at bounding box center [150, 602] width 186 height 29
click at [184, 88] on h4 "Background" at bounding box center [181, 82] width 62 height 25
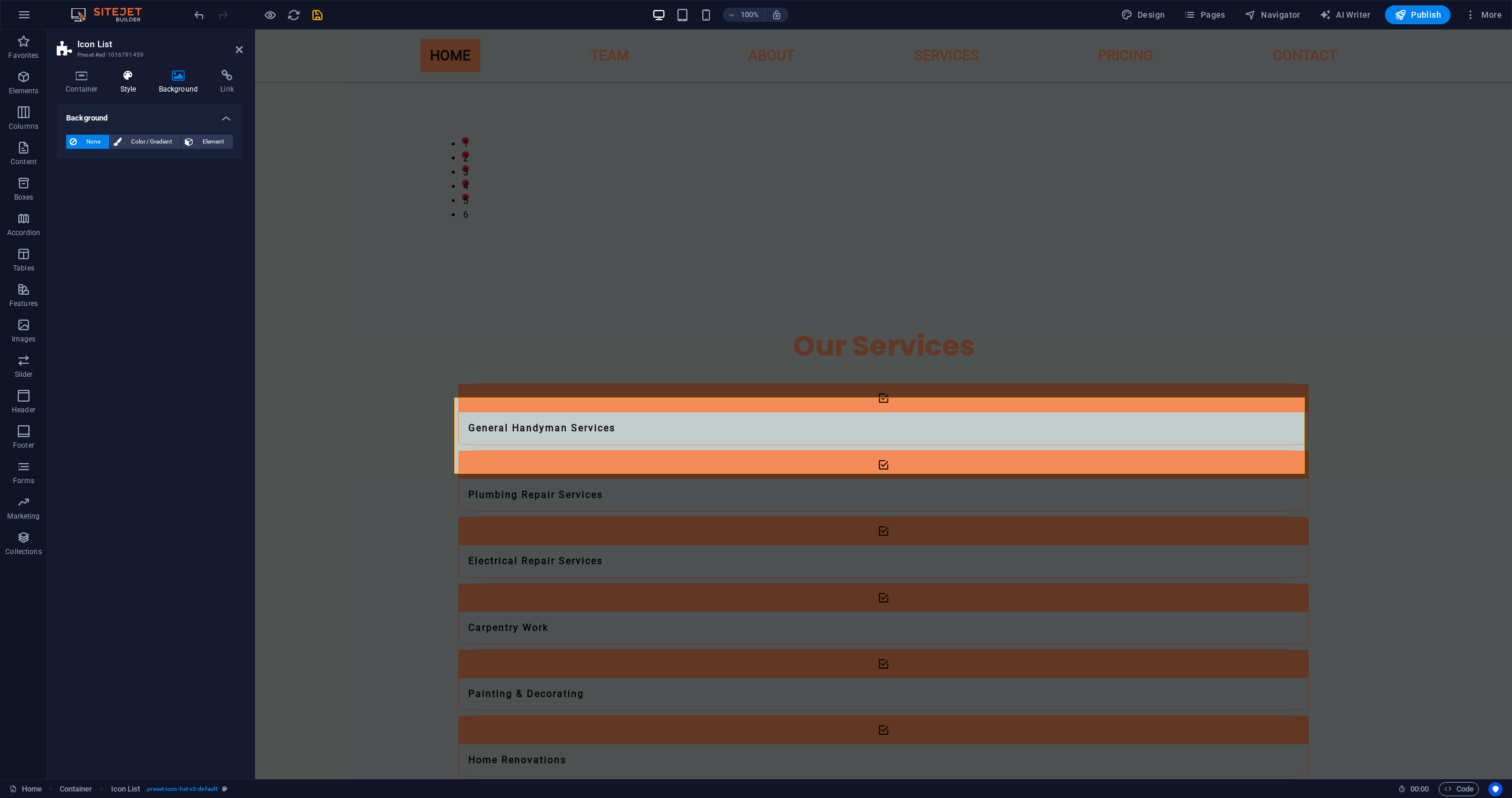
click at [138, 89] on h4 "Style" at bounding box center [131, 82] width 38 height 25
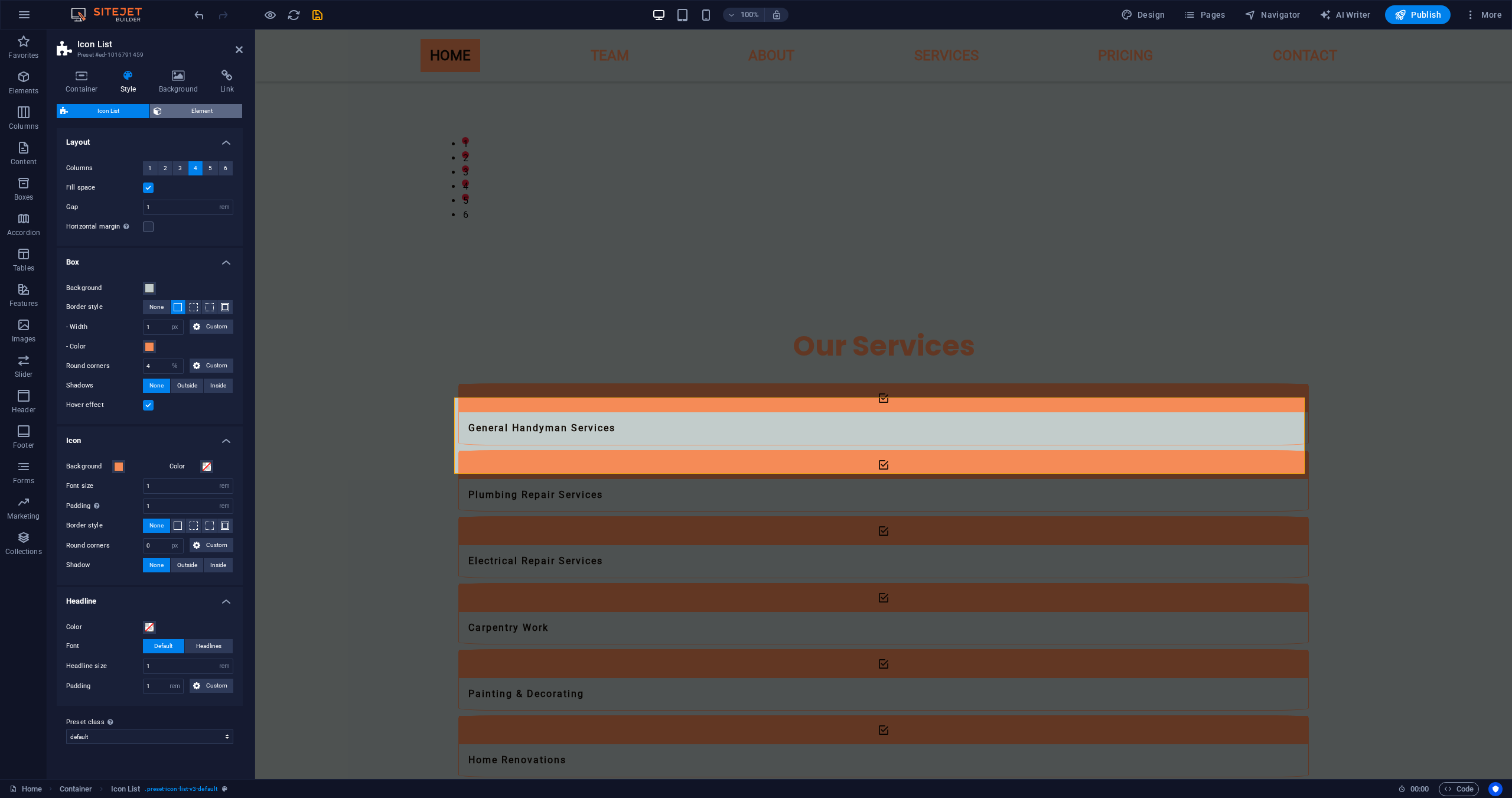
click at [172, 109] on span "Element" at bounding box center [202, 111] width 74 height 14
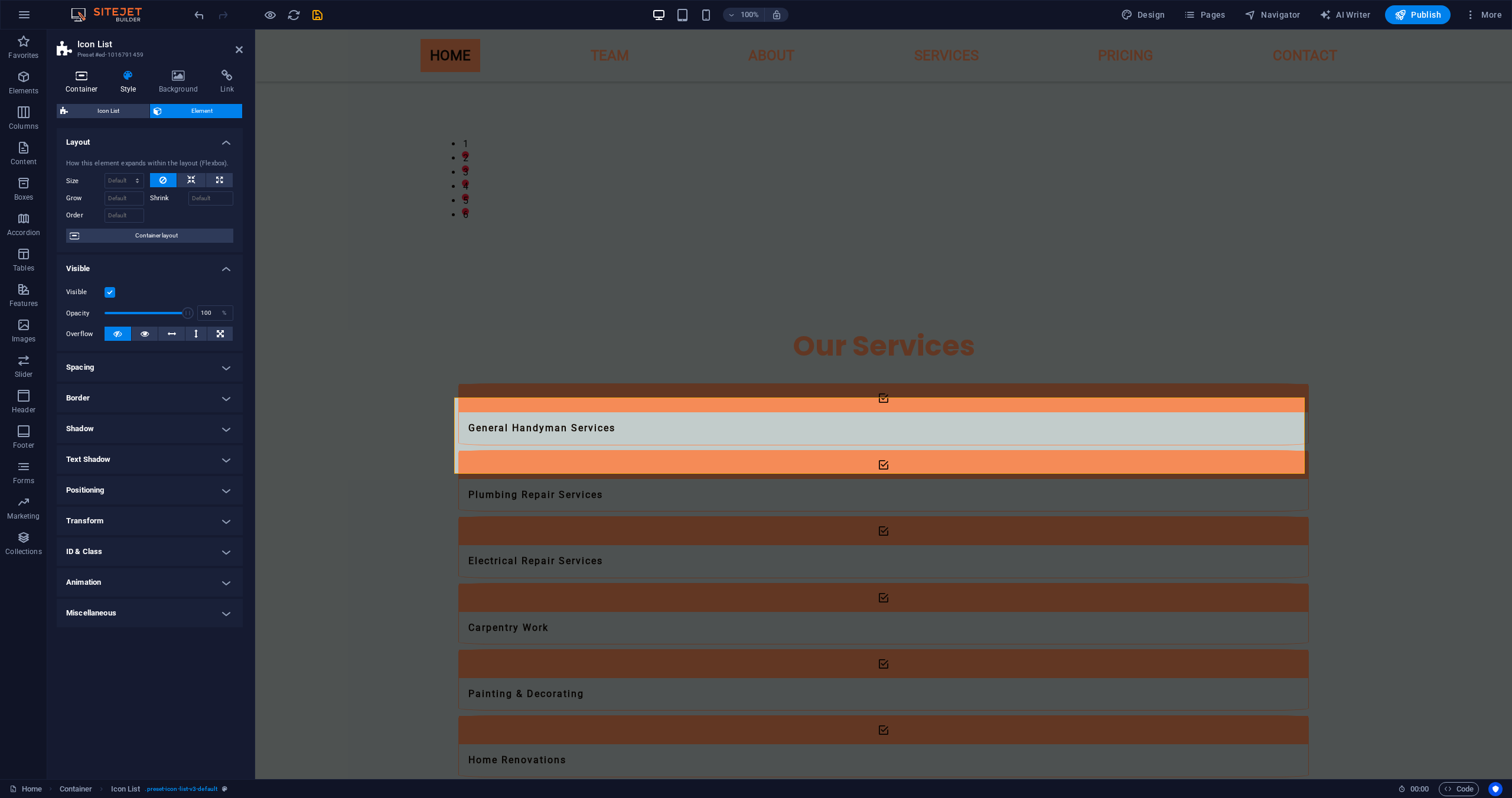
click at [77, 75] on icon at bounding box center [81, 75] width 50 height 12
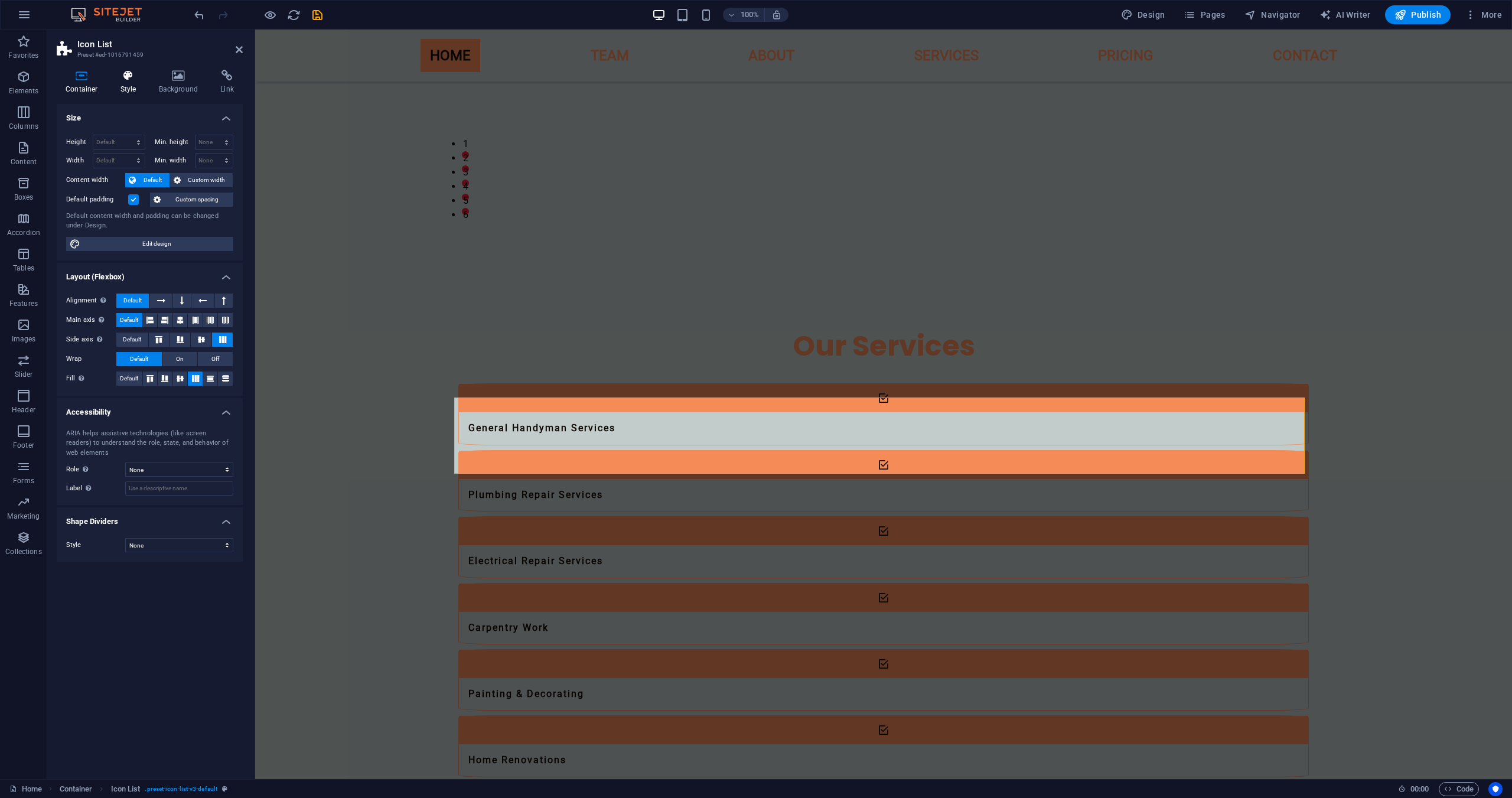
click at [121, 79] on icon at bounding box center [129, 75] width 34 height 12
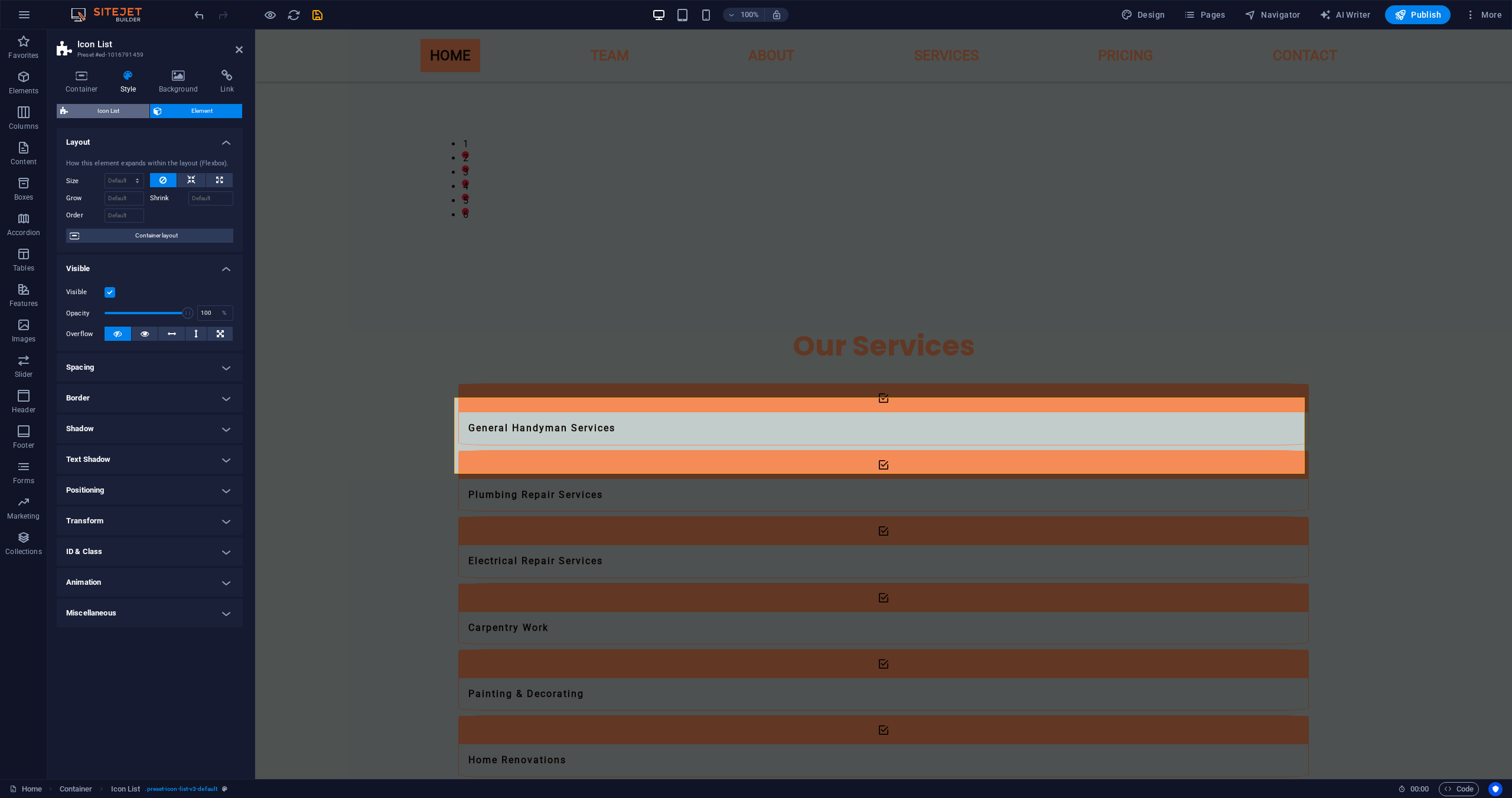
click at [112, 113] on span "Icon List" at bounding box center [109, 111] width 74 height 14
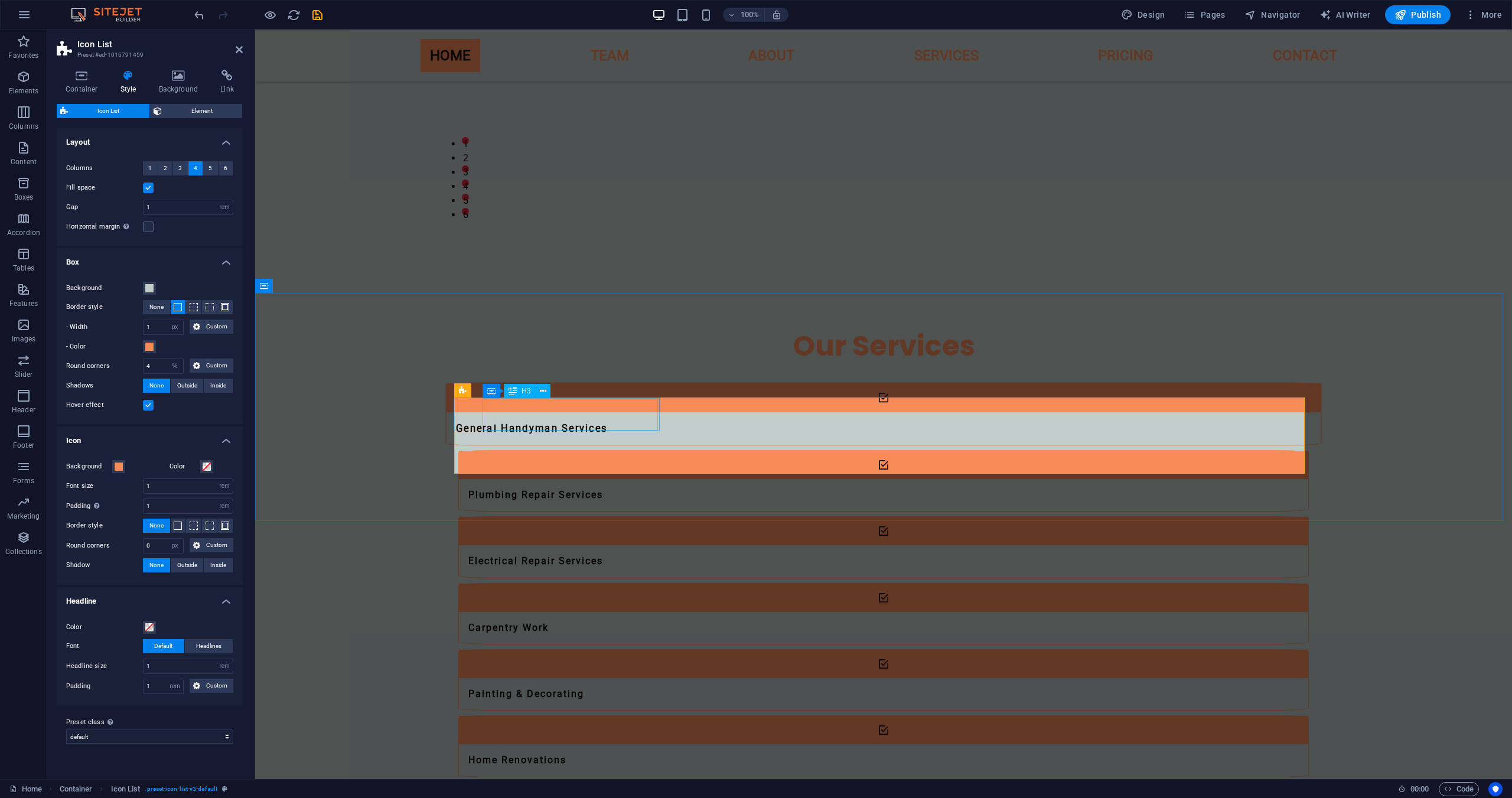
click at [590, 418] on div "General Handyman Services" at bounding box center [868, 429] width 844 height 33
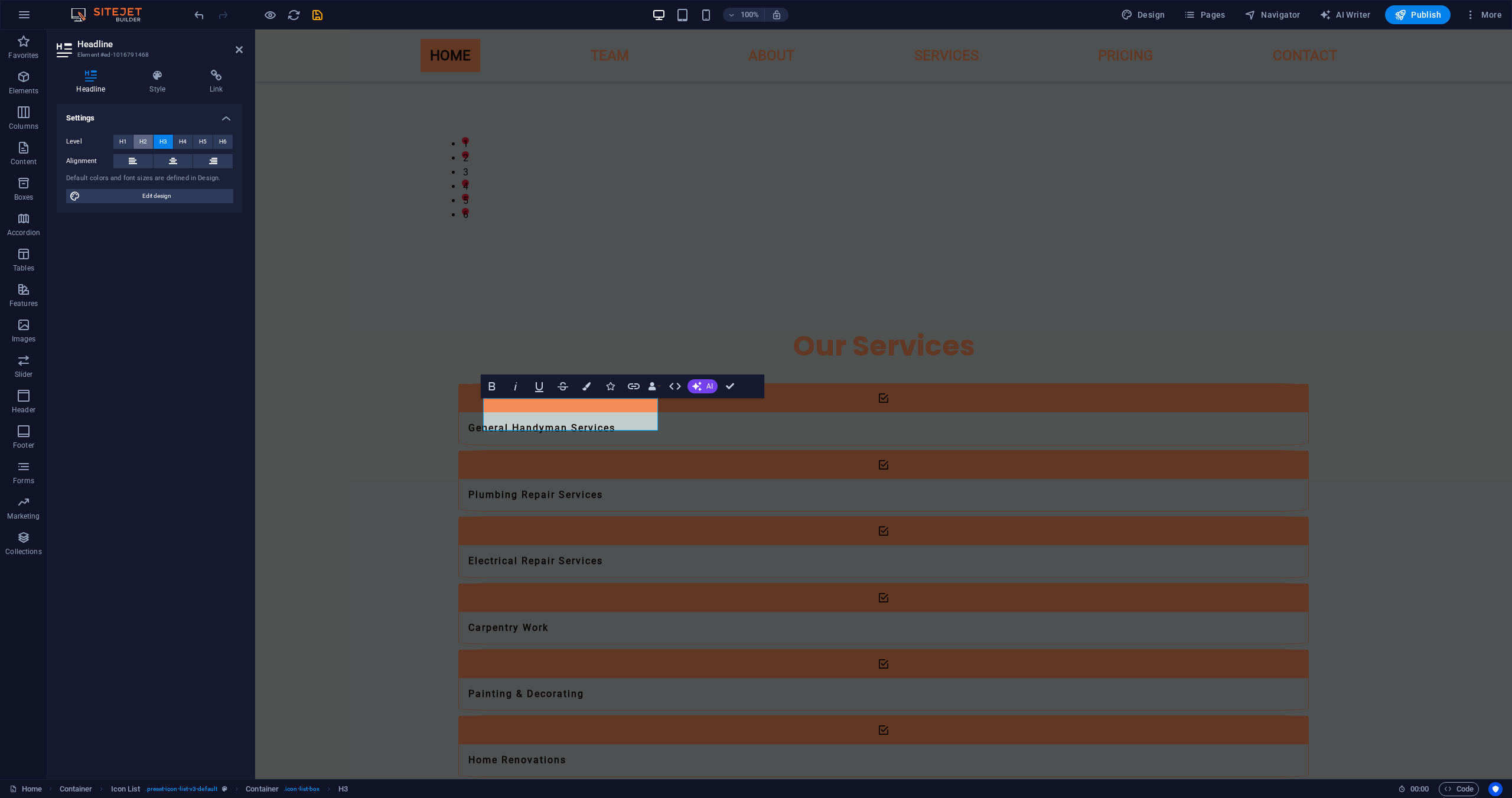
click at [146, 140] on span "H2" at bounding box center [143, 142] width 8 height 14
click at [162, 145] on span "H3" at bounding box center [163, 142] width 8 height 14
click at [179, 145] on span "H4" at bounding box center [183, 142] width 8 height 14
click at [127, 144] on button "H1" at bounding box center [123, 142] width 20 height 14
click at [140, 145] on span "H2" at bounding box center [143, 142] width 8 height 14
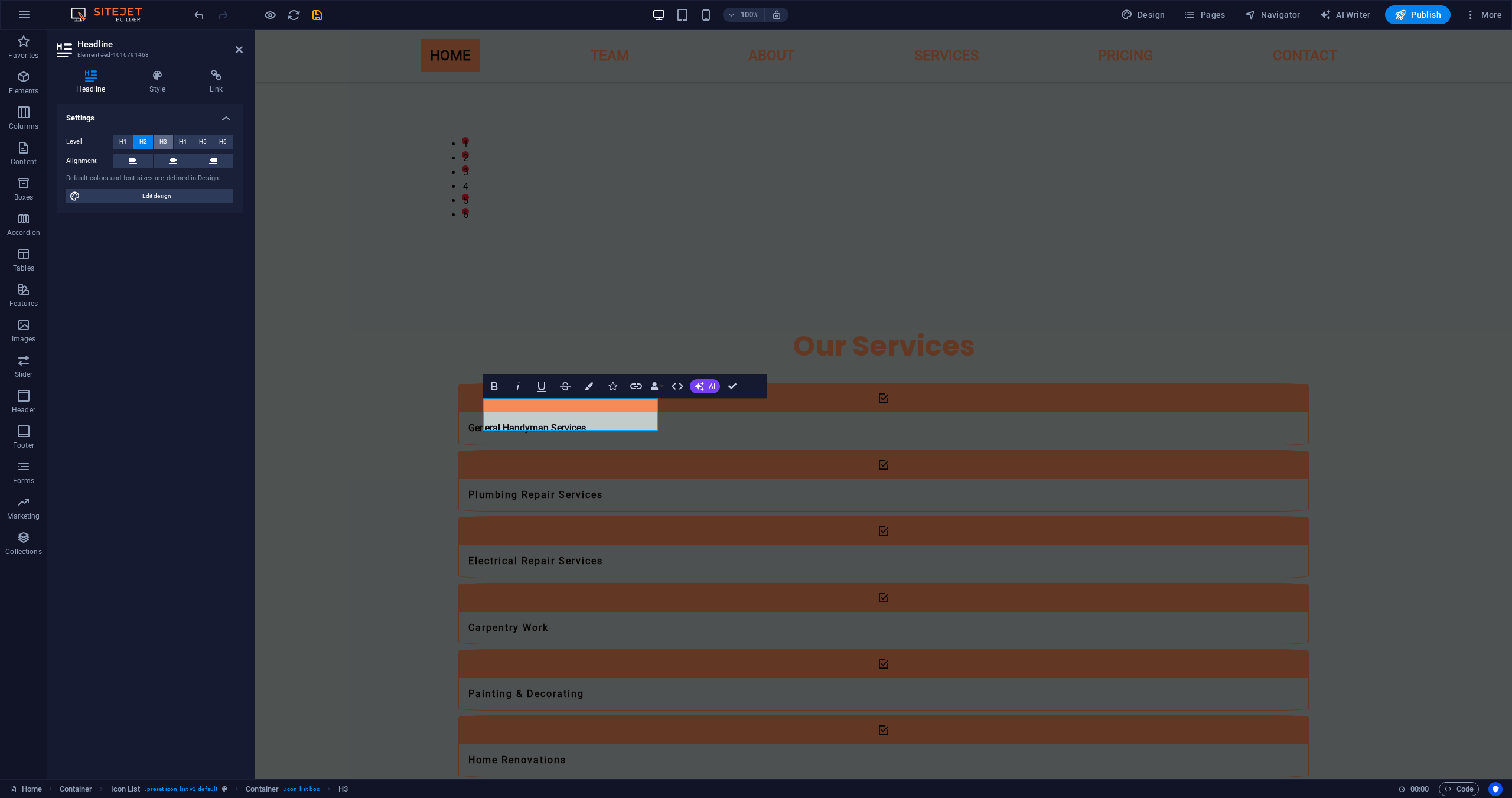
click at [159, 145] on span "H3" at bounding box center [163, 142] width 8 height 14
click at [184, 305] on div "Settings Level H1 H2 H3 H4 H5 H6 Alignment Default colors and font sizes are de…" at bounding box center [150, 437] width 186 height 666
click at [659, 678] on div "Painting & Decorating" at bounding box center [868, 695] width 844 height 33
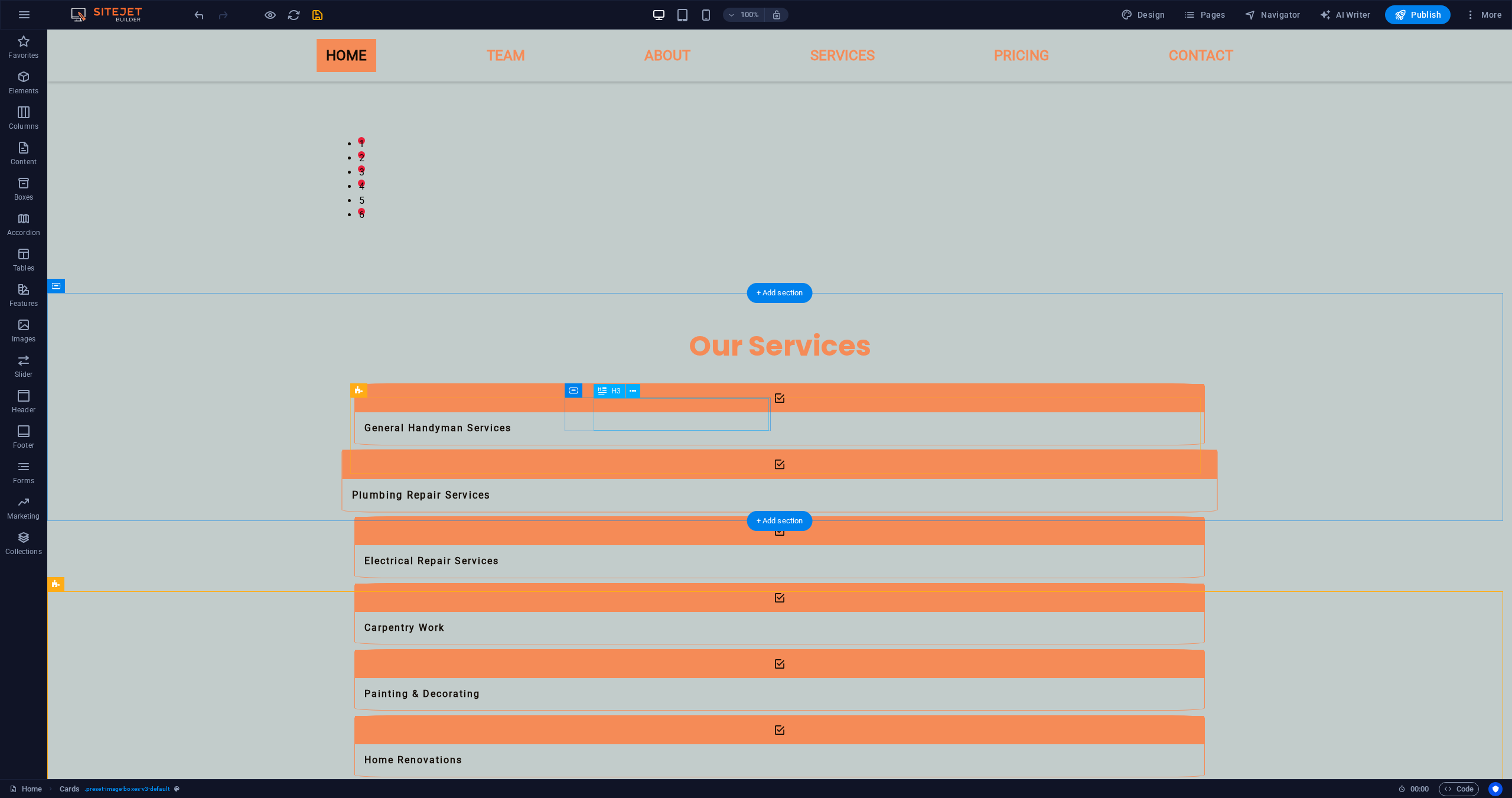
click at [610, 479] on div "Plumbing Repair Services" at bounding box center [764, 496] width 844 height 33
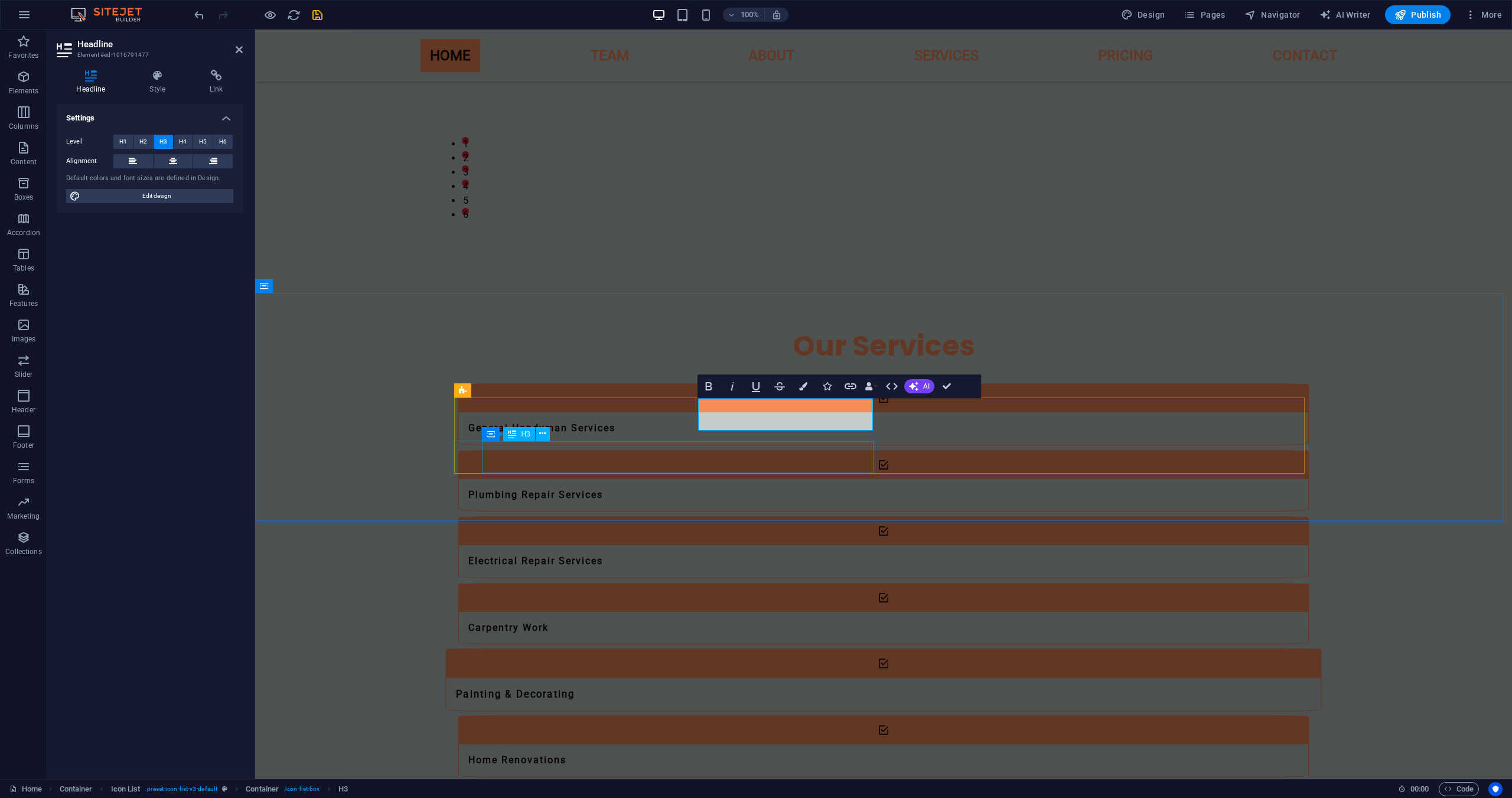
click at [852, 678] on div "Painting & Decorating" at bounding box center [868, 695] width 844 height 33
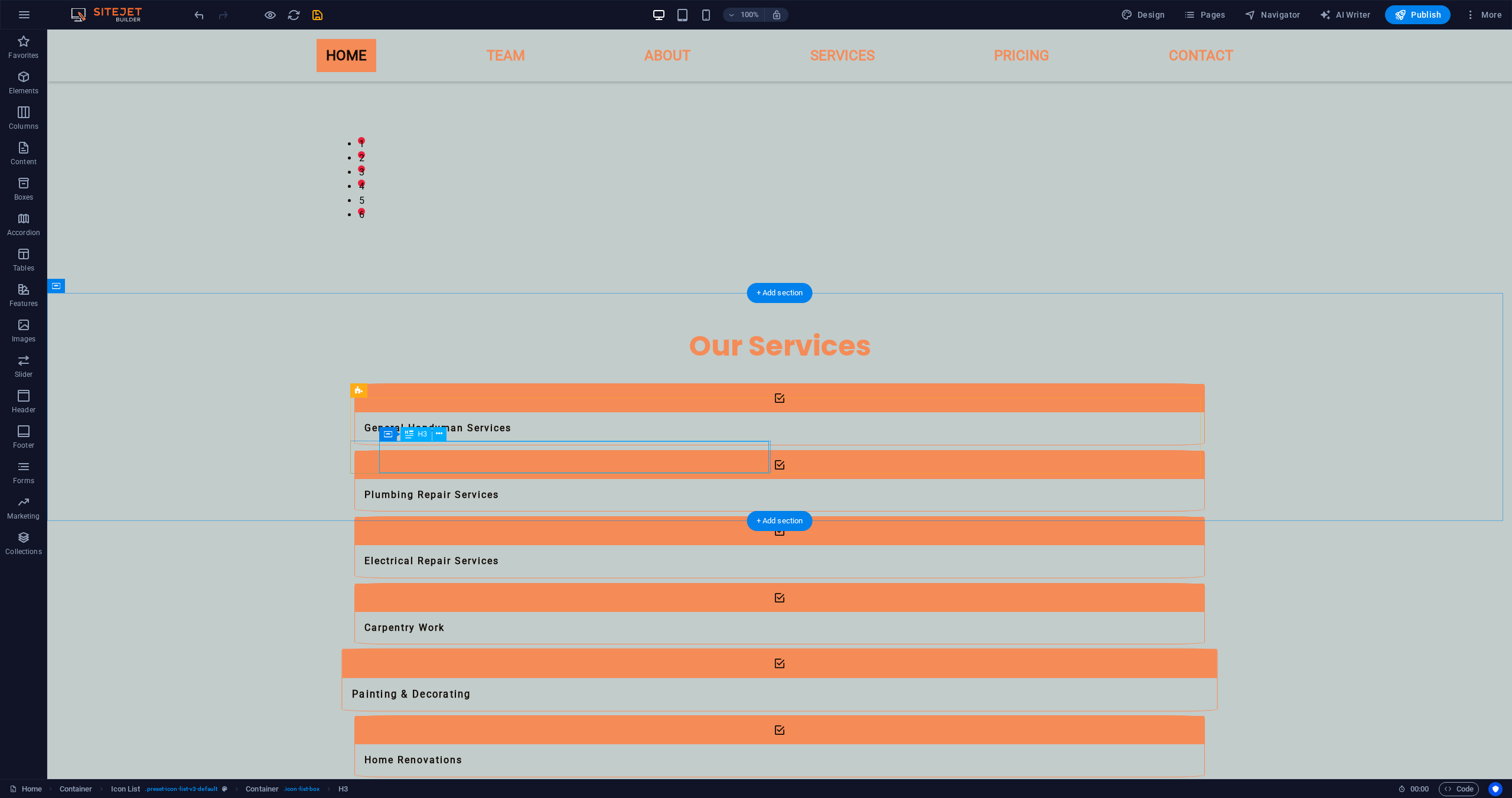
click at [694, 678] on div "Painting & Decorating" at bounding box center [764, 695] width 844 height 33
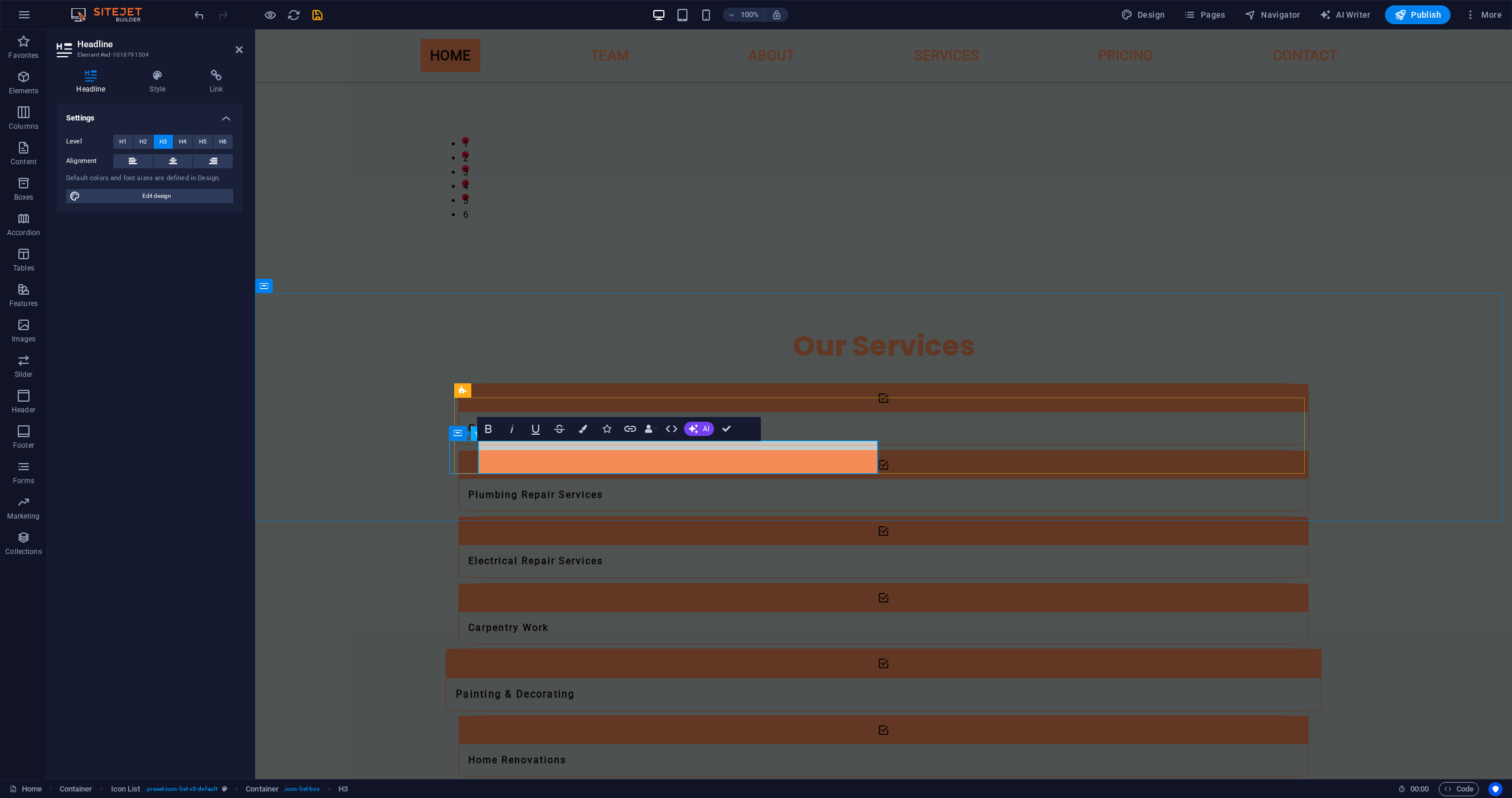
click at [455, 649] on figure at bounding box center [883, 663] width 875 height 29
select select "xMidYMid"
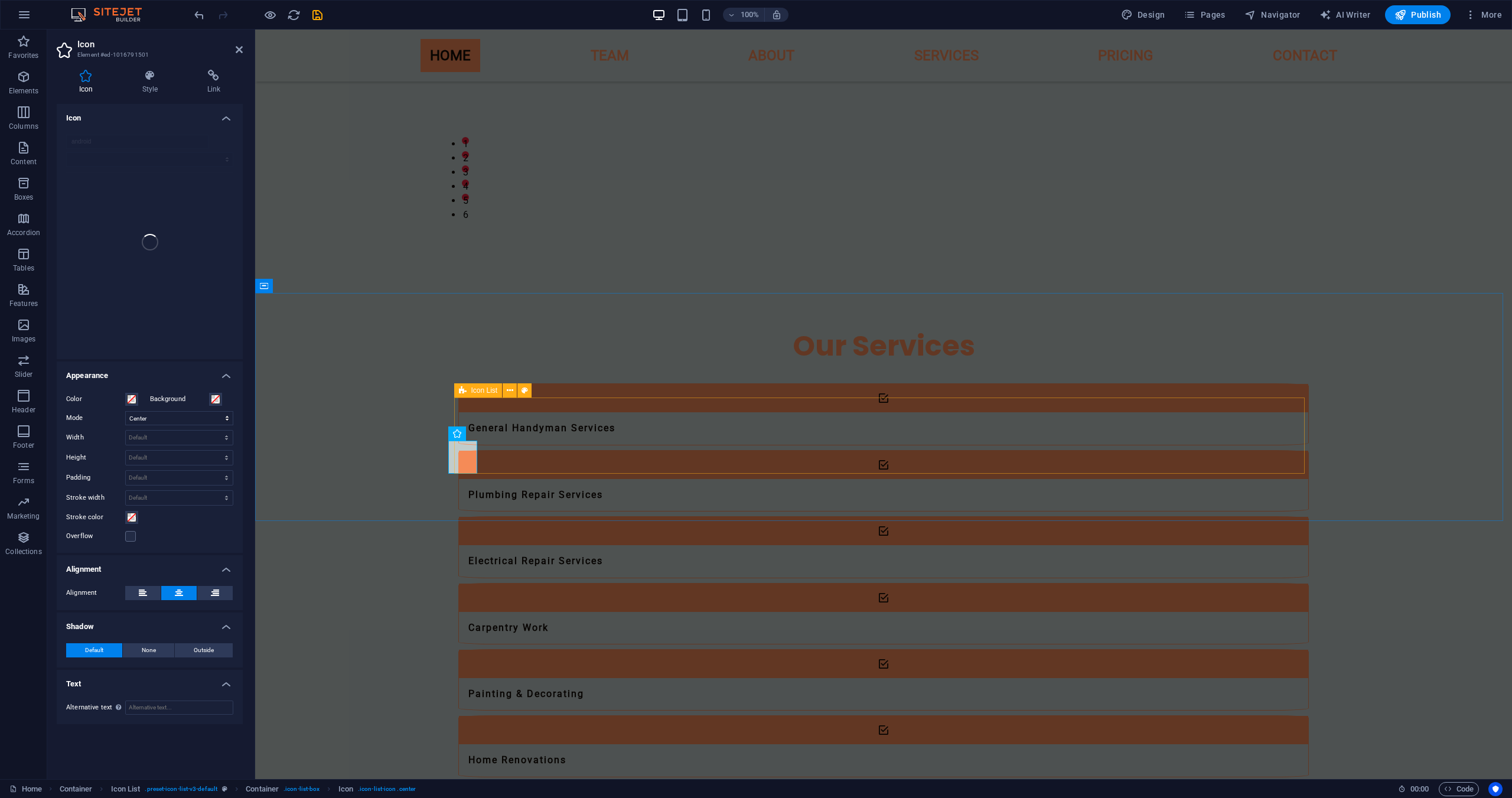
click at [881, 434] on div "General Handyman Services Plumbing Repair Services Electrical Repair Services C…" at bounding box center [883, 580] width 850 height 393
select select "rem"
select select "px"
select select "%"
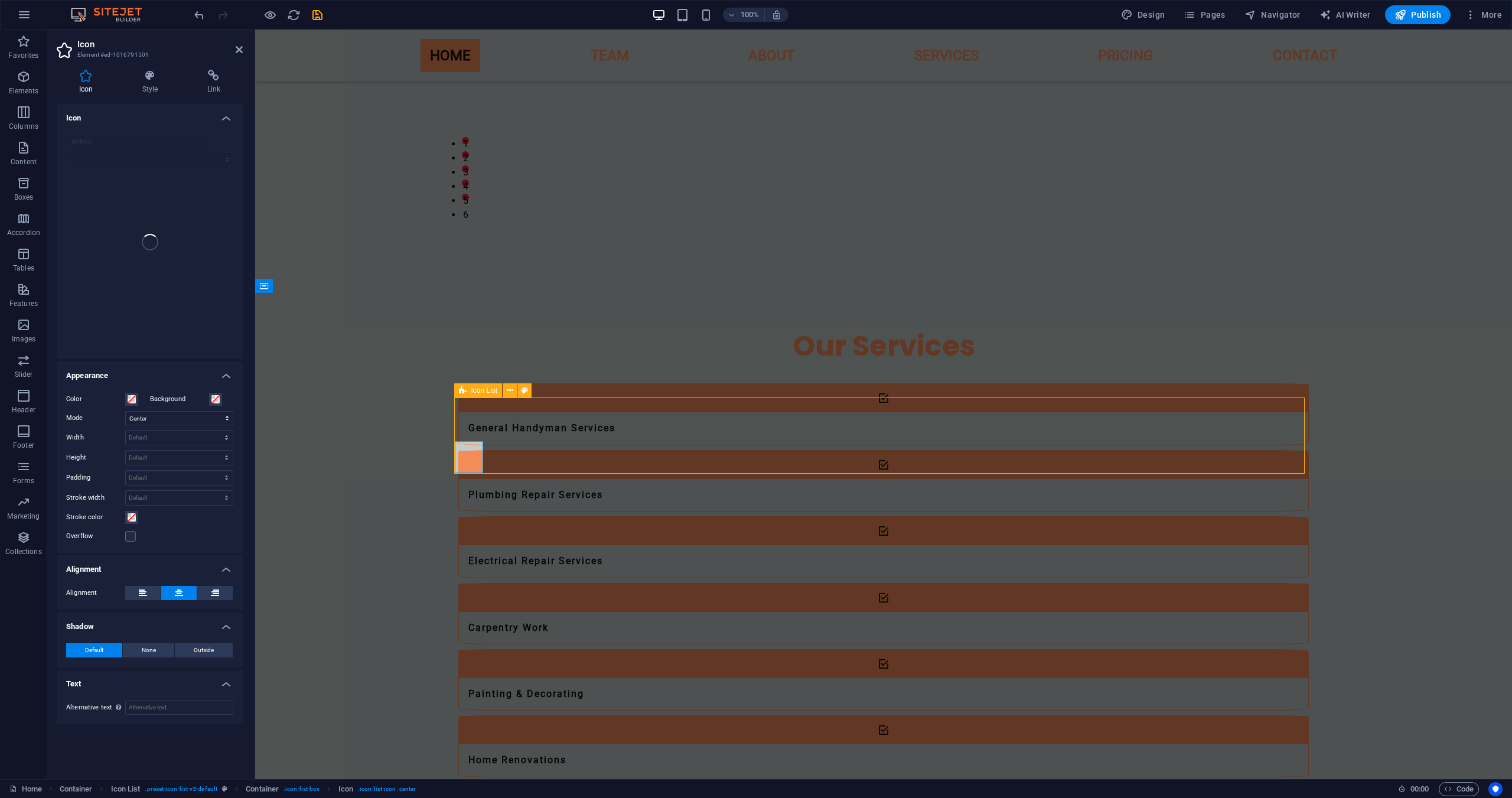
select select "rem"
select select "px"
select select "rem"
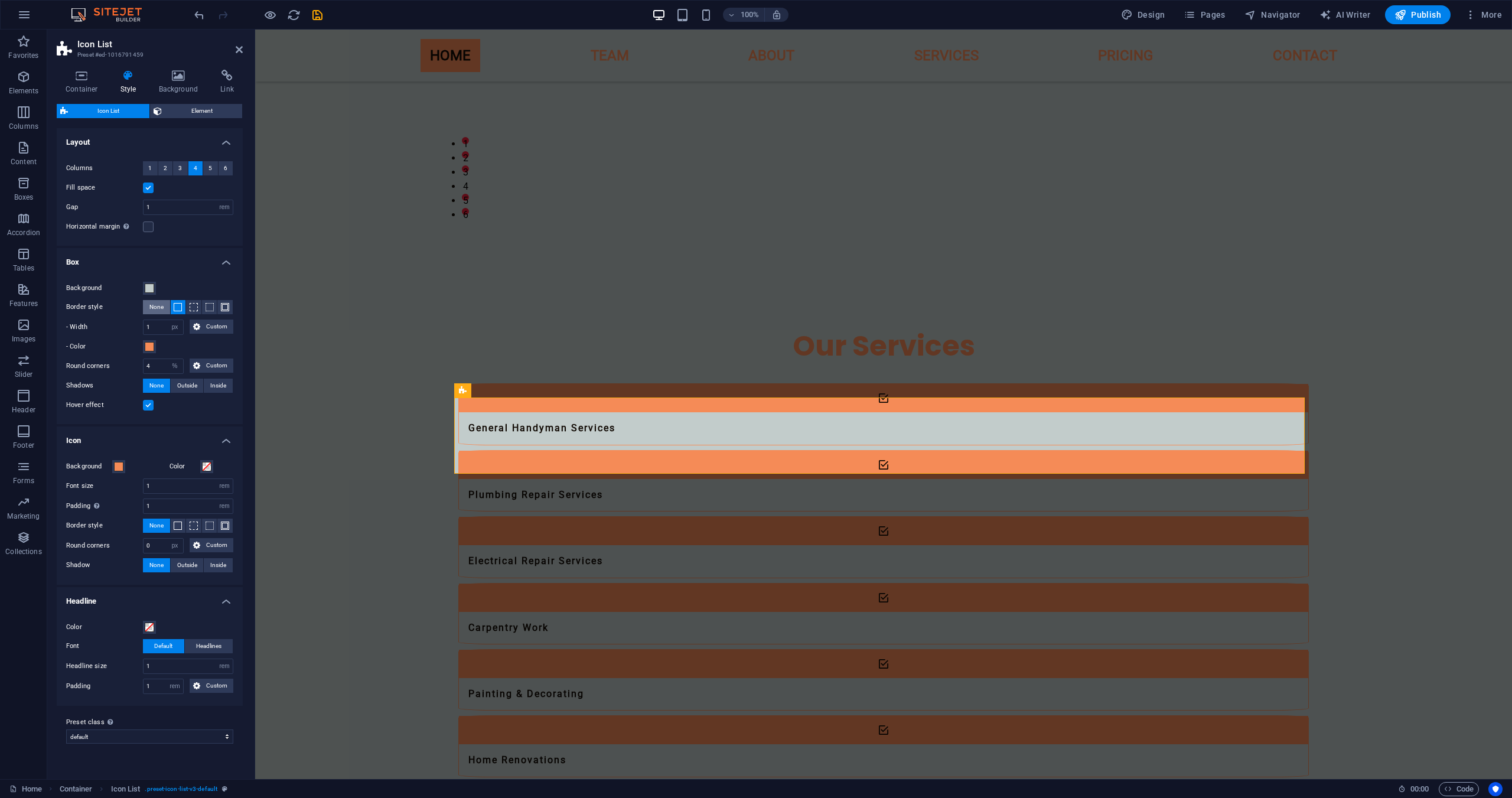
click at [164, 308] on button "None" at bounding box center [157, 308] width 27 height 14
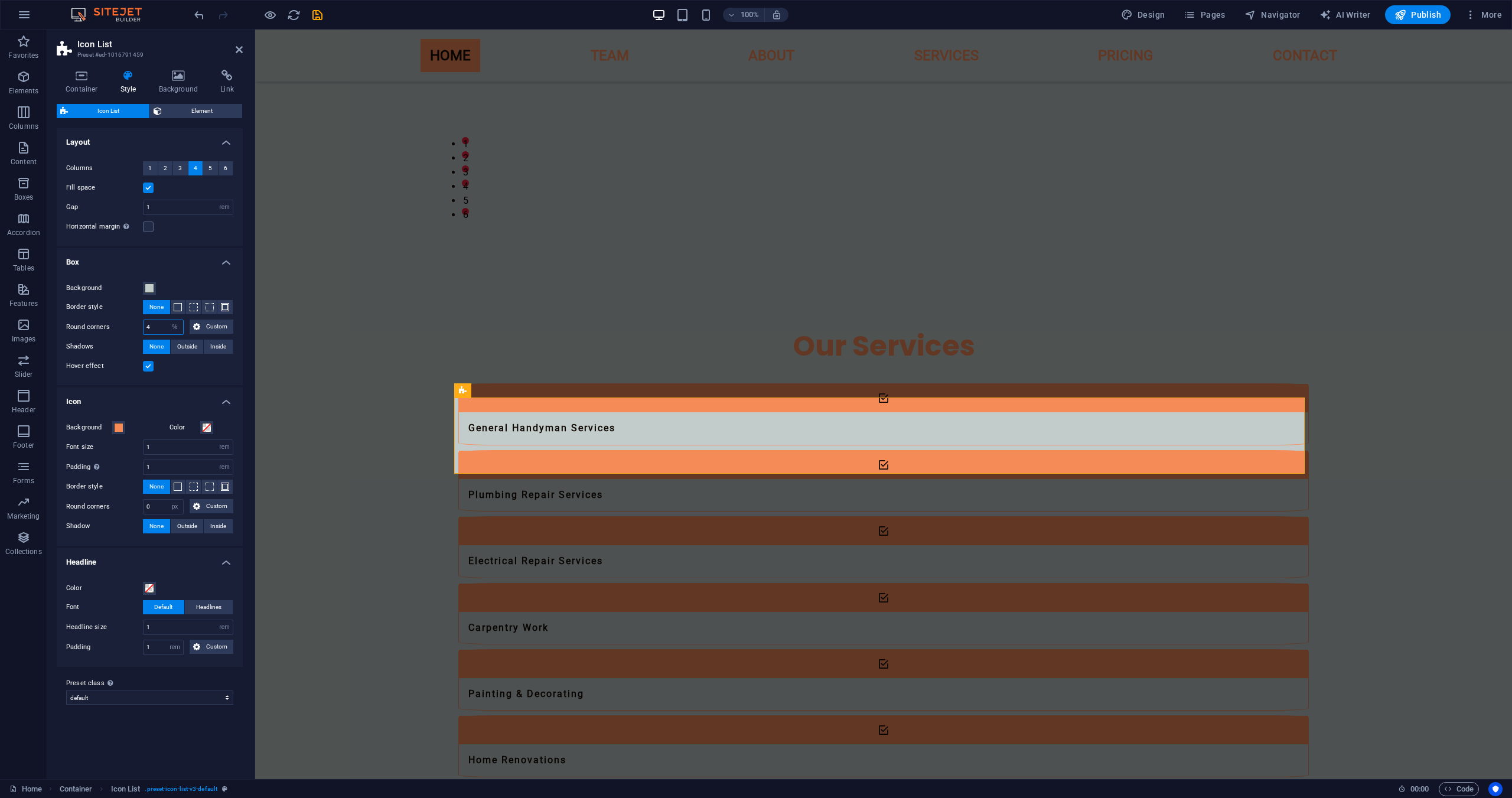
click at [153, 330] on input "4" at bounding box center [163, 327] width 40 height 14
type input "8"
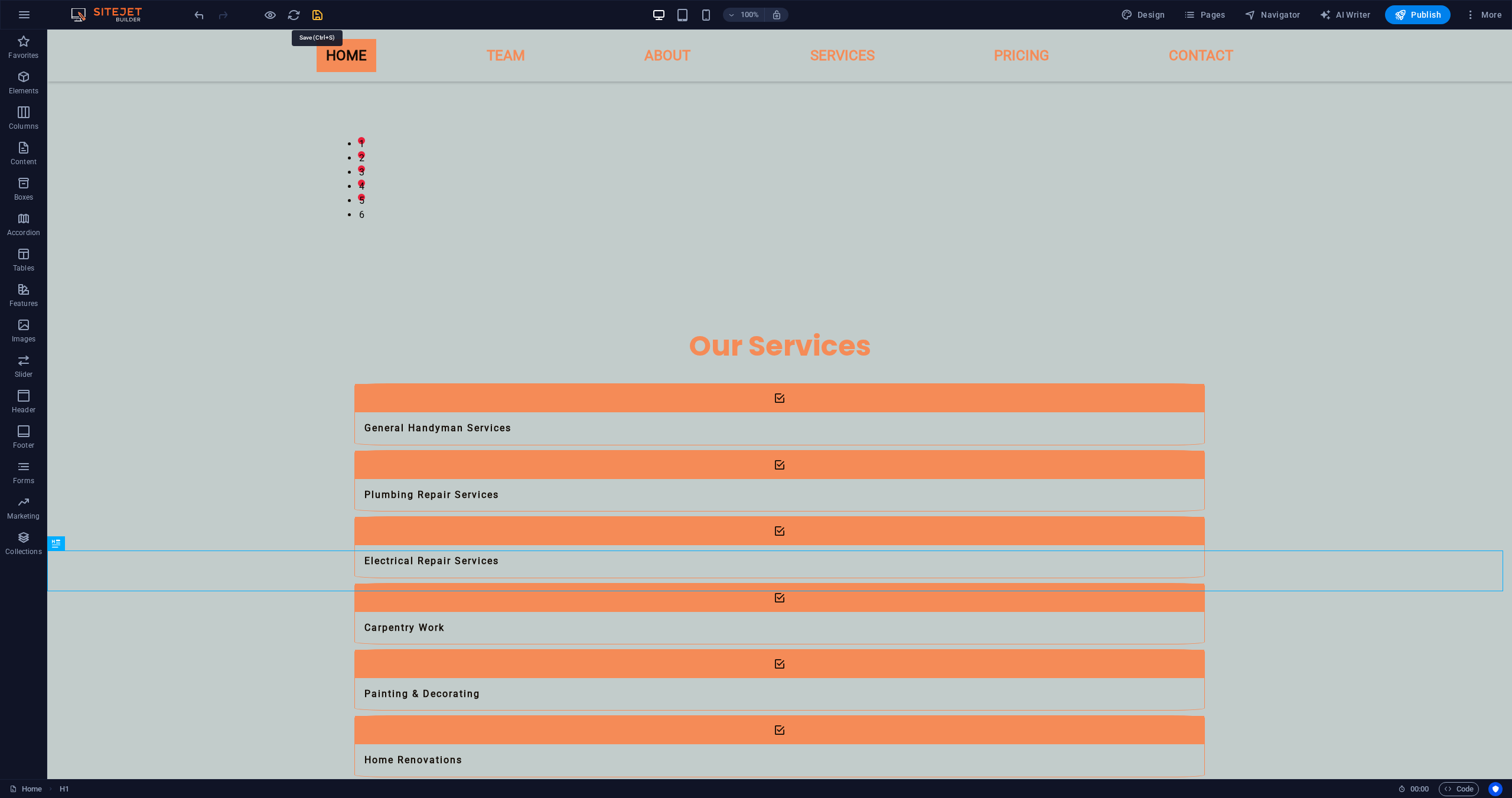
click at [313, 12] on icon "save" at bounding box center [317, 15] width 14 height 14
checkbox input "false"
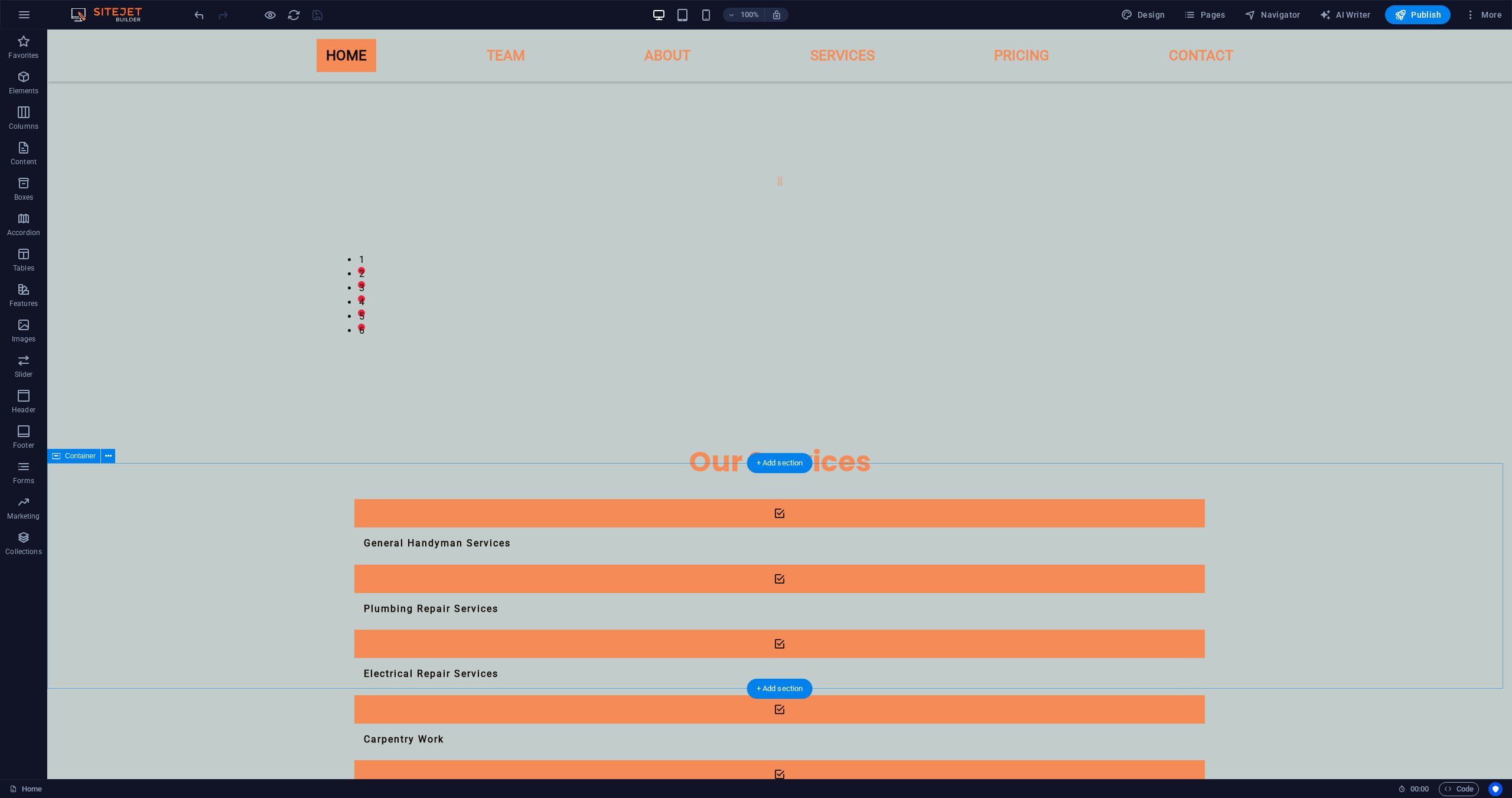
scroll to position [334, 0]
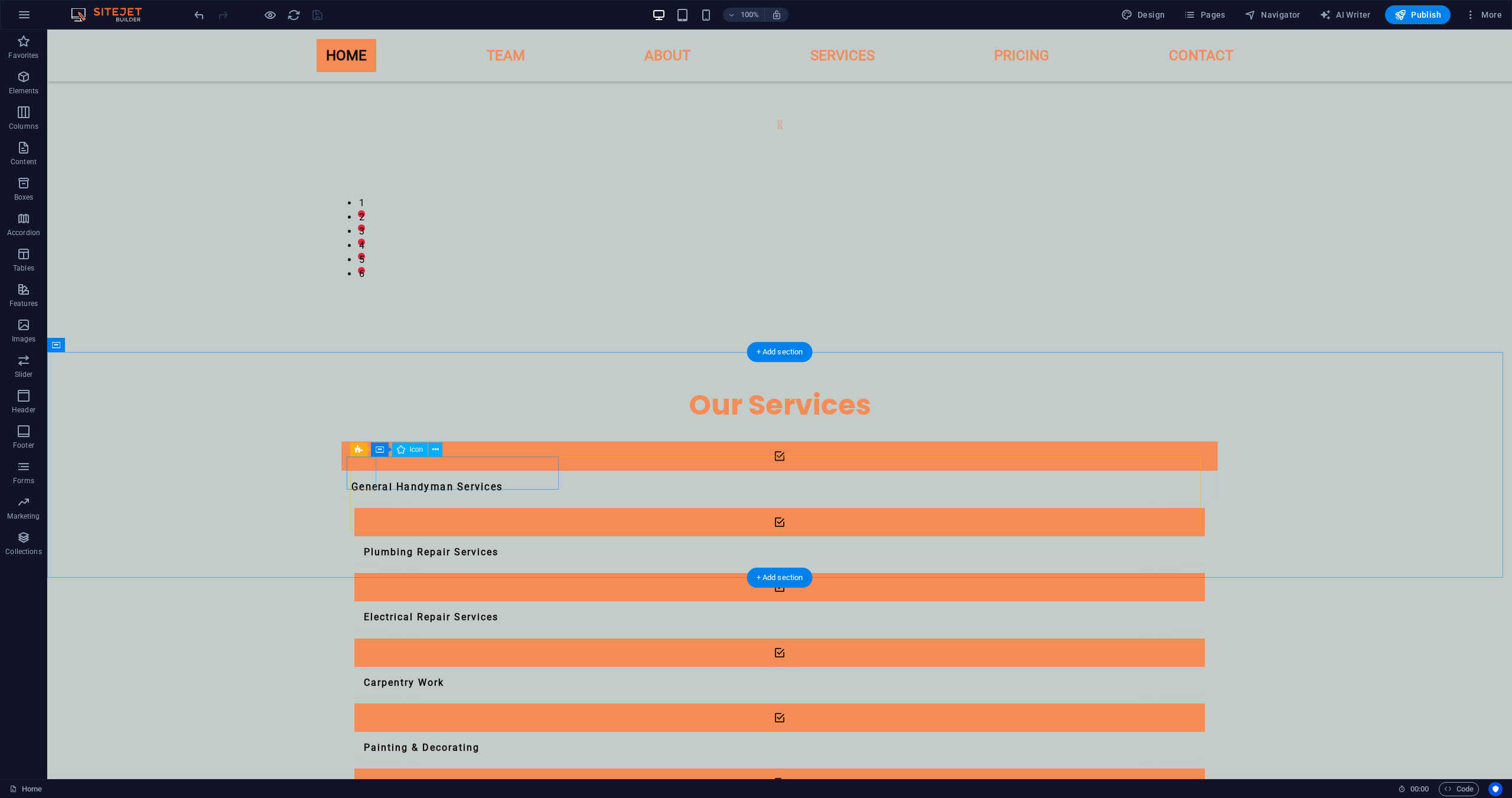
click at [349, 471] on figure at bounding box center [779, 457] width 876 height 29
select select "xMidYMid"
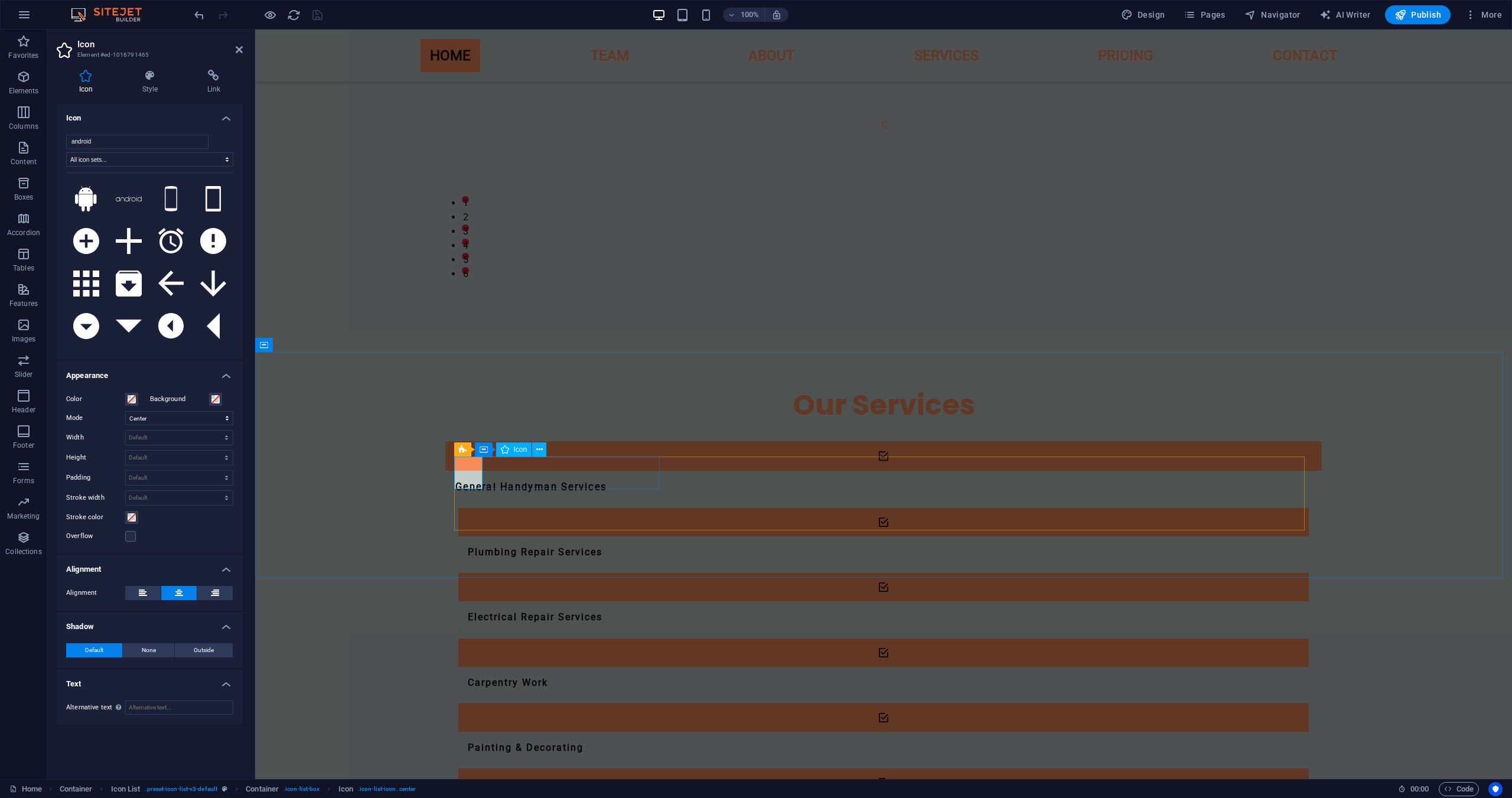
click at [468, 471] on figure at bounding box center [883, 457] width 876 height 29
click at [870, 494] on div "General Handyman Services Plumbing Repair Services Electrical Repair Services C…" at bounding box center [883, 635] width 850 height 386
select select "rem"
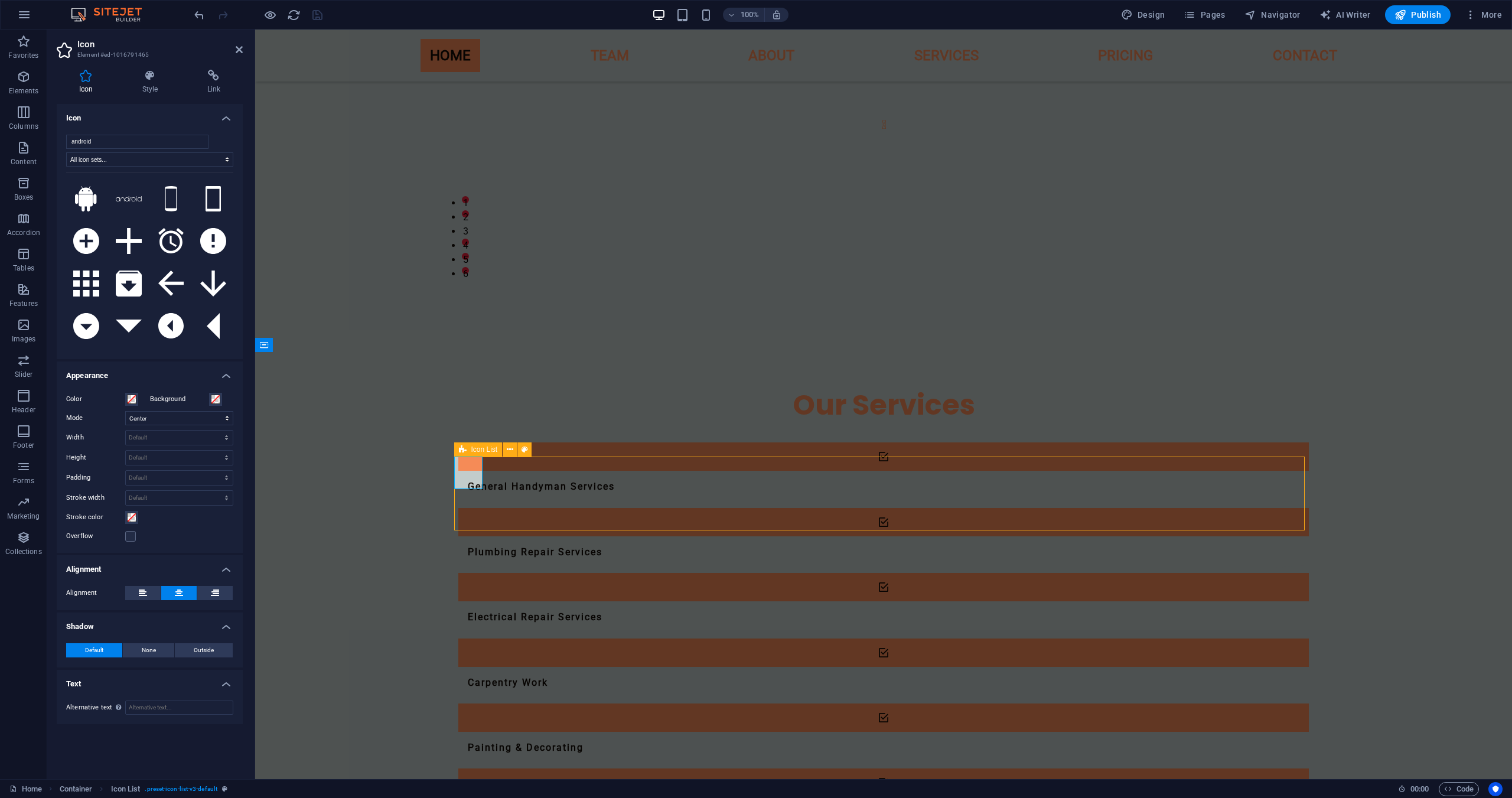
select select "%"
select select "rem"
select select "px"
select select "rem"
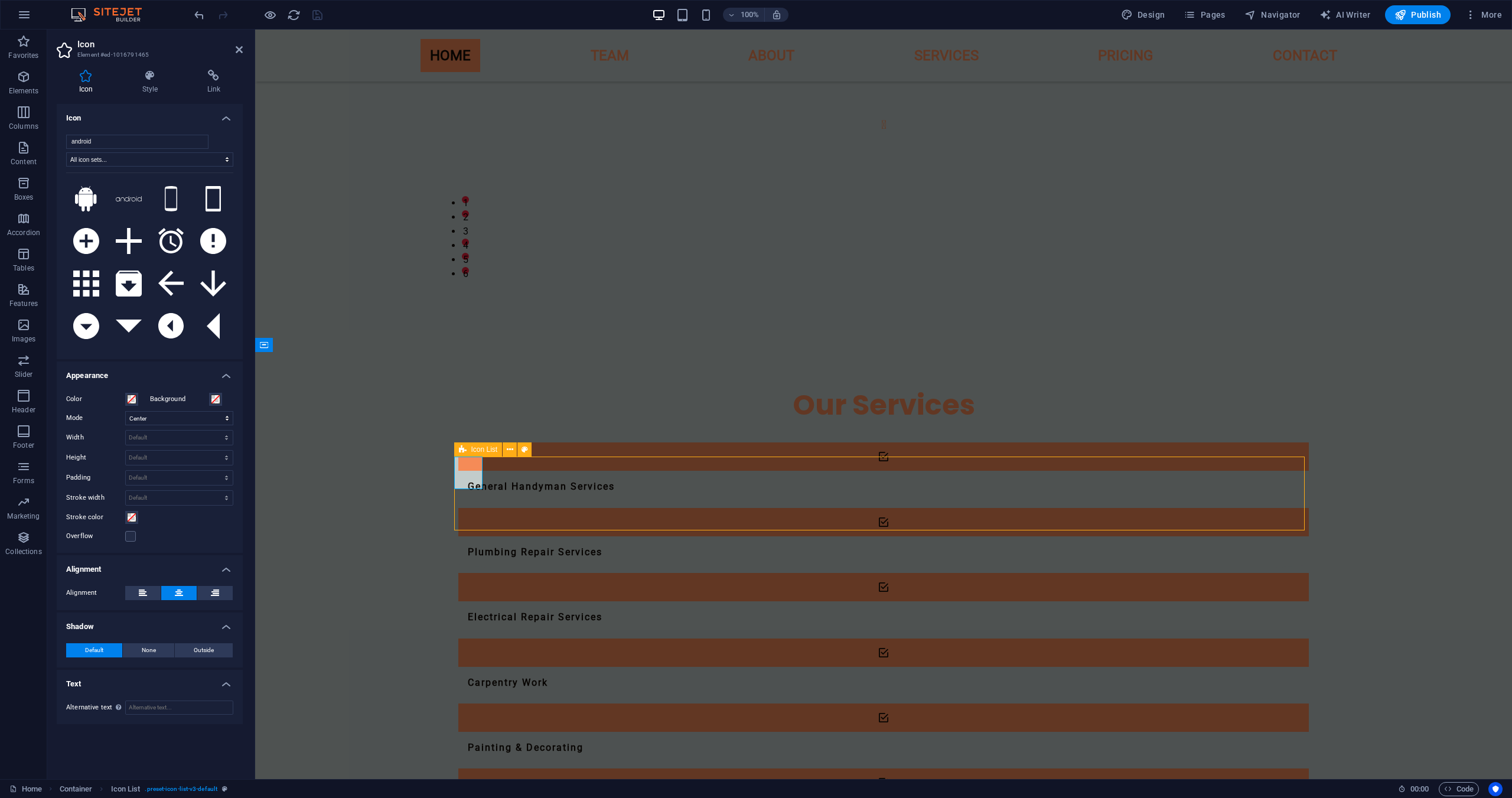
select select "rem"
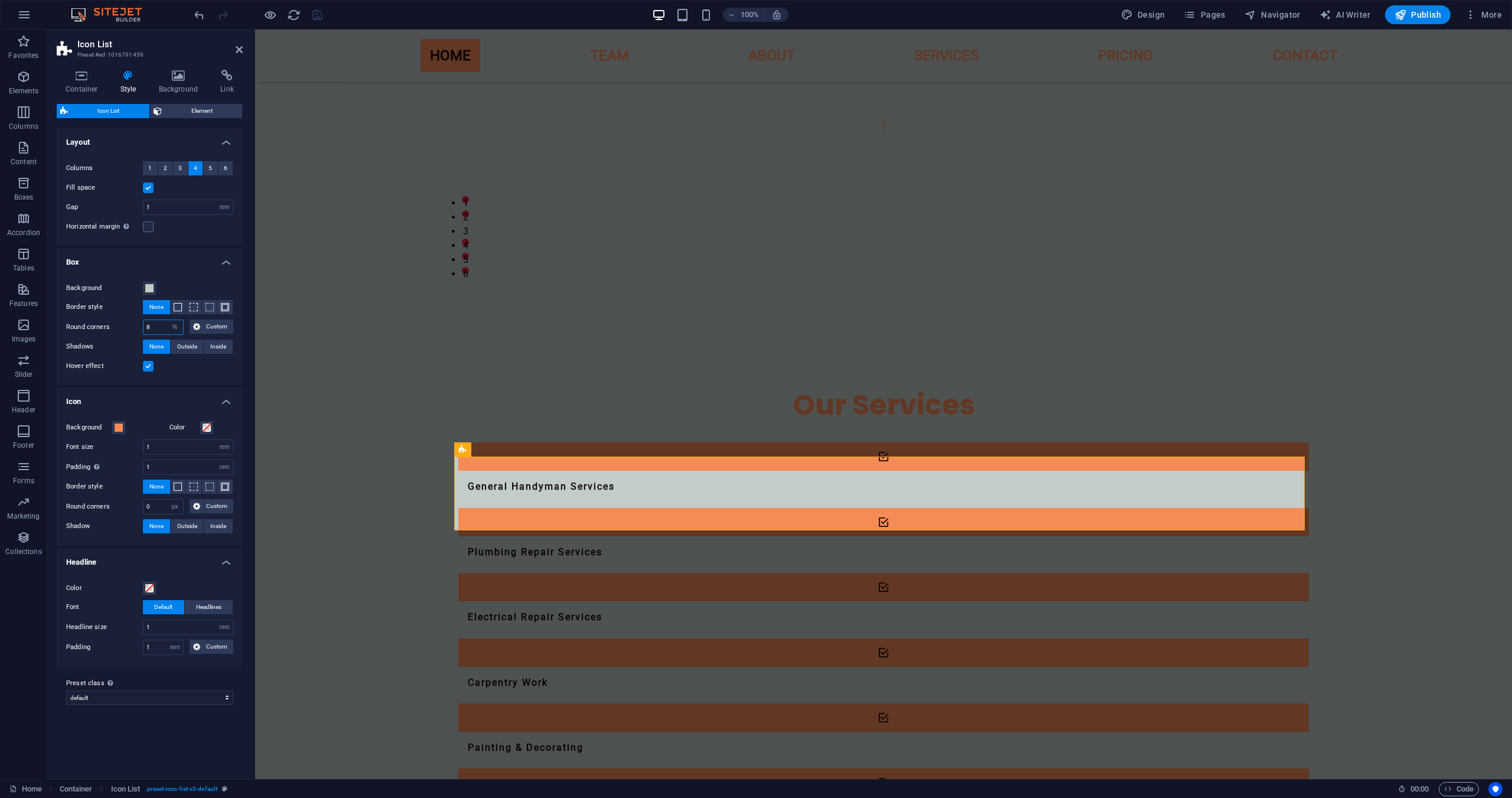
click at [158, 327] on input "8" at bounding box center [163, 327] width 40 height 14
click at [159, 328] on input "8" at bounding box center [163, 327] width 40 height 14
type input "24"
click at [196, 373] on div "Hover effect" at bounding box center [150, 366] width 167 height 14
click at [369, 411] on div "Our Services General Handyman Services Plumbing Repair Services Electrical Repa…" at bounding box center [883, 607] width 1257 height 539
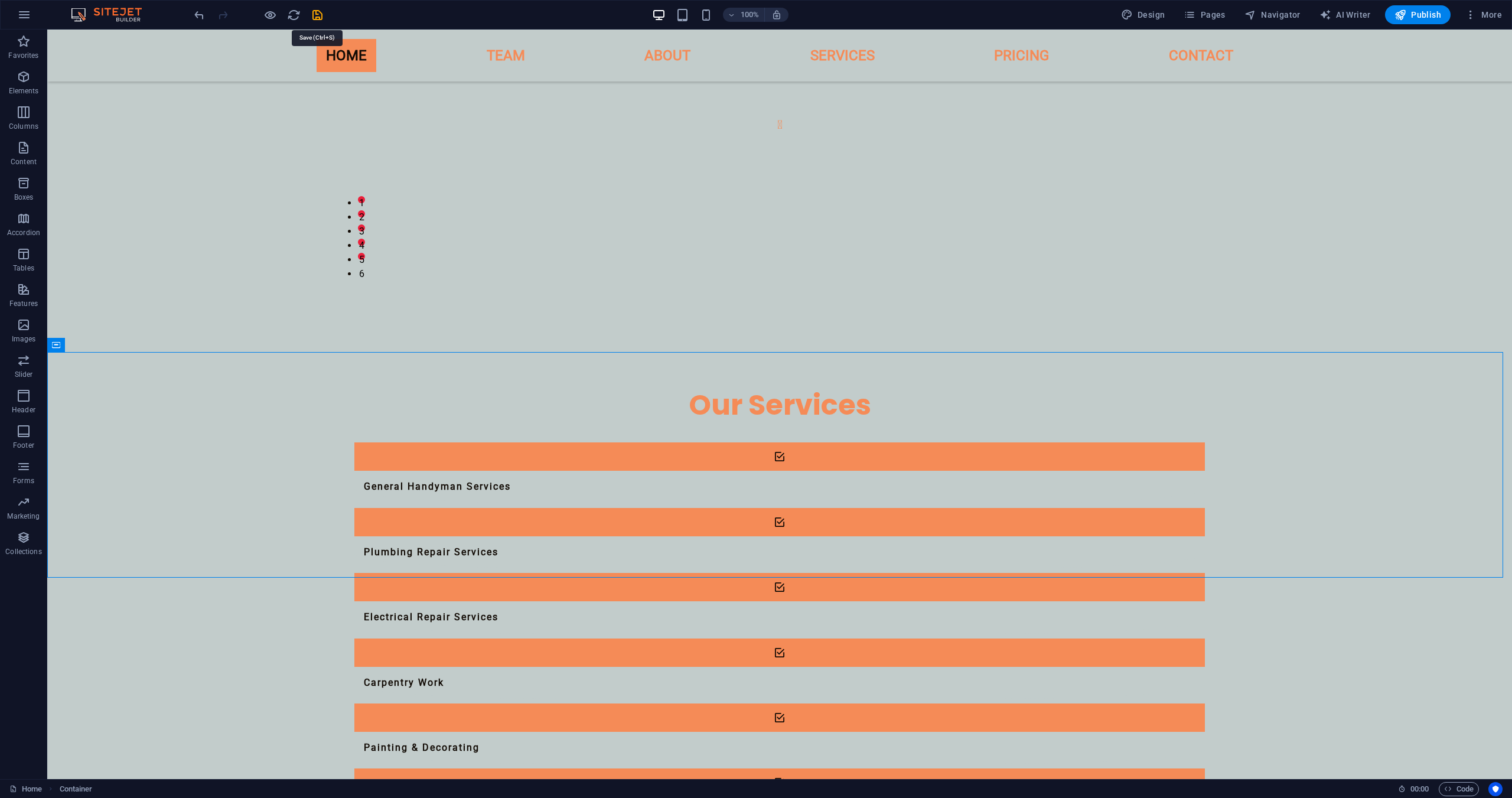
click at [319, 19] on icon "save" at bounding box center [317, 15] width 14 height 14
checkbox input "false"
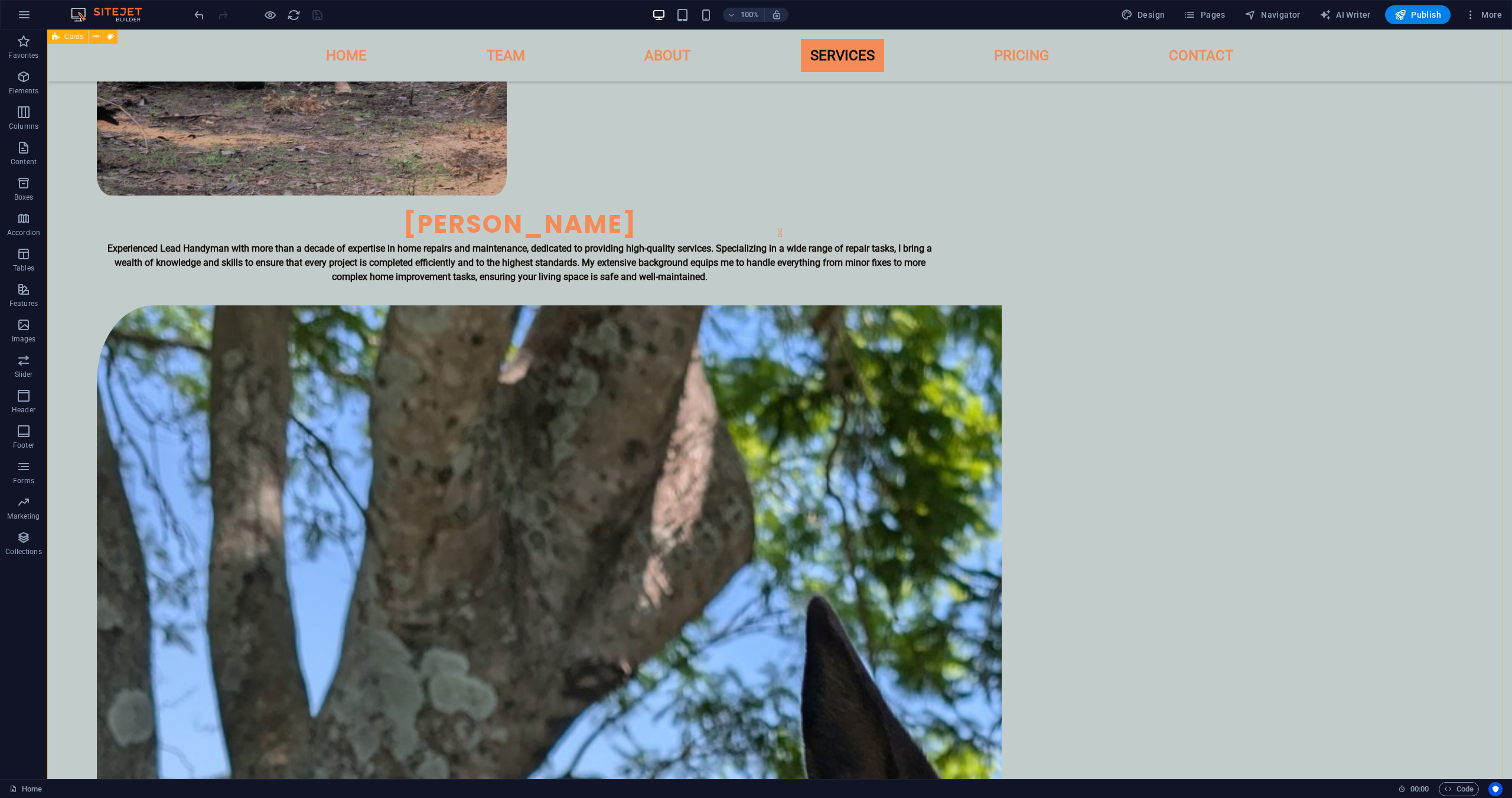
scroll to position [1870, 0]
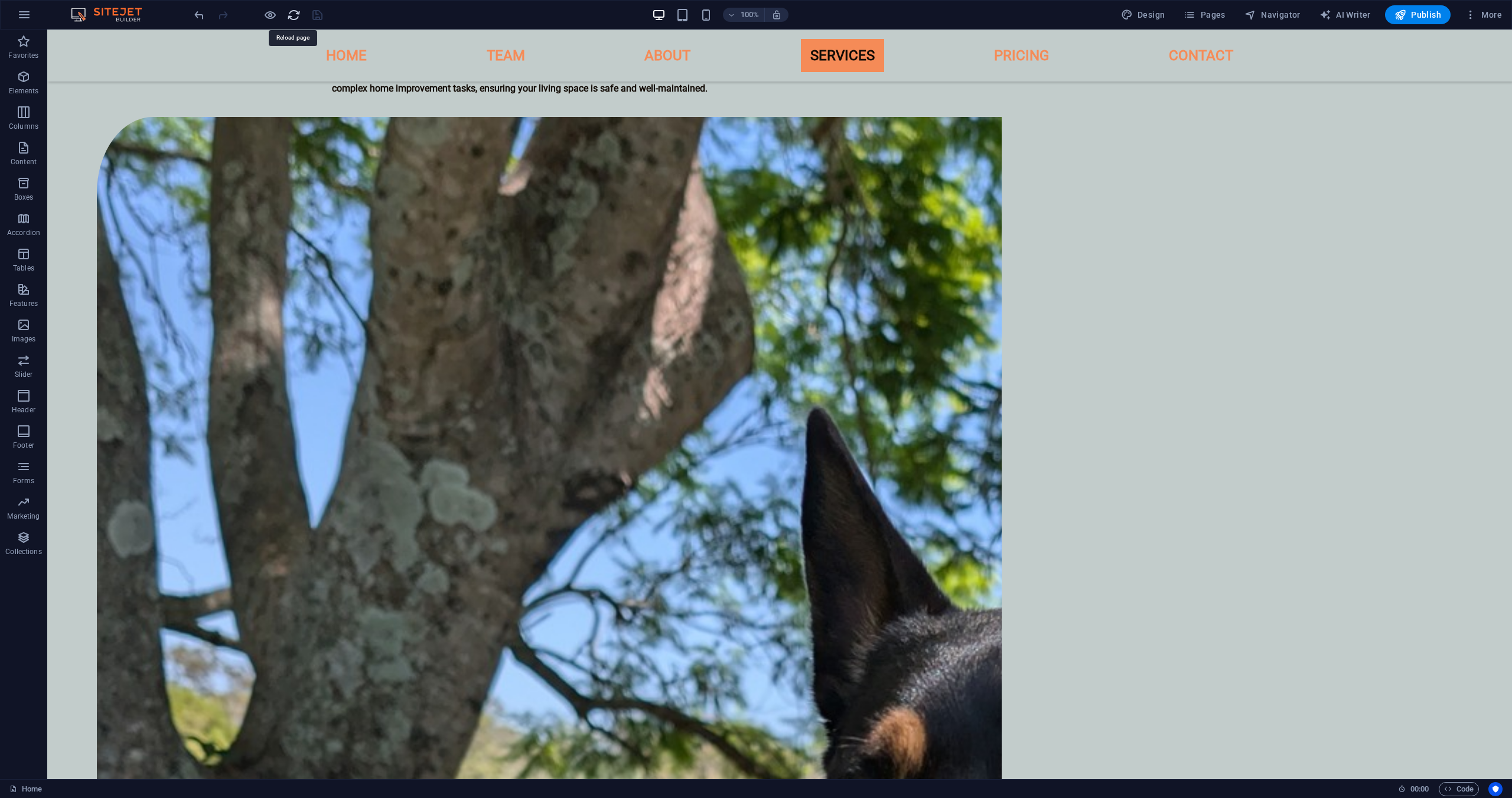
click at [289, 11] on icon "reload" at bounding box center [294, 15] width 14 height 14
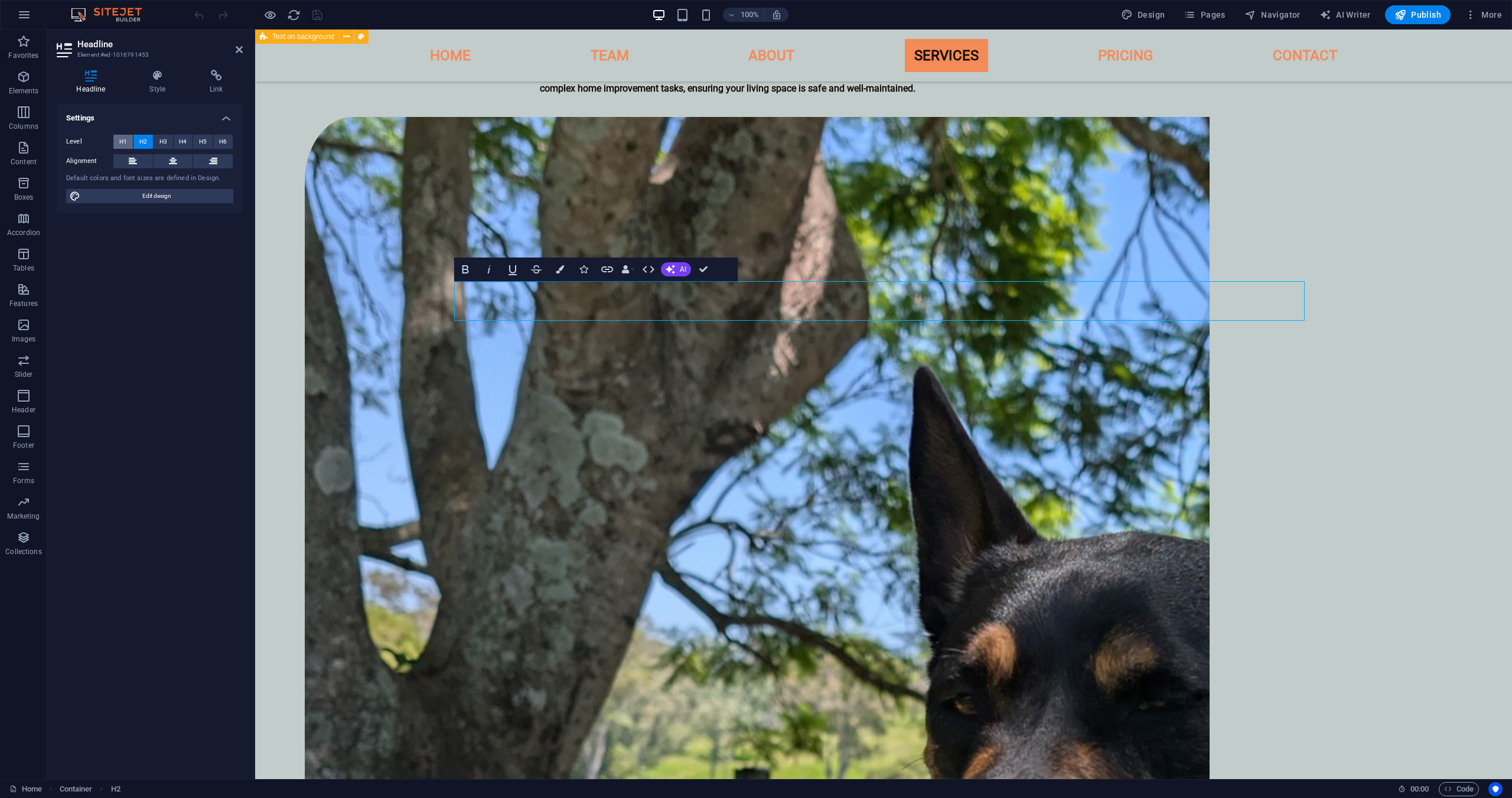
click at [120, 141] on span "H1" at bounding box center [124, 142] width 8 height 14
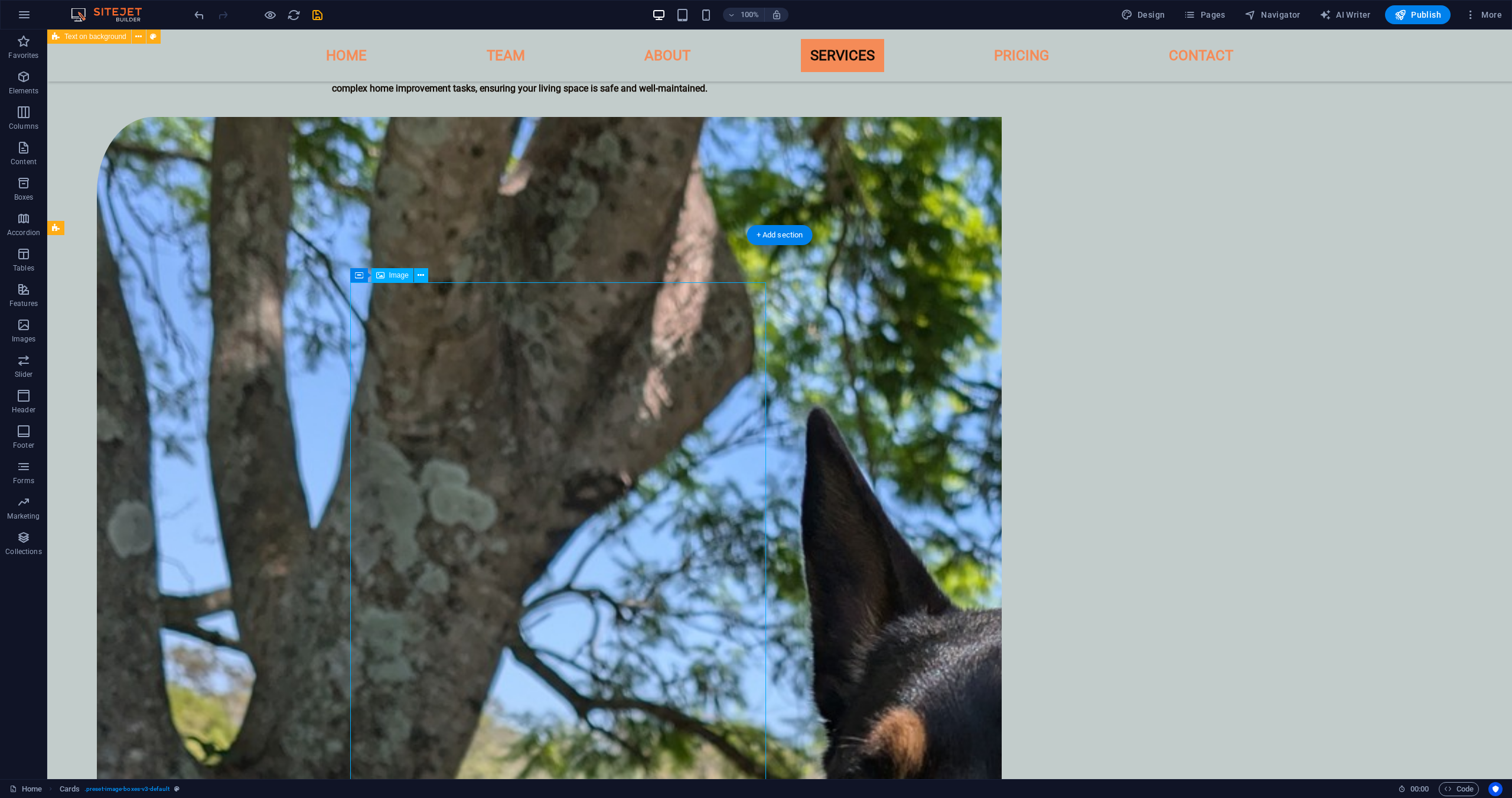
select select "px"
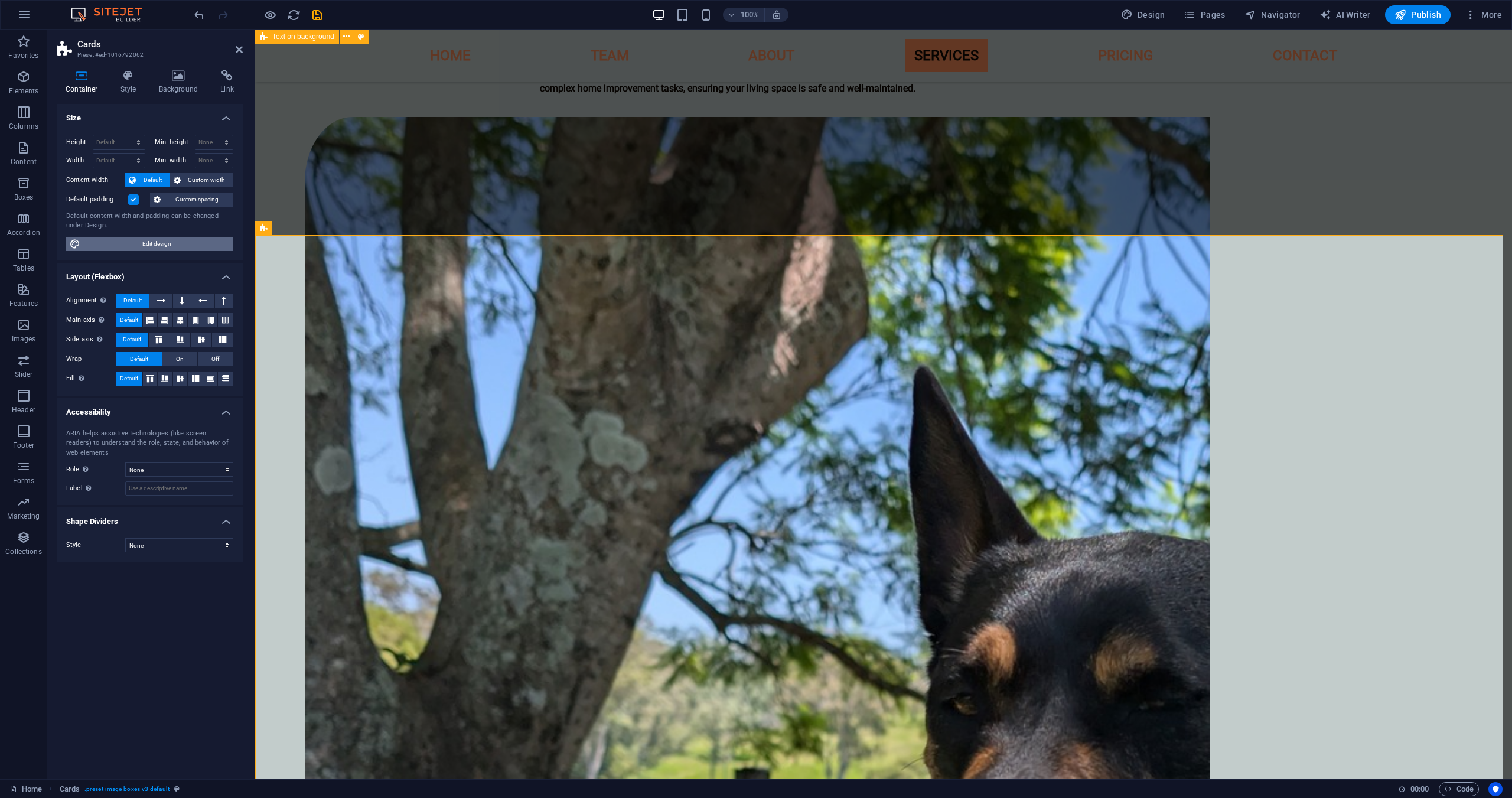
click at [144, 242] on span "Edit design" at bounding box center [157, 244] width 146 height 14
select select "rem"
select select "ease-in-out"
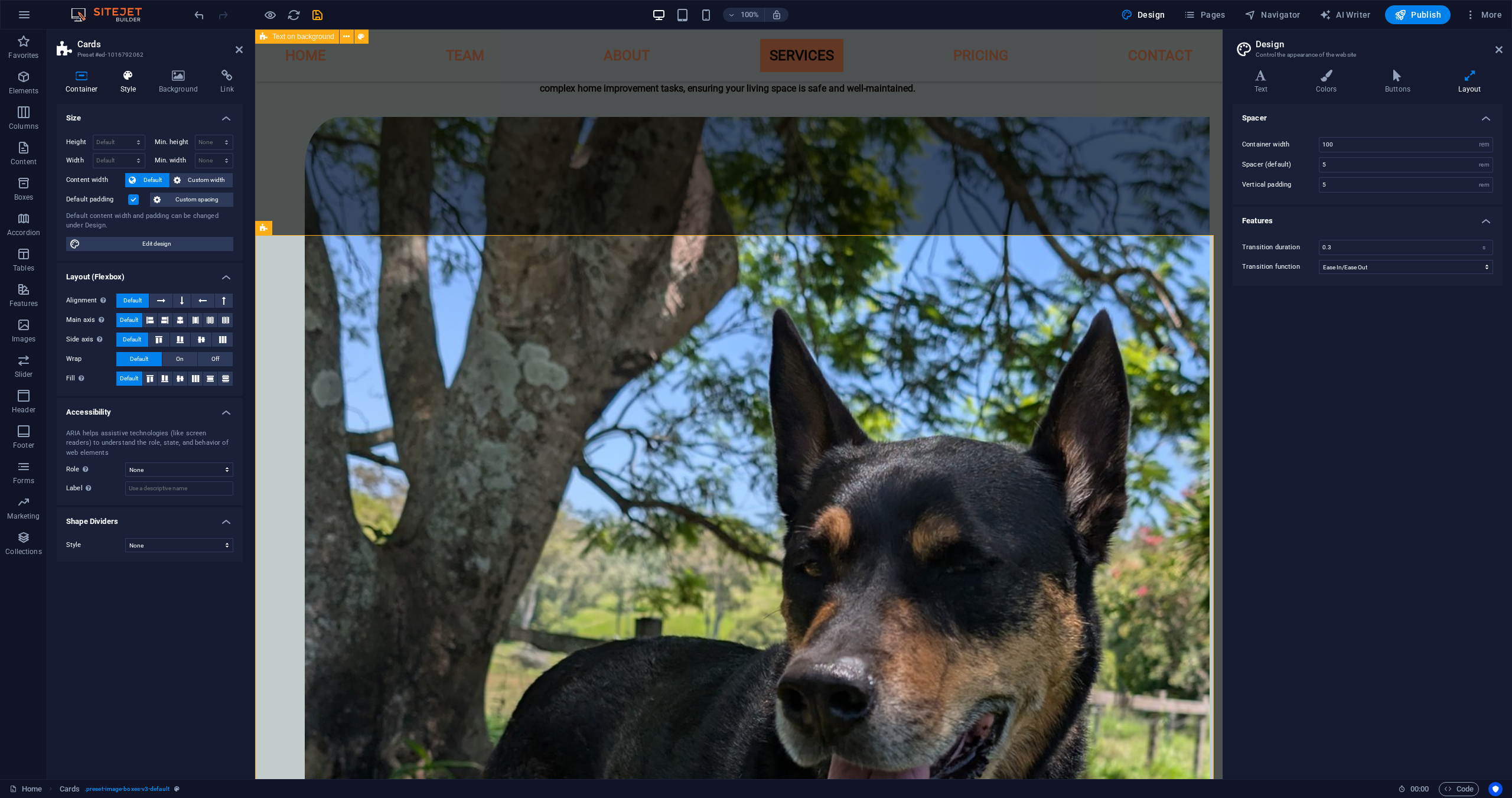
click at [124, 82] on h4 "Style" at bounding box center [131, 82] width 38 height 25
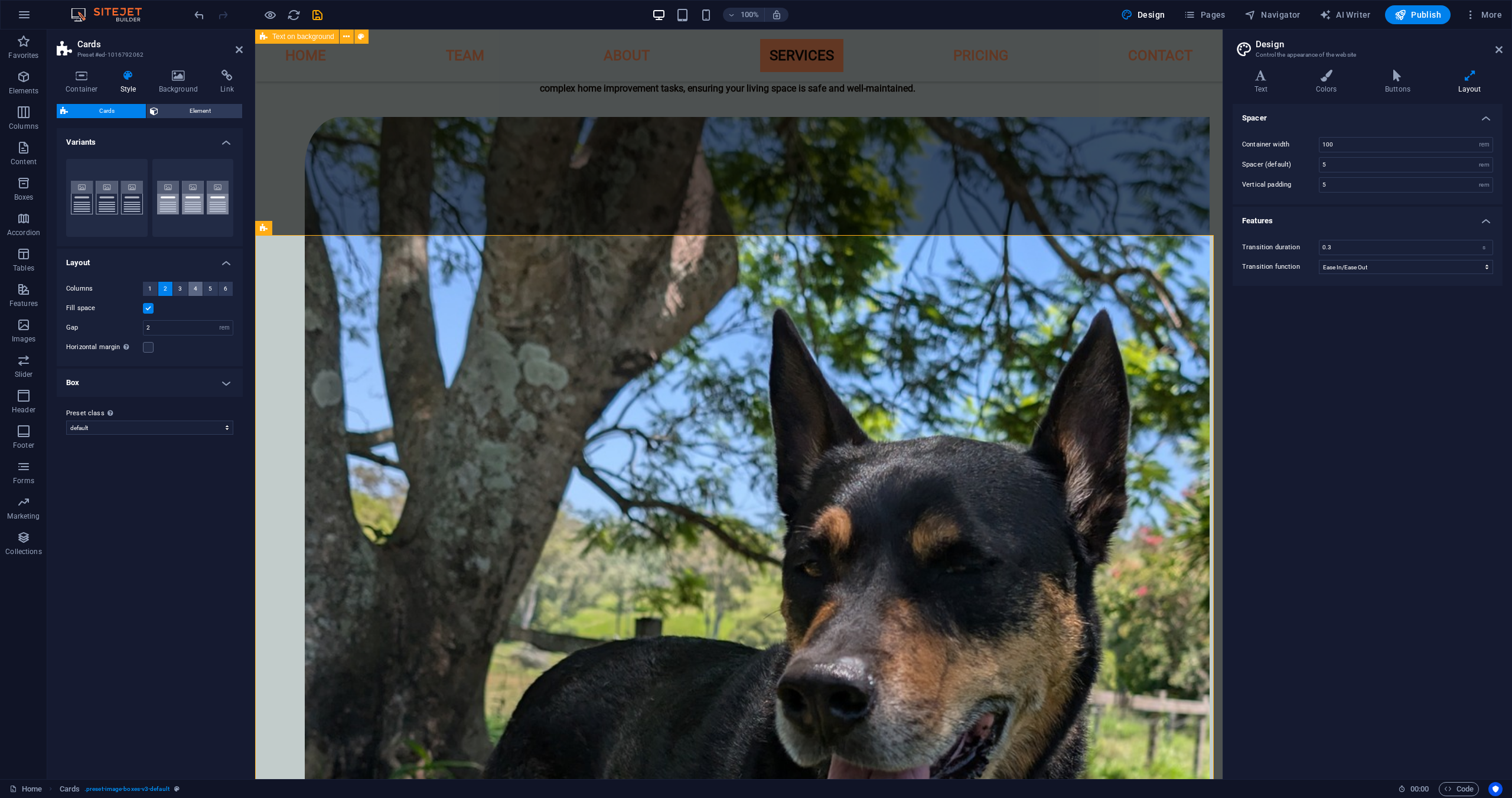
click at [194, 285] on span "4" at bounding box center [195, 289] width 3 height 14
click at [179, 387] on h4 "Box" at bounding box center [150, 383] width 186 height 29
click at [182, 454] on button at bounding box center [179, 448] width 16 height 14
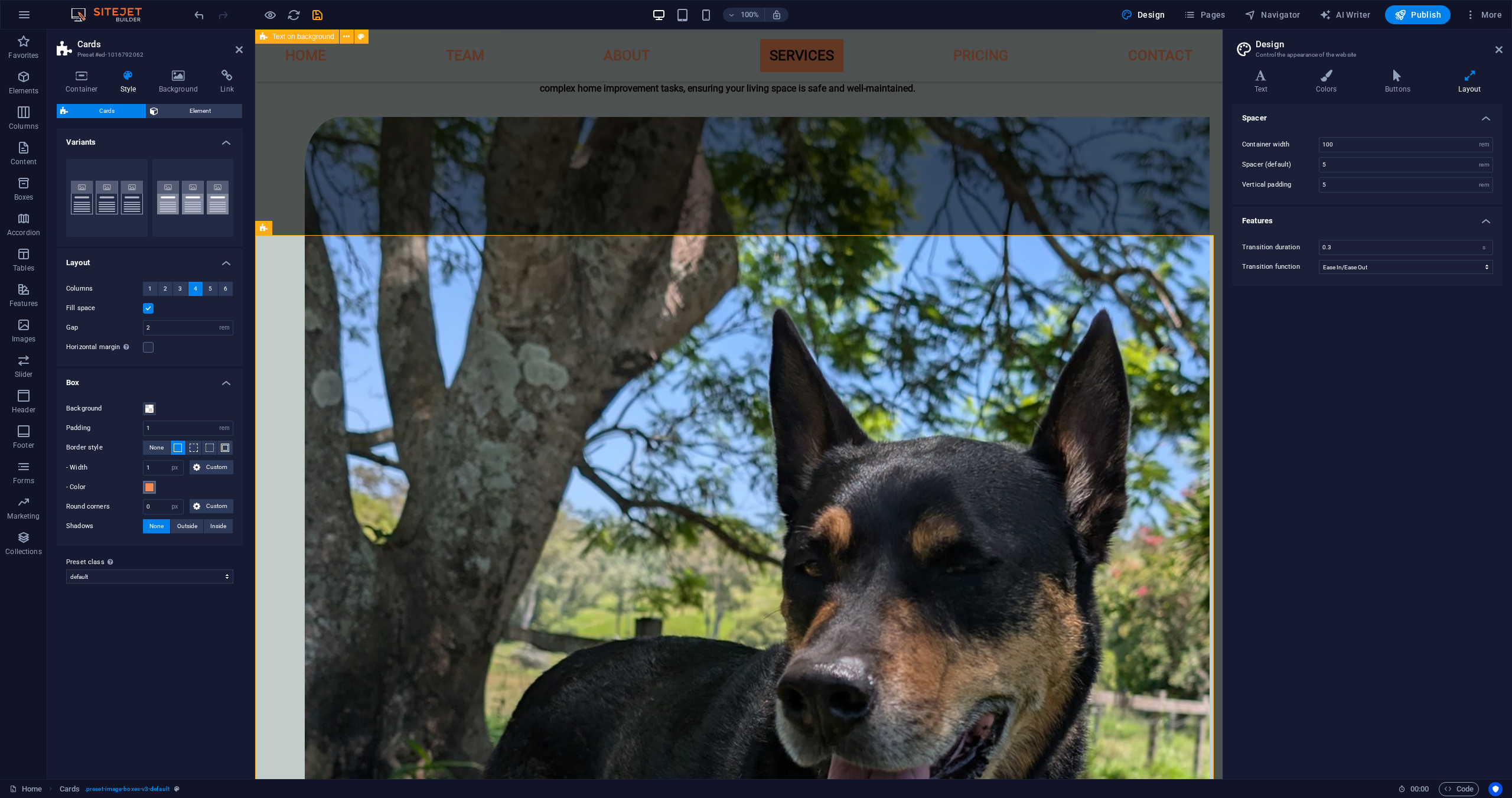
click at [151, 490] on span at bounding box center [150, 487] width 10 height 10
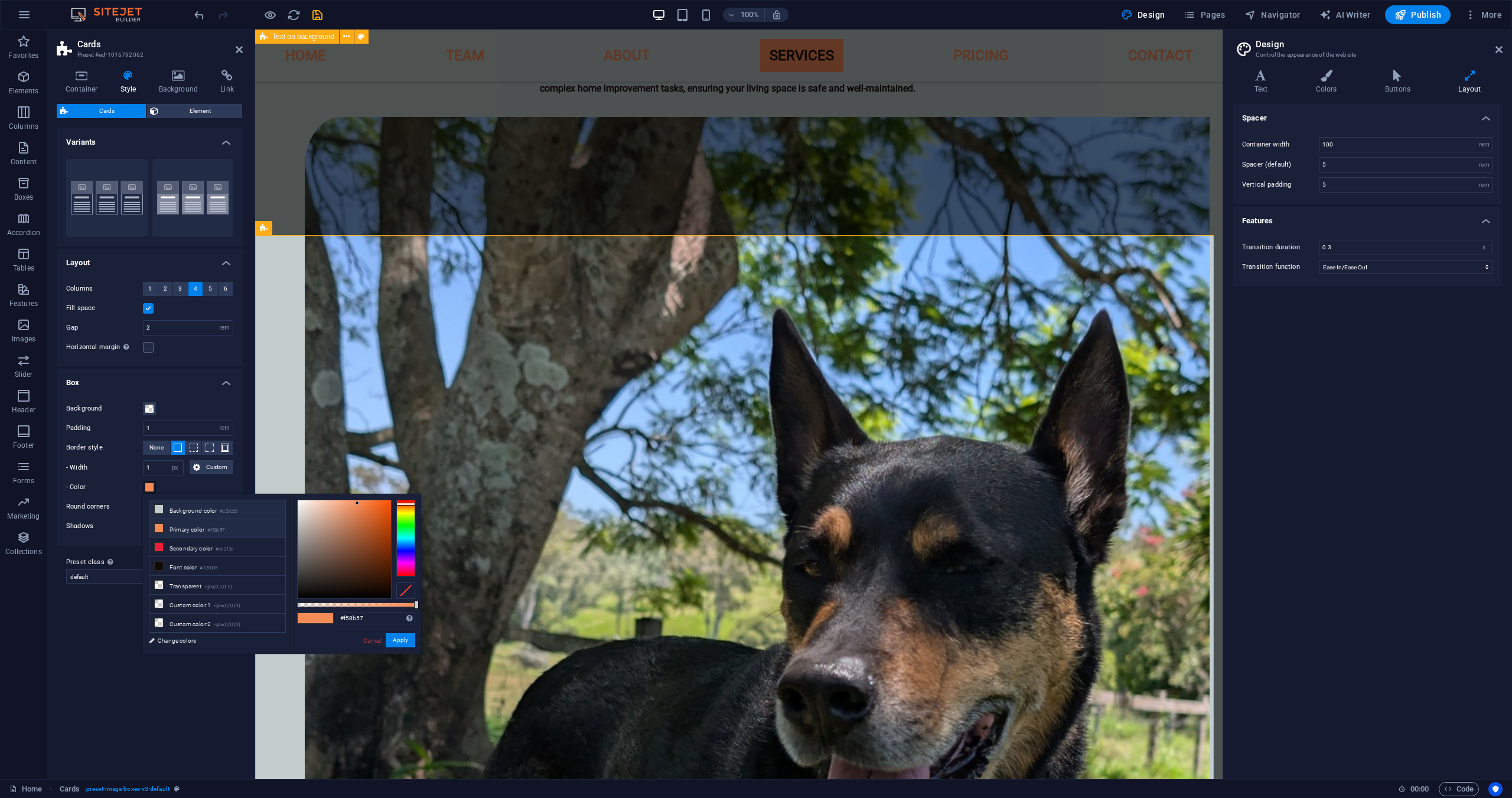
click at [189, 514] on li "Background color #c2cccb" at bounding box center [217, 510] width 136 height 19
type input "#c2cccb"
click at [392, 643] on button "Apply" at bounding box center [400, 641] width 29 height 14
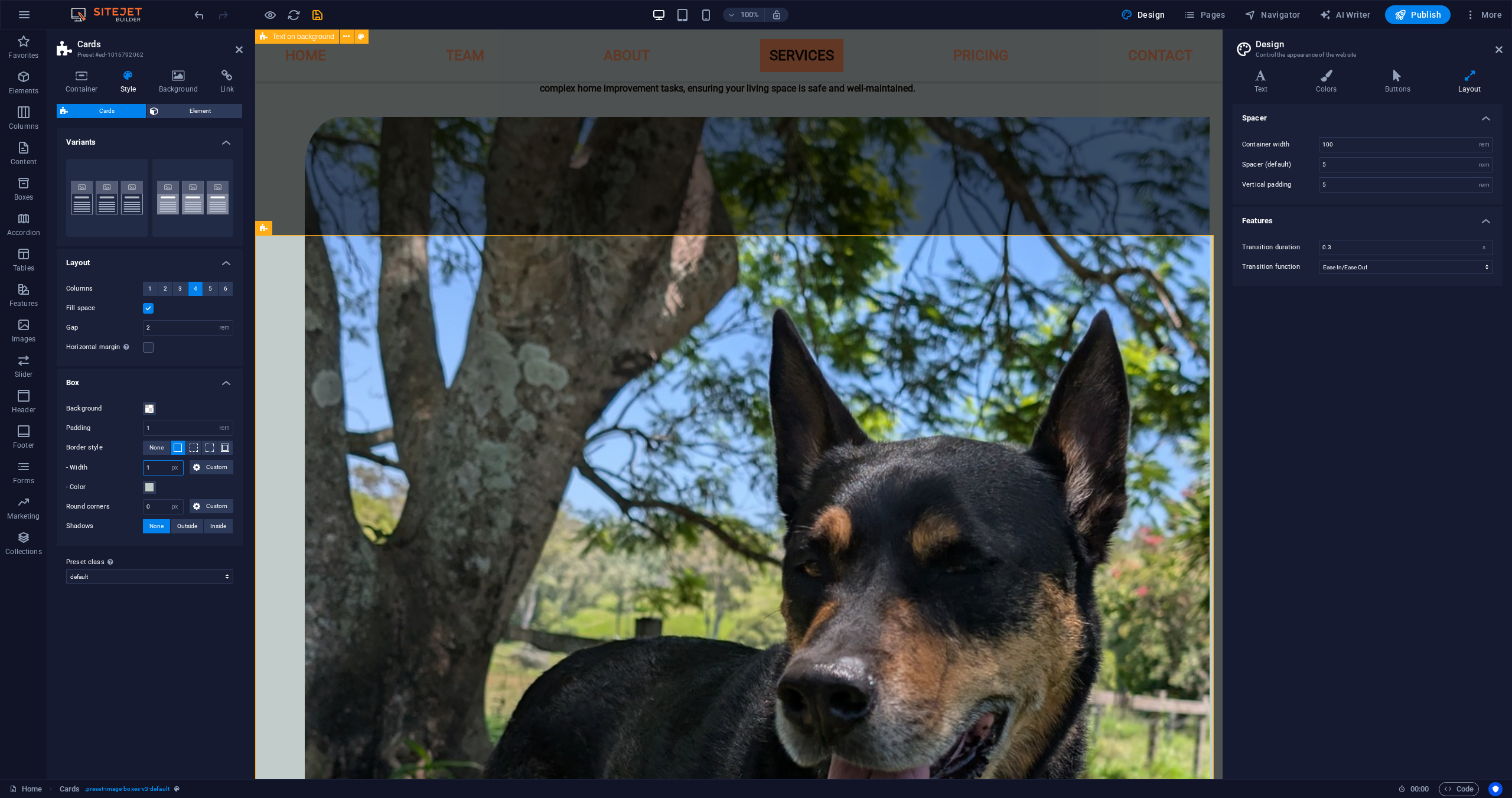
click at [158, 468] on input "1" at bounding box center [163, 468] width 40 height 14
type input "4"
click at [149, 412] on span at bounding box center [150, 408] width 10 height 10
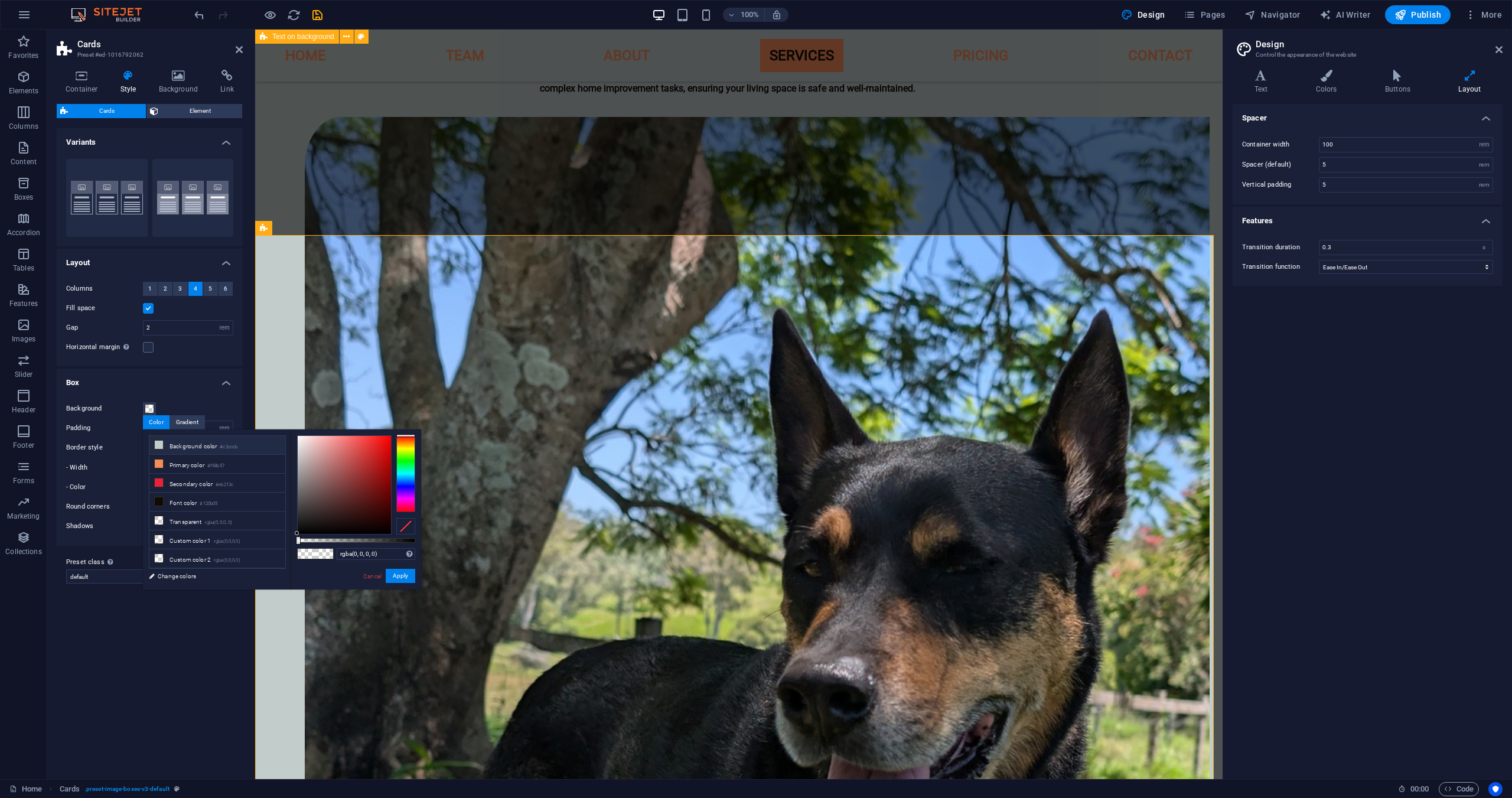
click at [168, 445] on li "Background color #c2cccb" at bounding box center [217, 445] width 136 height 19
type input "#c2cccb"
click at [405, 572] on button "Apply" at bounding box center [400, 576] width 29 height 14
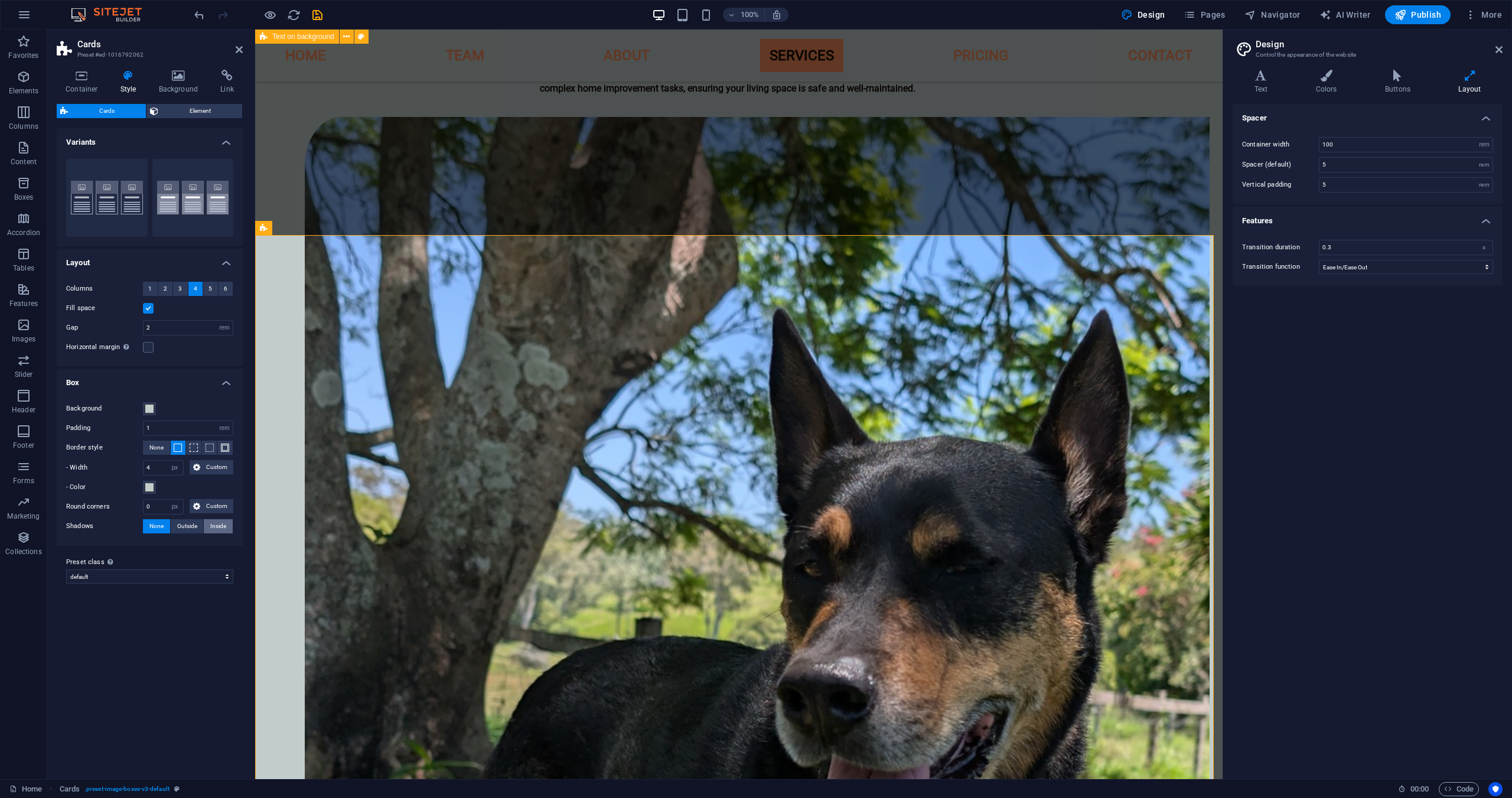
click at [216, 525] on span "Inside" at bounding box center [218, 527] width 16 height 14
type input "2"
click at [117, 544] on button "Color" at bounding box center [111, 546] width 13 height 13
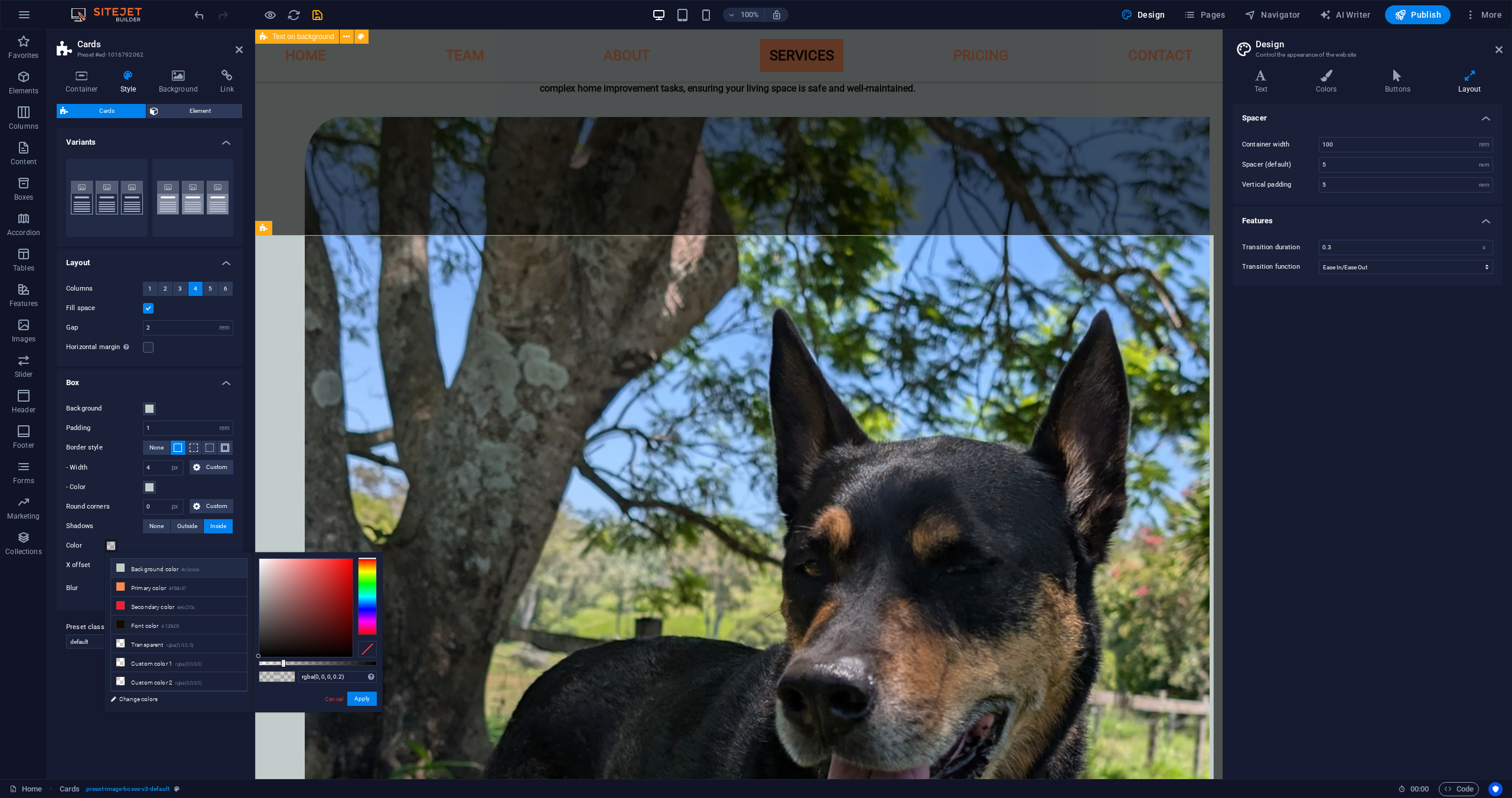
click at [142, 569] on li "Background color #c2cccb" at bounding box center [179, 568] width 136 height 19
type input "#c2cccb"
click at [362, 700] on button "Apply" at bounding box center [361, 699] width 29 height 14
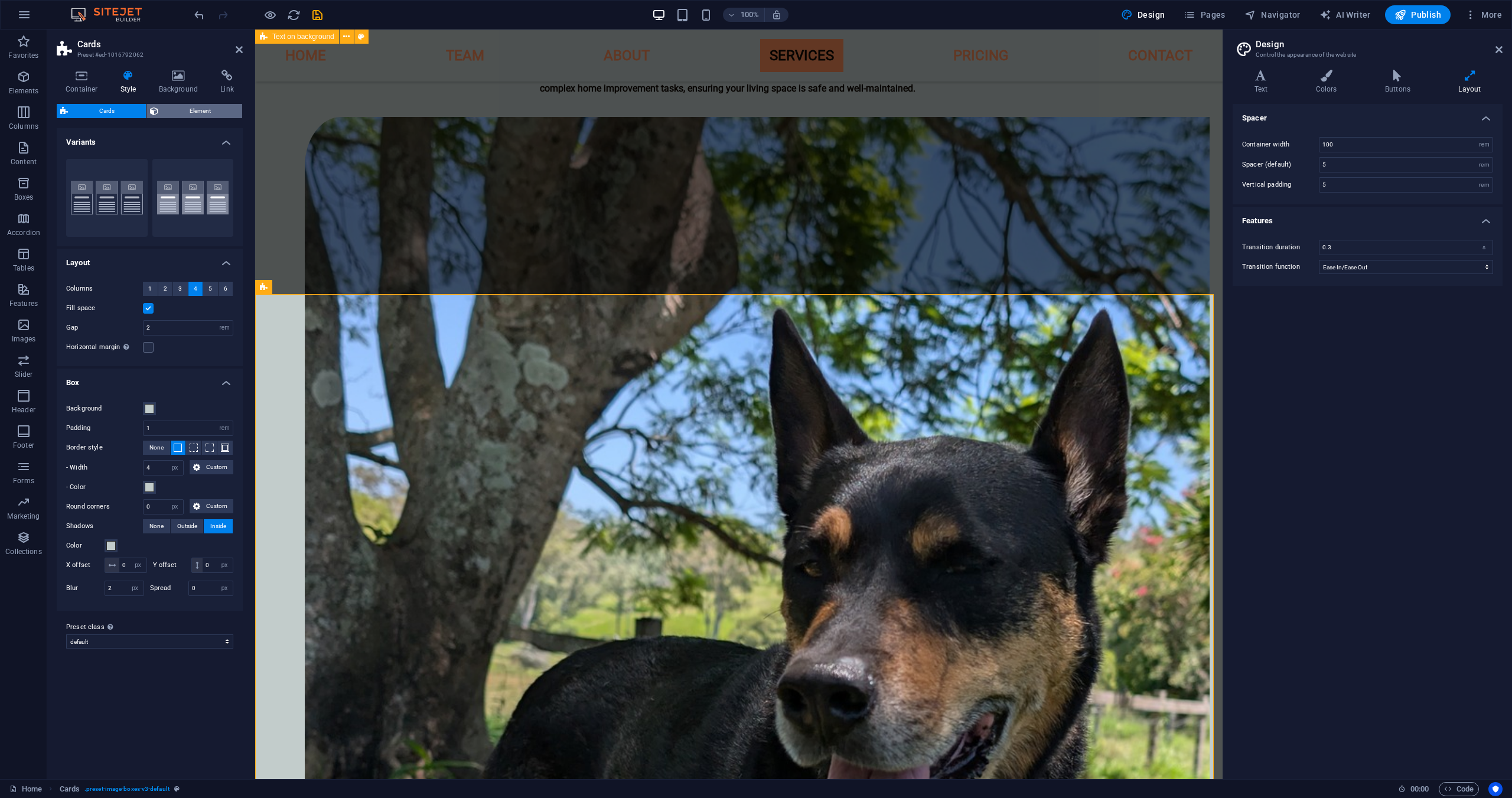
click at [192, 114] on span "Element" at bounding box center [200, 111] width 77 height 14
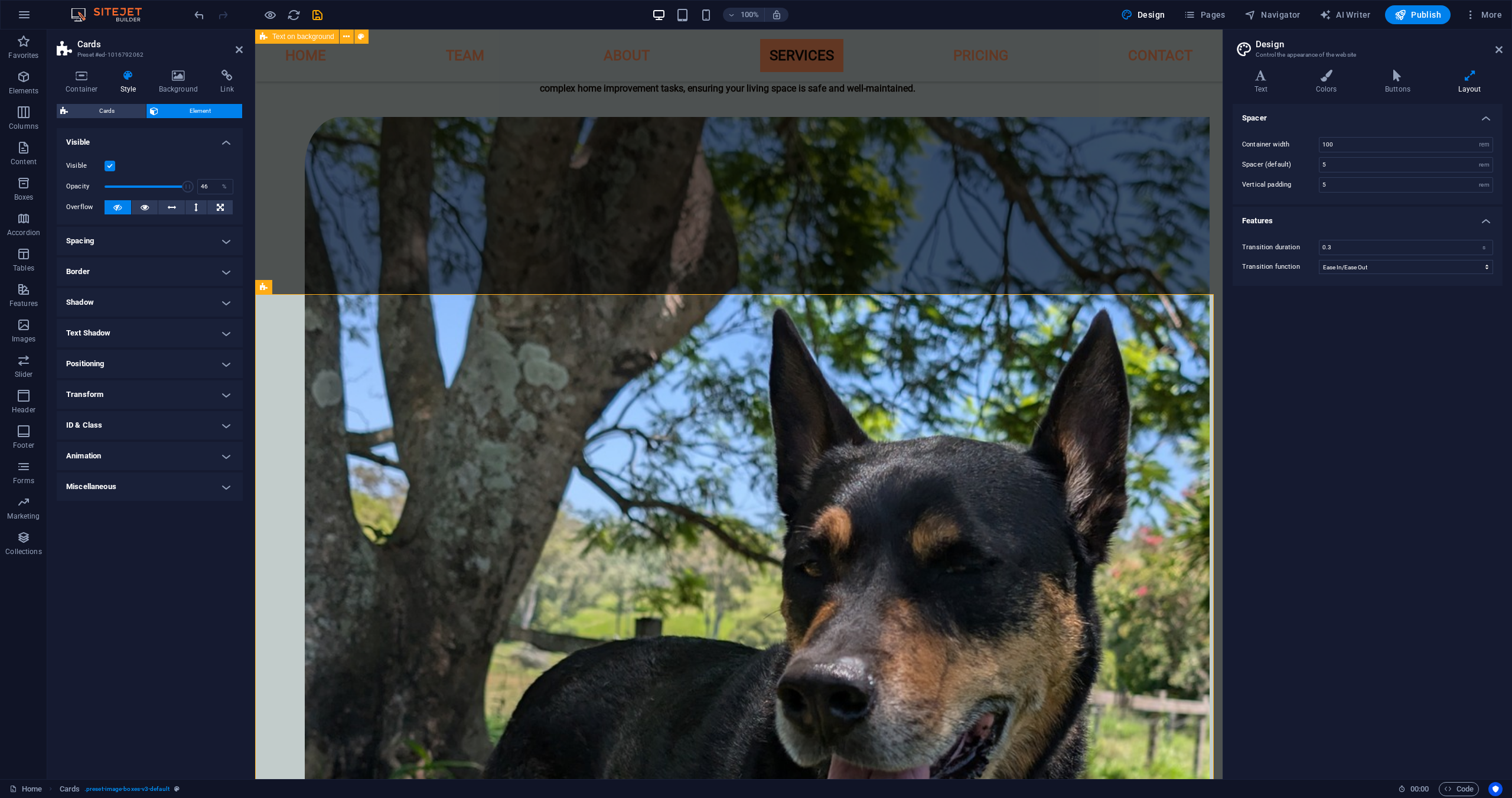
click at [142, 189] on span at bounding box center [146, 186] width 83 height 18
type input "100"
drag, startPoint x: 142, startPoint y: 189, endPoint x: 248, endPoint y: 190, distance: 106.0
click at [241, 191] on div "Visible Opacity 100 % Overflow" at bounding box center [150, 187] width 186 height 75
click at [144, 272] on h4 "Border" at bounding box center [150, 272] width 186 height 29
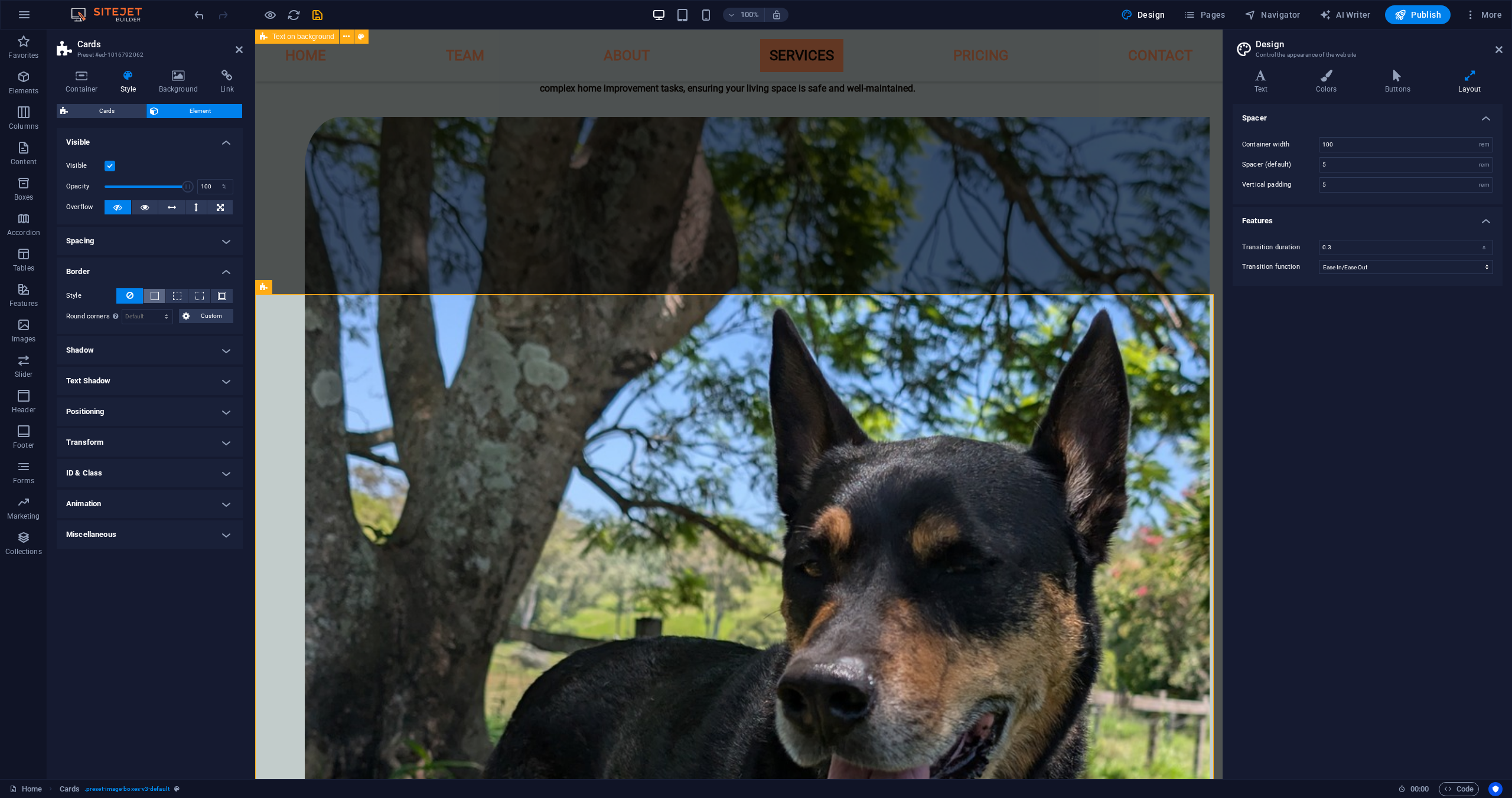
click at [155, 294] on span at bounding box center [155, 296] width 8 height 8
click at [131, 297] on icon at bounding box center [129, 295] width 7 height 14
click at [113, 107] on span "Cards" at bounding box center [107, 111] width 71 height 14
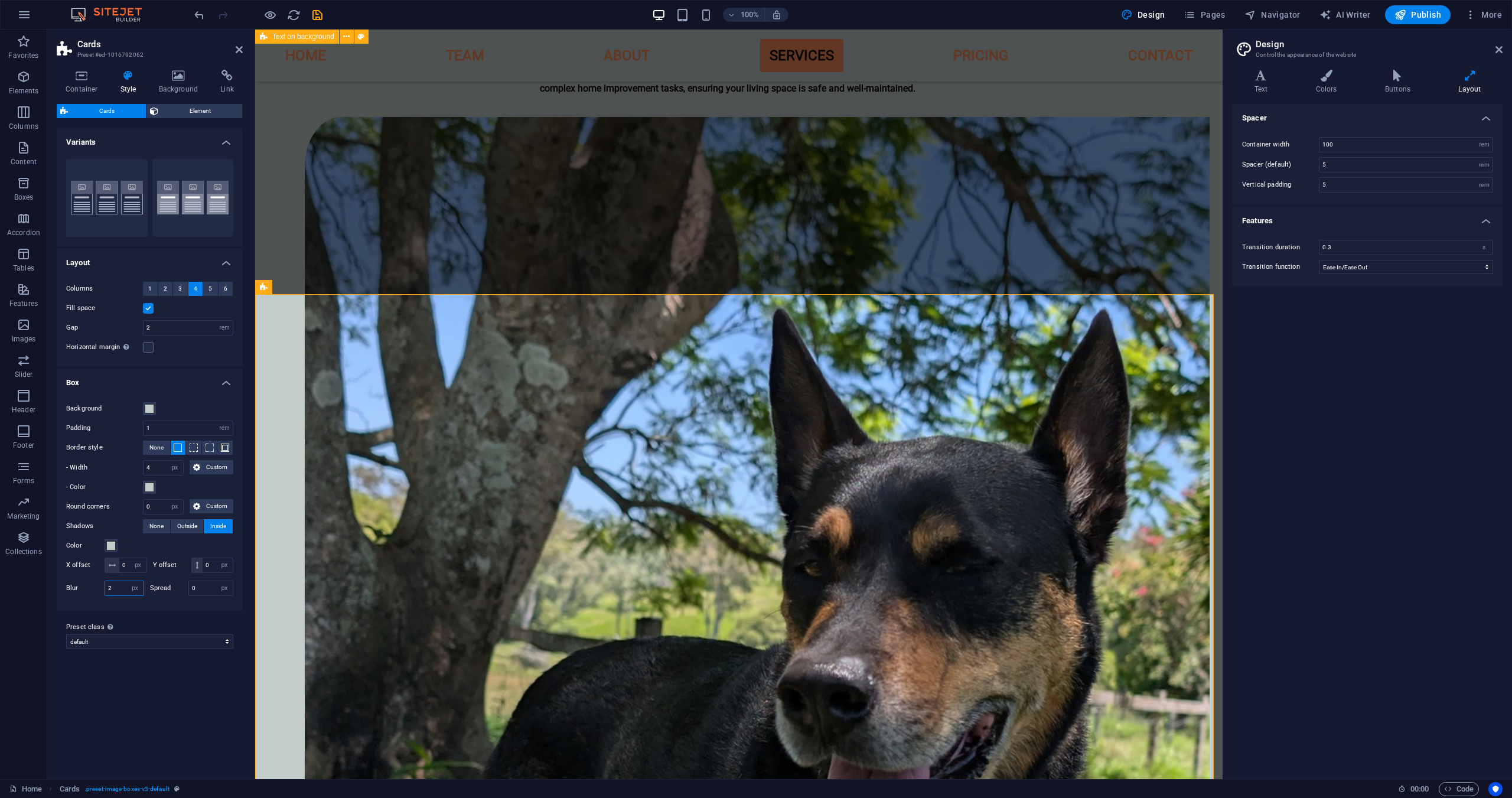
click at [115, 594] on div "Shadows None Outside Inside Color X offset 0 px rem vh vw Y offset 0 px rem vh …" at bounding box center [150, 559] width 167 height 80
click at [116, 596] on input "2" at bounding box center [124, 589] width 38 height 14
click at [115, 596] on input "2" at bounding box center [124, 589] width 38 height 14
type input "4"
click at [204, 596] on input "0" at bounding box center [211, 589] width 44 height 14
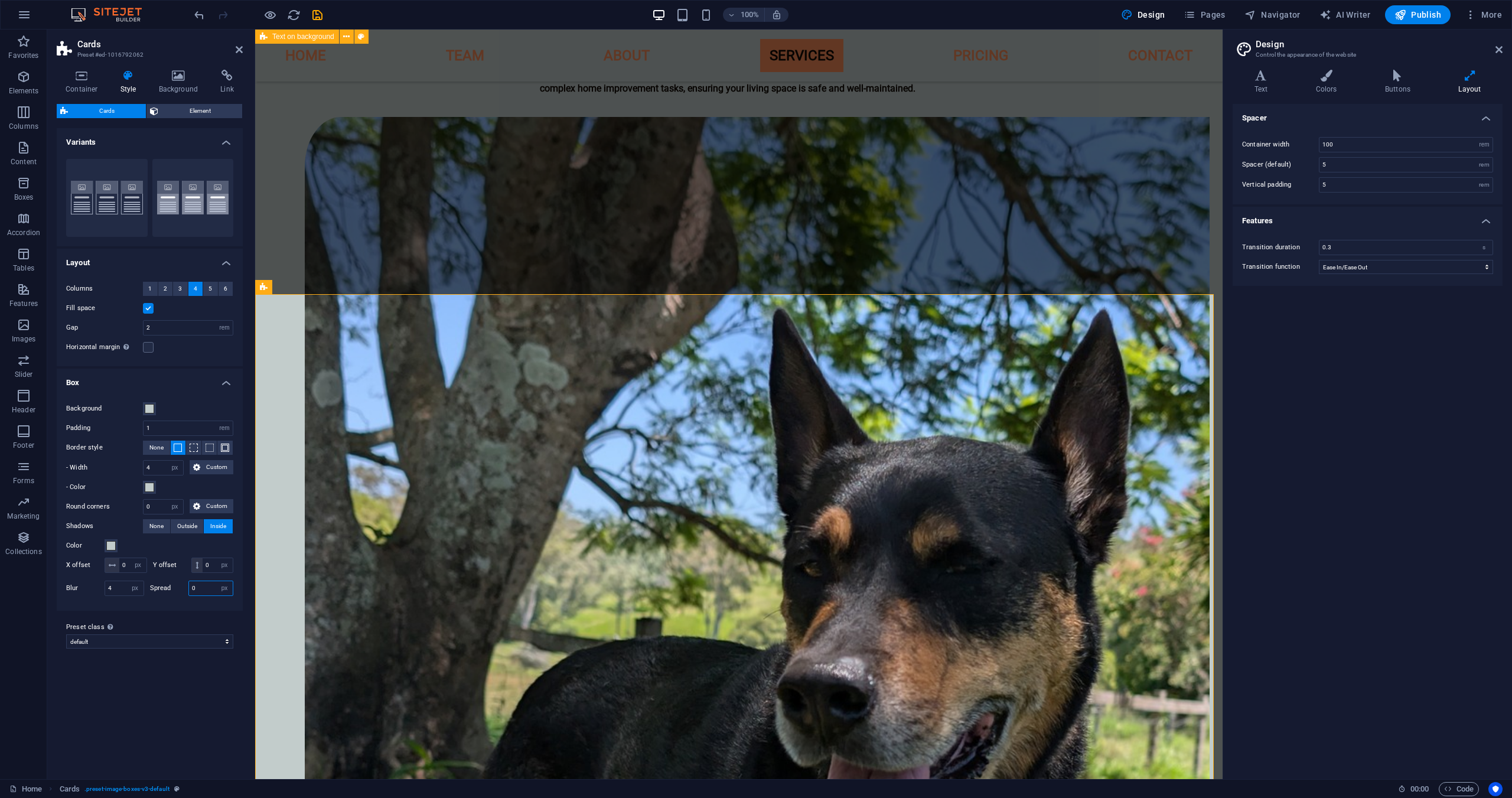
click at [204, 596] on input "0" at bounding box center [211, 589] width 44 height 14
type input "4"
drag, startPoint x: 161, startPoint y: 503, endPoint x: 94, endPoint y: 501, distance: 67.0
click at [122, 501] on div "Round corners 0 px rem % vh vw Custom Custom" at bounding box center [150, 507] width 167 height 16
type input "4"
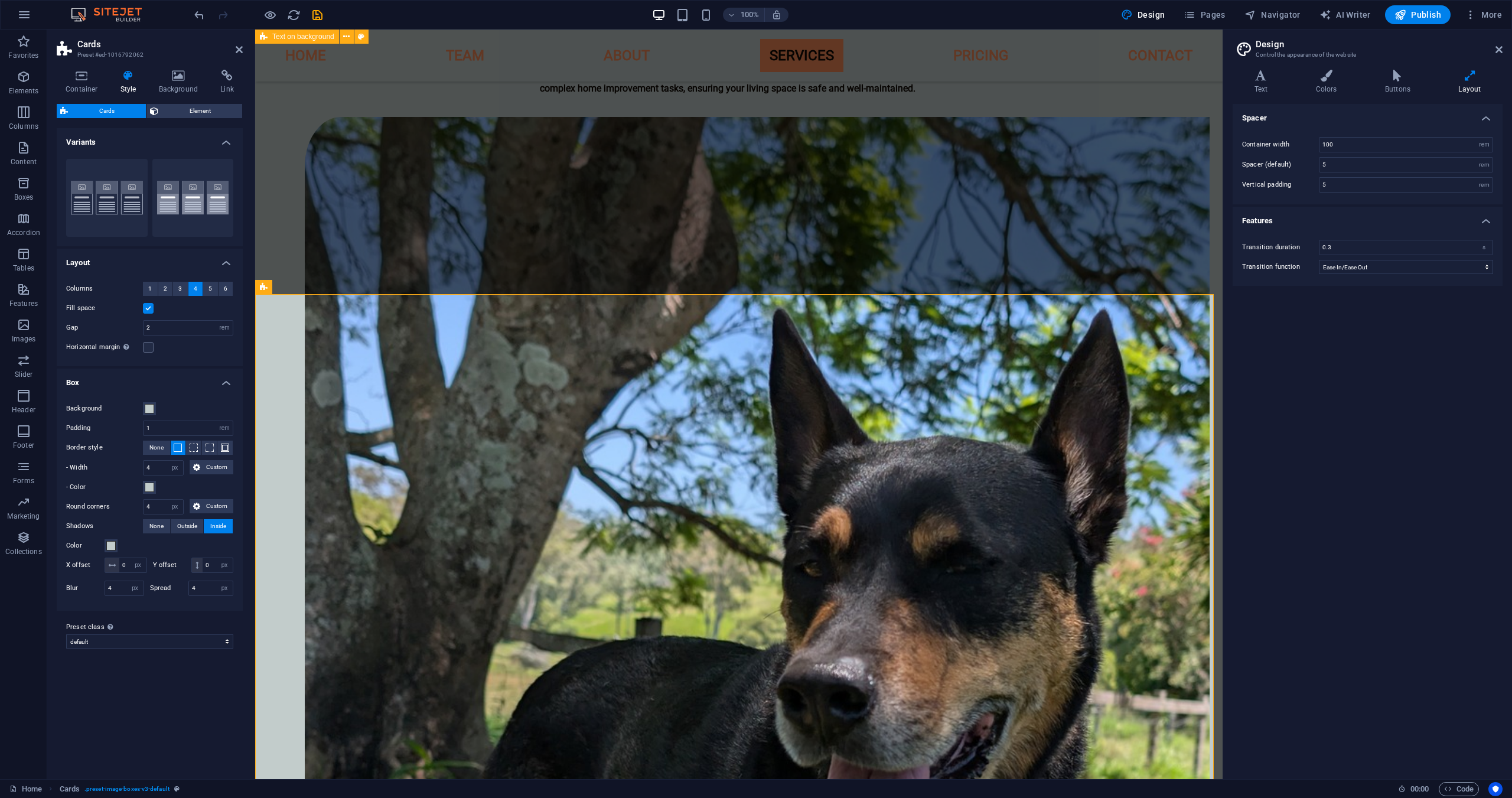
click at [239, 513] on div "Background Padding 1 px rem % vw vh Border style None - Width 4 px rem vh vw Cu…" at bounding box center [150, 501] width 190 height 221
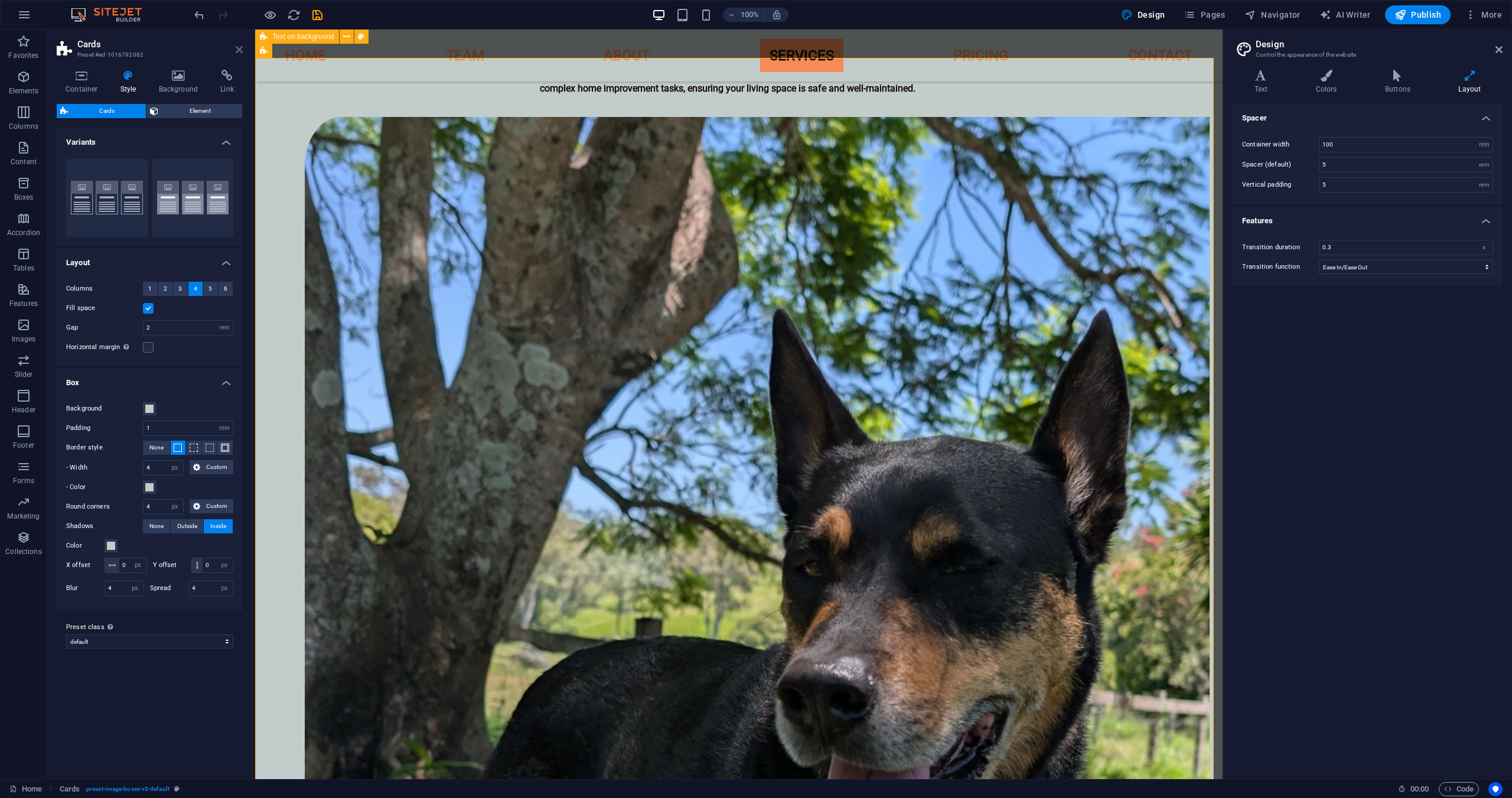
click at [235, 55] on link at bounding box center [239, 49] width 7 height 10
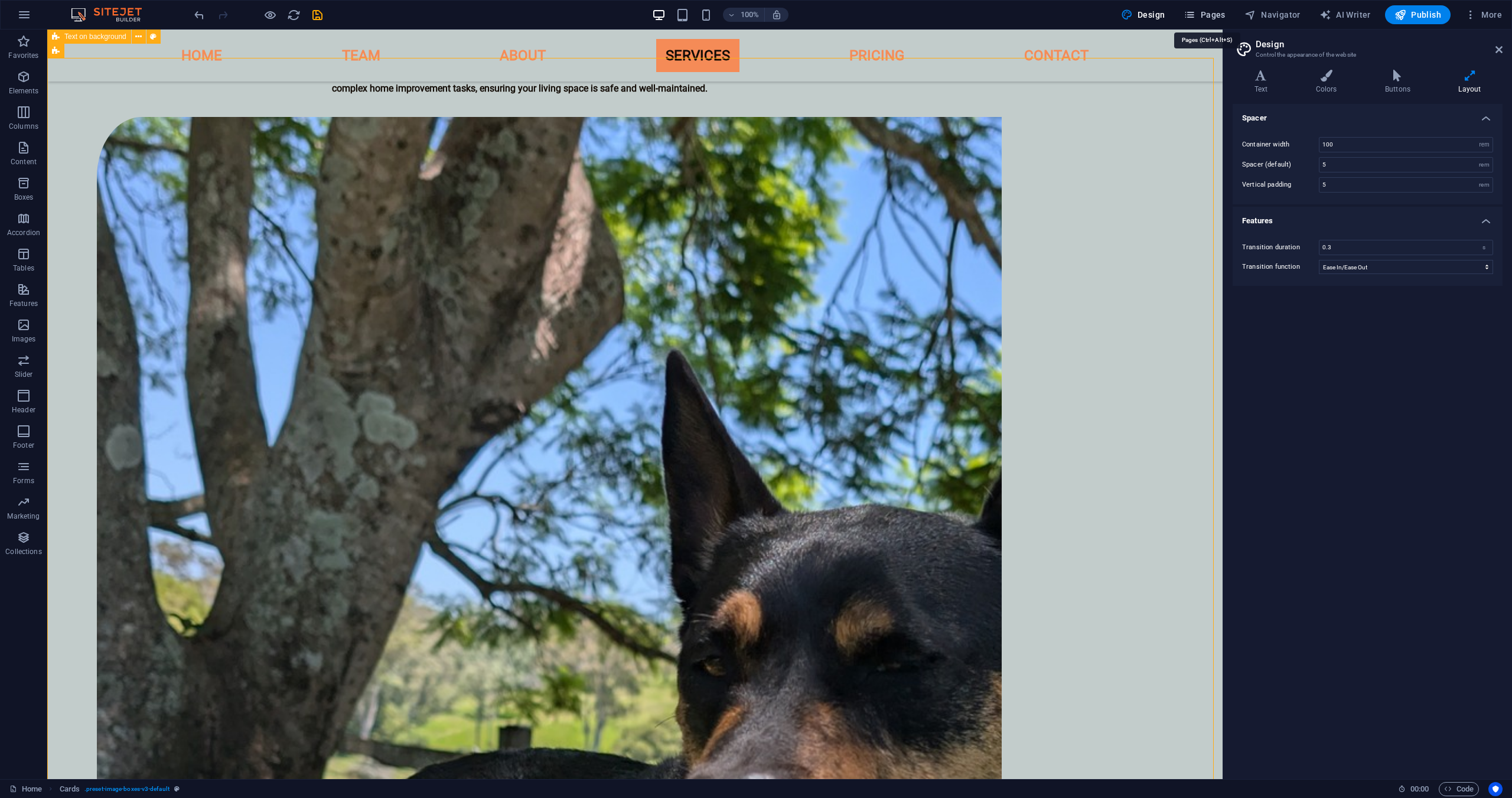
click at [1210, 16] on span "Pages" at bounding box center [1205, 15] width 42 height 12
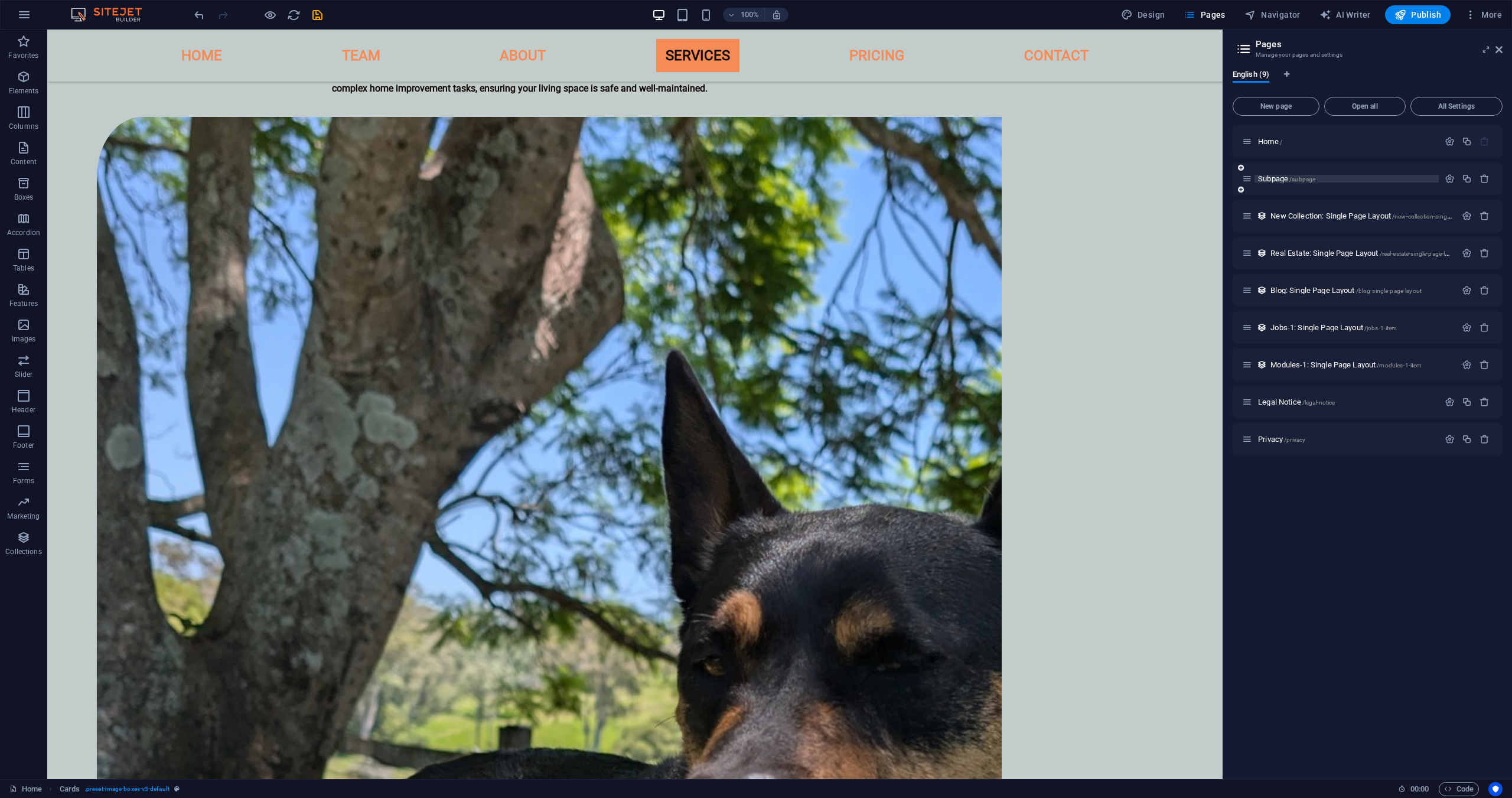
click at [1381, 178] on p "Subpage /subpage" at bounding box center [1346, 179] width 177 height 8
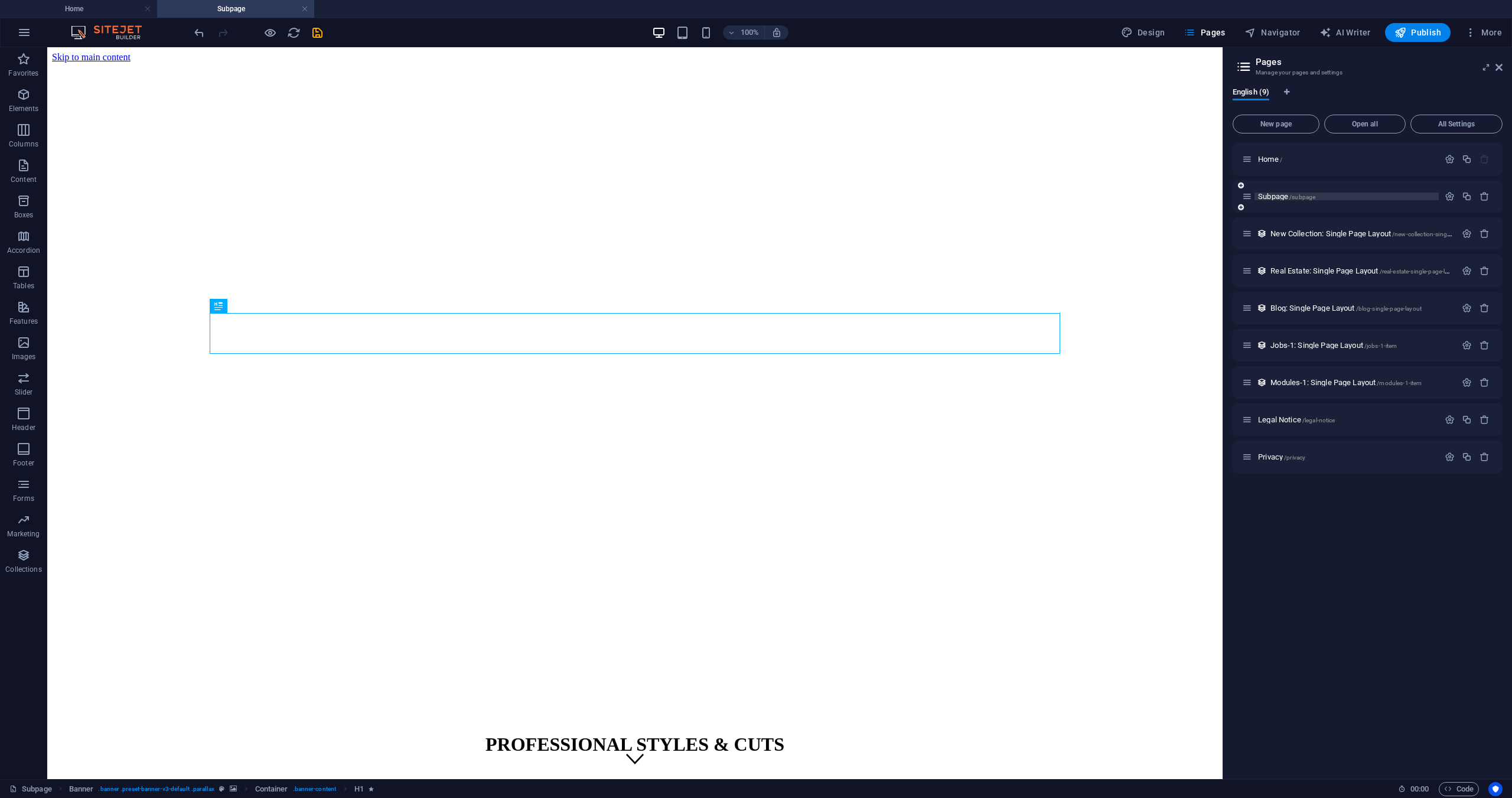
scroll to position [0, 0]
click at [1485, 192] on icon "button" at bounding box center [1484, 196] width 10 height 10
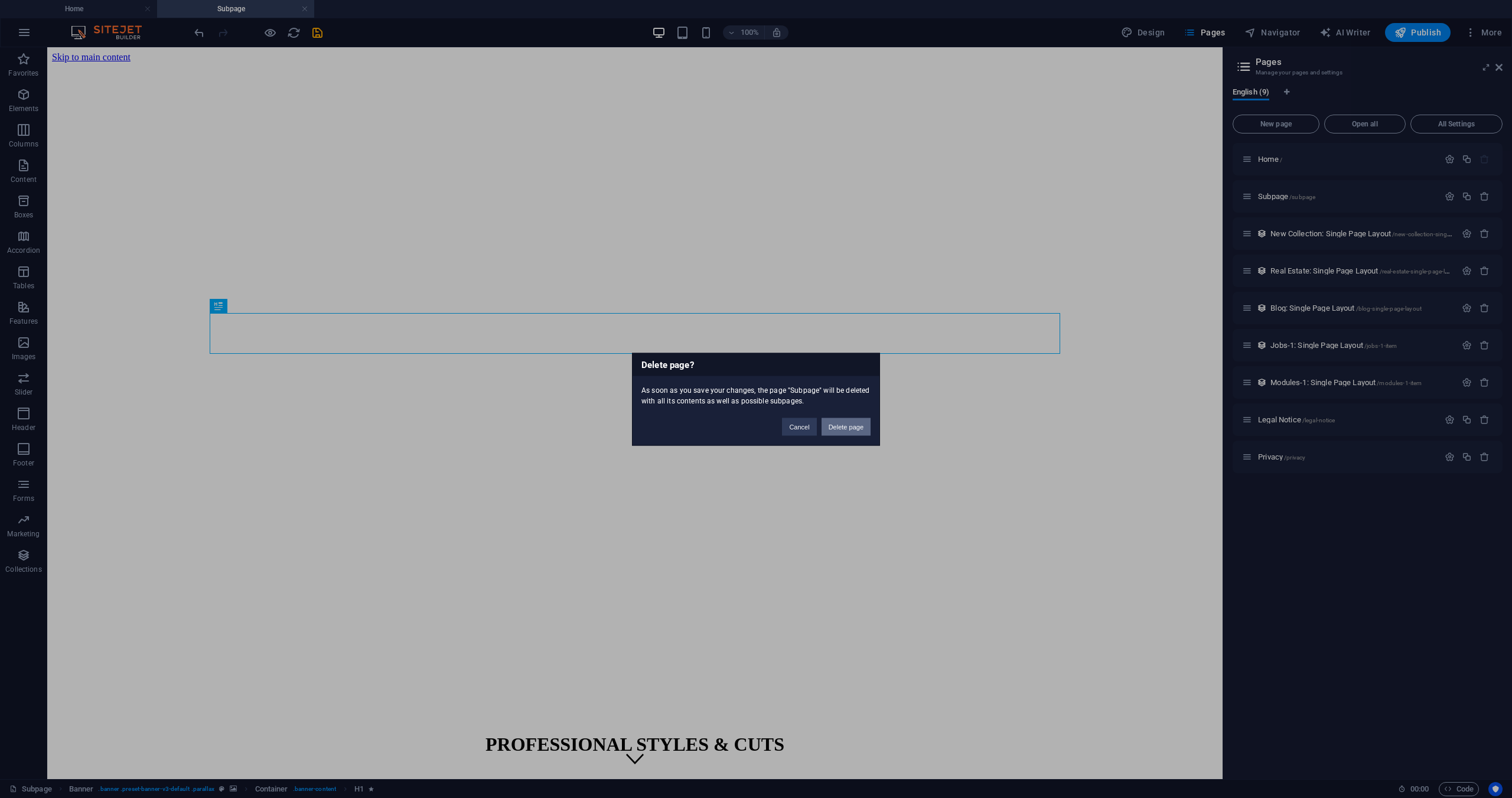
click at [852, 424] on button "Delete page" at bounding box center [846, 426] width 49 height 18
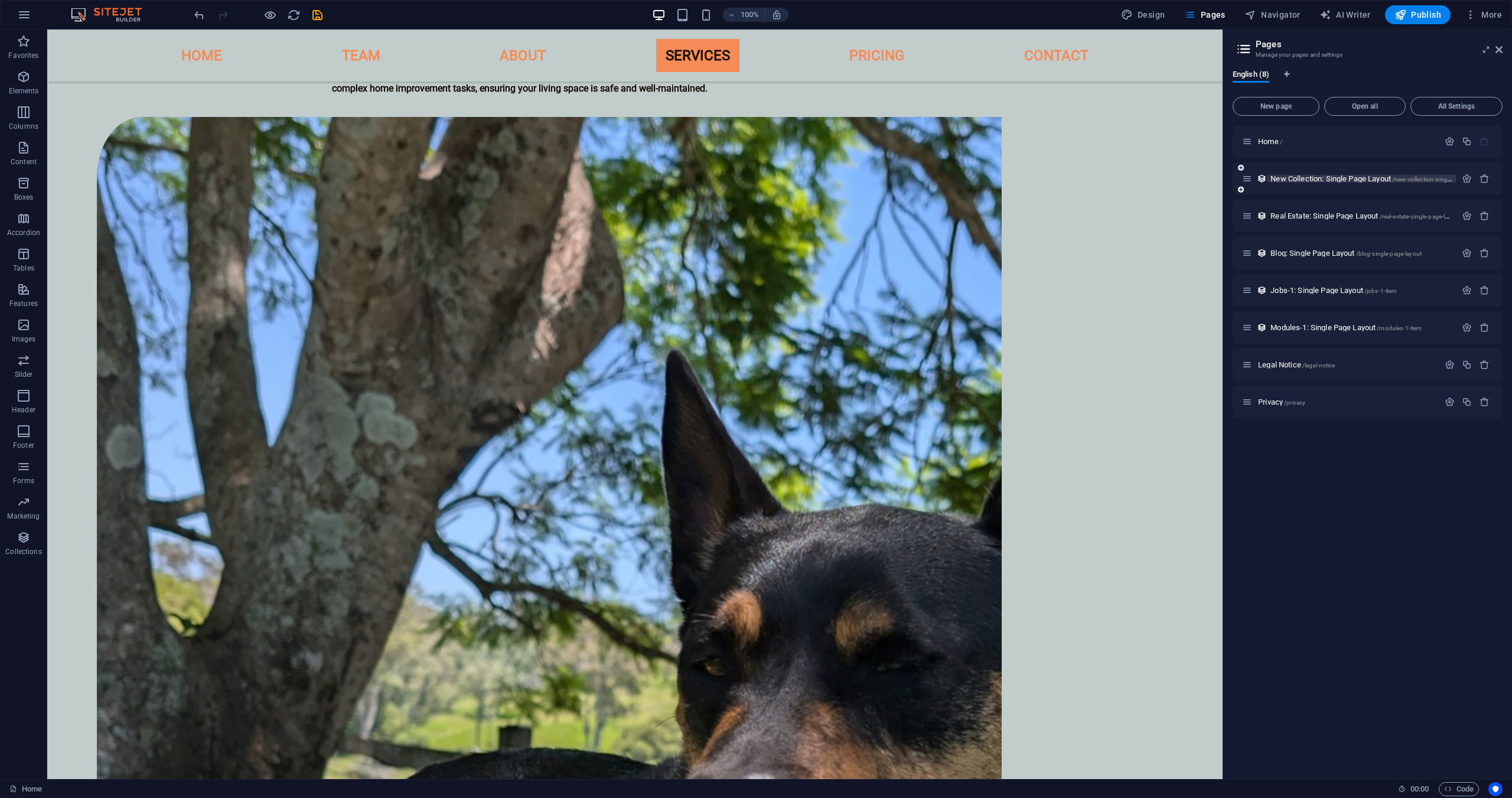
click at [1424, 178] on span "/new-collection-single-page-layout" at bounding box center [1438, 180] width 93 height 7
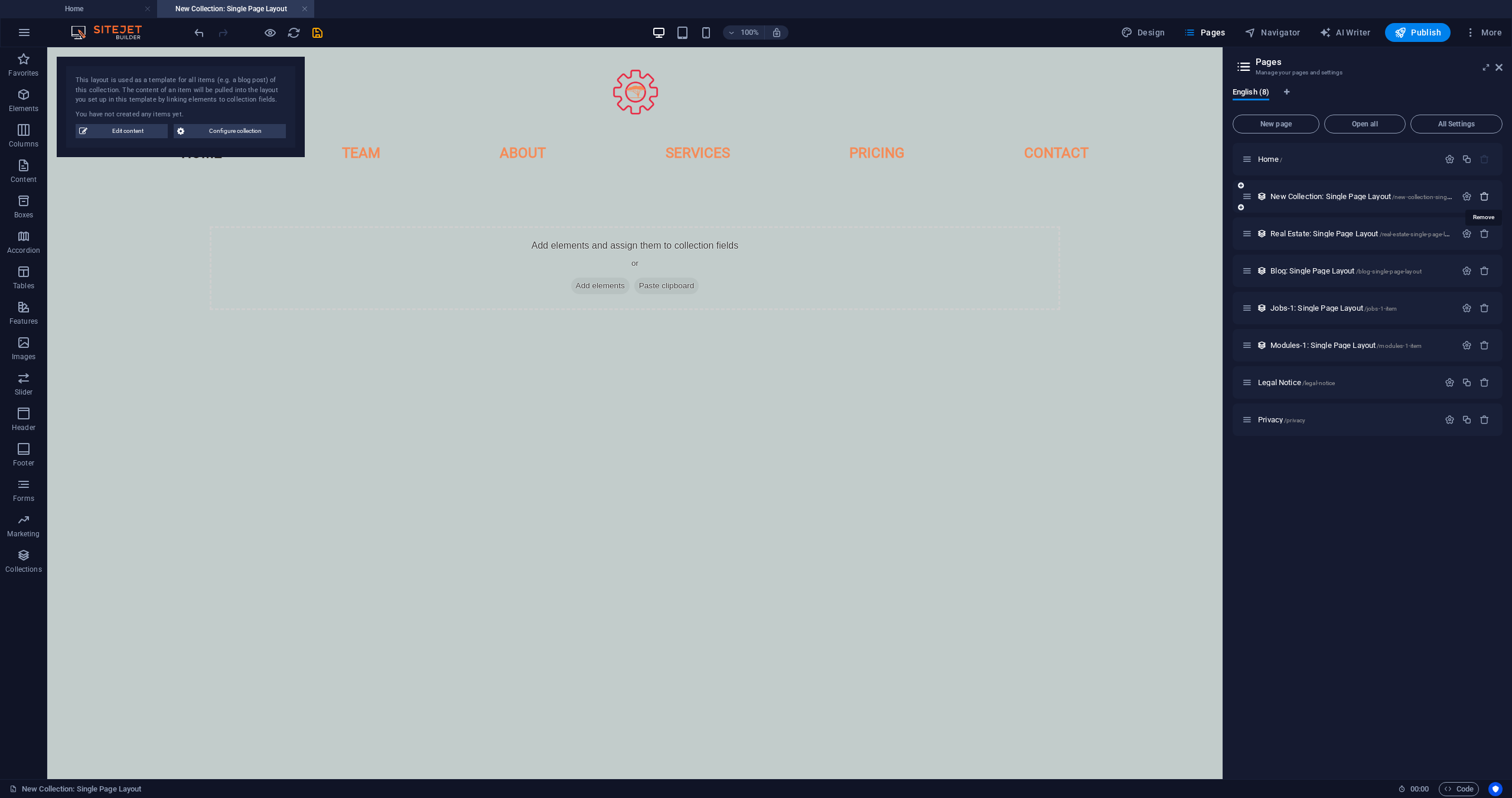
click at [1481, 194] on icon "button" at bounding box center [1484, 196] width 10 height 10
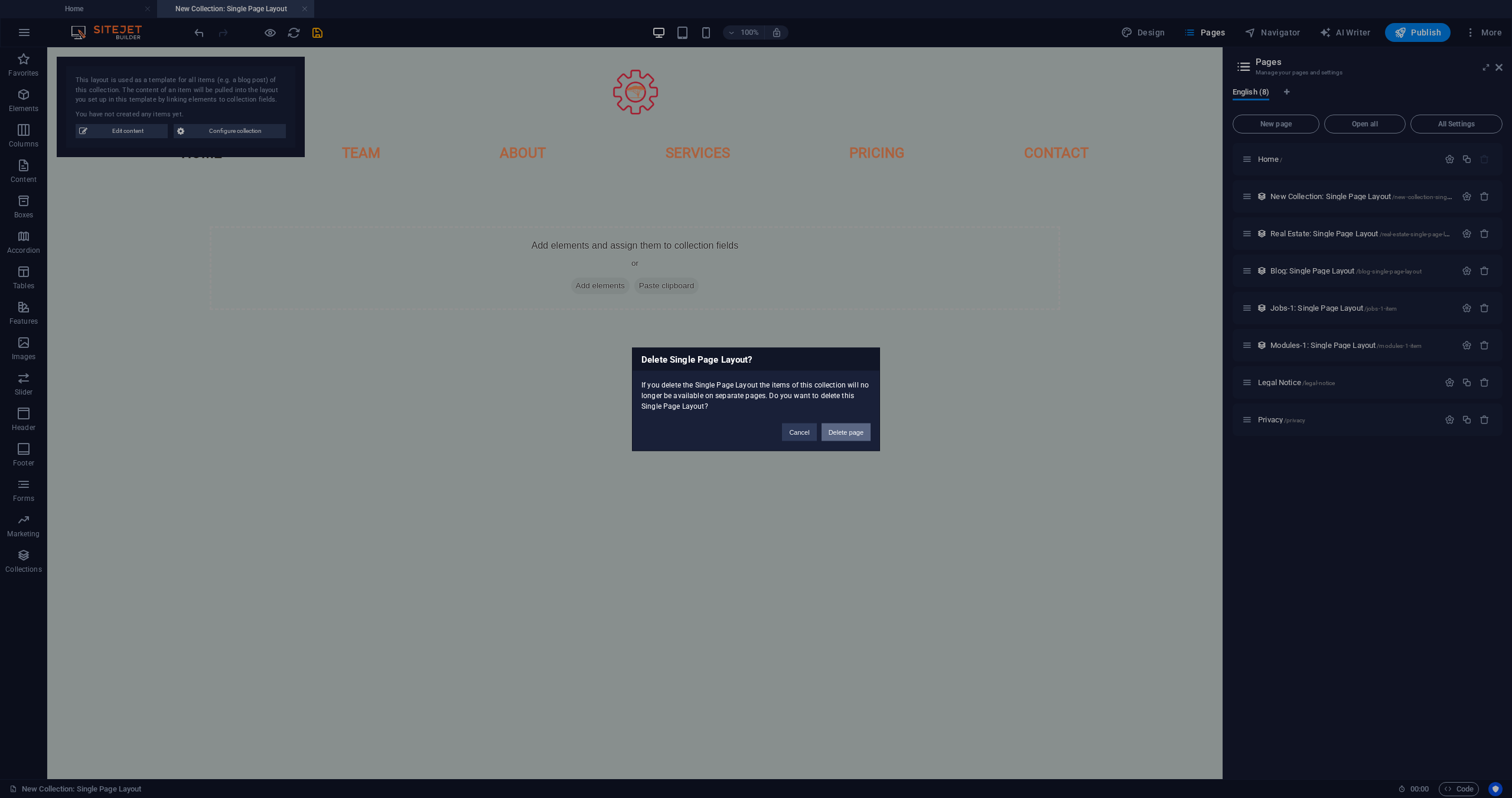
click at [852, 436] on button "Delete page" at bounding box center [846, 431] width 49 height 18
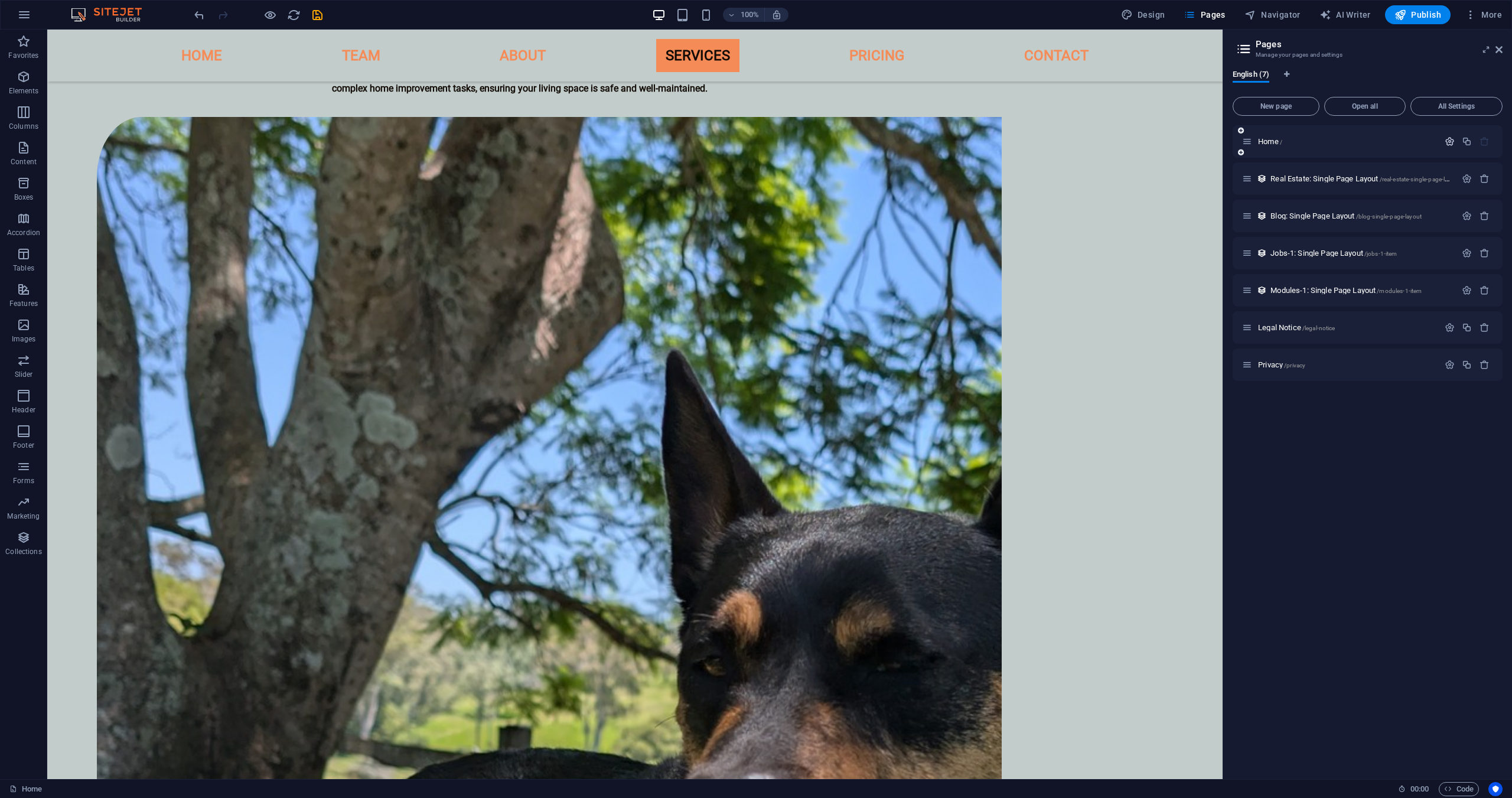
click at [1451, 141] on icon "button" at bounding box center [1449, 141] width 10 height 10
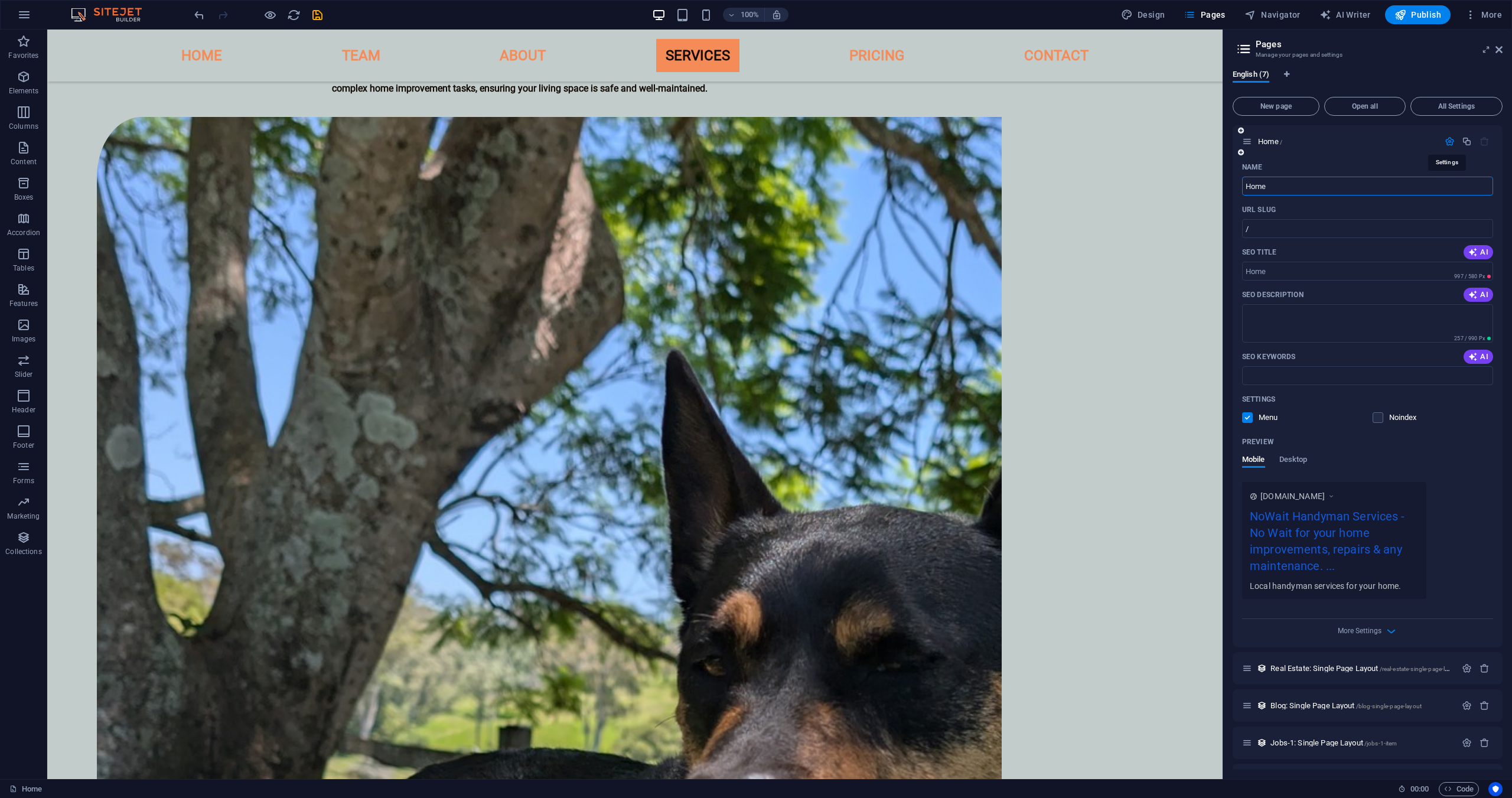
click at [1451, 141] on icon "button" at bounding box center [1449, 141] width 10 height 10
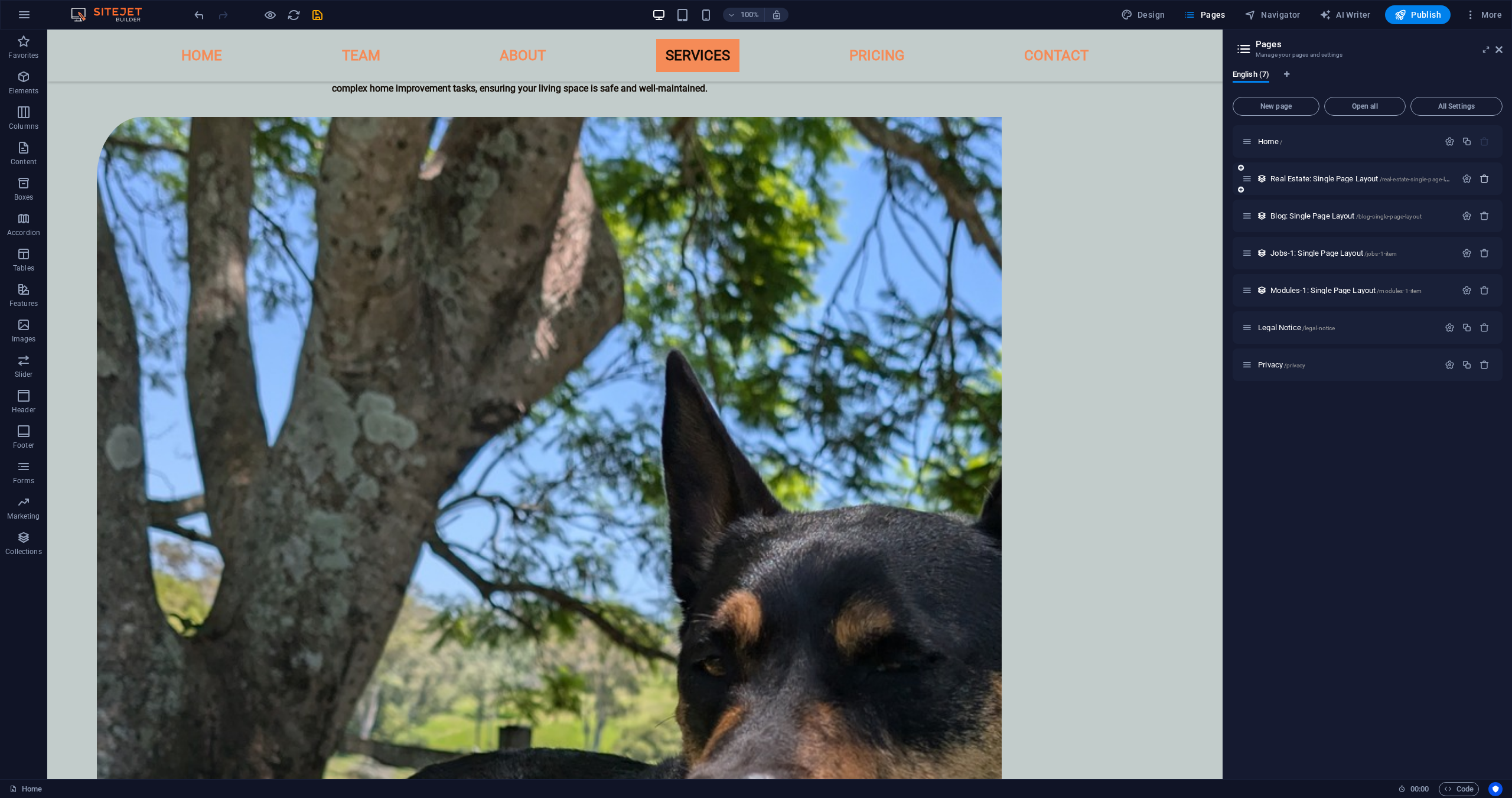
click at [1488, 174] on icon "button" at bounding box center [1484, 178] width 10 height 10
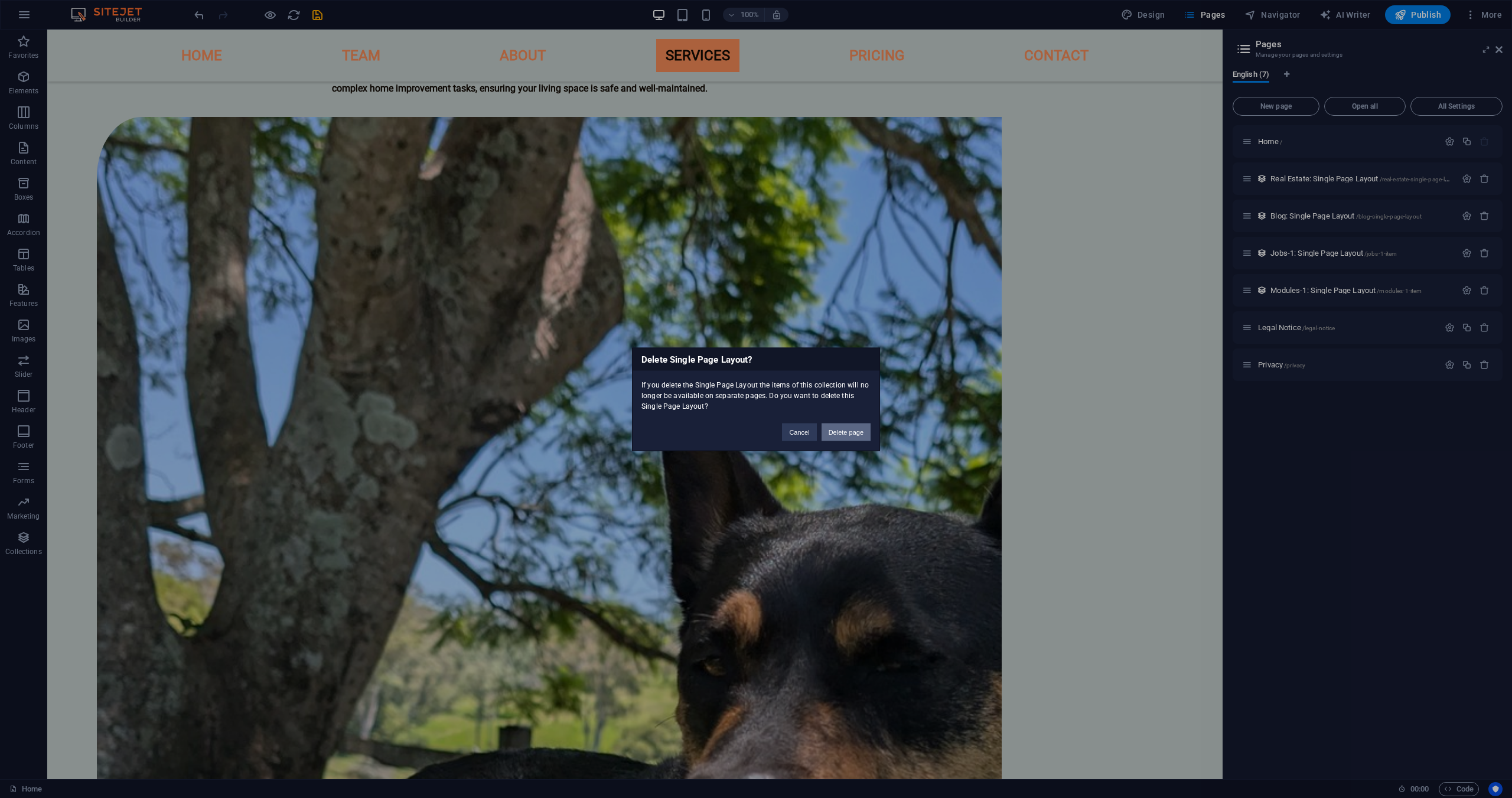
click at [833, 436] on button "Delete page" at bounding box center [846, 431] width 49 height 18
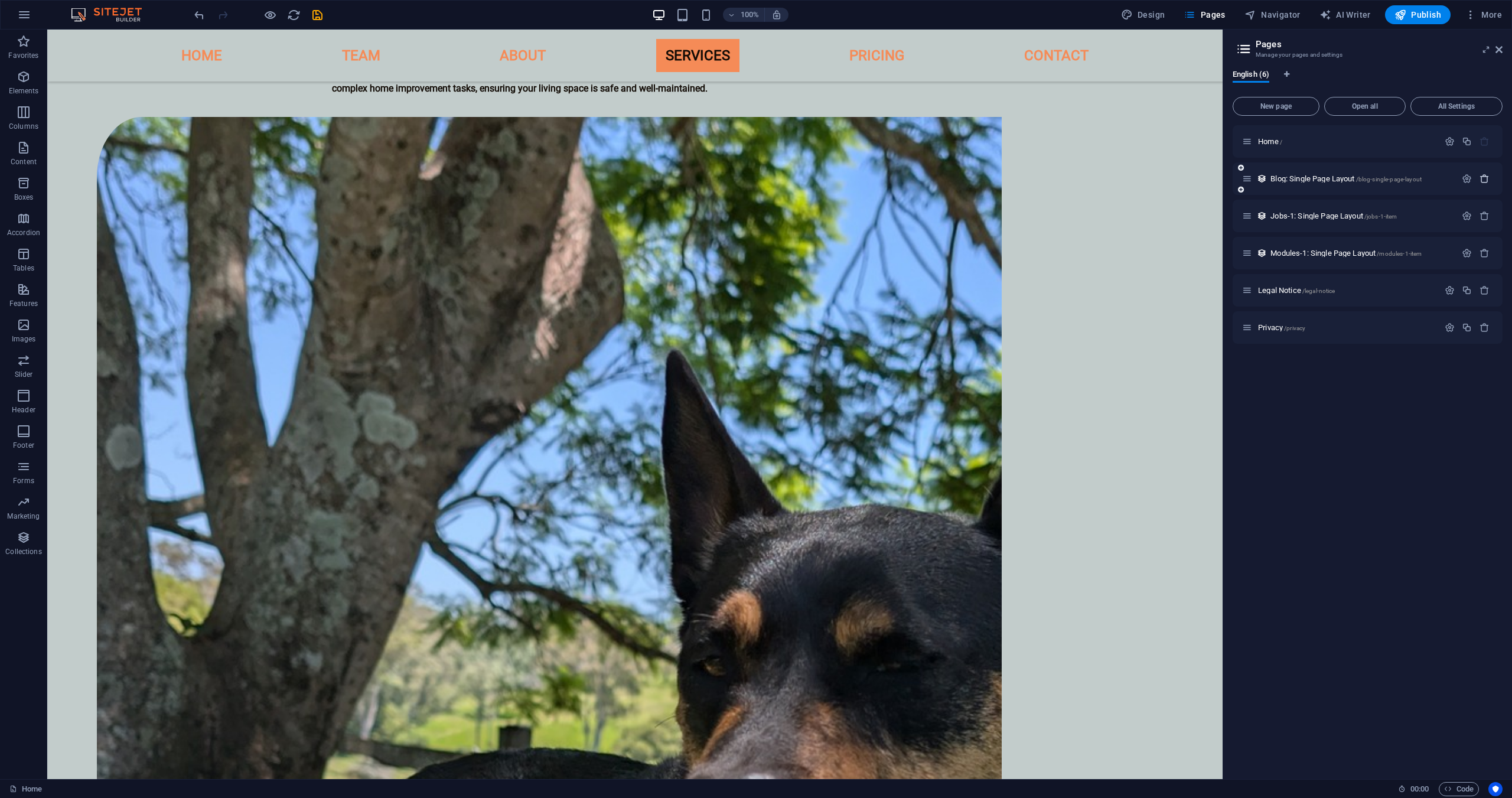
click at [1487, 177] on icon "button" at bounding box center [1484, 178] width 10 height 10
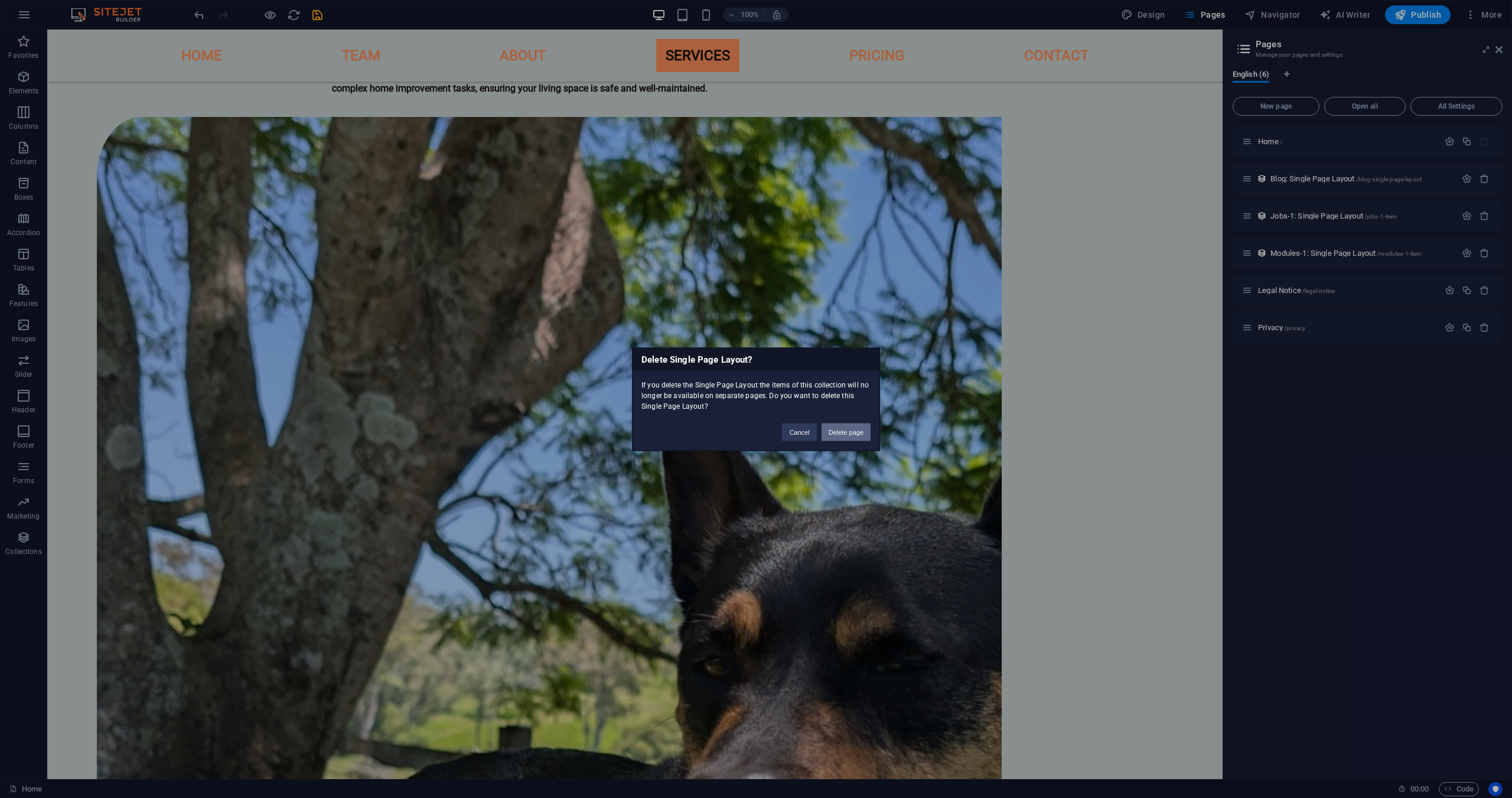
click at [846, 436] on button "Delete page" at bounding box center [846, 431] width 49 height 18
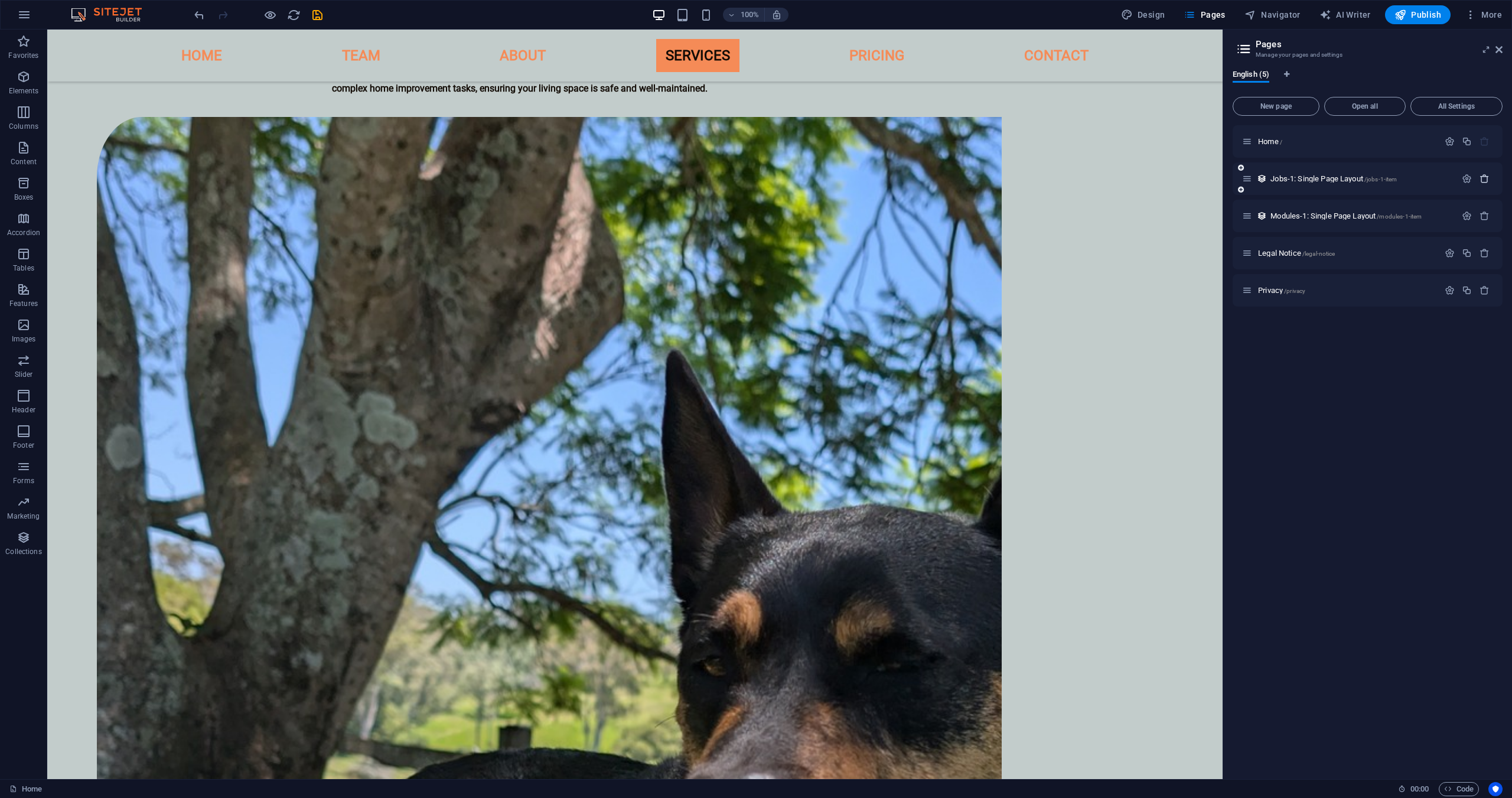
click at [1487, 178] on icon "button" at bounding box center [1484, 178] width 10 height 10
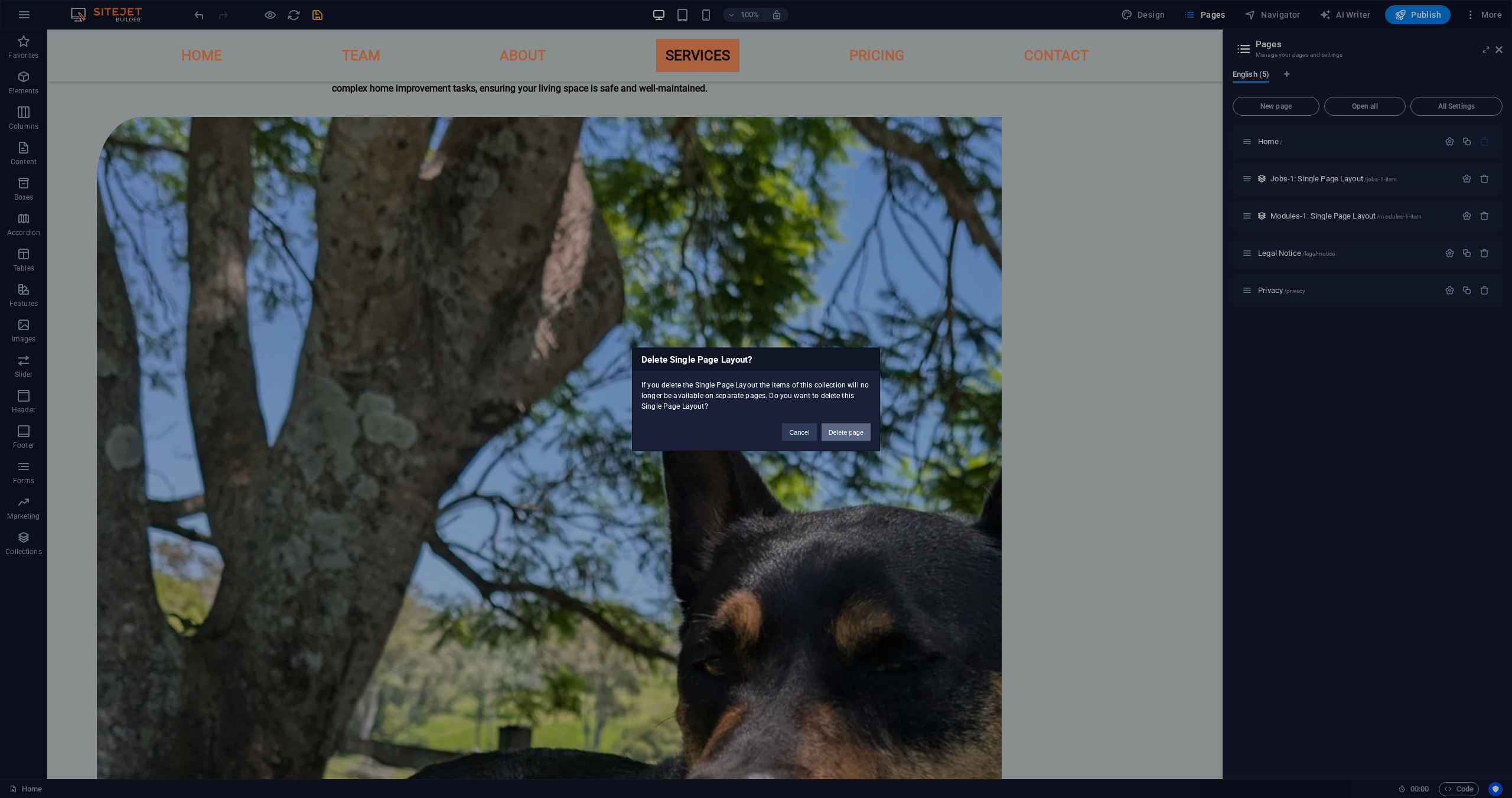
click at [838, 432] on button "Delete page" at bounding box center [846, 431] width 49 height 18
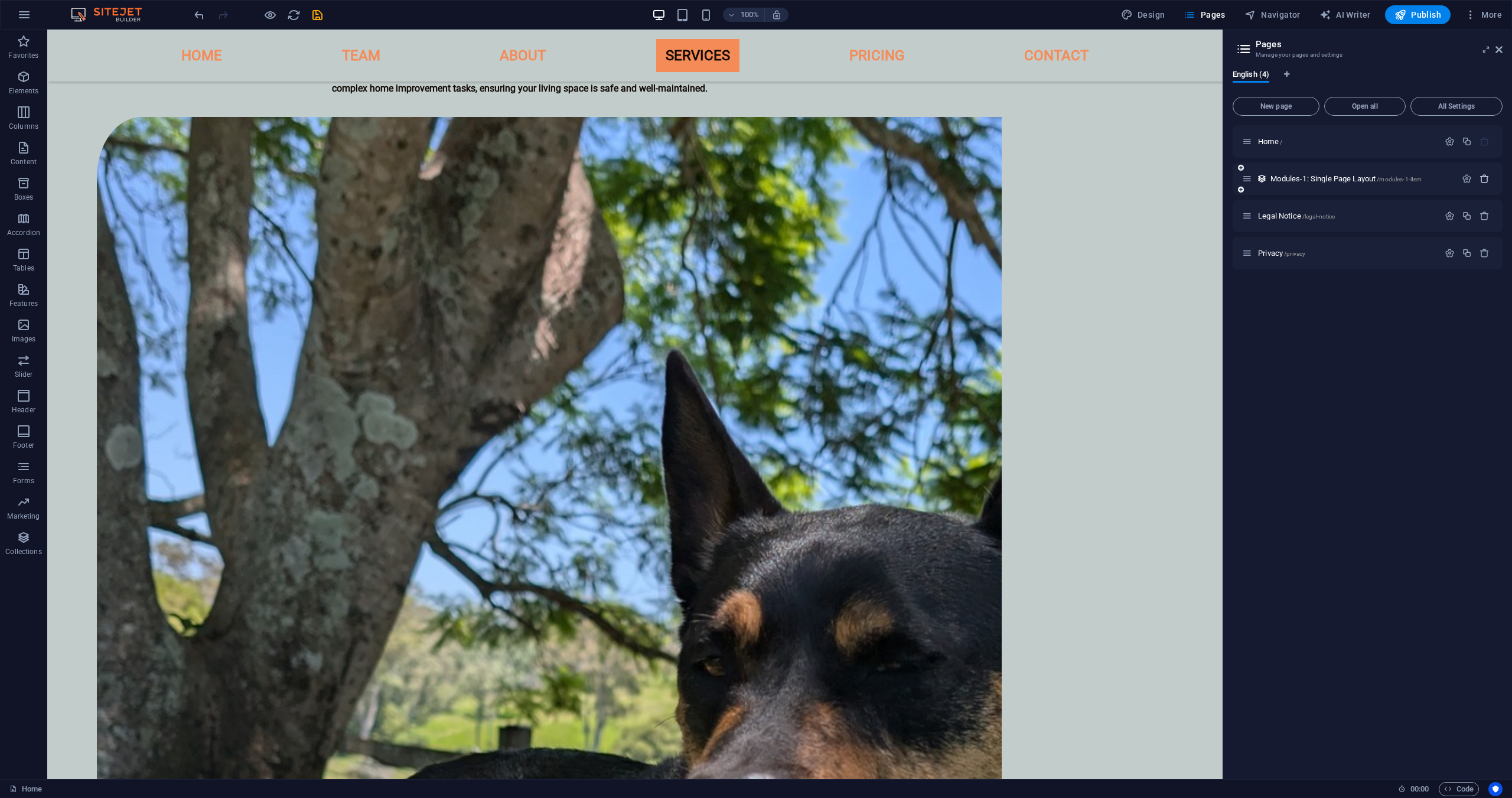
click at [1488, 178] on icon "button" at bounding box center [1484, 178] width 10 height 10
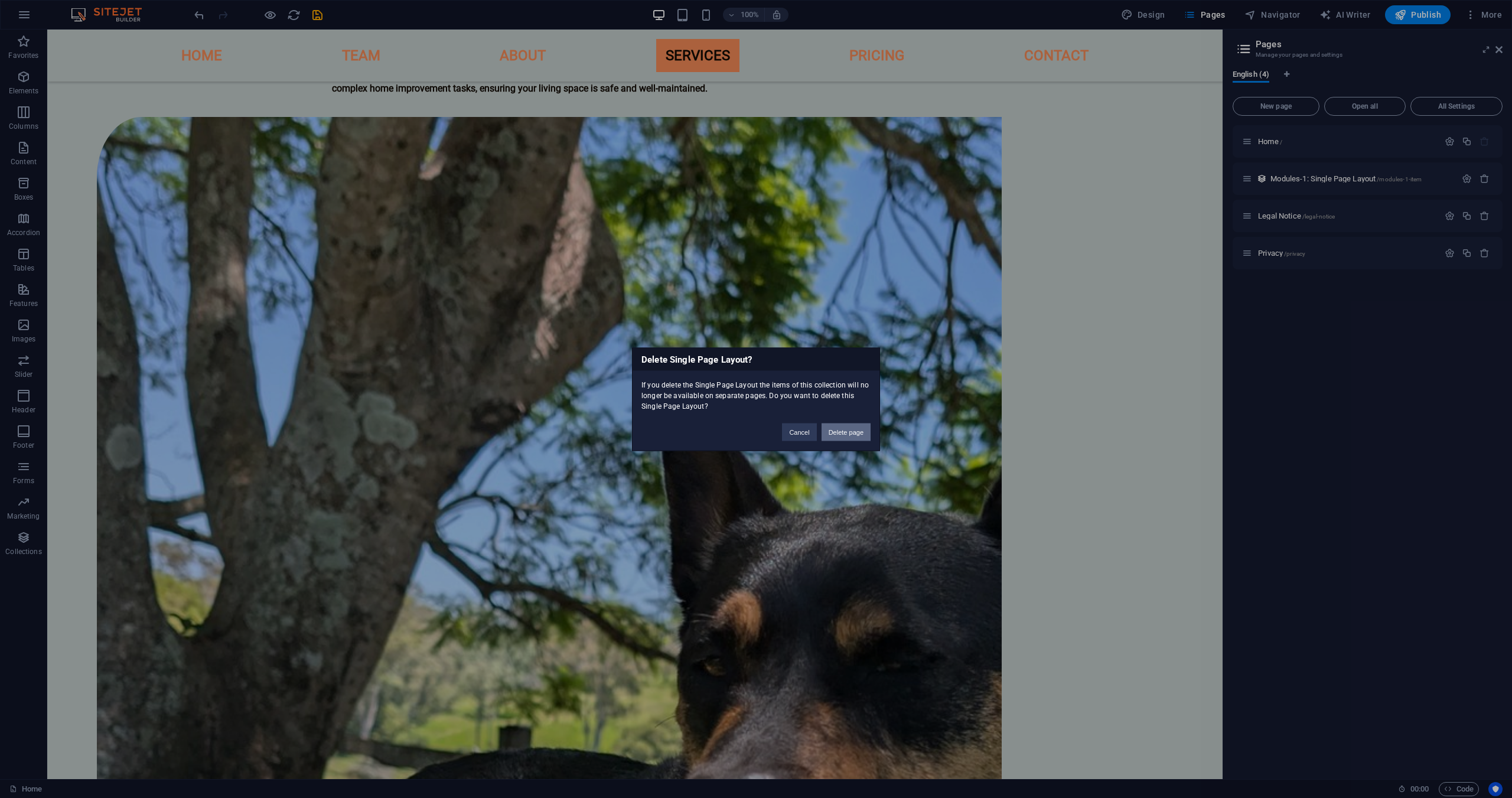
click at [847, 440] on button "Delete page" at bounding box center [846, 431] width 49 height 18
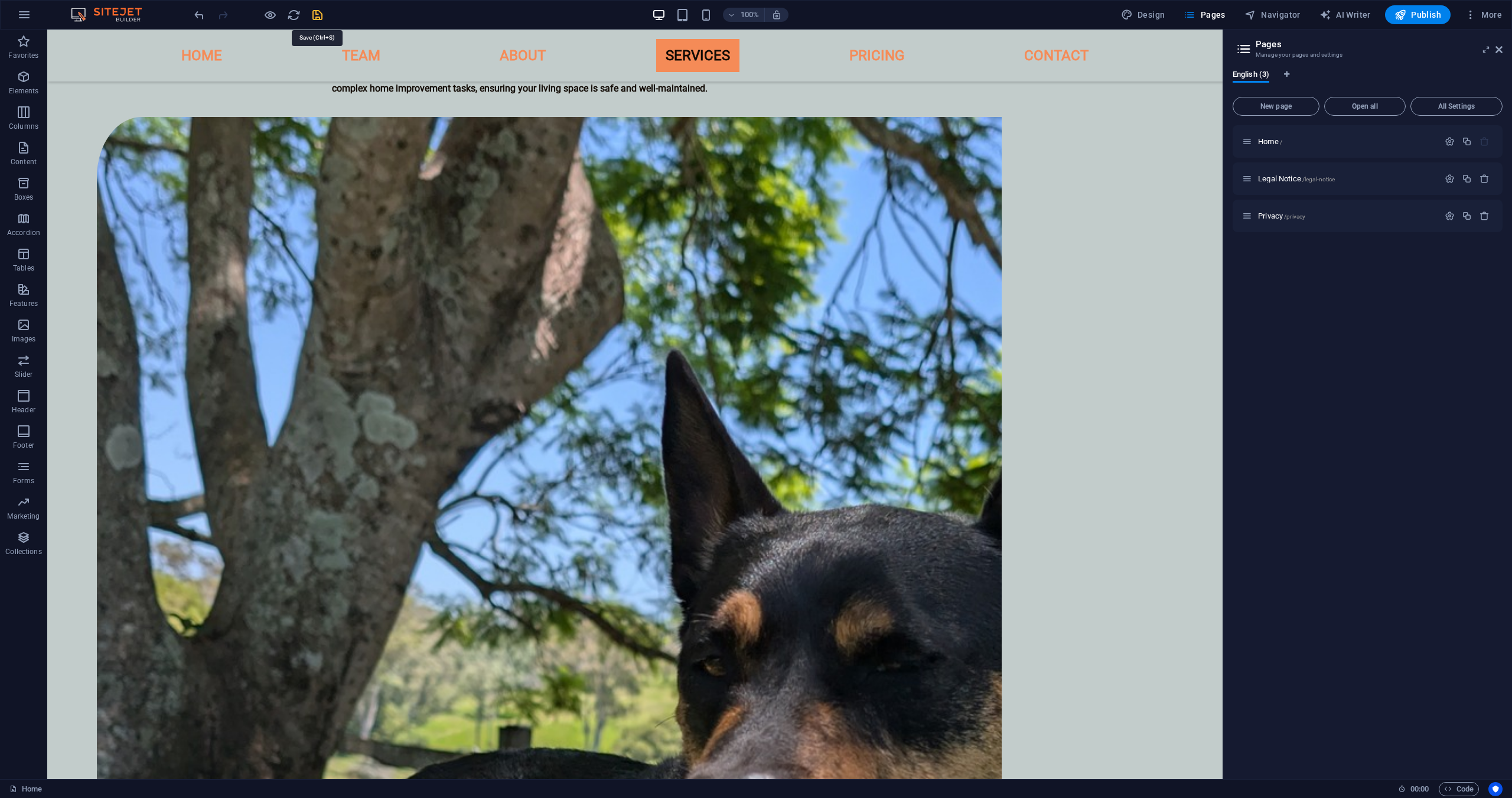
click at [317, 16] on icon "save" at bounding box center [317, 15] width 14 height 14
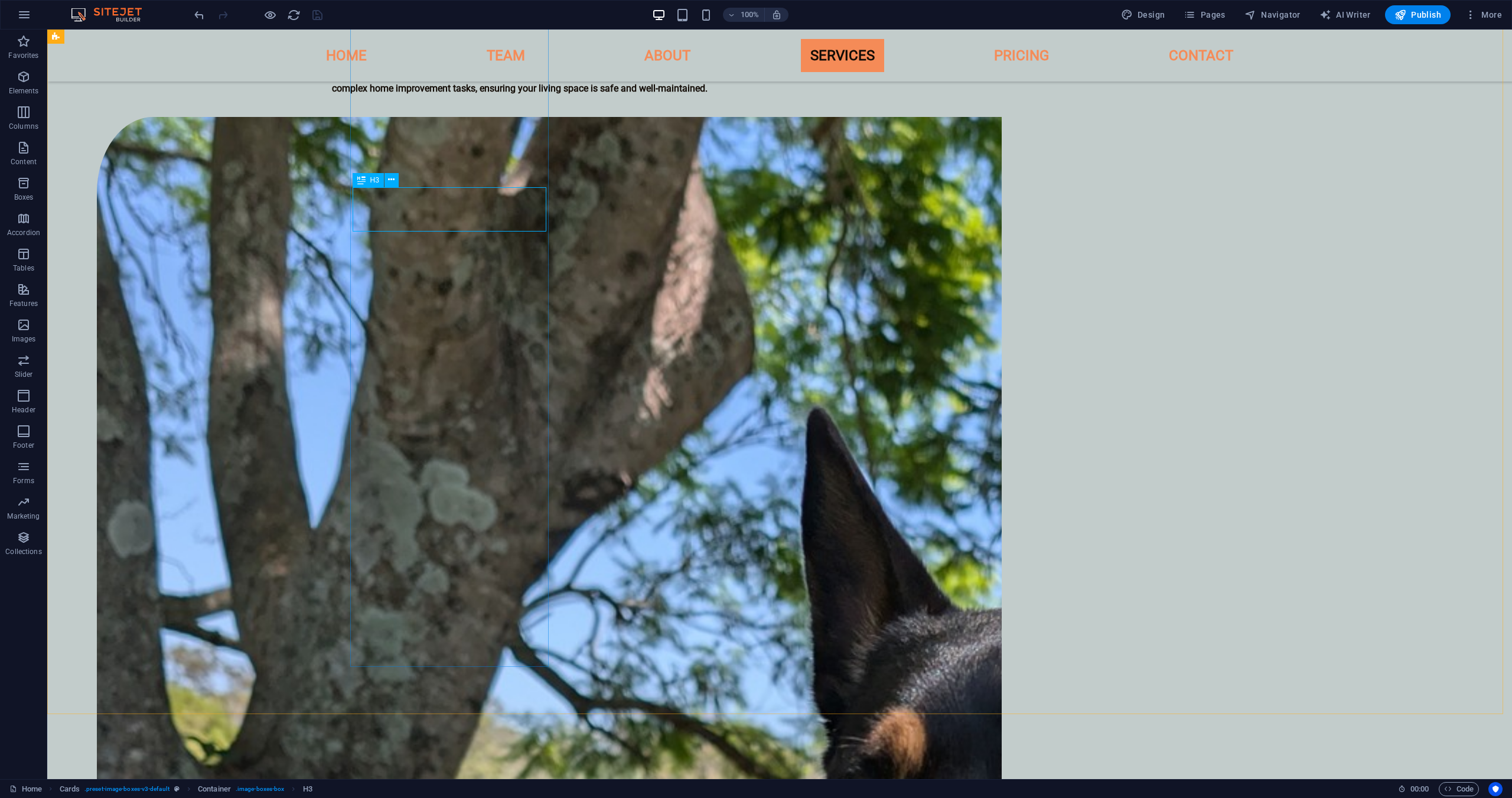
click at [369, 180] on div "H3" at bounding box center [368, 180] width 31 height 14
click at [389, 181] on icon at bounding box center [391, 180] width 7 height 12
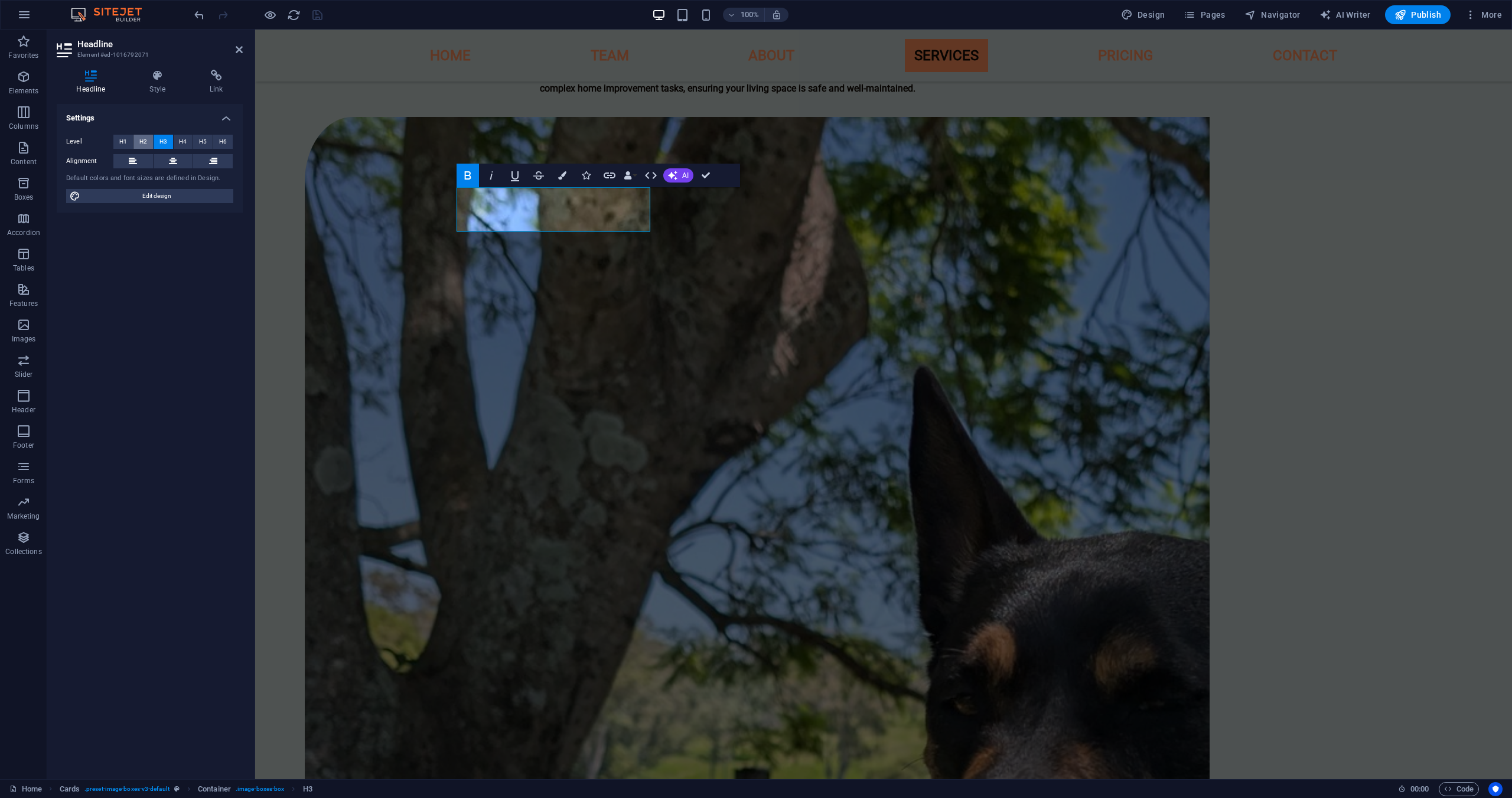
click at [145, 142] on span "H2" at bounding box center [143, 142] width 8 height 14
click at [131, 144] on button "H1" at bounding box center [123, 142] width 20 height 14
click at [144, 142] on span "H2" at bounding box center [143, 142] width 8 height 14
click at [144, 86] on h4 "Style" at bounding box center [160, 82] width 60 height 25
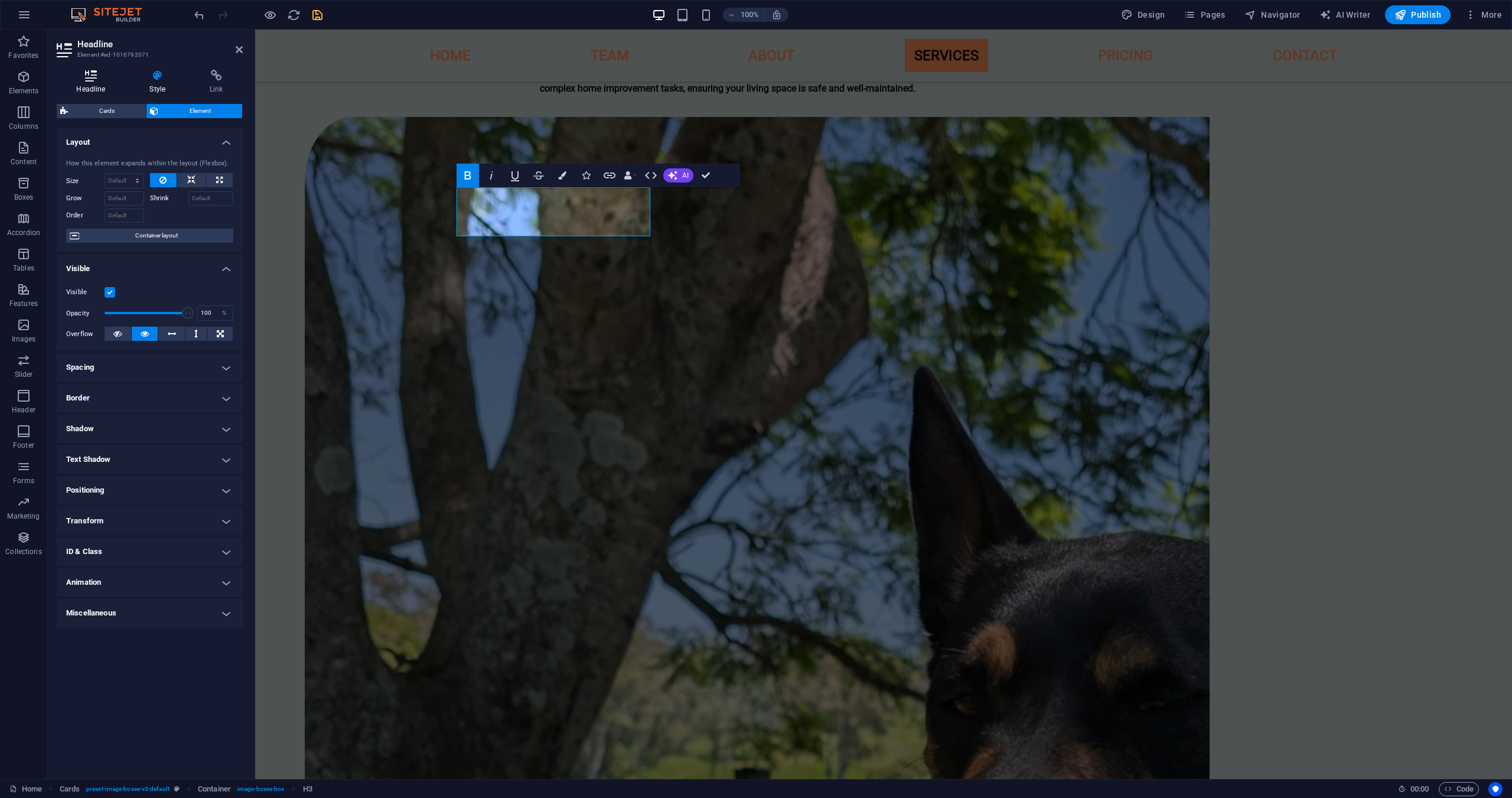
click at [103, 86] on h4 "Headline" at bounding box center [93, 82] width 73 height 25
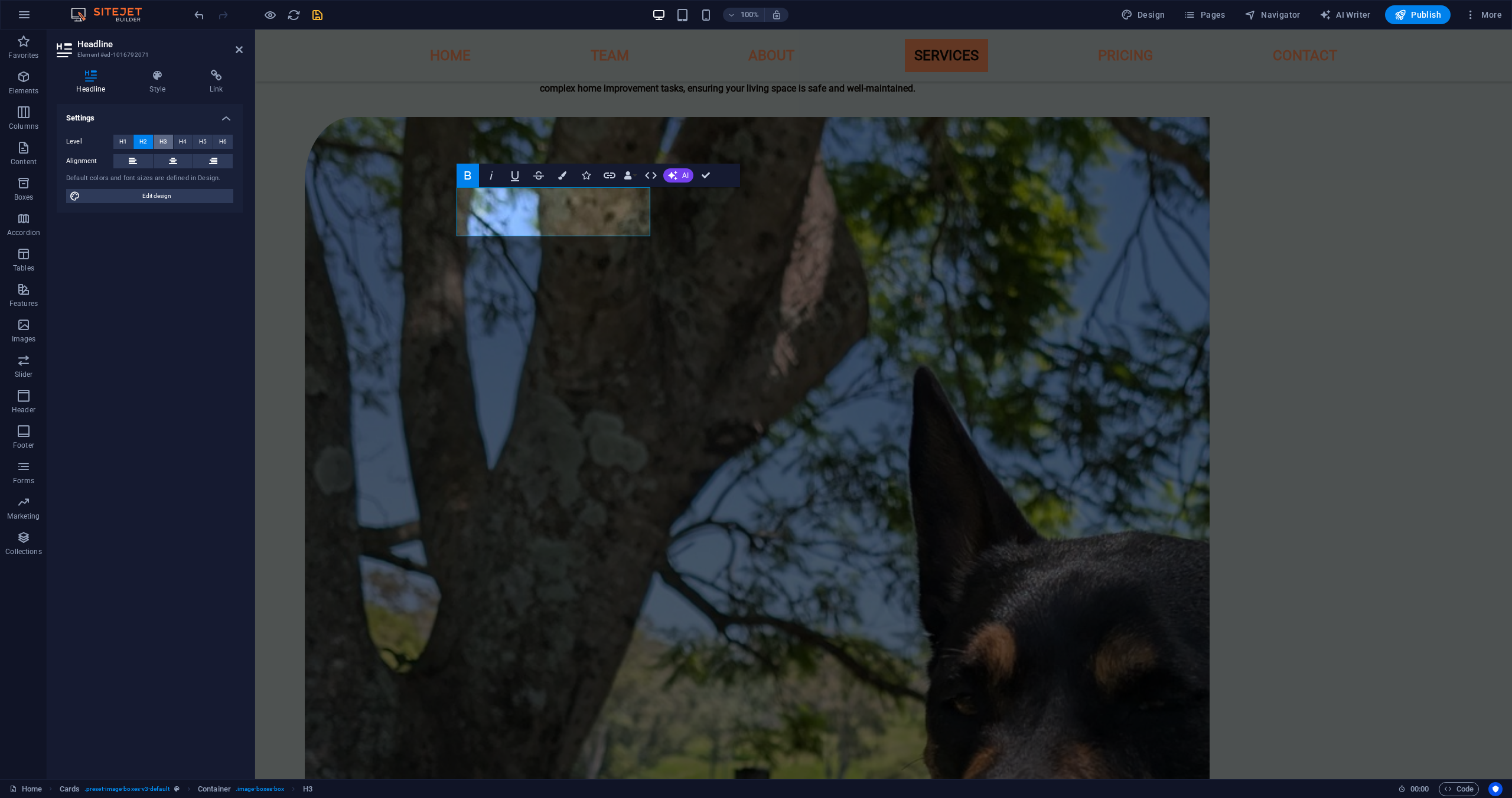
click at [161, 144] on span "H3" at bounding box center [163, 142] width 8 height 14
click at [560, 176] on icon "button" at bounding box center [562, 175] width 8 height 8
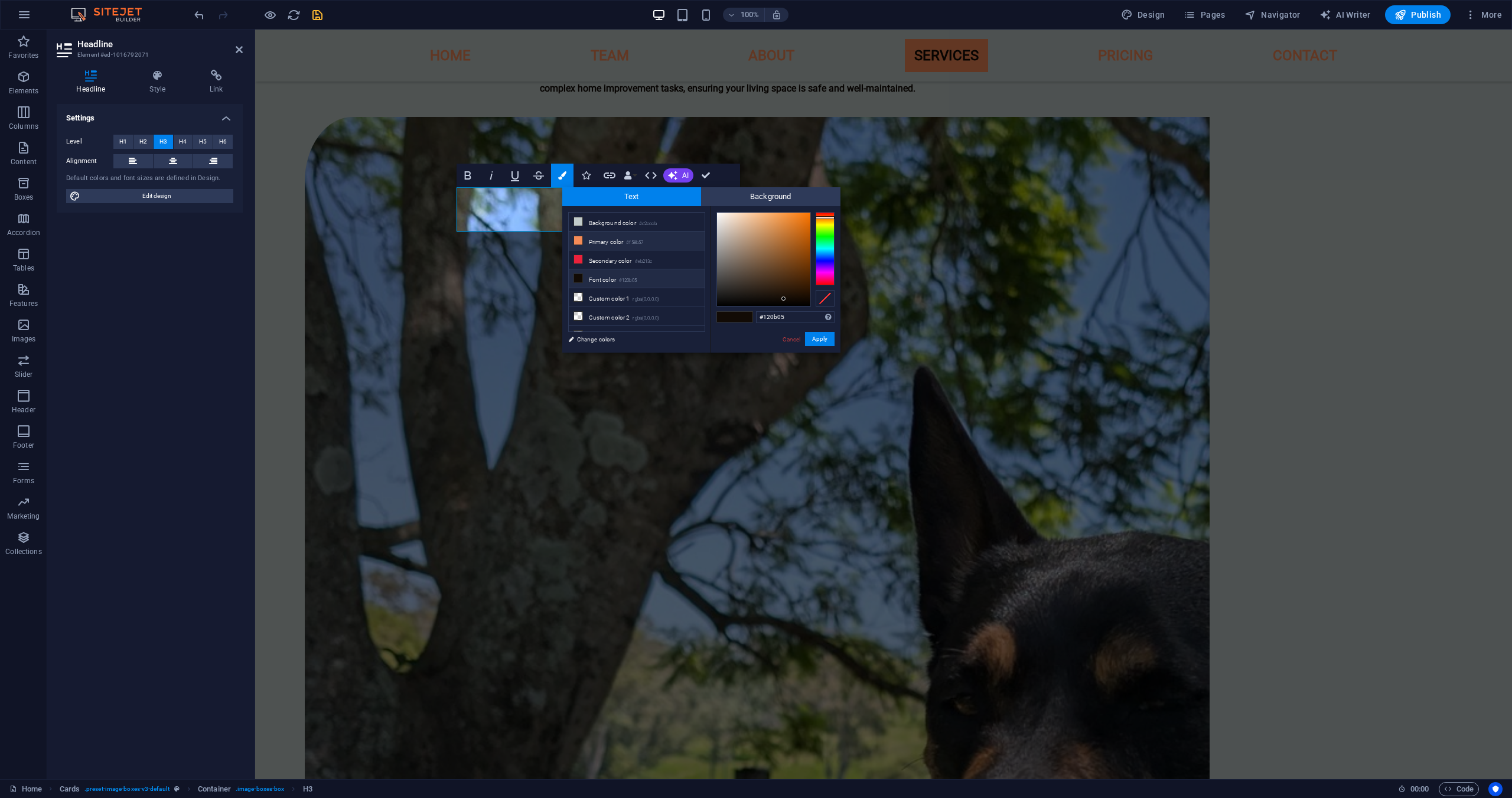
click at [609, 237] on li "Primary color #f58b57" at bounding box center [636, 241] width 136 height 19
type input "#f58b57"
click at [828, 336] on button "Apply" at bounding box center [819, 339] width 29 height 14
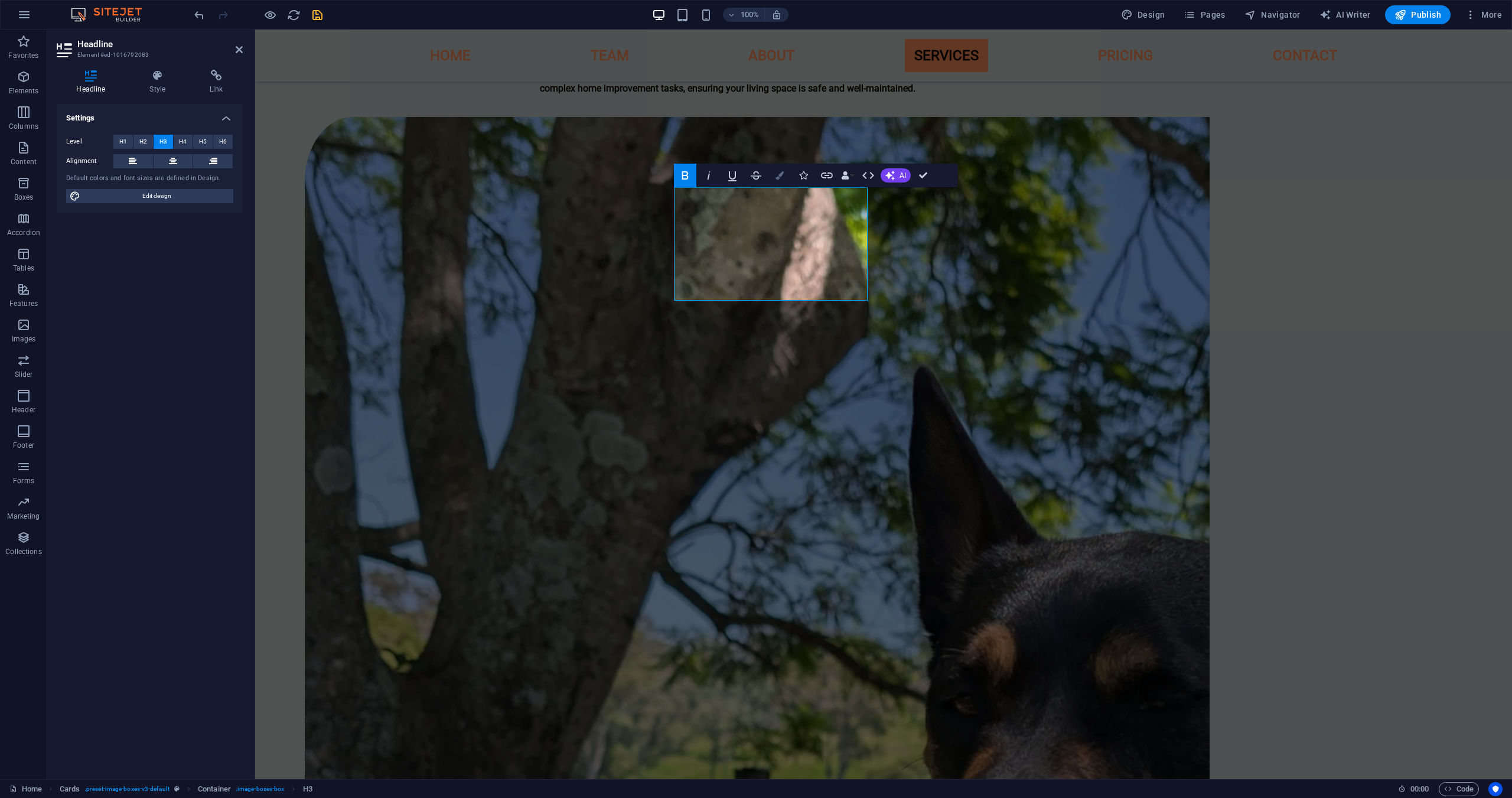
click at [783, 178] on icon "button" at bounding box center [779, 175] width 8 height 8
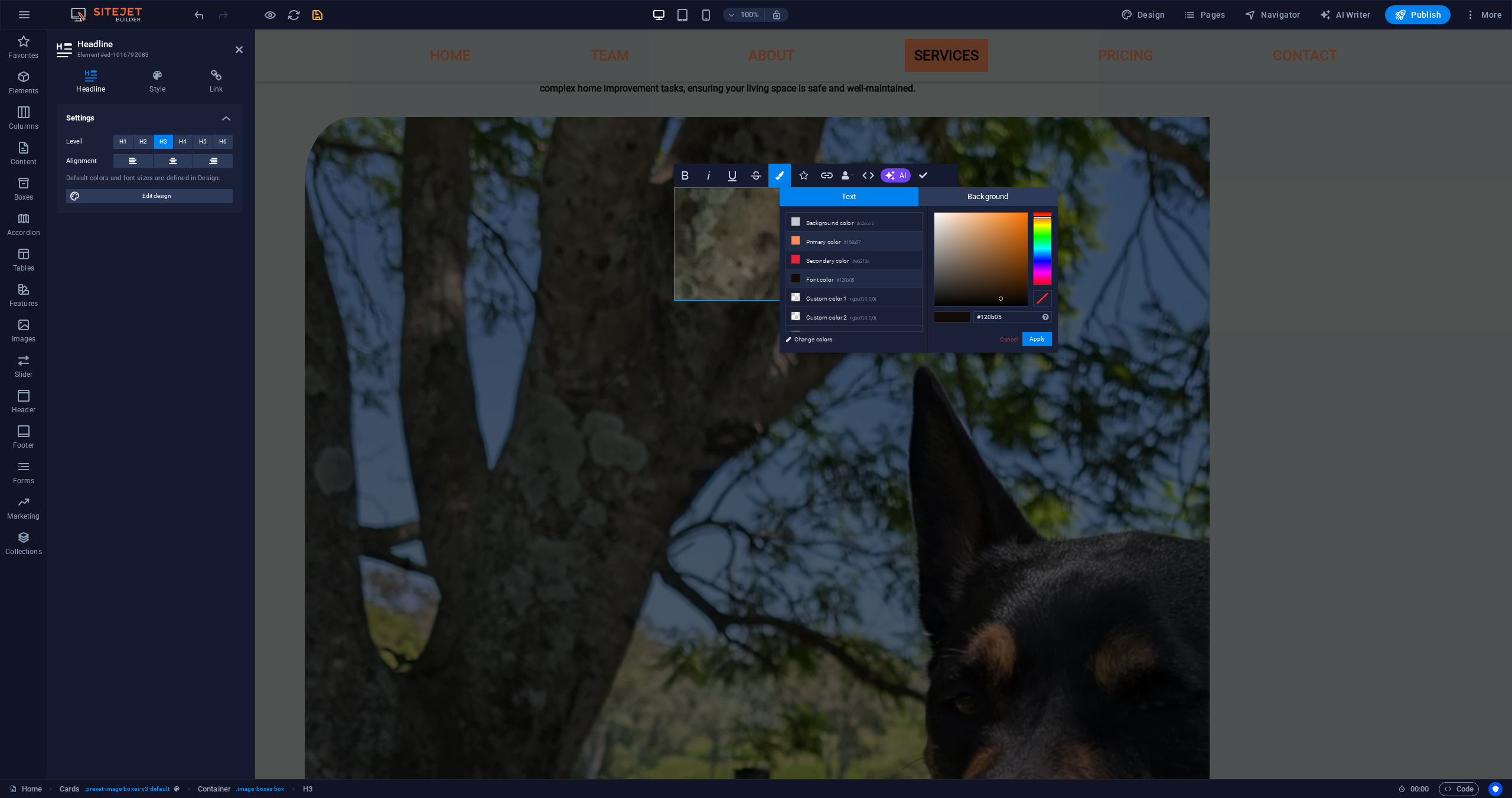
click at [841, 243] on li "Primary color #f58b57" at bounding box center [854, 241] width 136 height 19
click at [1042, 341] on button "Apply" at bounding box center [1037, 339] width 29 height 14
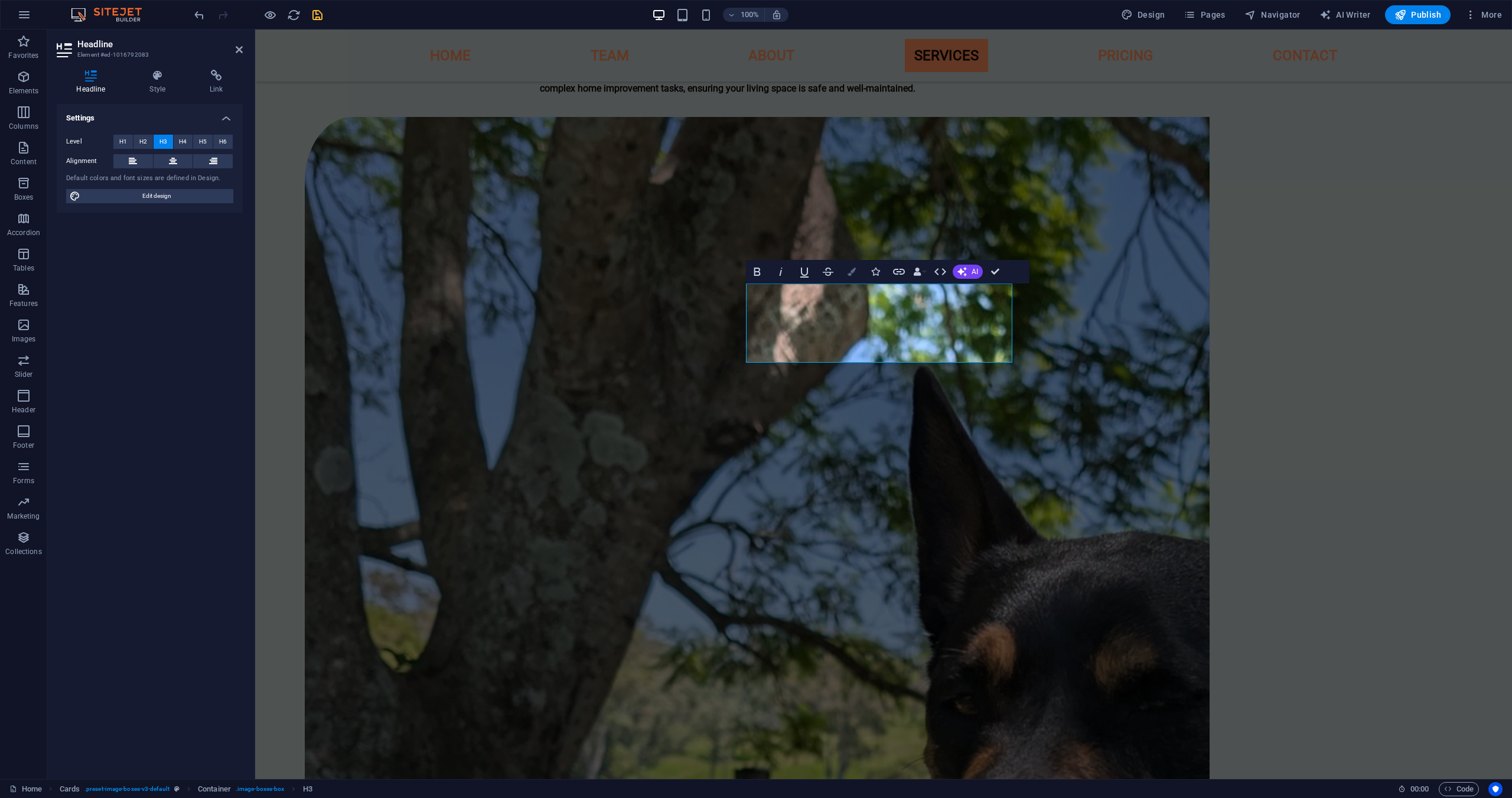
click at [852, 268] on icon "button" at bounding box center [852, 272] width 8 height 8
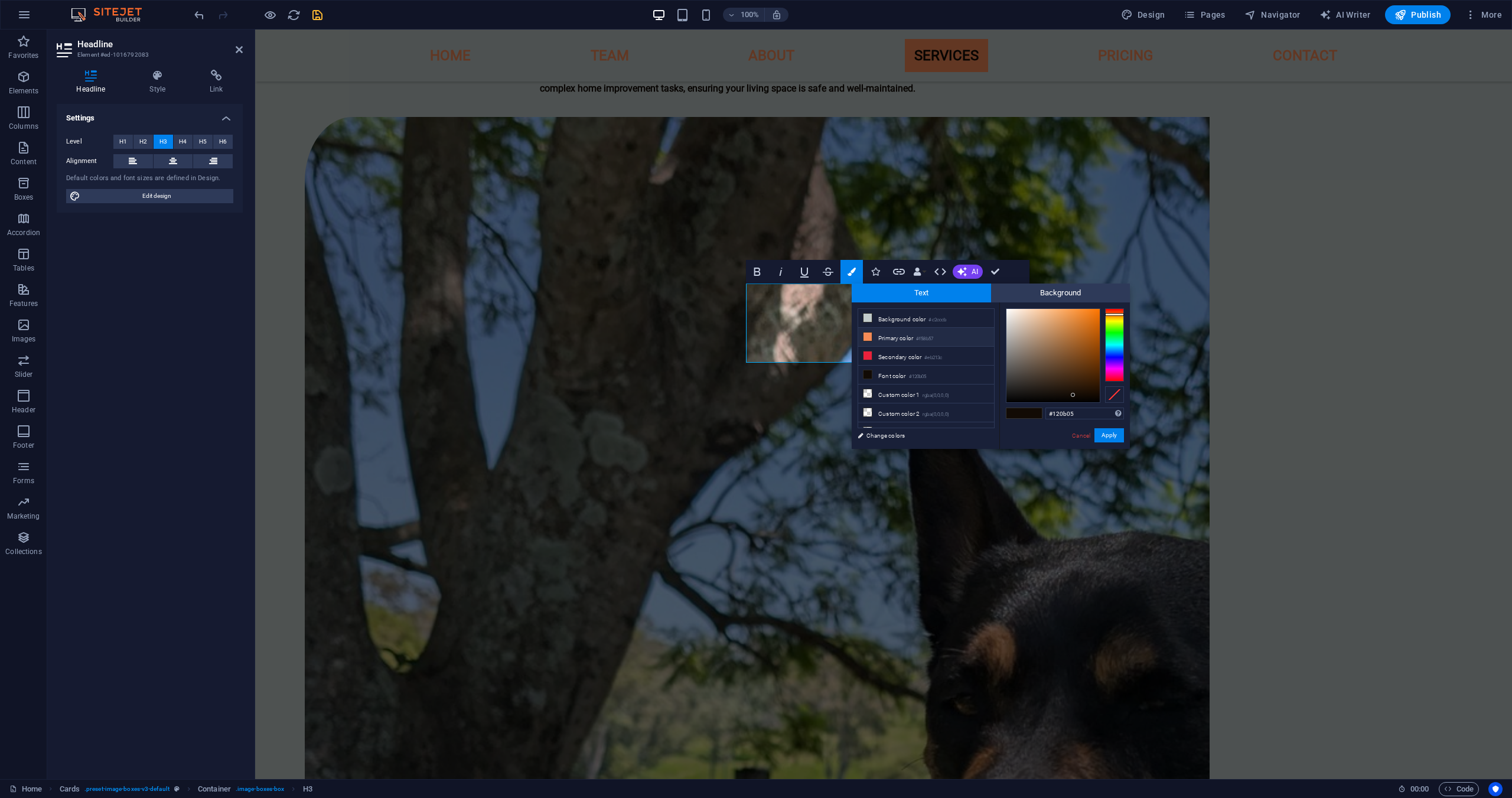
click at [923, 341] on small "#f58b57" at bounding box center [924, 339] width 17 height 8
type input "#f58b57"
click at [1106, 440] on button "Apply" at bounding box center [1108, 436] width 29 height 14
click at [1110, 436] on button "Apply" at bounding box center [1108, 436] width 29 height 14
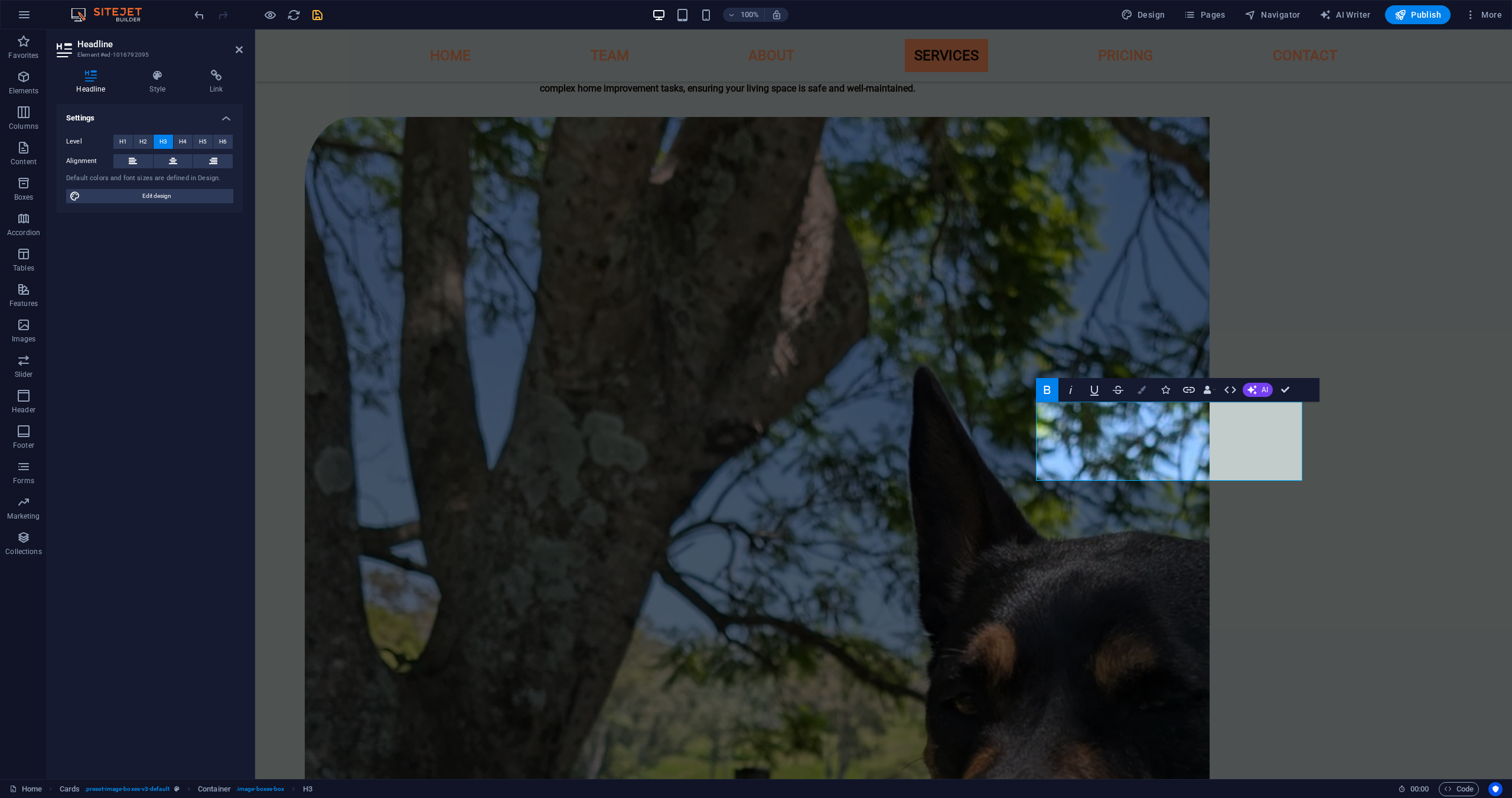
click at [1142, 397] on button "Colors" at bounding box center [1141, 390] width 23 height 23
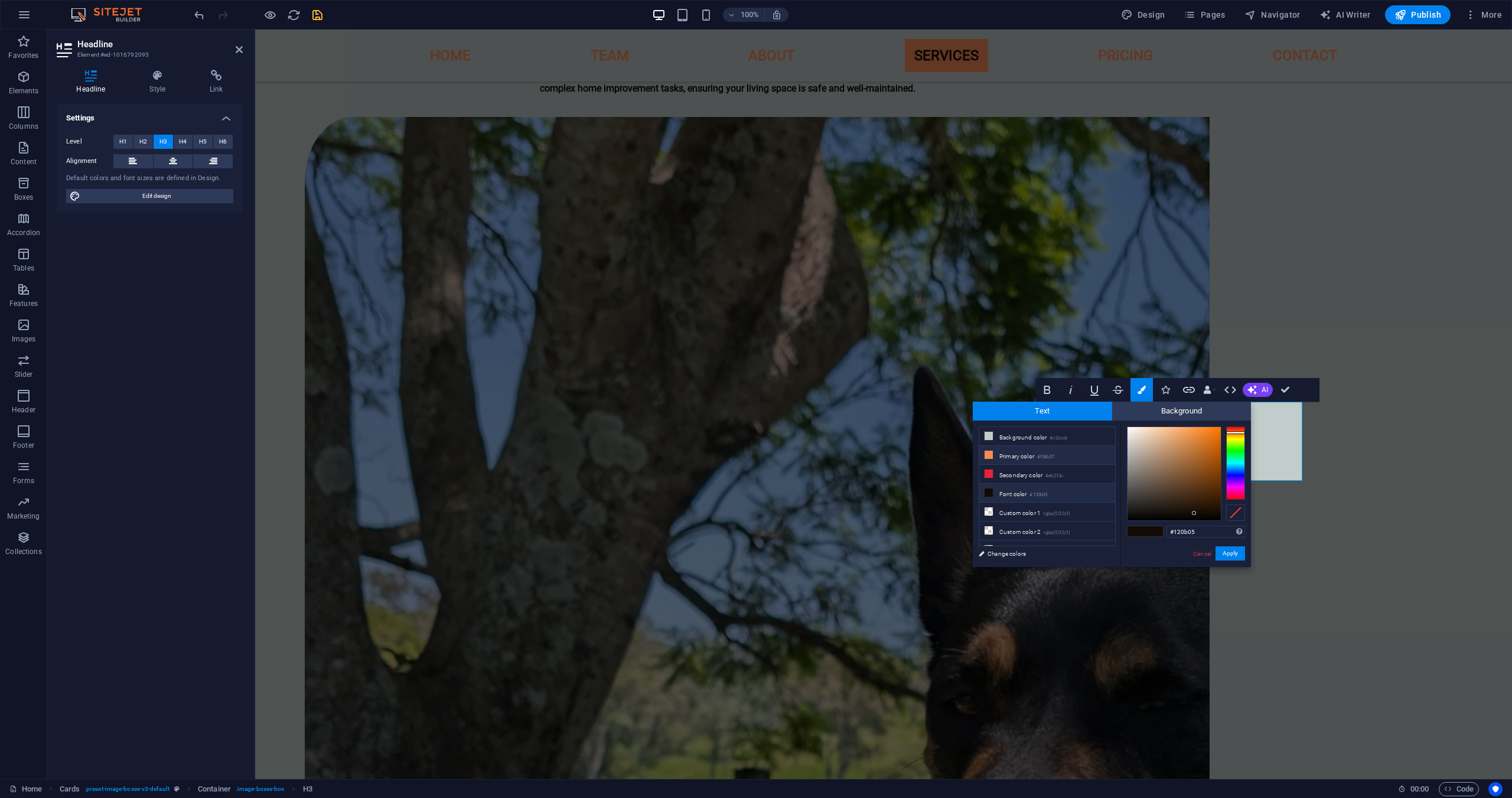
click at [1025, 459] on li "Primary color #f58b57" at bounding box center [1047, 455] width 136 height 19
type input "#f58b57"
click at [1222, 552] on button "Apply" at bounding box center [1230, 553] width 29 height 14
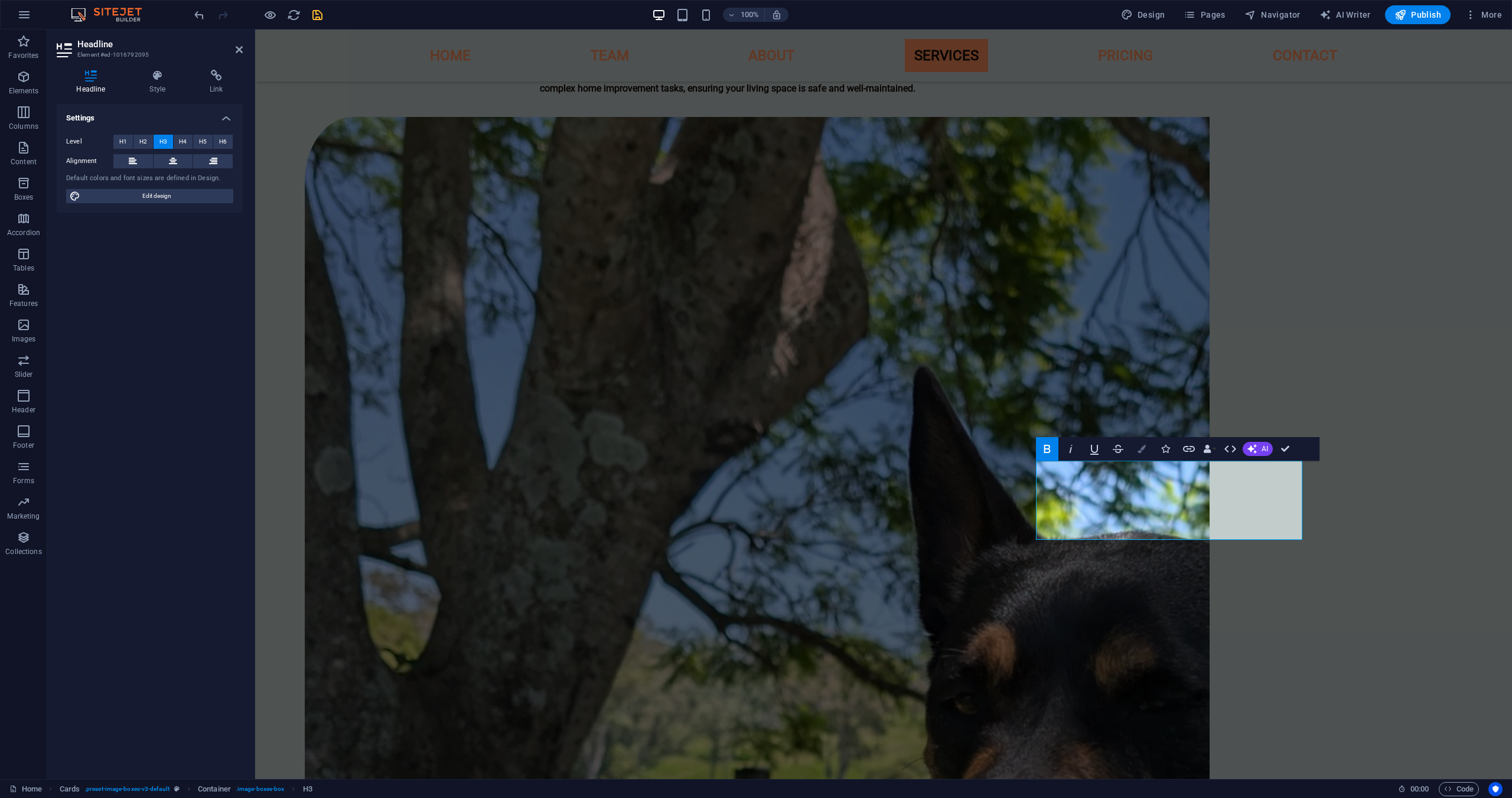
click at [1141, 449] on icon "button" at bounding box center [1141, 449] width 8 height 8
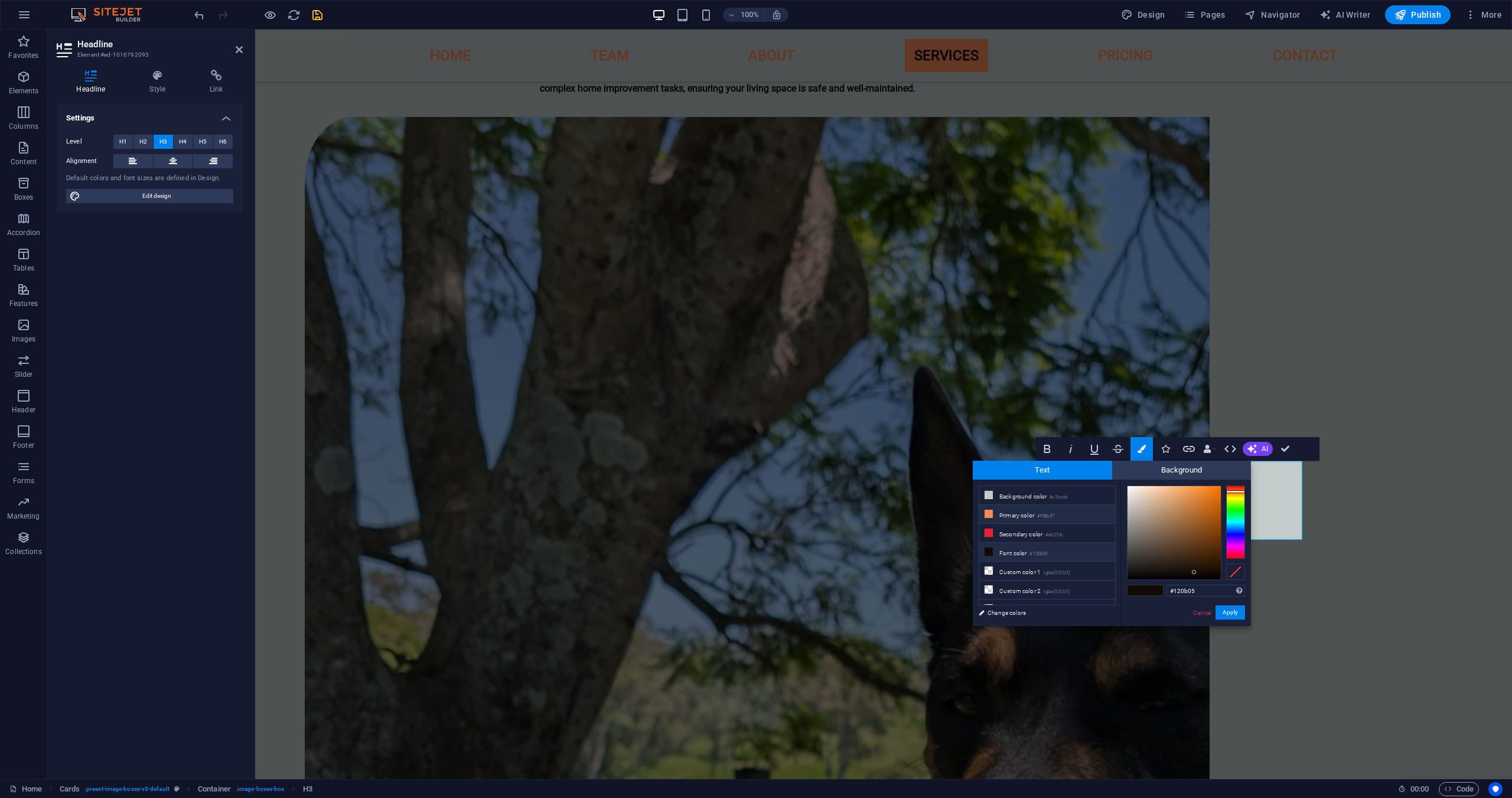
click at [1015, 520] on li "Primary color #f58b57" at bounding box center [1047, 514] width 136 height 19
type input "#f58b57"
click at [1223, 617] on button "Apply" at bounding box center [1230, 613] width 29 height 14
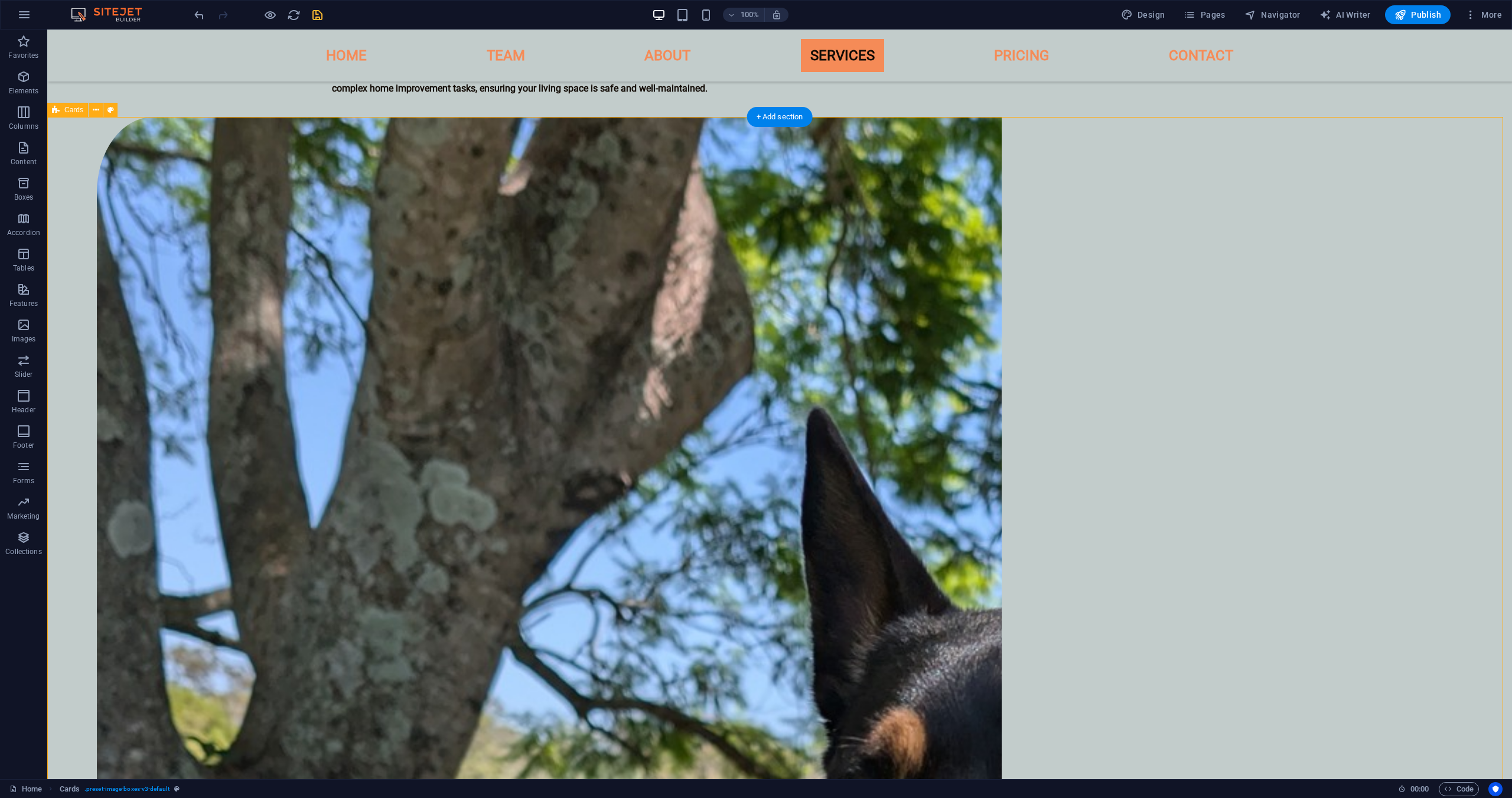
select select "rem"
select select "px"
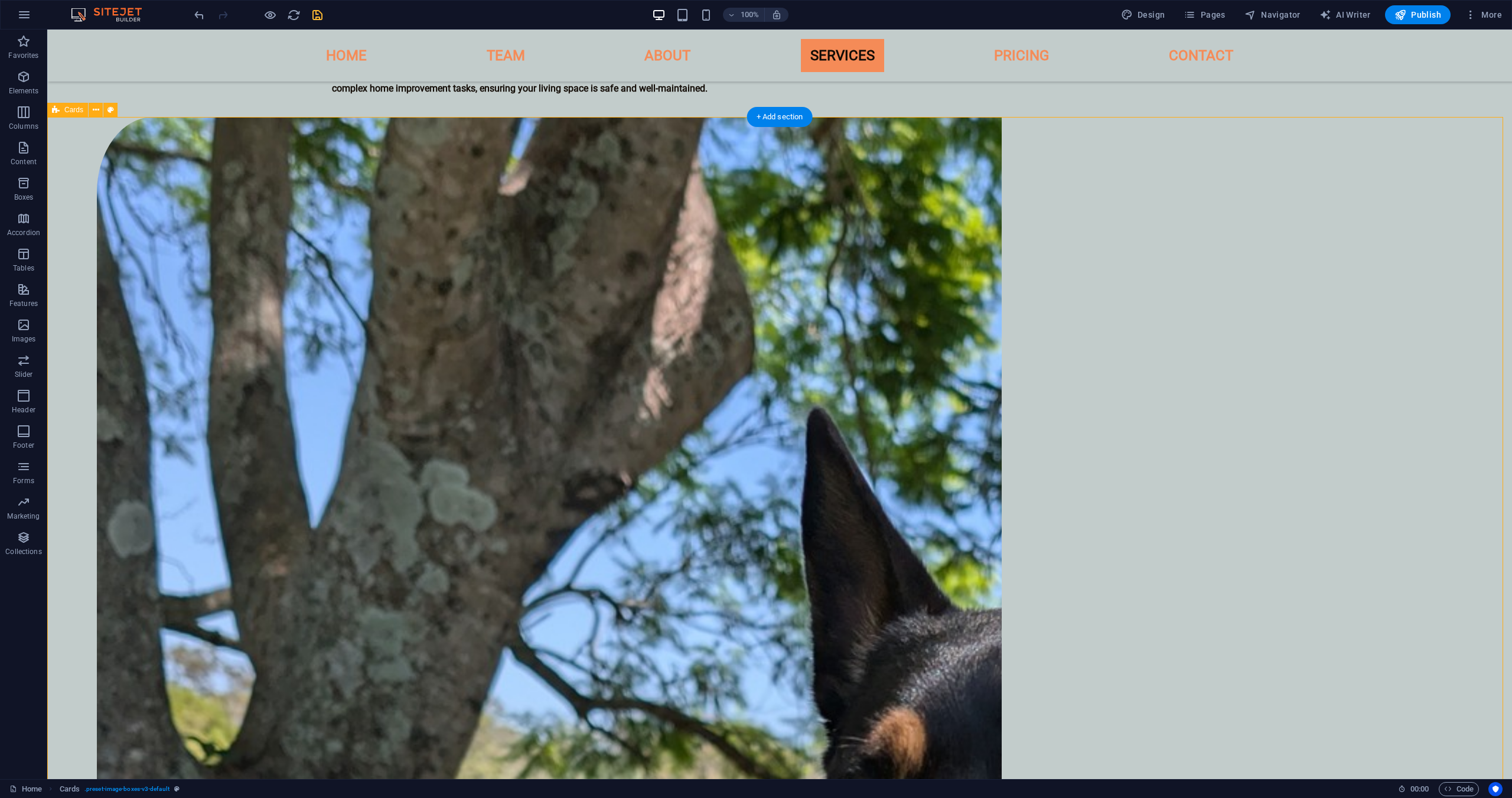
select select "px"
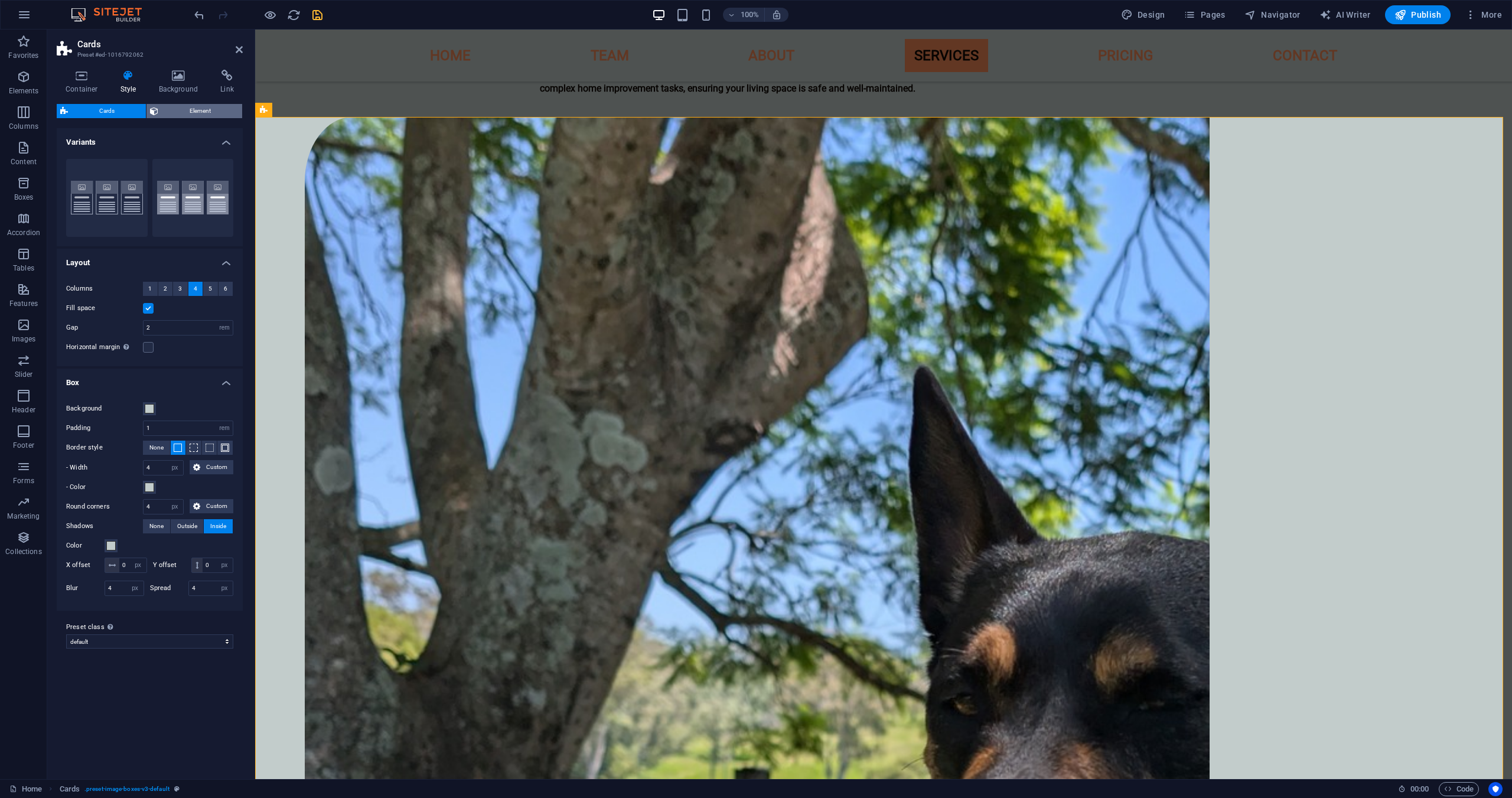
click at [186, 113] on span "Element" at bounding box center [200, 111] width 77 height 14
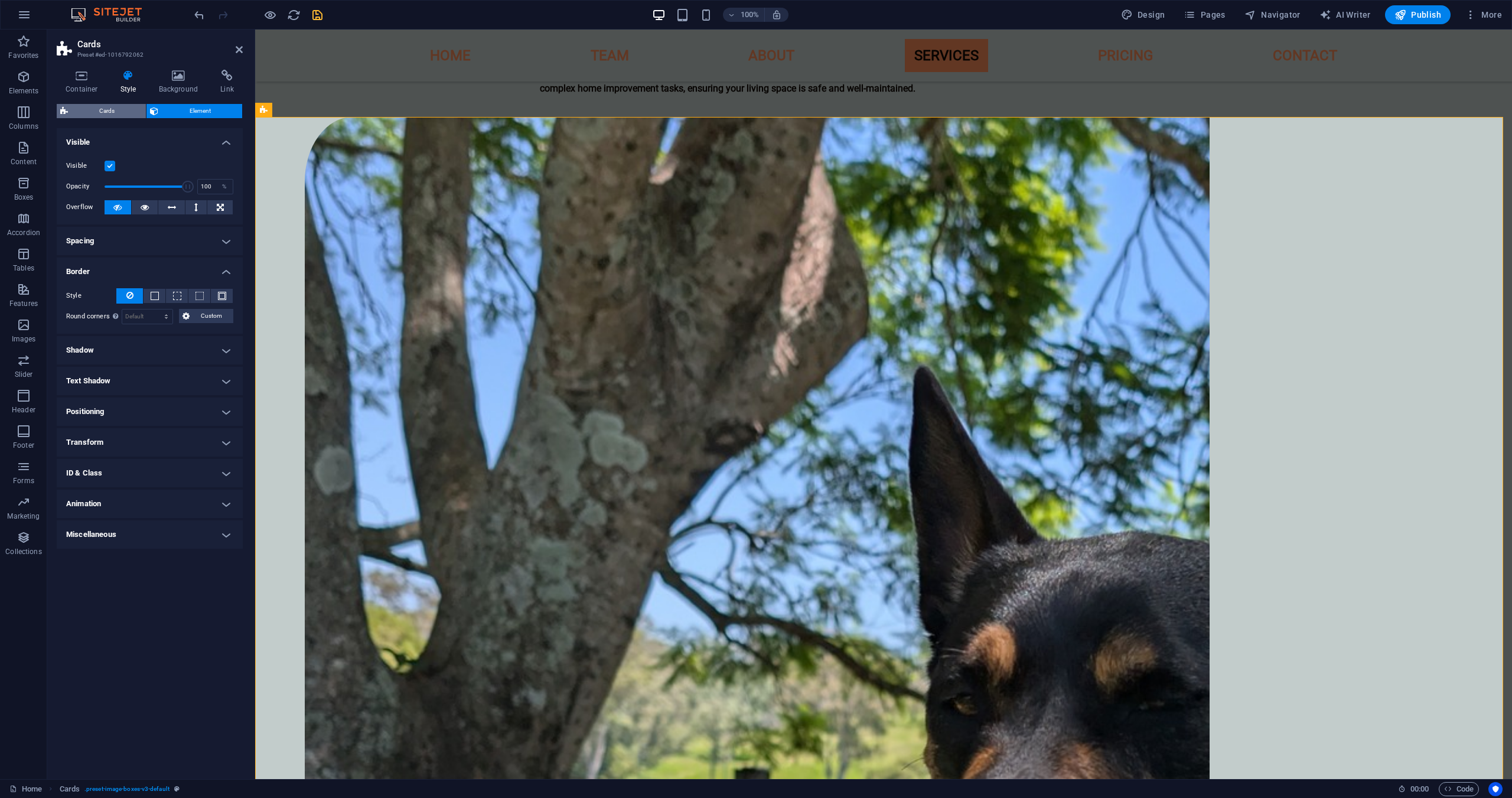
click at [114, 114] on span "Cards" at bounding box center [107, 111] width 71 height 14
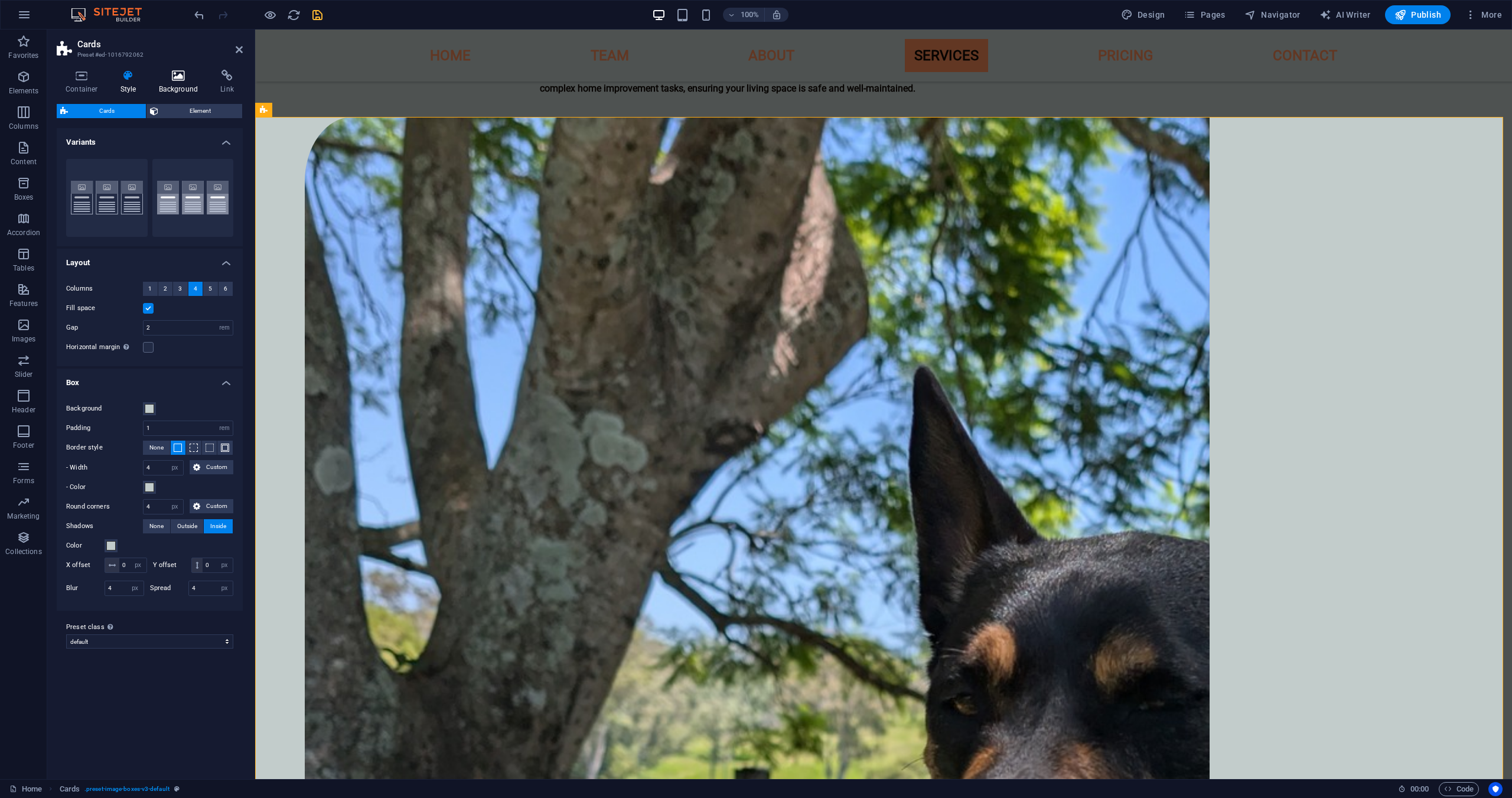
click at [160, 81] on icon at bounding box center [179, 75] width 57 height 12
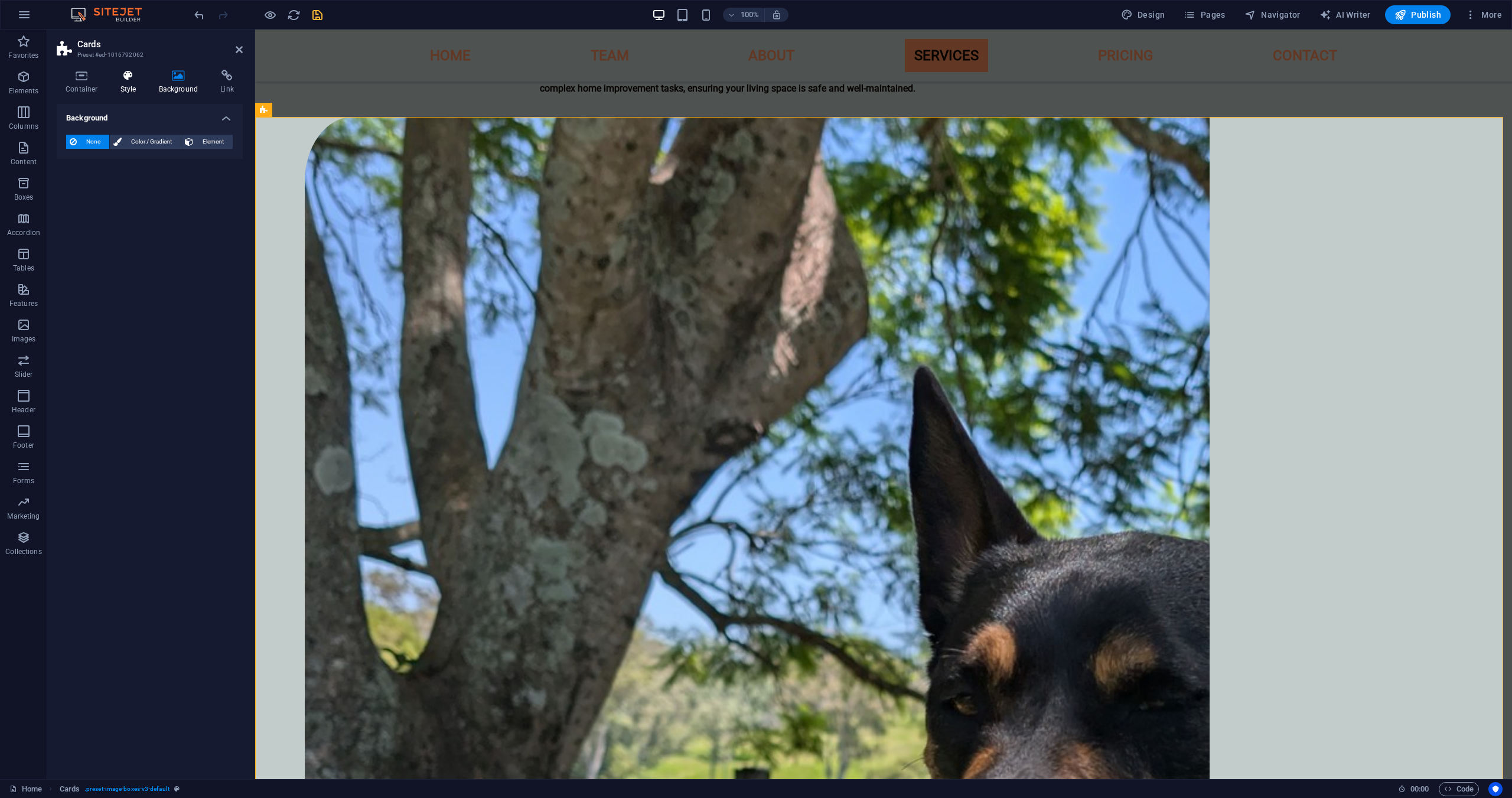
click at [113, 78] on icon at bounding box center [129, 75] width 34 height 12
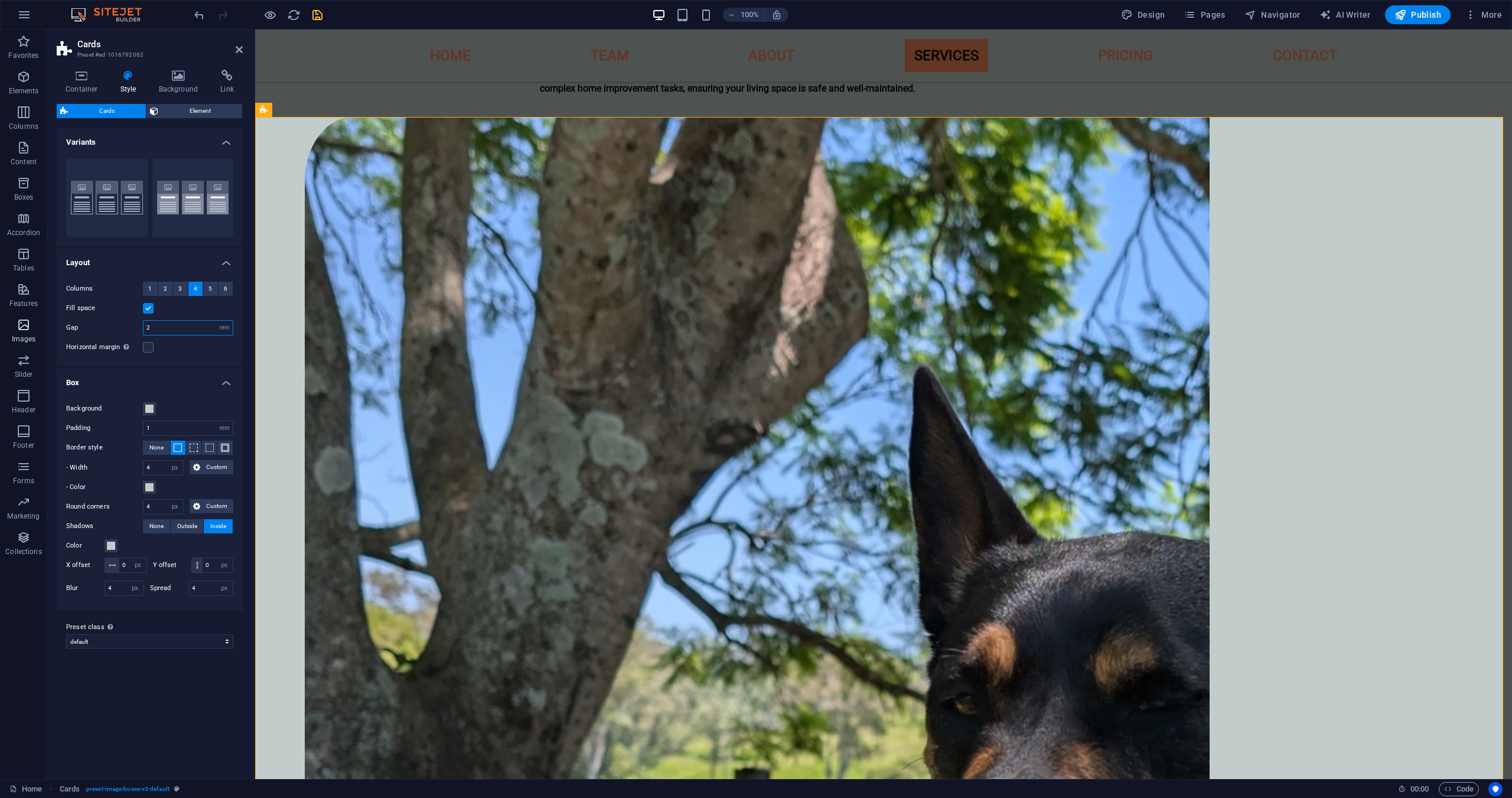
drag, startPoint x: 178, startPoint y: 328, endPoint x: 42, endPoint y: 314, distance: 136.7
click at [44, 315] on section "Favorites Elements Columns Content Boxes Accordion Tables Features Images Slide…" at bounding box center [756, 404] width 1512 height 750
type input "1"
click at [133, 695] on div "Variants Border Default Layout Columns 1 2 3 4 5 6 Fill space Gap 1 px rem % vw…" at bounding box center [150, 449] width 186 height 642
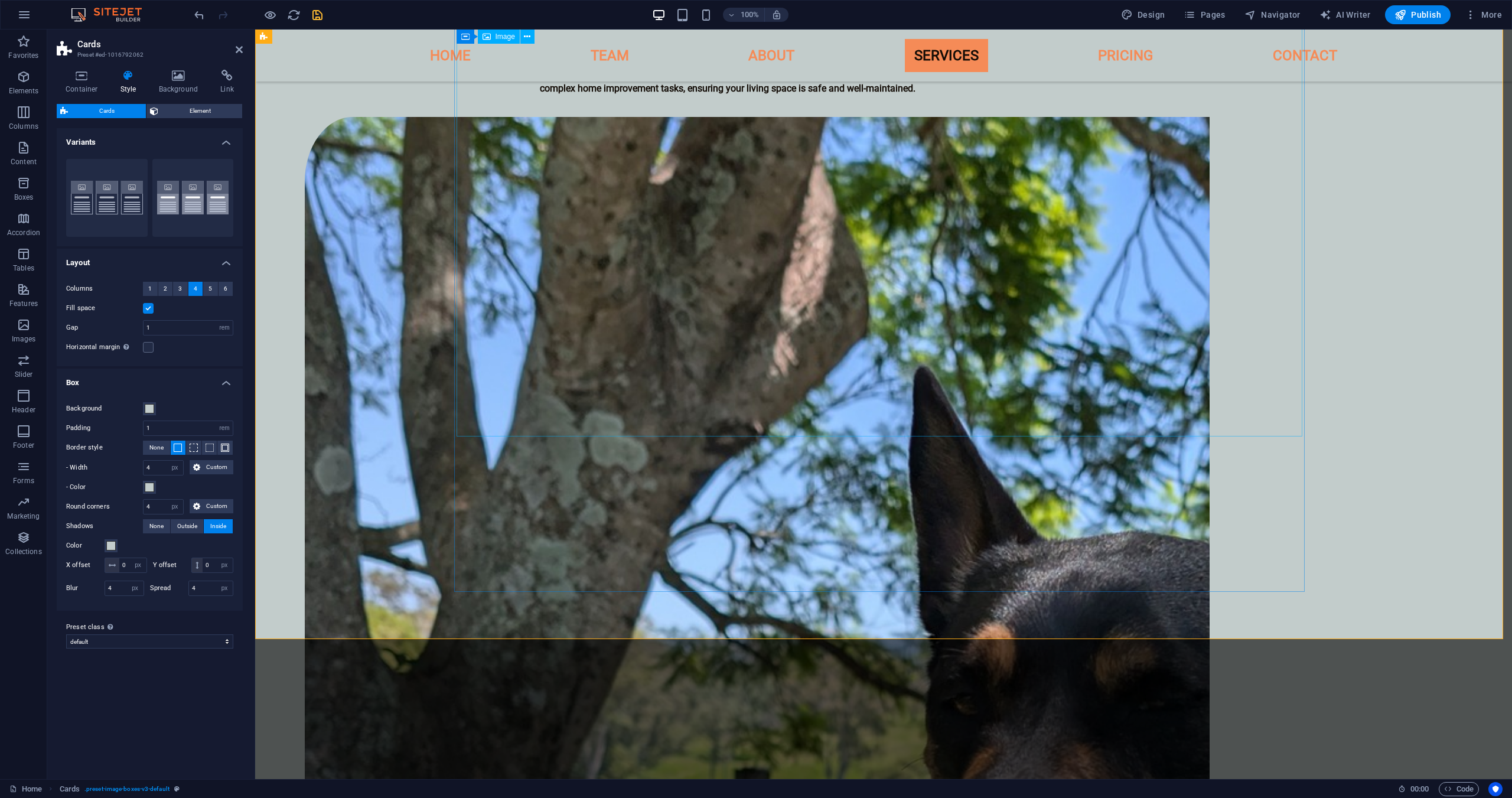
select select "%"
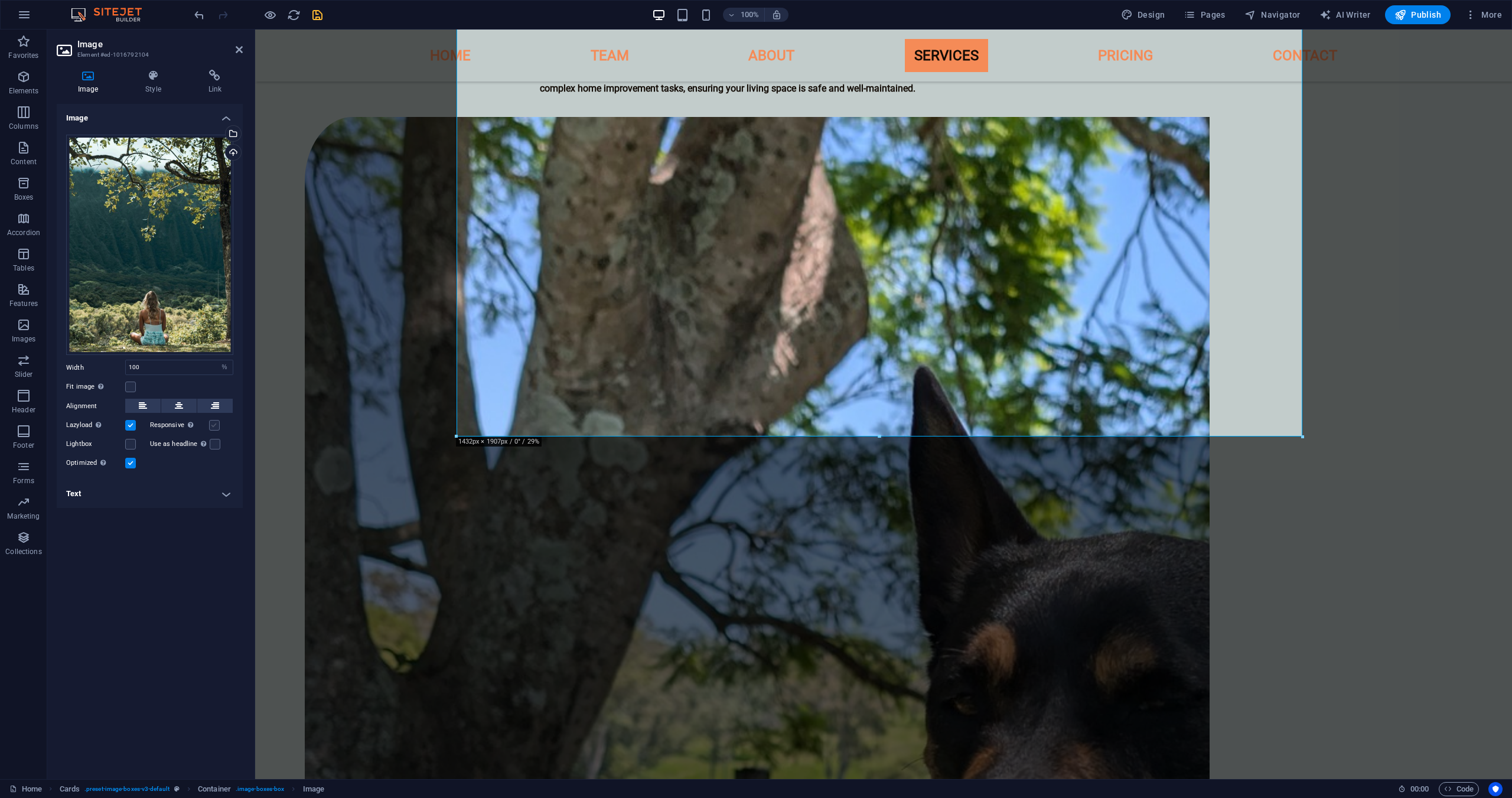
click at [213, 423] on label at bounding box center [215, 425] width 10 height 10
click at [0, 0] on input "Responsive Automatically load retina image and smartphone optimized sizes." at bounding box center [0, 0] width 0 height 0
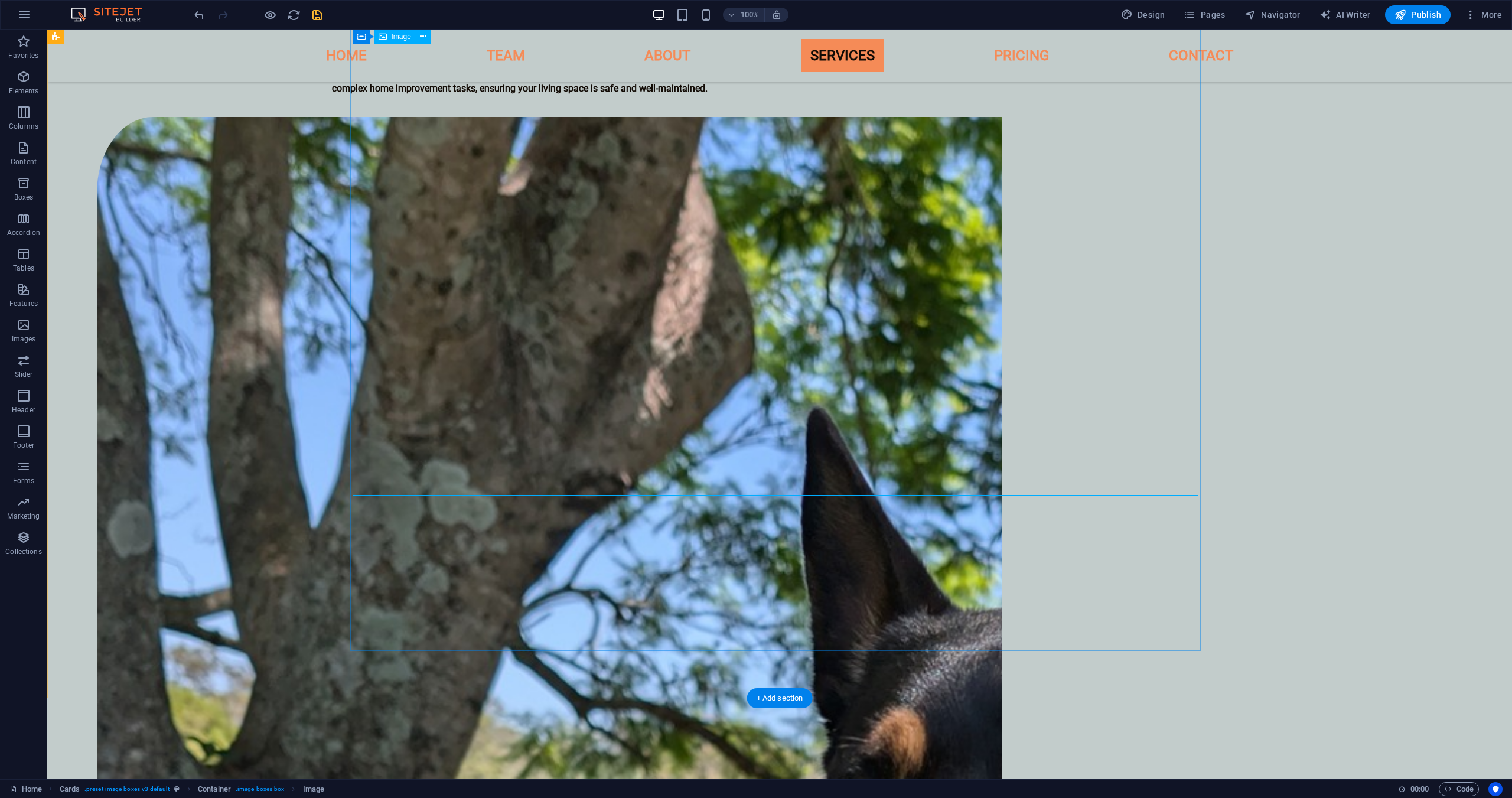
select select "%"
select select "rem"
select select "px"
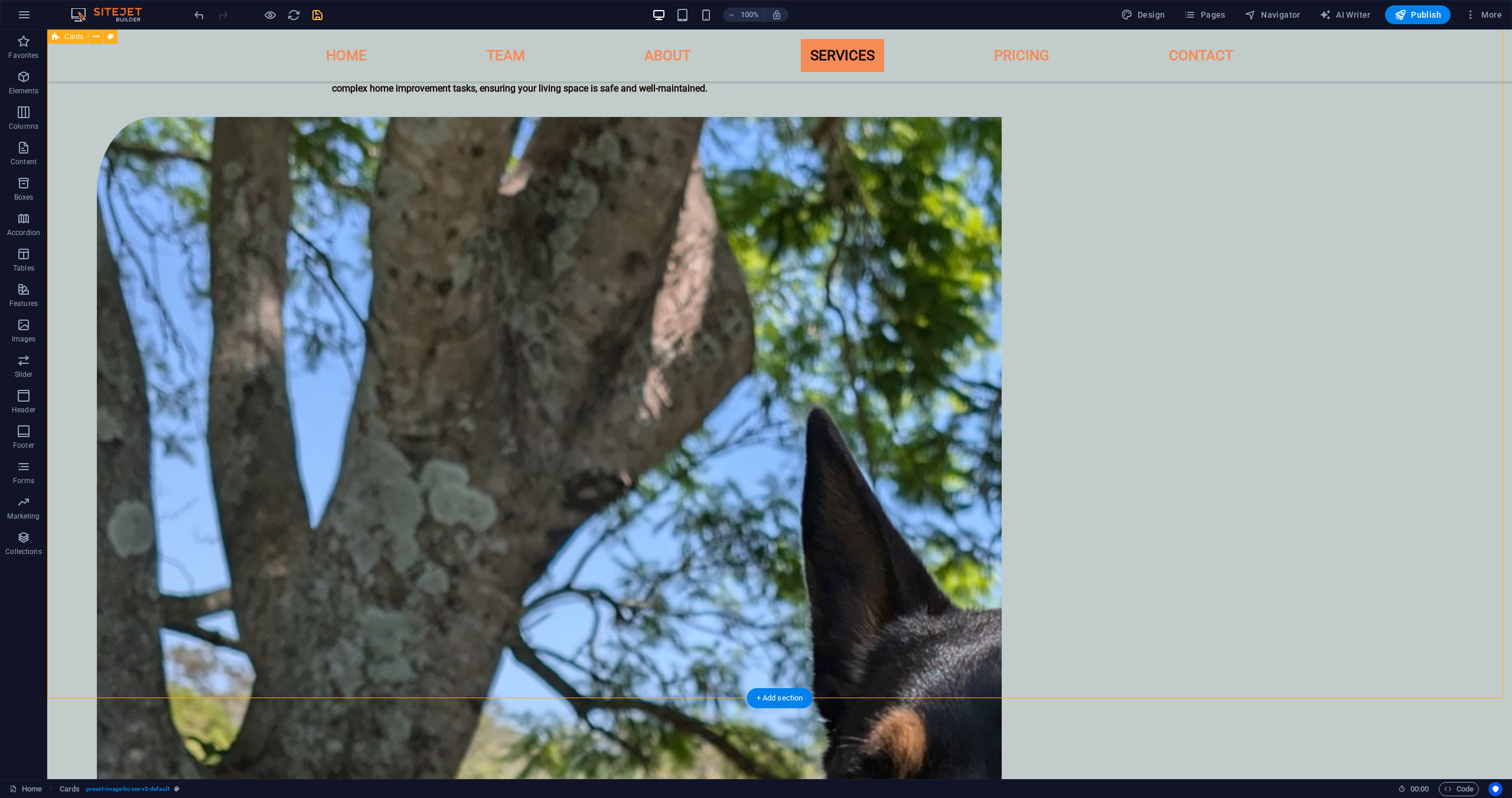
select select "px"
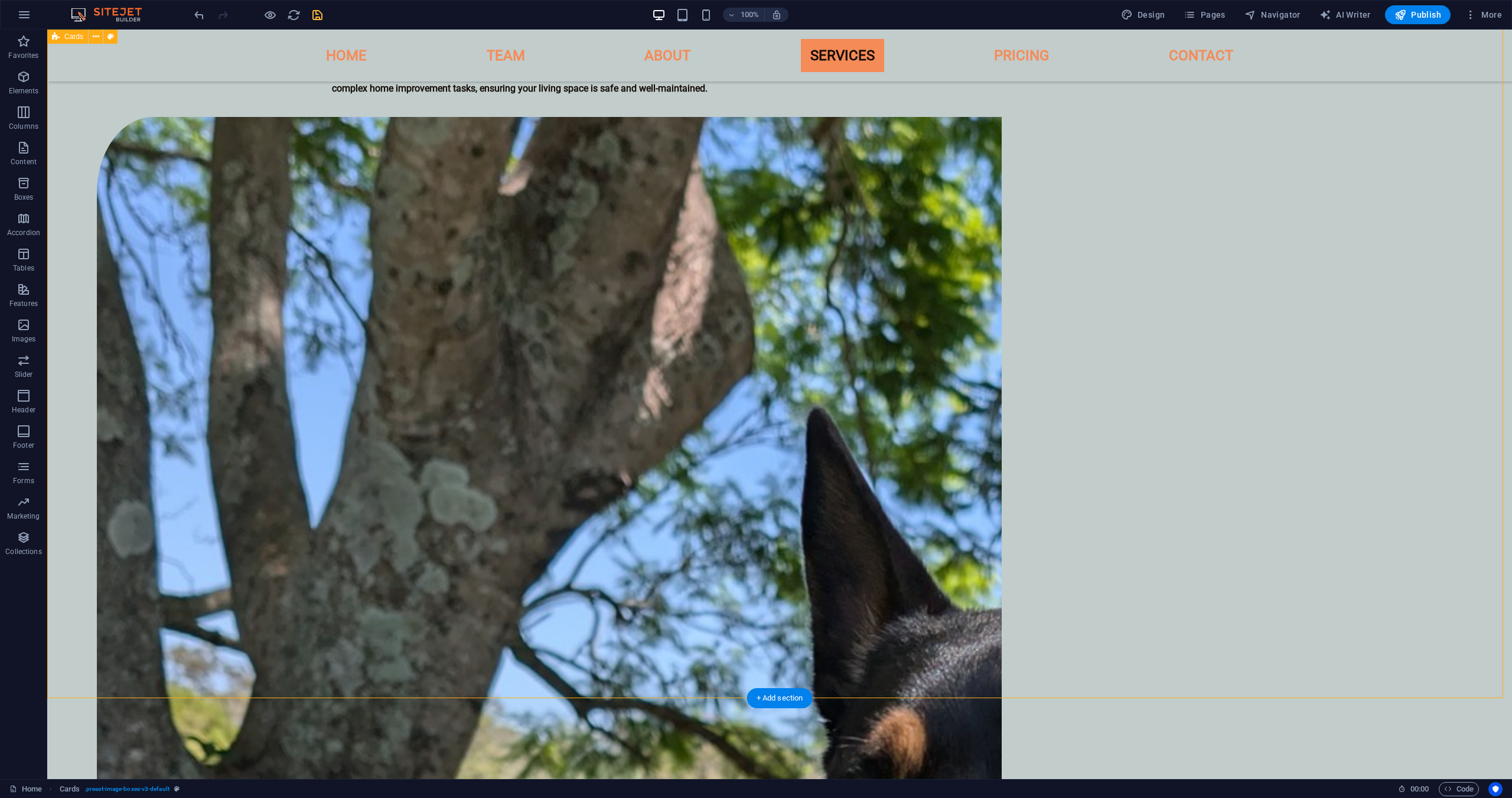
select select "px"
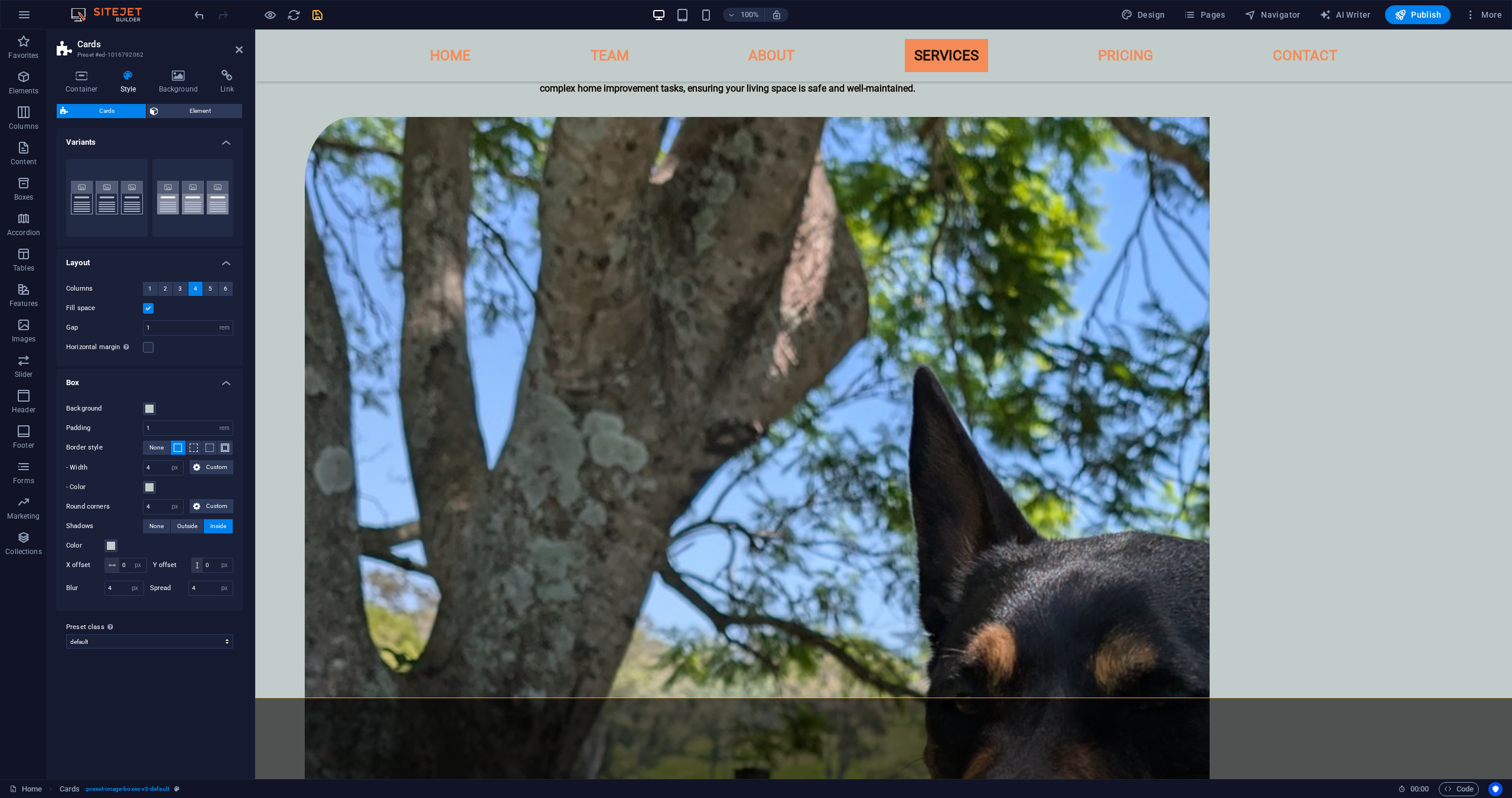
drag, startPoint x: 254, startPoint y: 447, endPoint x: 224, endPoint y: 499, distance: 60.0
click at [224, 499] on span "Custom" at bounding box center [216, 507] width 26 height 14
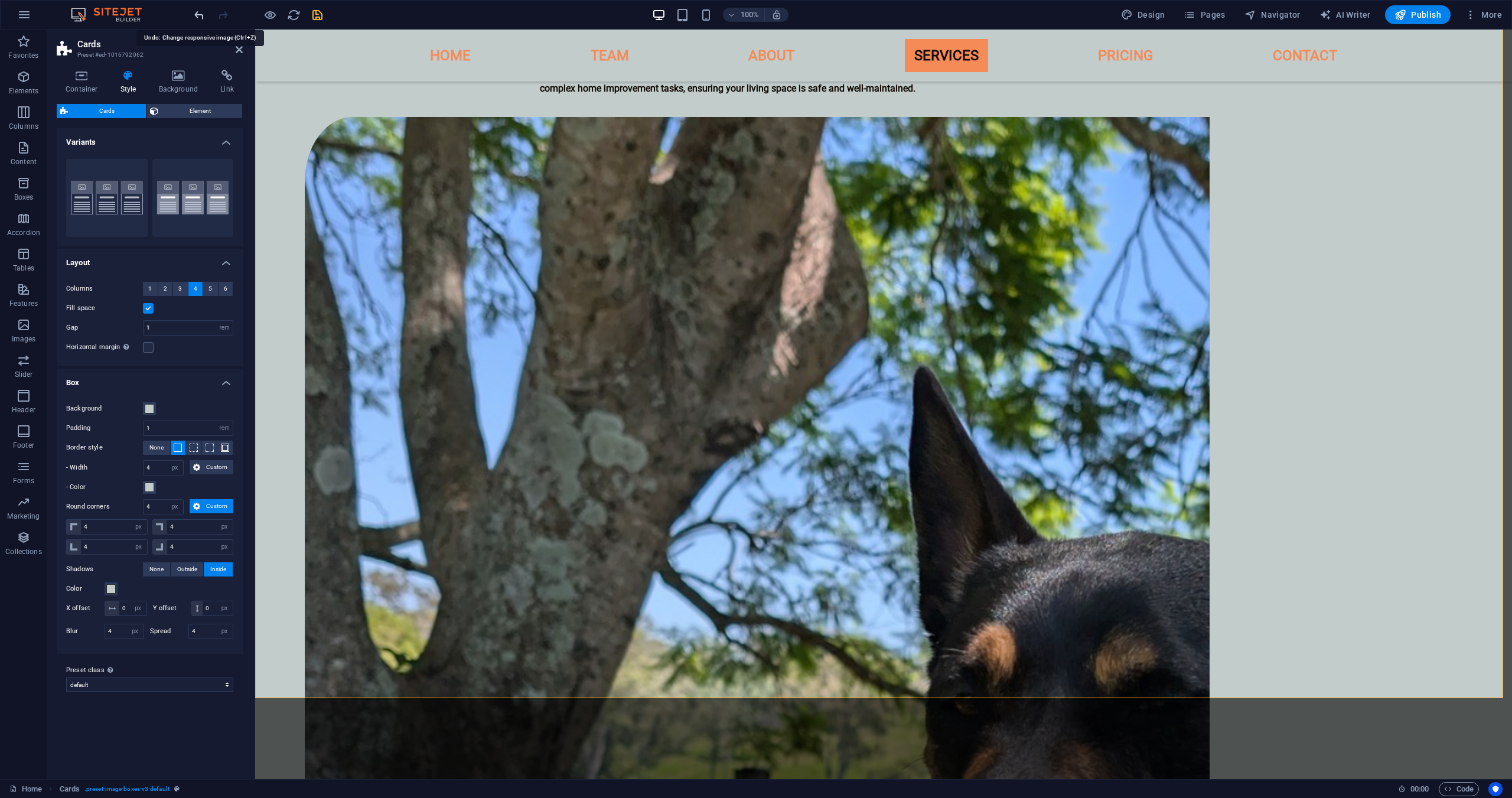
click at [197, 16] on icon "undo" at bounding box center [199, 15] width 14 height 14
type input "2"
click at [197, 16] on icon "undo" at bounding box center [199, 15] width 14 height 14
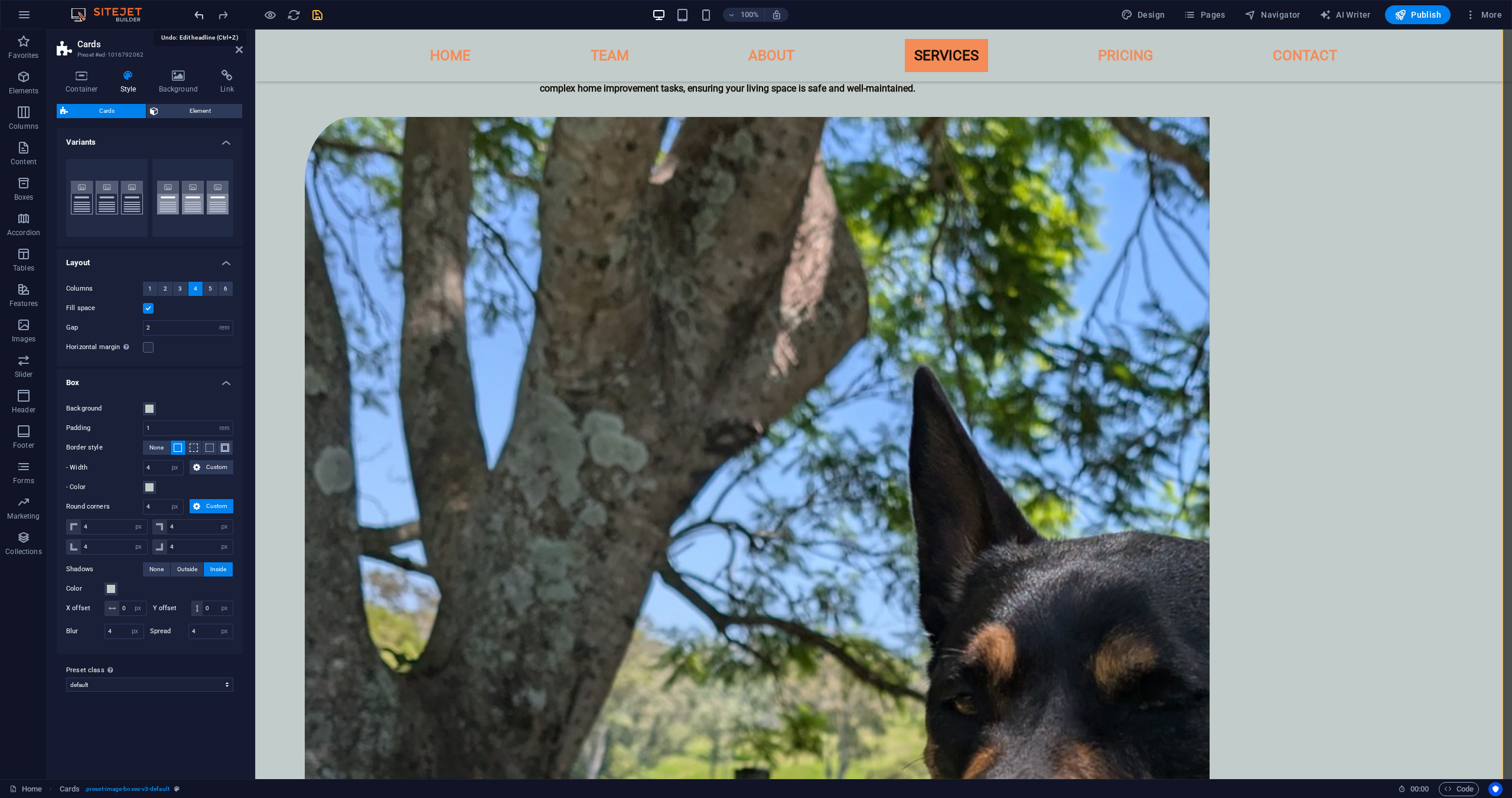
click at [197, 16] on icon "undo" at bounding box center [199, 15] width 14 height 14
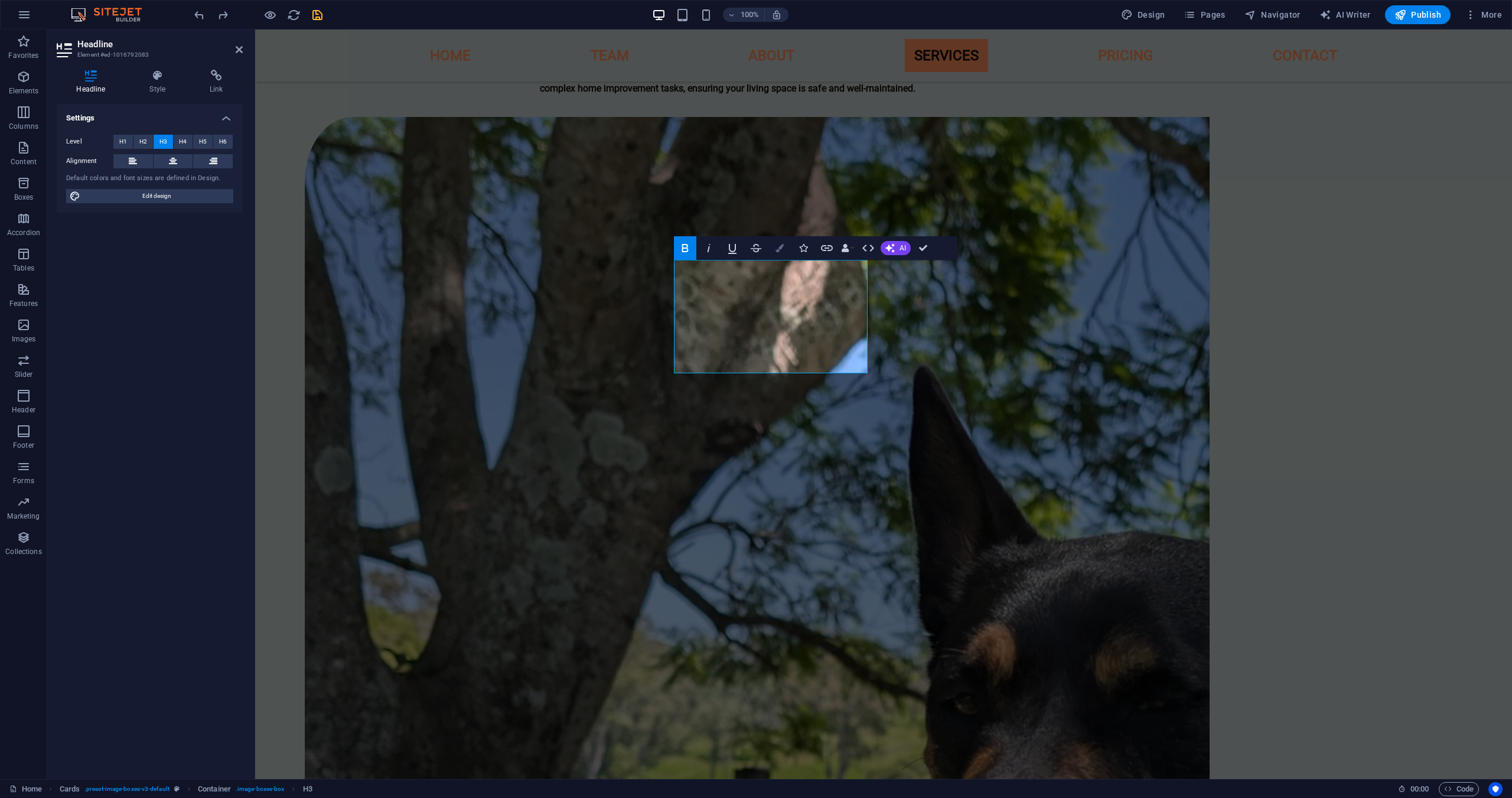
click at [785, 246] on button "Colors" at bounding box center [779, 248] width 23 height 23
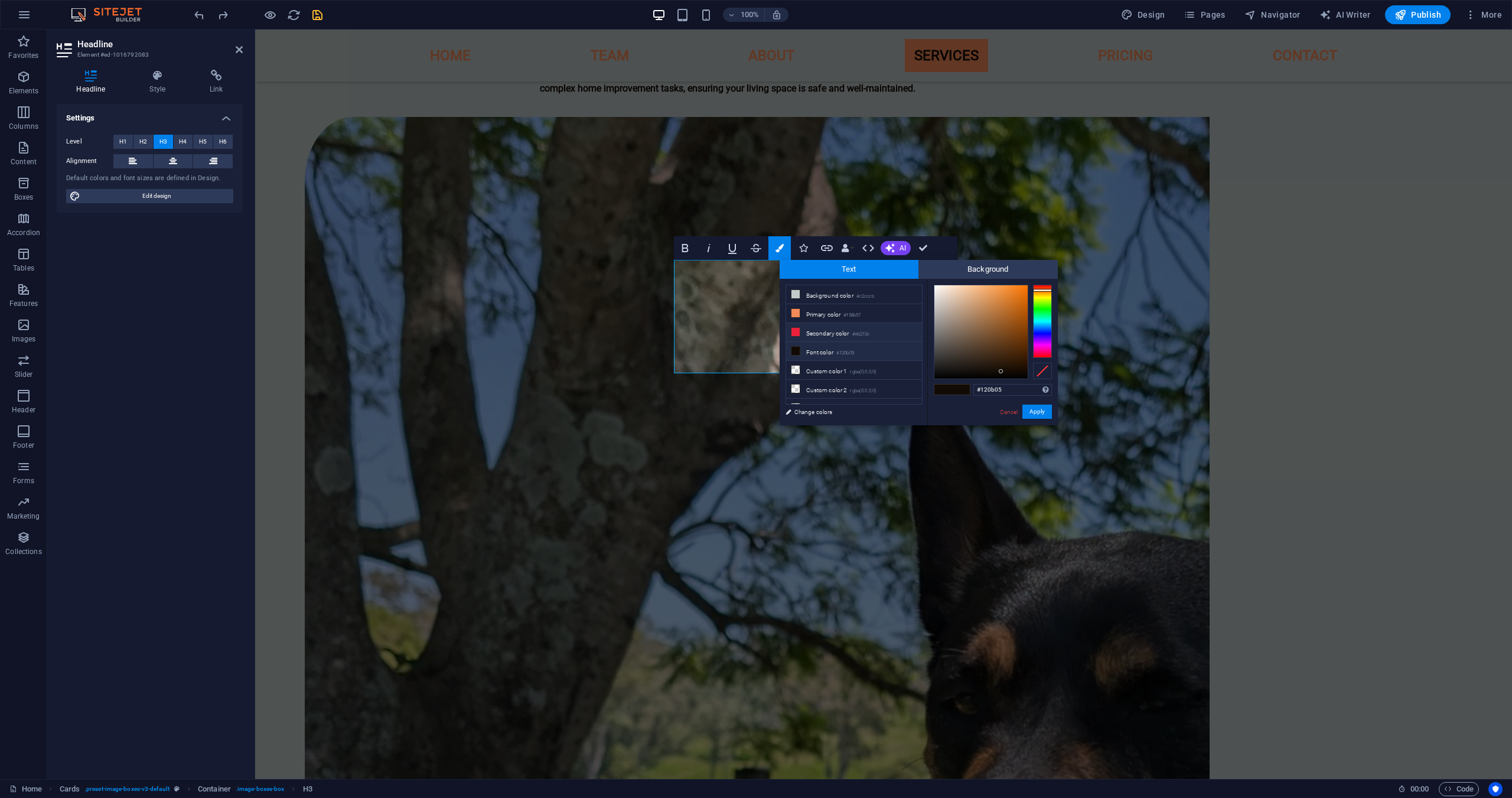
click at [854, 324] on ul "Background color #c2cccb Primary color #f58b57 Secondary color #eb213c Font col…" at bounding box center [854, 345] width 137 height 120
click at [856, 316] on small "#f58b57" at bounding box center [852, 315] width 17 height 8
type input "#f58b57"
click at [1038, 408] on button "Apply" at bounding box center [1037, 412] width 29 height 14
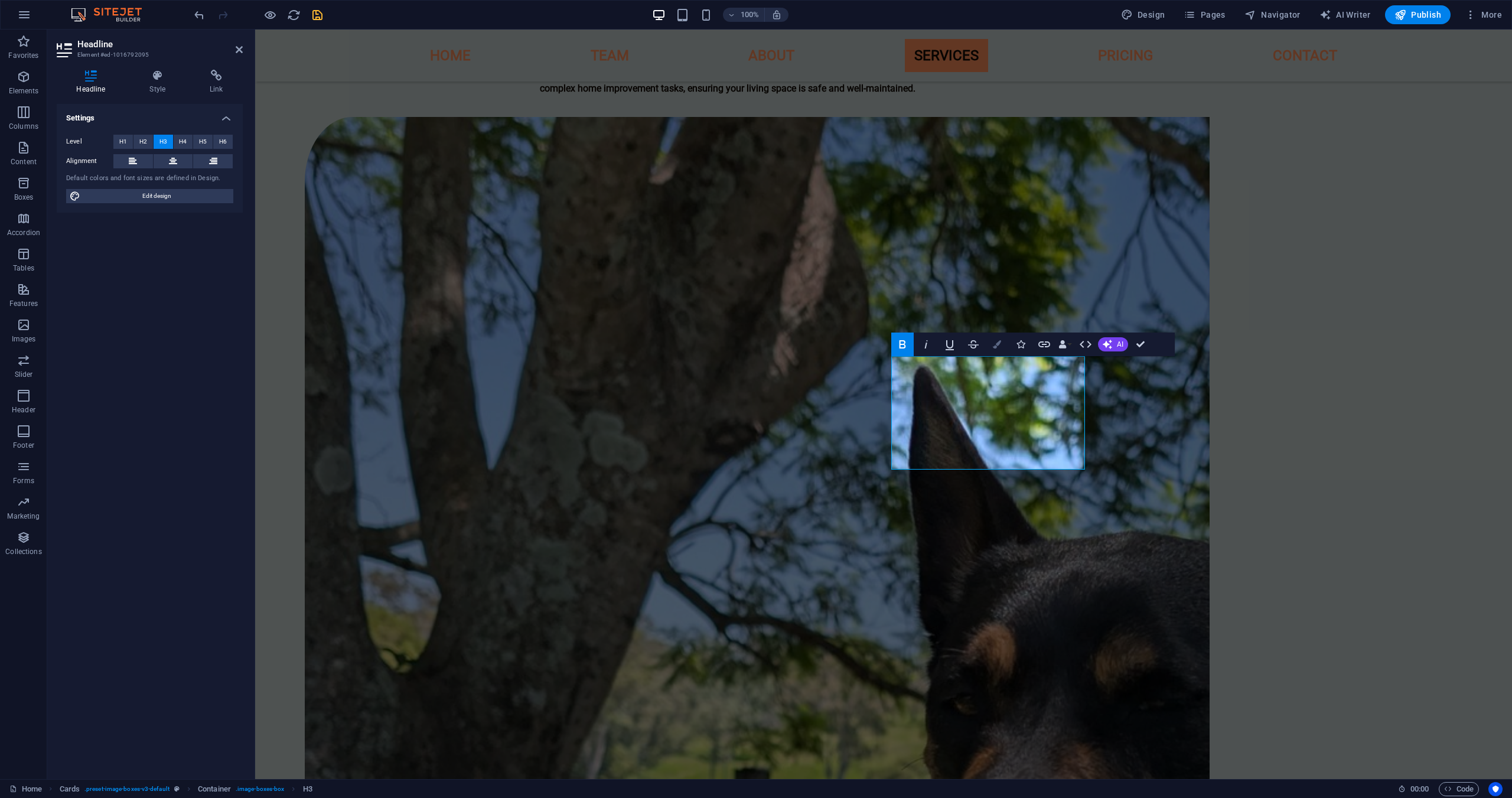
click at [1003, 353] on button "Colors" at bounding box center [997, 344] width 23 height 23
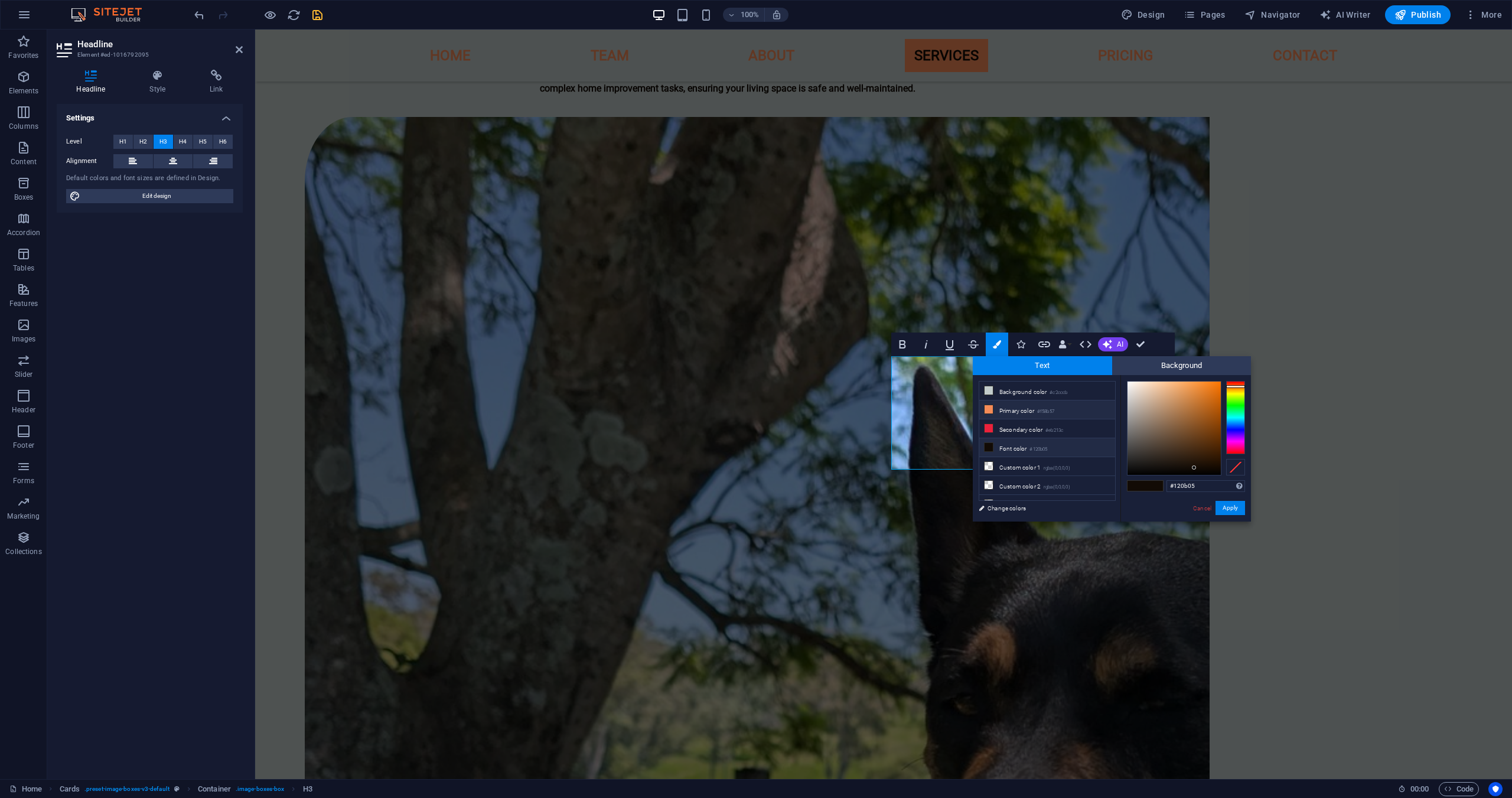
click at [1062, 413] on li "Primary color #f58b57" at bounding box center [1047, 410] width 136 height 19
click at [1235, 501] on button "Apply" at bounding box center [1230, 508] width 29 height 14
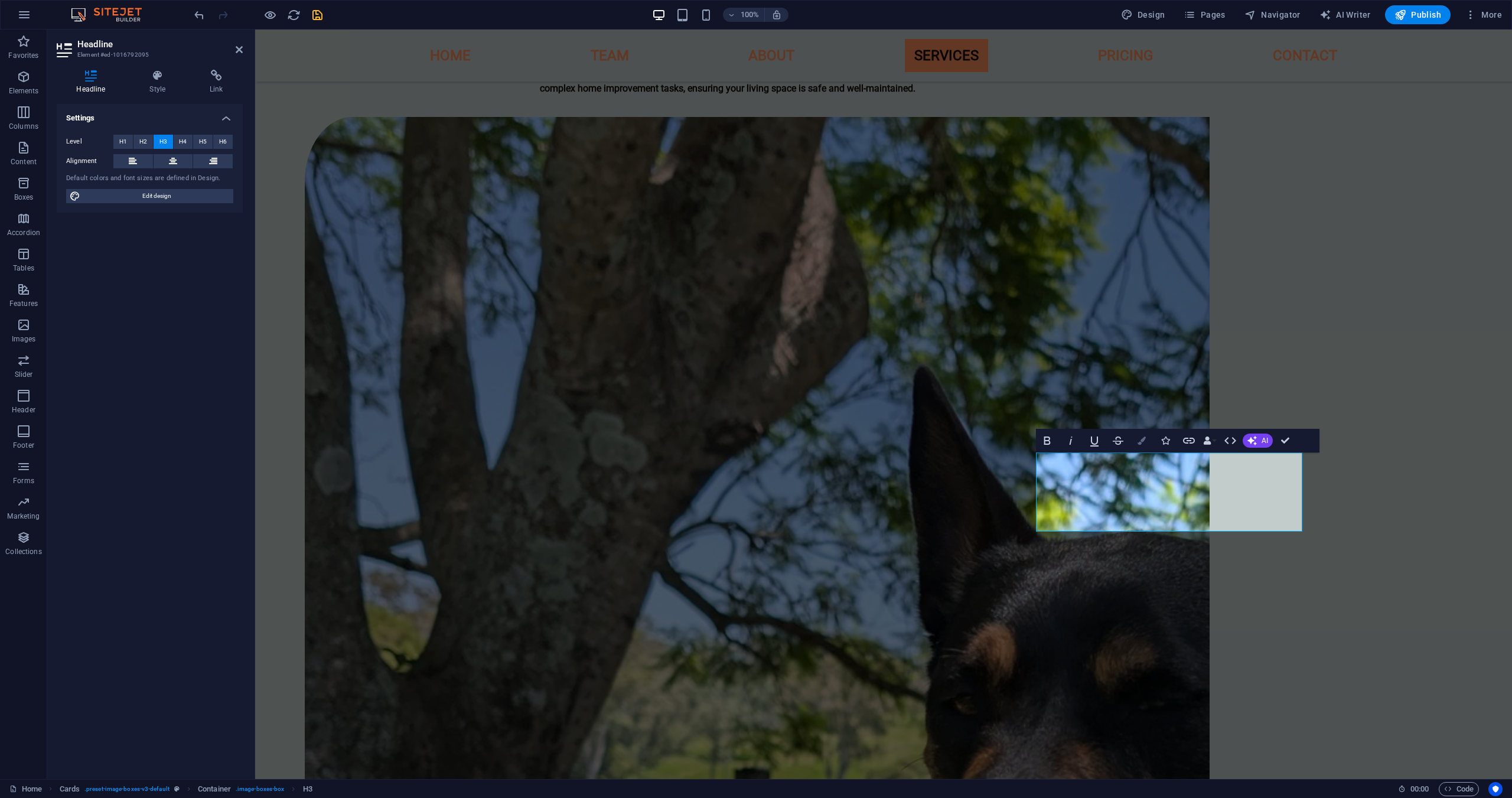
click at [1141, 444] on icon "button" at bounding box center [1141, 440] width 8 height 8
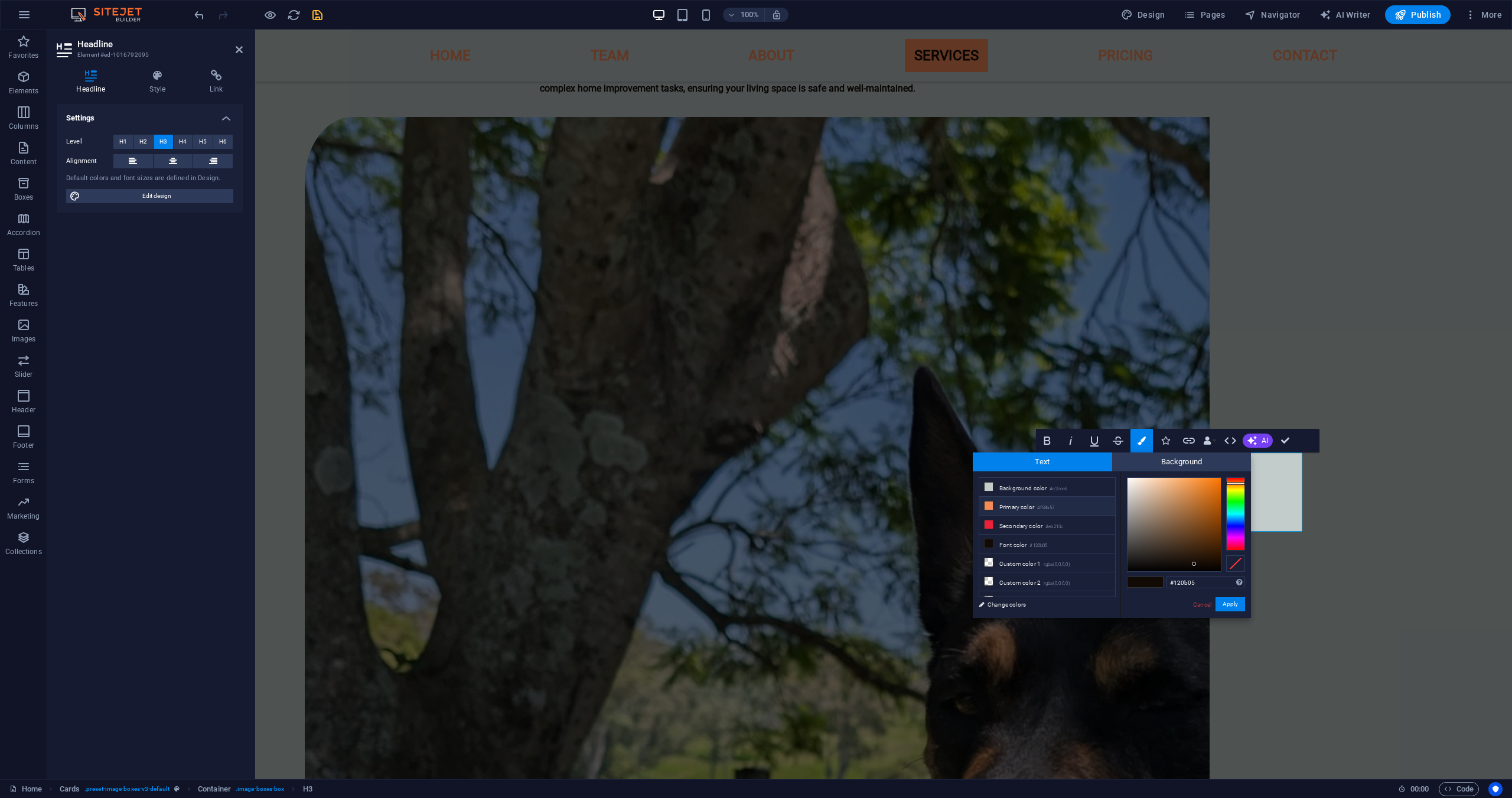
click at [1062, 502] on li "Primary color #f58b57" at bounding box center [1047, 506] width 136 height 19
type input "#f58b57"
click at [1232, 601] on button "Apply" at bounding box center [1230, 605] width 29 height 14
click at [1228, 605] on button "Apply" at bounding box center [1230, 605] width 29 height 14
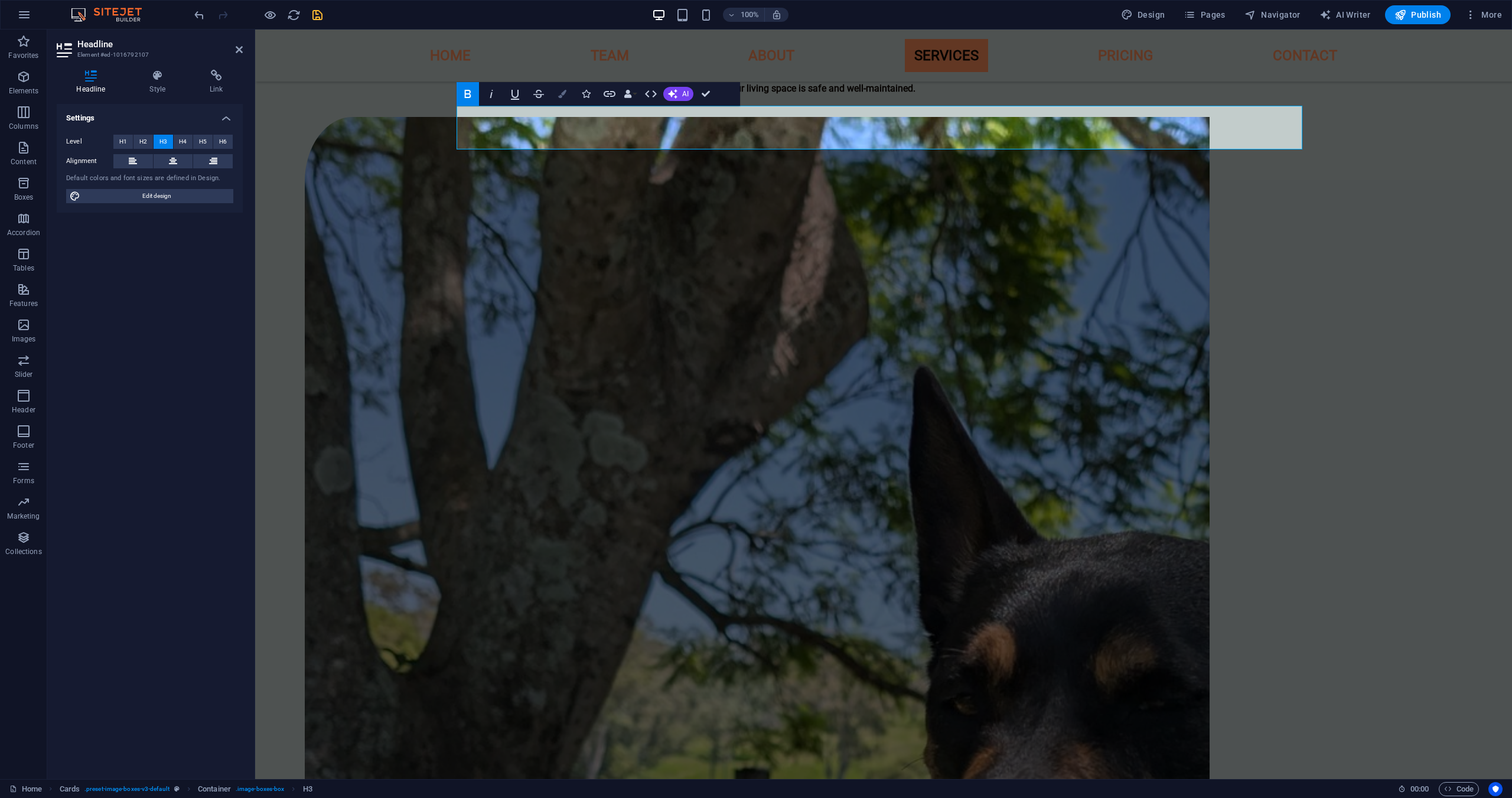
click at [558, 98] on icon "button" at bounding box center [562, 94] width 8 height 8
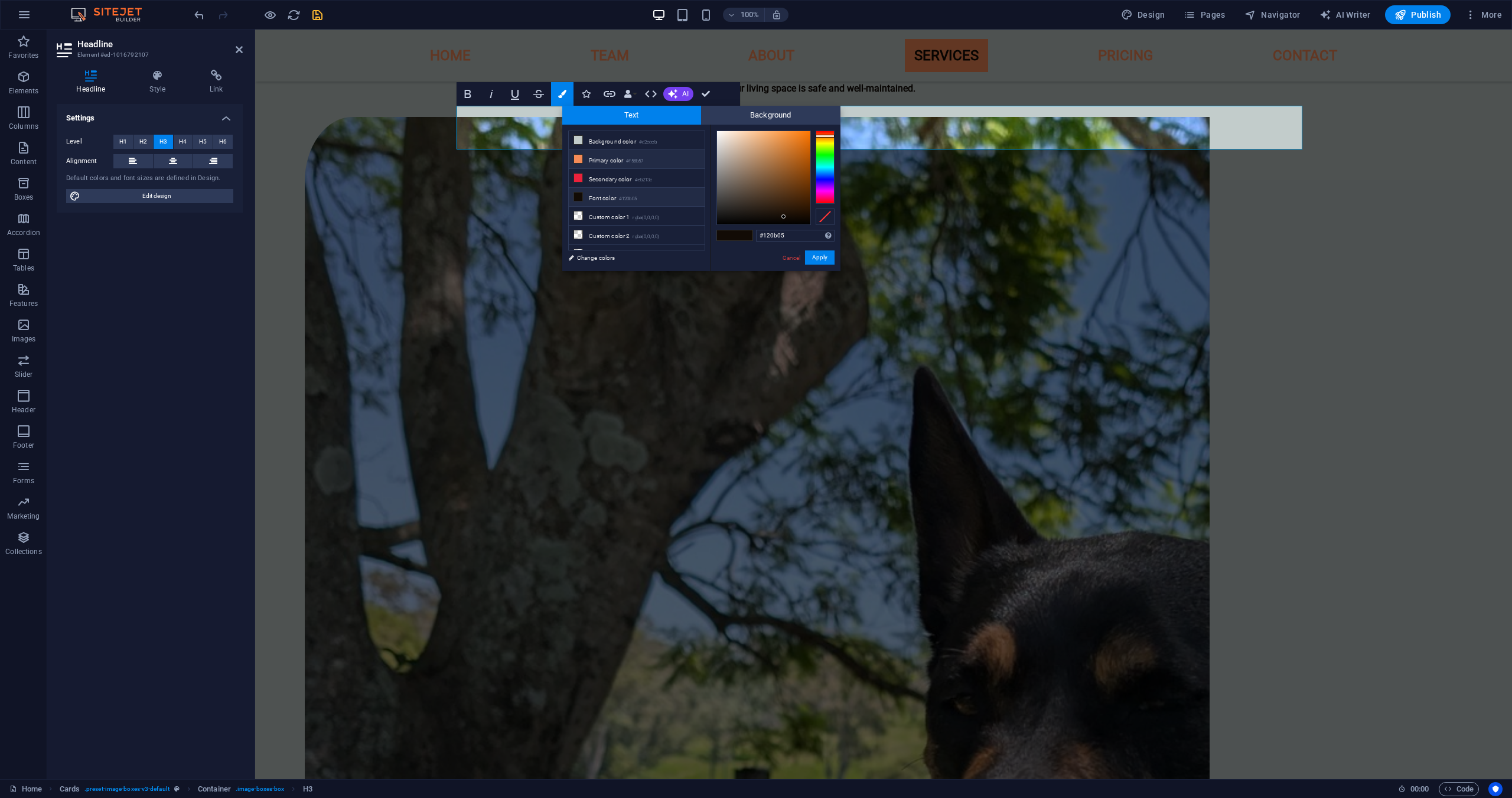
click at [621, 157] on li "Primary color #f58b57" at bounding box center [636, 159] width 136 height 19
click at [820, 258] on button "Apply" at bounding box center [819, 258] width 29 height 14
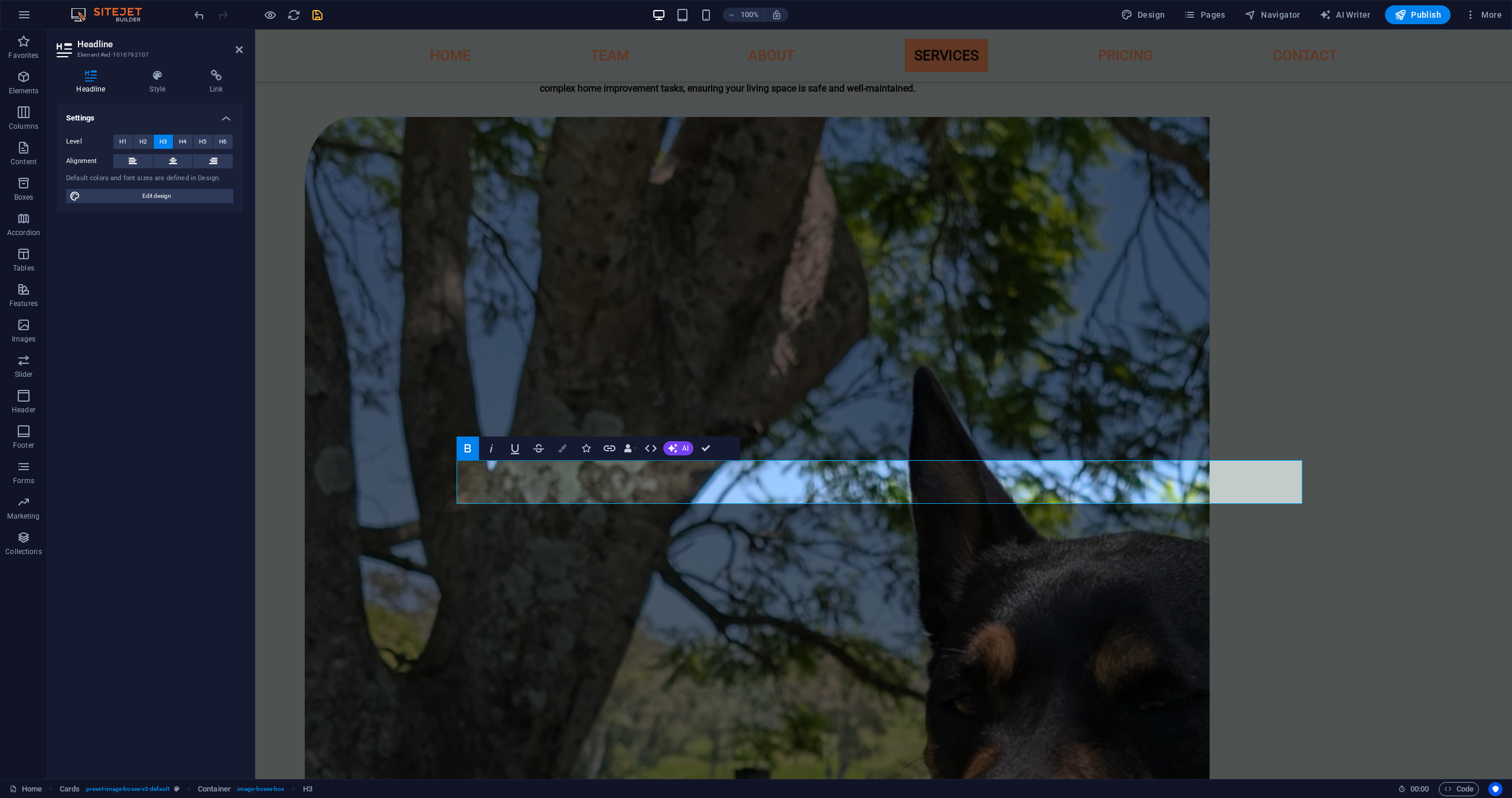
click at [566, 454] on button "Colors" at bounding box center [562, 448] width 23 height 23
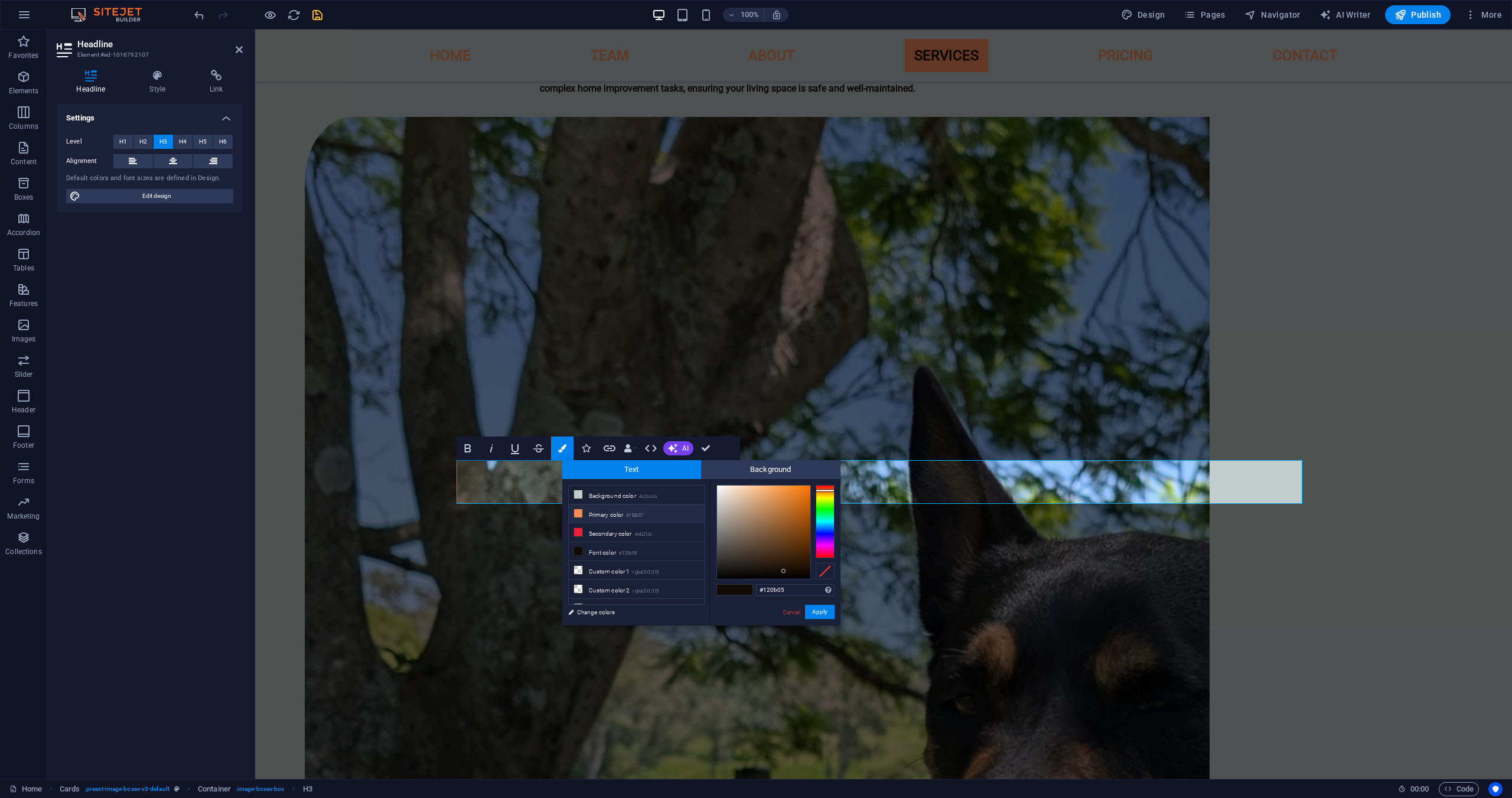
click at [587, 514] on li "Primary color #f58b57" at bounding box center [636, 514] width 136 height 19
click at [820, 616] on button "Apply" at bounding box center [819, 612] width 29 height 14
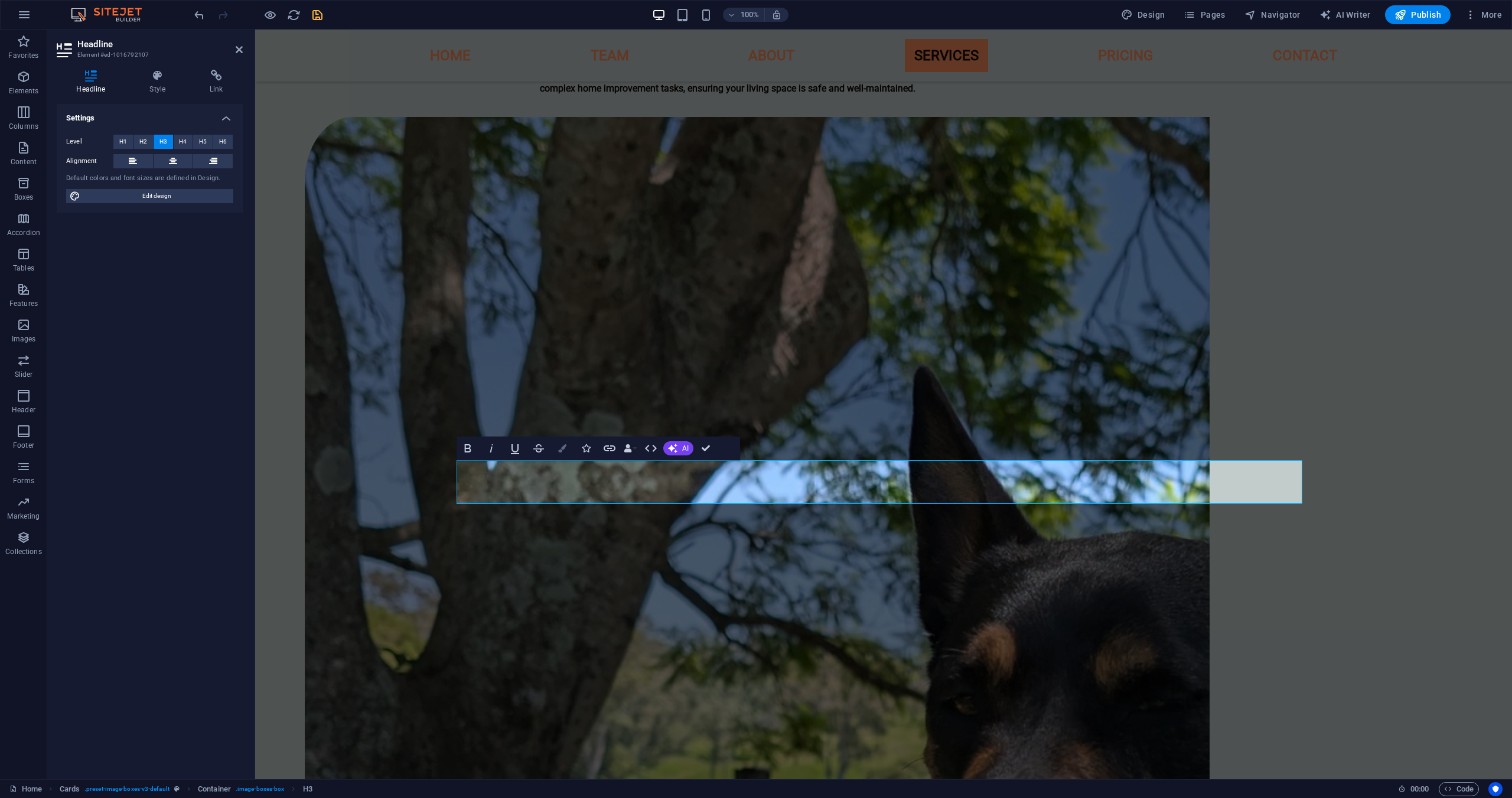
click at [569, 455] on button "Colors" at bounding box center [562, 448] width 23 height 23
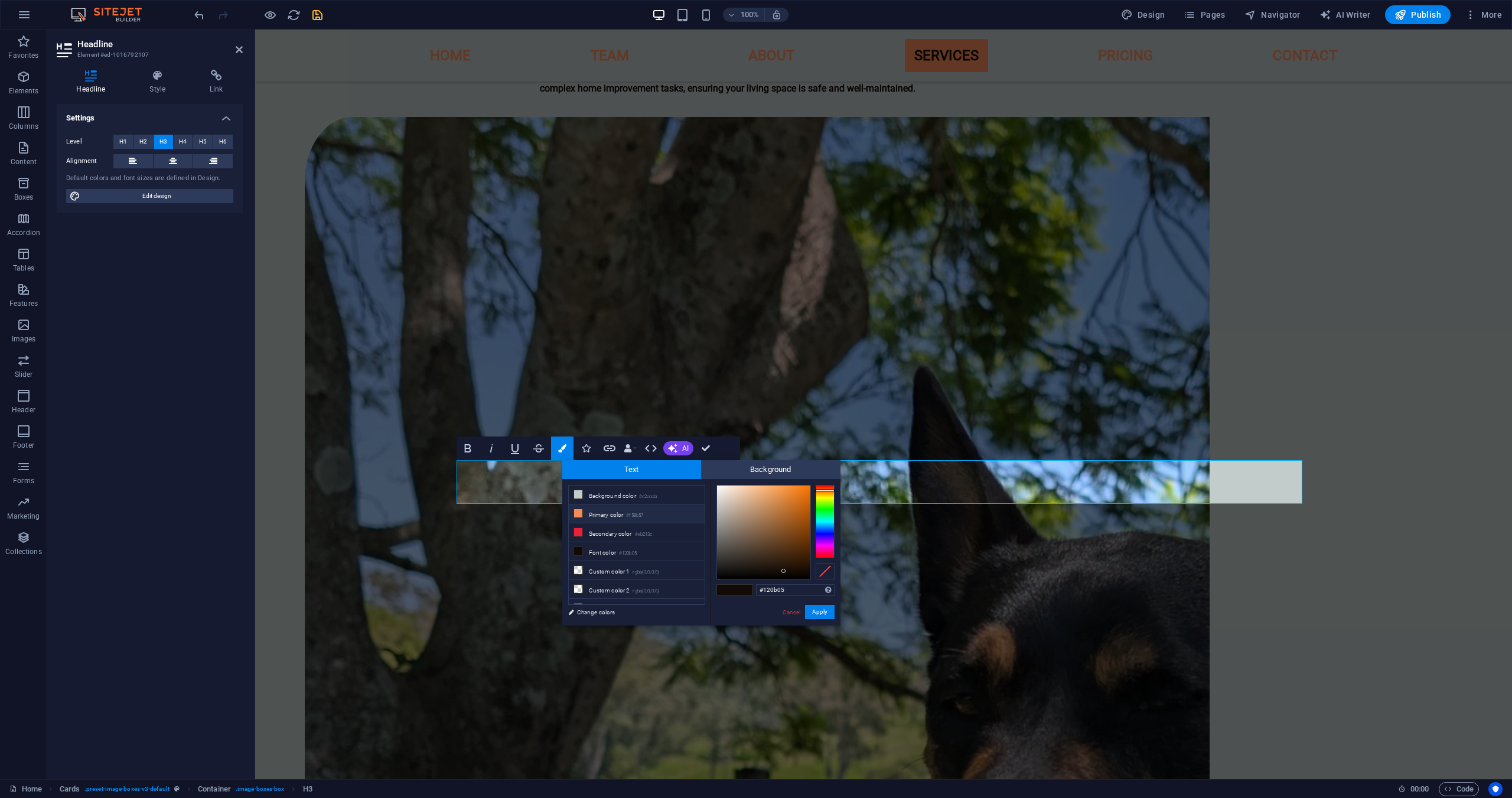
click at [601, 510] on li "Primary color #f58b57" at bounding box center [636, 514] width 136 height 19
click at [825, 612] on button "Apply" at bounding box center [819, 612] width 29 height 14
click at [815, 617] on button "Apply" at bounding box center [819, 612] width 29 height 14
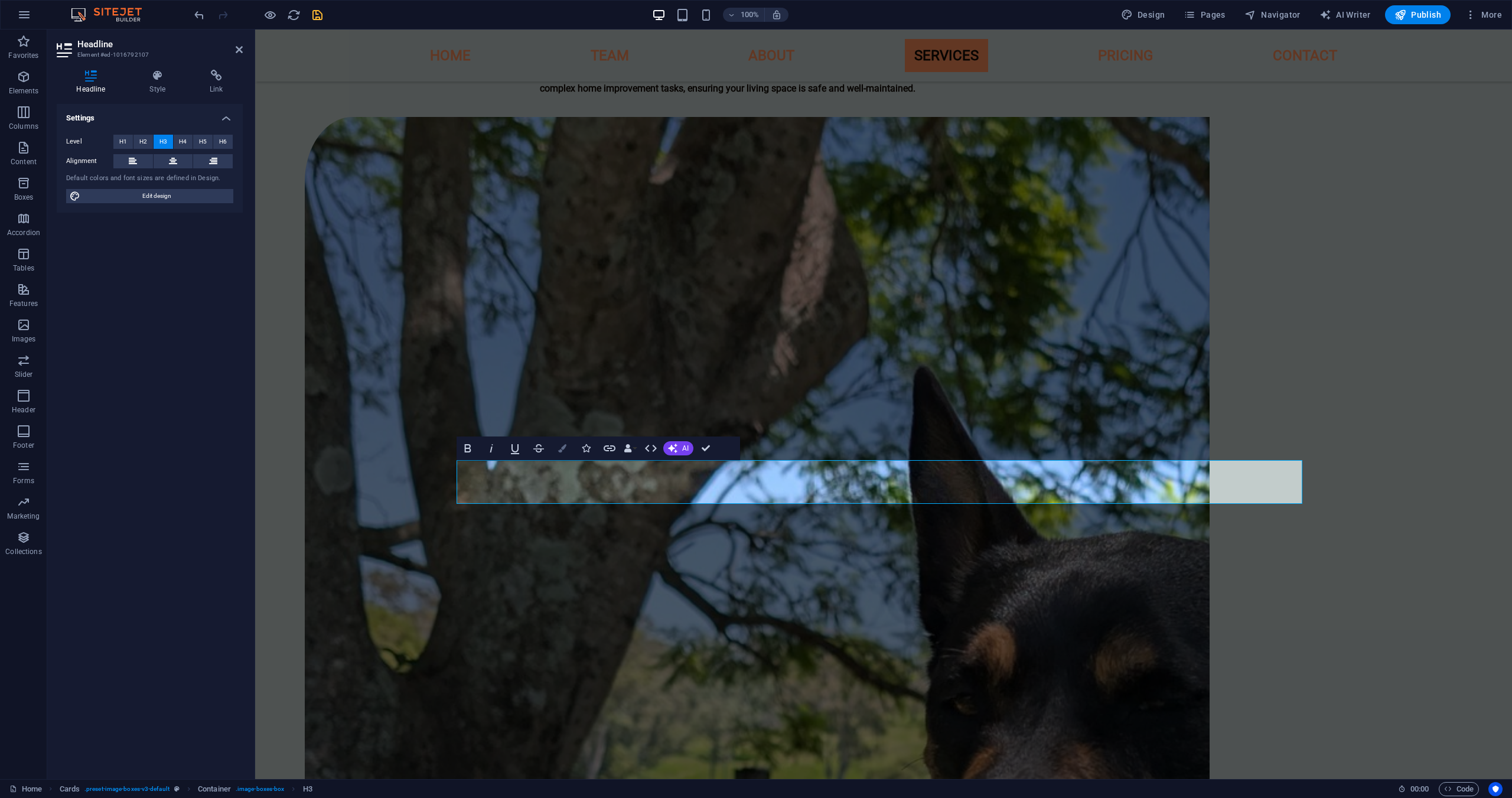
click at [562, 453] on button "Colors" at bounding box center [562, 448] width 23 height 23
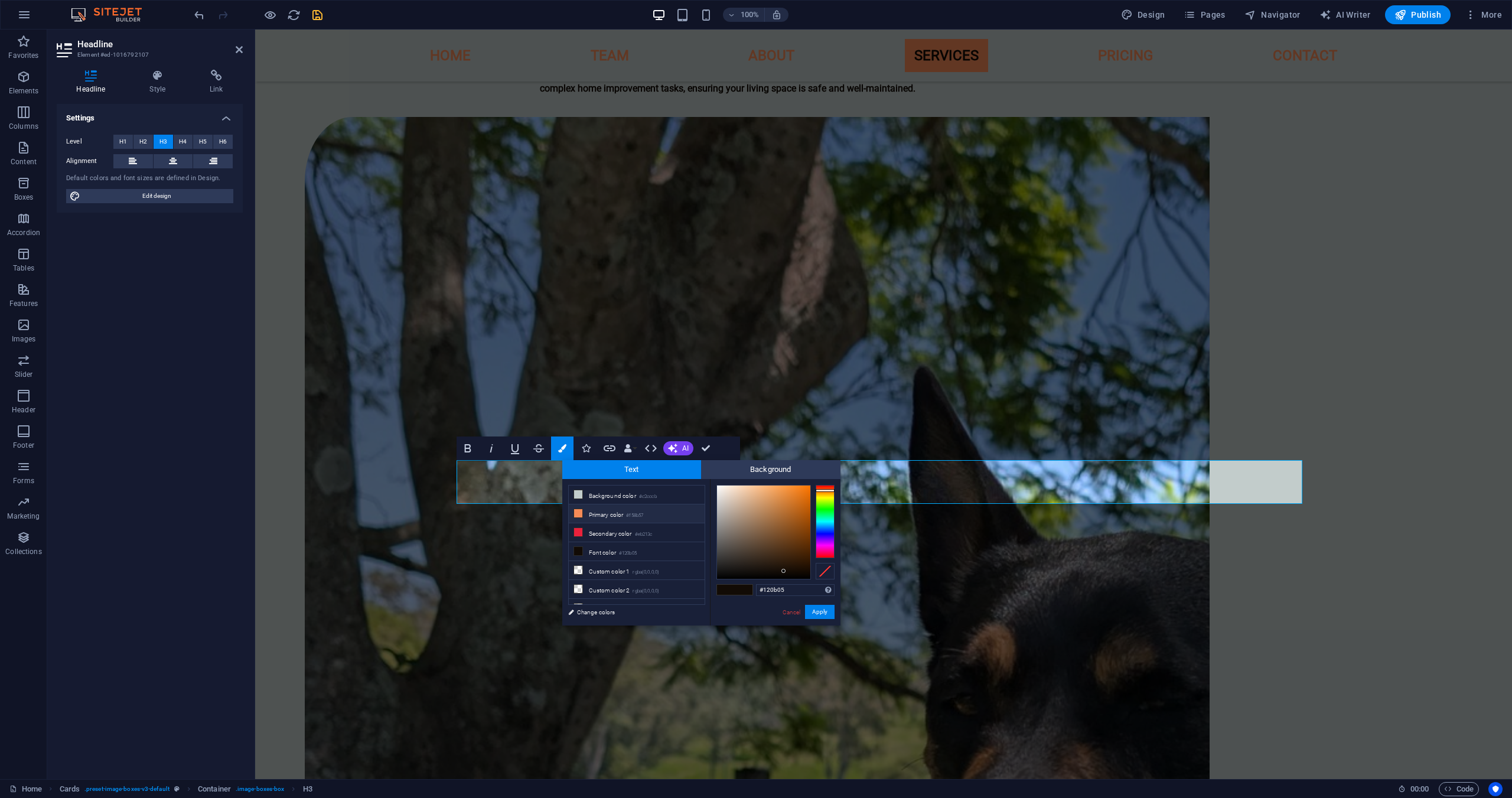
click at [615, 511] on li "Primary color #f58b57" at bounding box center [636, 514] width 136 height 19
type input "#f58b57"
click at [816, 610] on button "Apply" at bounding box center [819, 612] width 29 height 14
click at [821, 618] on button "Apply" at bounding box center [819, 612] width 29 height 14
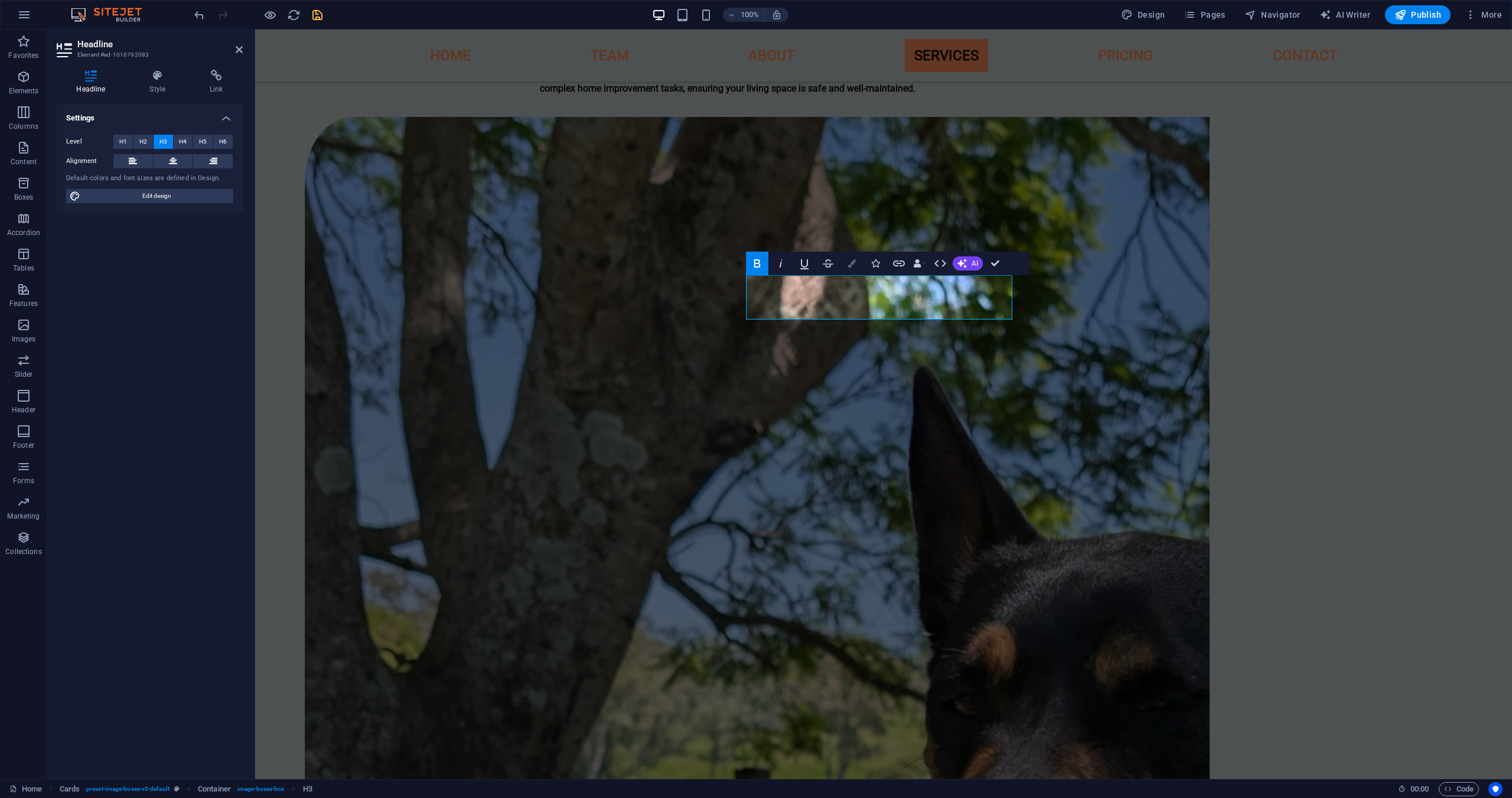
click at [854, 266] on icon "button" at bounding box center [852, 263] width 8 height 8
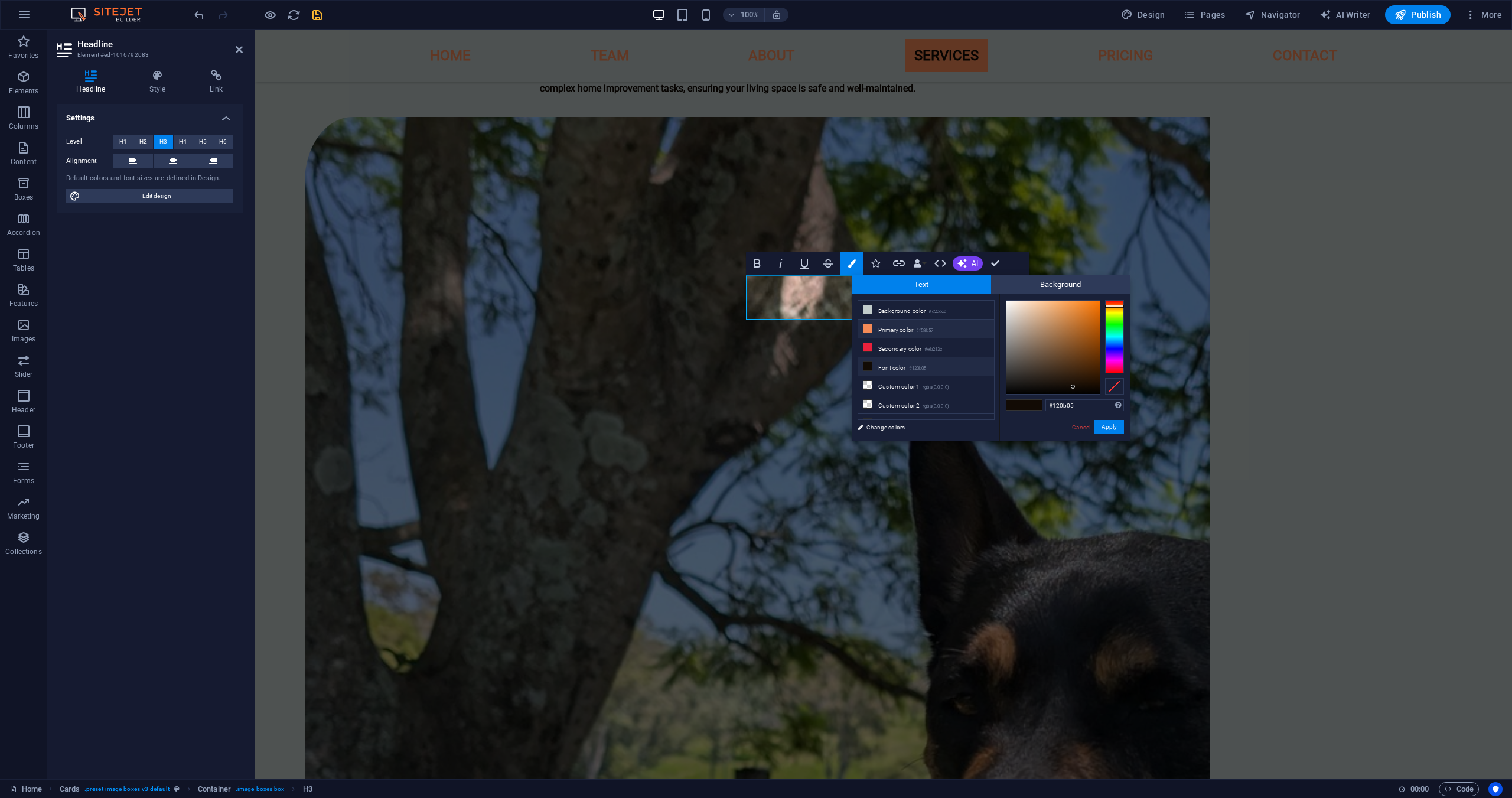
click at [919, 326] on li "Primary color #f58b57" at bounding box center [926, 329] width 136 height 19
type input "#f58b57"
click at [1101, 429] on button "Apply" at bounding box center [1108, 427] width 29 height 14
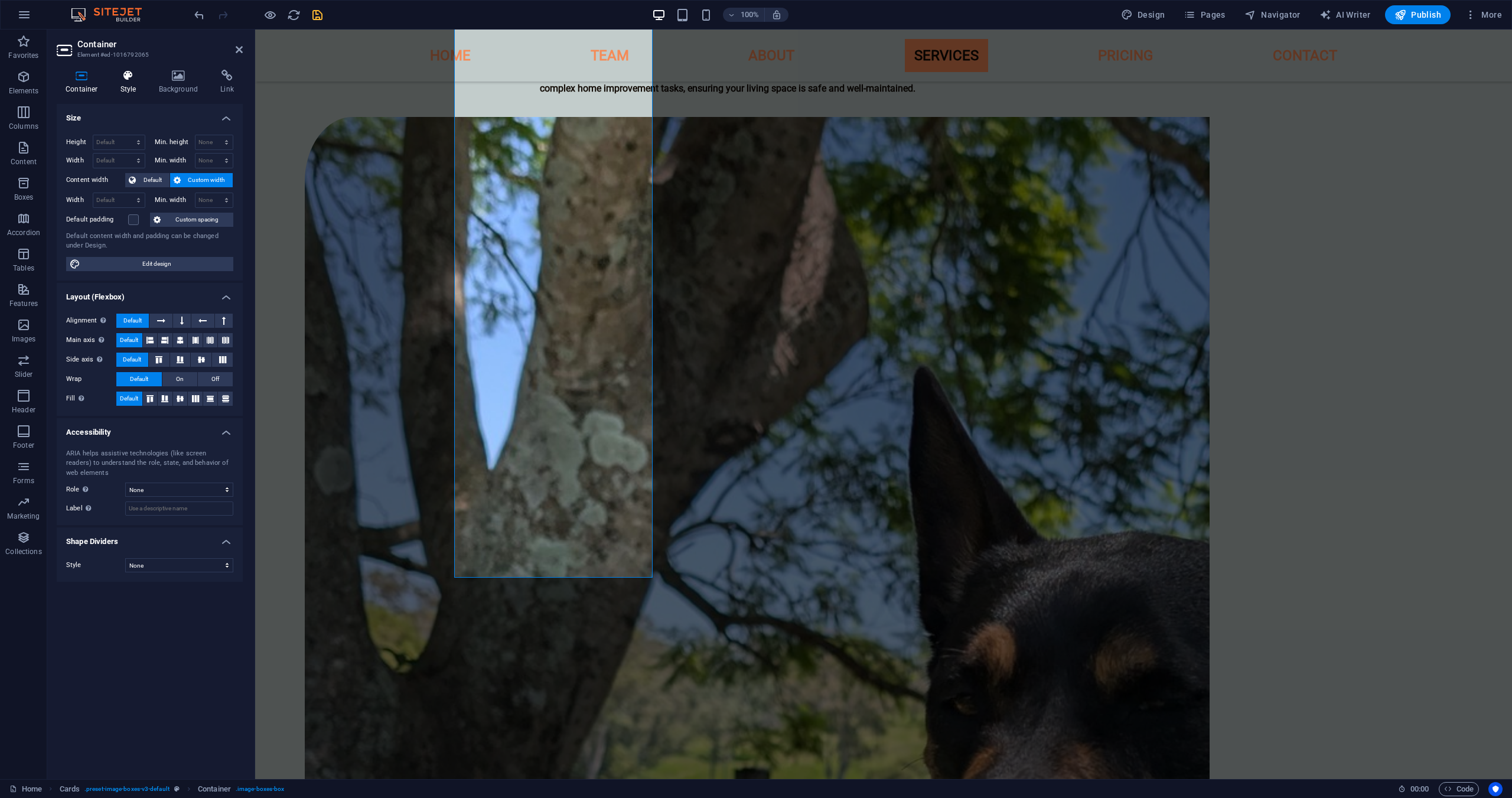
click at [127, 87] on h4 "Style" at bounding box center [131, 82] width 38 height 25
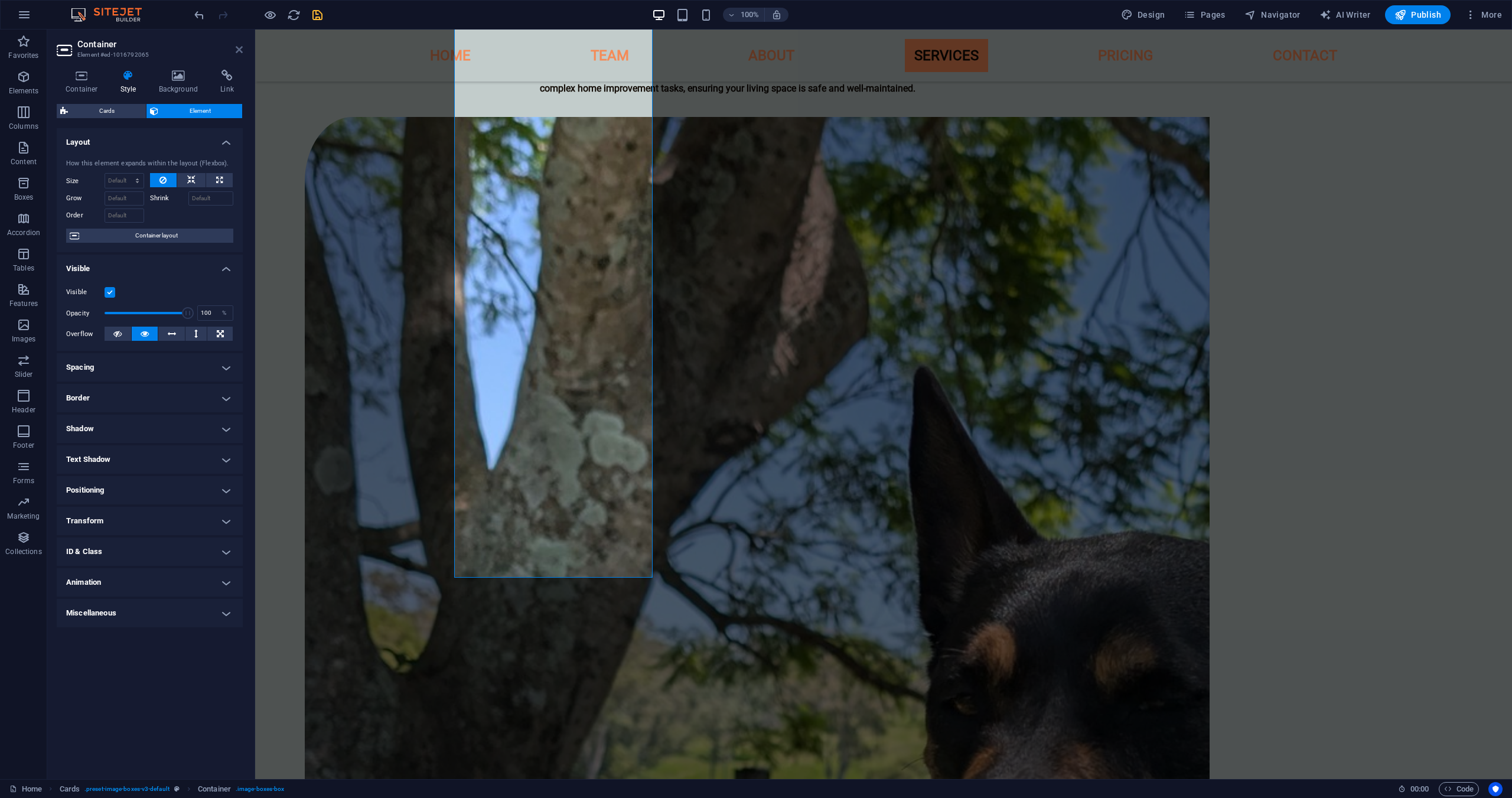
click at [235, 52] on icon at bounding box center [239, 49] width 7 height 10
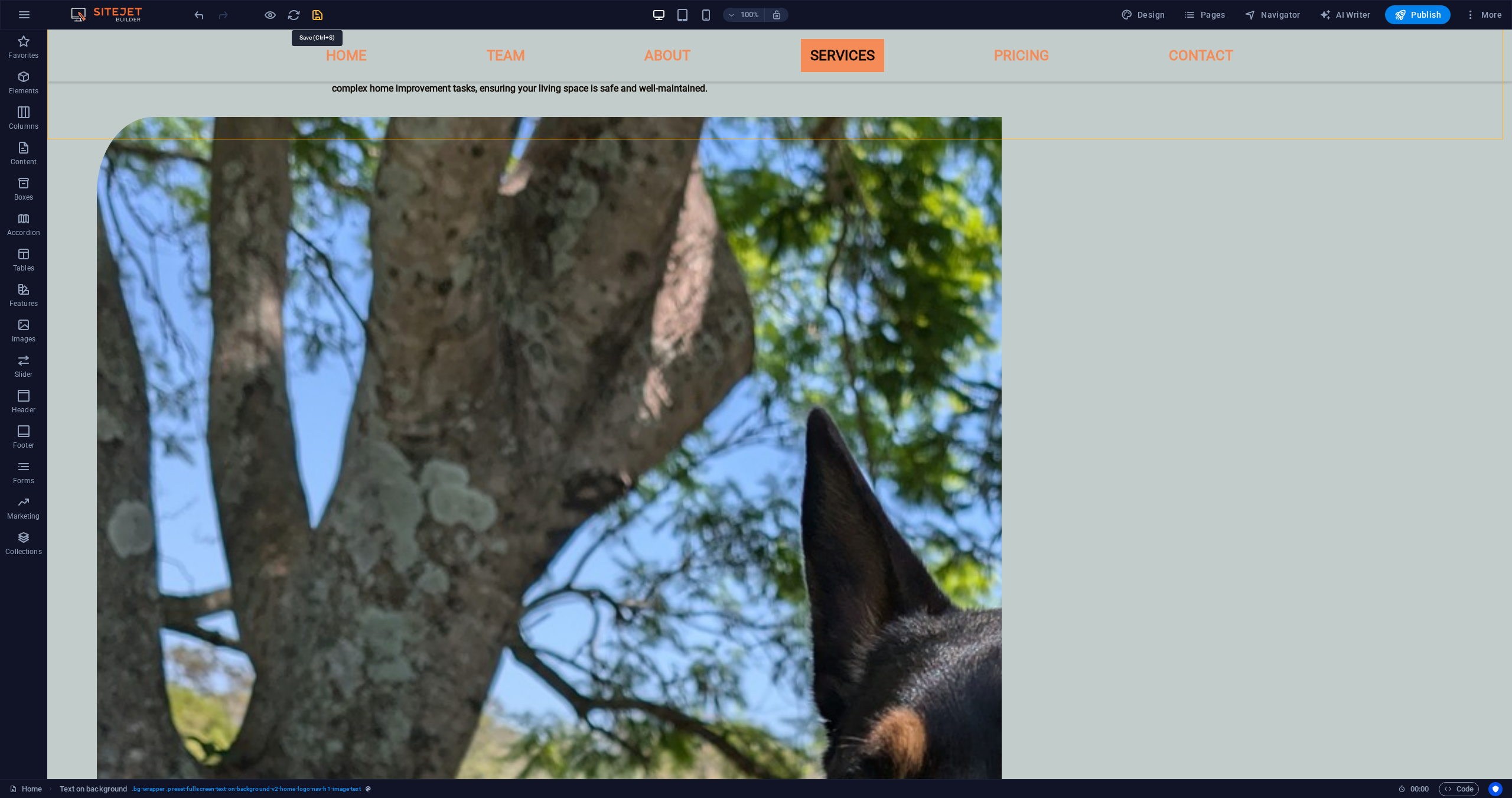
click at [317, 20] on icon "save" at bounding box center [317, 15] width 14 height 14
click at [1407, 11] on span "Publish" at bounding box center [1418, 15] width 47 height 12
click at [1415, 10] on span "Publish" at bounding box center [1418, 15] width 47 height 12
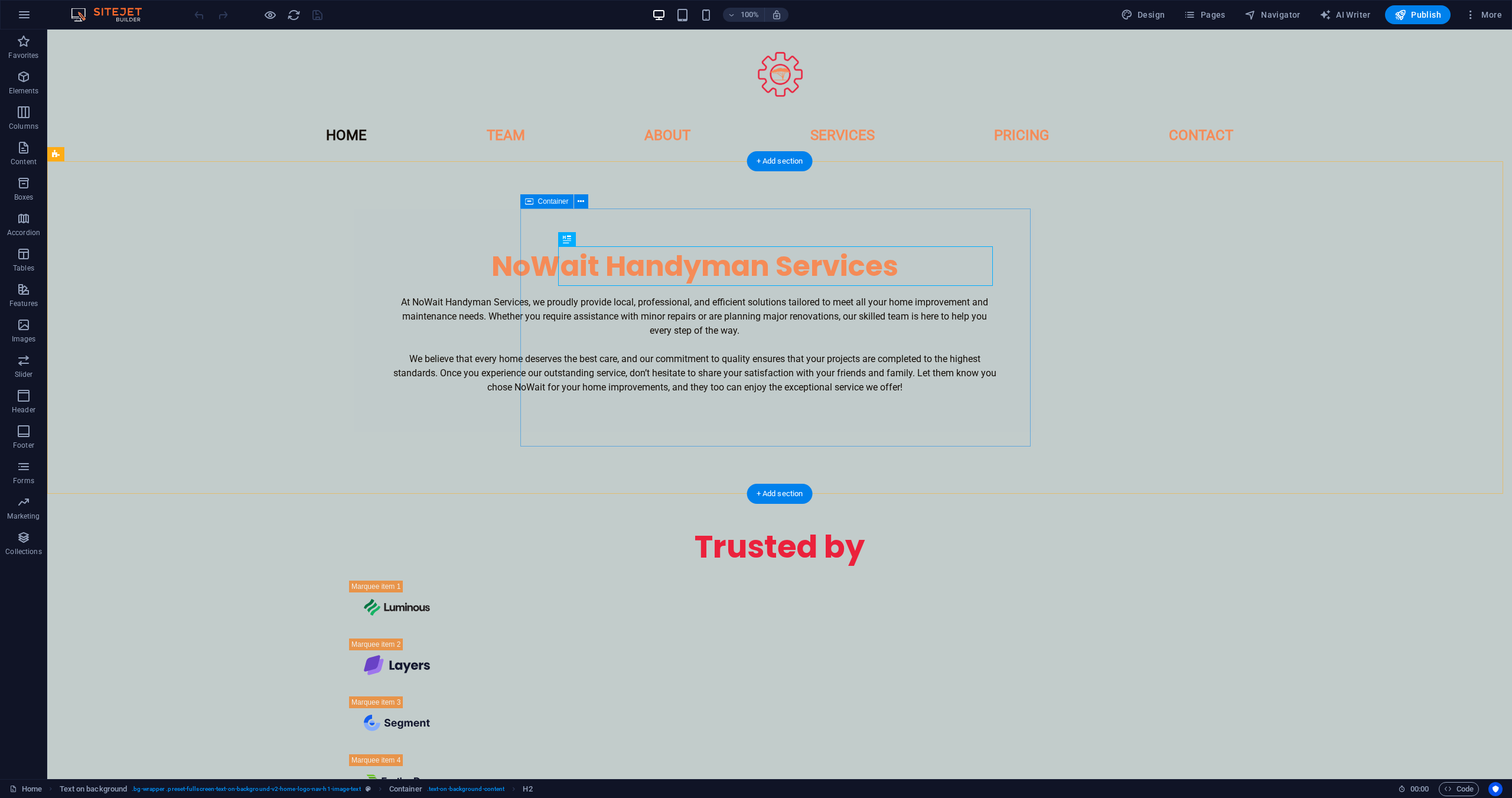
click at [1021, 339] on div "NoWait Handyman Services At NoWait Handyman Services, we proudly provide local,…" at bounding box center [694, 321] width 681 height 224
select select "%"
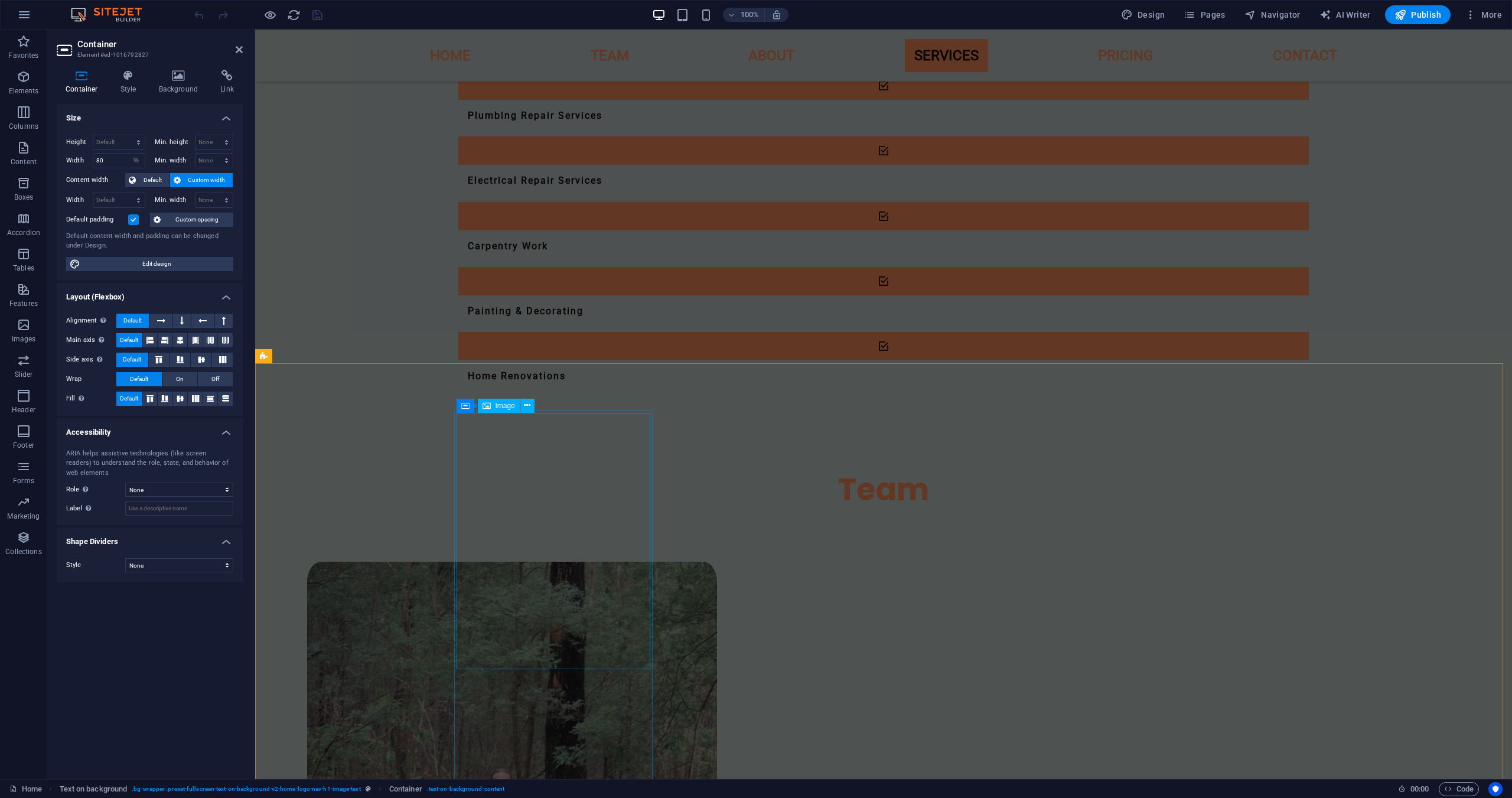
scroll to position [1220, 0]
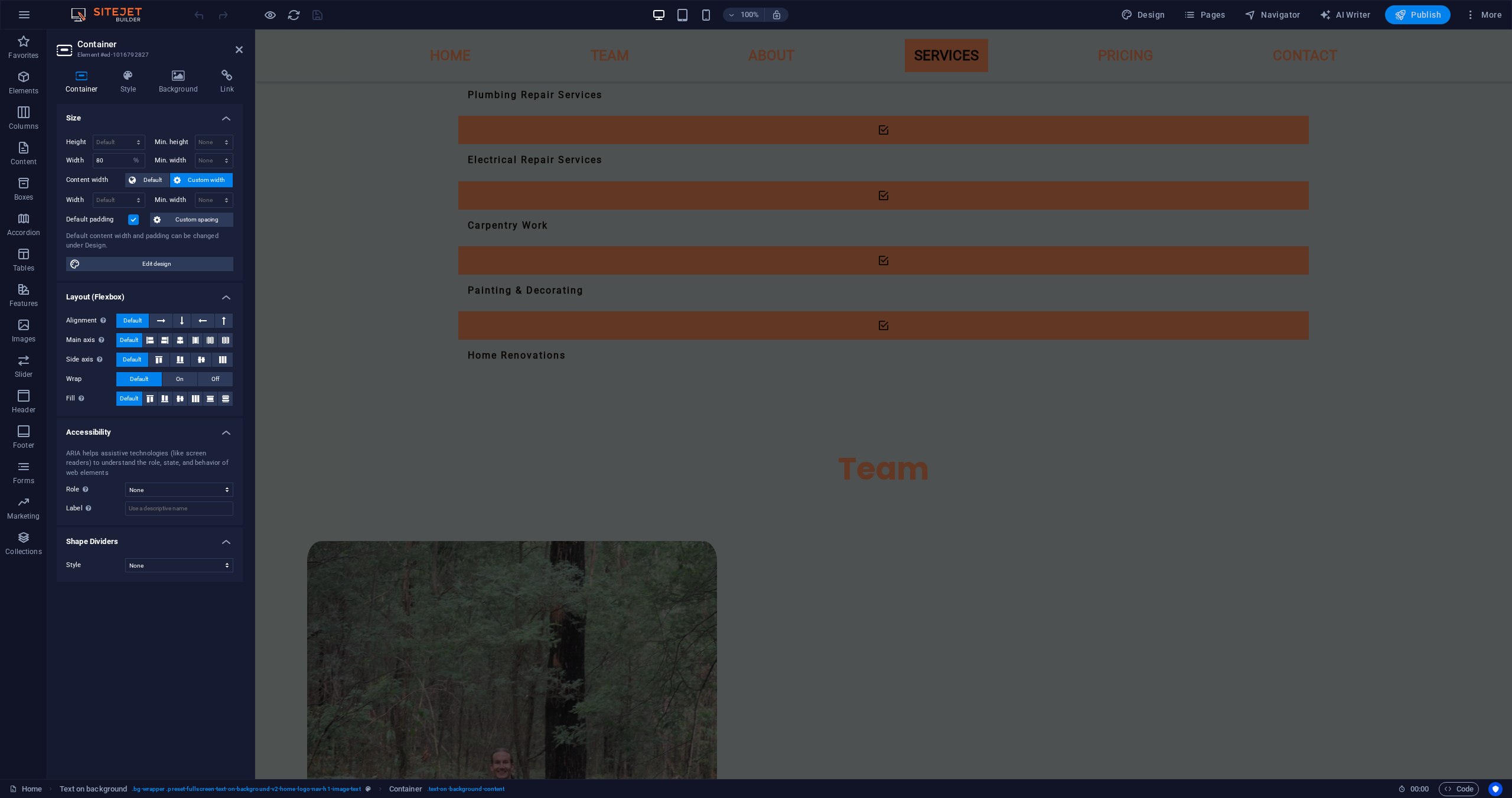
click at [1418, 18] on span "Publish" at bounding box center [1418, 15] width 47 height 12
